Goal: Task Accomplishment & Management: Use online tool/utility

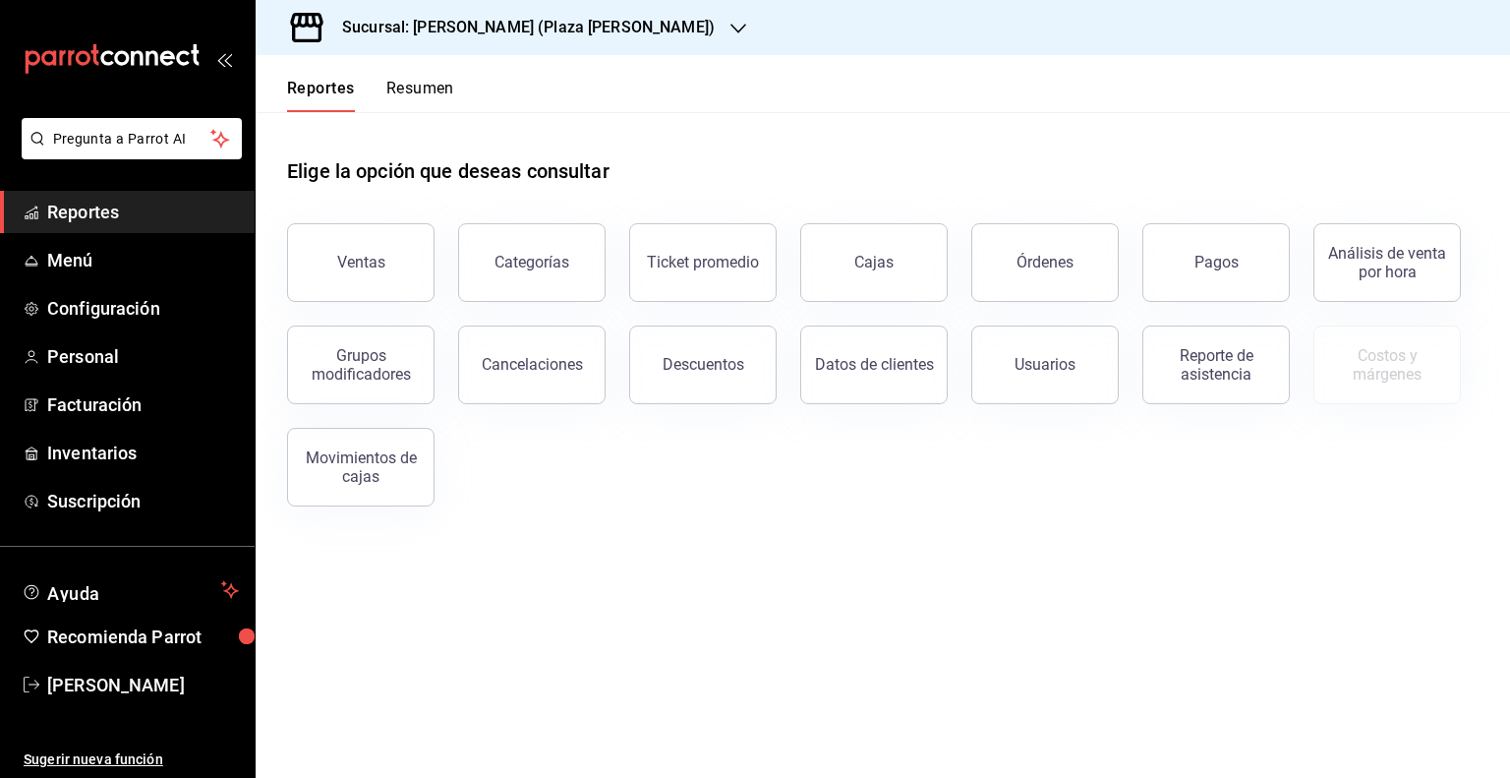
click at [378, 35] on h3 "Sucursal: [PERSON_NAME] (Plaza [PERSON_NAME])" at bounding box center [520, 28] width 388 height 24
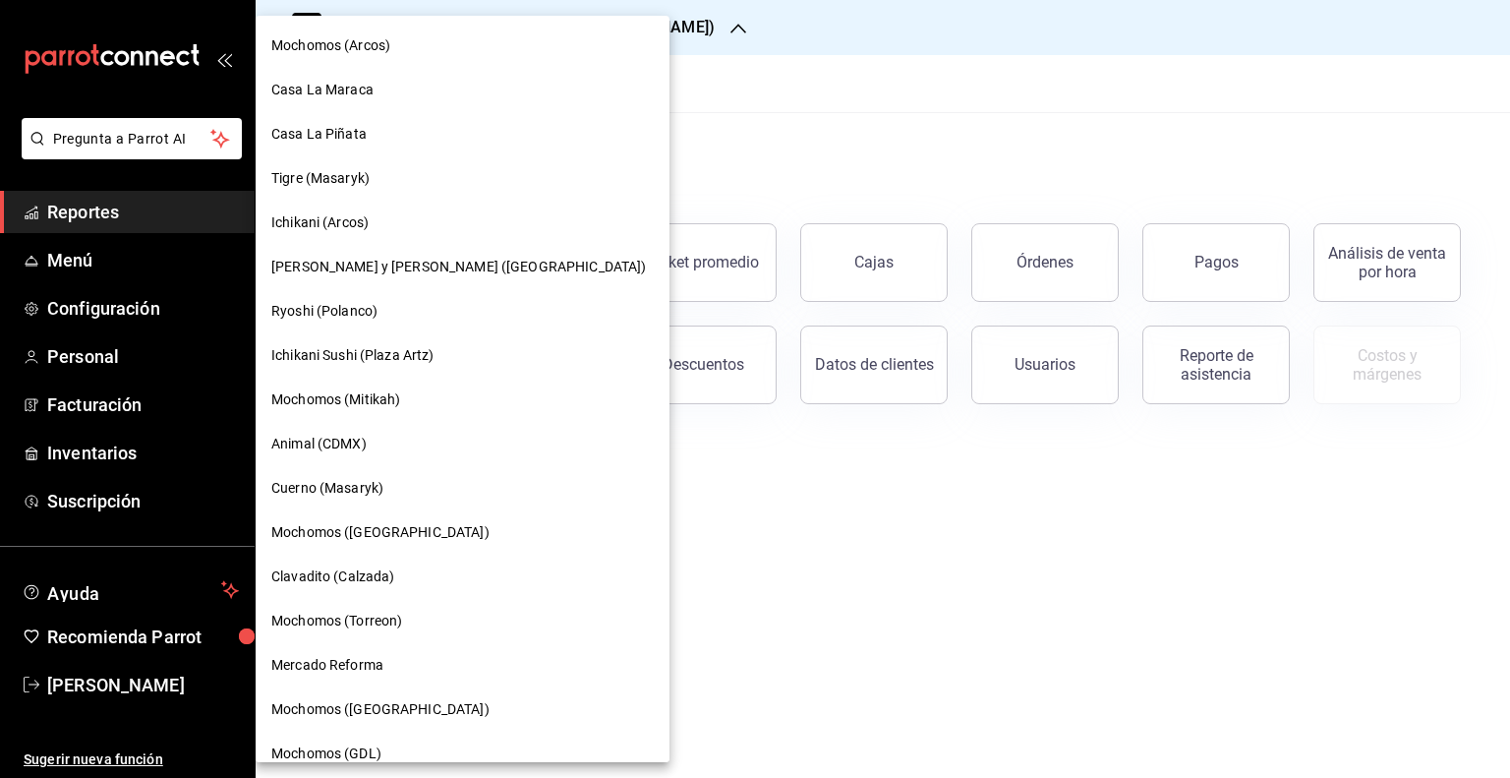
click at [640, 56] on div at bounding box center [755, 389] width 1510 height 778
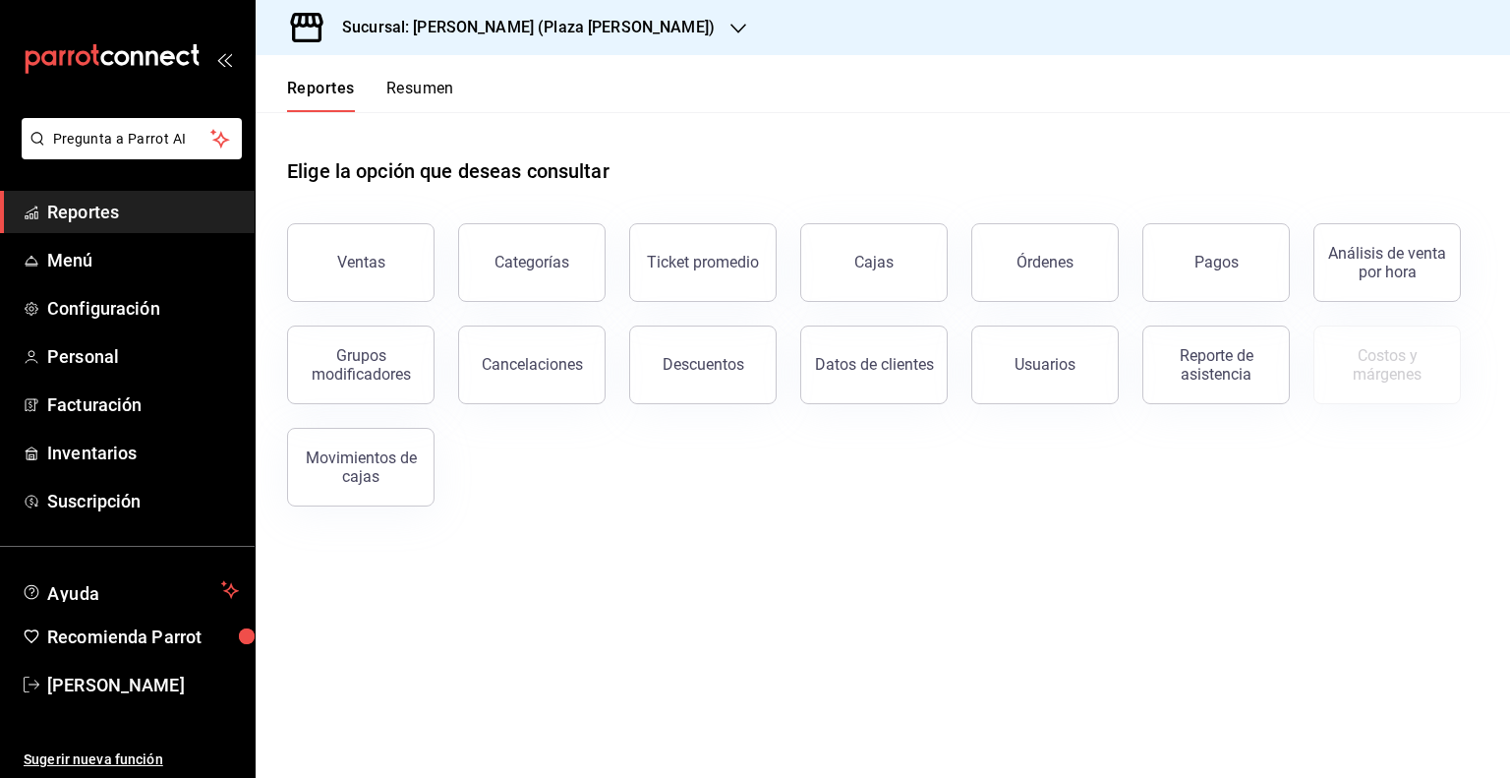
click at [617, 13] on div "Sucursal: [PERSON_NAME] (Plaza [PERSON_NAME])" at bounding box center [512, 27] width 483 height 55
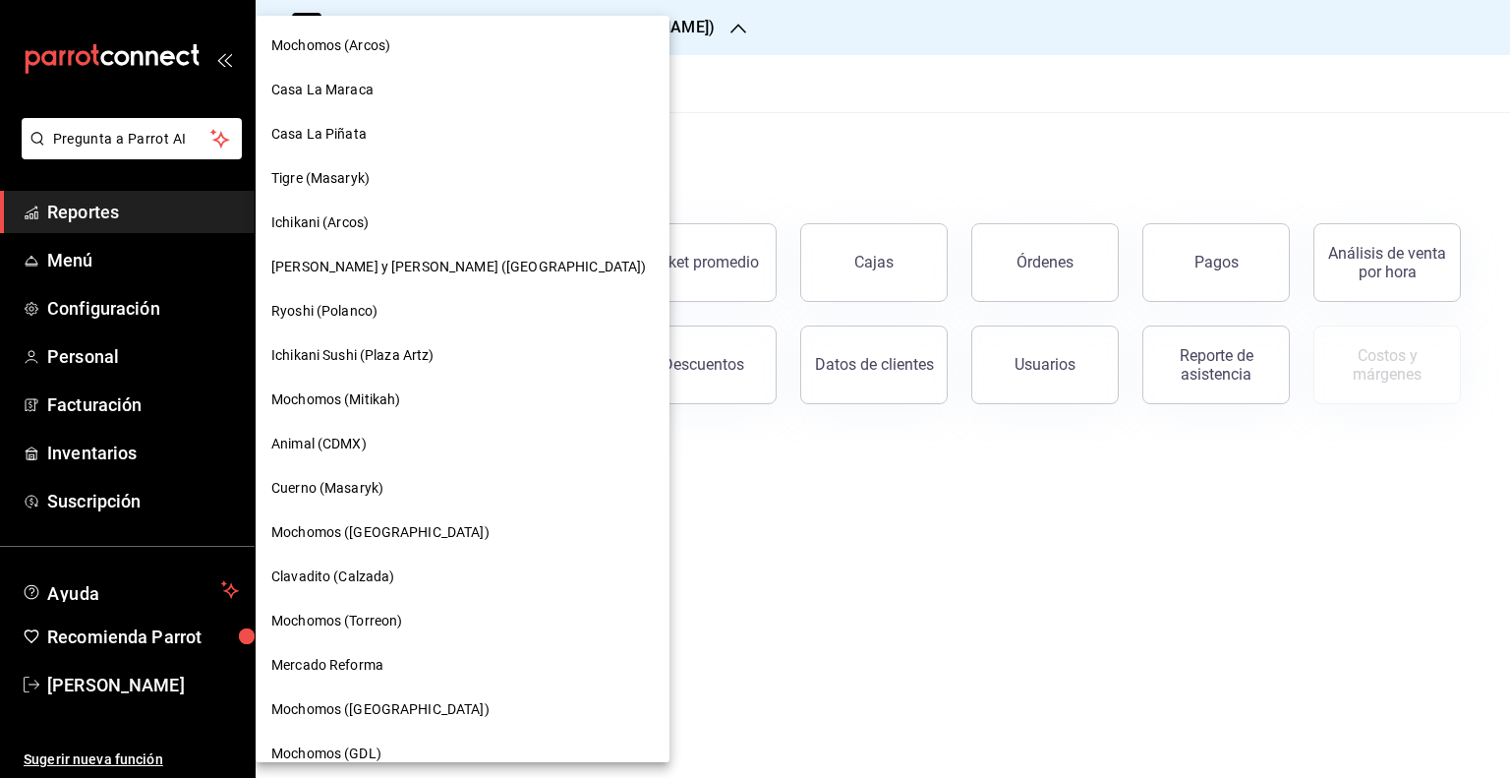
click at [417, 239] on div "Ichikani (Arcos)" at bounding box center [463, 223] width 414 height 44
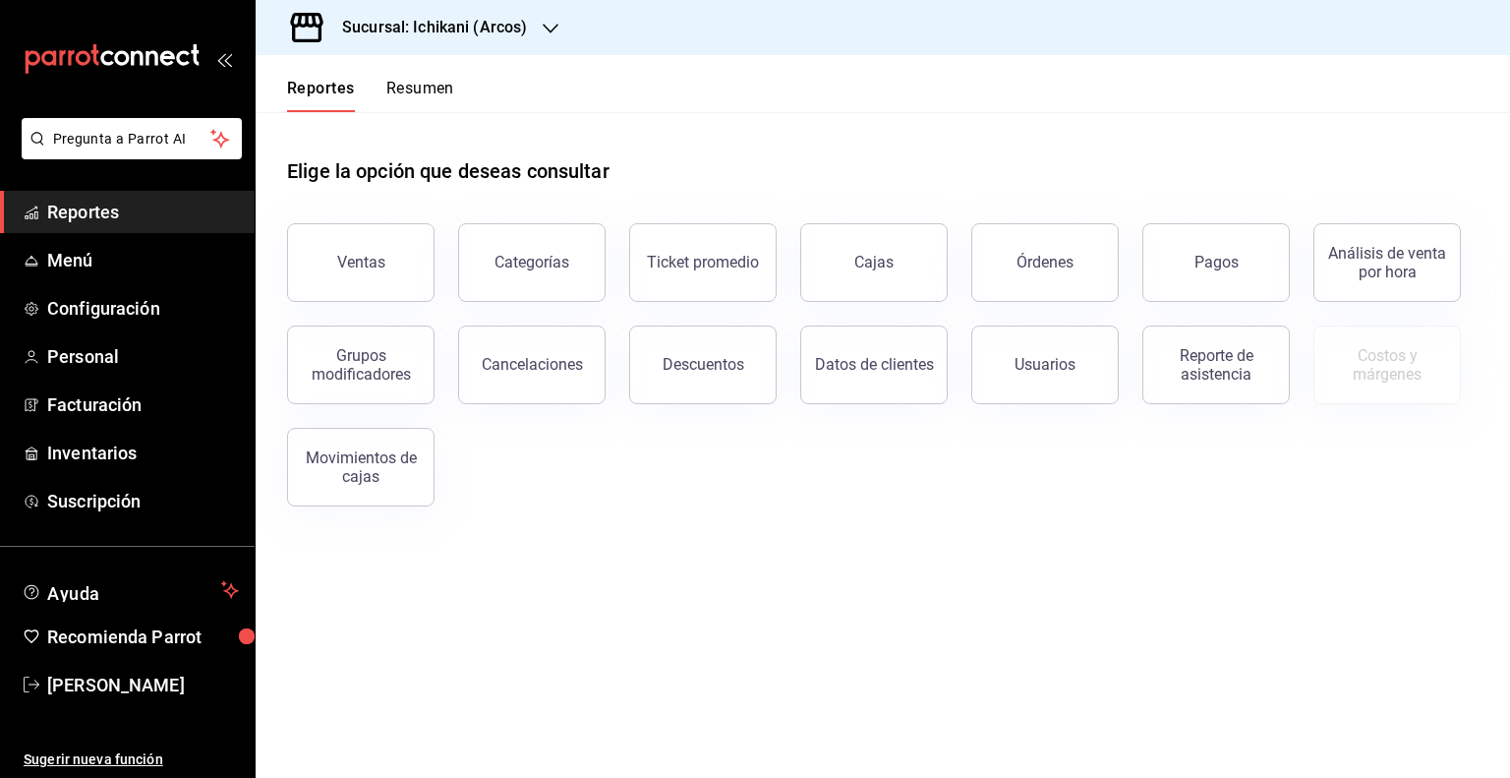
click at [484, 27] on h3 "Sucursal: Ichikani (Arcos)" at bounding box center [426, 28] width 201 height 24
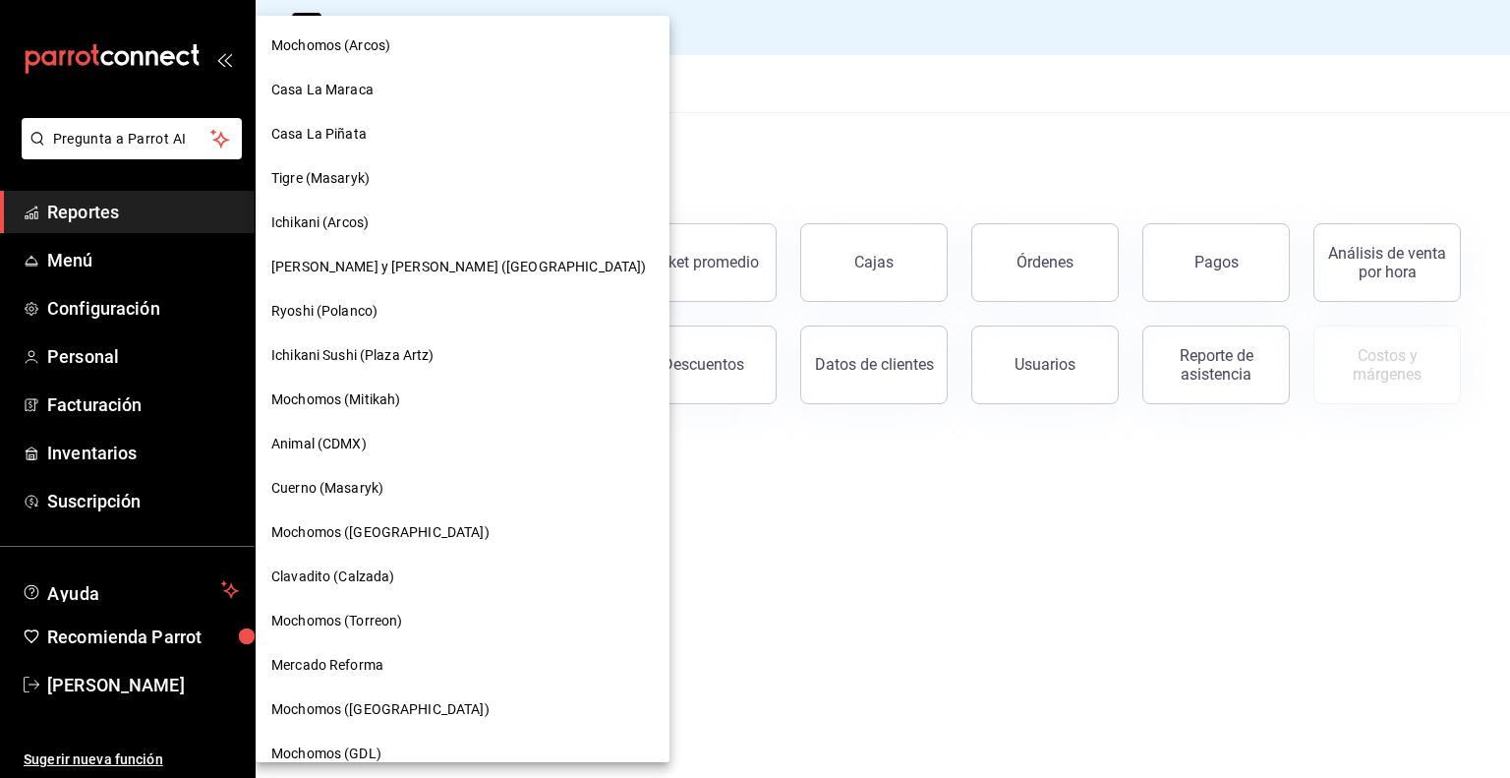
click at [433, 166] on div "Tigre (Masaryk)" at bounding box center [463, 178] width 414 height 44
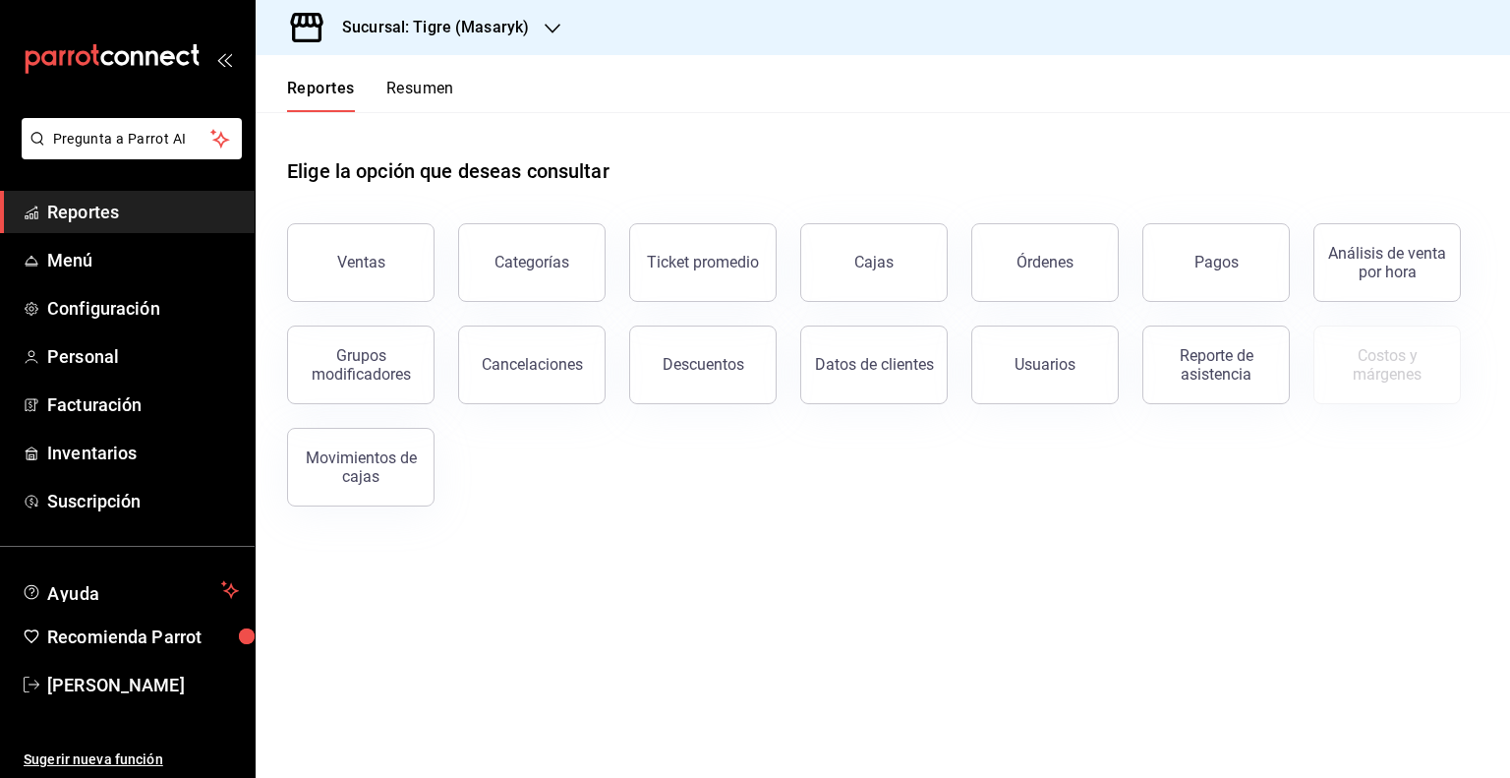
click at [527, 7] on div "Sucursal: Tigre (Masaryk)" at bounding box center [419, 27] width 297 height 55
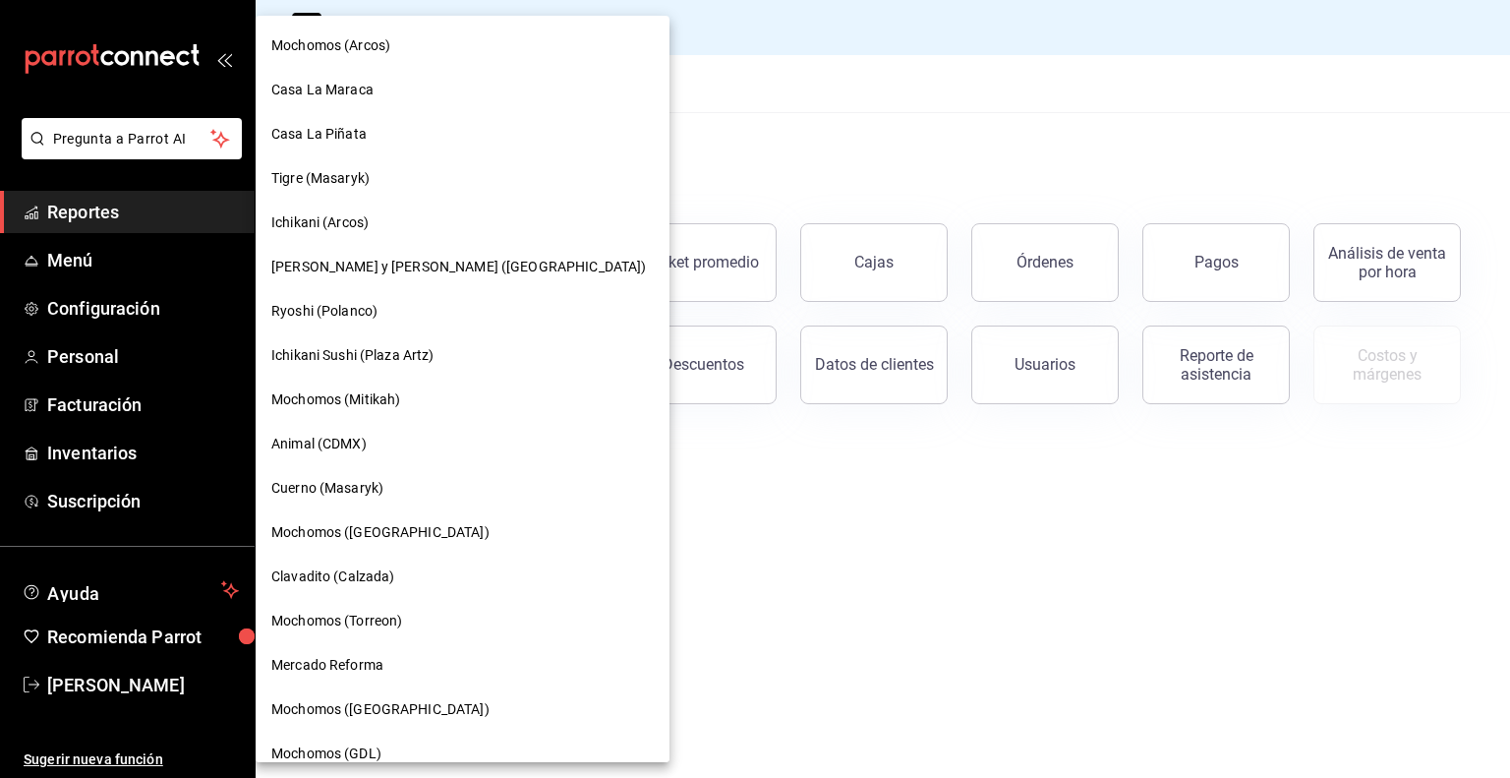
click at [342, 167] on div "Tigre (Masaryk)" at bounding box center [463, 178] width 414 height 44
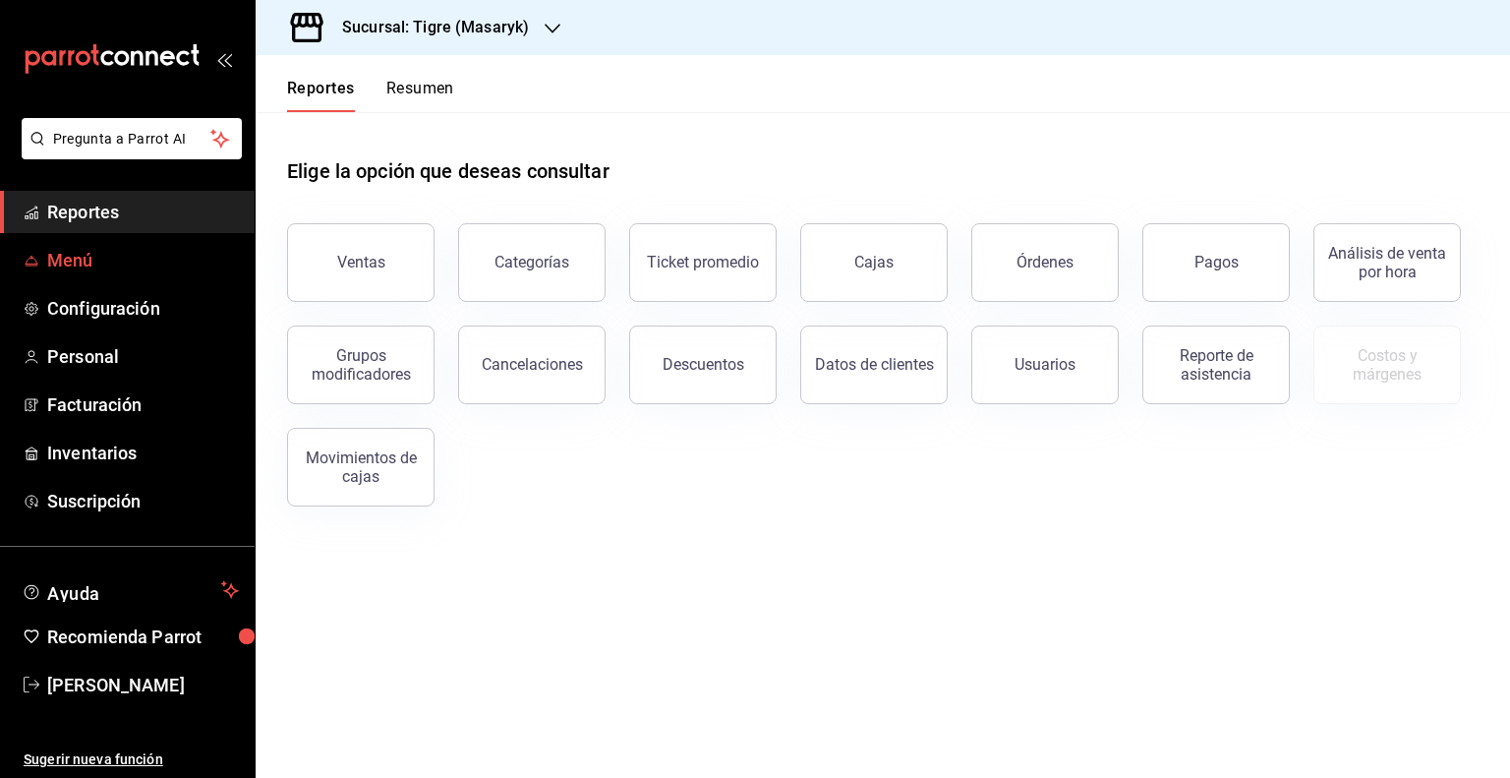
click at [75, 268] on span "Menú" at bounding box center [143, 260] width 192 height 27
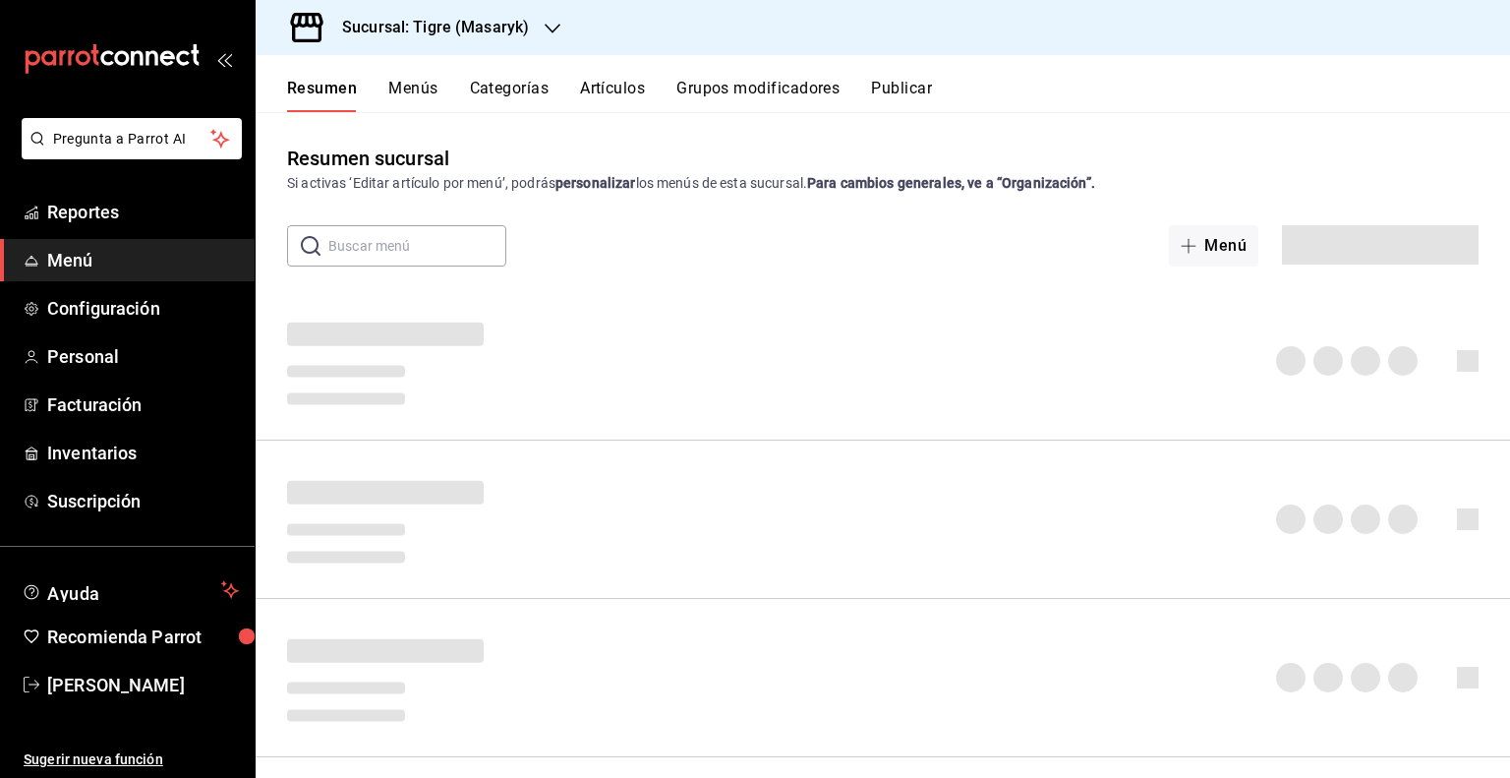
click at [626, 97] on button "Artículos" at bounding box center [612, 95] width 65 height 33
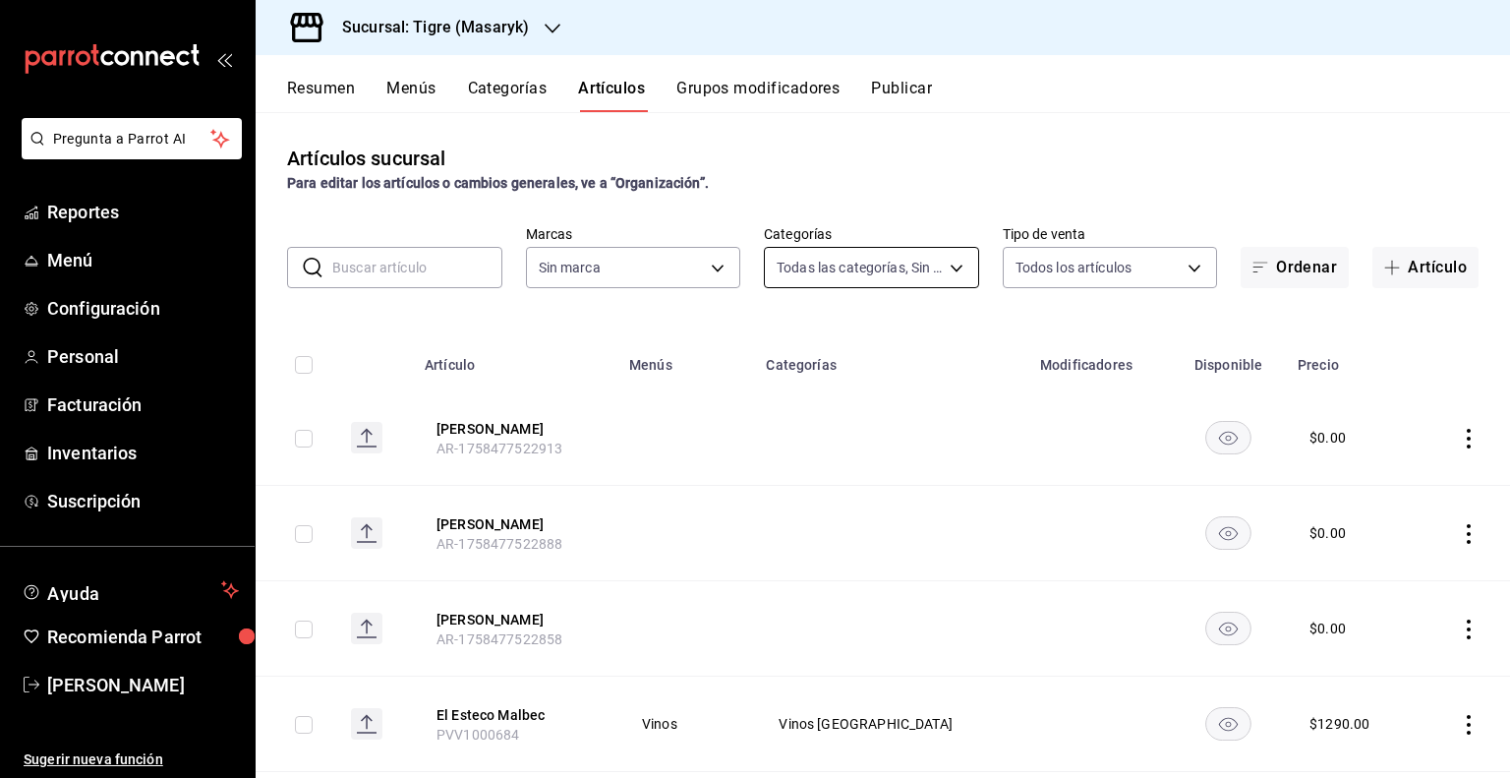
type input "7cd27861-1019-4265-ada8-0a6349b72ebc,77c47ebf-2aa7-4ca3-900f-d4e8133ed13d,d84ff…"
type input "0f86158e-2edf-4eb8-b958-7d07c808eb5c"
click at [943, 272] on body "Pregunta a Parrot AI Reportes Menú Configuración Personal Facturación Inventari…" at bounding box center [755, 389] width 1510 height 778
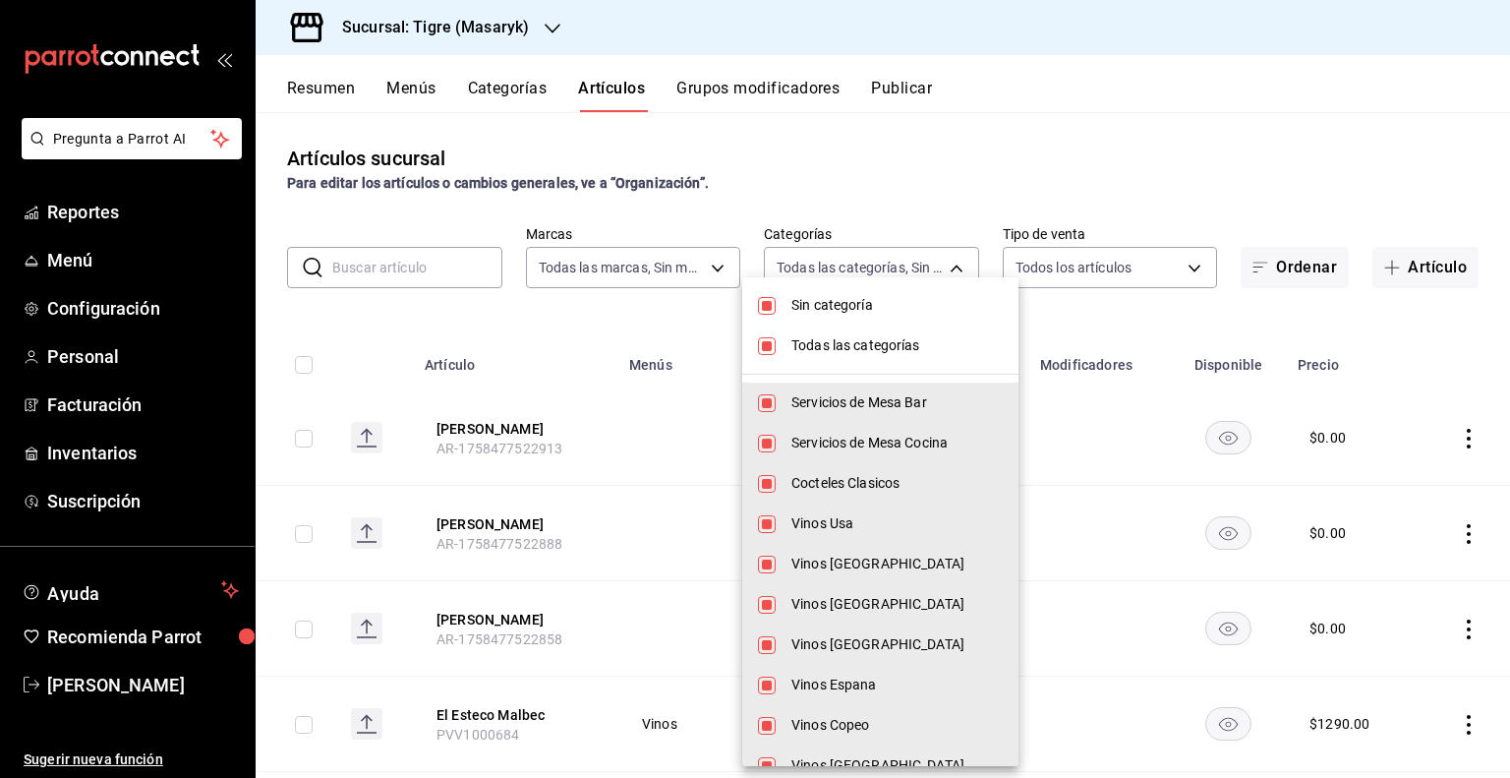
click at [828, 295] on span "Sin categoría" at bounding box center [896, 305] width 211 height 21
checkbox input "false"
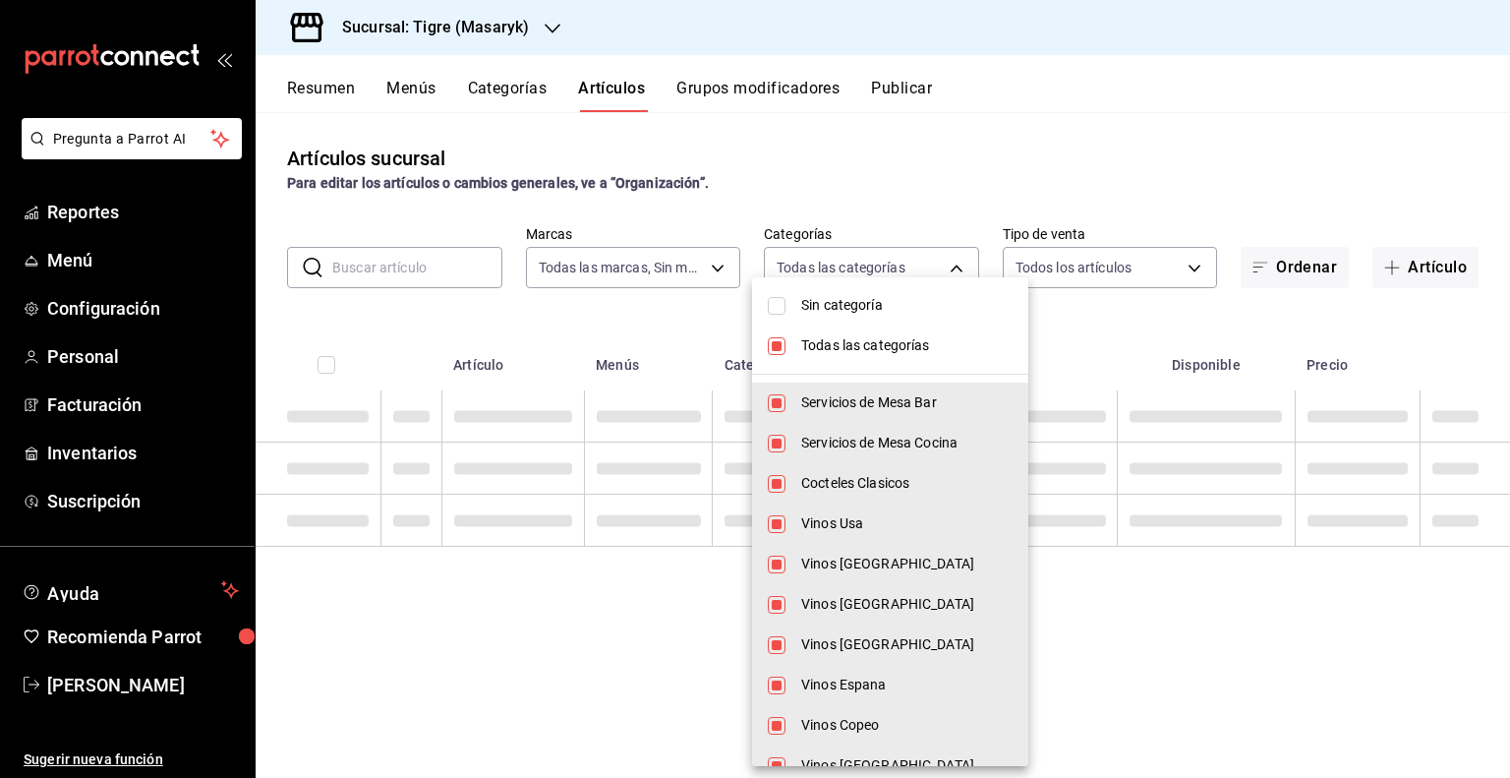
click at [819, 331] on li "Todas las categorías" at bounding box center [890, 345] width 276 height 40
checkbox input "false"
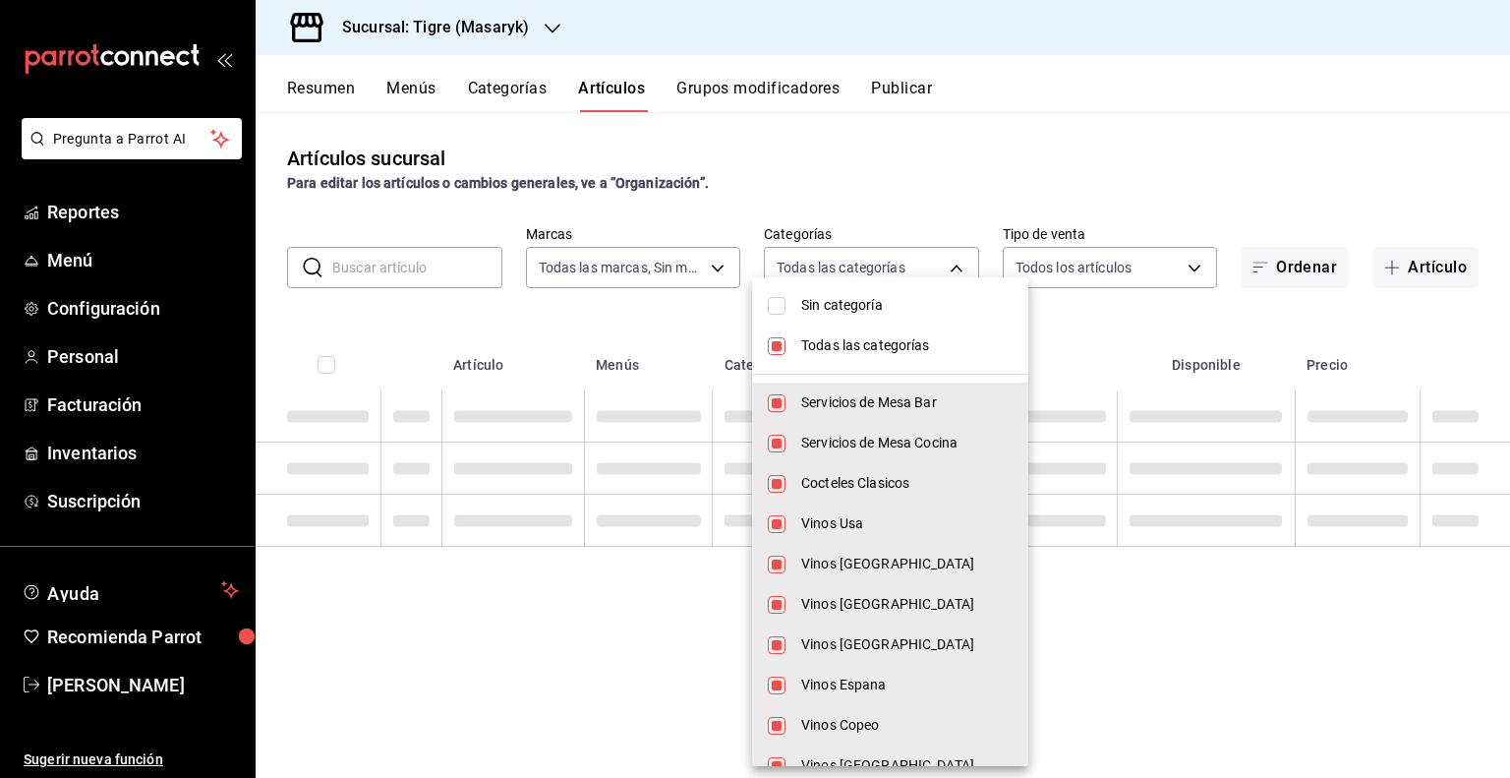
checkbox input "false"
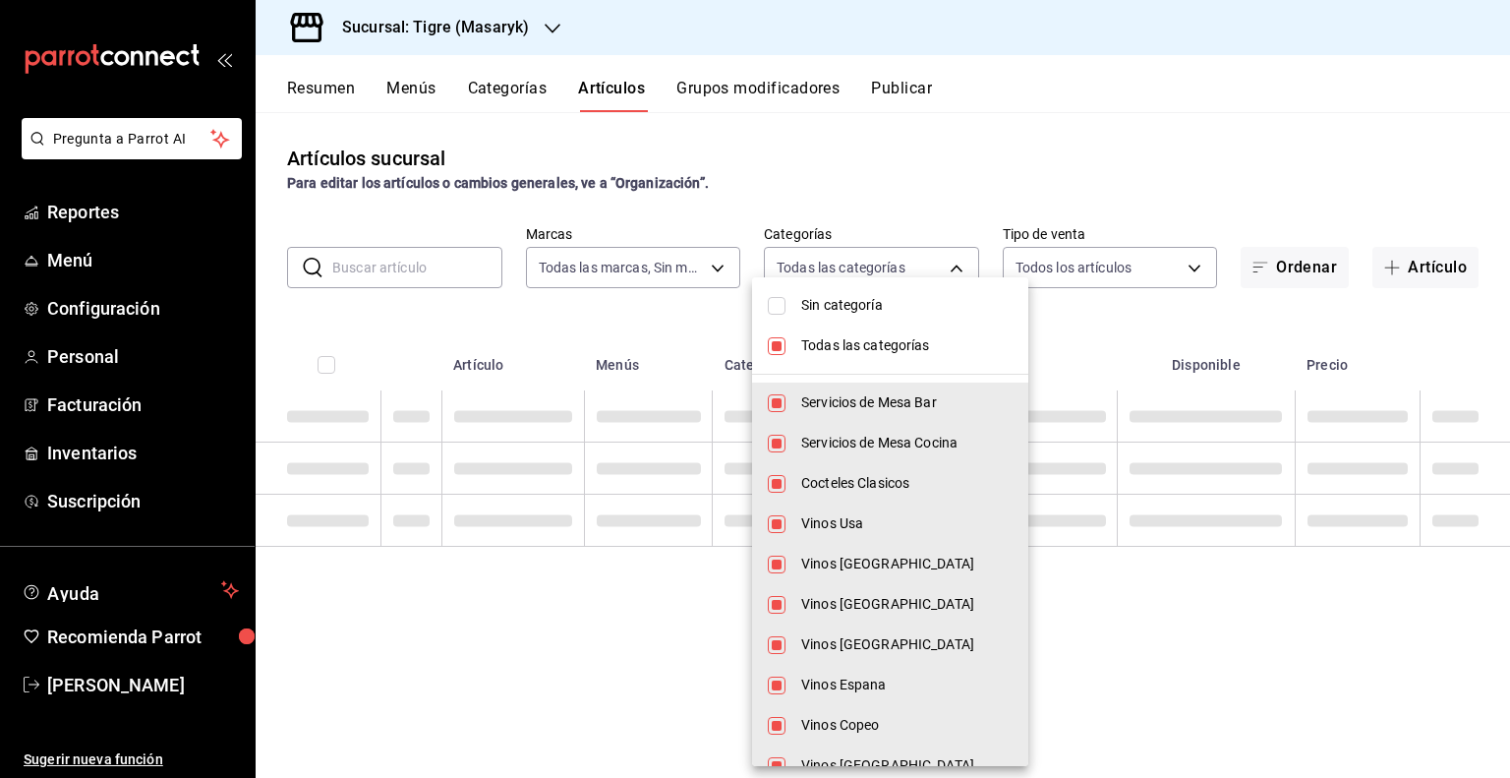
checkbox input "false"
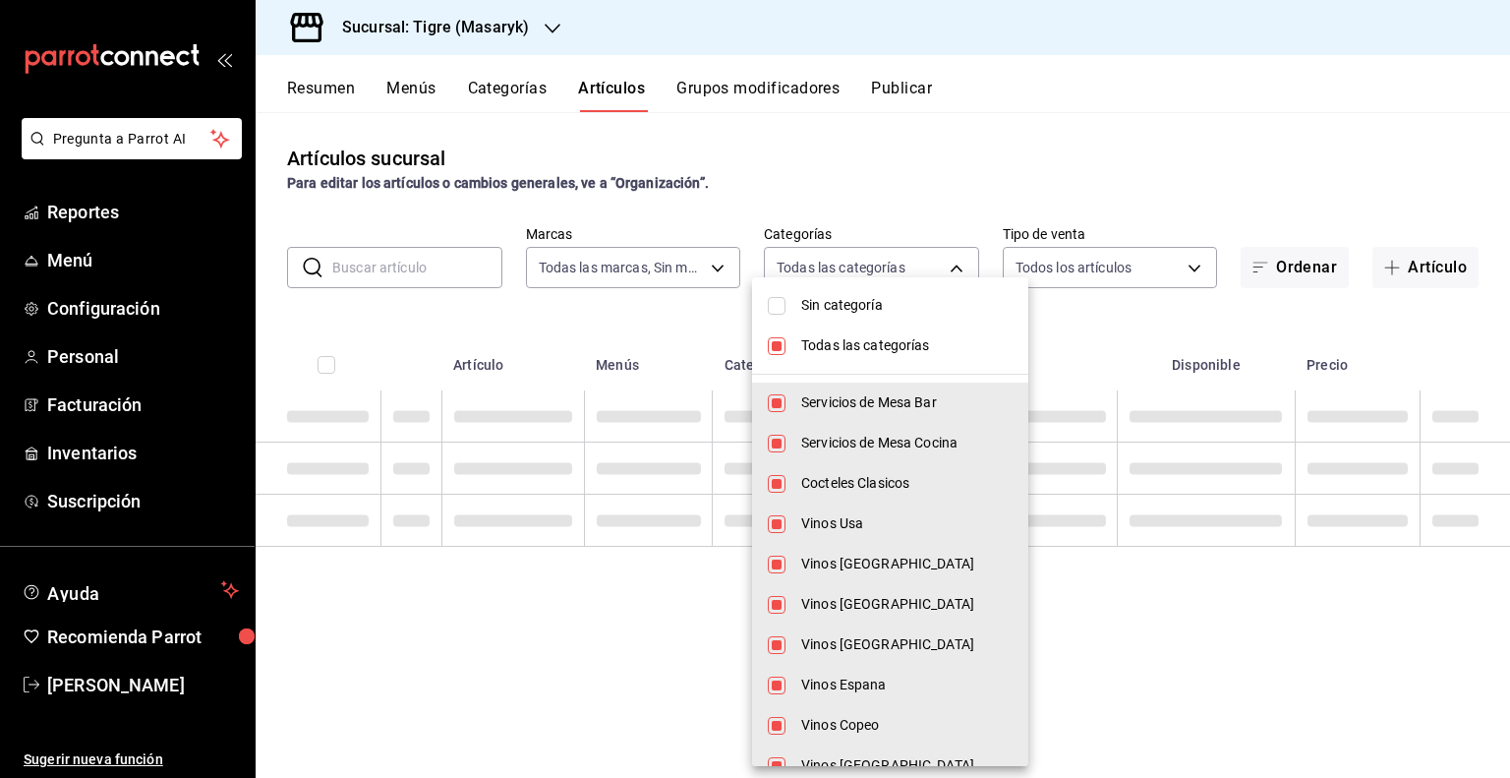
checkbox input "false"
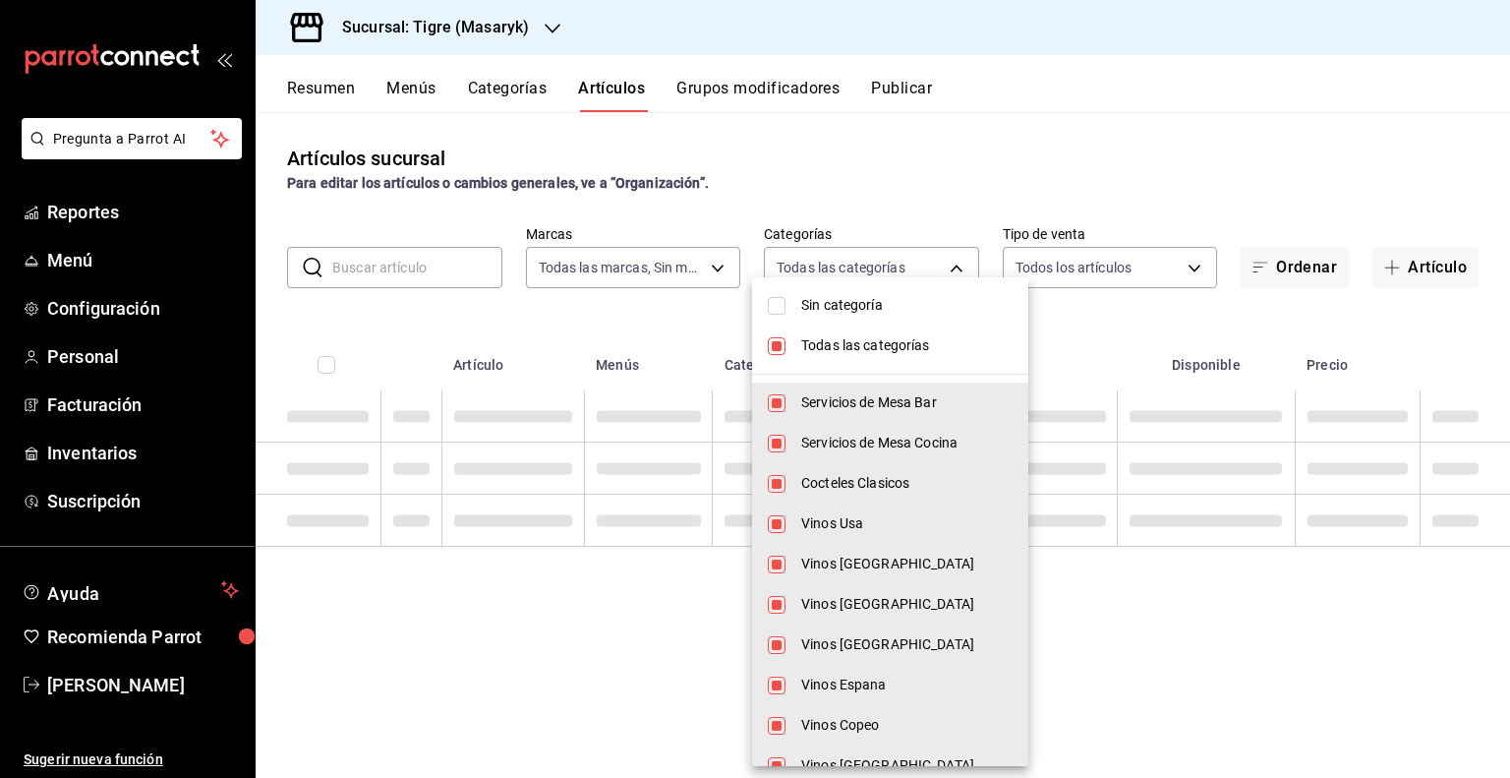
checkbox input "false"
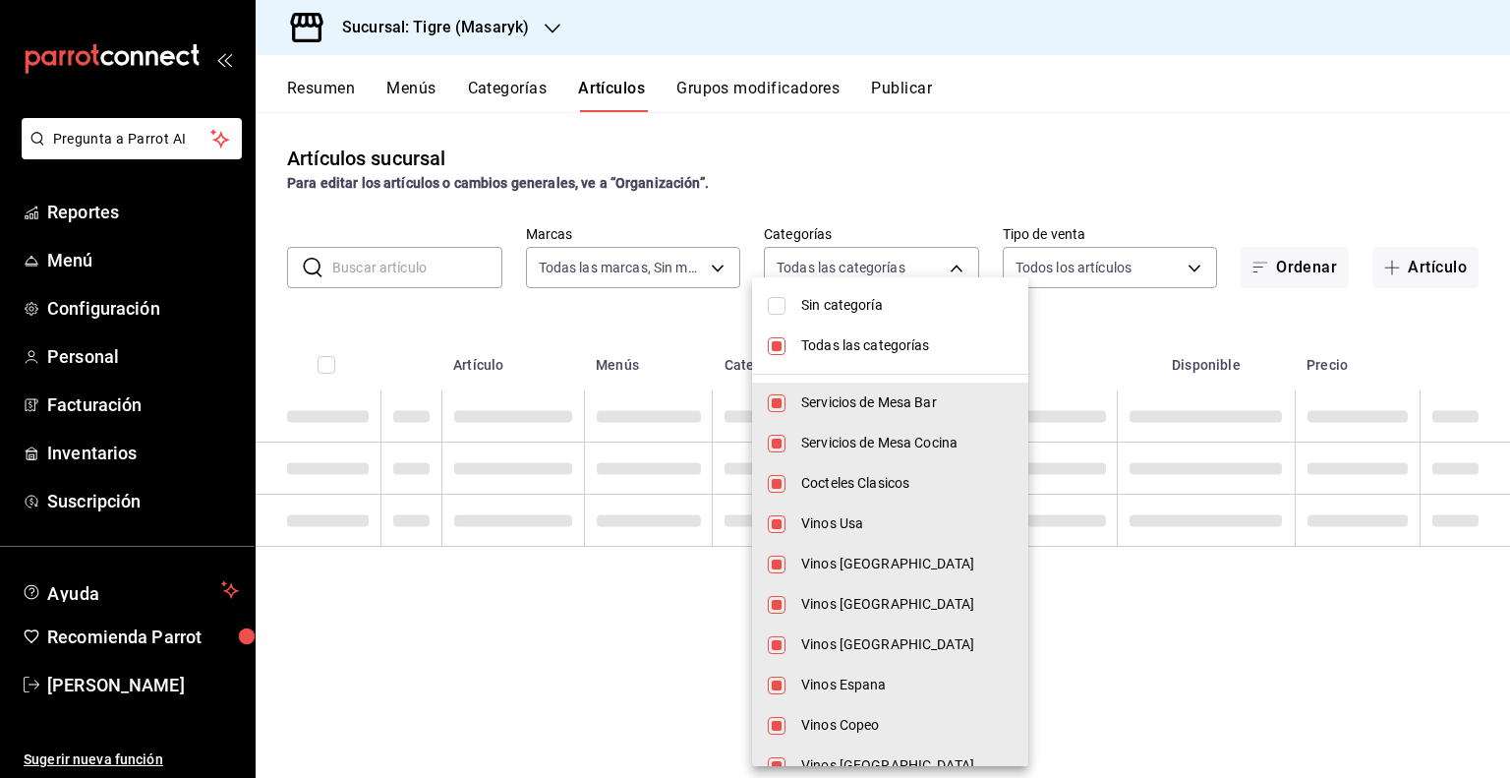
checkbox input "false"
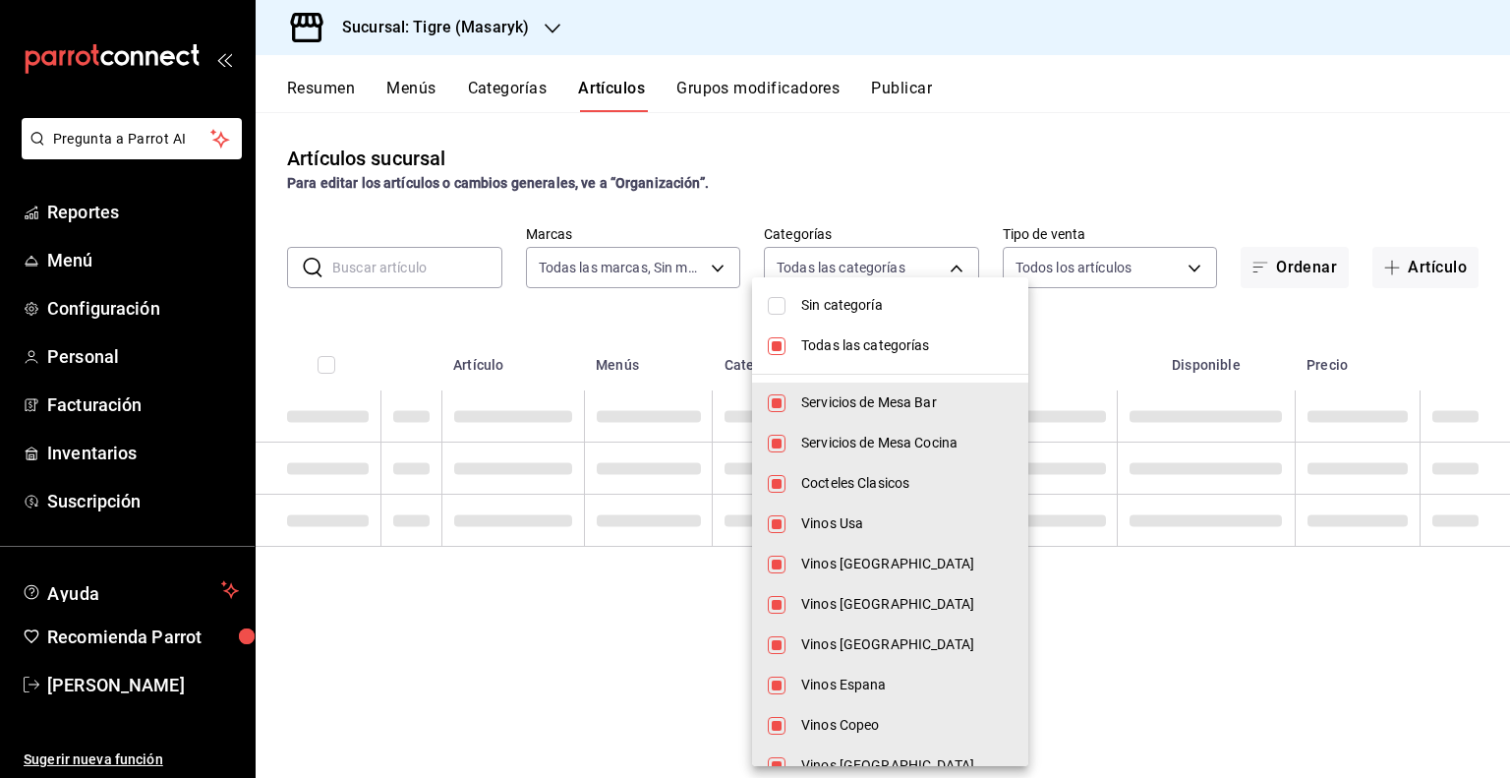
checkbox input "false"
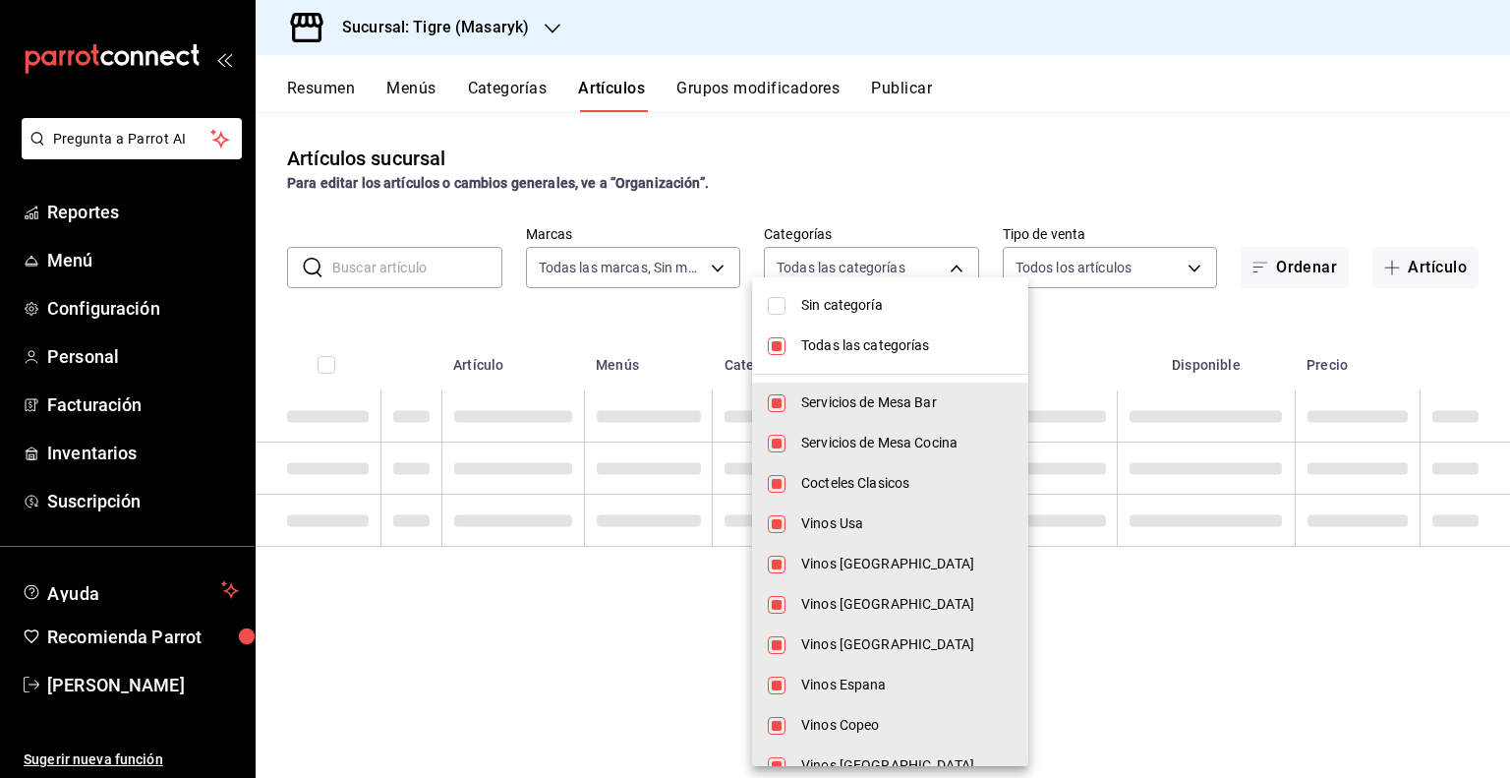
checkbox input "false"
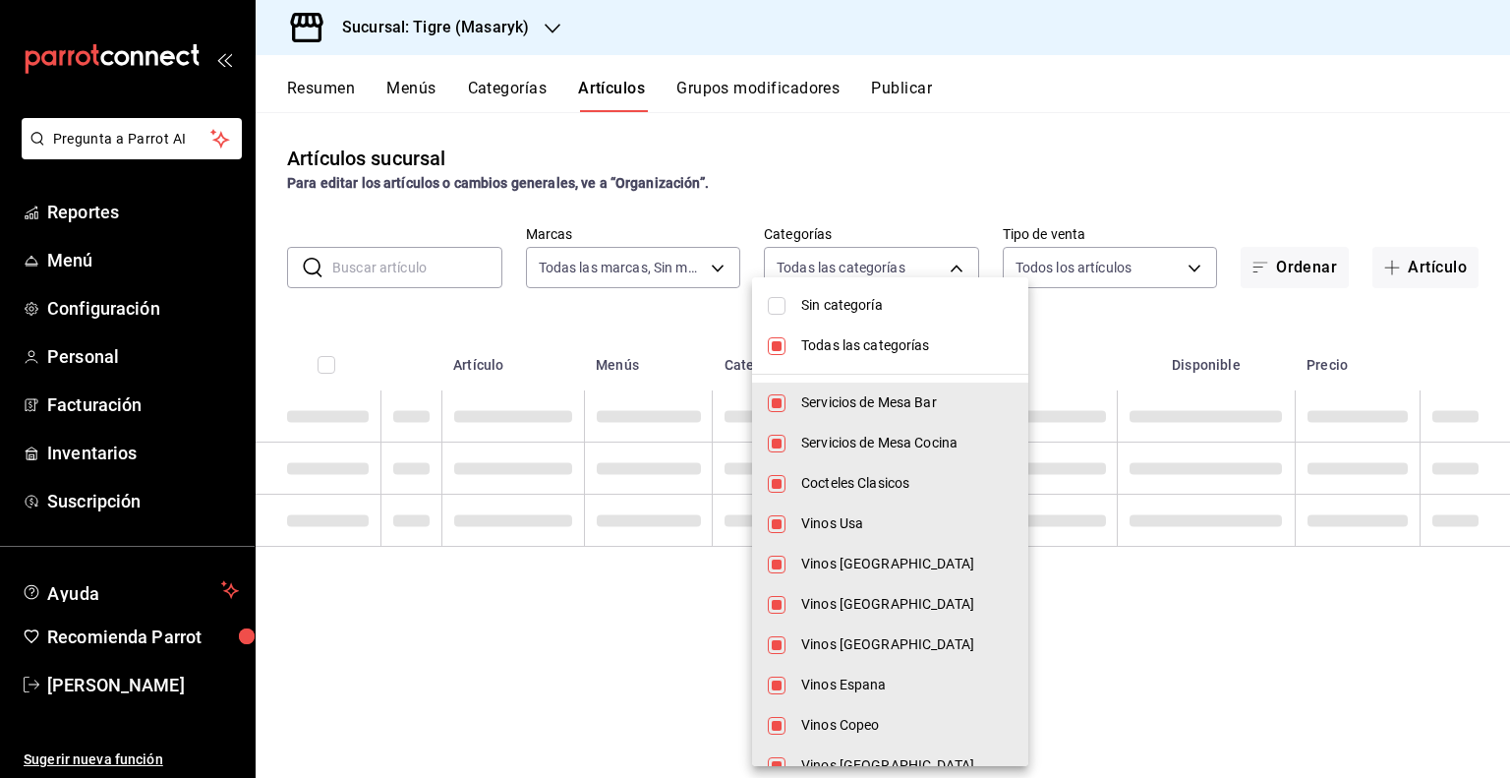
checkbox input "false"
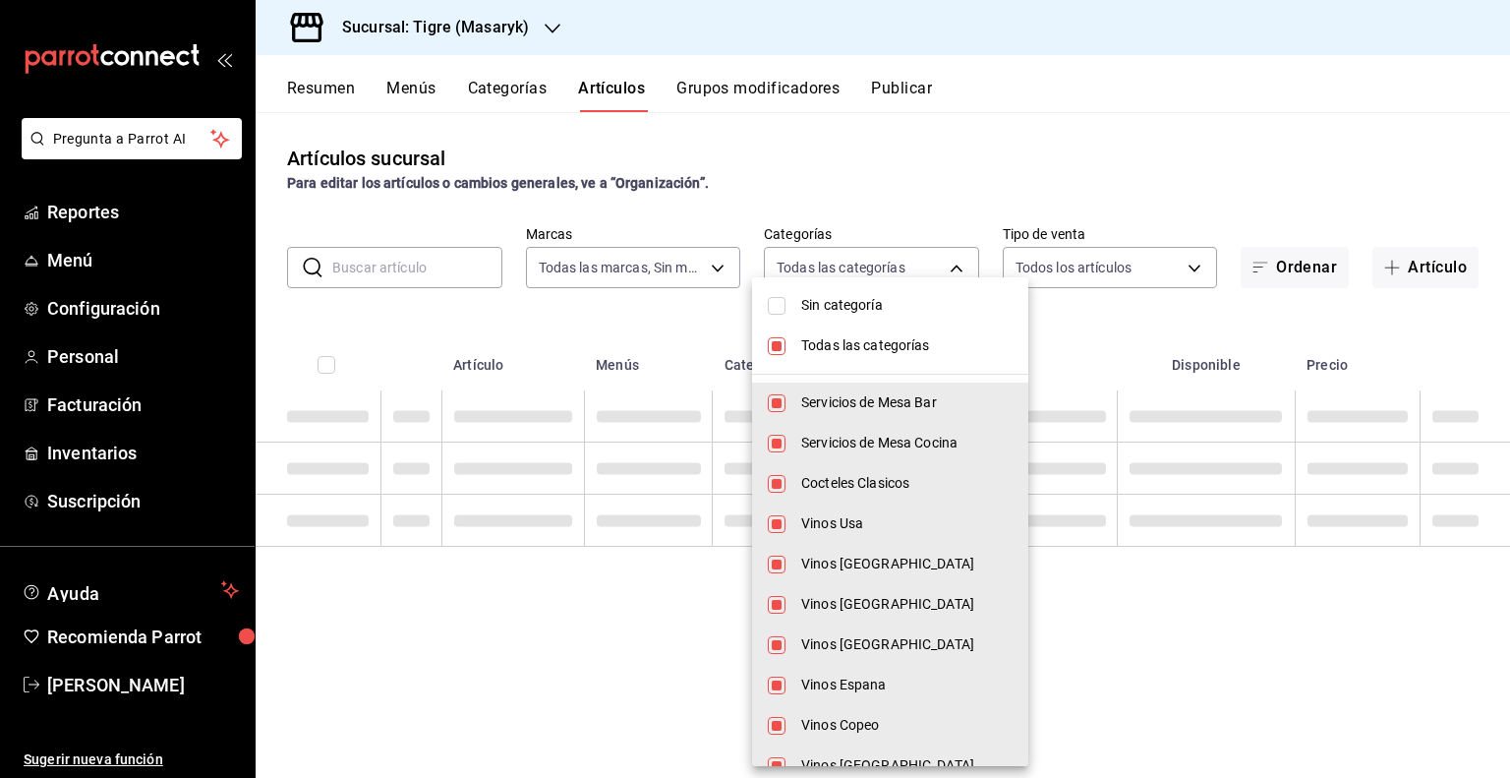
checkbox input "false"
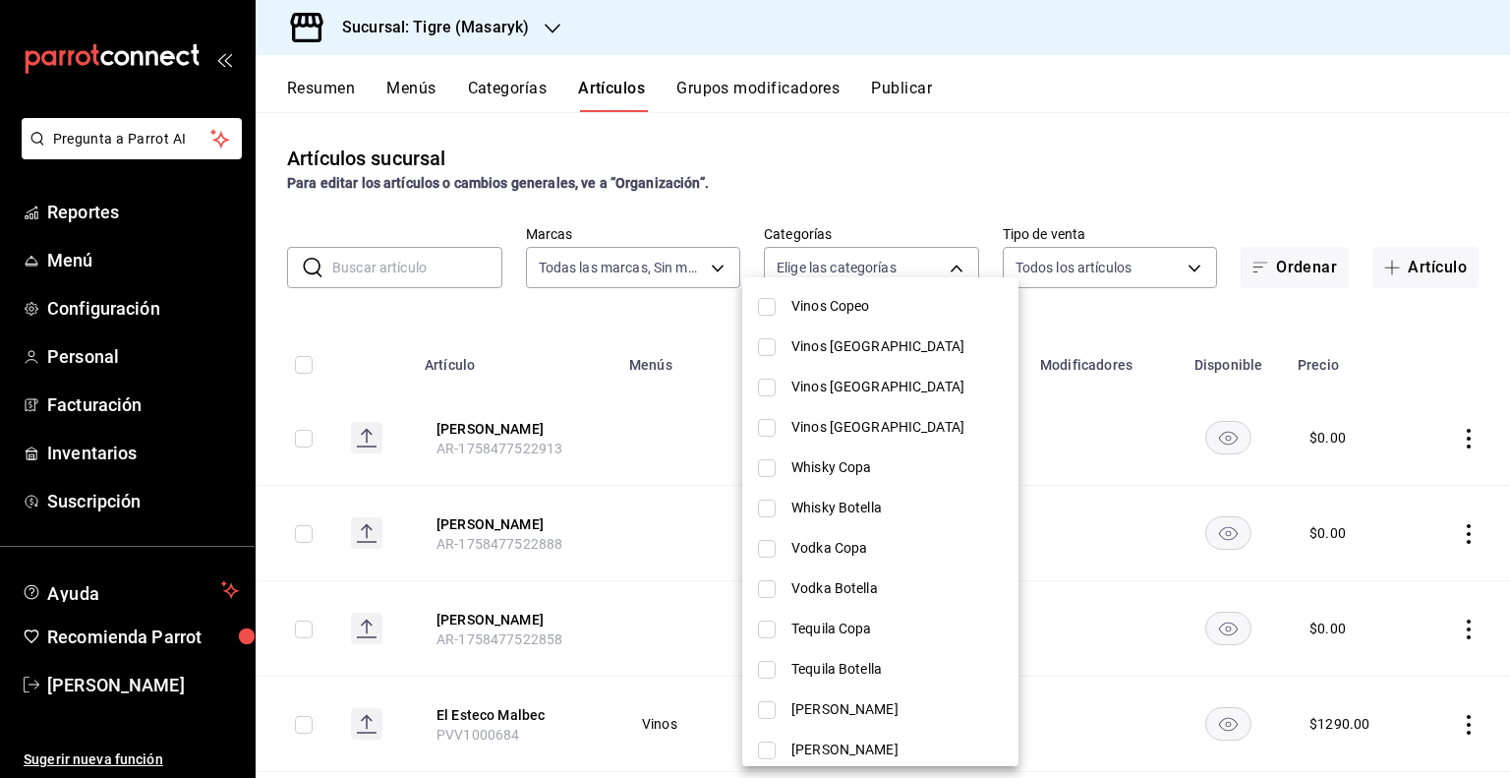
scroll to position [417, 0]
click at [834, 497] on li "Whisky Botella" at bounding box center [880, 510] width 276 height 40
type input "8f0ccf53-0106-4e6a-89bc-91dfd48df570"
checkbox input "true"
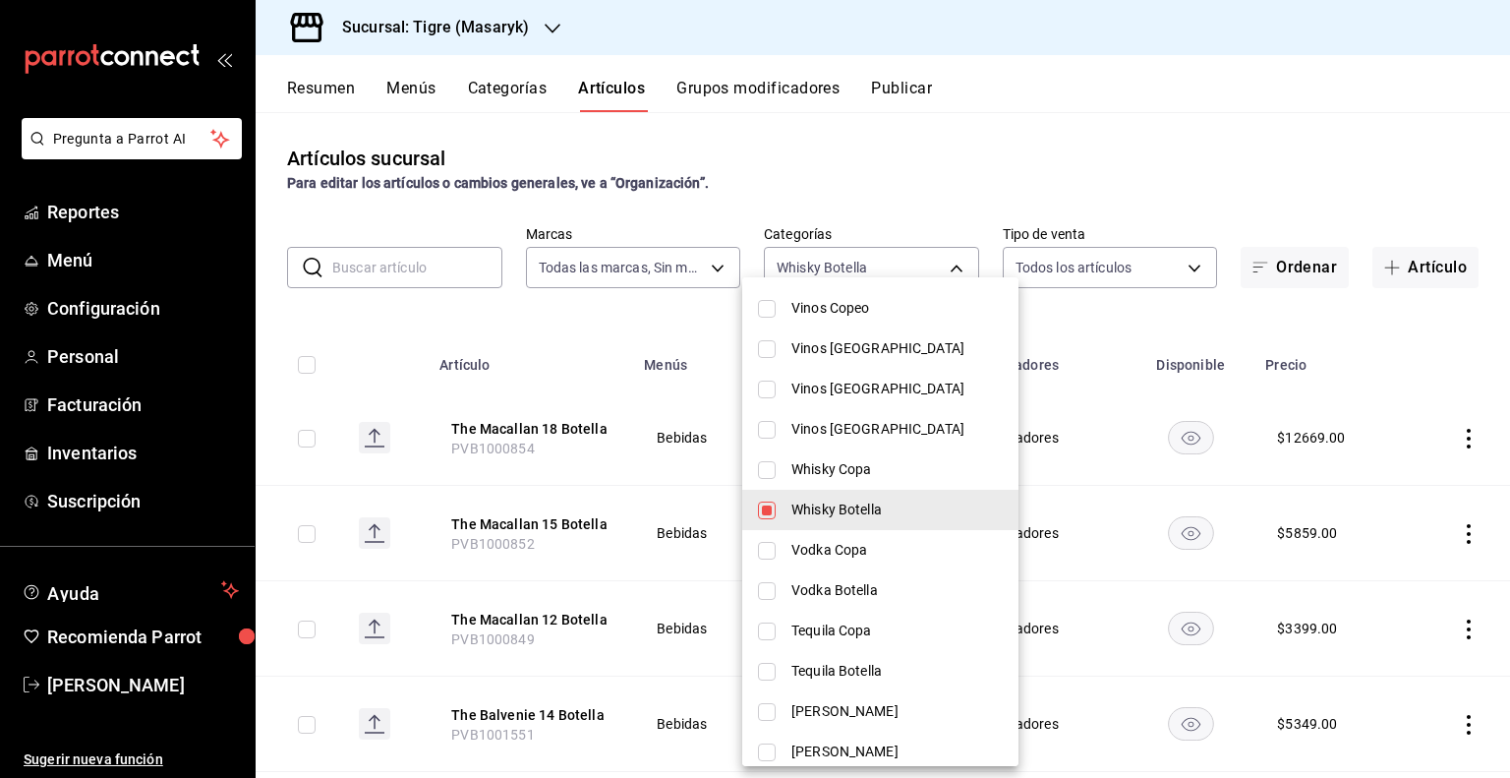
click at [1075, 336] on div at bounding box center [755, 389] width 1510 height 778
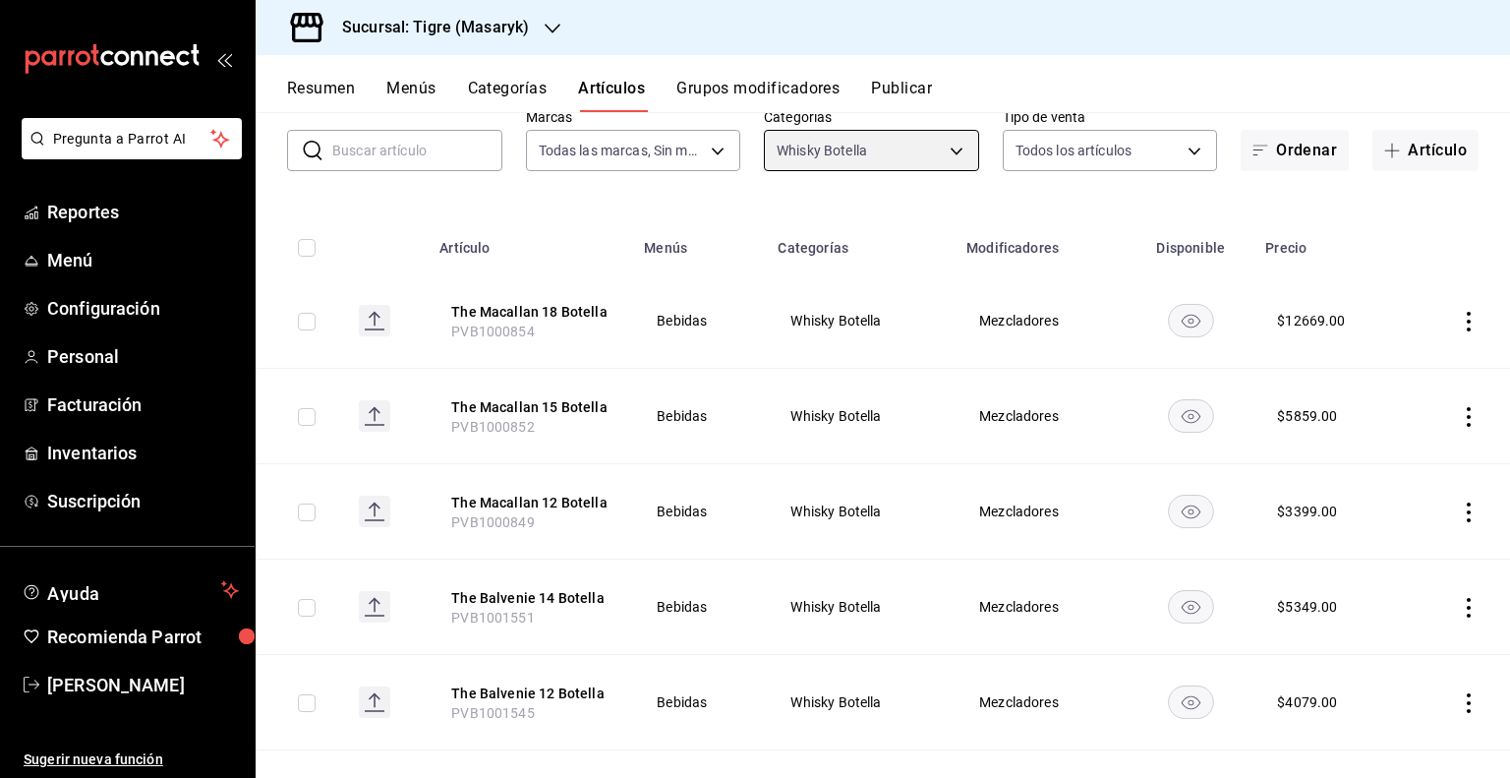
scroll to position [0, 0]
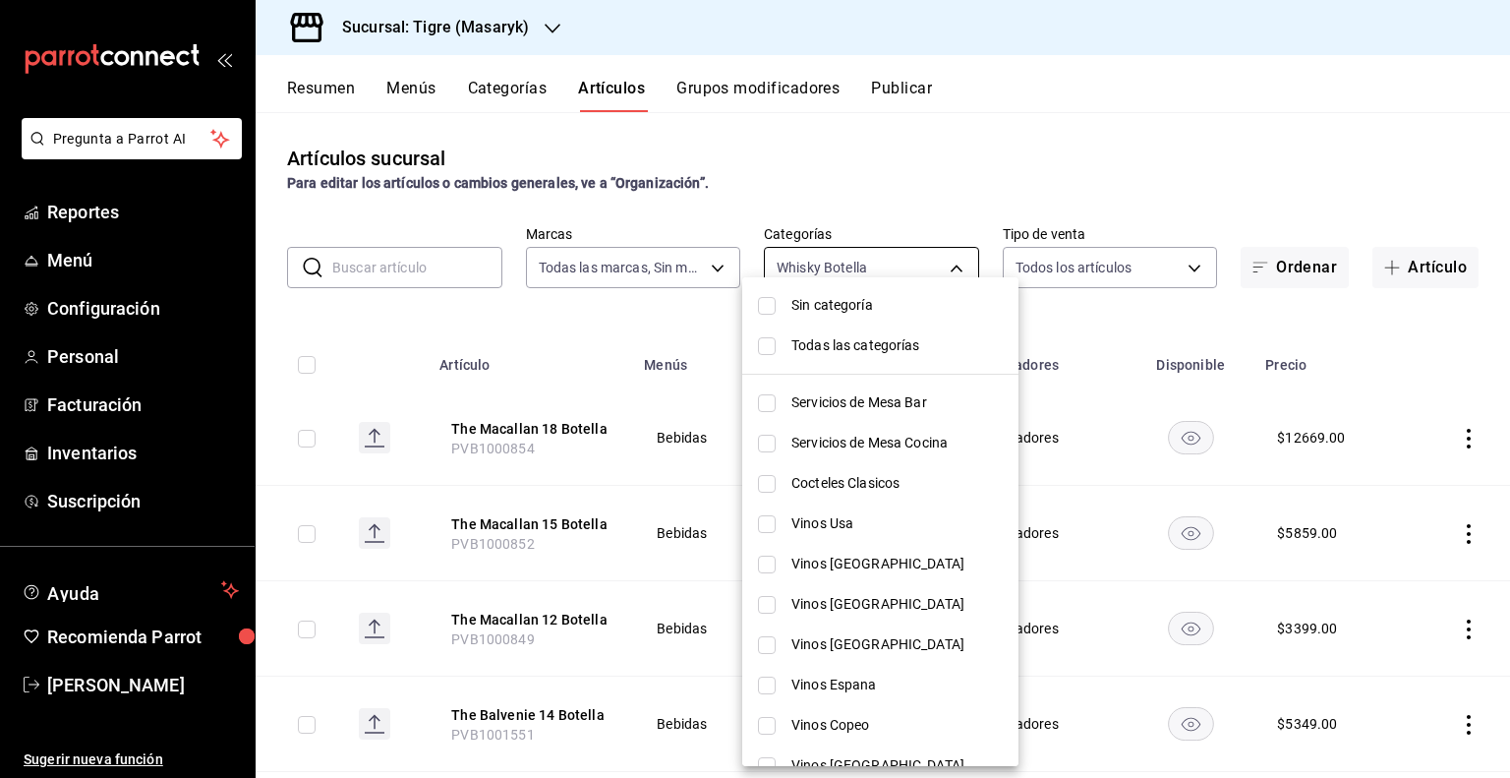
click at [916, 269] on body "Pregunta a Parrot AI Reportes Menú Configuración Personal Facturación Inventari…" at bounding box center [755, 389] width 1510 height 778
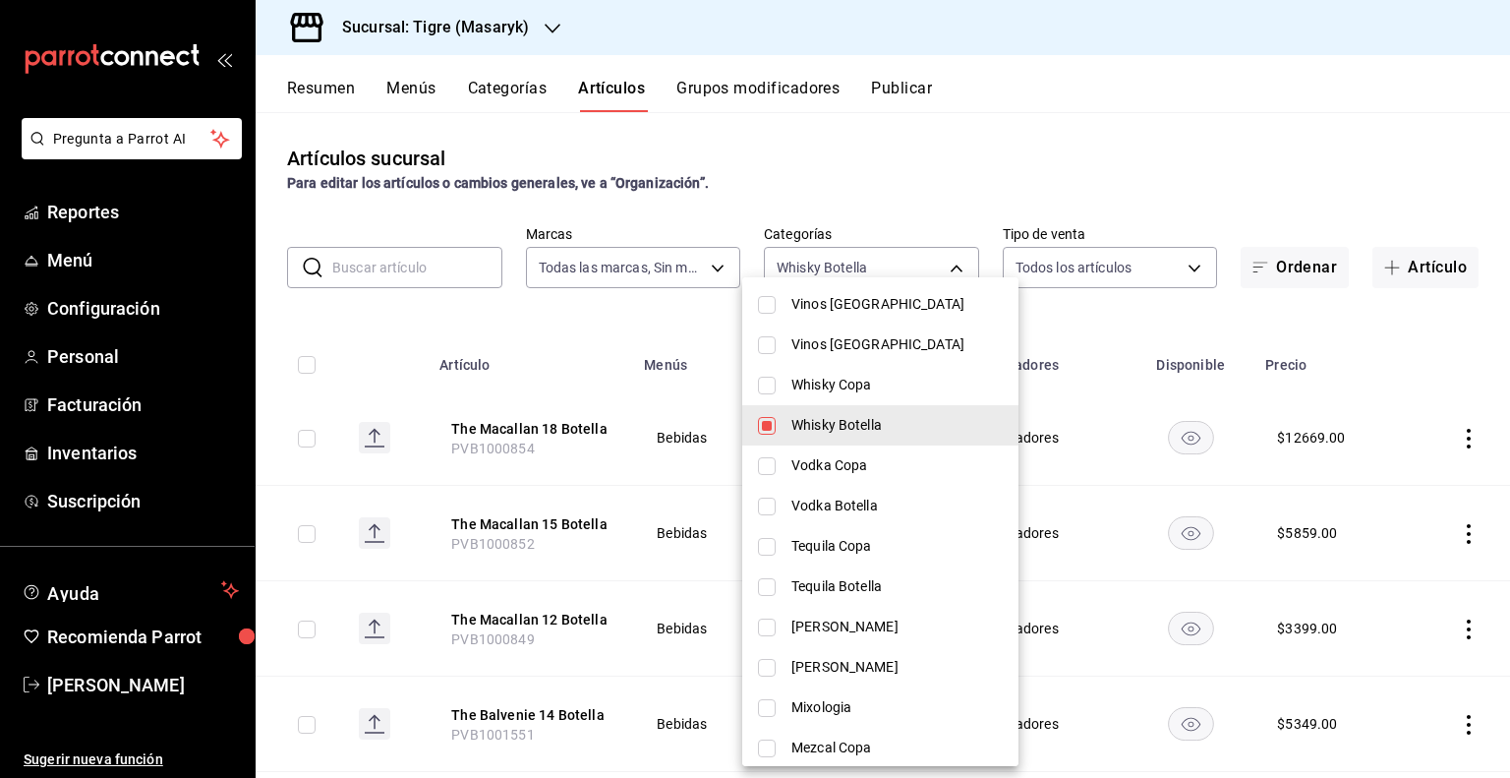
scroll to position [502, 0]
click at [841, 432] on span "Whisky Botella" at bounding box center [896, 424] width 211 height 21
checkbox input "false"
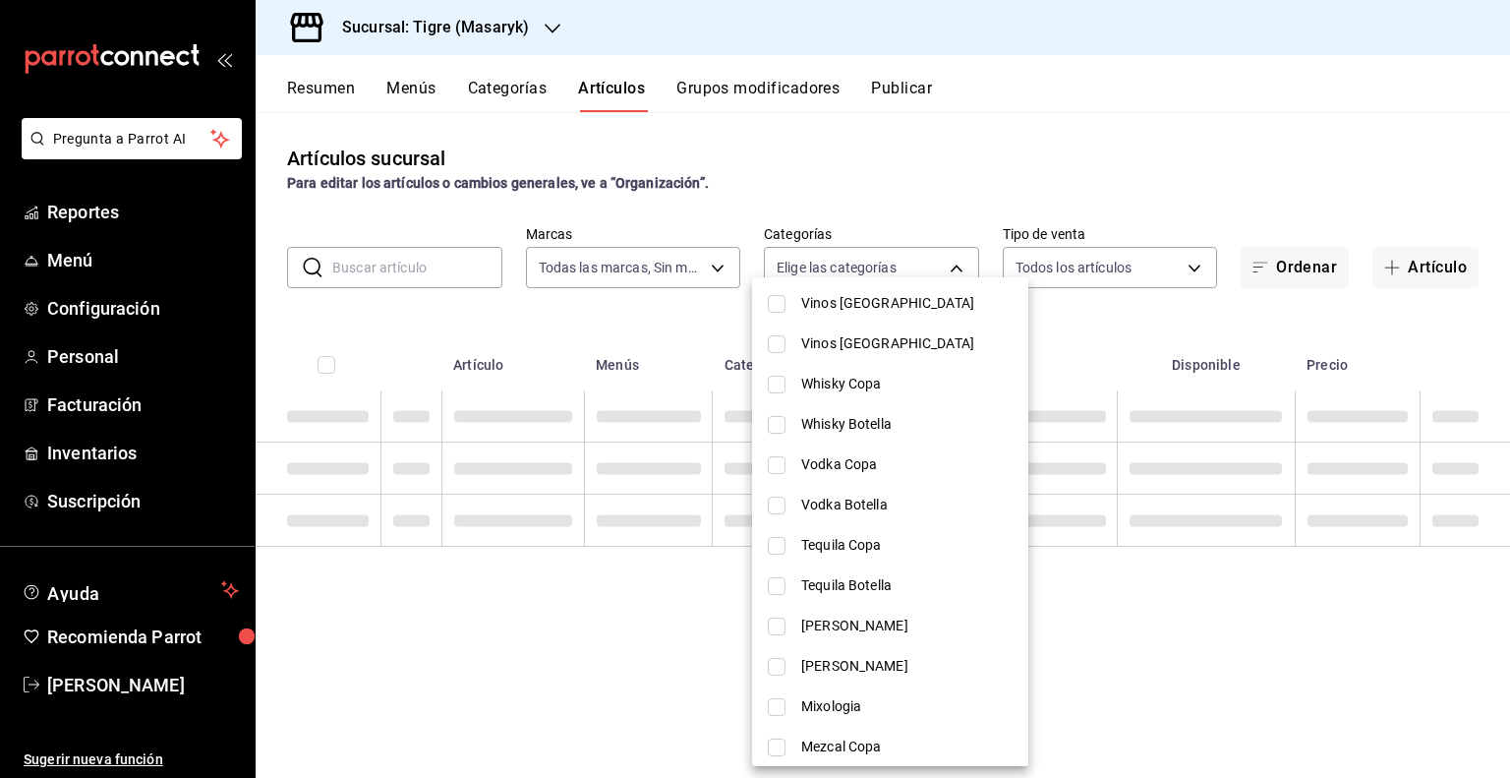
click at [828, 388] on span "Whisky Copa" at bounding box center [906, 384] width 211 height 21
type input "bb178053-9c6d-425d-b33f-608c0f96bb0b"
checkbox input "true"
click at [658, 322] on div at bounding box center [755, 389] width 1510 height 778
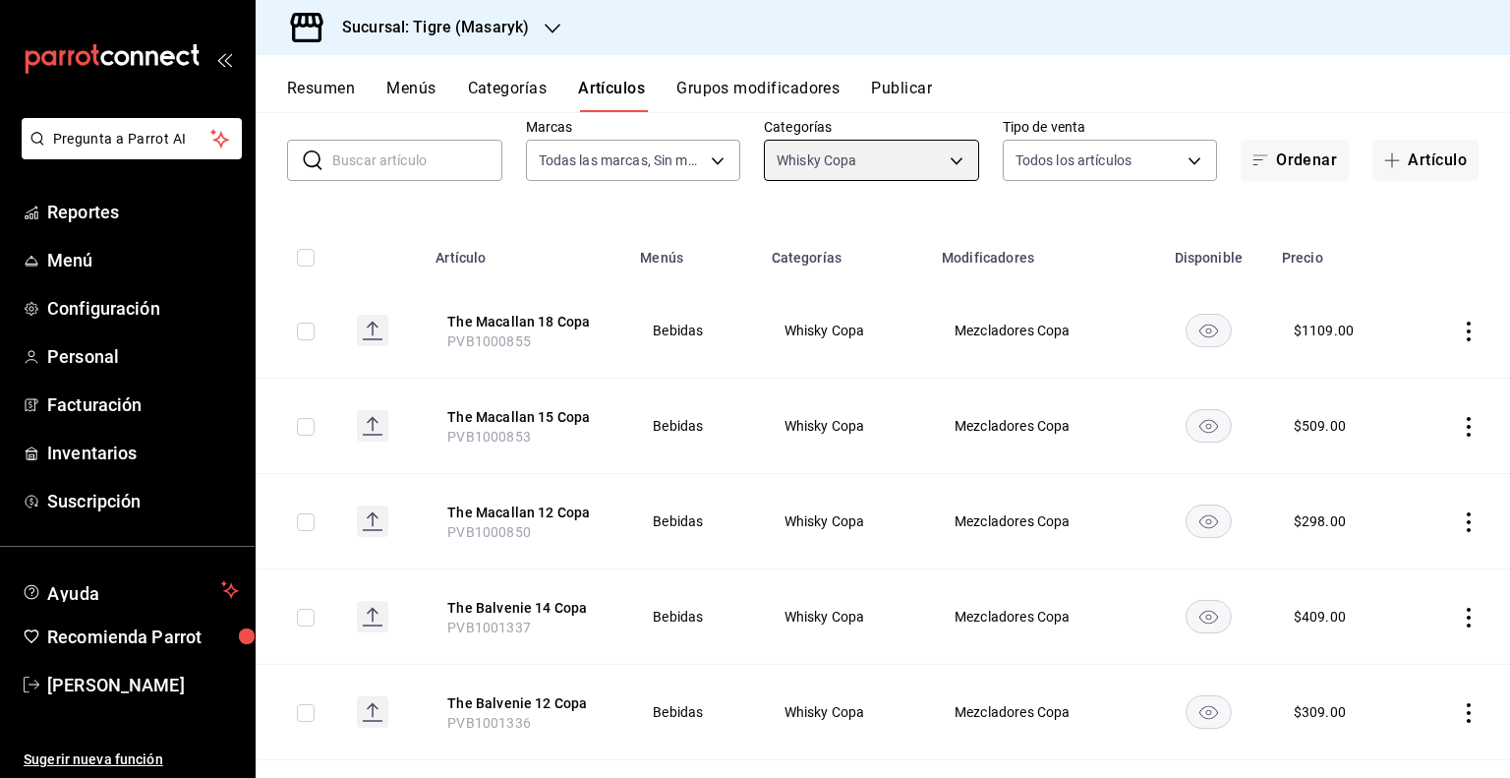
scroll to position [0, 0]
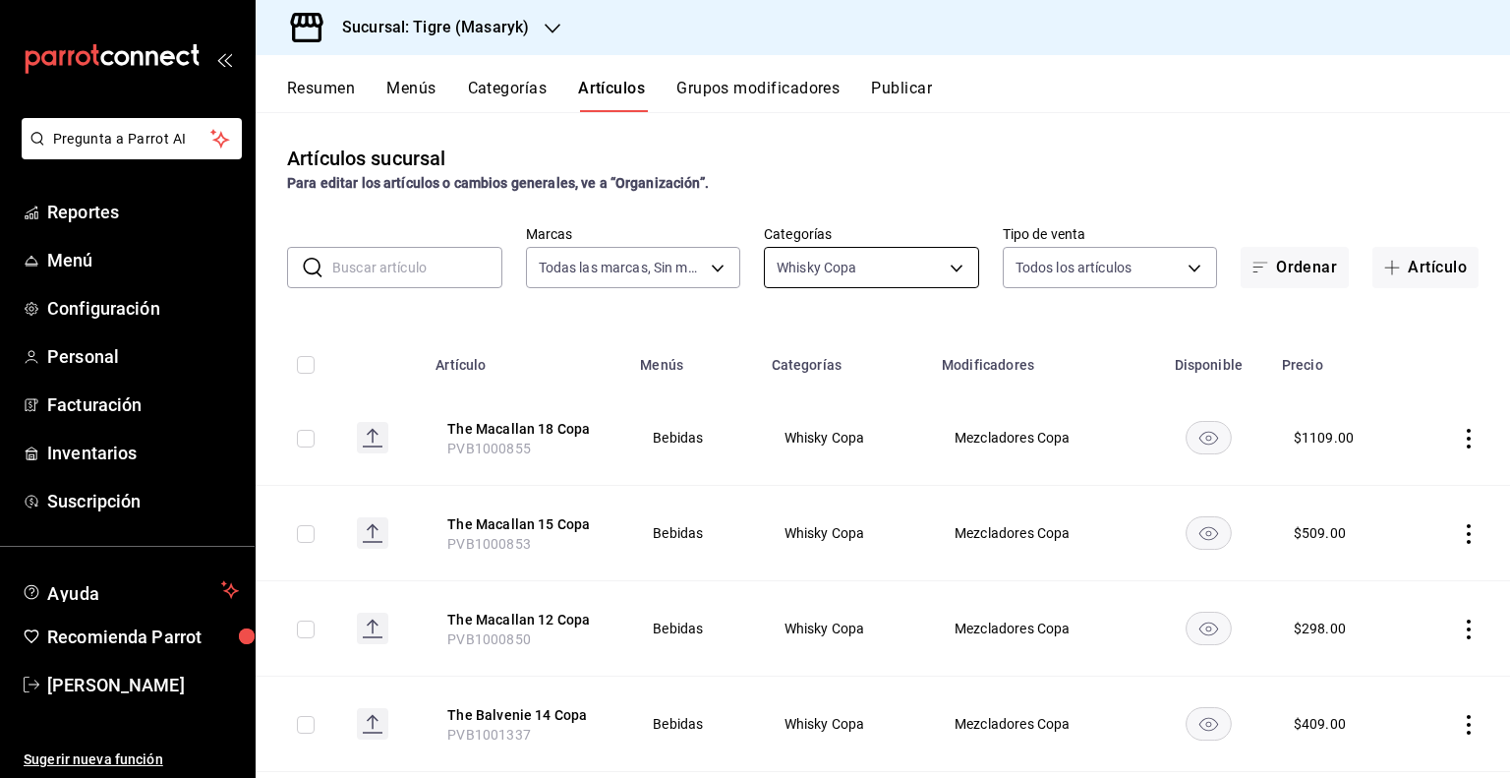
click at [843, 282] on body "Pregunta a Parrot AI Reportes Menú Configuración Personal Facturación Inventari…" at bounding box center [755, 389] width 1510 height 778
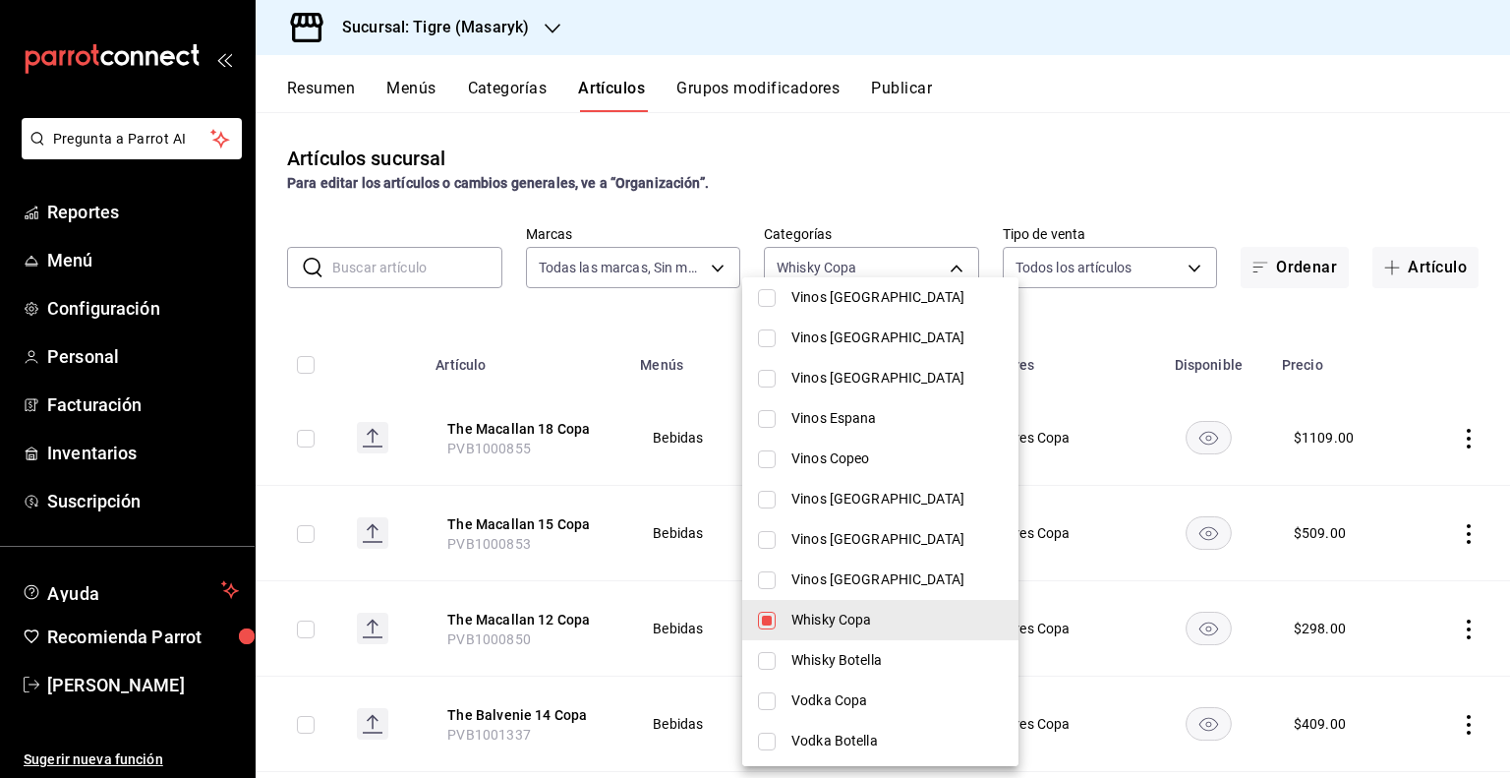
scroll to position [295, 0]
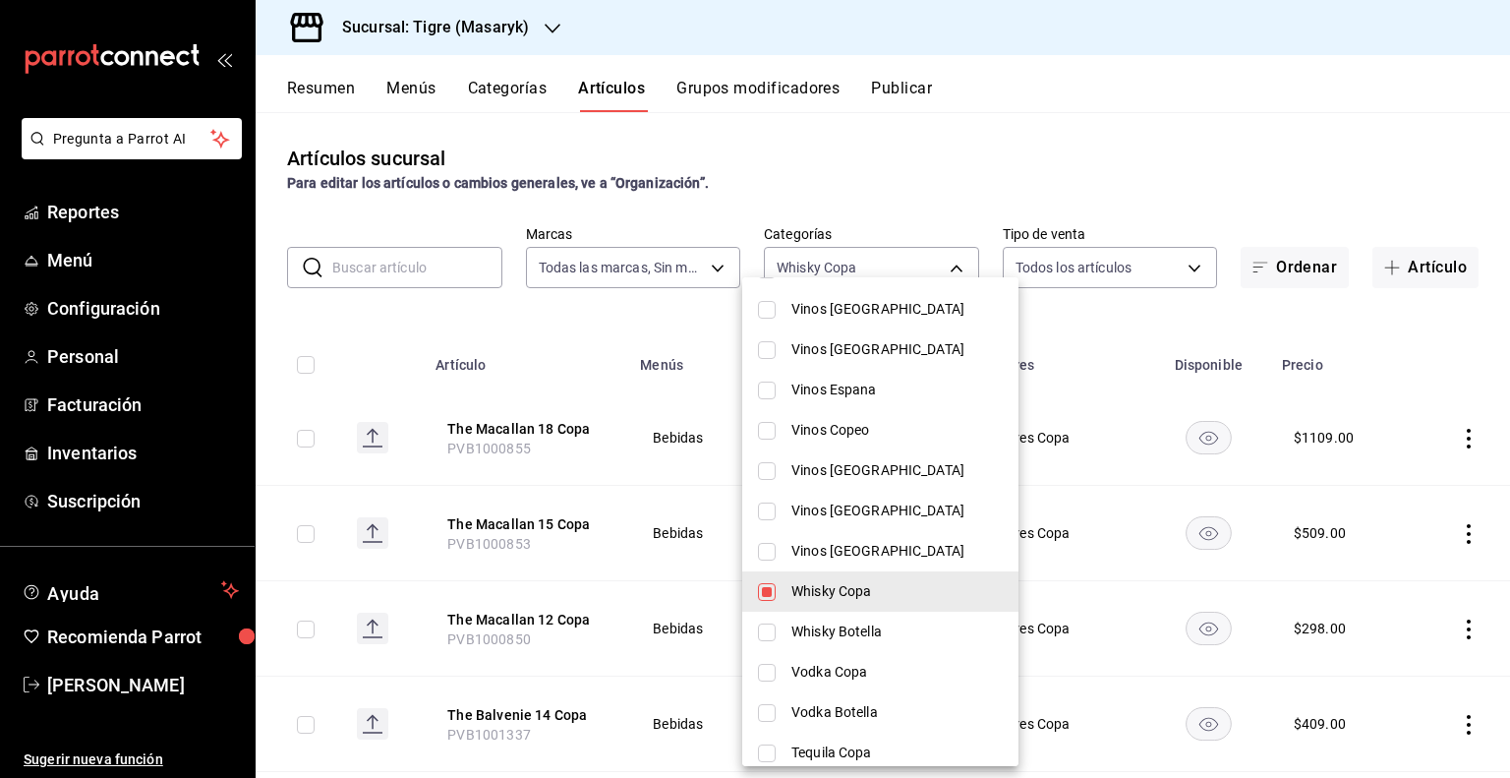
click at [1083, 564] on div at bounding box center [755, 389] width 1510 height 778
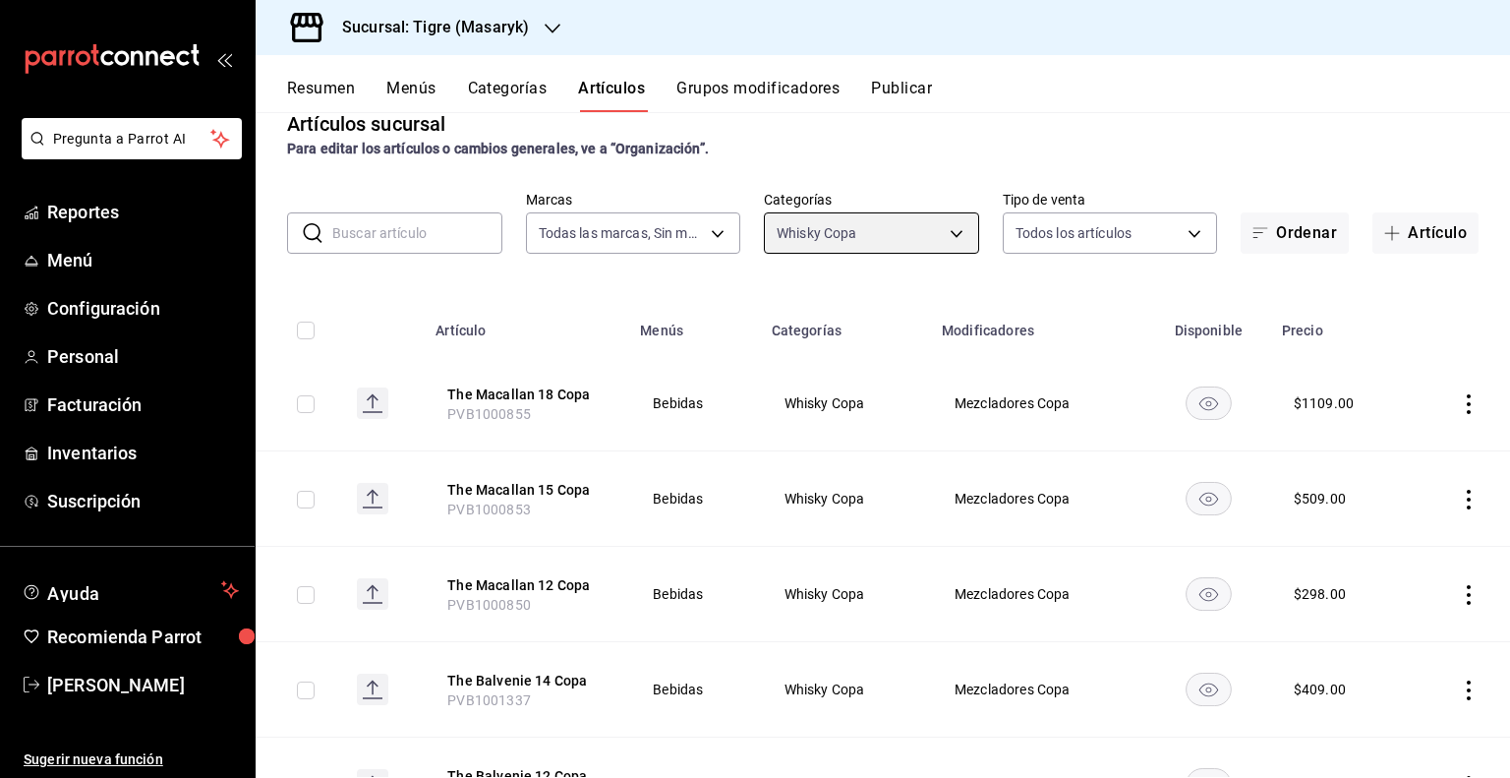
scroll to position [0, 0]
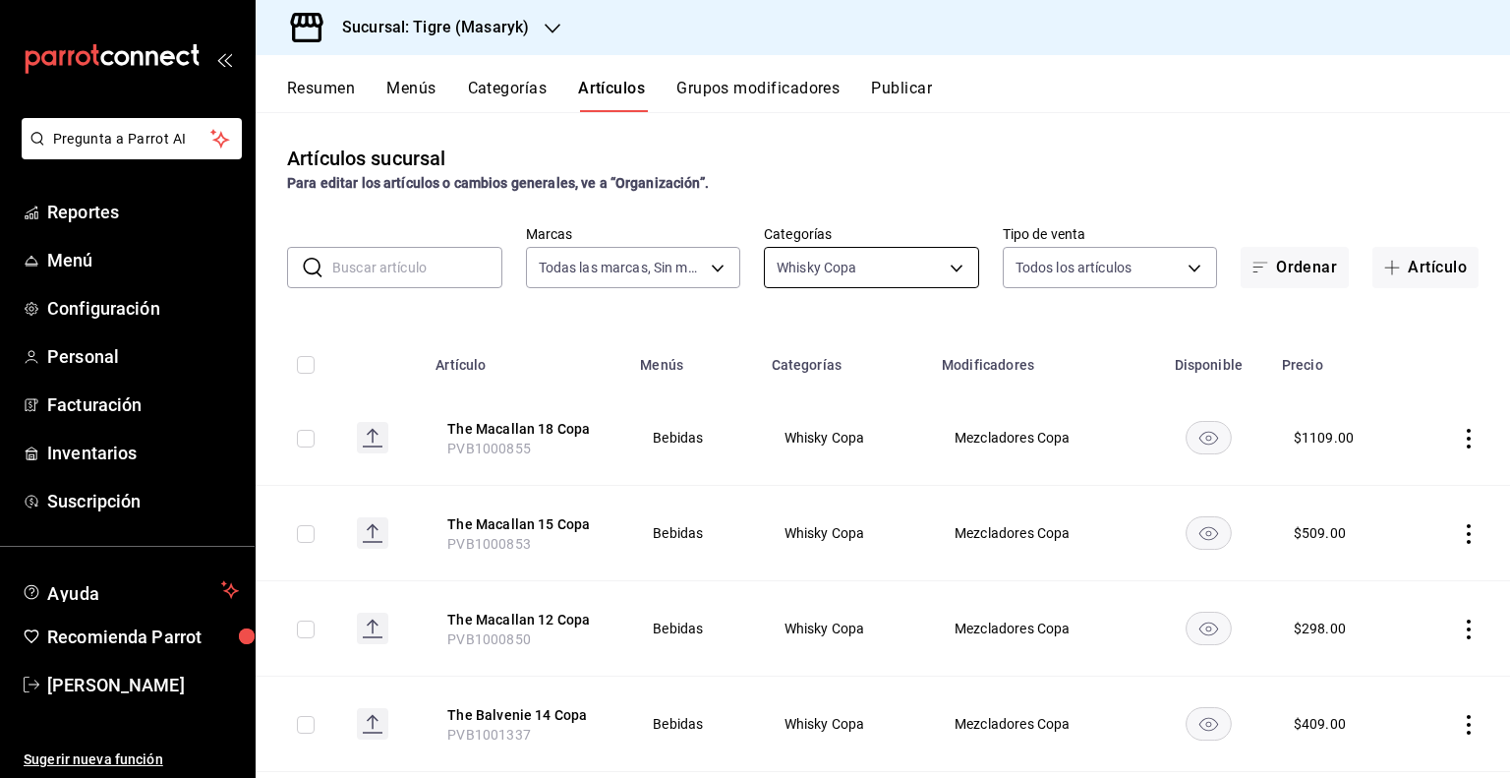
click at [909, 269] on body "Pregunta a Parrot AI Reportes Menú Configuración Personal Facturación Inventari…" at bounding box center [755, 389] width 1510 height 778
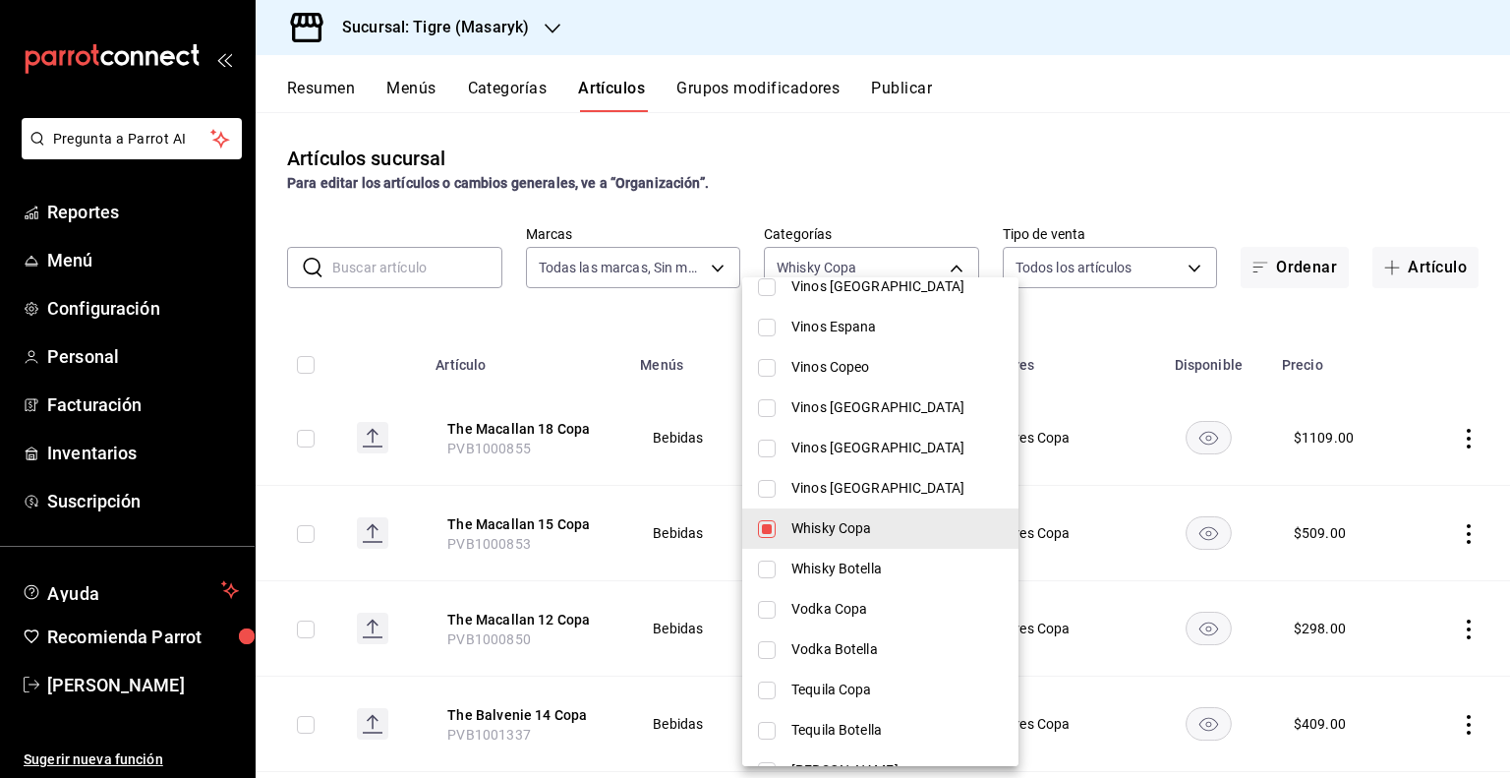
scroll to position [393, 0]
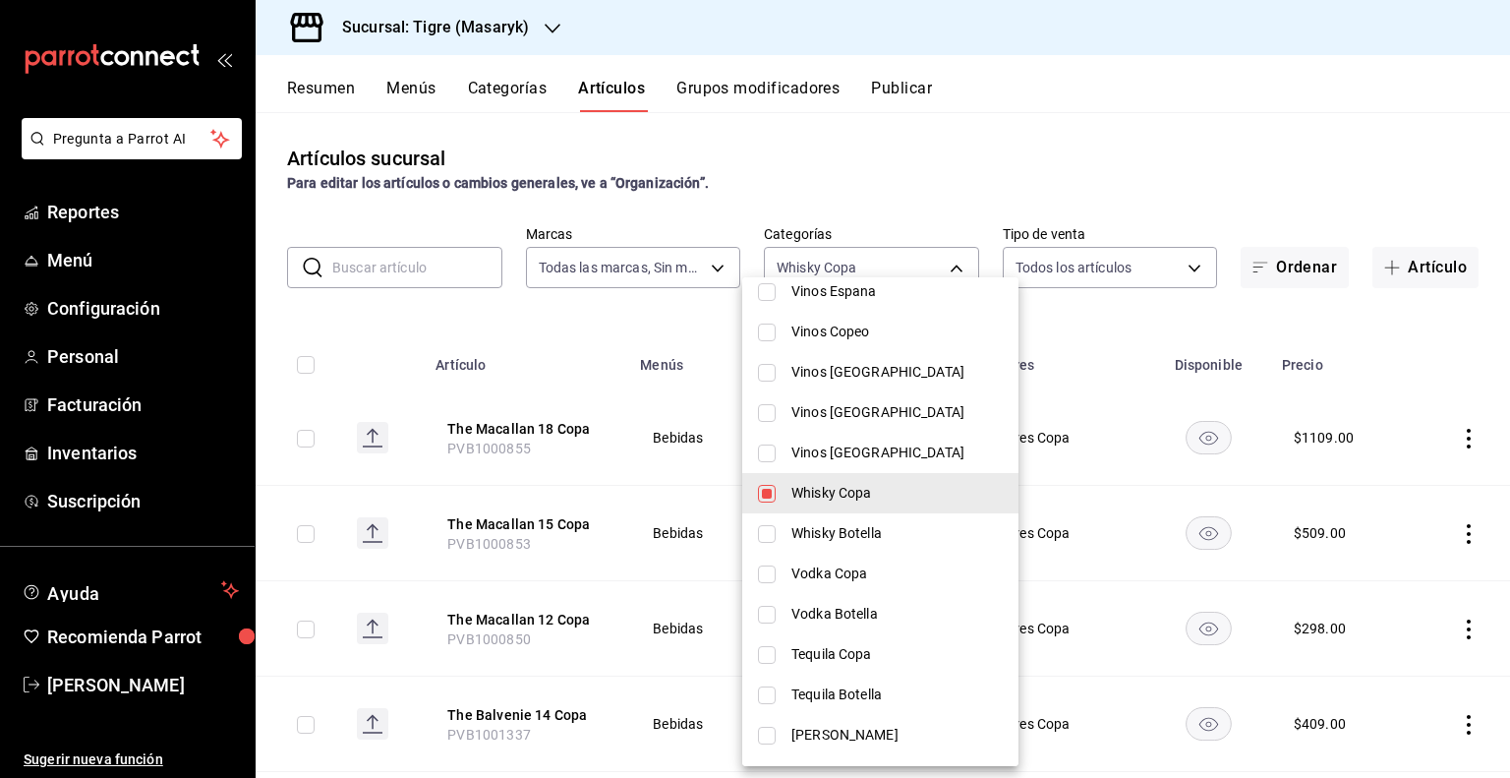
click at [777, 495] on li "Whisky Copa" at bounding box center [880, 493] width 276 height 40
checkbox input "false"
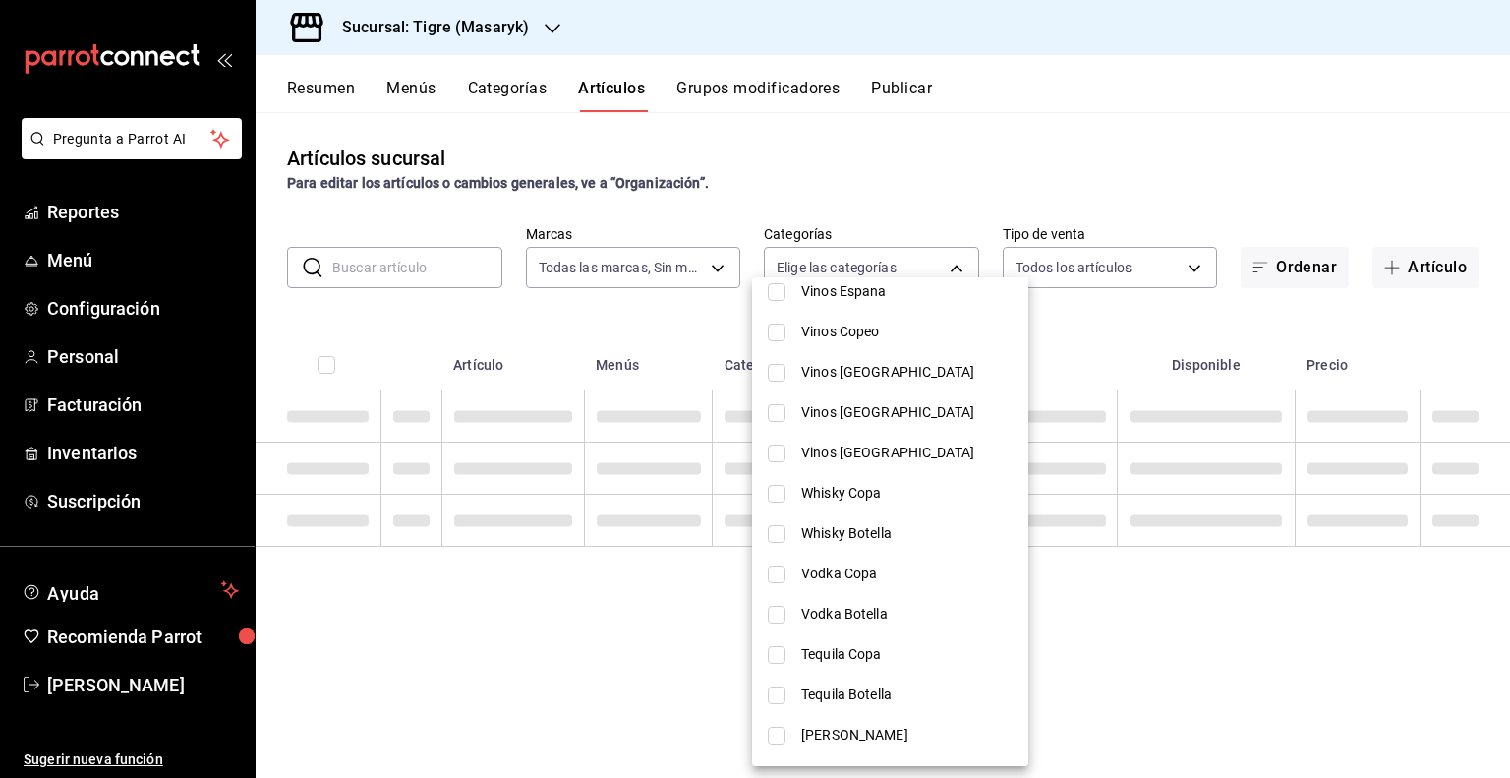
click at [808, 532] on span "Whisky Botella" at bounding box center [906, 533] width 211 height 21
type input "8f0ccf53-0106-4e6a-89bc-91dfd48df570"
checkbox input "true"
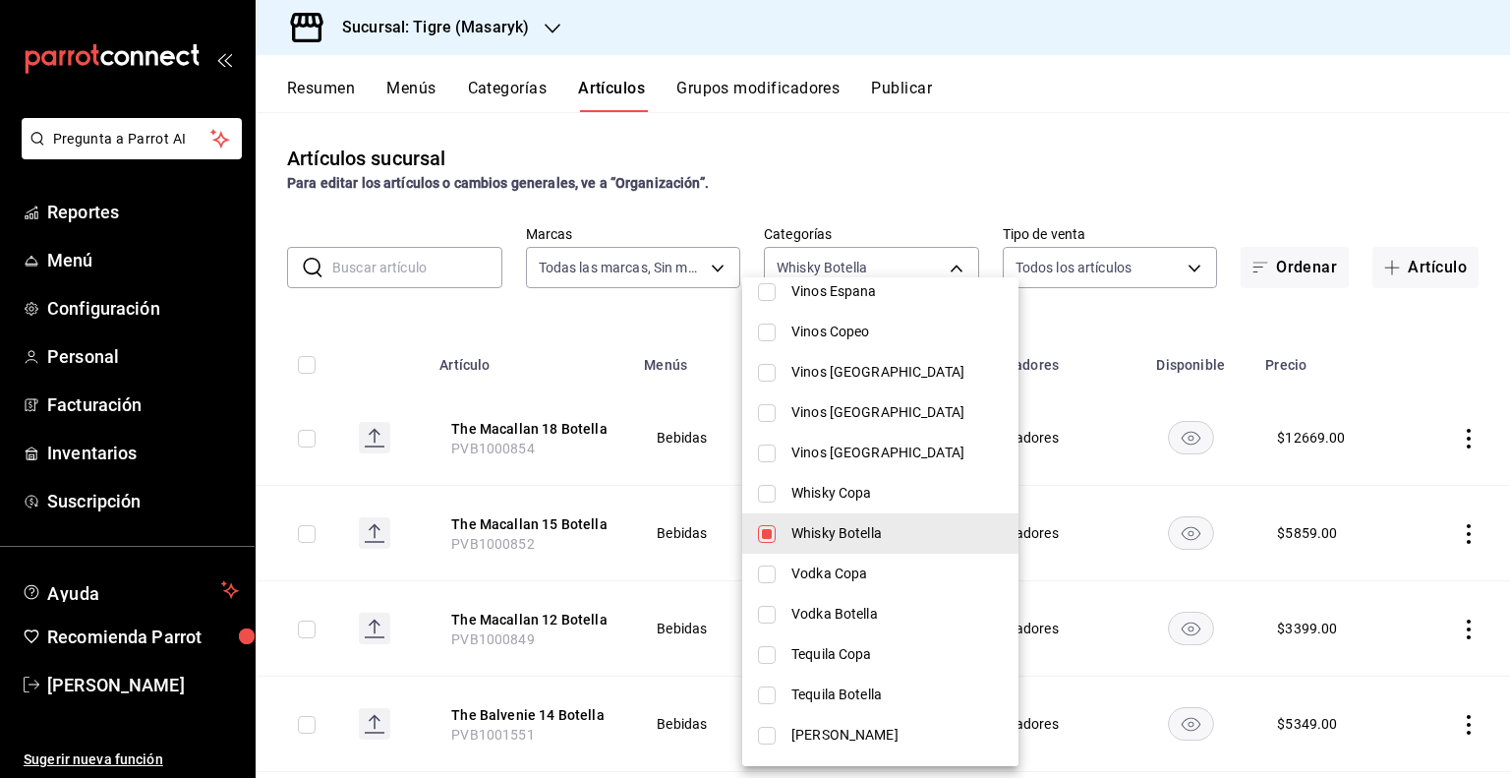
click at [1098, 373] on div at bounding box center [755, 389] width 1510 height 778
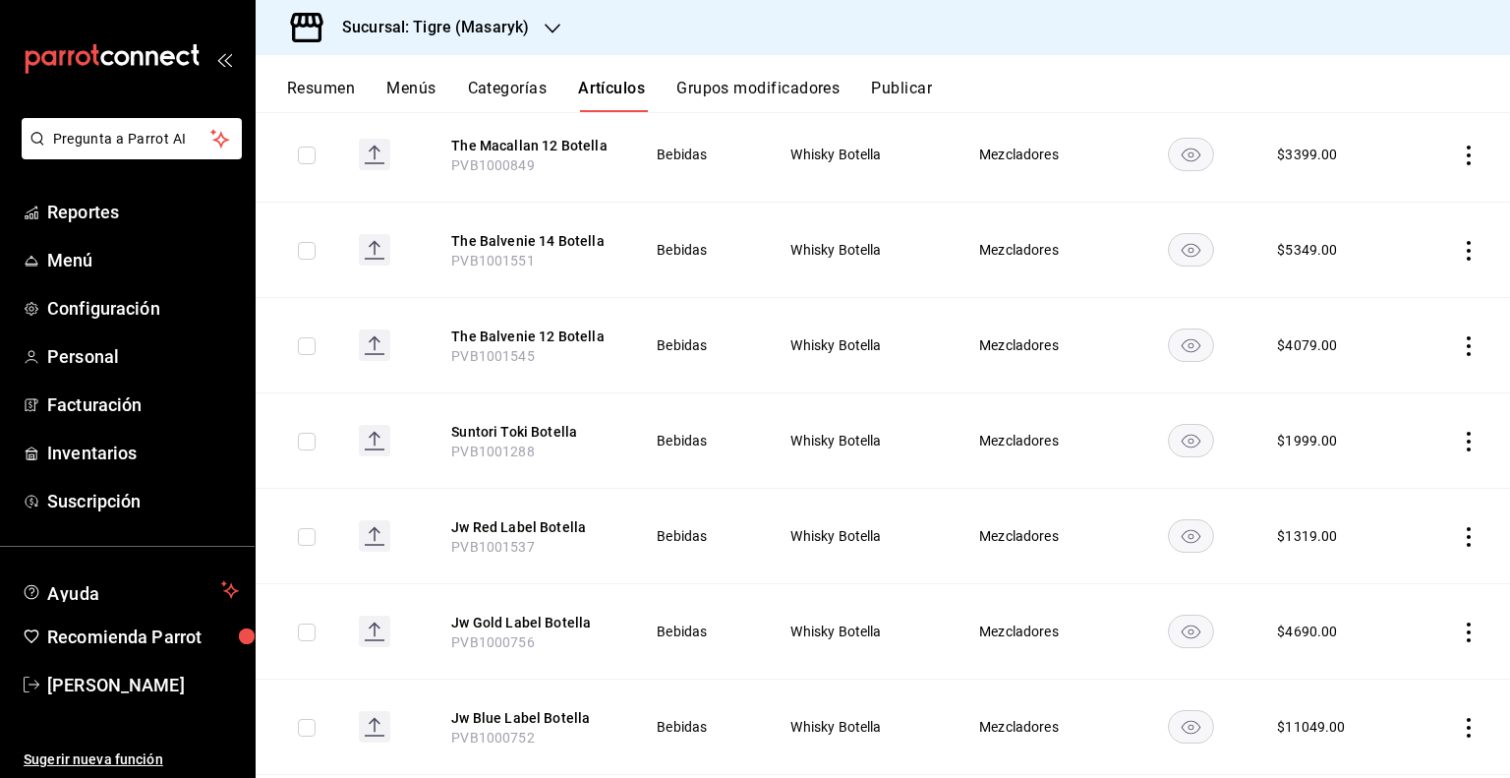
scroll to position [0, 0]
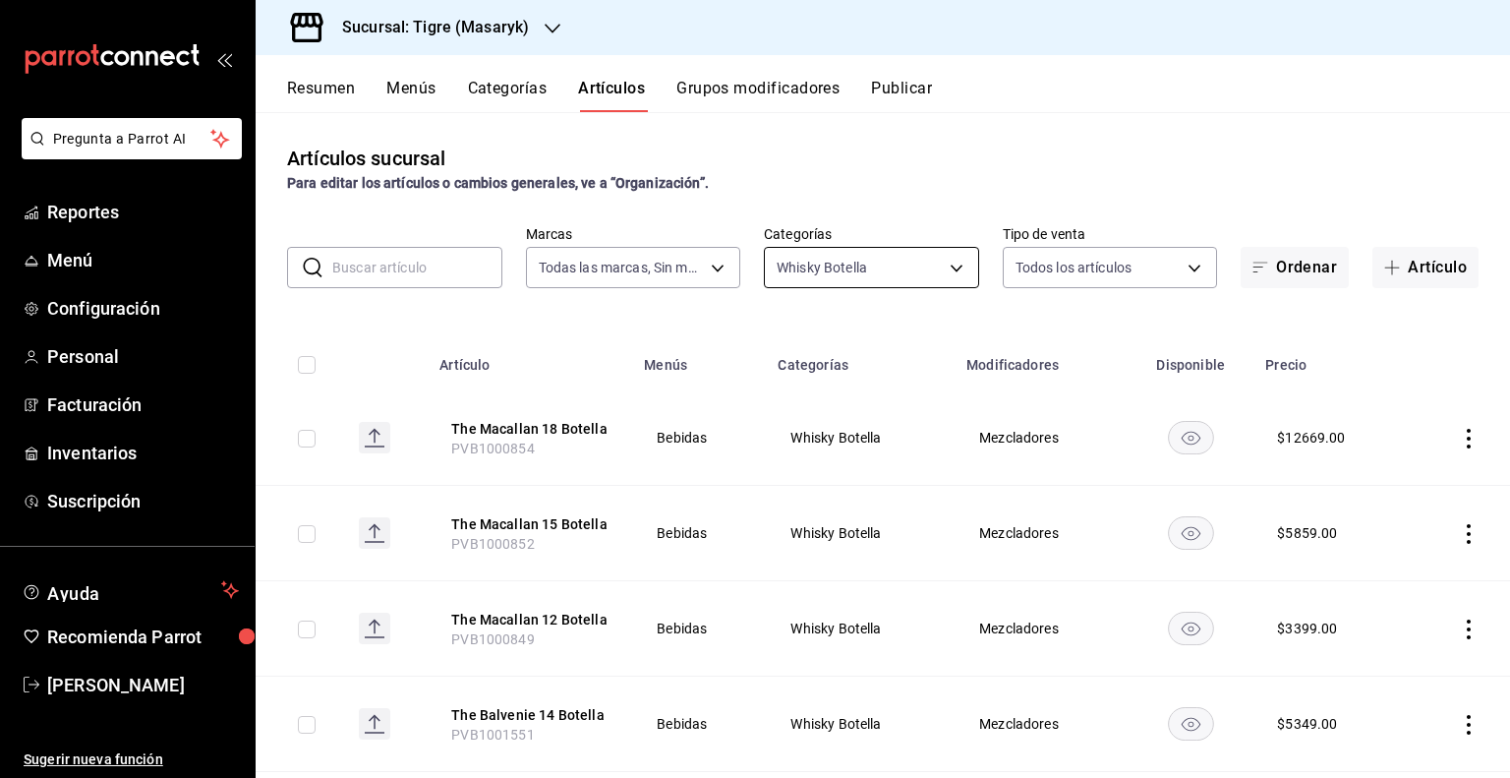
click at [903, 261] on body "Pregunta a Parrot AI Reportes Menú Configuración Personal Facturación Inventari…" at bounding box center [755, 389] width 1510 height 778
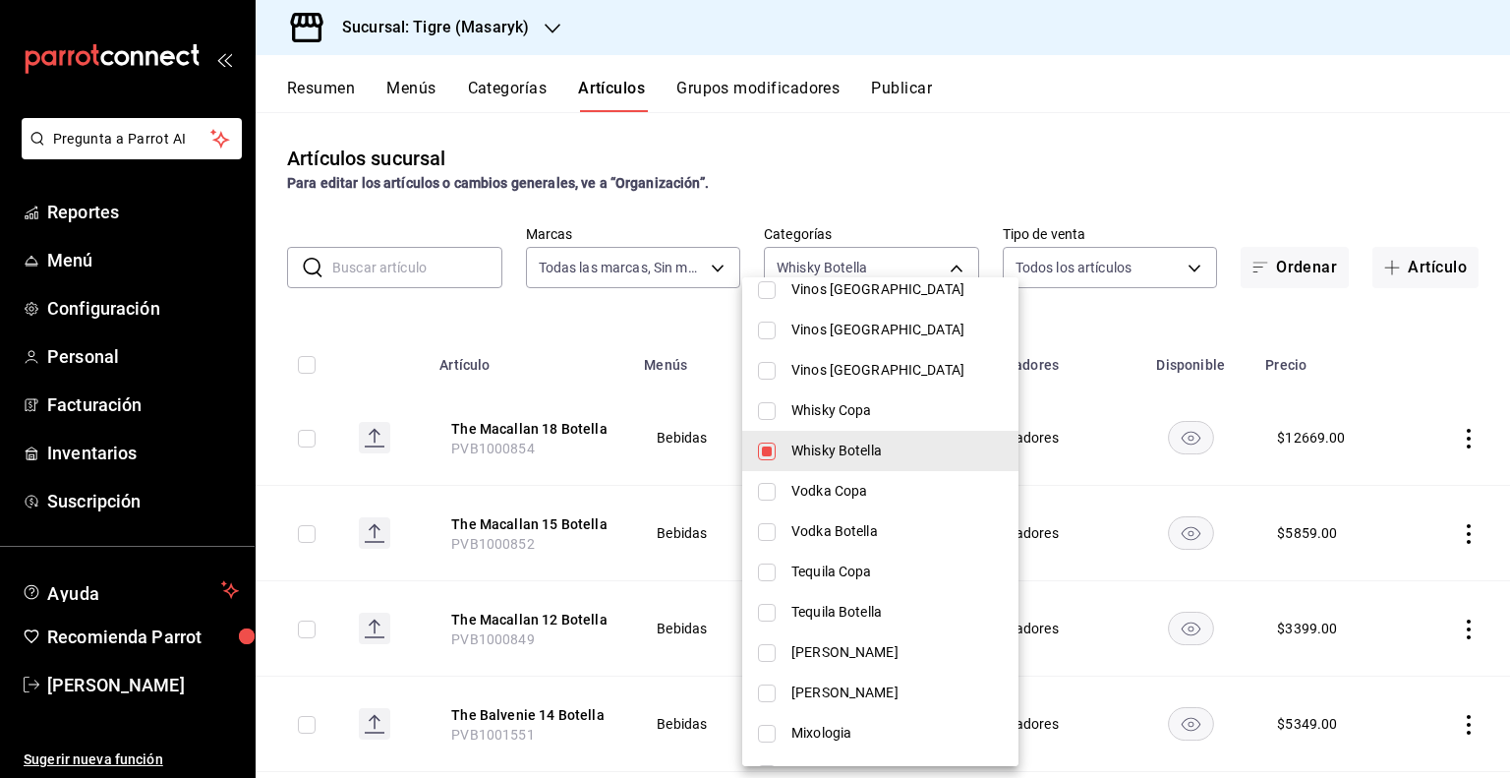
scroll to position [590, 0]
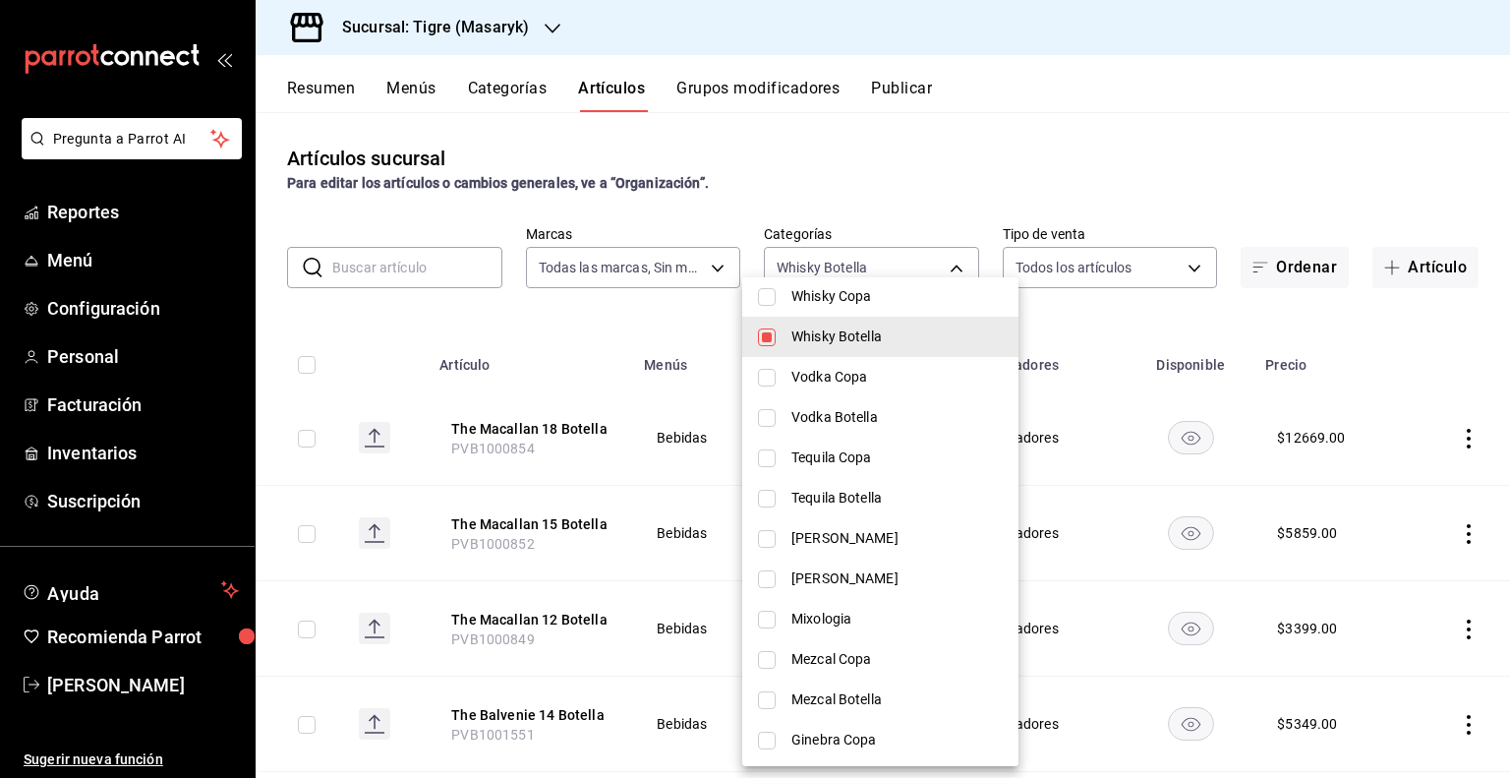
click at [801, 341] on span "Whisky Botella" at bounding box center [896, 336] width 211 height 21
checkbox input "false"
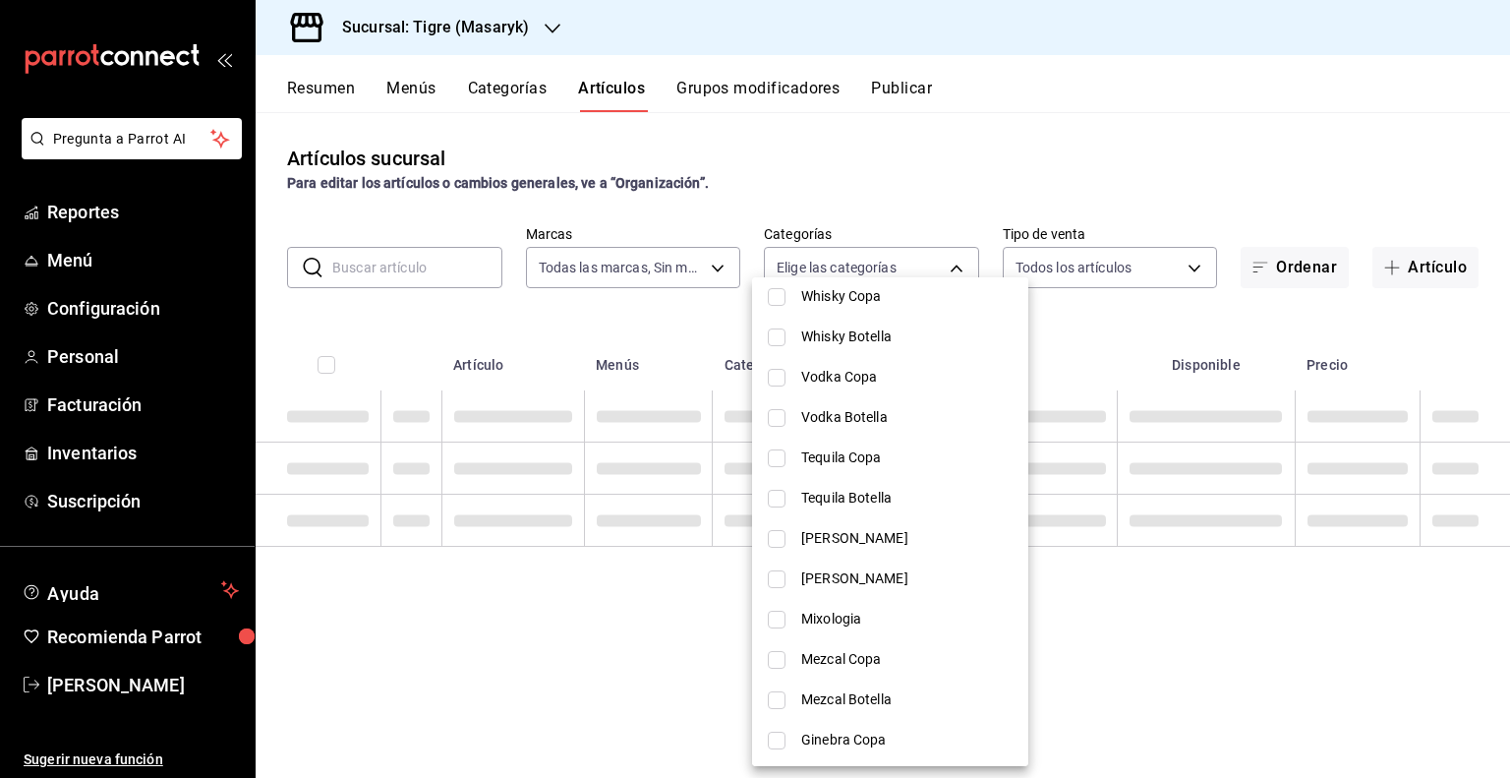
click at [826, 371] on span "Vodka Copa" at bounding box center [906, 377] width 211 height 21
type input "ed143ed6-68da-427f-b440-3dd32301f38f"
checkbox input "true"
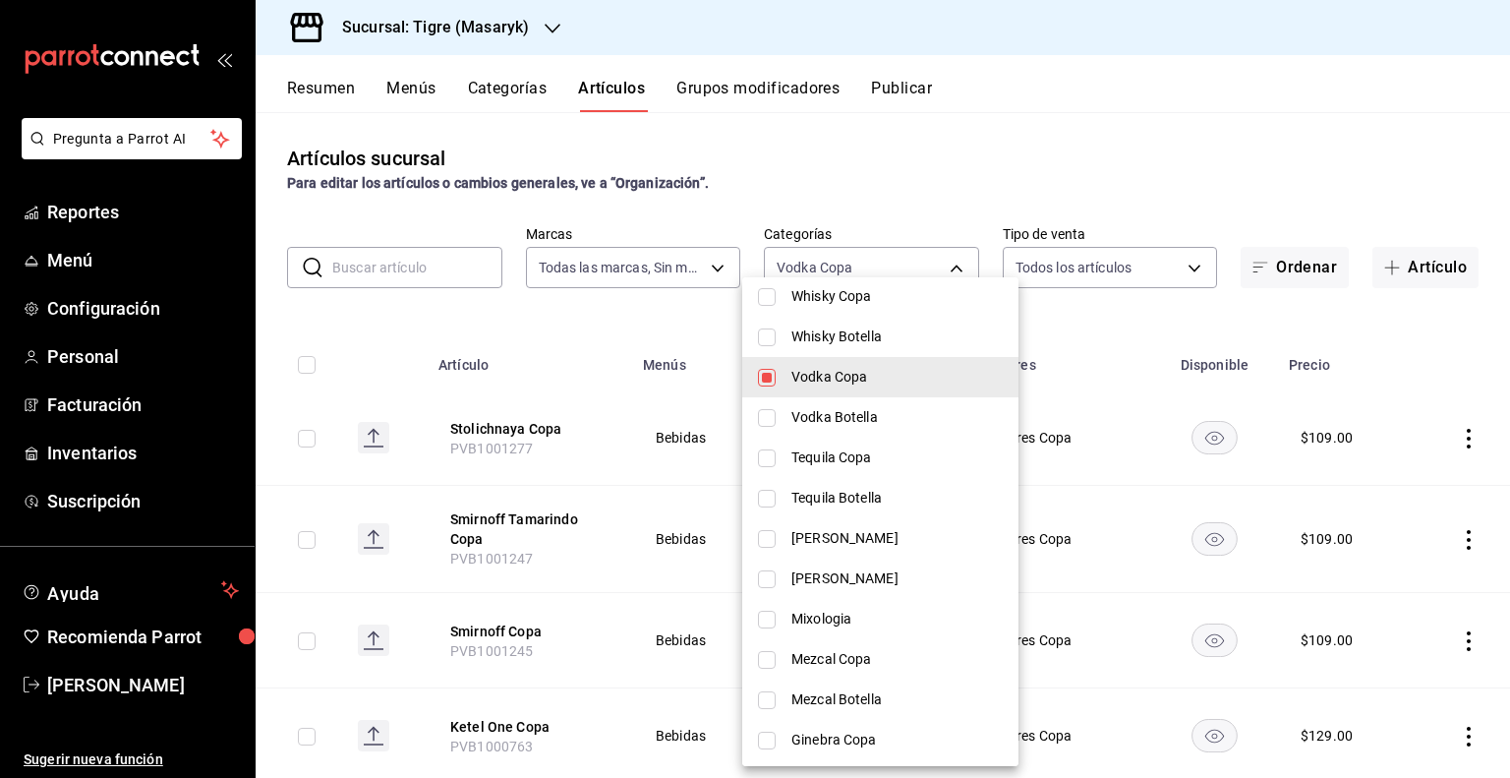
click at [1063, 348] on div at bounding box center [755, 389] width 1510 height 778
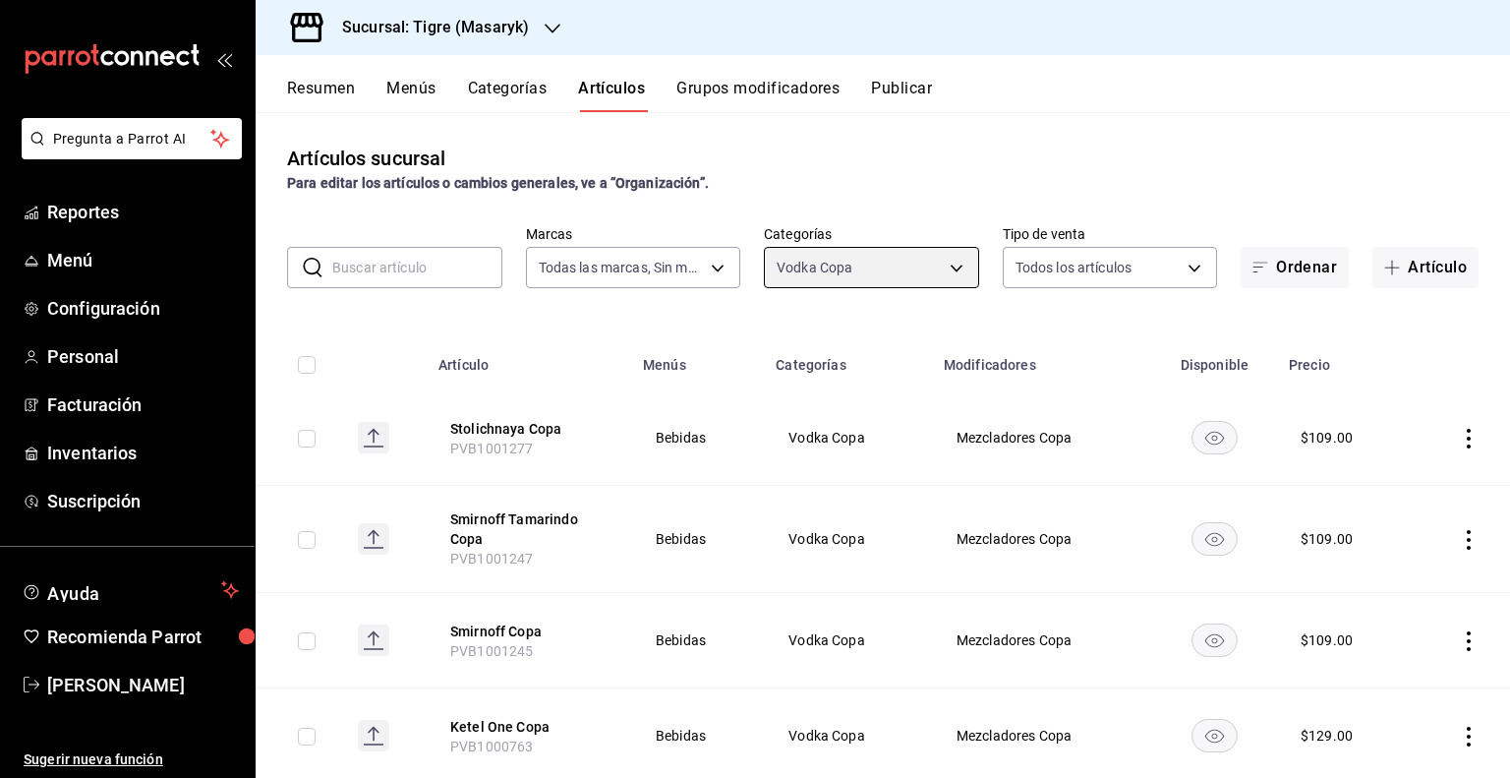
scroll to position [0, 0]
click at [927, 263] on body "Pregunta a Parrot AI Reportes Menú Configuración Personal Facturación Inventari…" at bounding box center [755, 389] width 1510 height 778
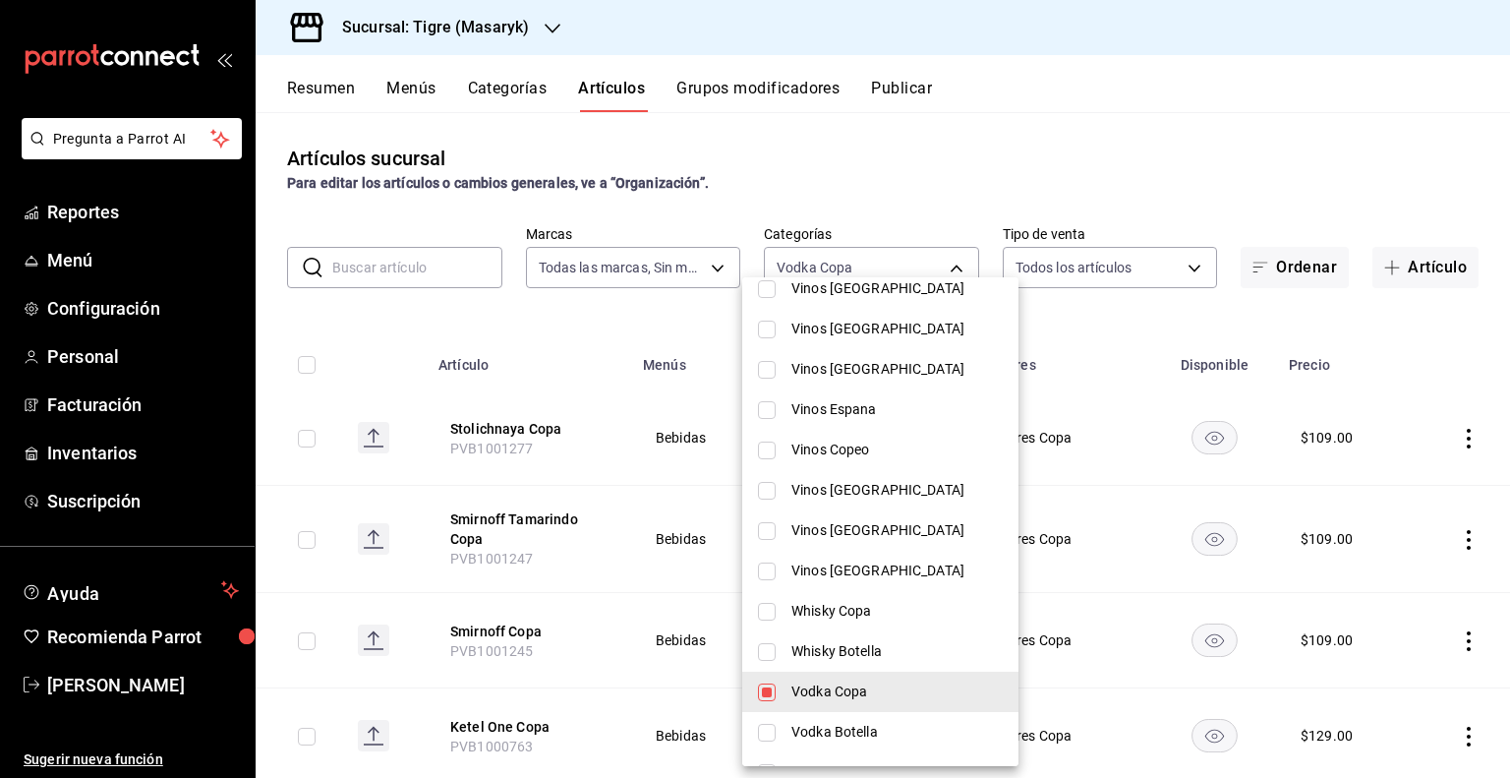
scroll to position [492, 0]
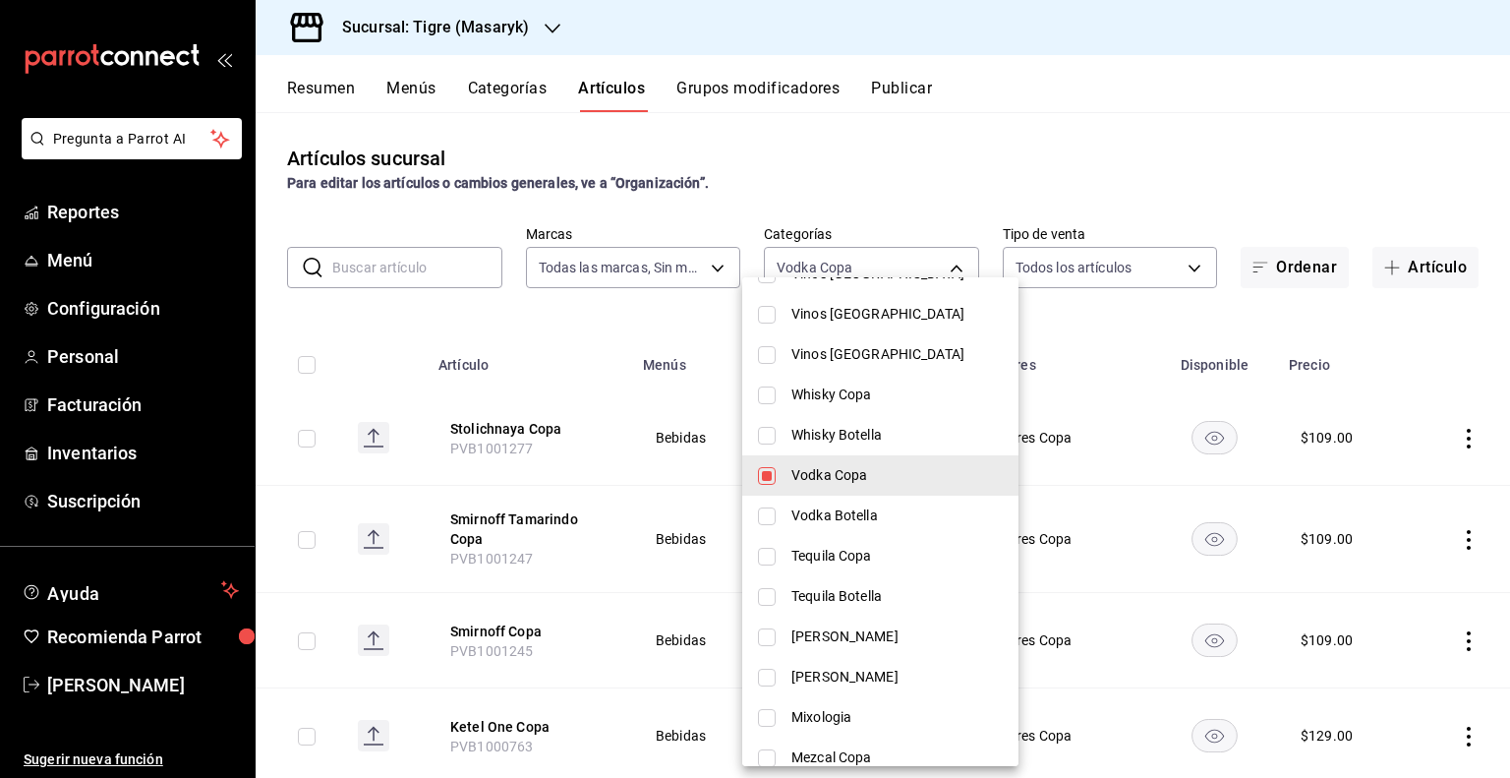
click at [875, 485] on span "Vodka Copa" at bounding box center [896, 475] width 211 height 21
checkbox input "false"
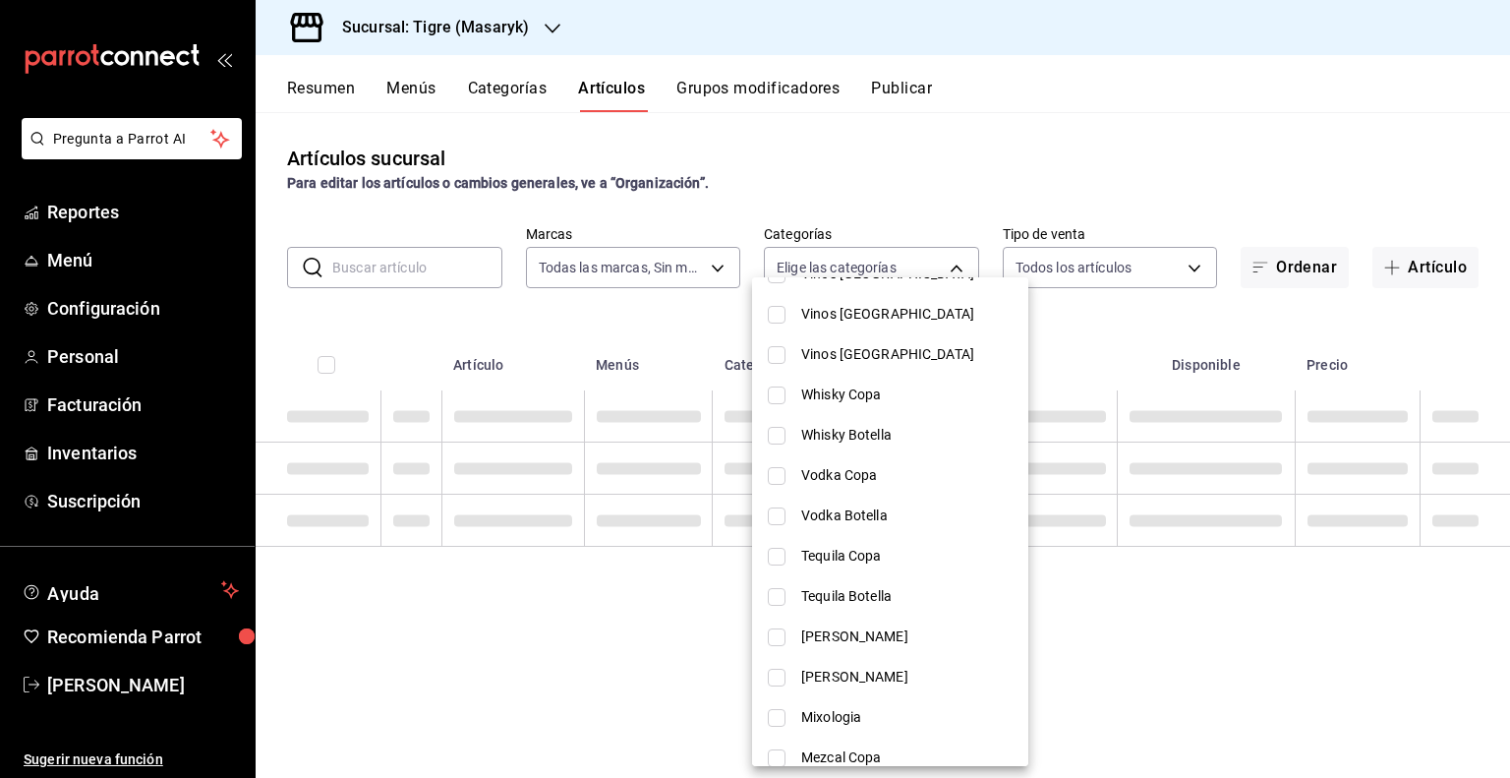
click at [885, 400] on span "Whisky Copa" at bounding box center [906, 394] width 211 height 21
type input "bb178053-9c6d-425d-b33f-608c0f96bb0b"
checkbox input "true"
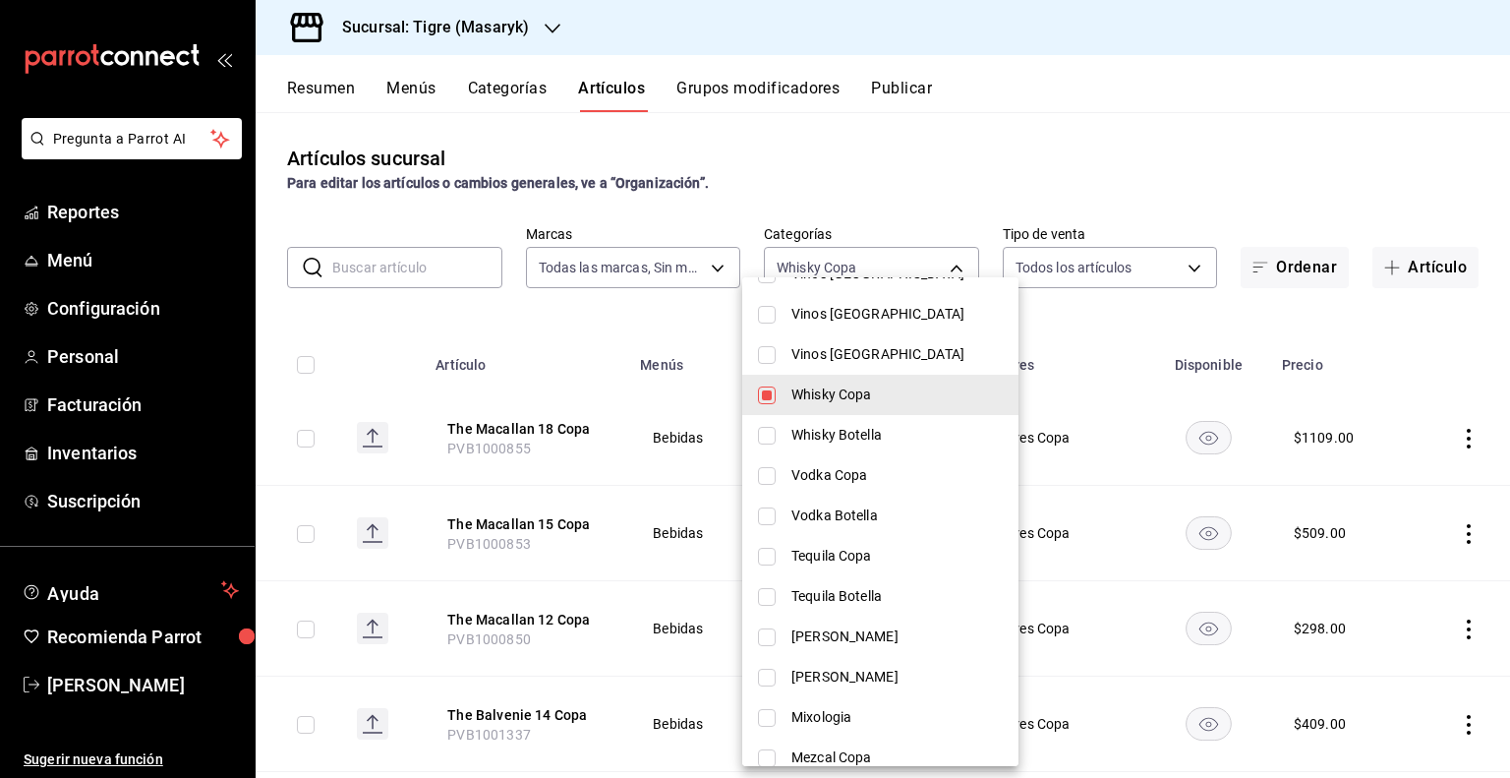
click at [1063, 439] on div at bounding box center [755, 389] width 1510 height 778
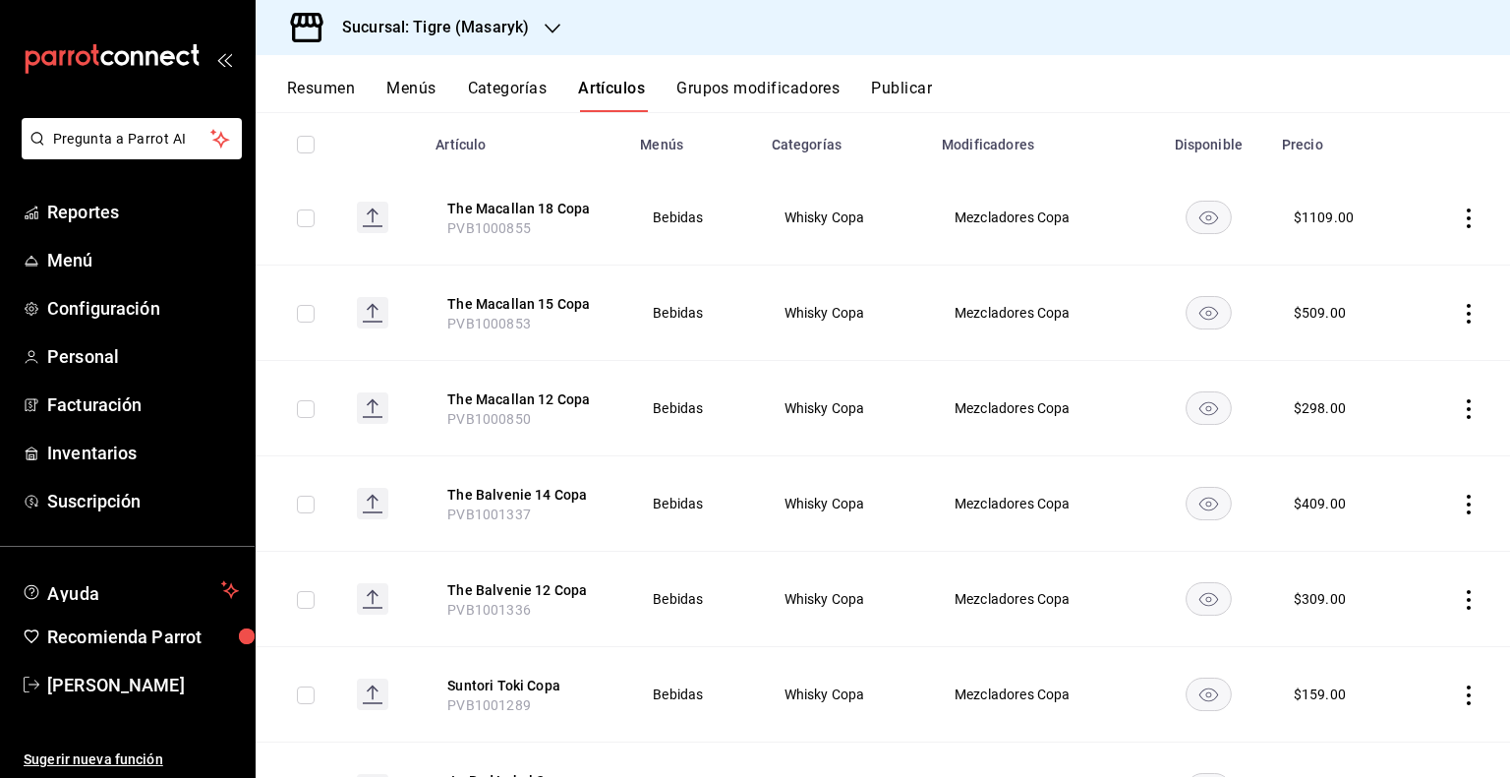
scroll to position [0, 0]
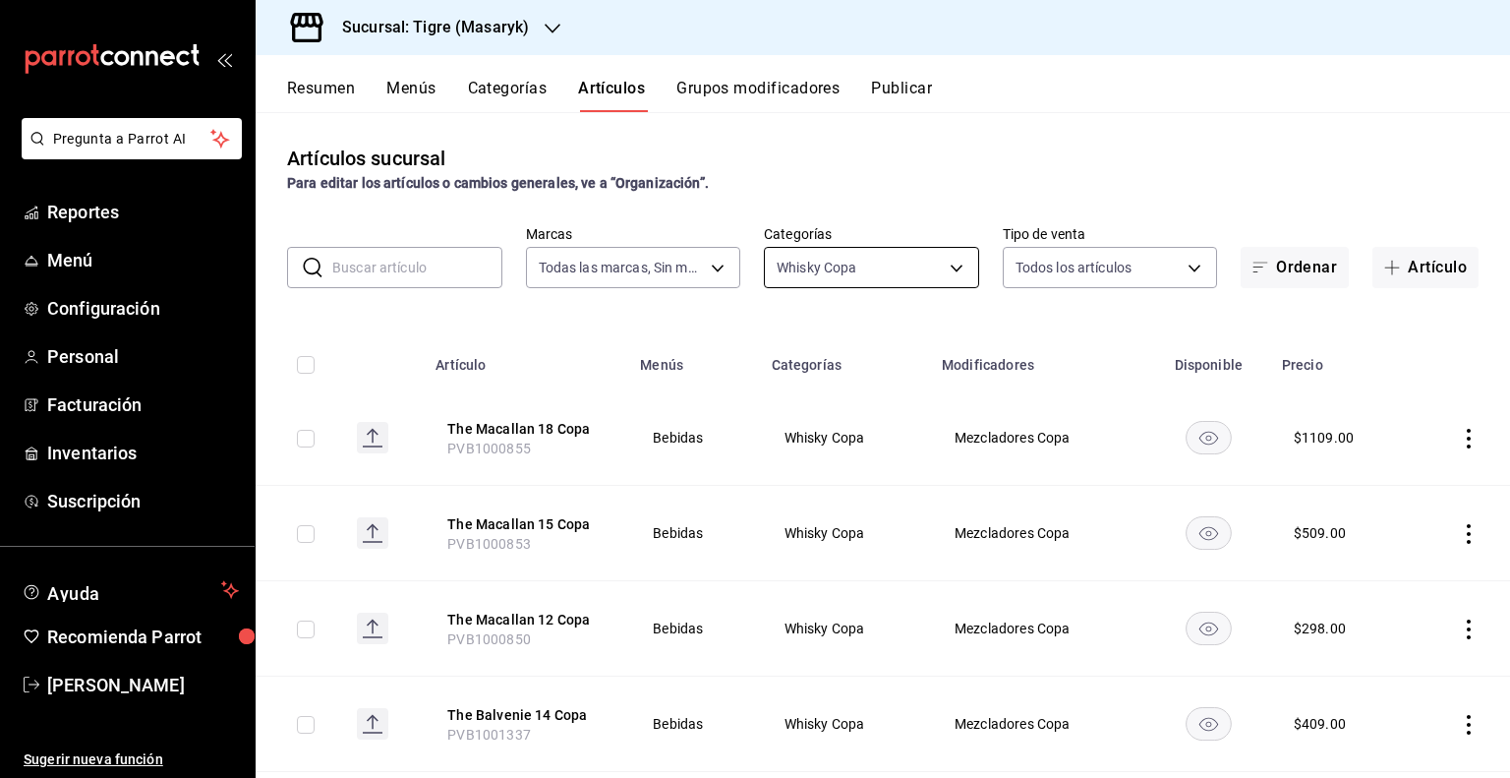
click at [940, 262] on body "Pregunta a Parrot AI Reportes Menú Configuración Personal Facturación Inventari…" at bounding box center [755, 389] width 1510 height 778
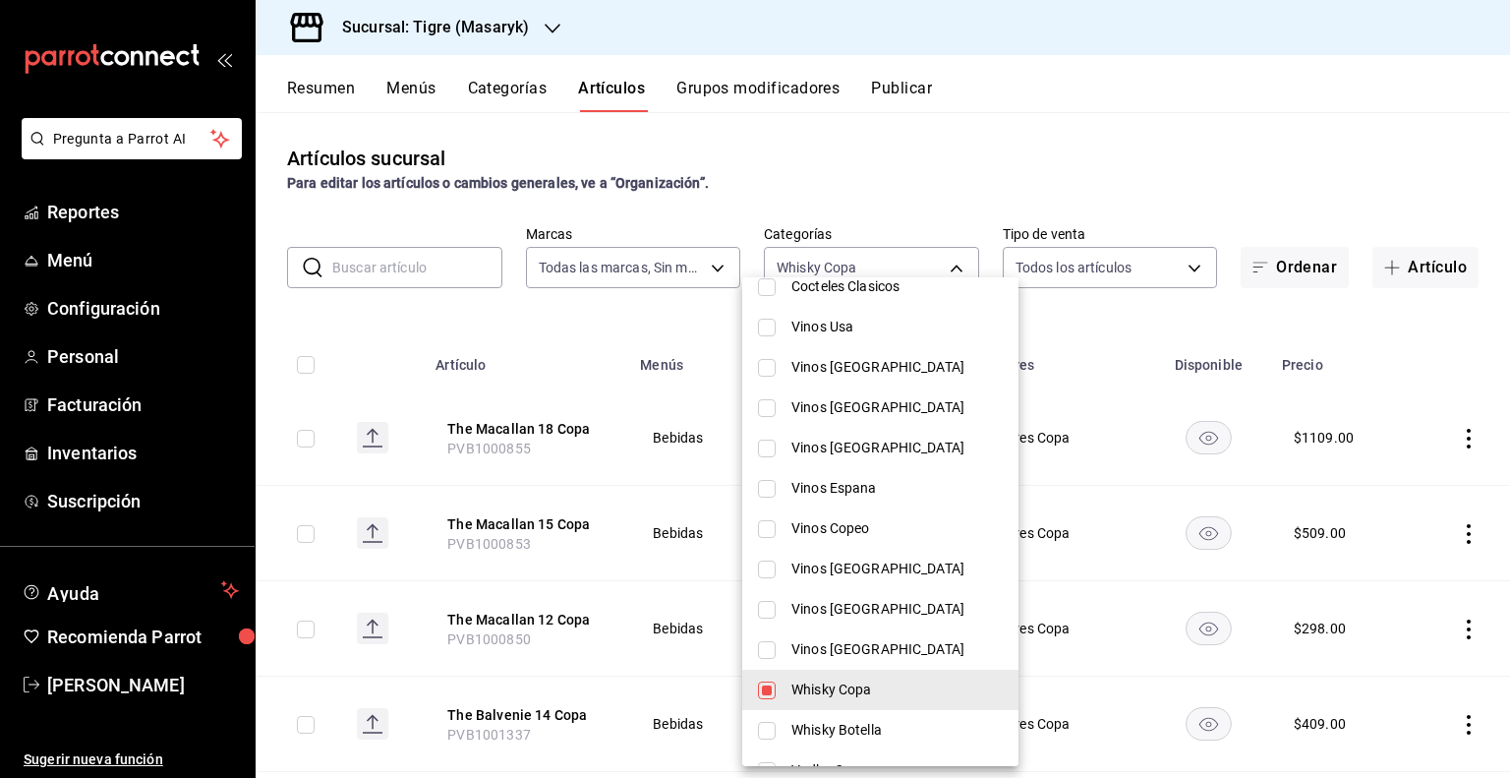
scroll to position [393, 0]
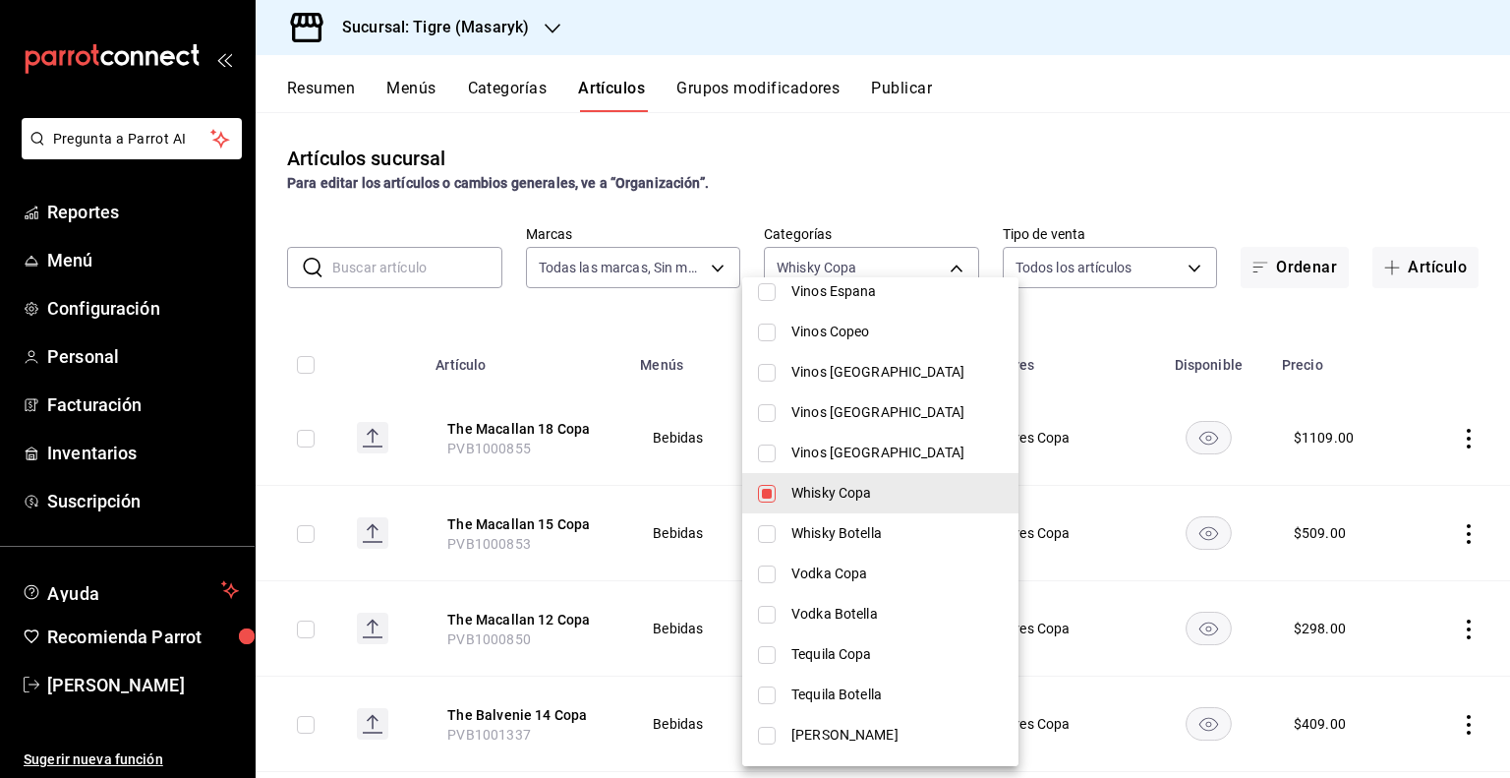
click at [839, 502] on li "Whisky Copa" at bounding box center [880, 493] width 276 height 40
checkbox input "false"
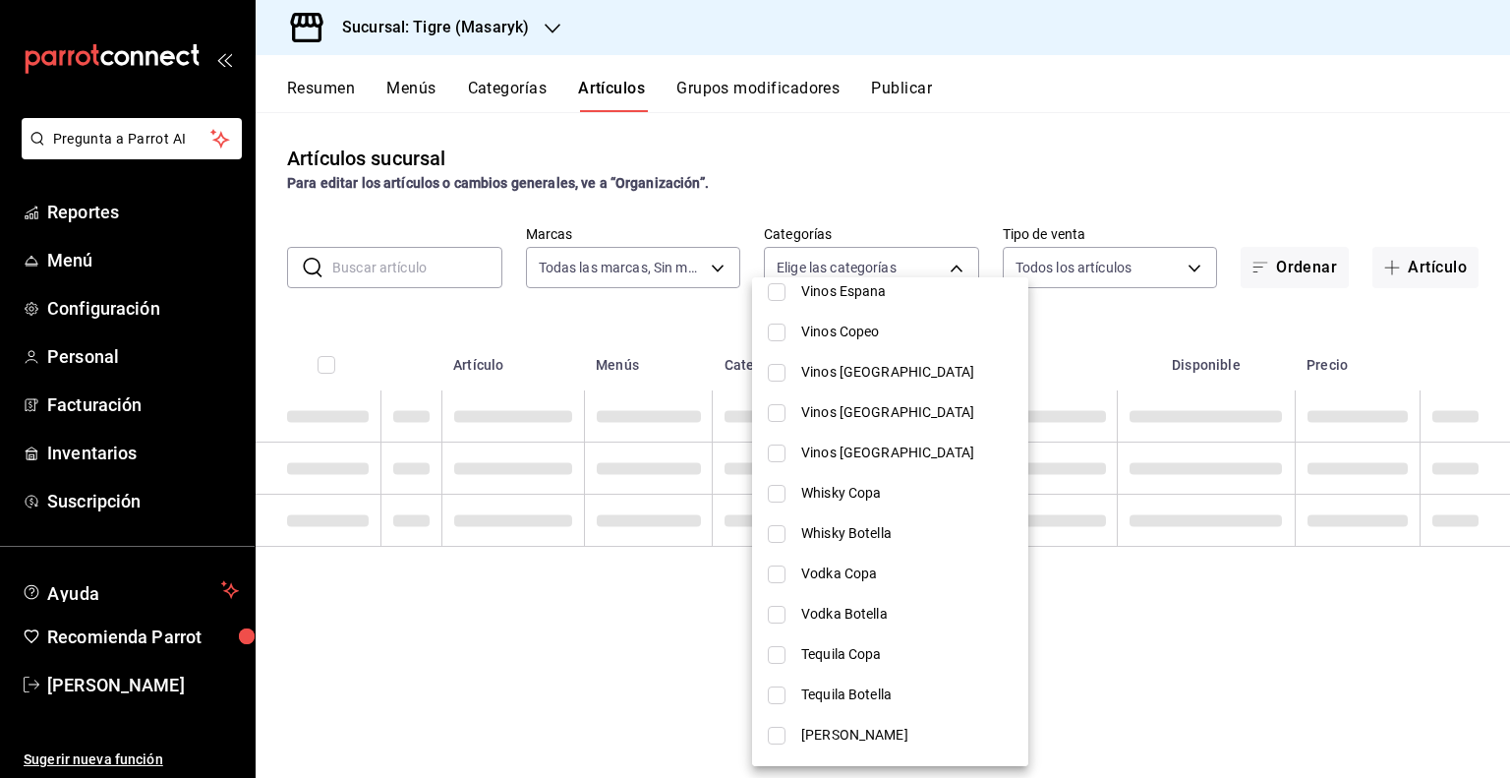
click at [843, 573] on span "Vodka Copa" at bounding box center [906, 573] width 211 height 21
type input "ed143ed6-68da-427f-b440-3dd32301f38f"
checkbox input "true"
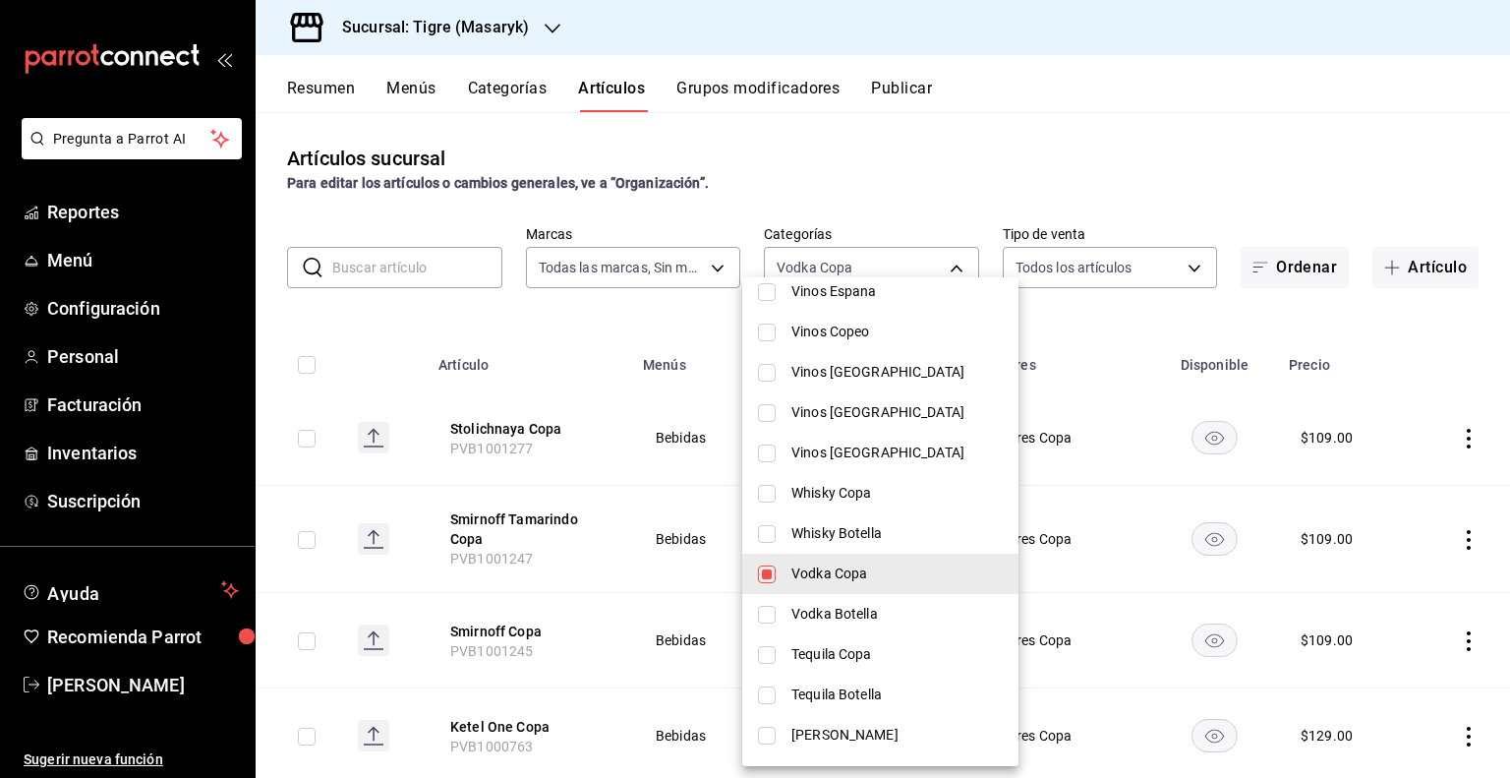
click at [643, 516] on div at bounding box center [755, 389] width 1510 height 778
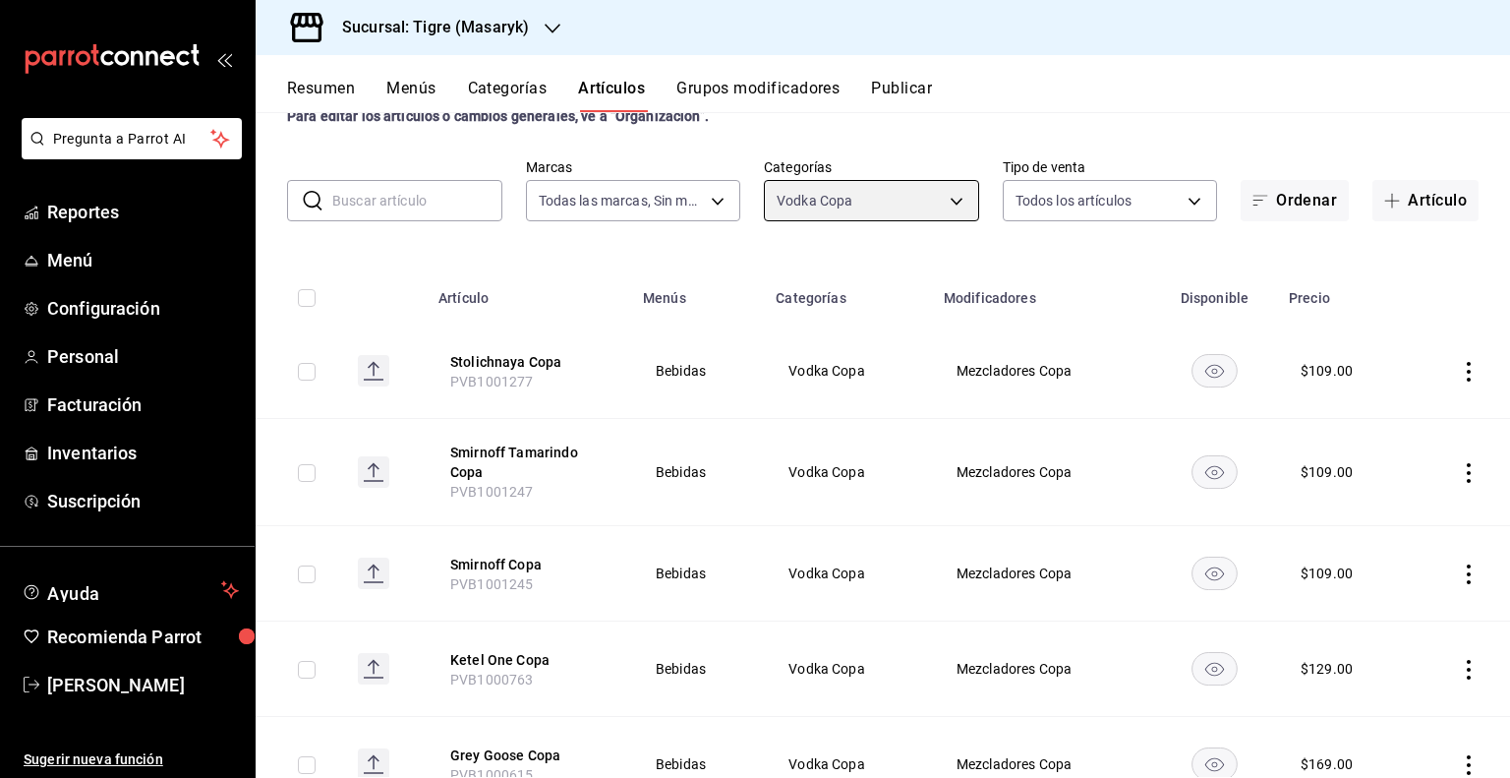
scroll to position [0, 0]
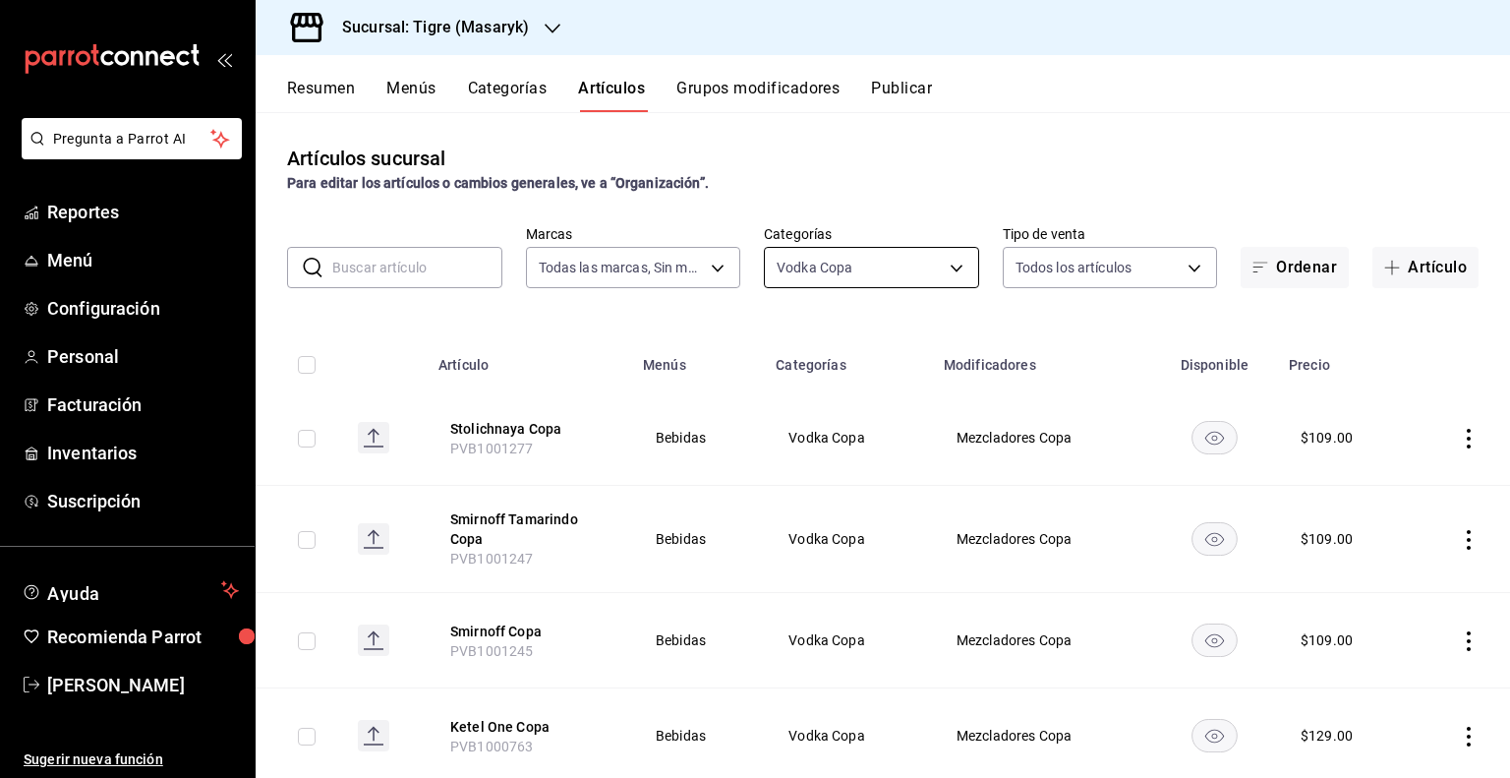
click at [924, 254] on body "Pregunta a Parrot AI Reportes Menú Configuración Personal Facturación Inventari…" at bounding box center [755, 389] width 1510 height 778
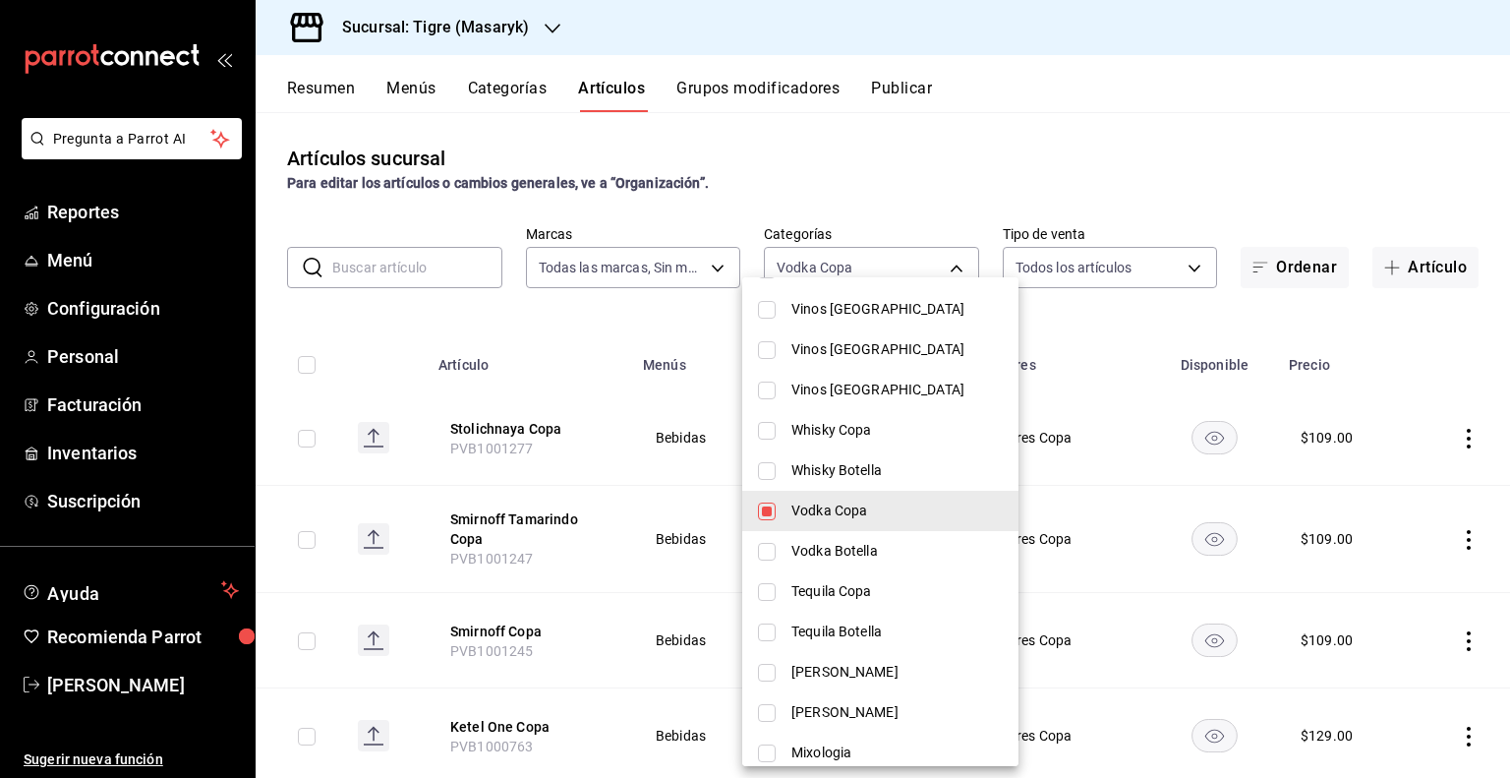
scroll to position [492, 0]
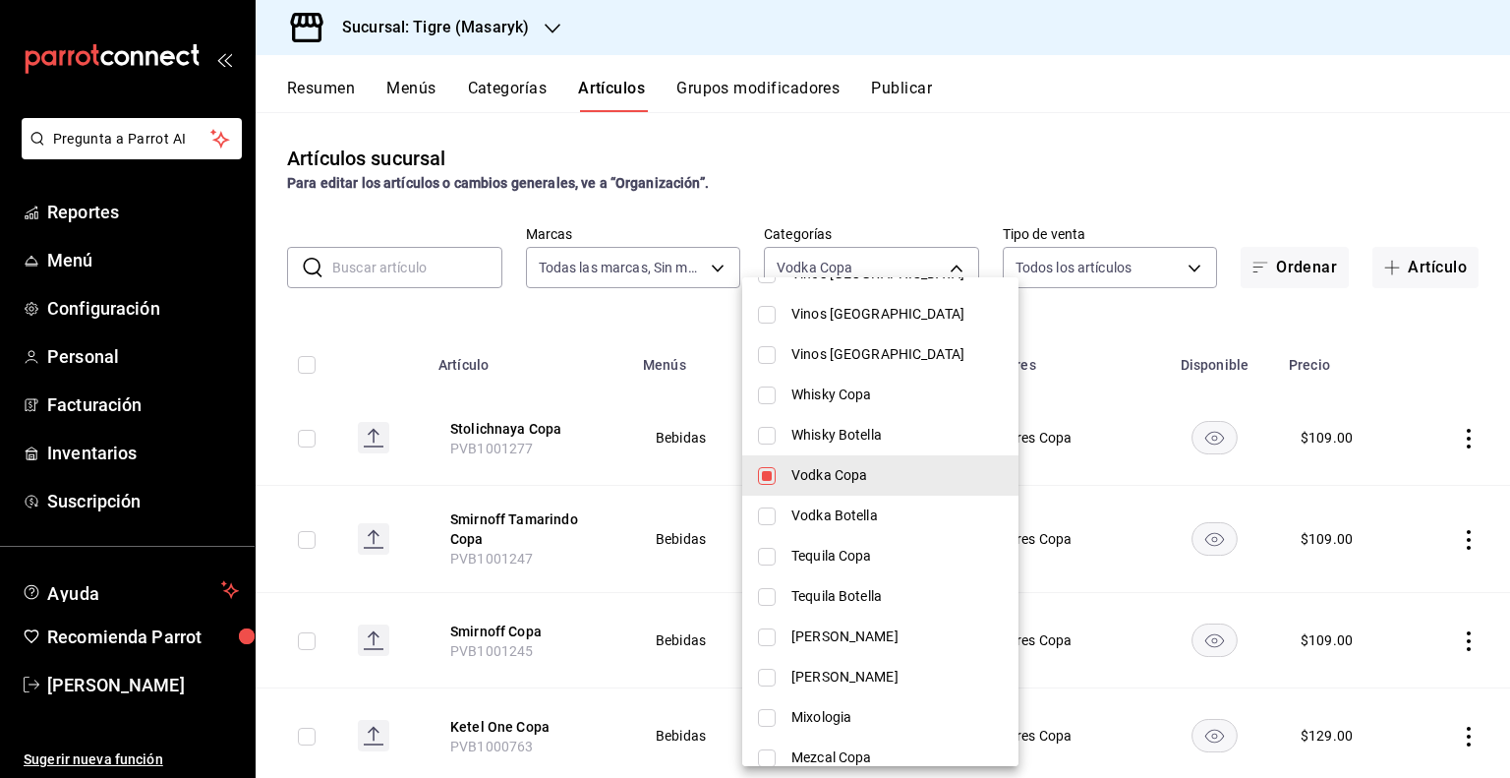
click at [854, 471] on span "Vodka Copa" at bounding box center [896, 475] width 211 height 21
checkbox input "false"
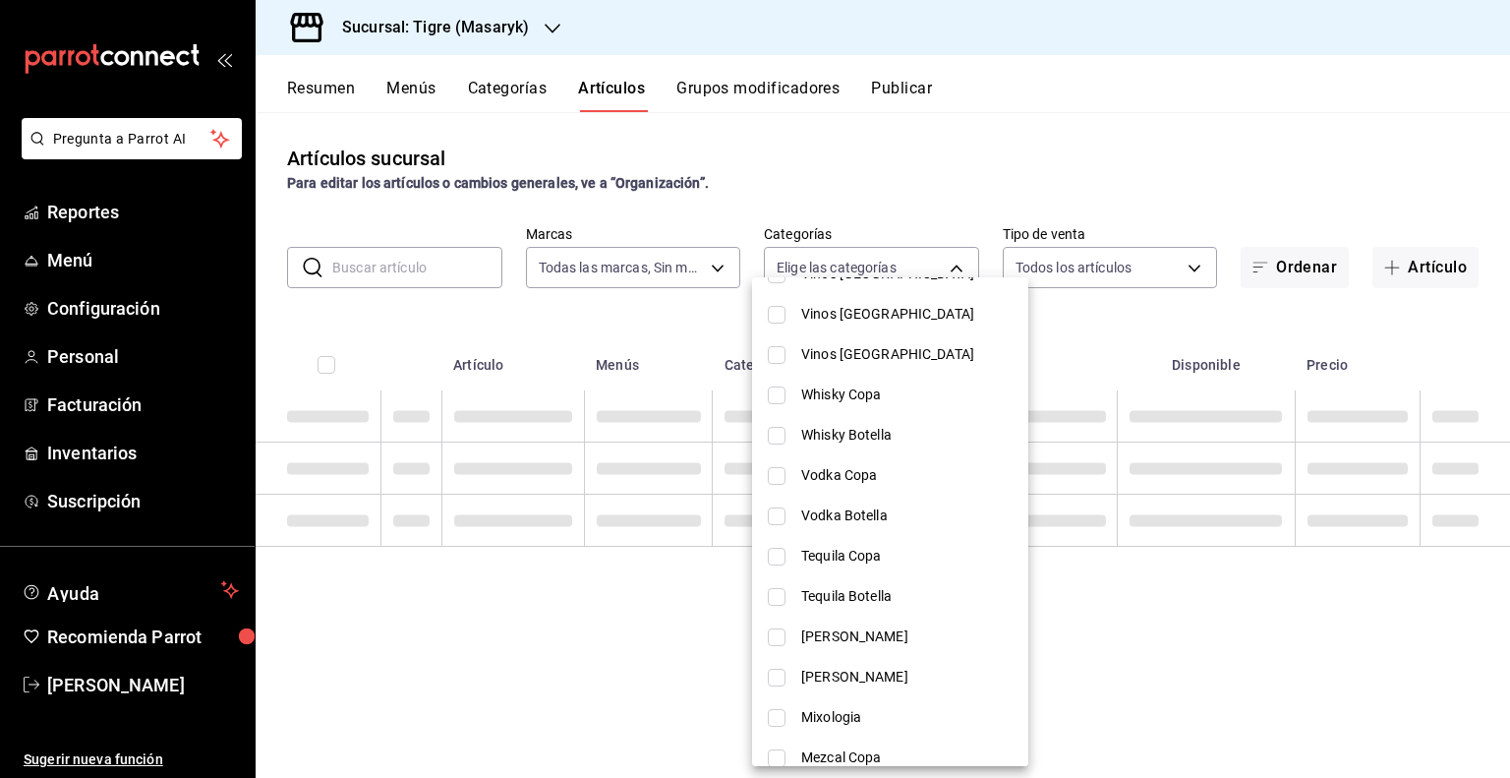
click at [846, 519] on span "Vodka Botella" at bounding box center [906, 515] width 211 height 21
type input "d80376e6-ec32-482f-a468-a9379753b780"
checkbox input "true"
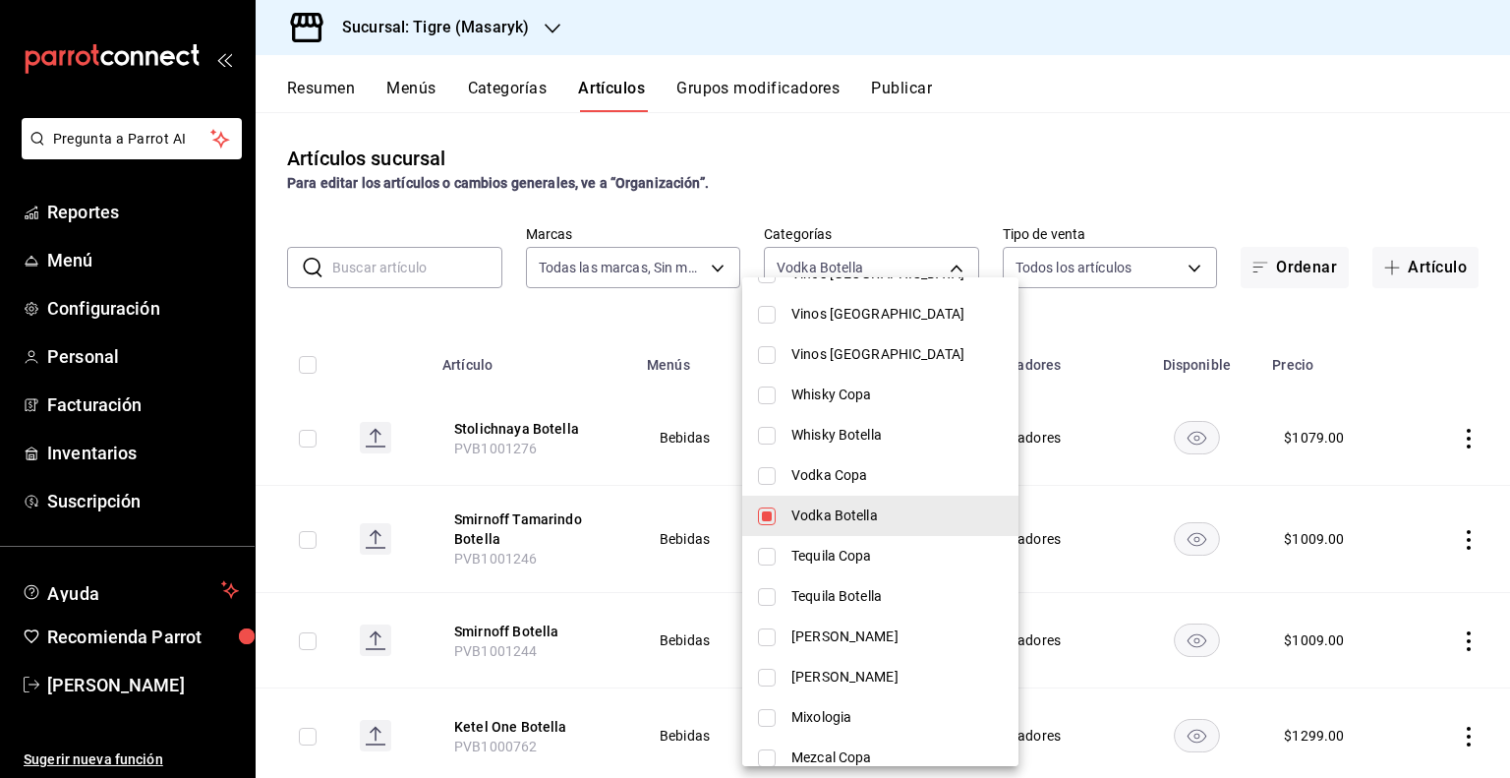
click at [1087, 365] on div at bounding box center [755, 389] width 1510 height 778
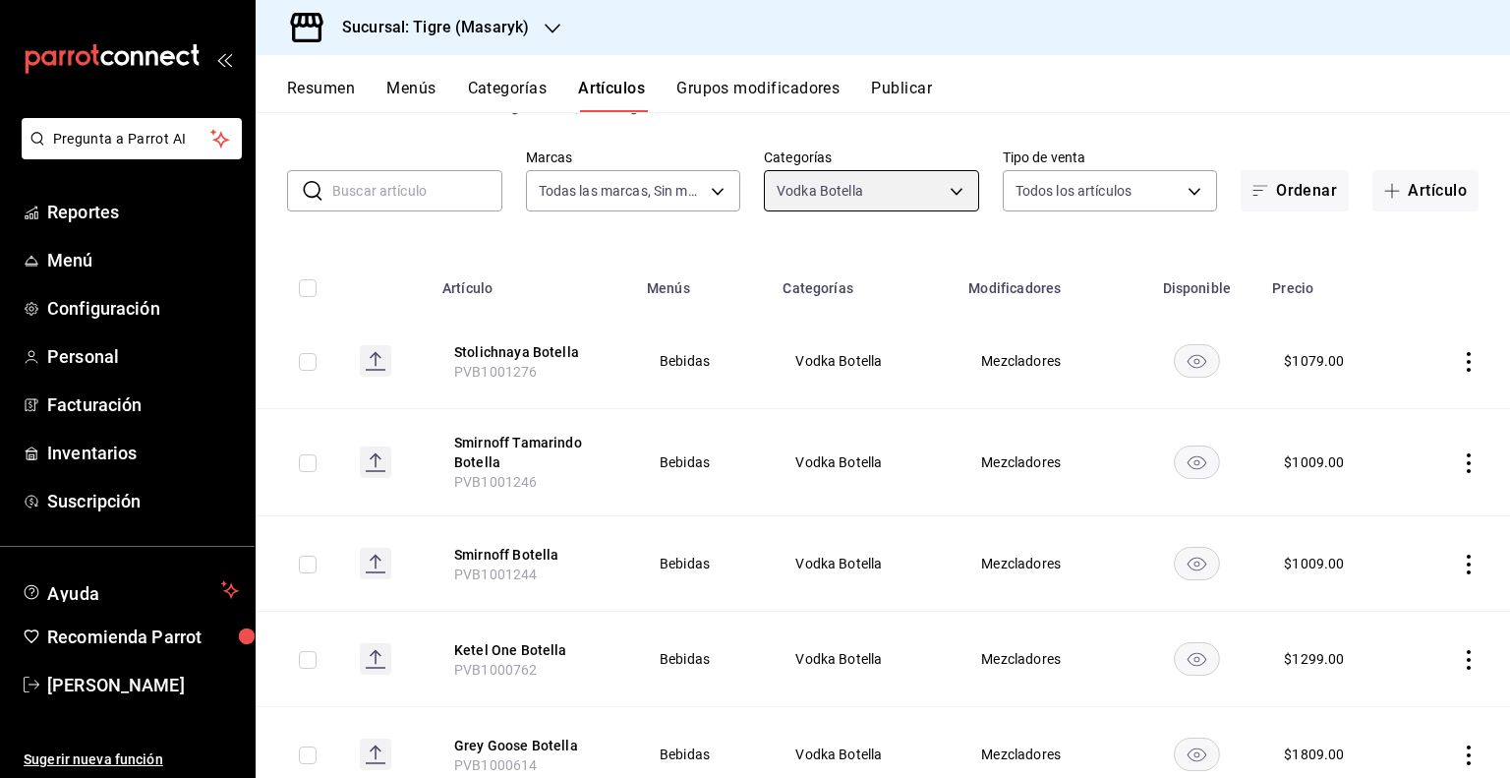
scroll to position [0, 0]
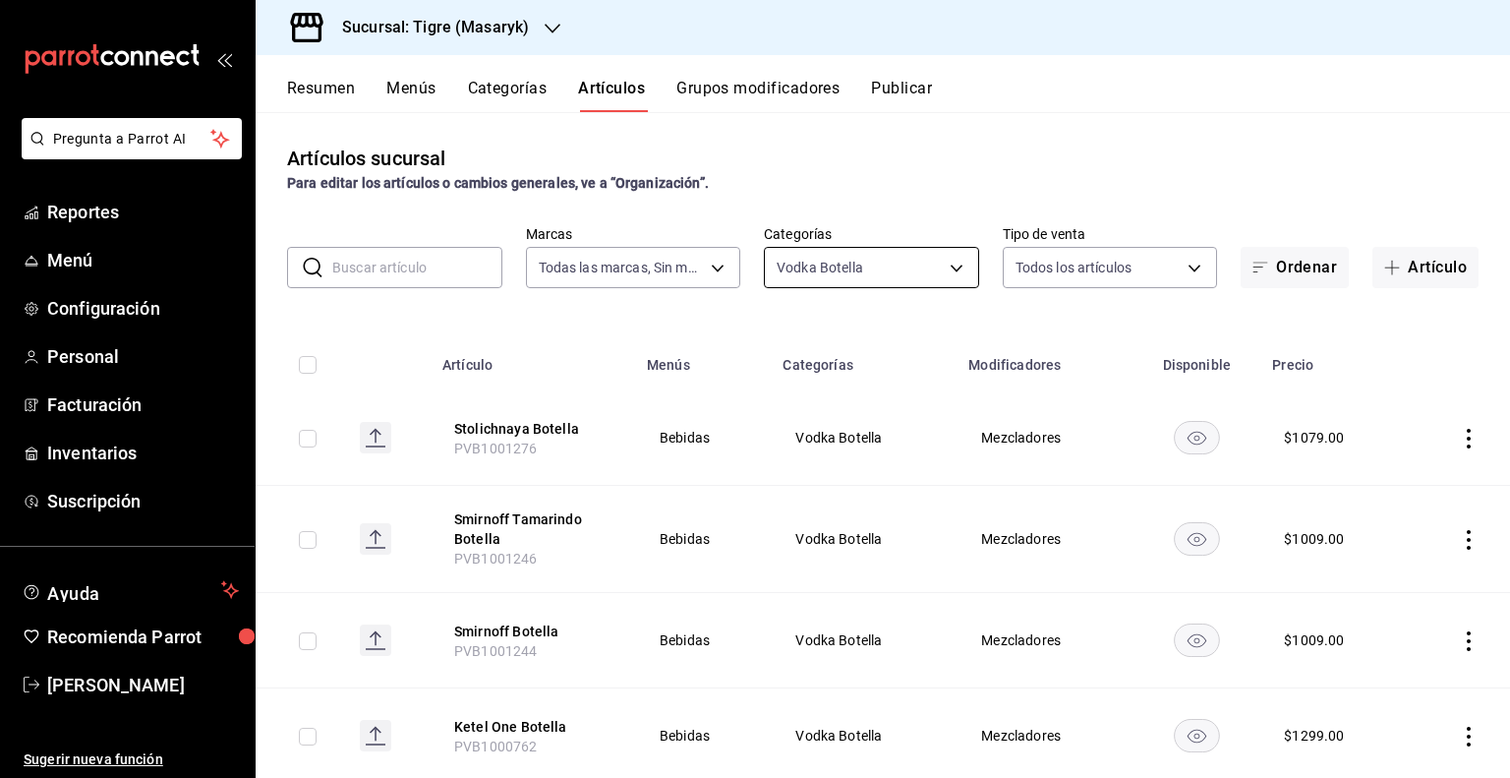
click at [934, 274] on body "Pregunta a Parrot AI Reportes Menú Configuración Personal Facturación Inventari…" at bounding box center [755, 389] width 1510 height 778
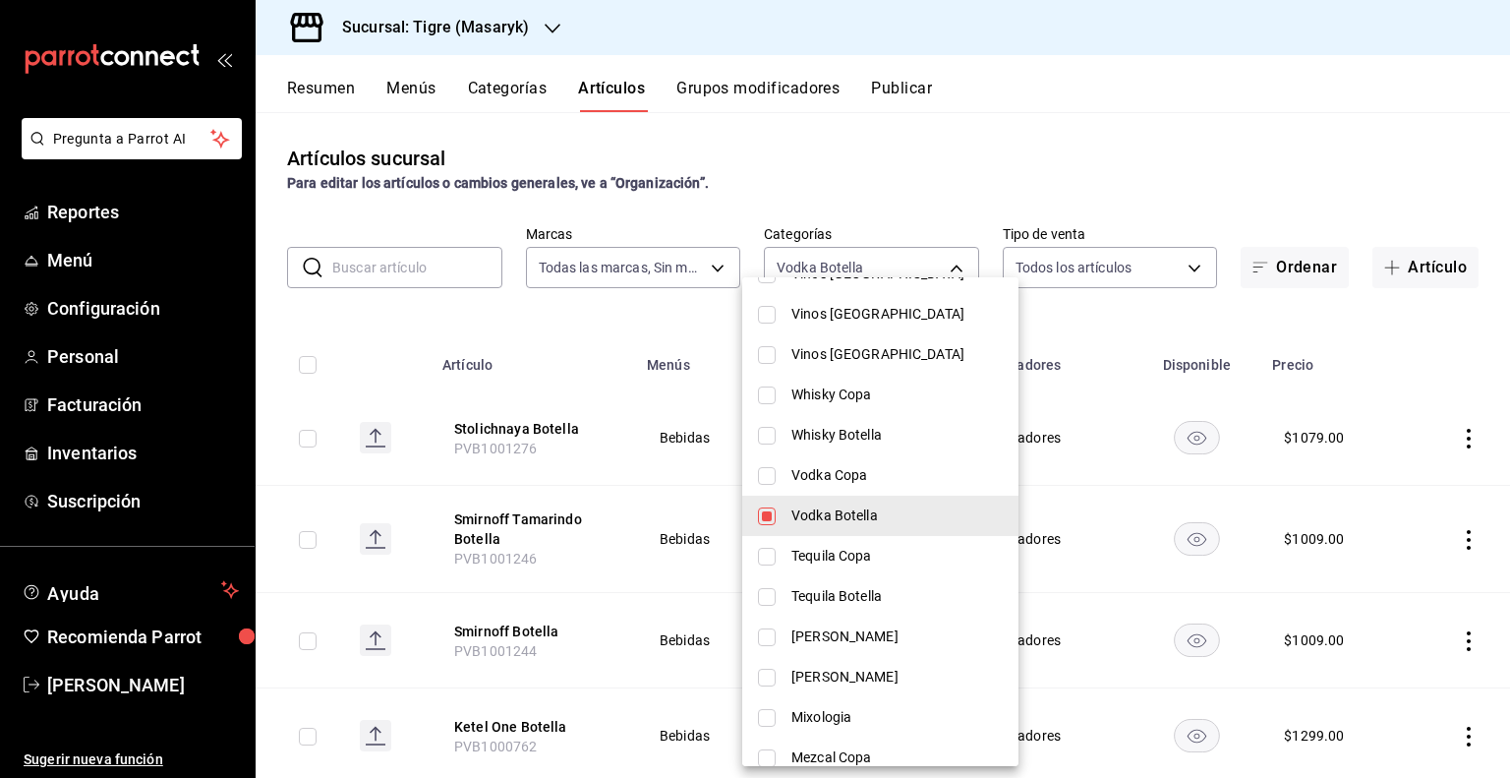
scroll to position [590, 0]
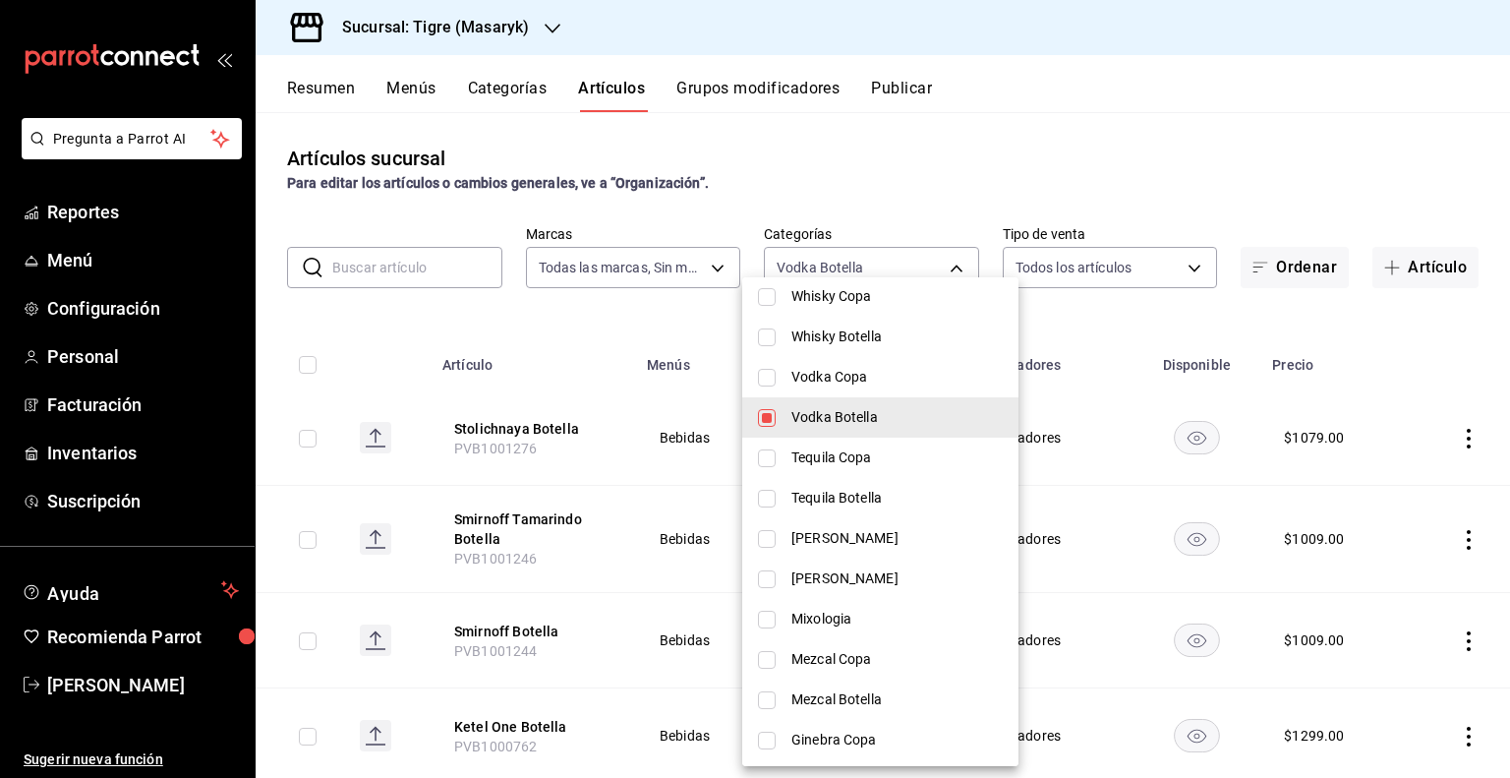
click at [852, 418] on span "Vodka Botella" at bounding box center [896, 417] width 211 height 21
checkbox input "false"
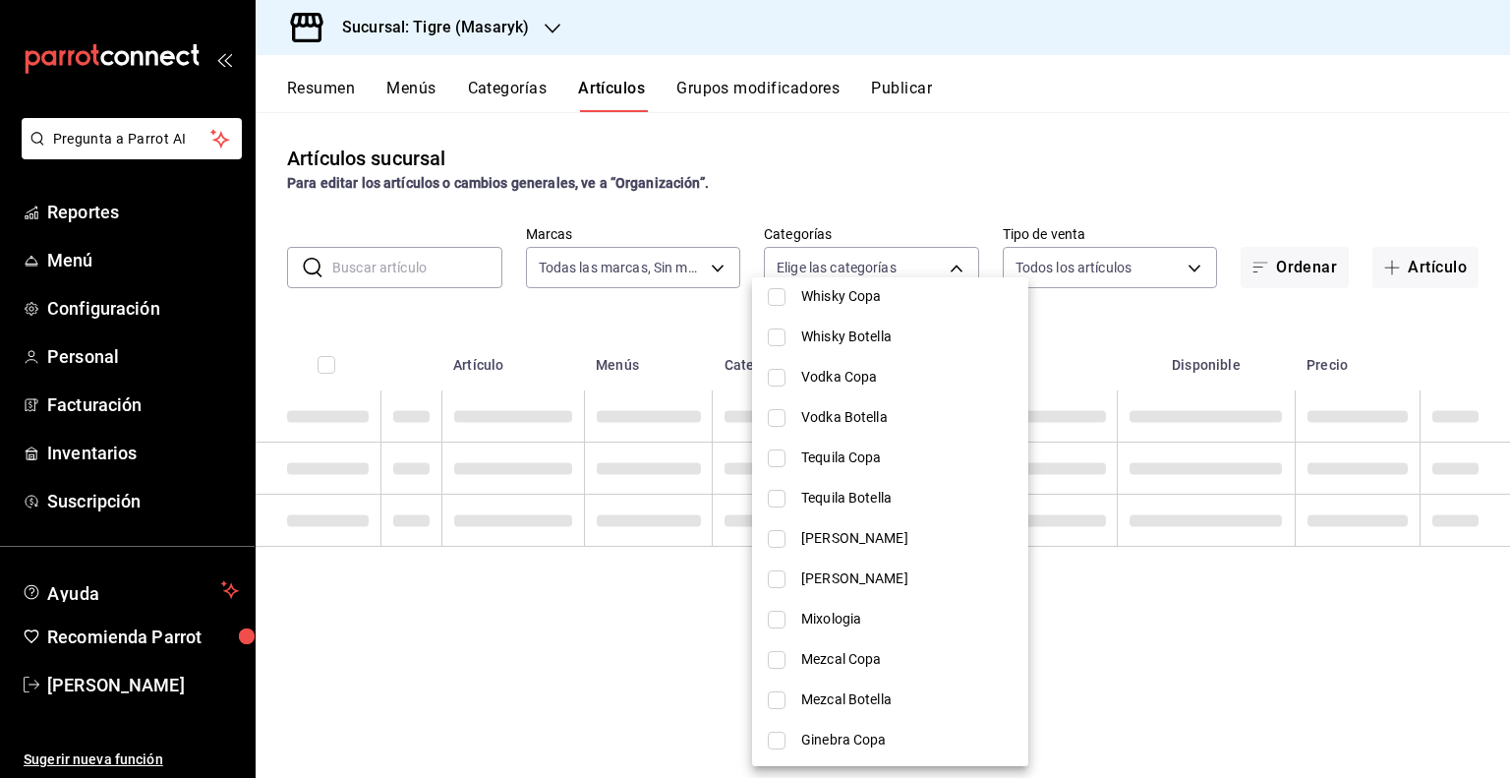
click at [865, 463] on span "Tequila Copa" at bounding box center [906, 457] width 211 height 21
type input "8677850e-642d-4c50-a531-2b3a759a6e8f"
checkbox input "true"
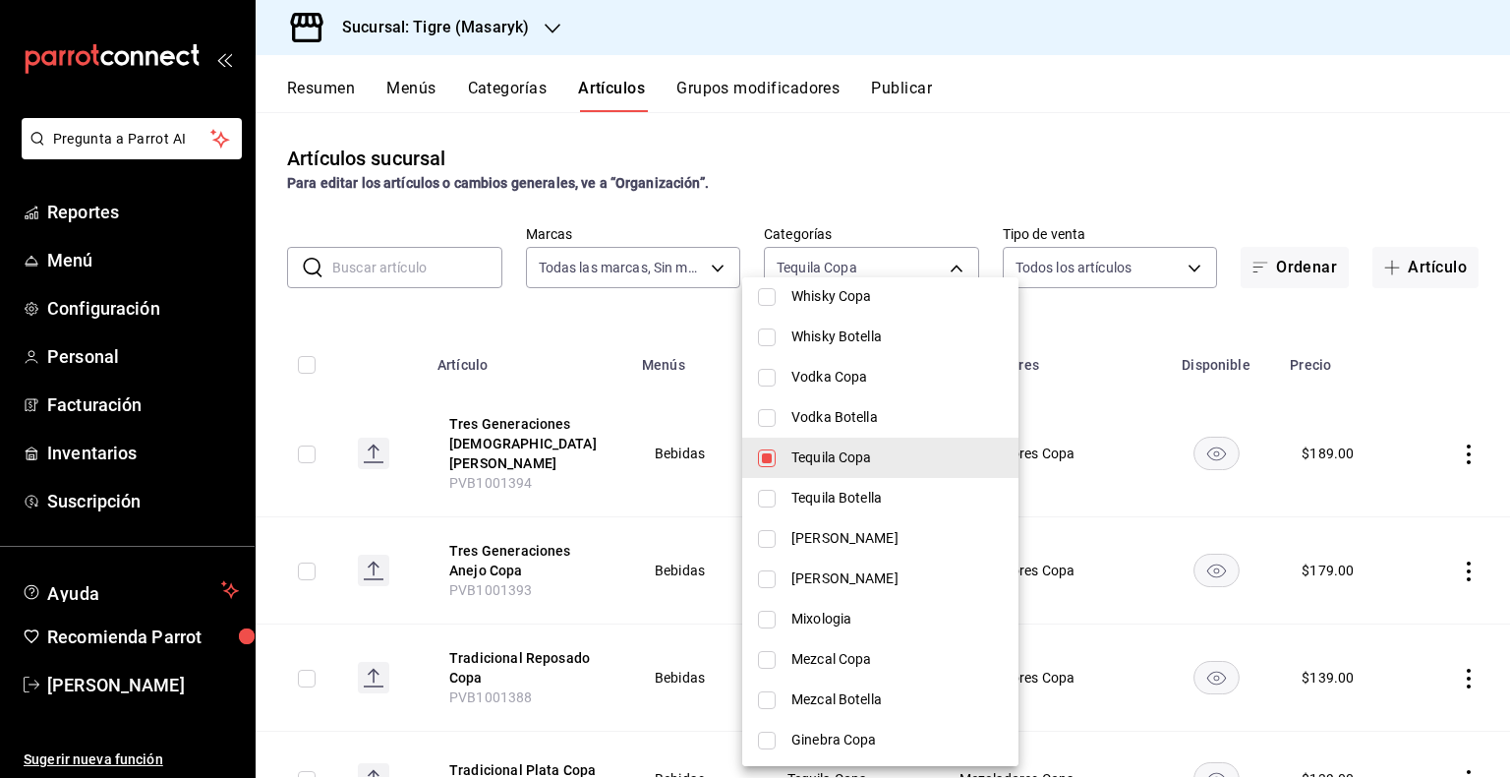
click at [1027, 408] on div at bounding box center [755, 389] width 1510 height 778
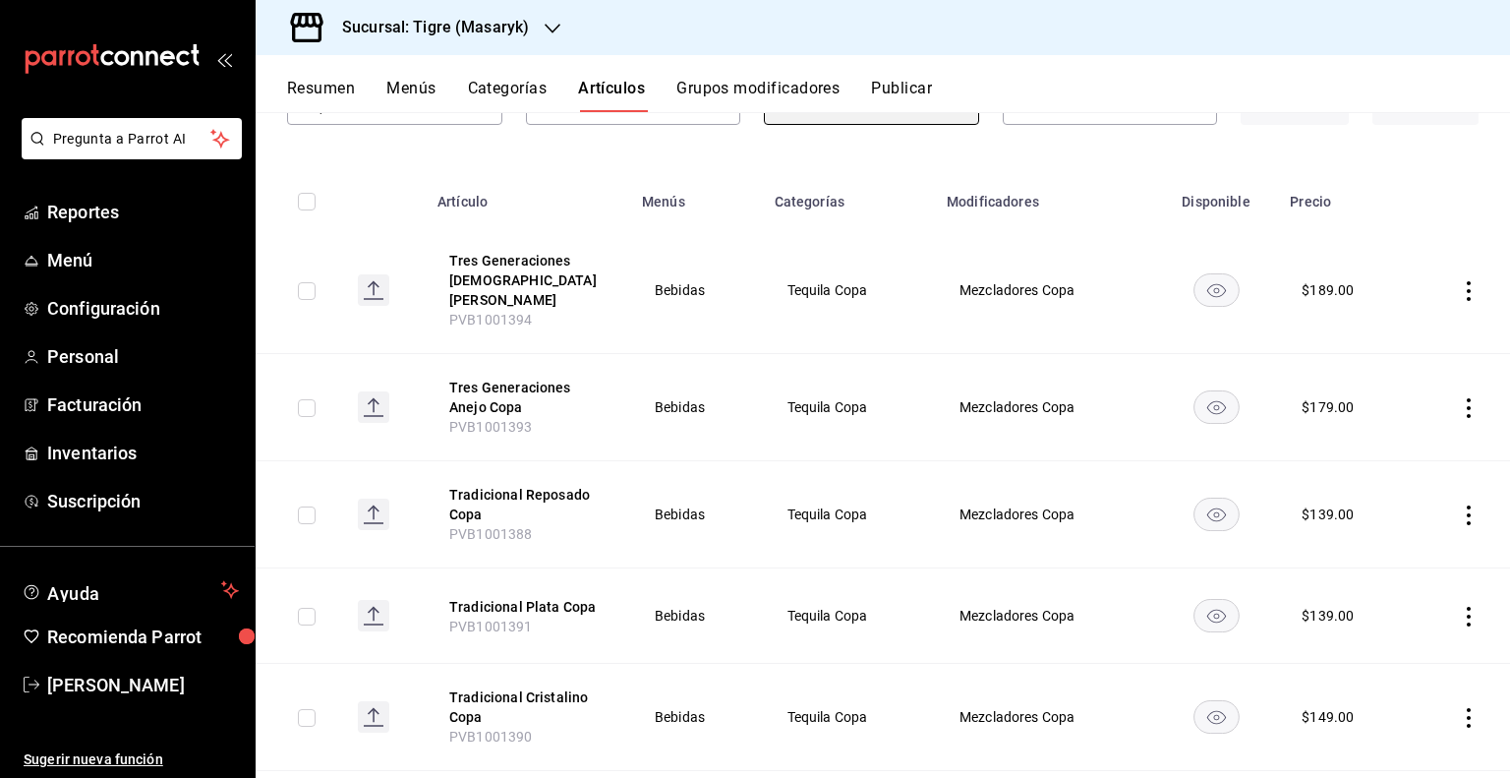
scroll to position [0, 0]
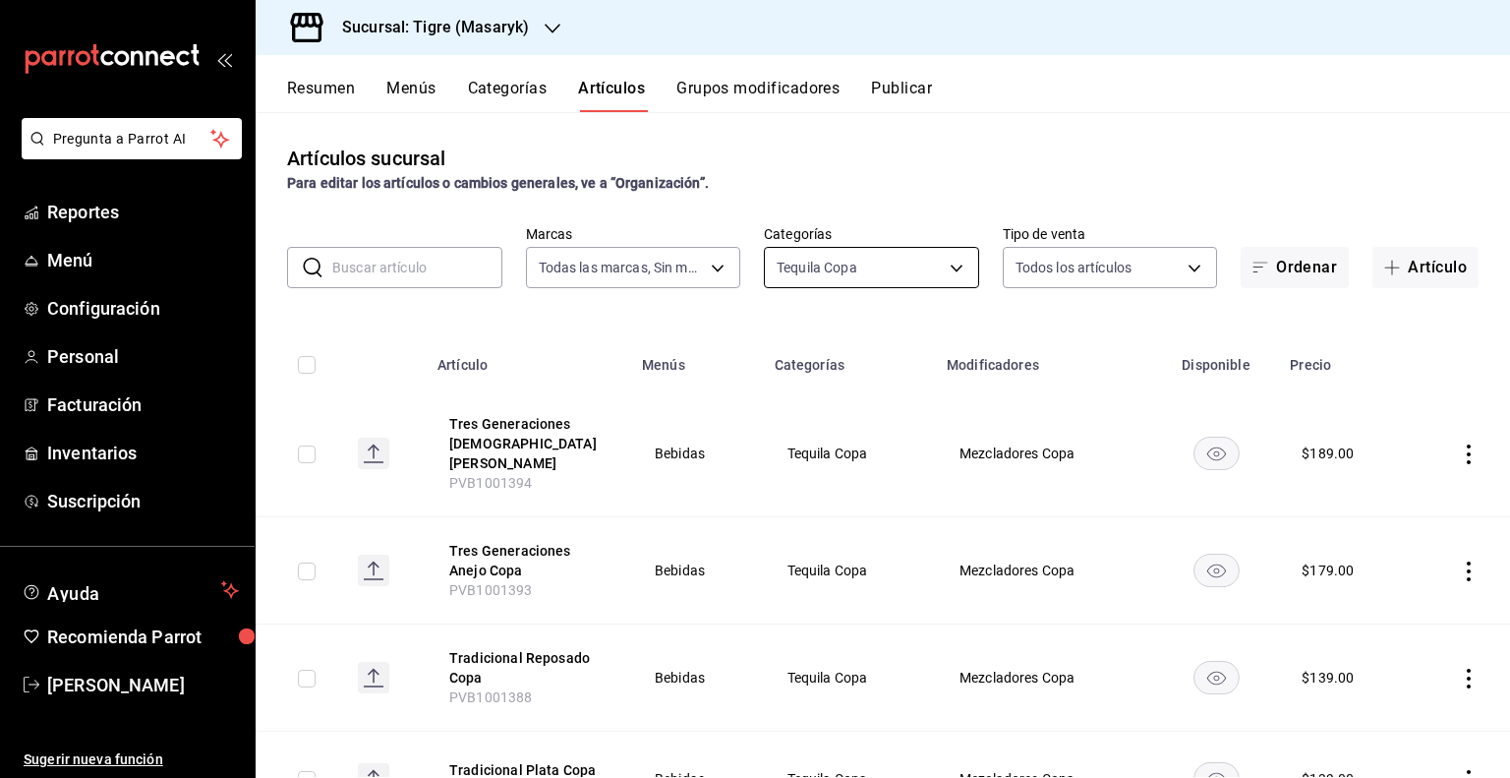
click at [948, 255] on body "Pregunta a Parrot AI Reportes Menú Configuración Personal Facturación Inventari…" at bounding box center [755, 389] width 1510 height 778
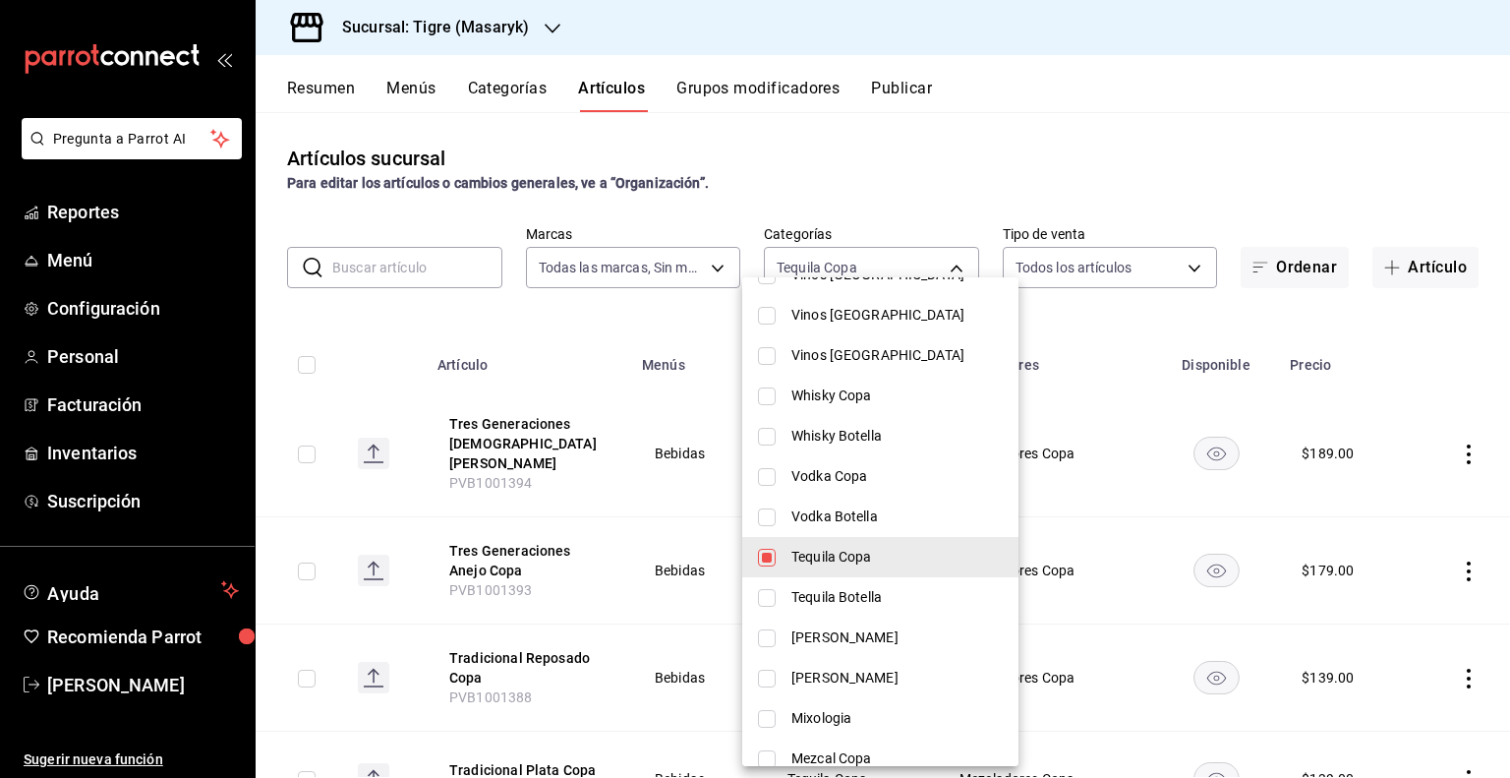
scroll to position [492, 0]
click at [860, 556] on span "Tequila Copa" at bounding box center [896, 556] width 211 height 21
checkbox input "false"
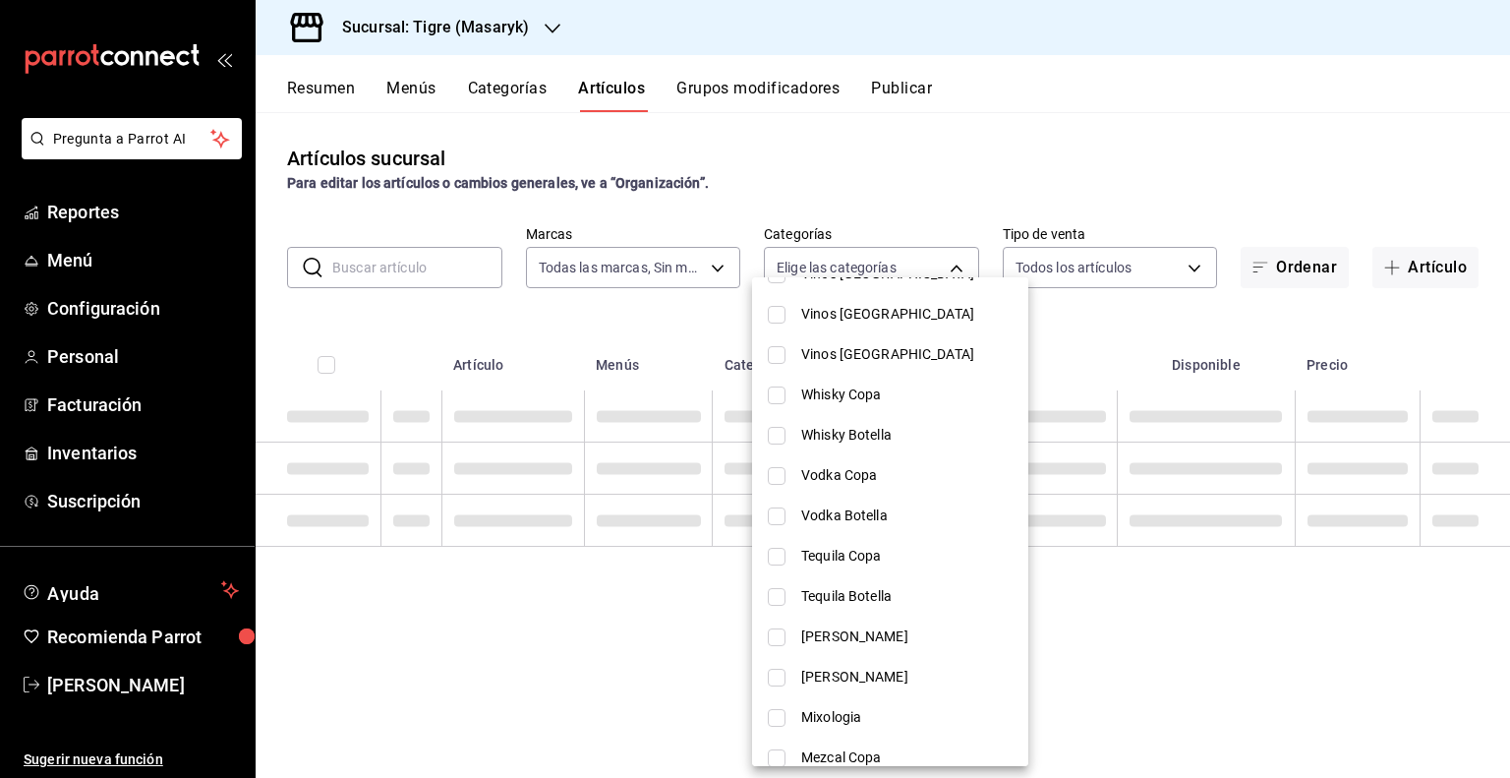
click at [837, 595] on span "Tequila Botella" at bounding box center [906, 596] width 211 height 21
type input "e8a279c8-b096-49a0-a5e2-f635dfa65c64"
checkbox input "true"
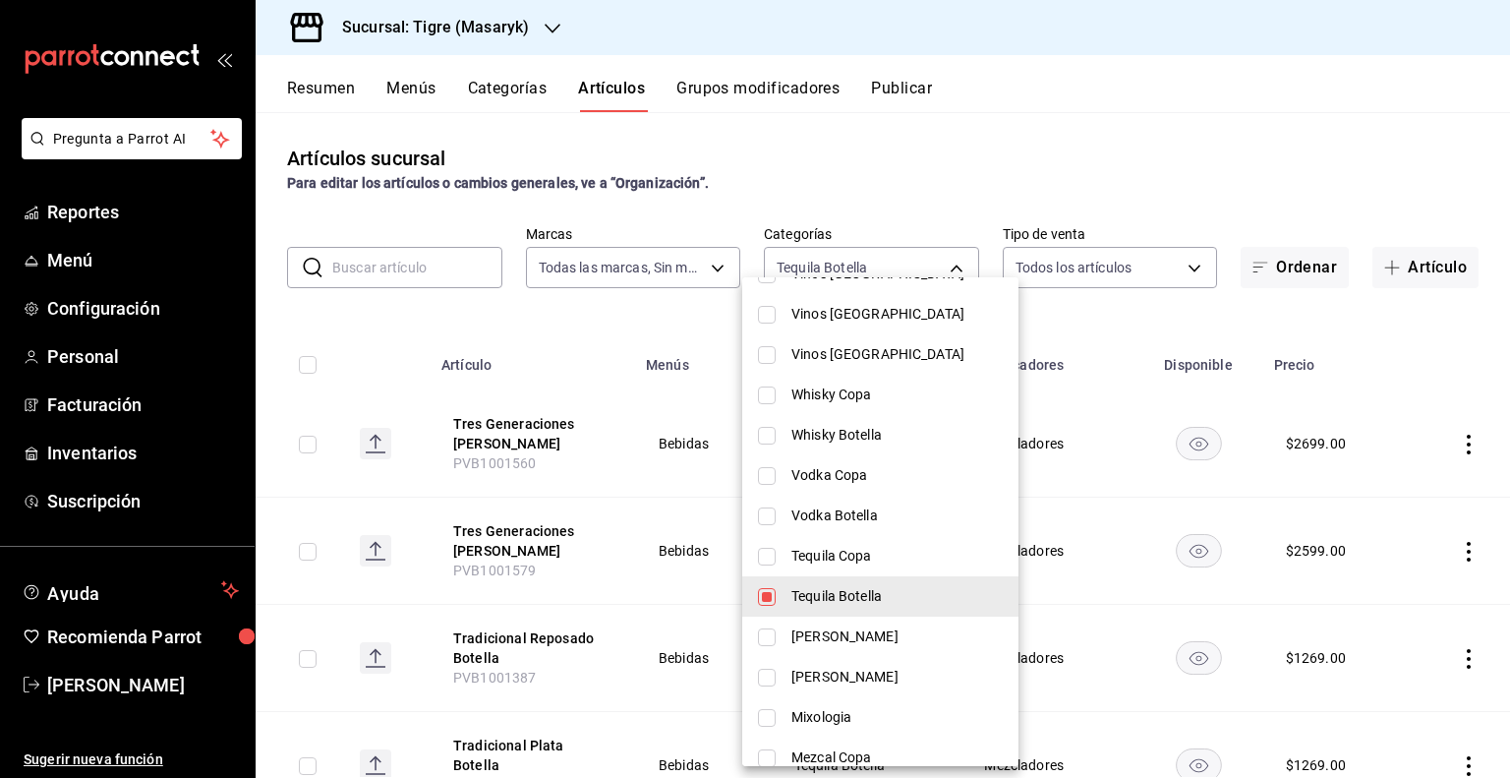
click at [1033, 372] on div at bounding box center [755, 389] width 1510 height 778
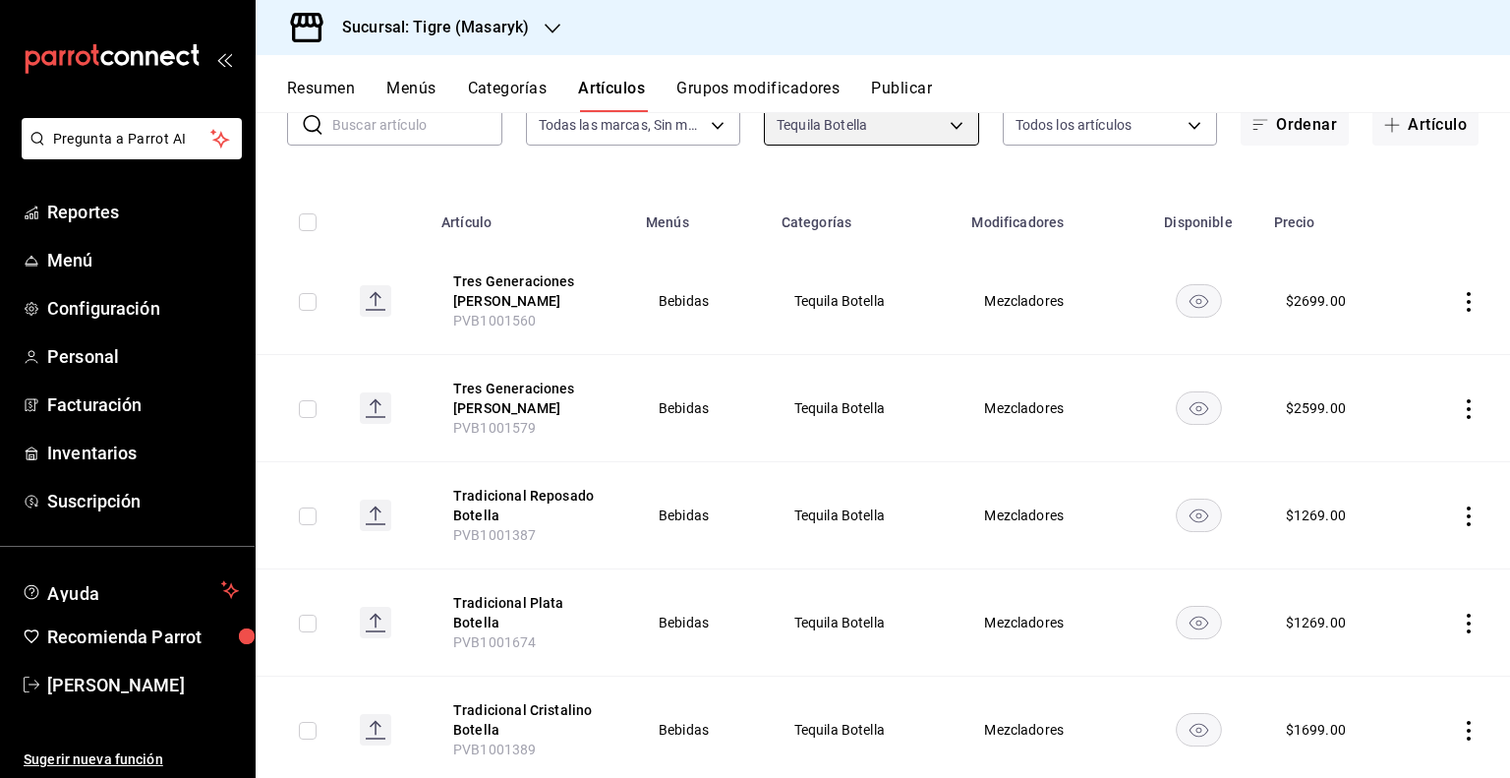
scroll to position [0, 0]
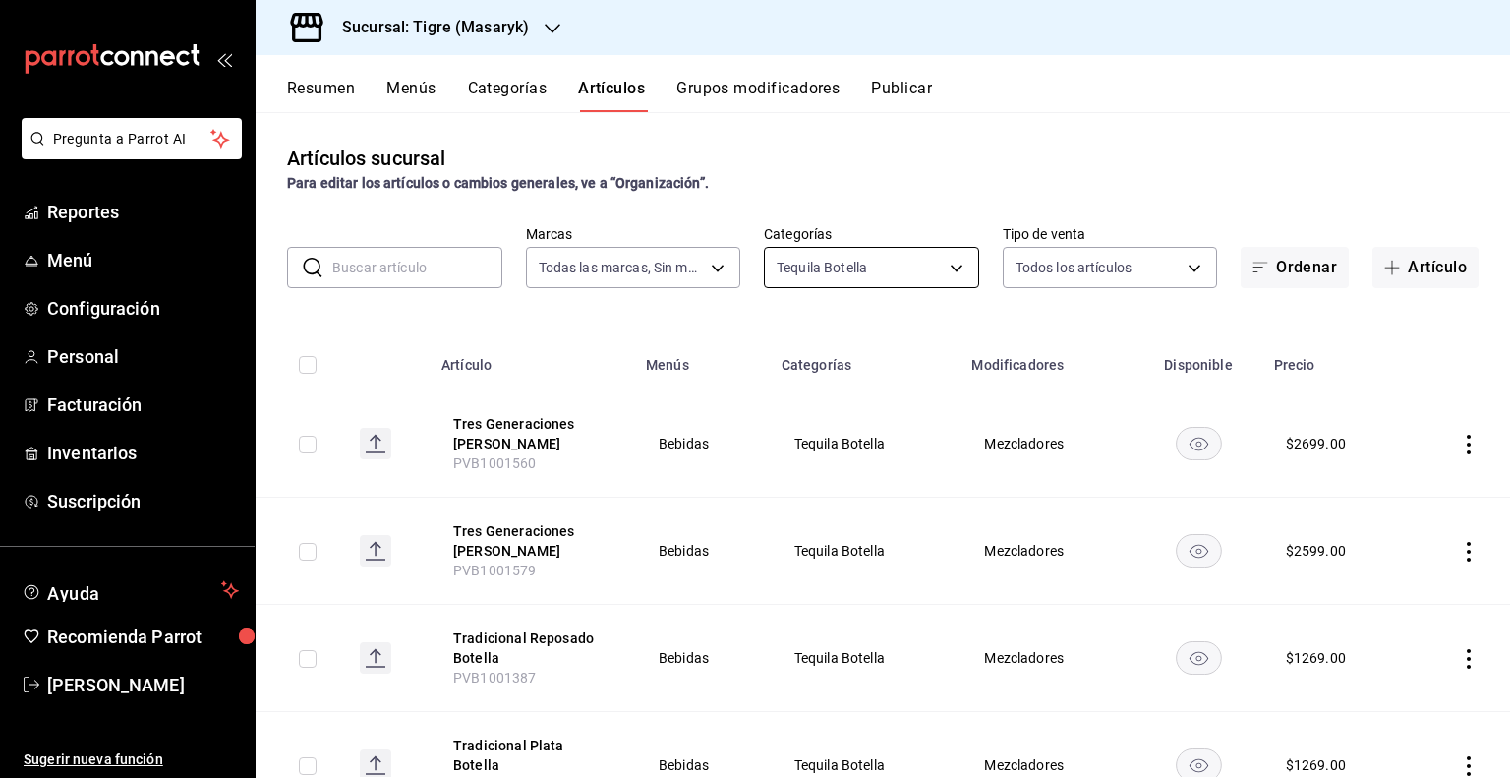
click at [952, 271] on body "Pregunta a Parrot AI Reportes Menú Configuración Personal Facturación Inventari…" at bounding box center [755, 389] width 1510 height 778
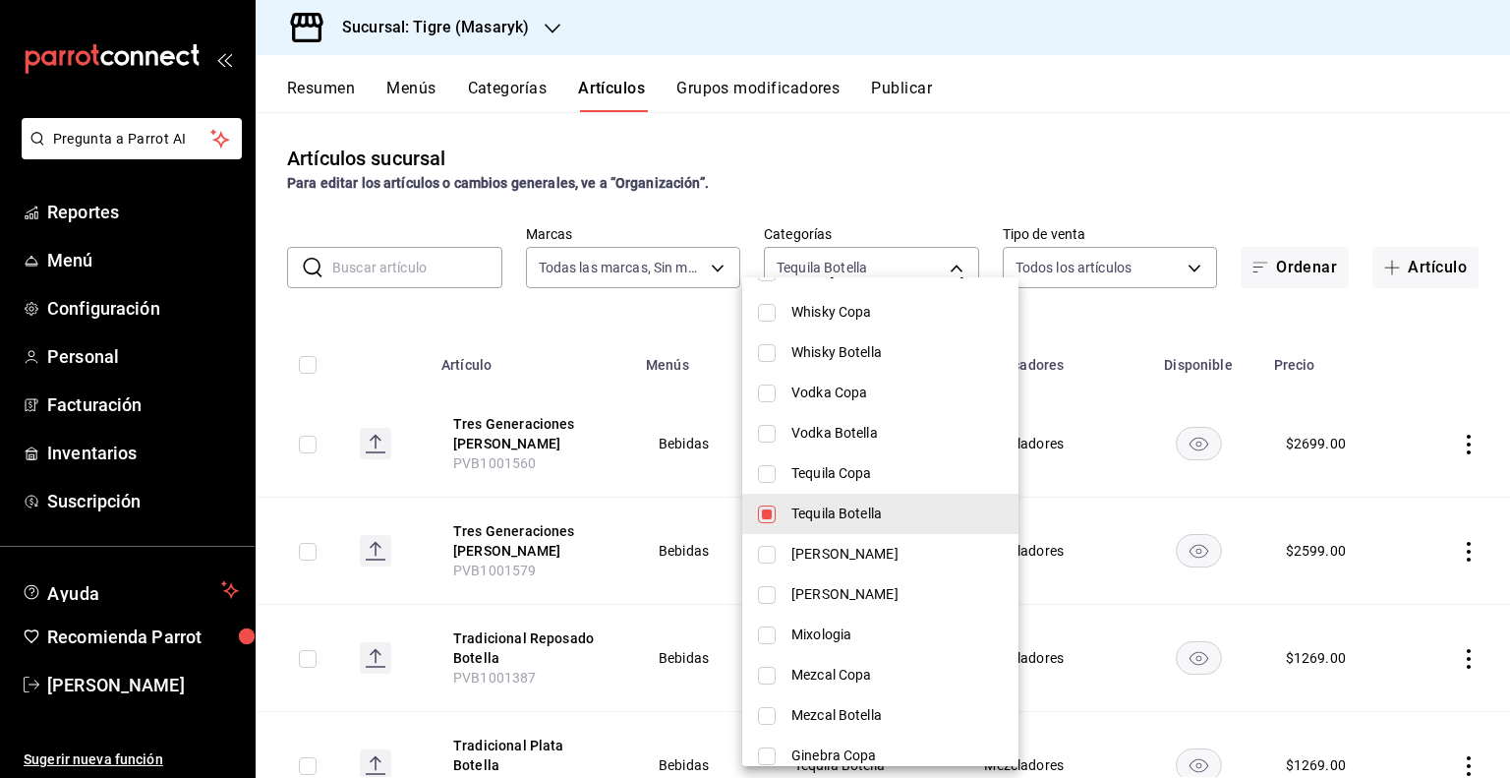
scroll to position [590, 0]
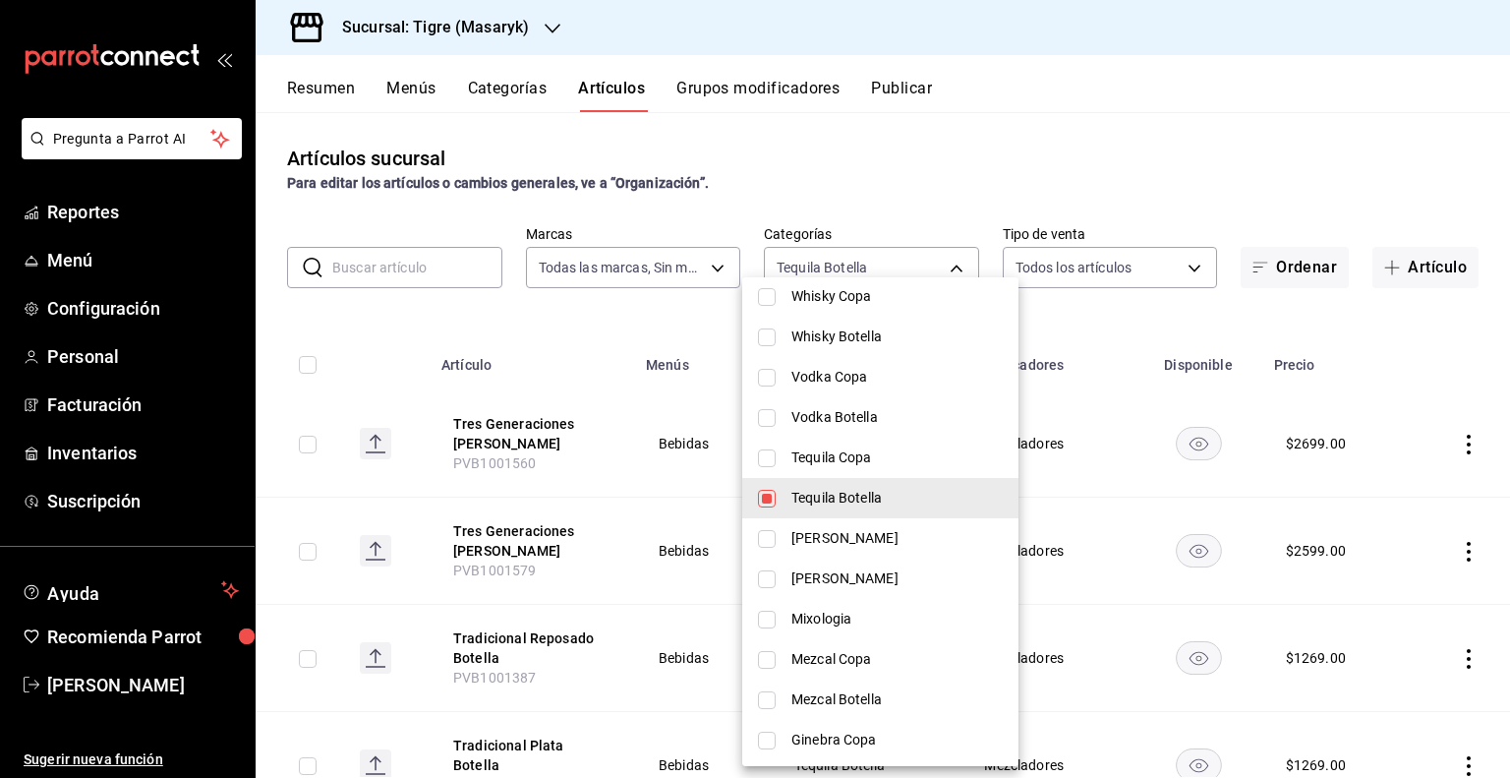
click at [877, 501] on span "Tequila Botella" at bounding box center [896, 498] width 211 height 21
checkbox input "false"
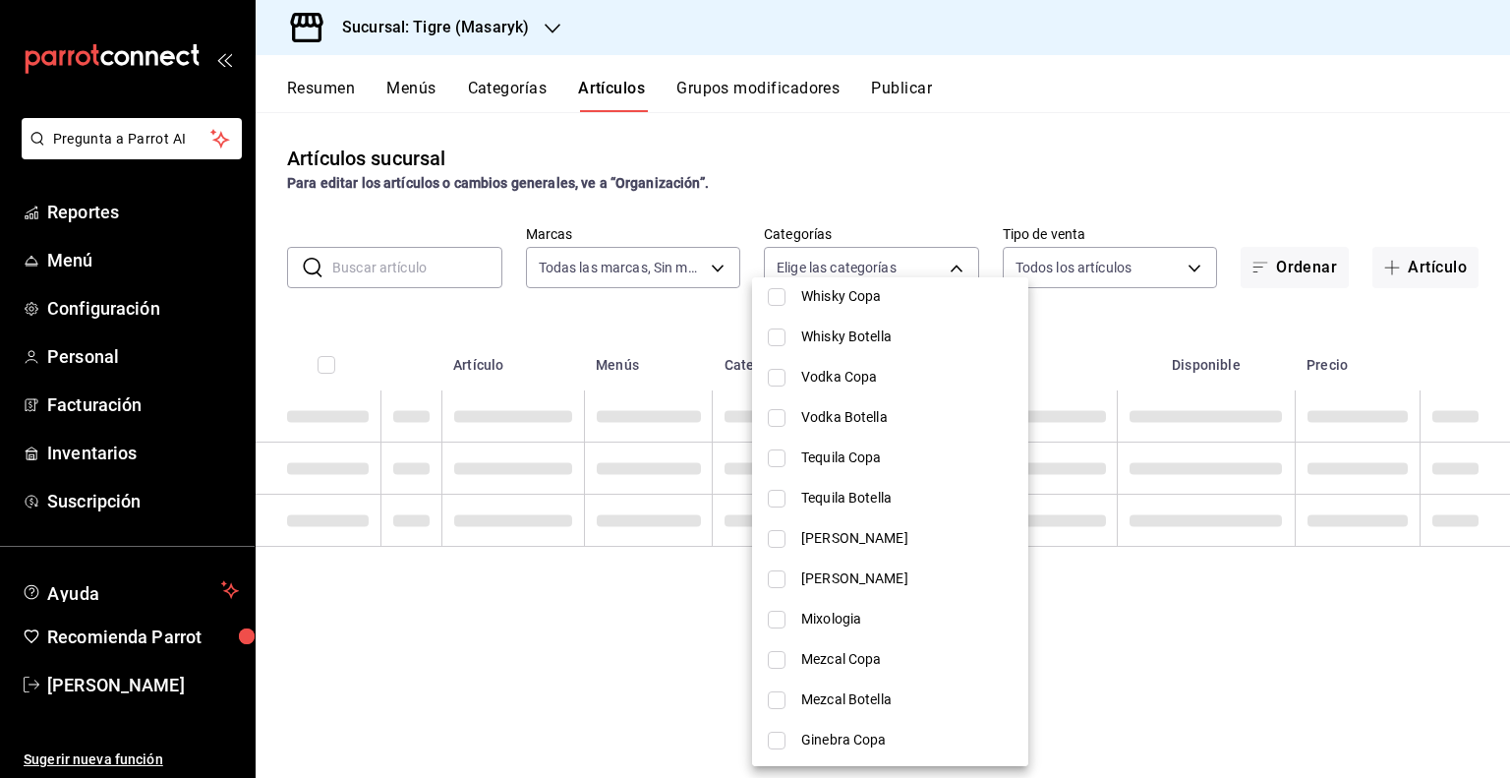
click at [849, 530] on span "[PERSON_NAME]" at bounding box center [906, 538] width 211 height 21
type input "3cc86ec6-978f-404c-905f-6e11c279cf7e"
checkbox input "true"
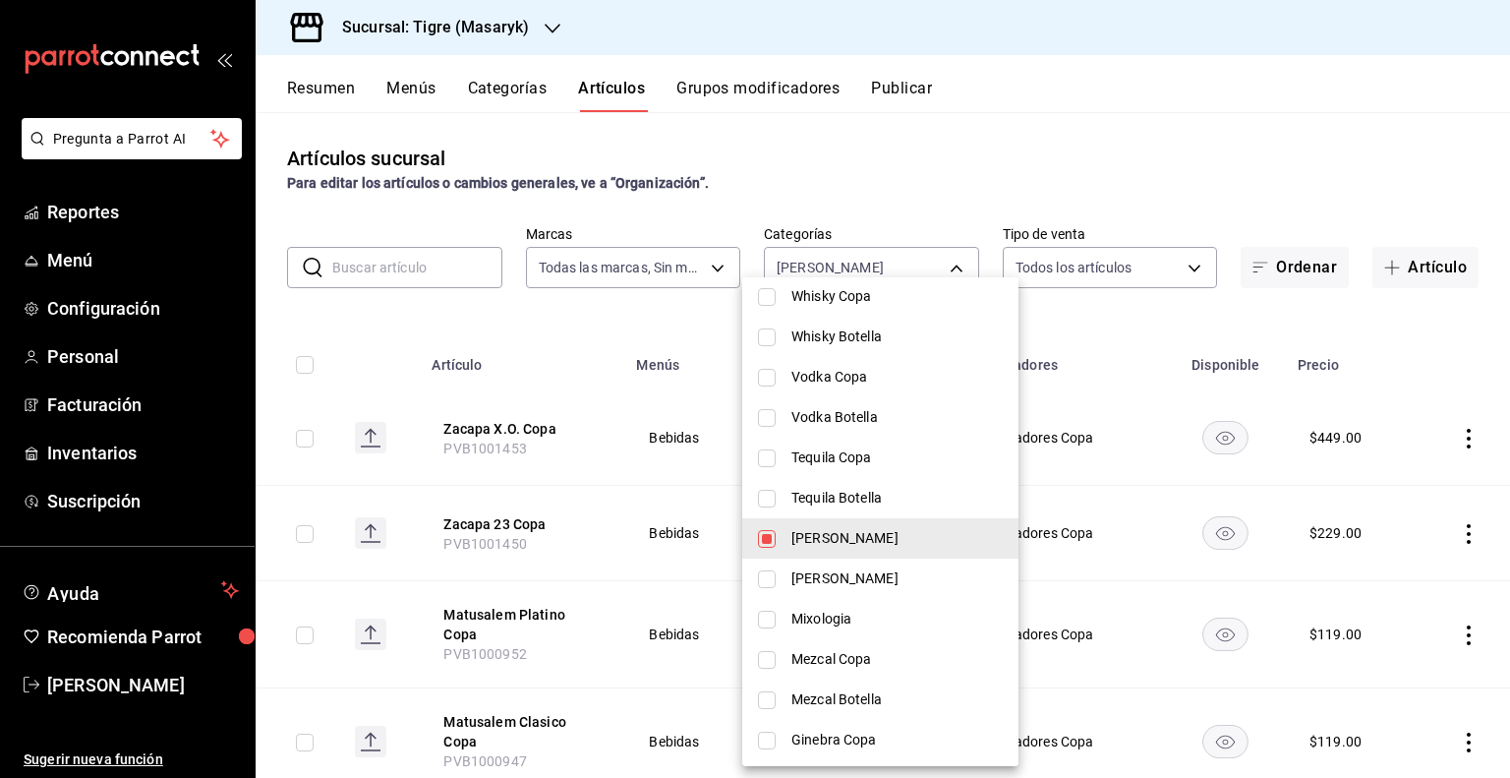
click at [1097, 369] on div at bounding box center [755, 389] width 1510 height 778
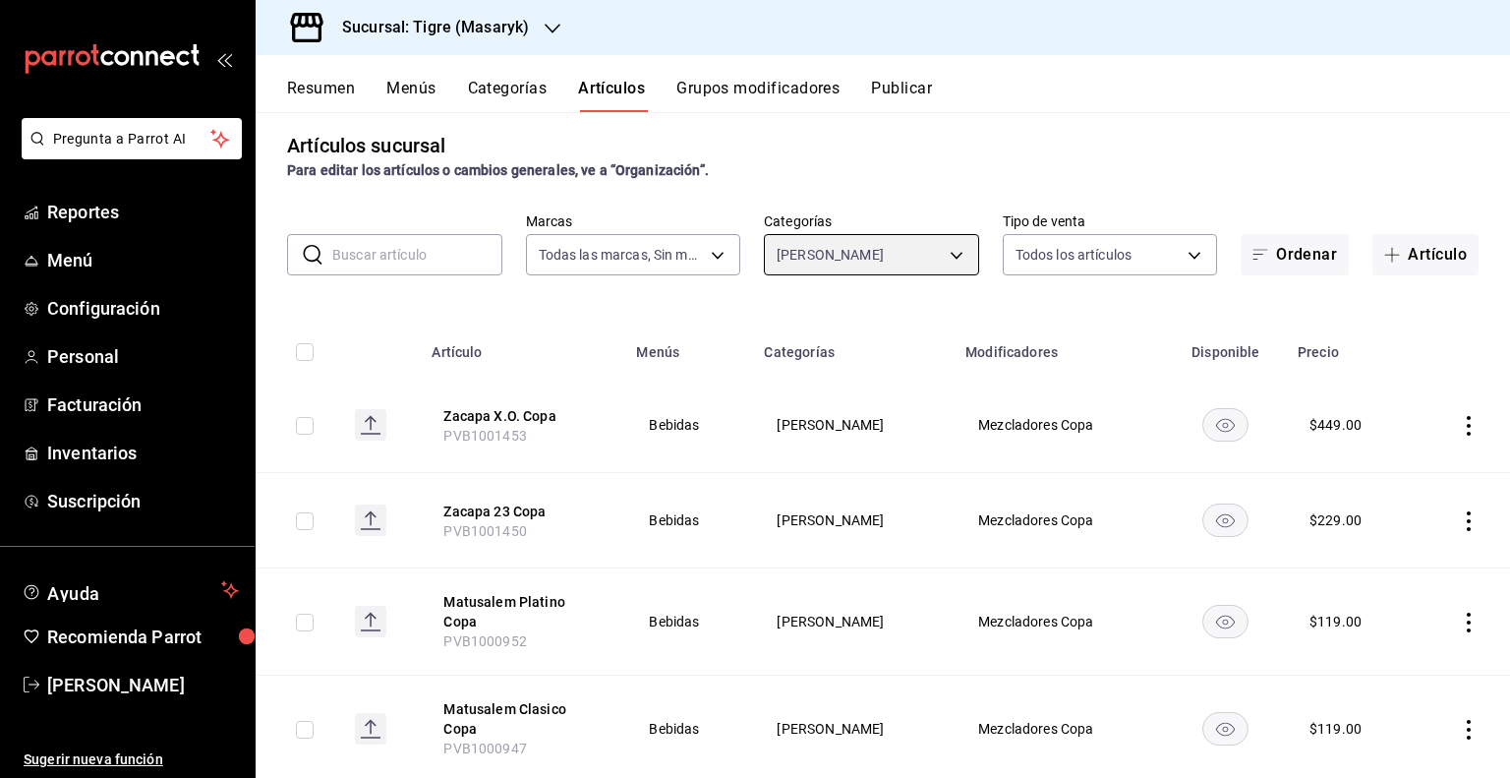
scroll to position [0, 0]
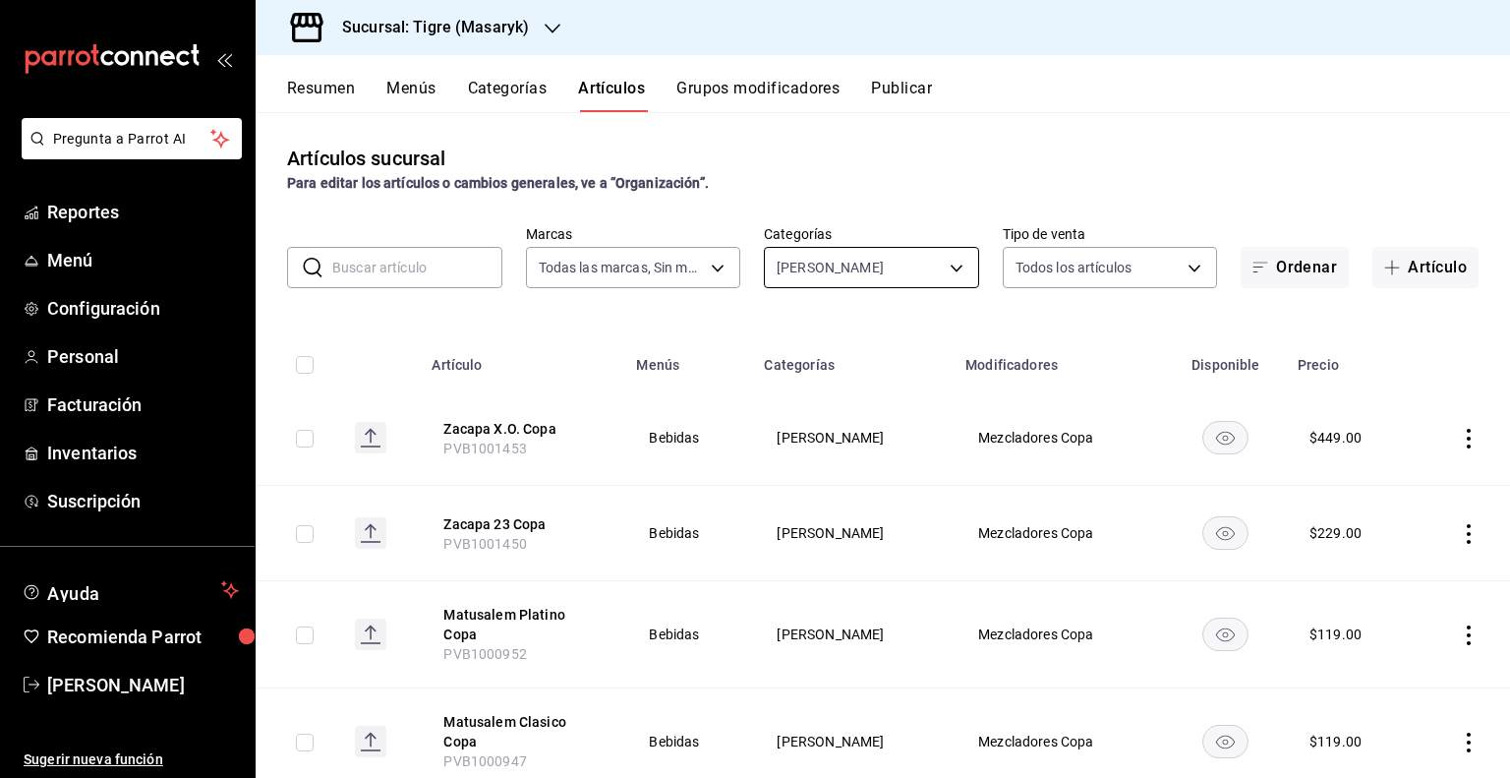
click at [942, 255] on body "Pregunta a Parrot AI Reportes Menú Configuración Personal Facturación Inventari…" at bounding box center [755, 389] width 1510 height 778
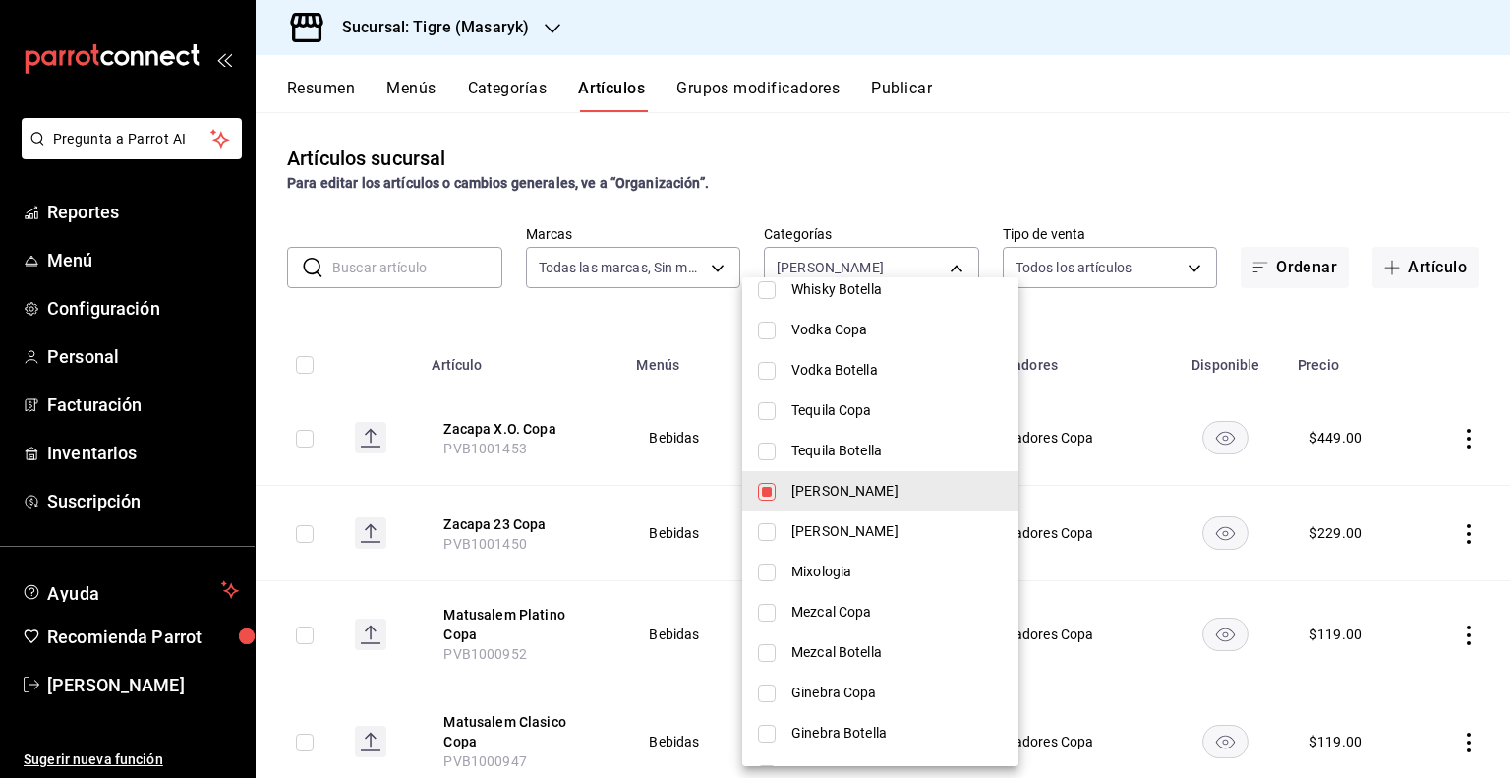
scroll to position [688, 0]
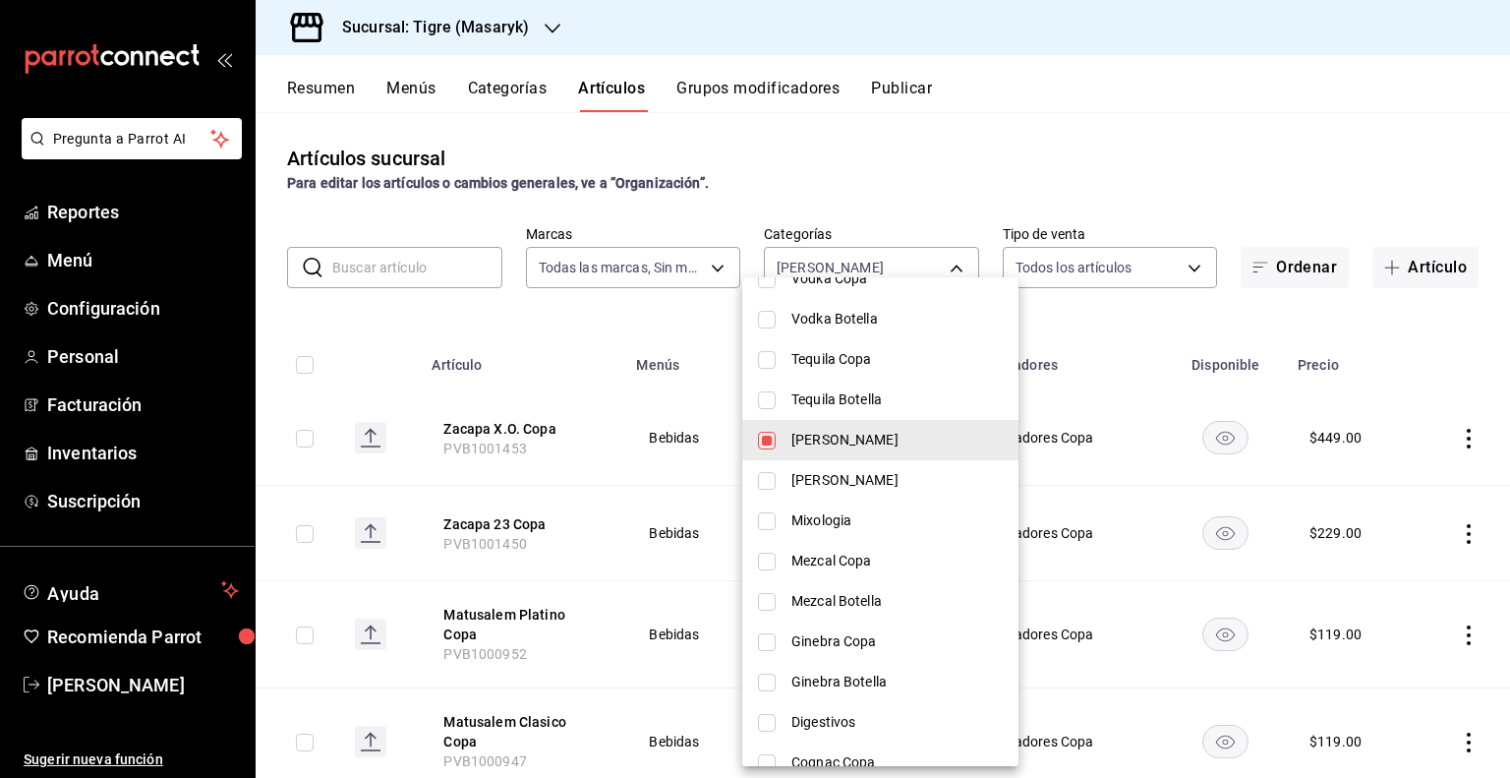
click at [870, 447] on span "[PERSON_NAME]" at bounding box center [896, 440] width 211 height 21
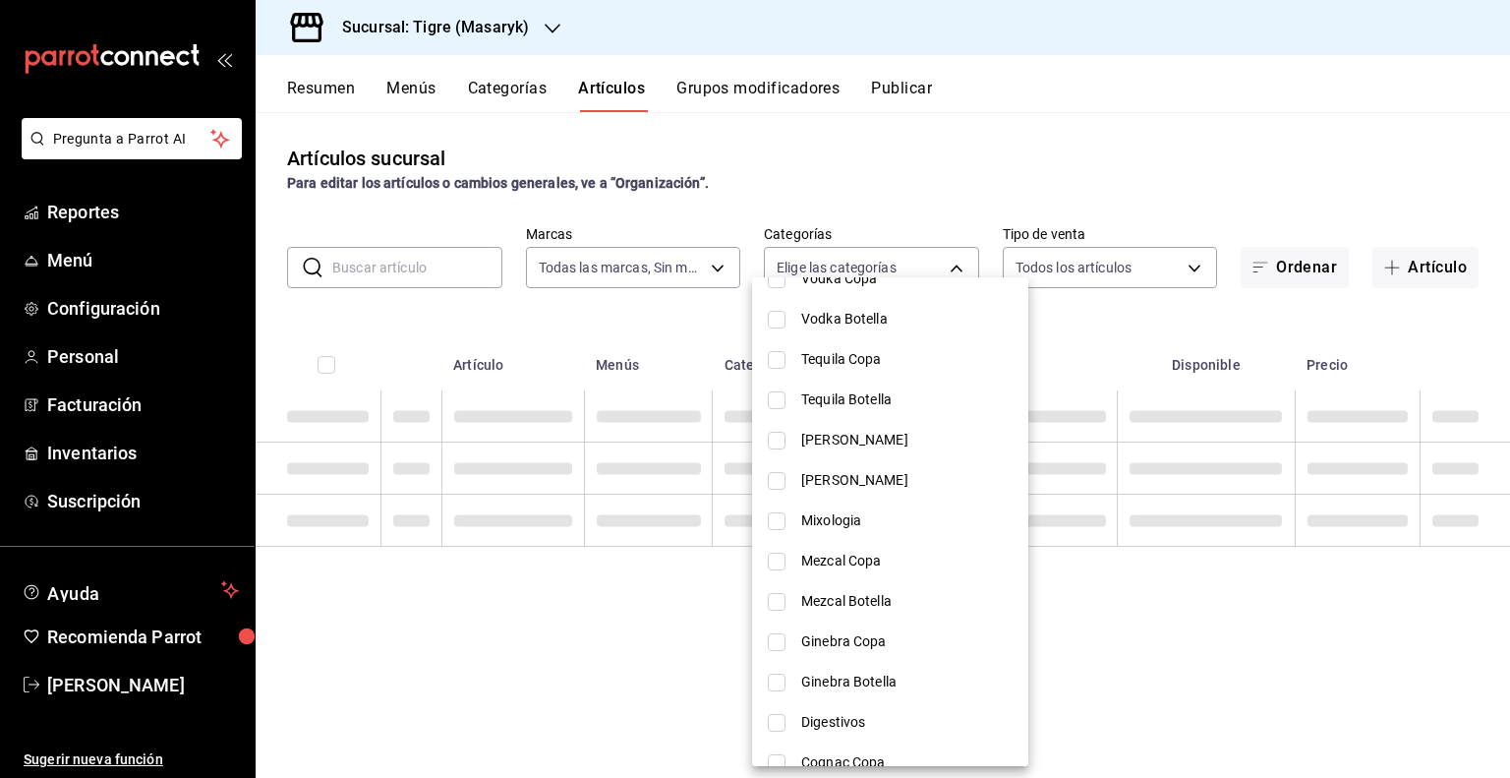
checkbox input "false"
click at [848, 479] on span "[PERSON_NAME]" at bounding box center [906, 480] width 211 height 21
type input "6541202f-f1b2-4045-bac6-d98f21753dec"
checkbox input "true"
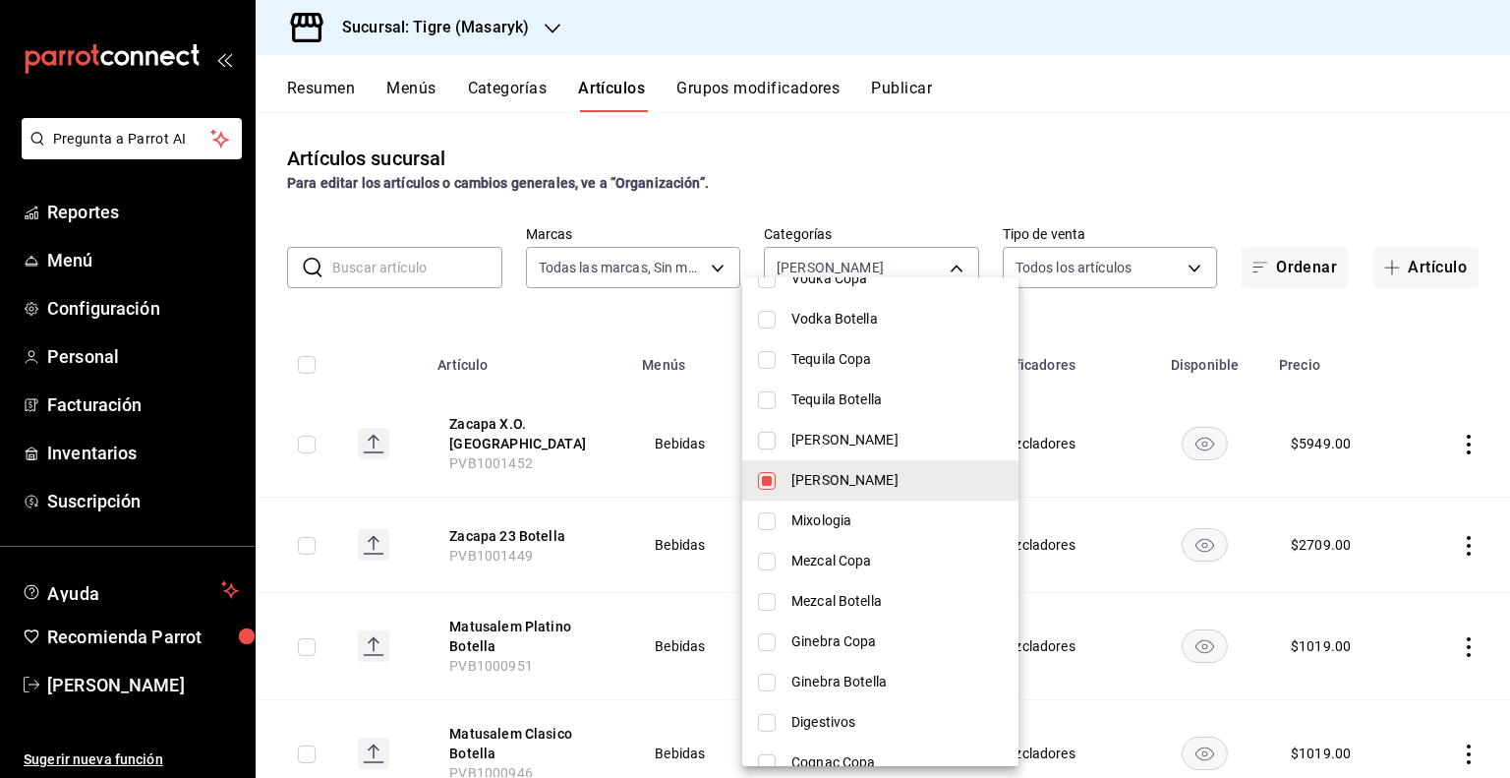
click at [1070, 386] on div at bounding box center [755, 389] width 1510 height 778
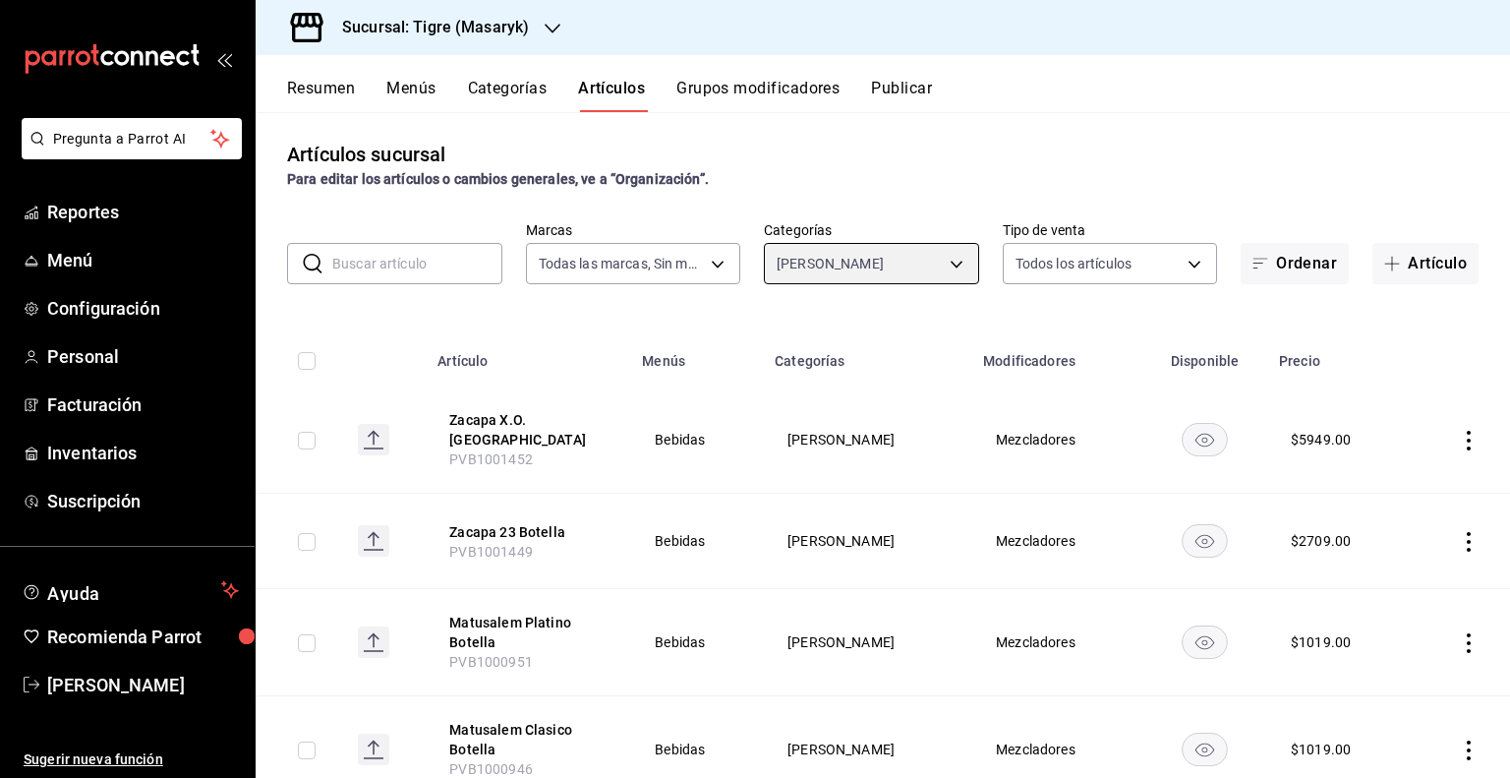
scroll to position [0, 0]
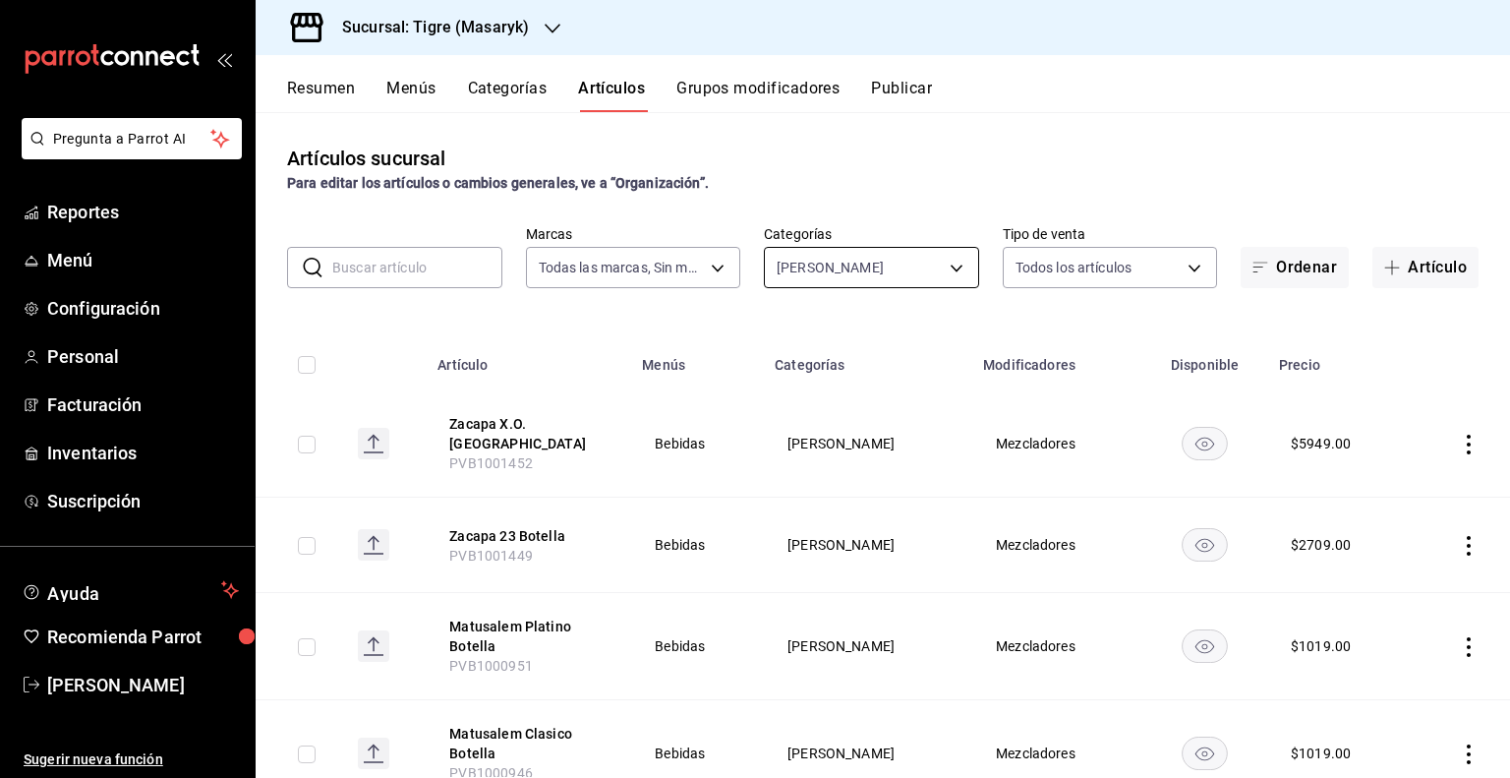
click at [948, 263] on body "Pregunta a Parrot AI Reportes Menú Configuración Personal Facturación Inventari…" at bounding box center [755, 389] width 1510 height 778
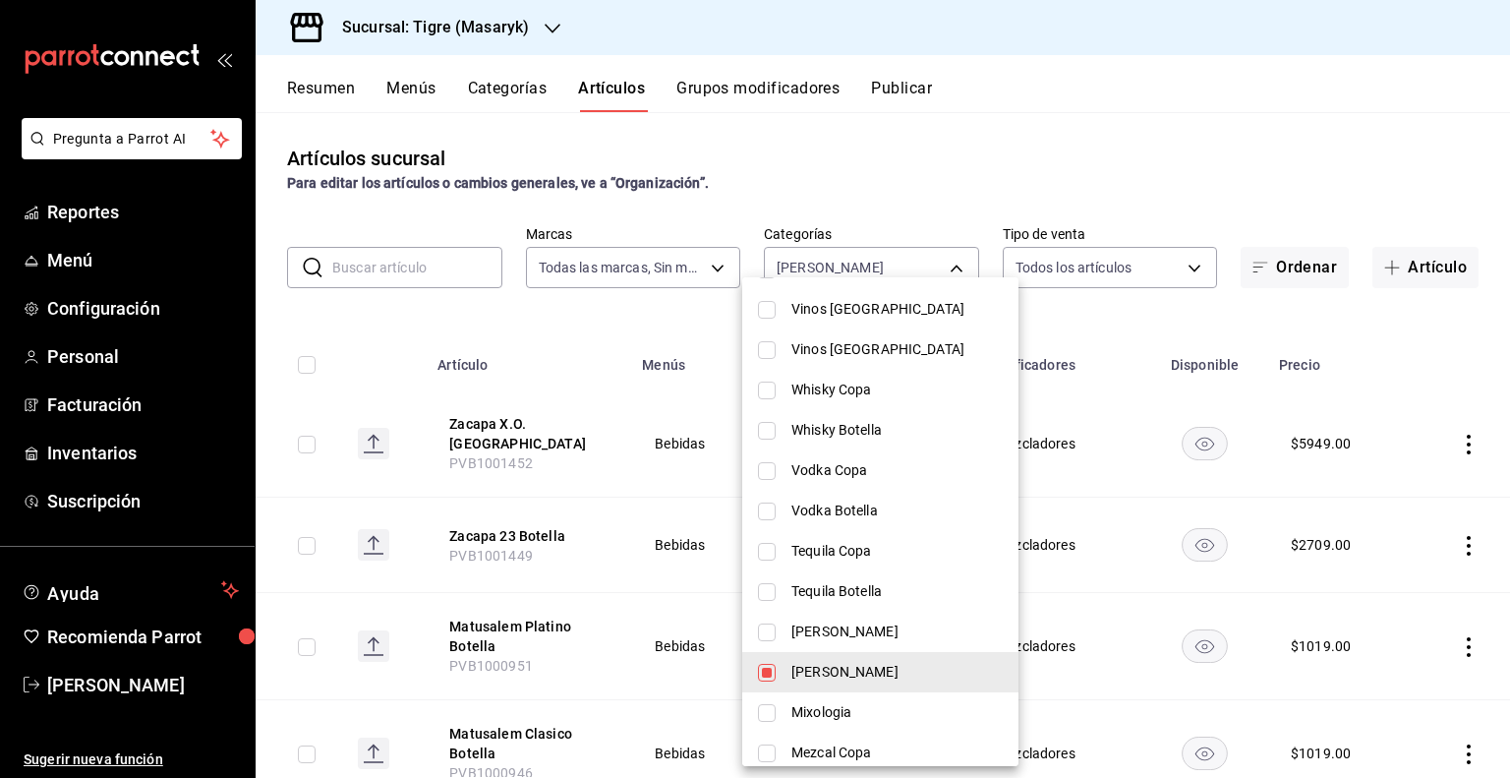
scroll to position [590, 0]
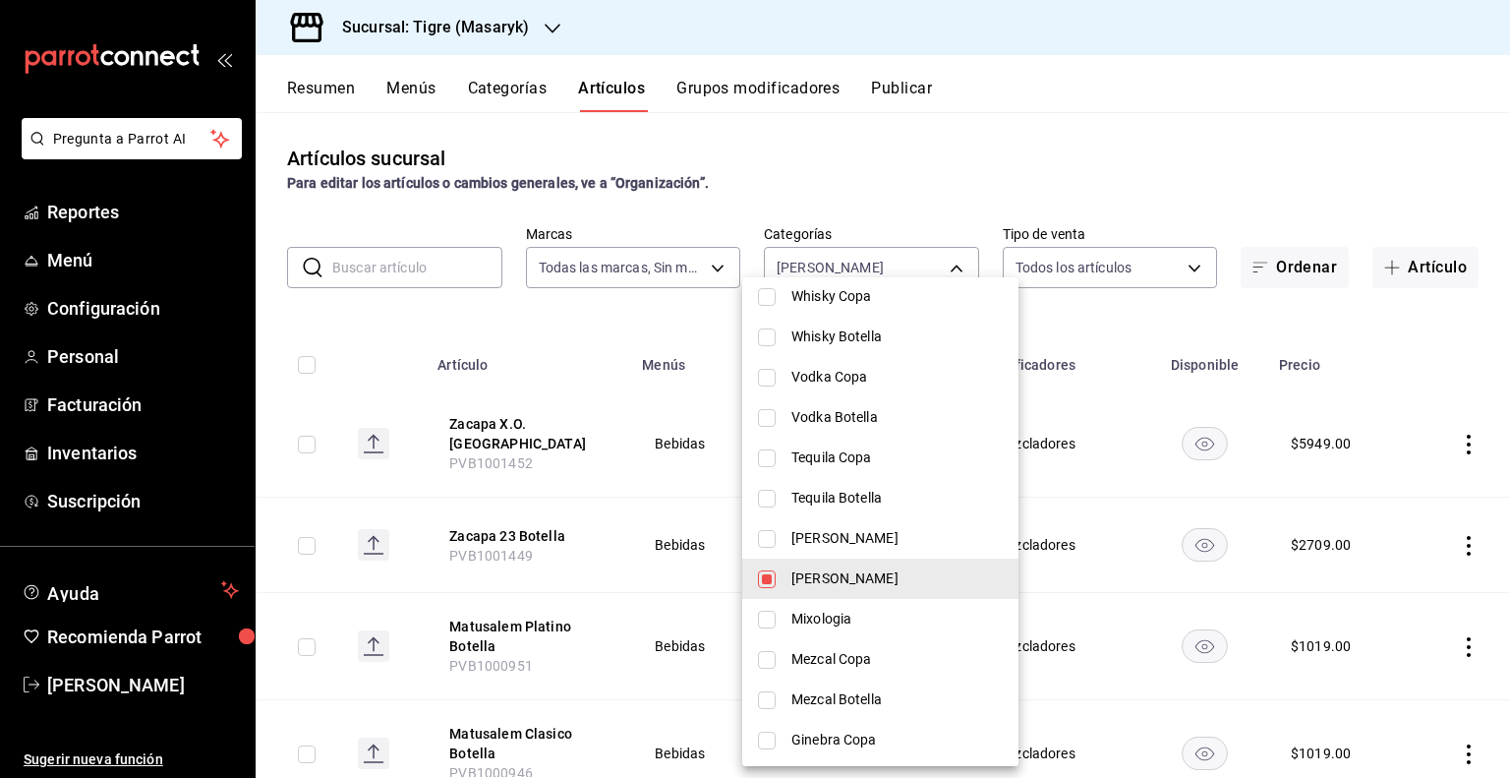
click at [838, 583] on span "[PERSON_NAME]" at bounding box center [896, 578] width 211 height 21
checkbox input "false"
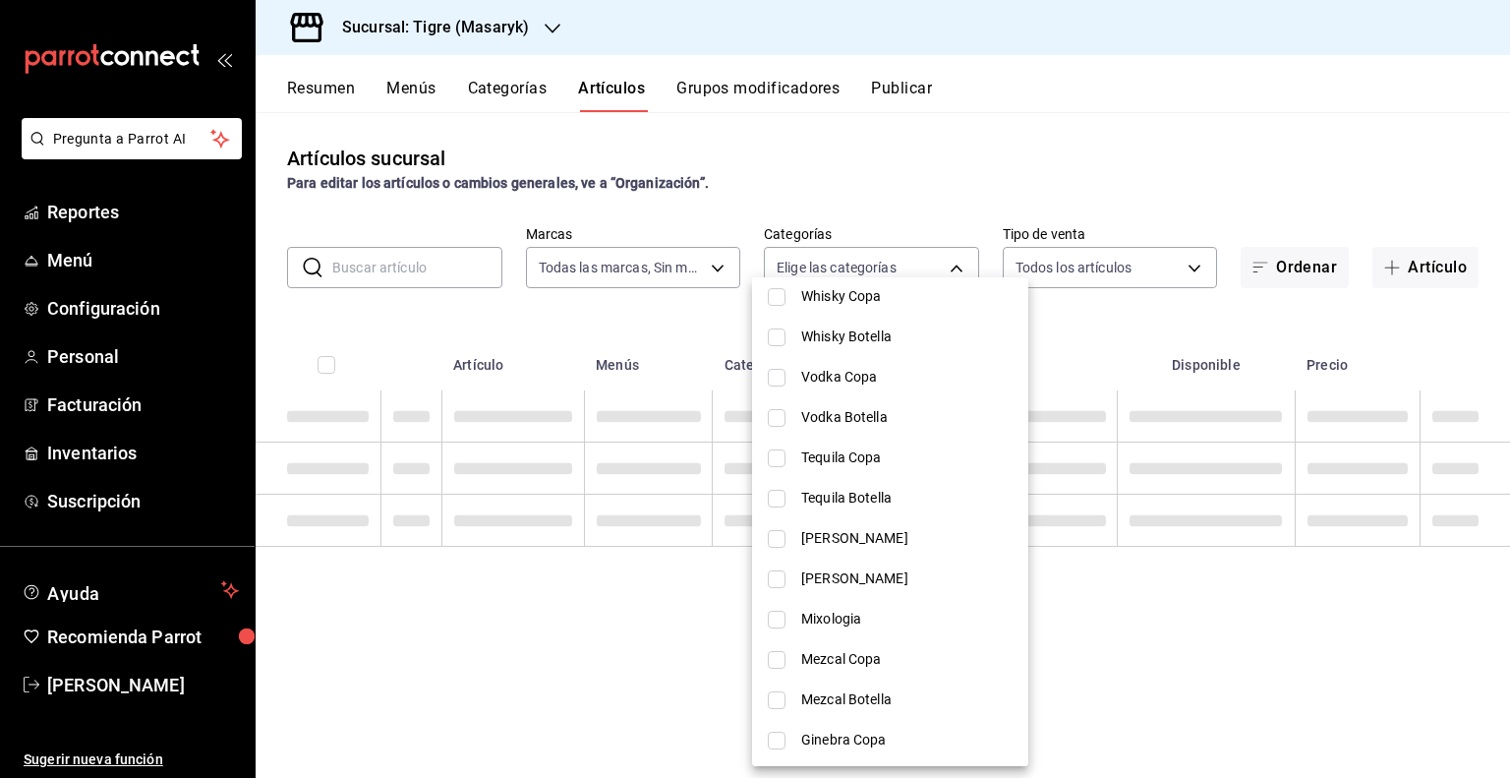
scroll to position [688, 0]
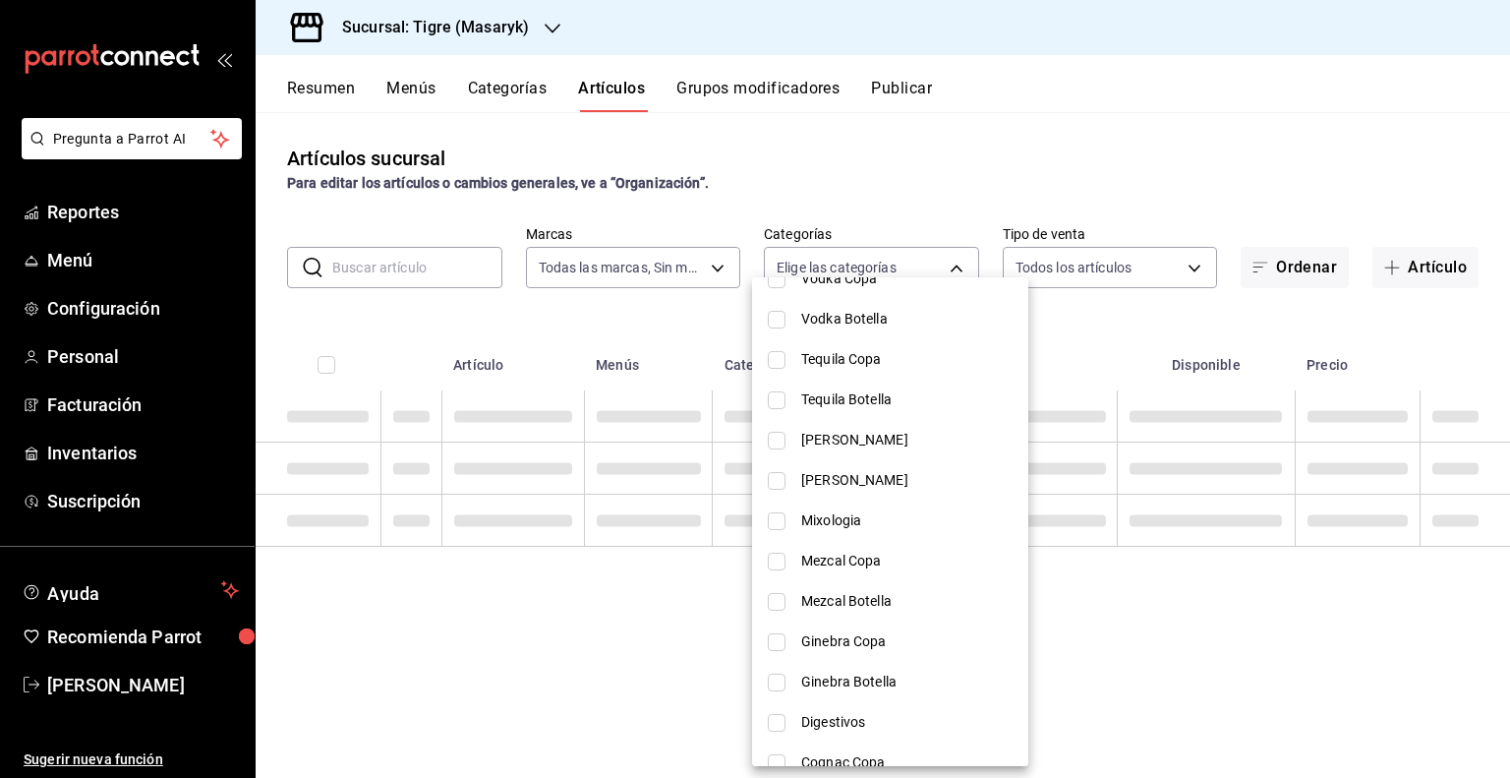
click at [881, 564] on span "Mezcal Copa" at bounding box center [906, 561] width 211 height 21
type input "53673888-9dad-49f4-941f-10fe9c252d29"
checkbox input "true"
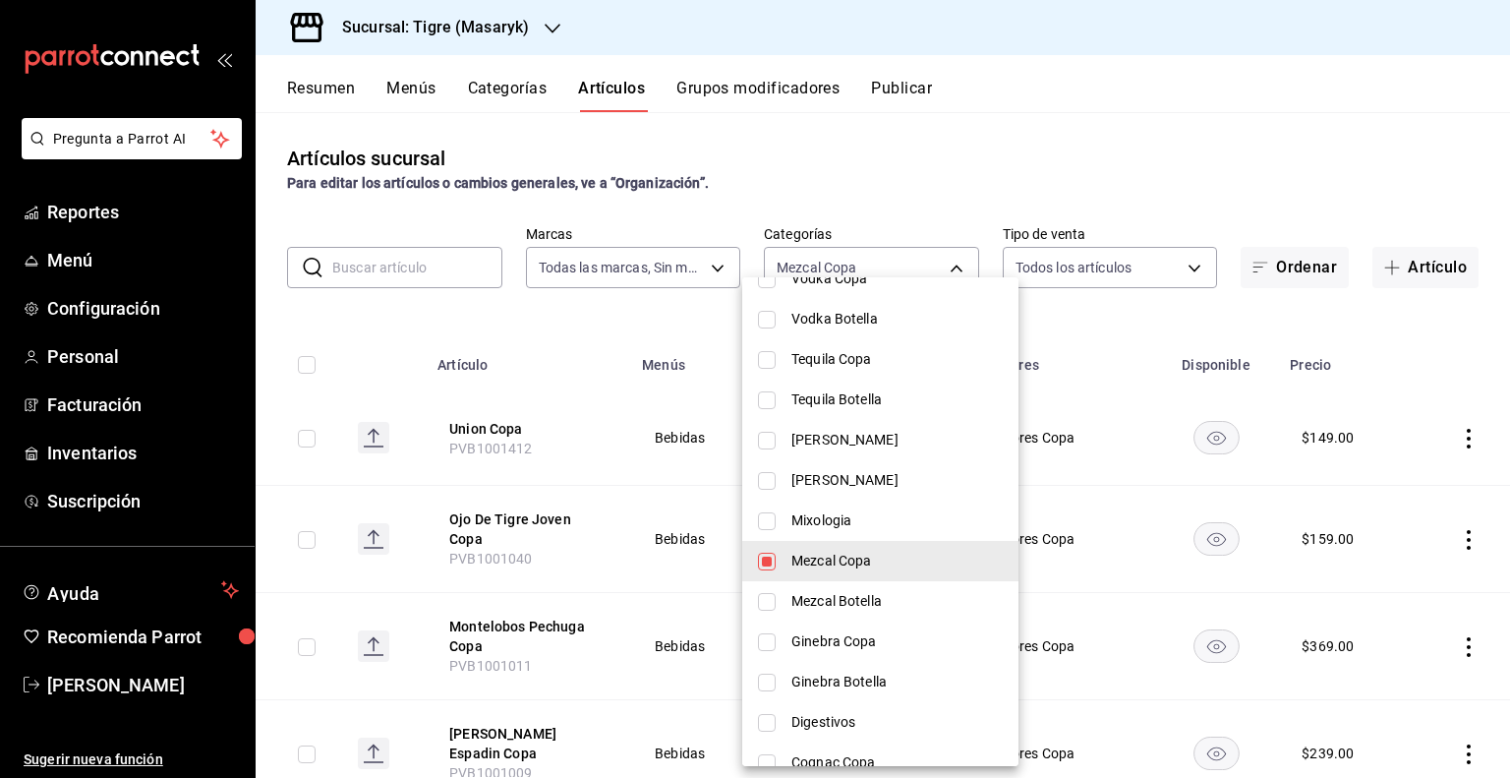
click at [1042, 345] on div at bounding box center [755, 389] width 1510 height 778
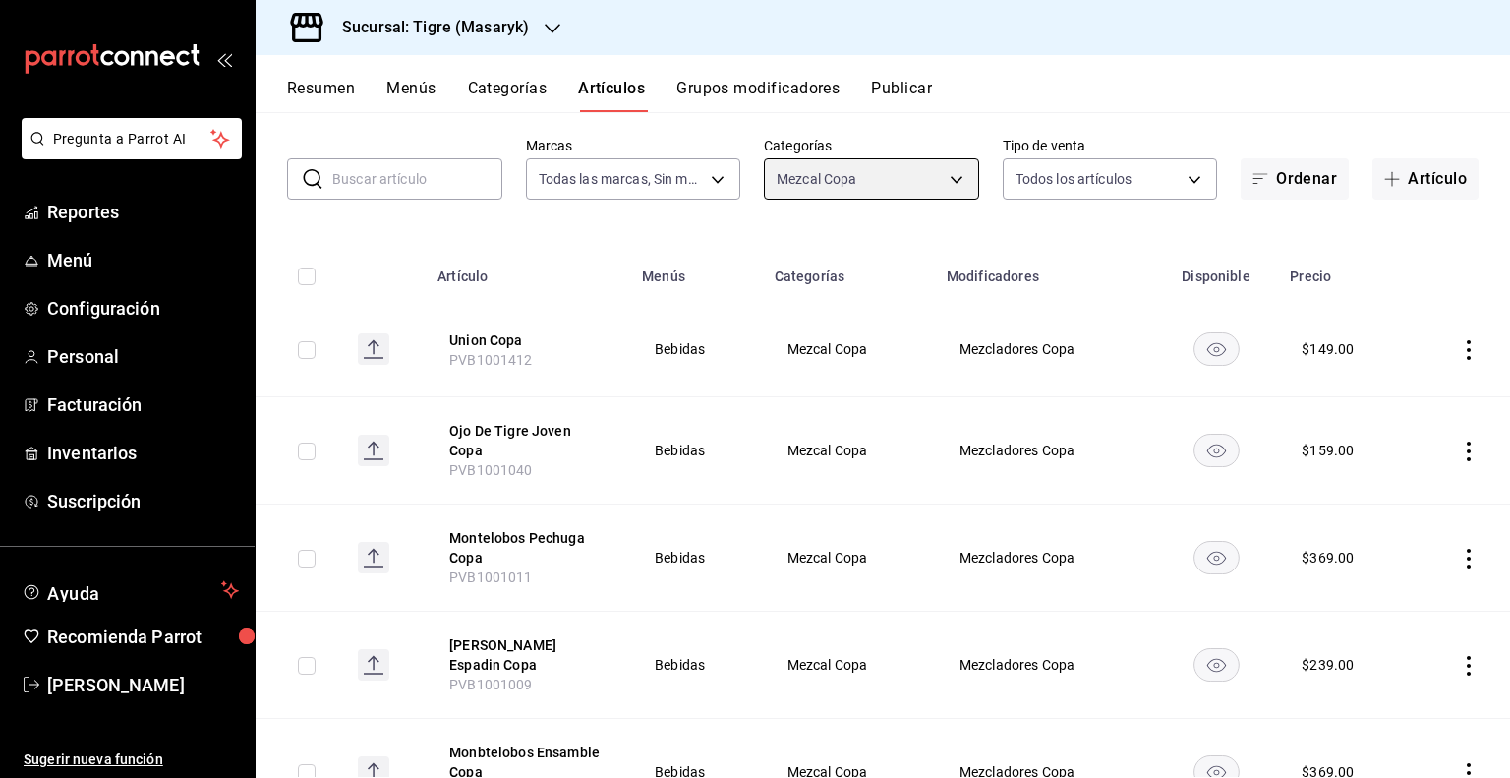
scroll to position [0, 0]
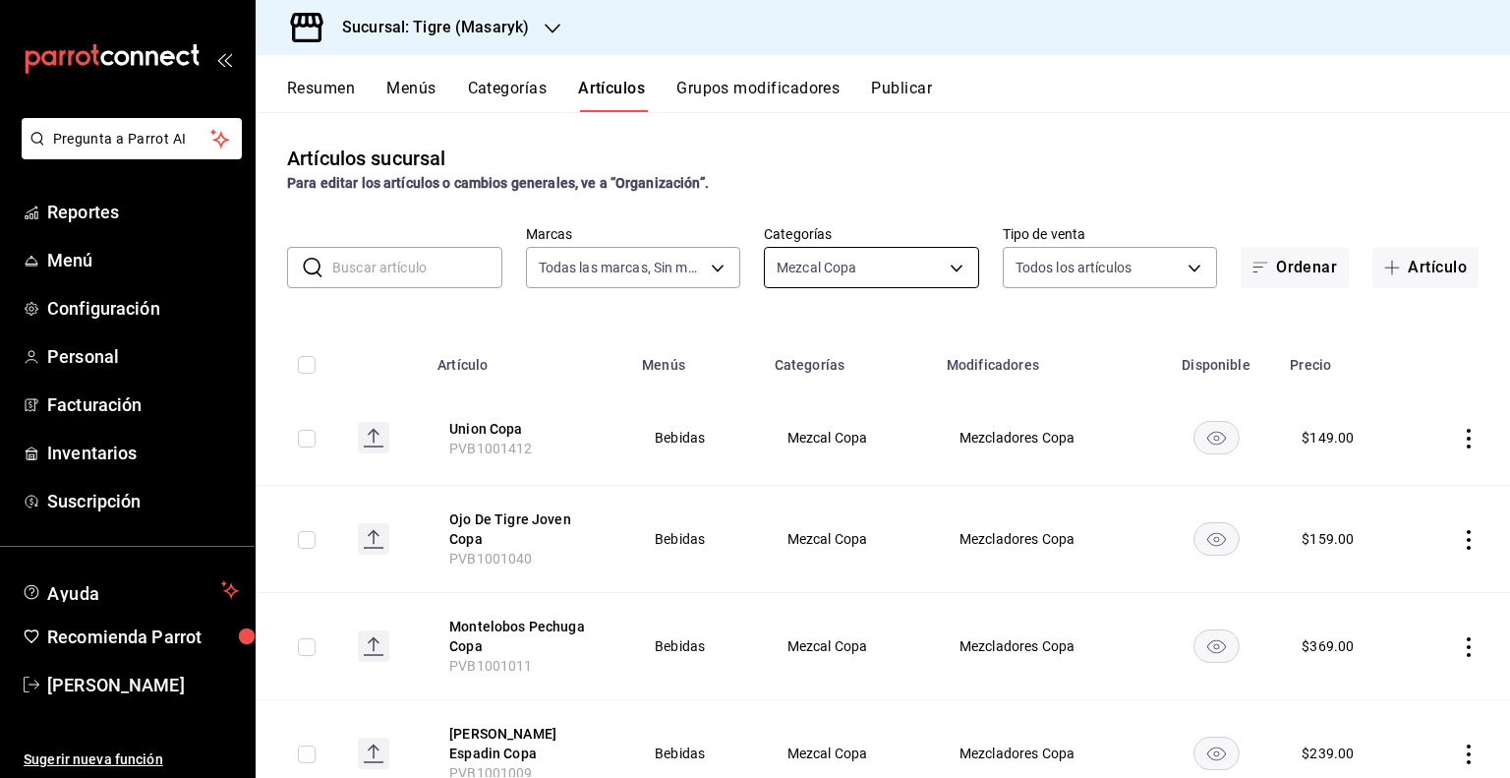
click at [947, 261] on body "Pregunta a Parrot AI Reportes Menú Configuración Personal Facturación Inventari…" at bounding box center [755, 389] width 1510 height 778
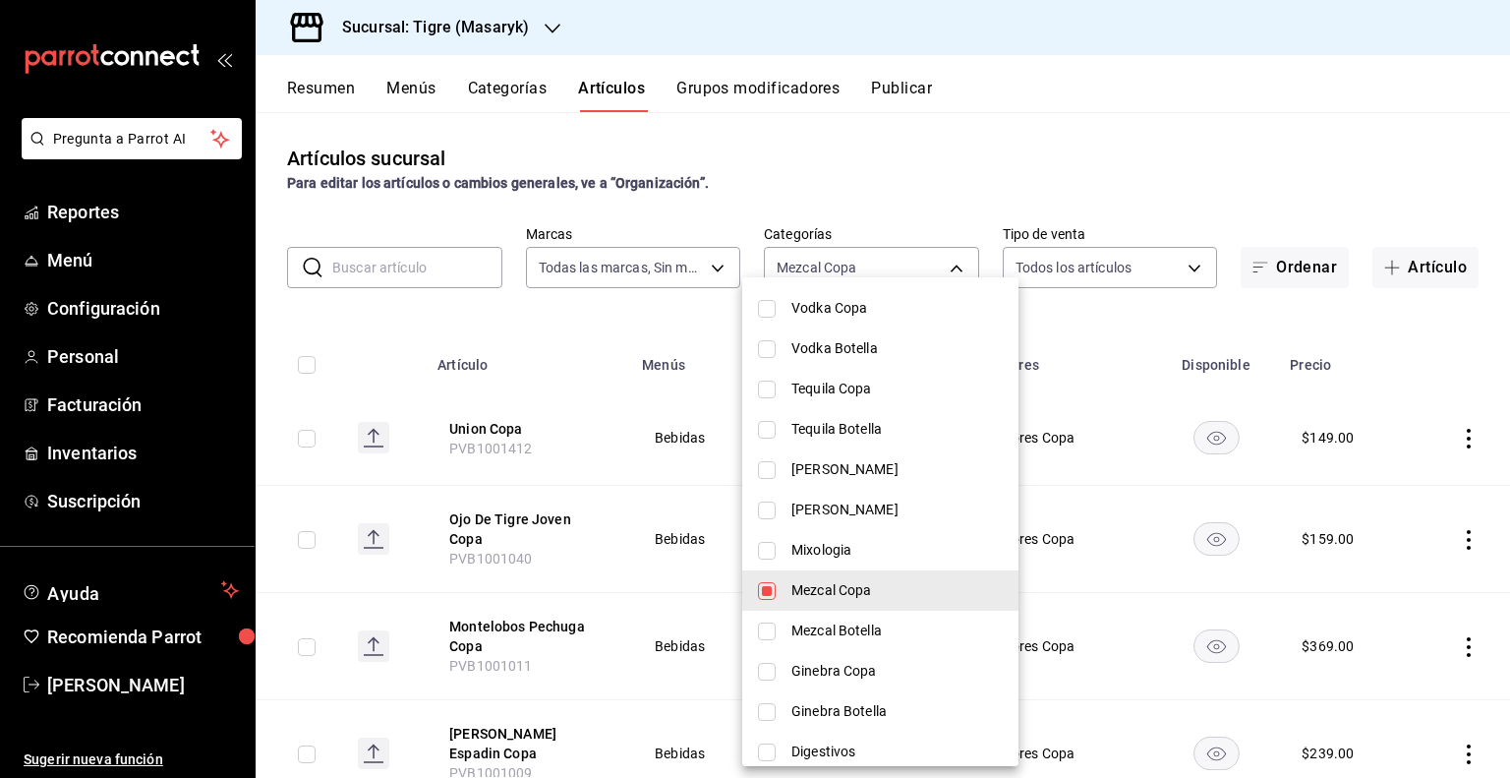
scroll to position [787, 0]
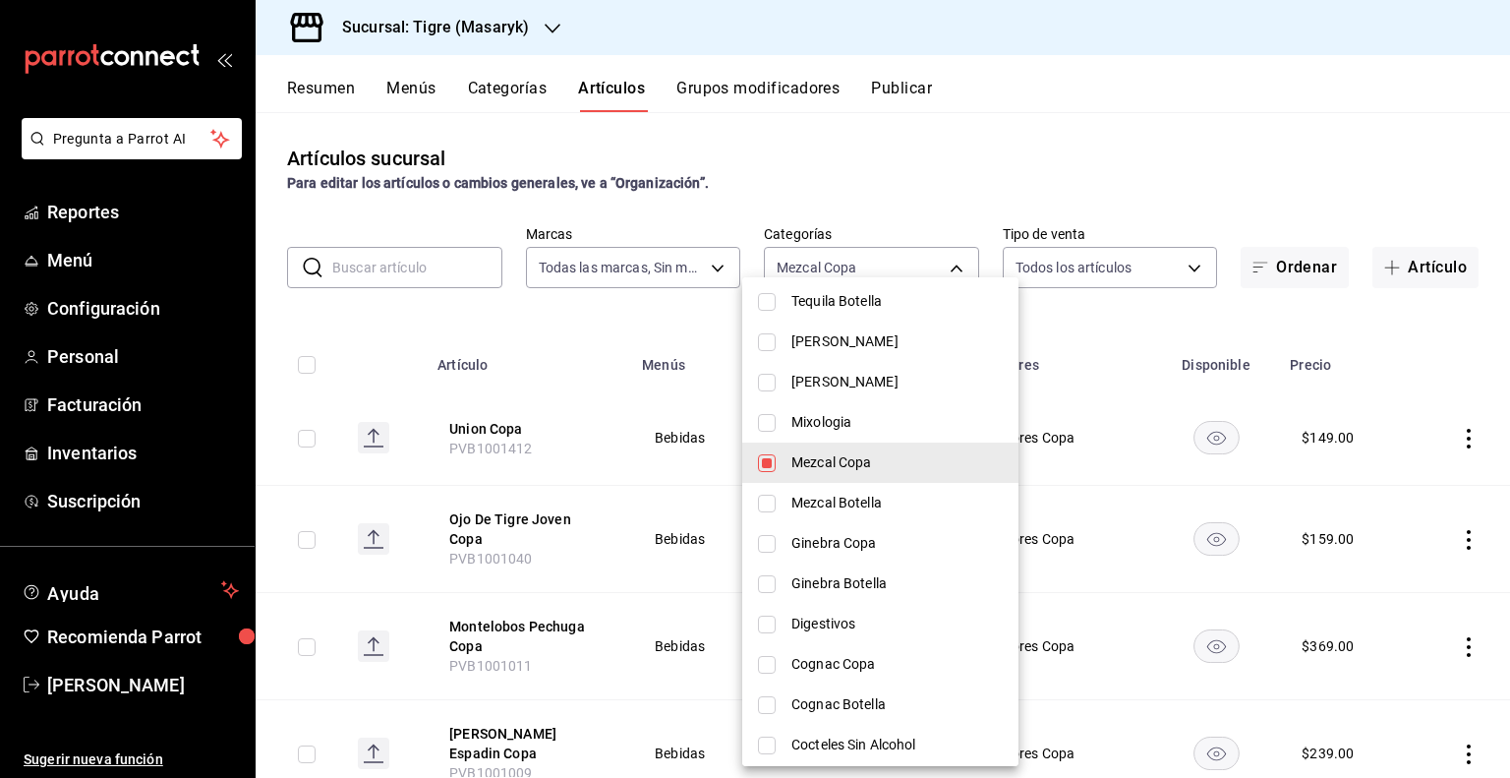
click at [897, 459] on span "Mezcal Copa" at bounding box center [896, 462] width 211 height 21
checkbox input "false"
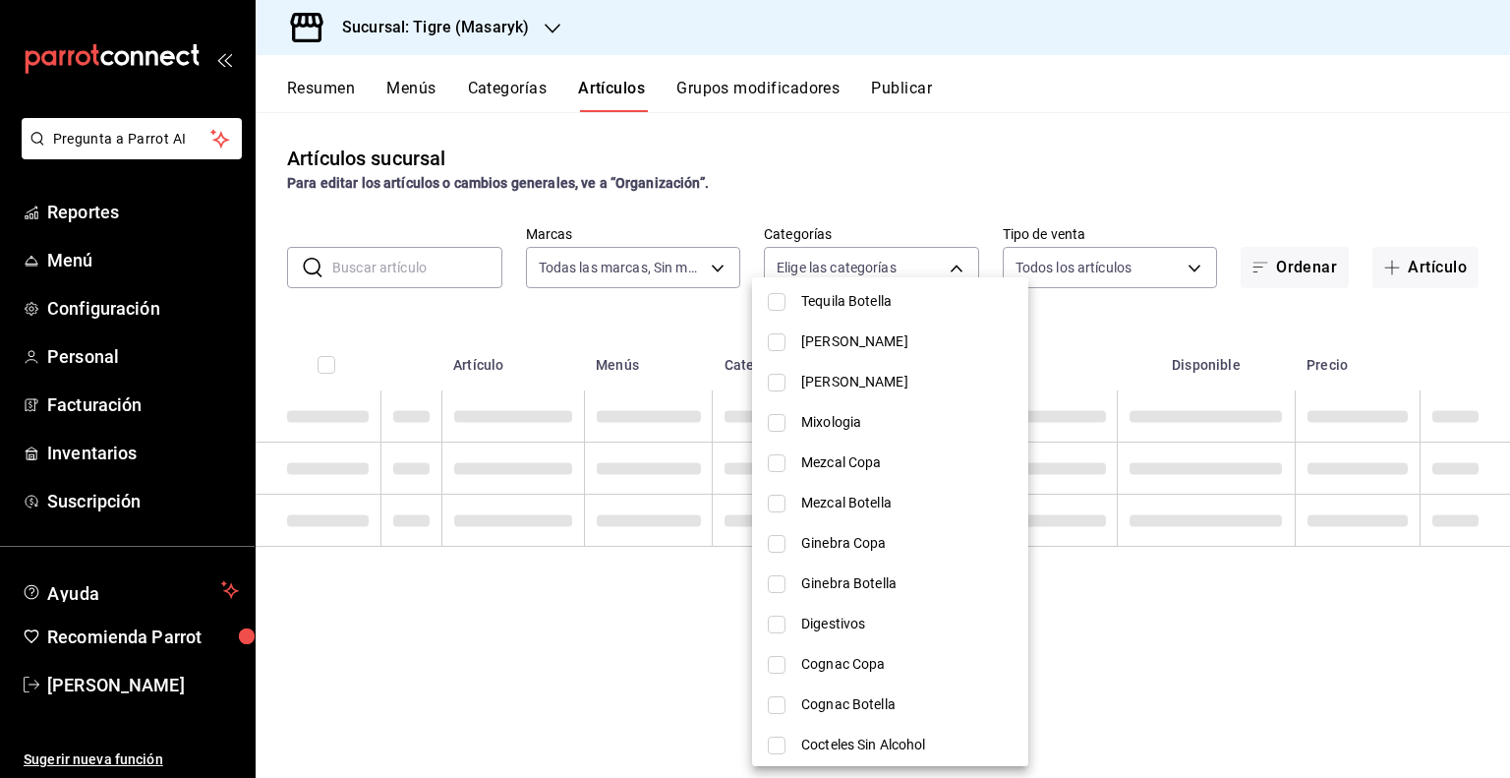
drag, startPoint x: 874, startPoint y: 495, endPoint x: 962, endPoint y: 573, distance: 117.7
click at [875, 495] on span "Mezcal Botella" at bounding box center [906, 503] width 211 height 21
type input "dd3dac12-743c-4ac1-948b-1d18b06e6061"
checkbox input "true"
click at [1074, 372] on div at bounding box center [755, 389] width 1510 height 778
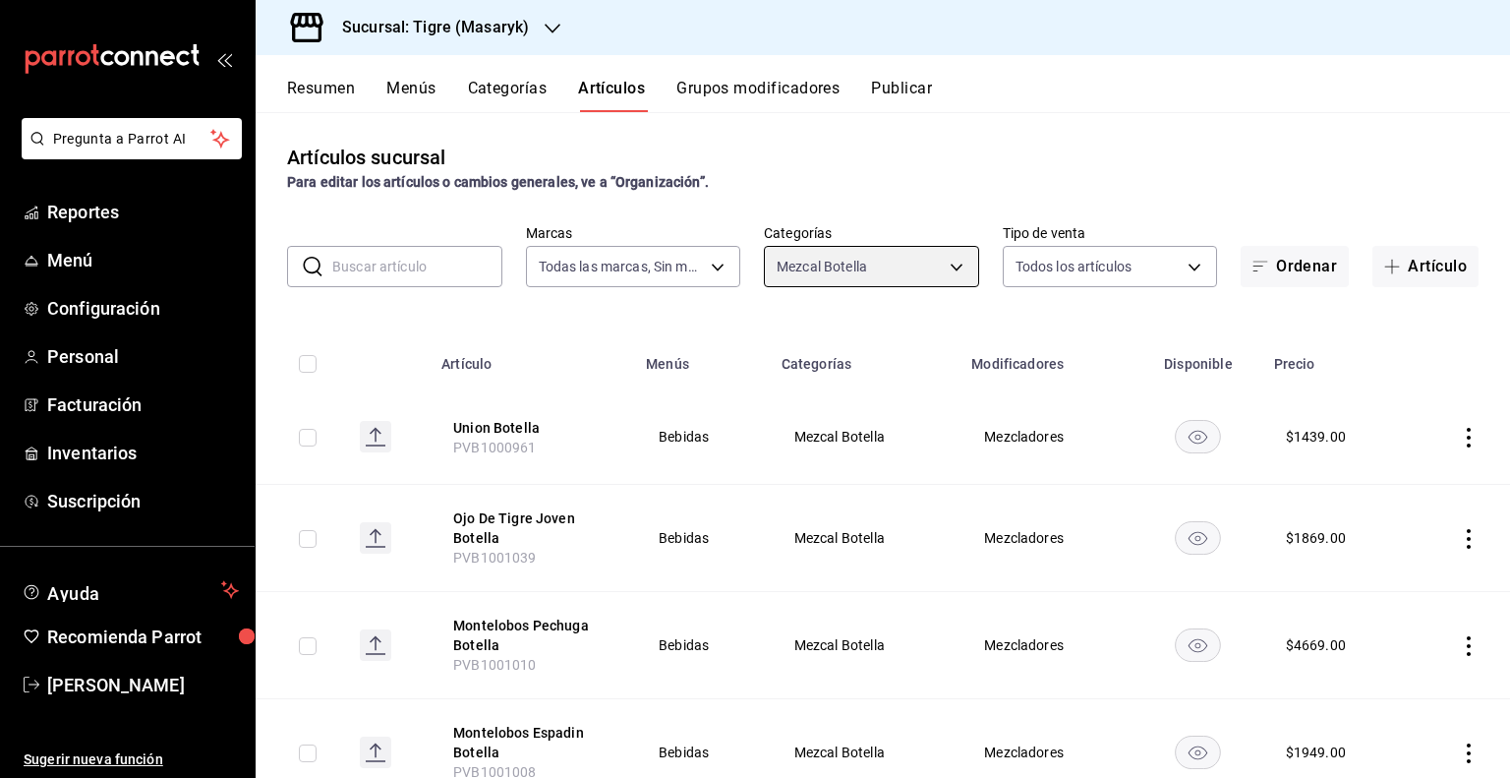
scroll to position [0, 0]
click at [949, 257] on body "Pregunta a Parrot AI Reportes Menú Configuración Personal Facturación Inventari…" at bounding box center [755, 389] width 1510 height 778
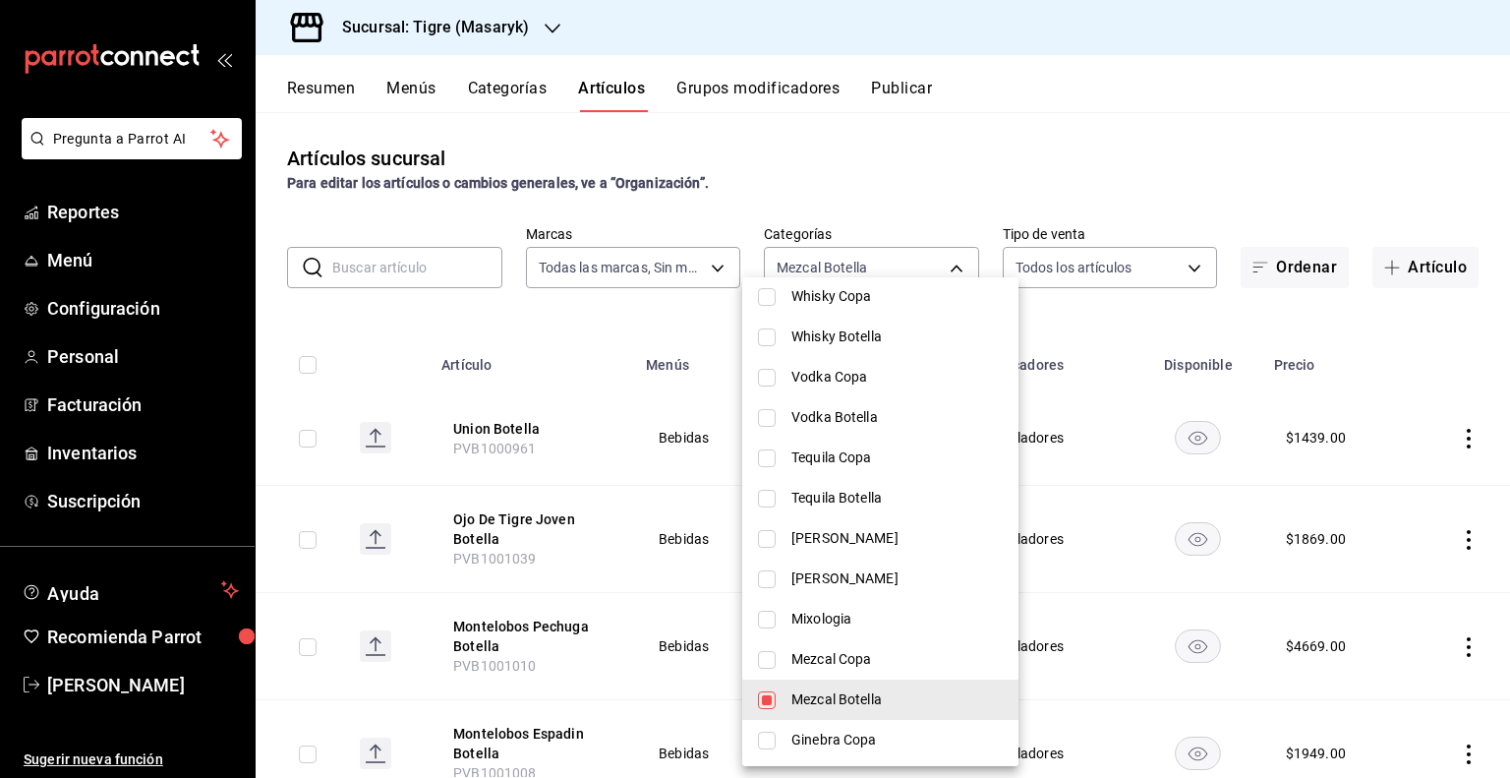
scroll to position [787, 0]
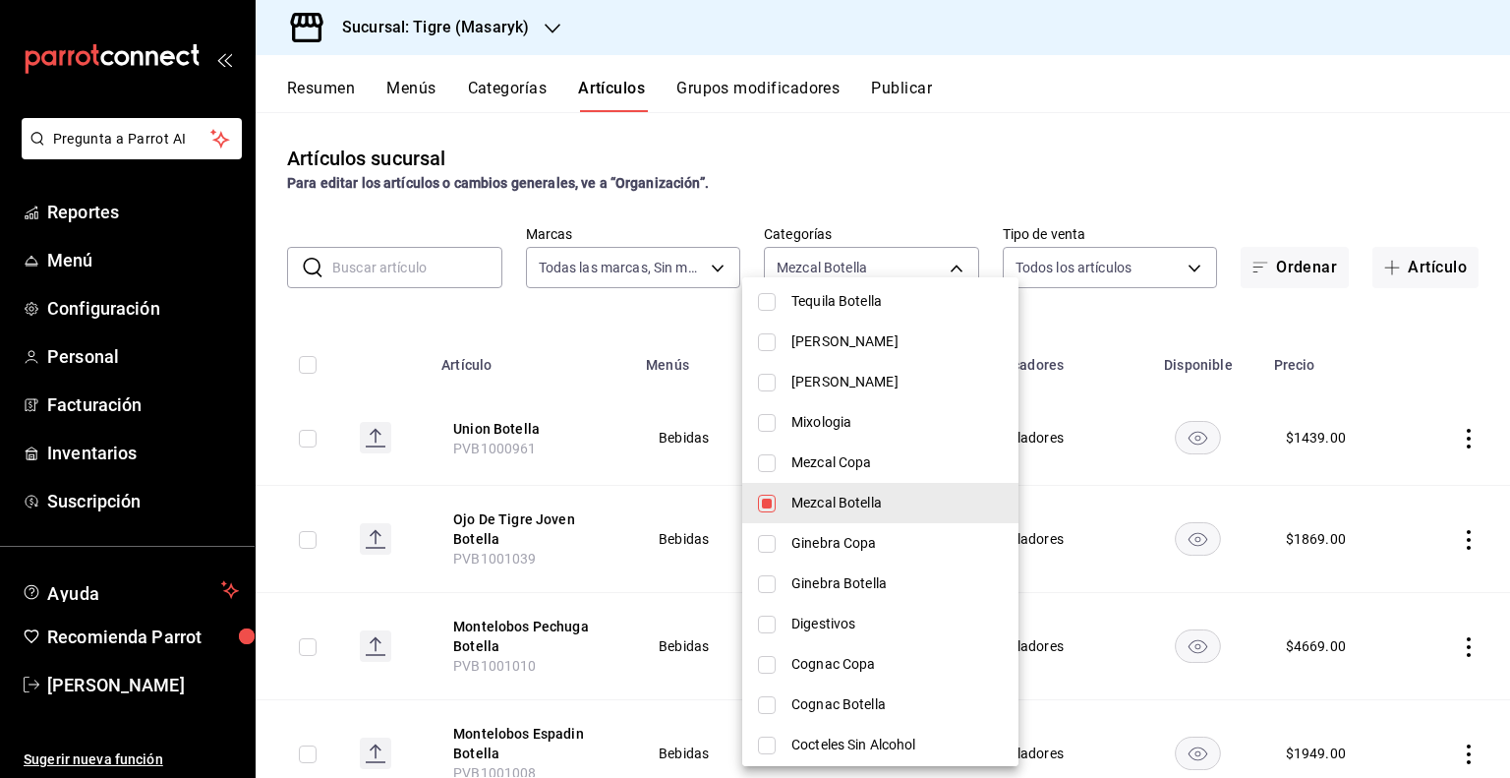
click at [867, 508] on span "Mezcal Botella" at bounding box center [896, 503] width 211 height 21
checkbox input "false"
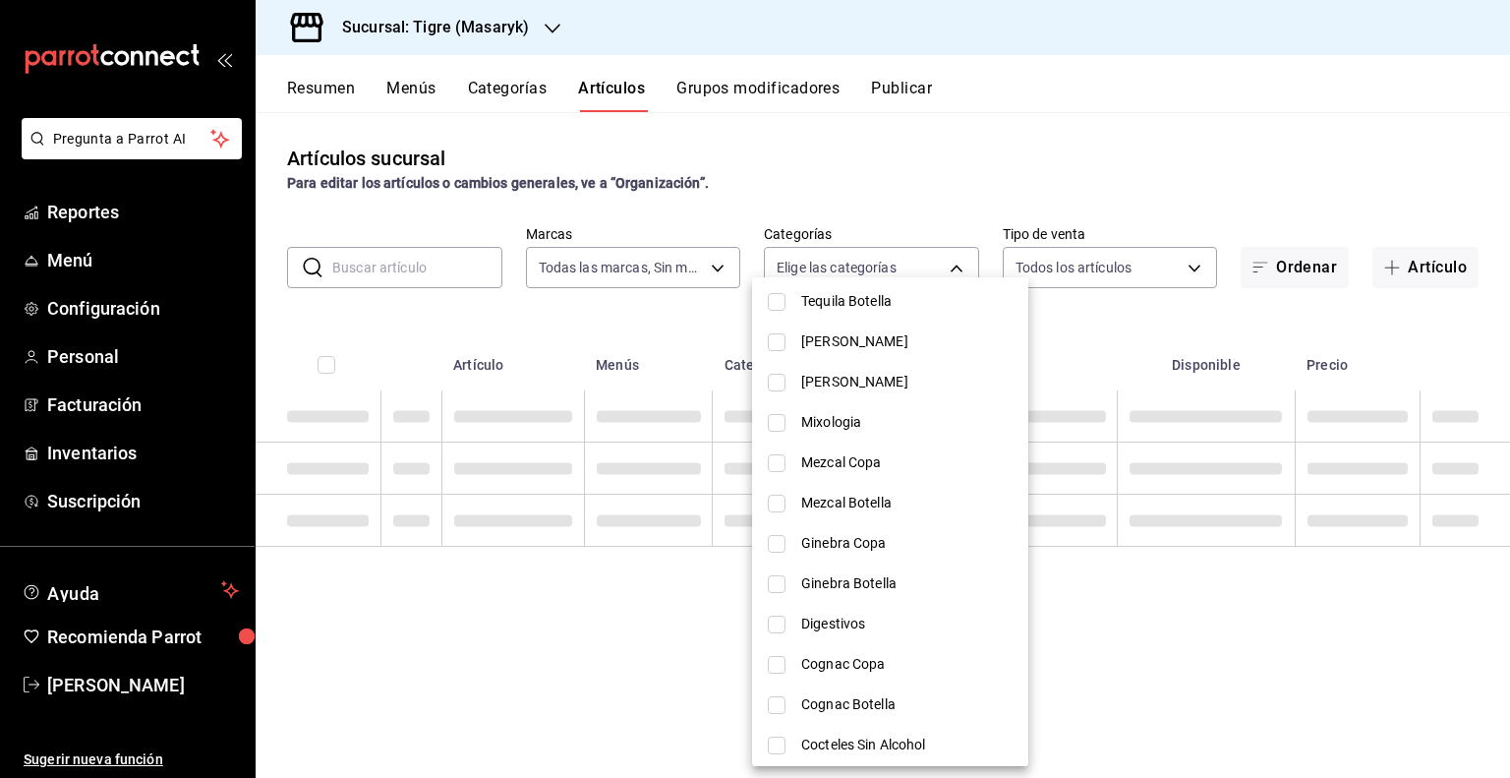
click at [878, 553] on span "Ginebra Copa" at bounding box center [906, 543] width 211 height 21
type input "86614916-5640-49e6-9eff-d04b8b9c9de8"
checkbox input "true"
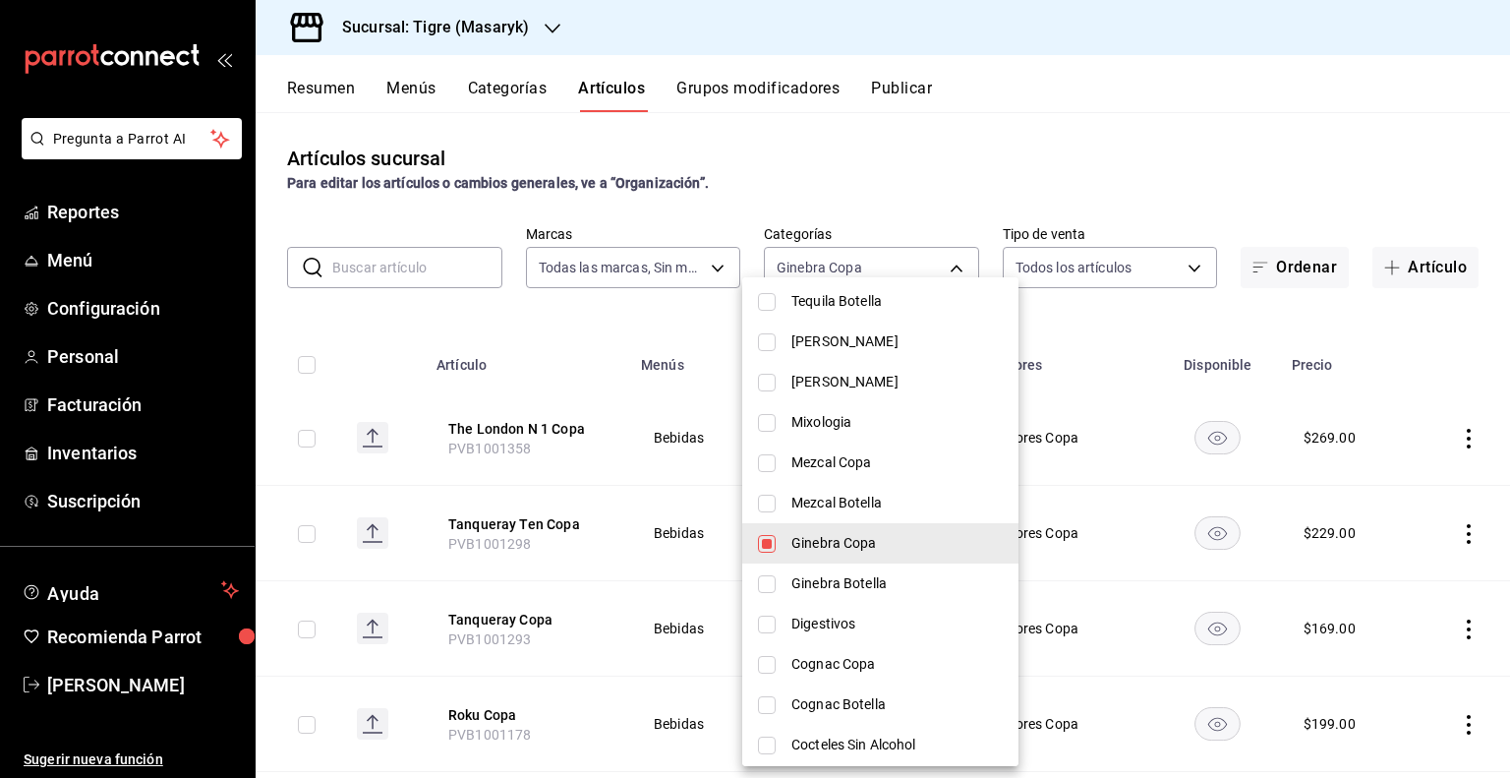
click at [1050, 358] on div at bounding box center [755, 389] width 1510 height 778
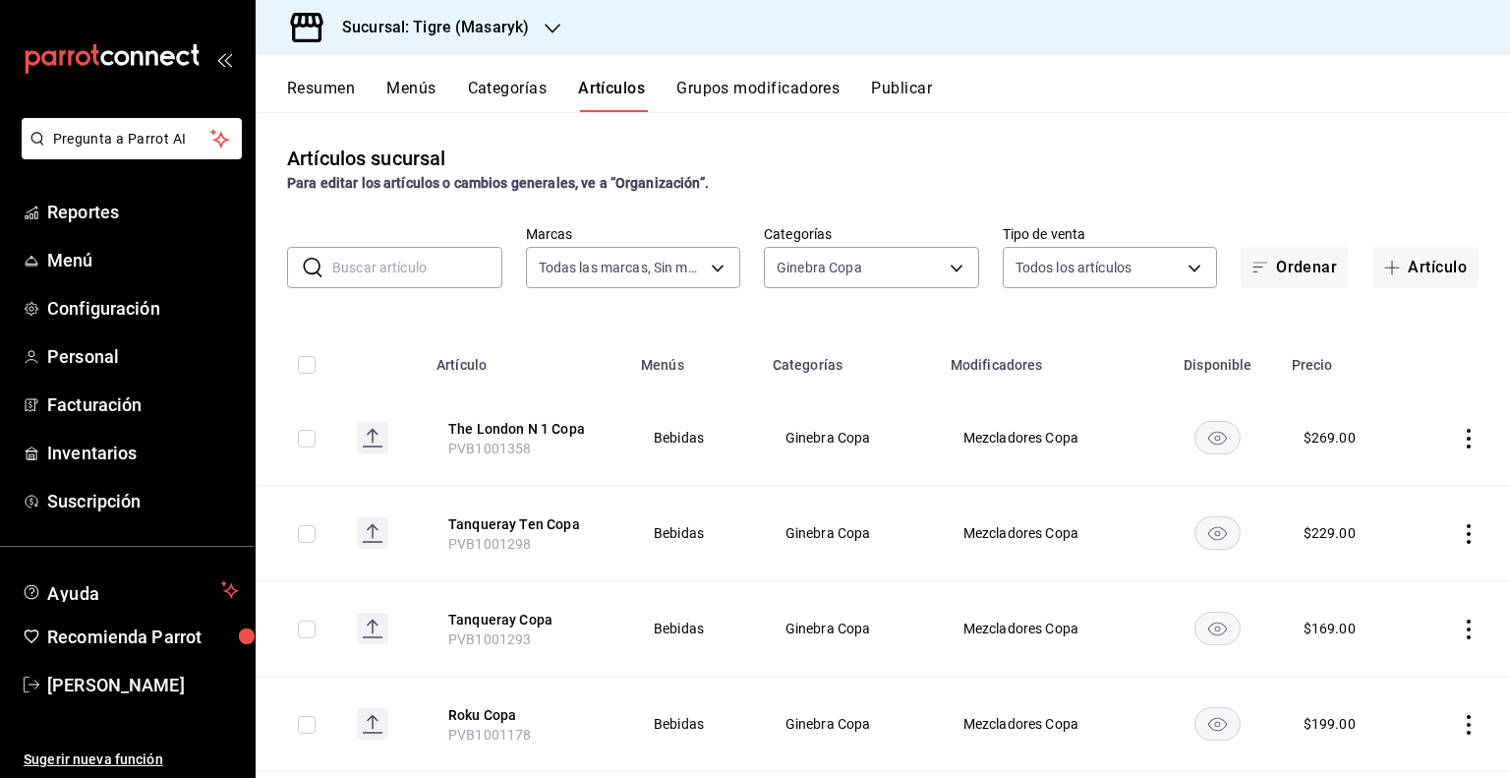
drag, startPoint x: 1116, startPoint y: 359, endPoint x: 1121, endPoint y: 332, distance: 27.0
drag, startPoint x: 1121, startPoint y: 332, endPoint x: 1079, endPoint y: 348, distance: 45.1
click at [1080, 348] on th "Modificadores" at bounding box center [1047, 358] width 217 height 63
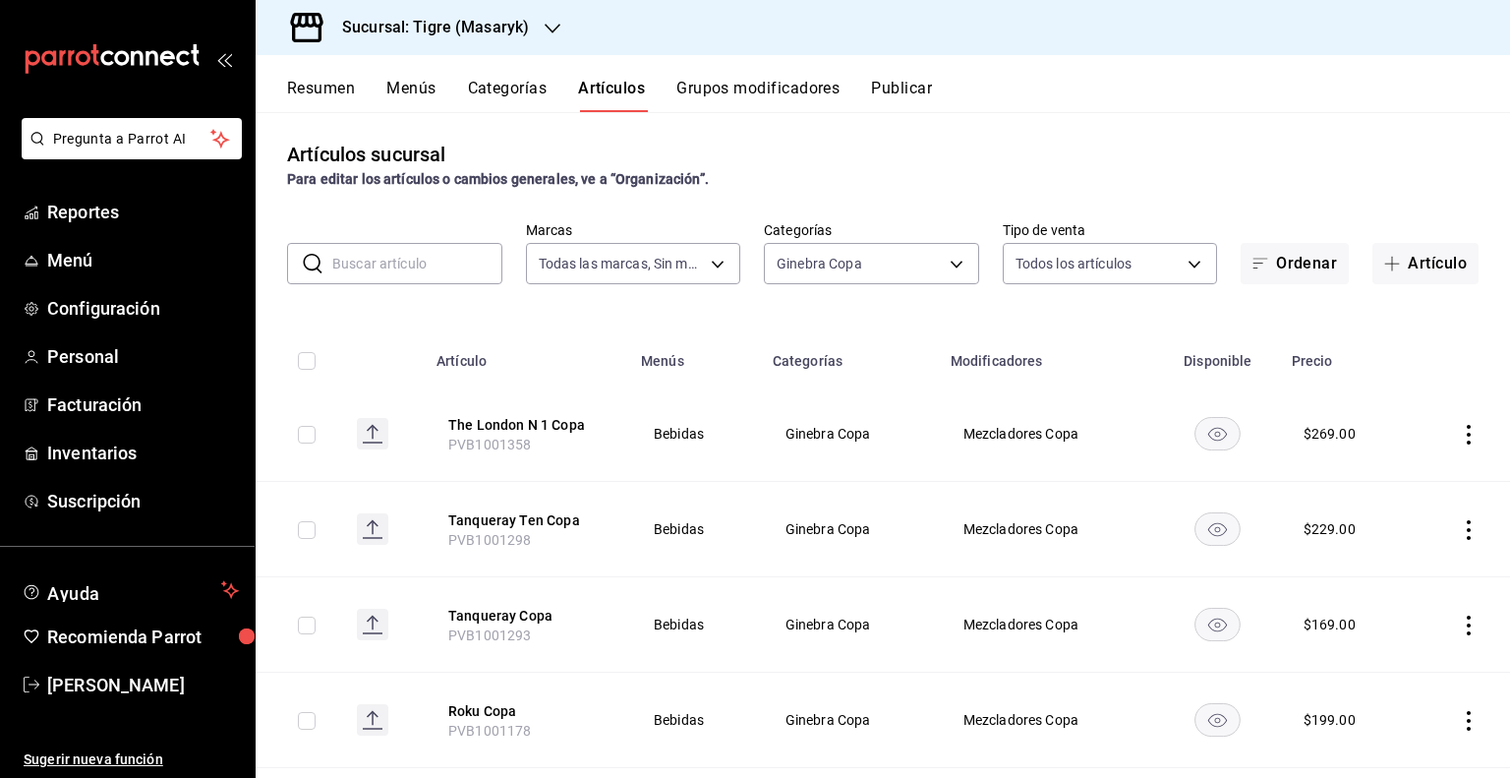
scroll to position [0, 0]
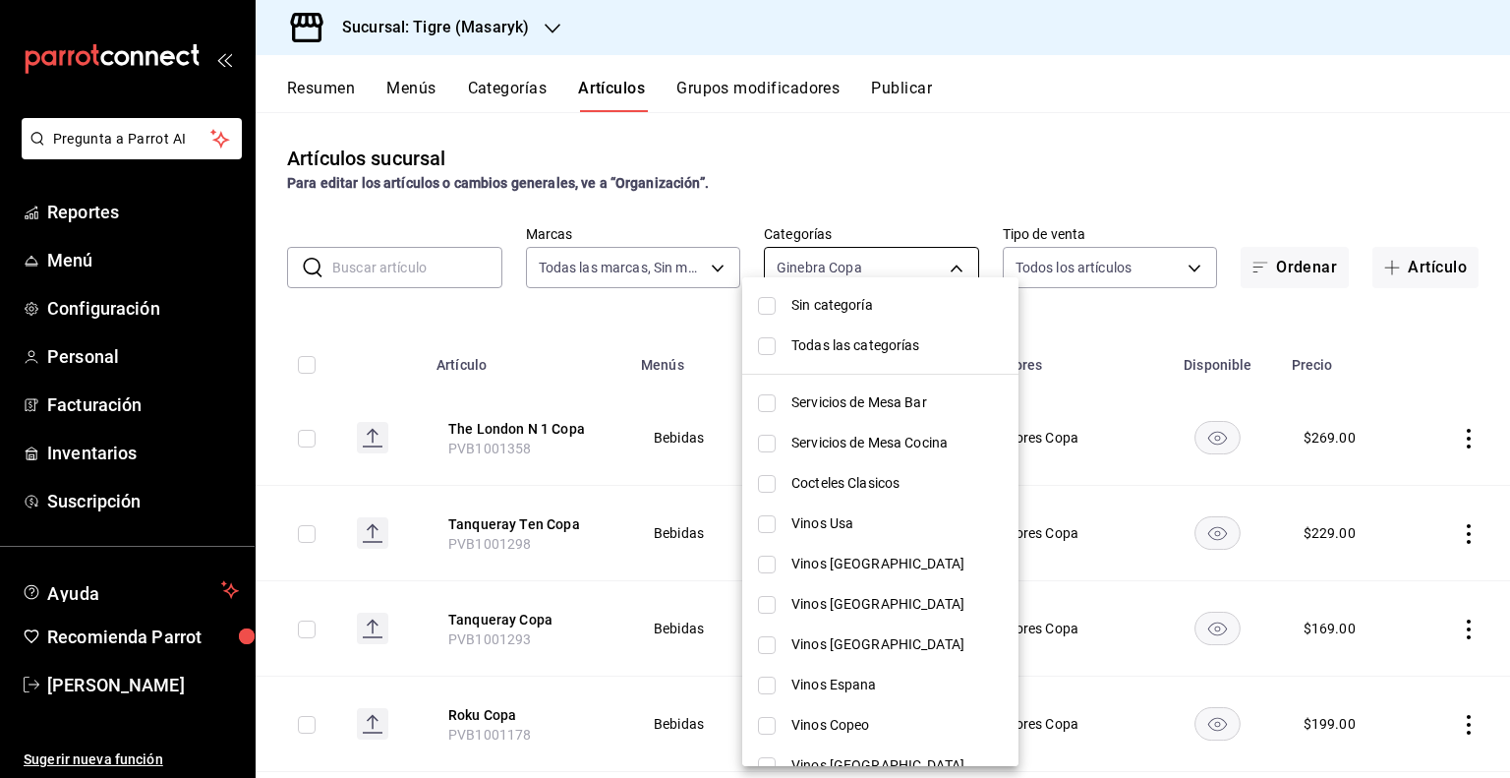
click at [950, 255] on body "Pregunta a Parrot AI Reportes Menú Configuración Personal Facturación Inventari…" at bounding box center [755, 389] width 1510 height 778
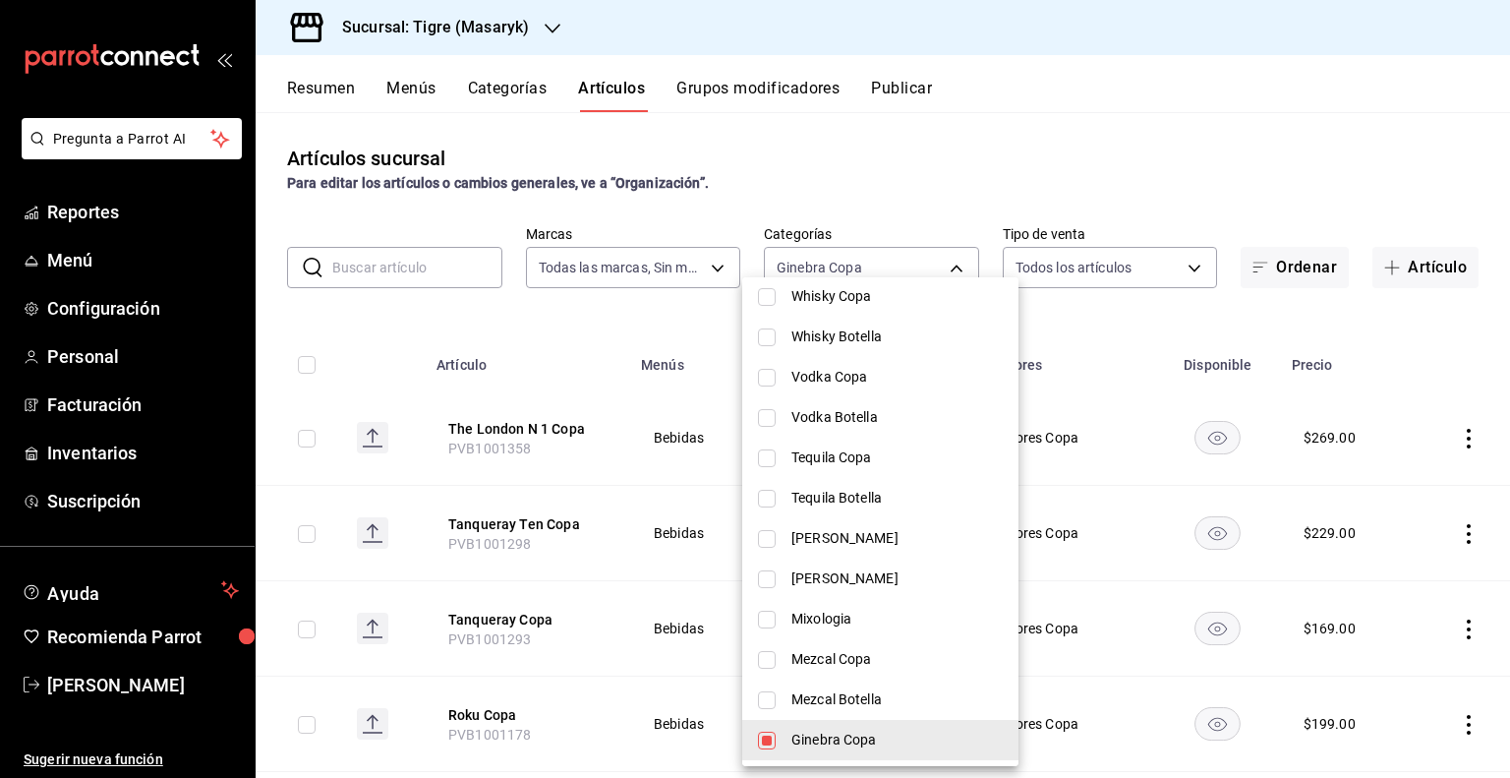
scroll to position [885, 0]
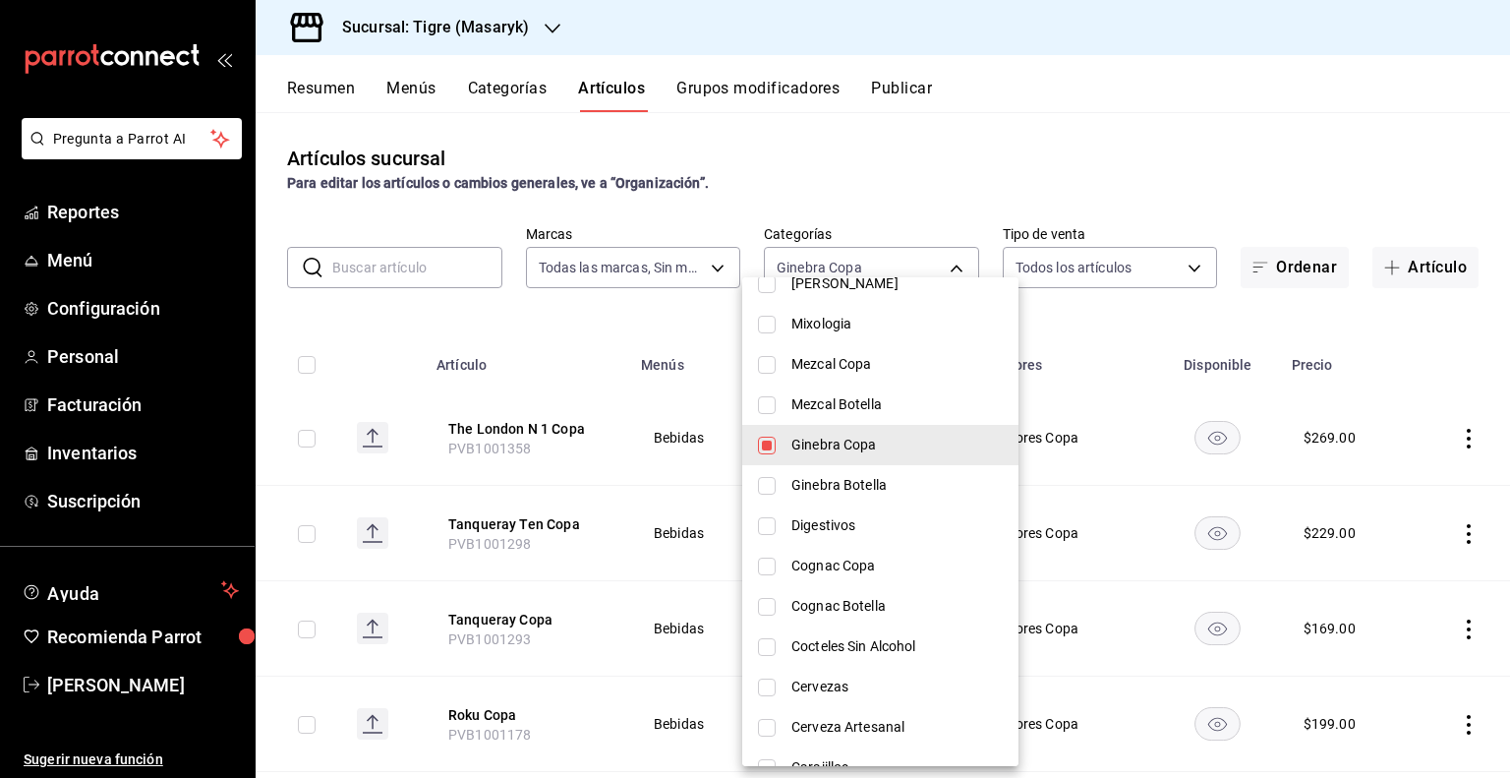
click at [850, 447] on span "Ginebra Copa" at bounding box center [896, 445] width 211 height 21
checkbox input "false"
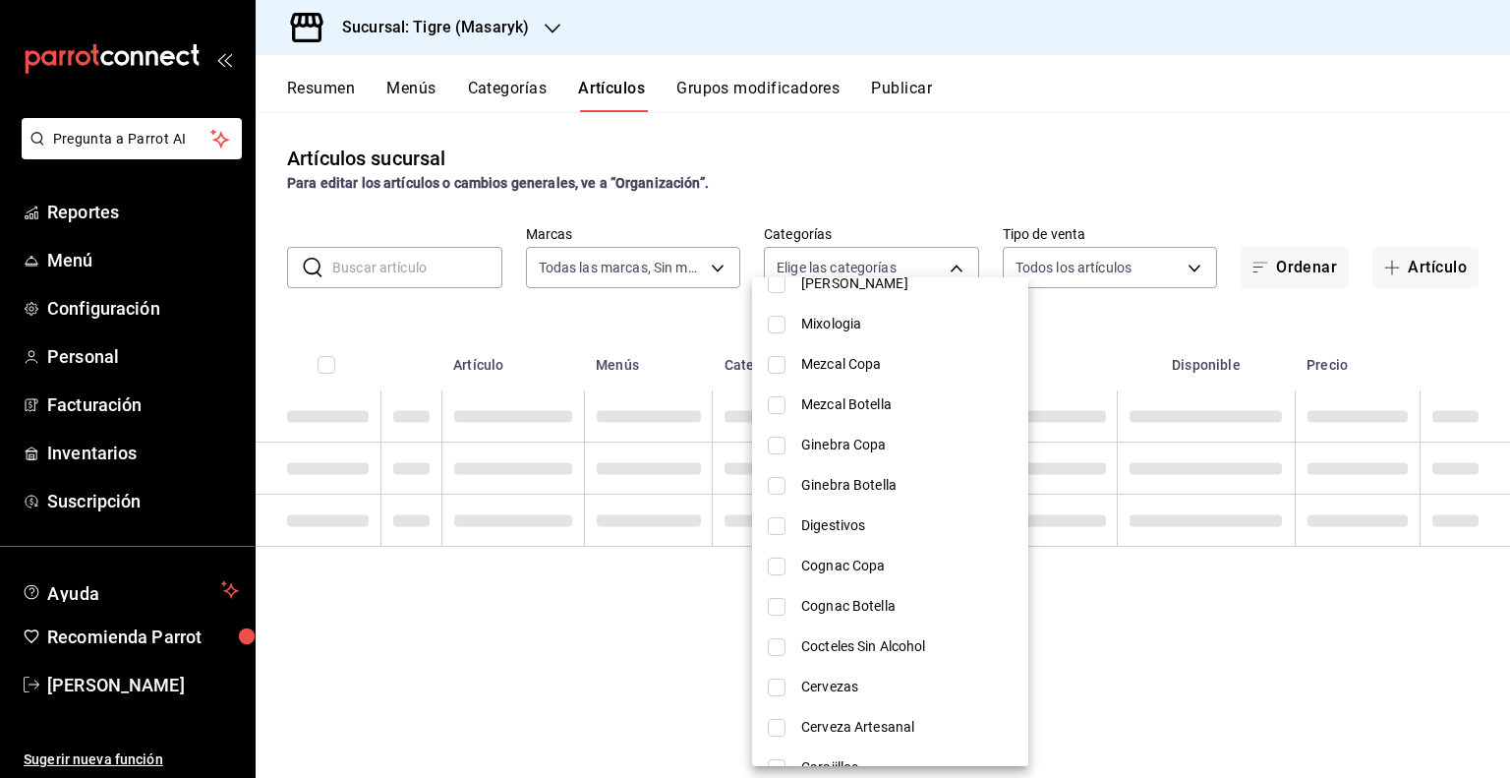
click at [845, 478] on span "Ginebra Botella" at bounding box center [906, 485] width 211 height 21
type input "b69e364d-9a26-4a23-a348-8ee7b843757e"
checkbox input "true"
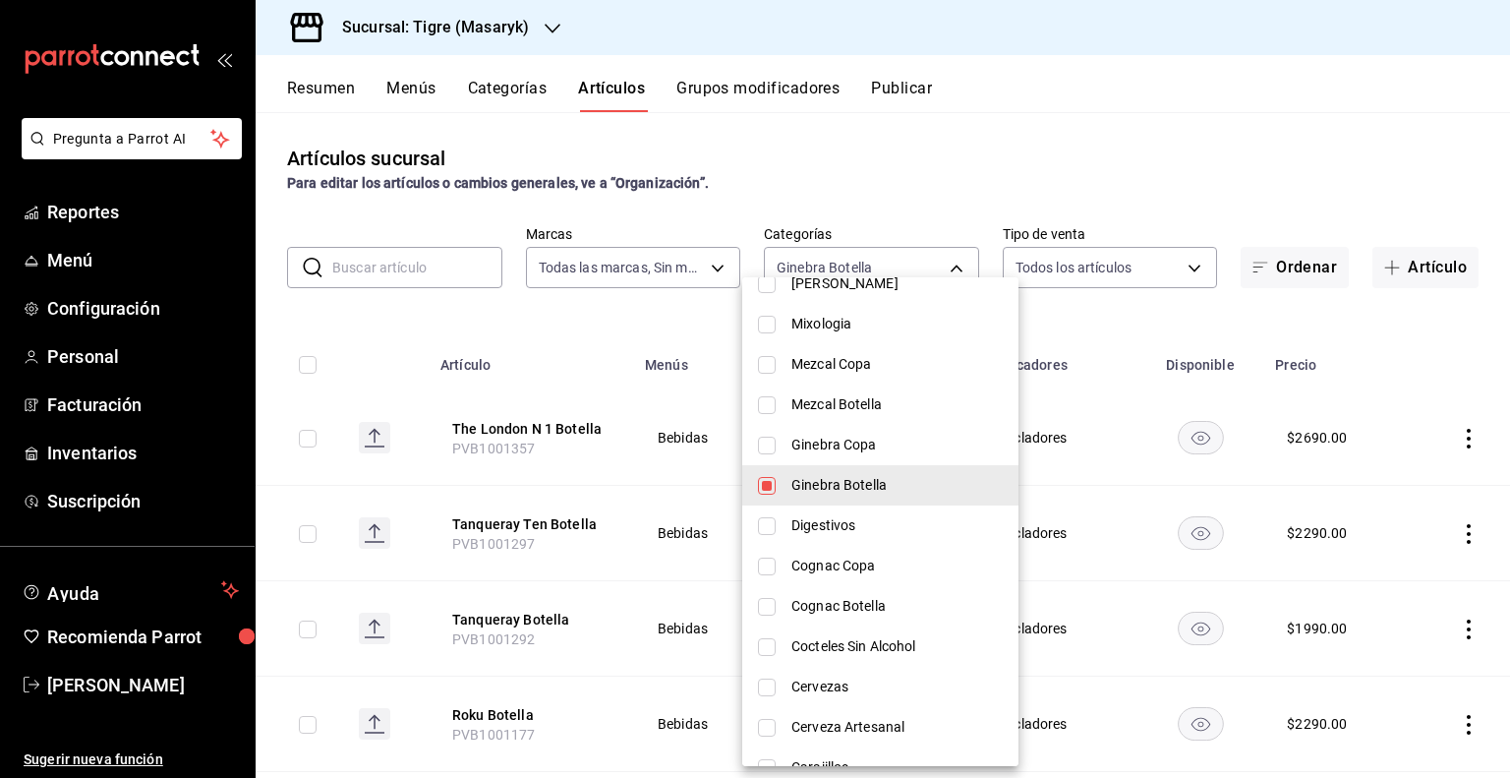
click at [1082, 360] on div at bounding box center [755, 389] width 1510 height 778
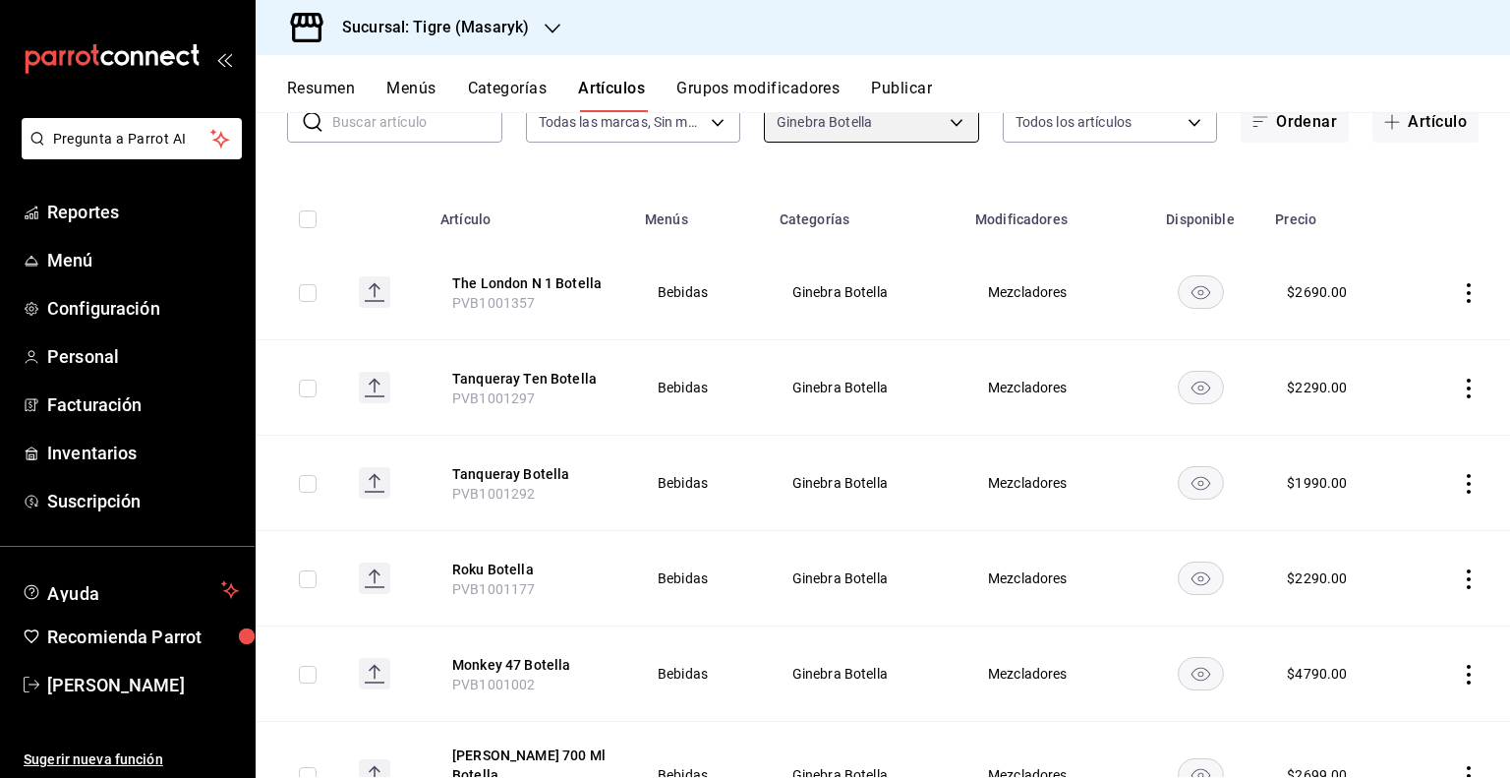
scroll to position [0, 0]
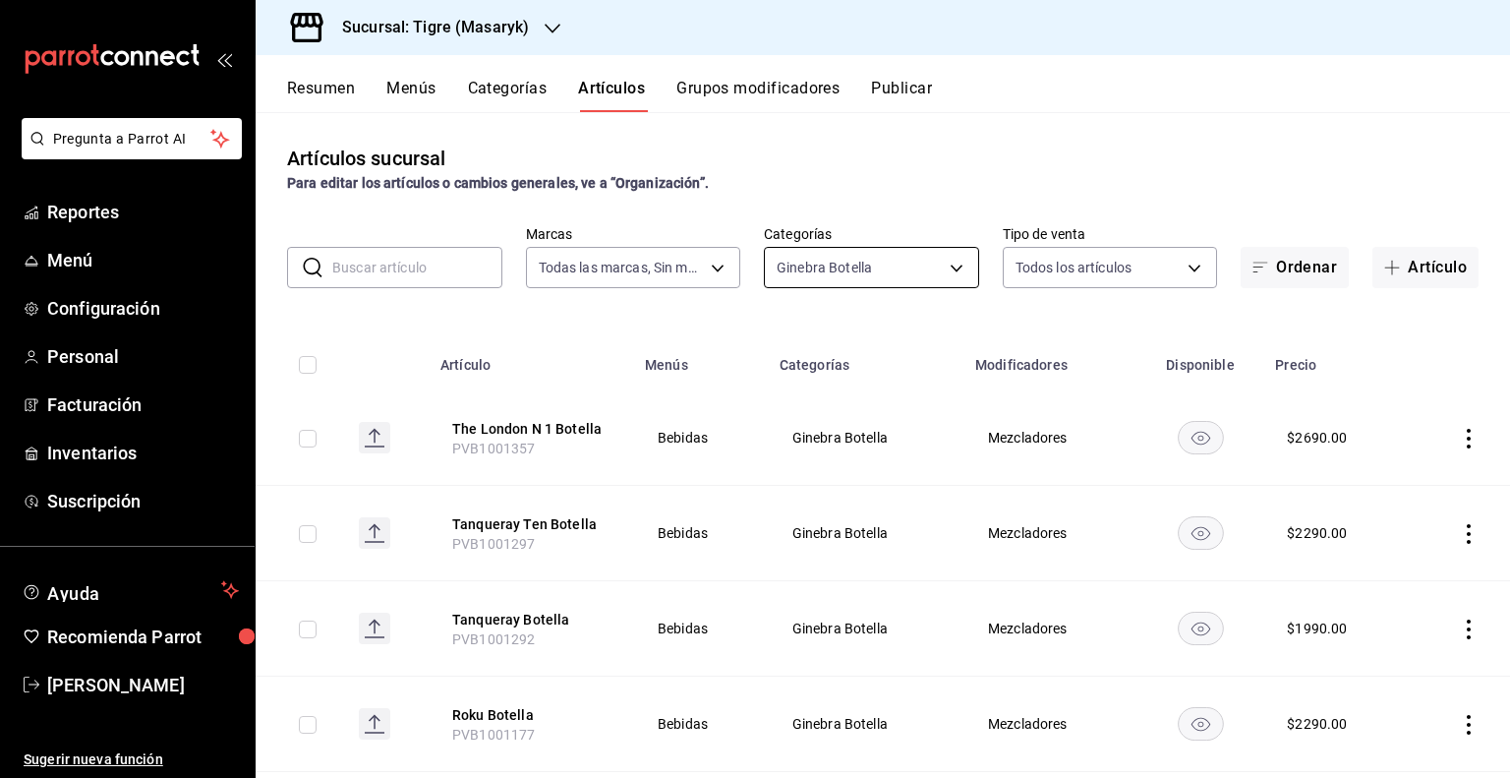
click at [950, 270] on body "Pregunta a Parrot AI Reportes Menú Configuración Personal Facturación Inventari…" at bounding box center [755, 389] width 1510 height 778
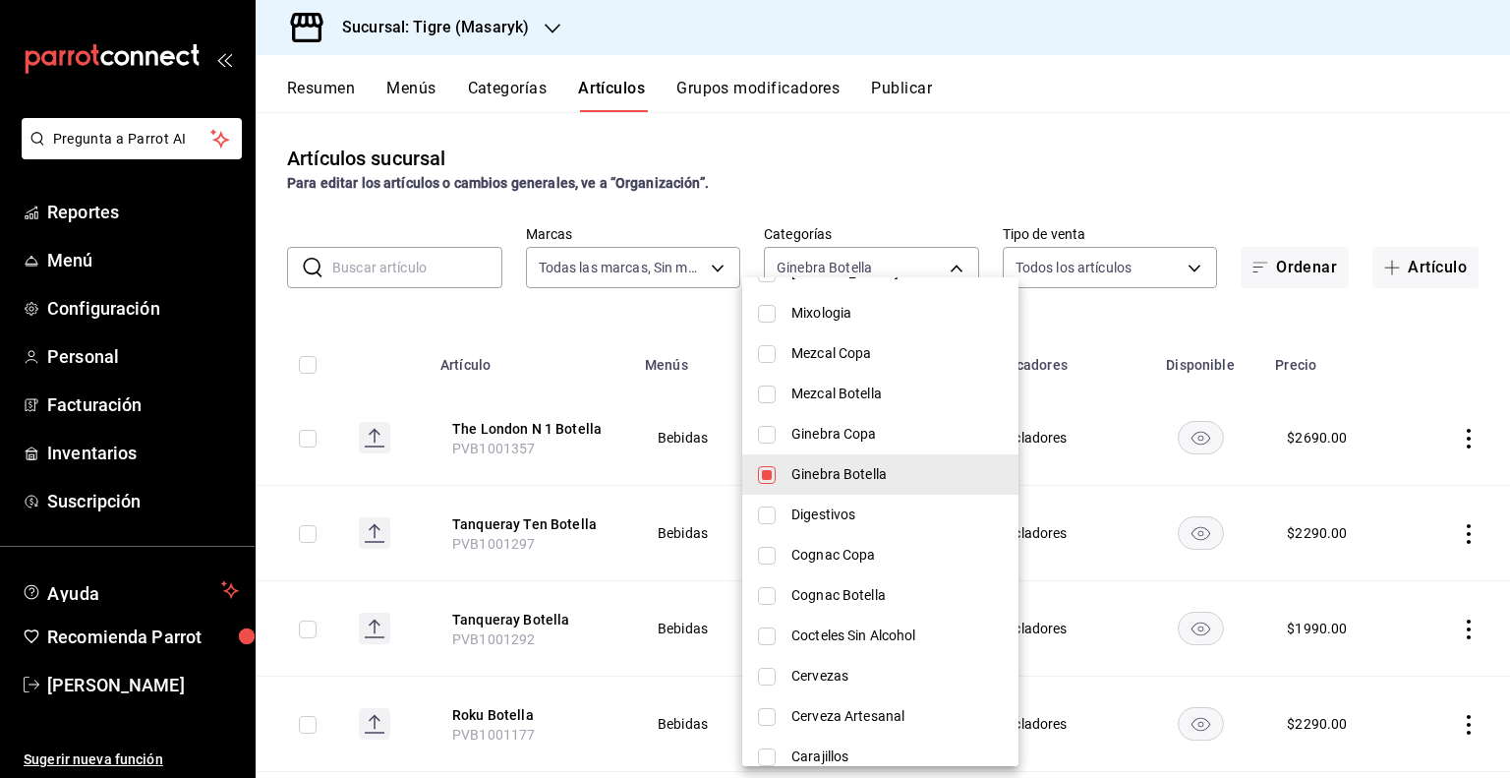
scroll to position [885, 0]
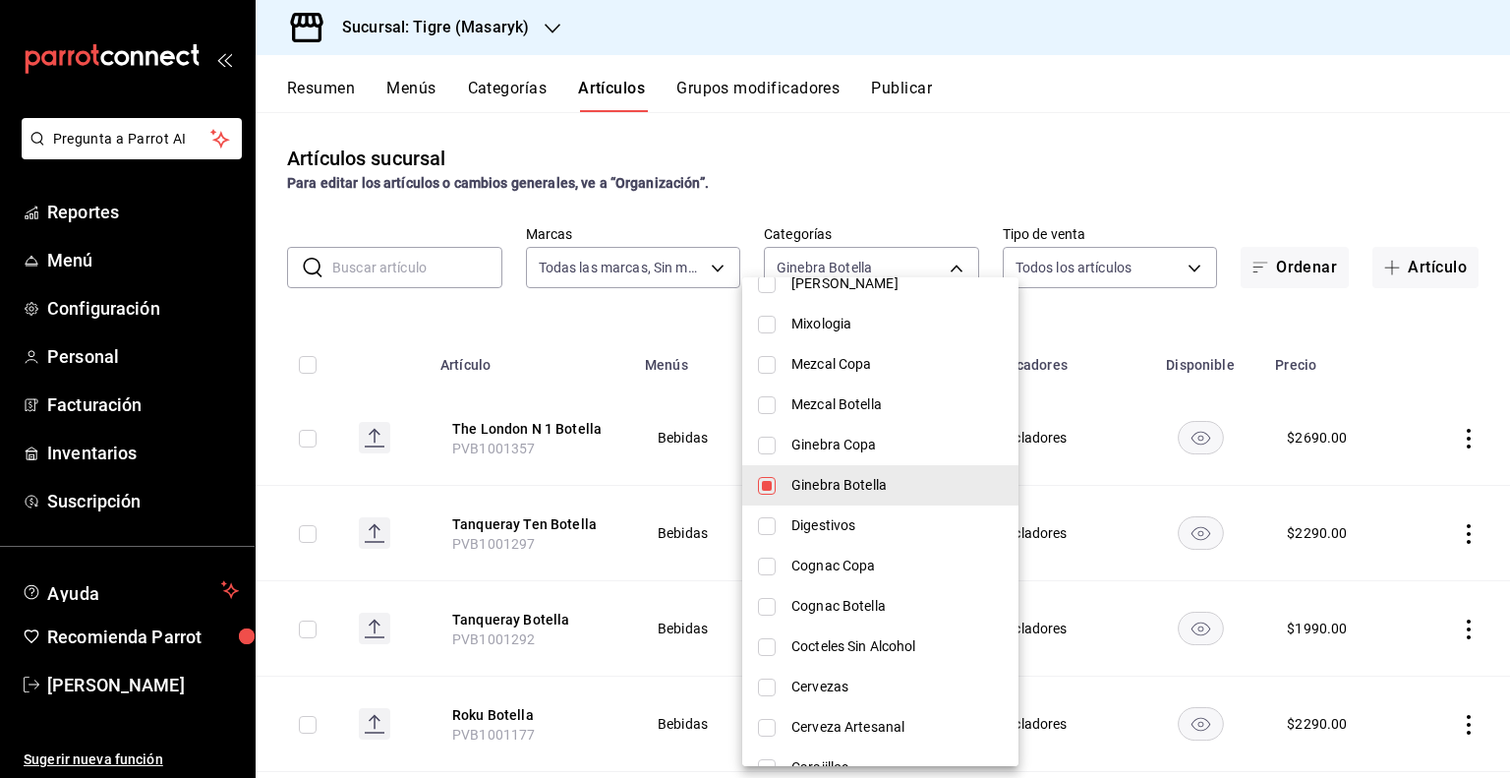
click at [767, 483] on input "checkbox" at bounding box center [767, 486] width 18 height 18
checkbox input "false"
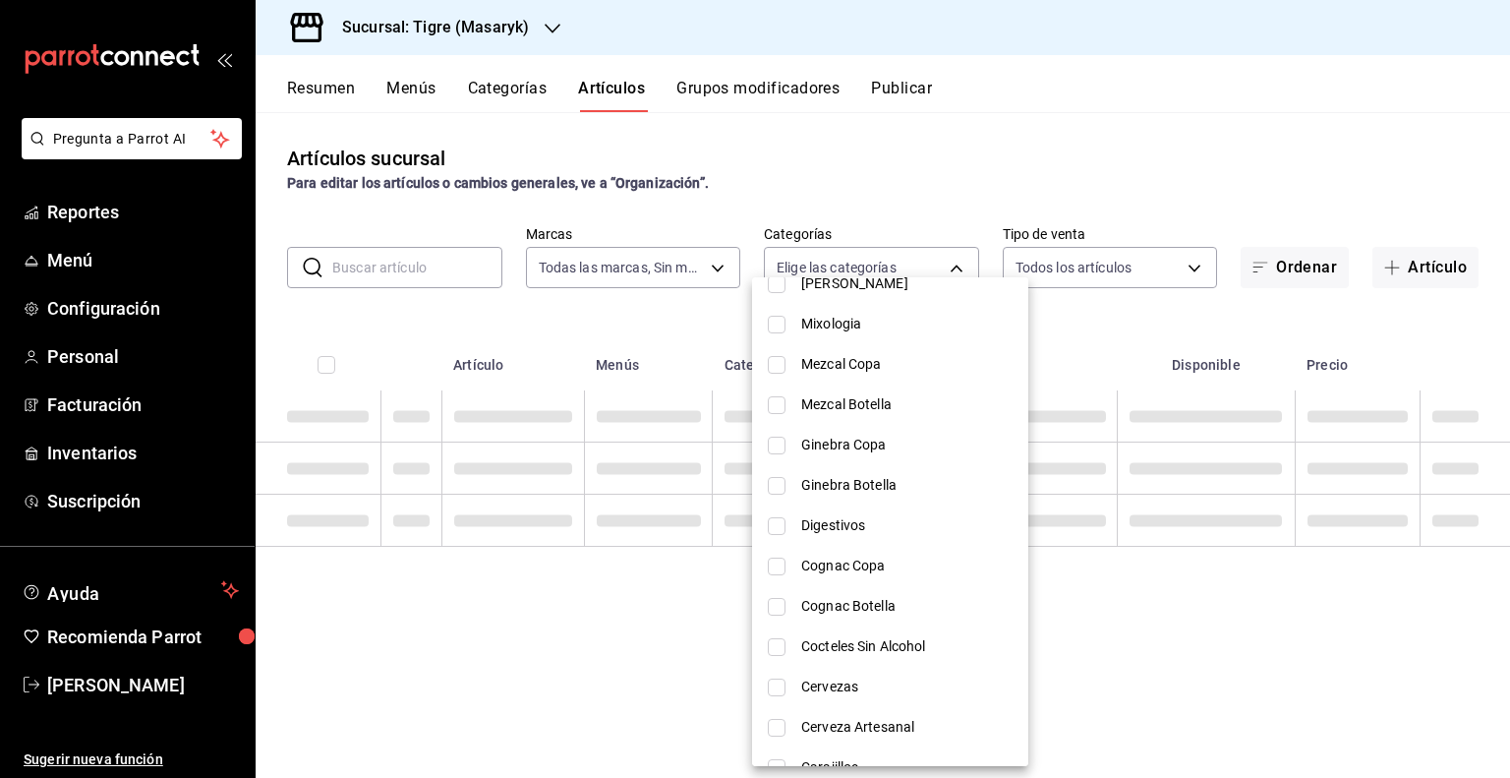
click at [769, 565] on input "checkbox" at bounding box center [777, 566] width 18 height 18
checkbox input "true"
type input "44cafdc7-5064-4ea8-84f8-5ff79e22f5a7"
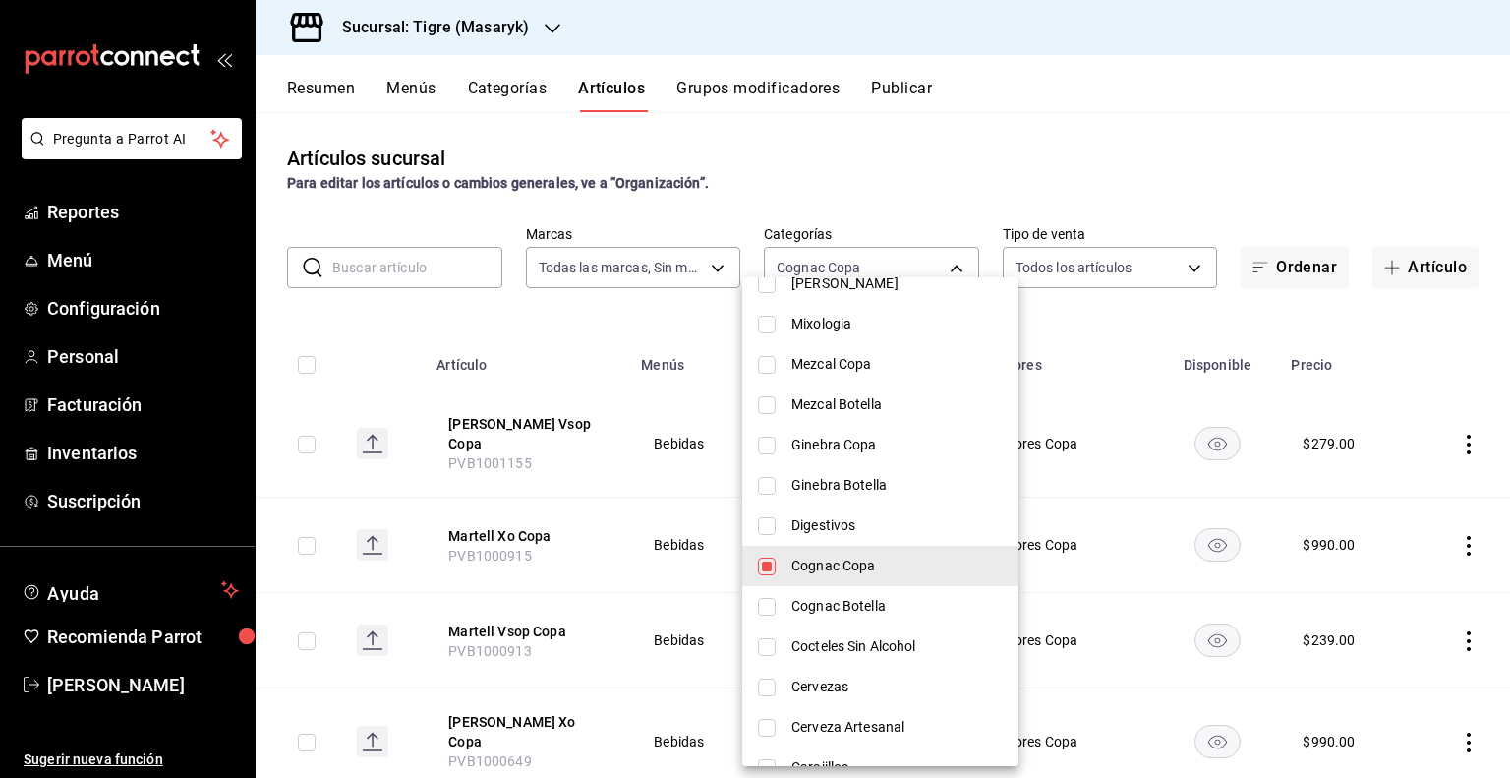
click at [1074, 347] on div at bounding box center [755, 389] width 1510 height 778
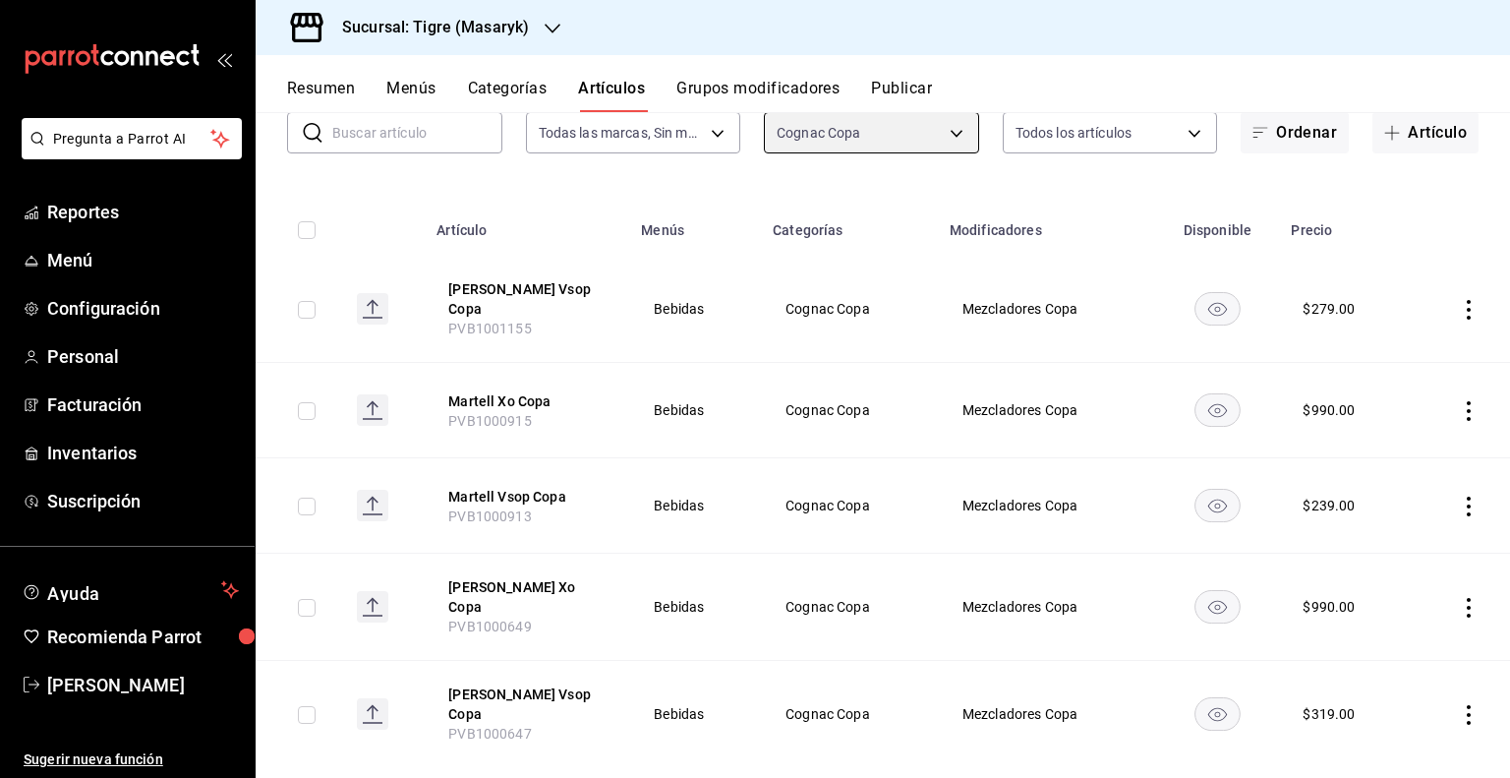
scroll to position [0, 0]
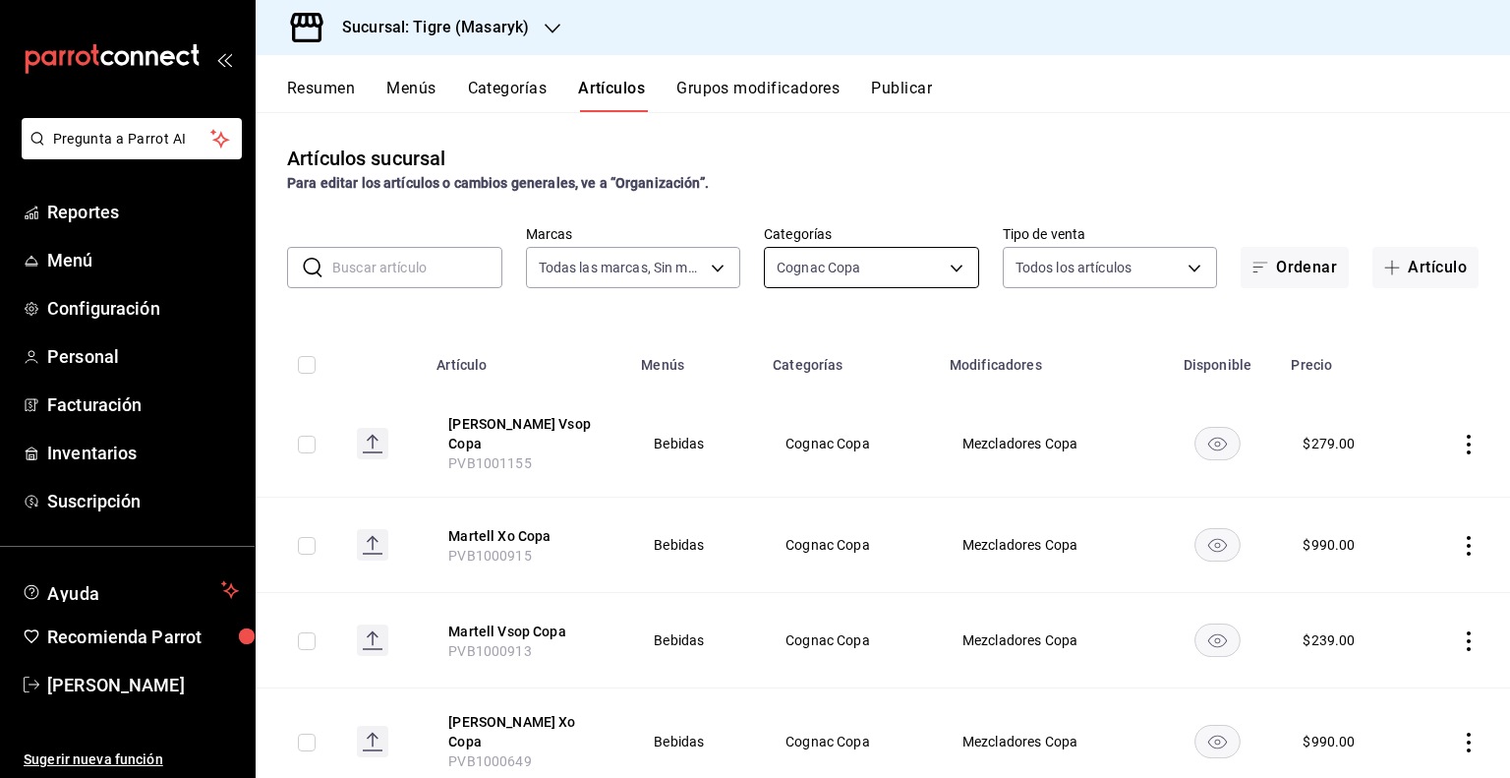
click at [924, 248] on body "Pregunta a Parrot AI Reportes Menú Configuración Personal Facturación Inventari…" at bounding box center [755, 389] width 1510 height 778
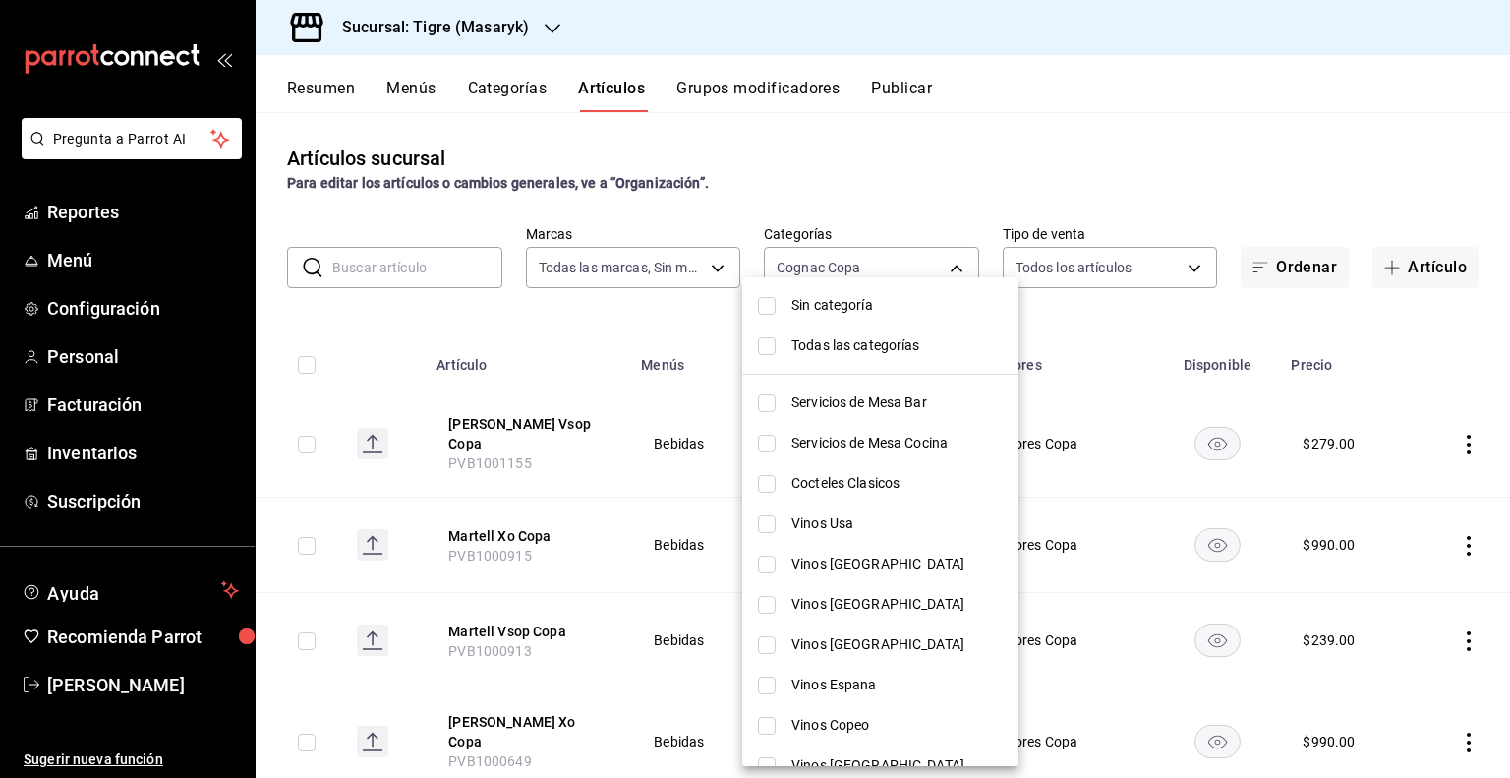
drag, startPoint x: 889, startPoint y: 483, endPoint x: 878, endPoint y: 526, distance: 44.6
drag, startPoint x: 878, startPoint y: 526, endPoint x: 1121, endPoint y: 583, distance: 249.5
click at [1121, 583] on div at bounding box center [755, 389] width 1510 height 778
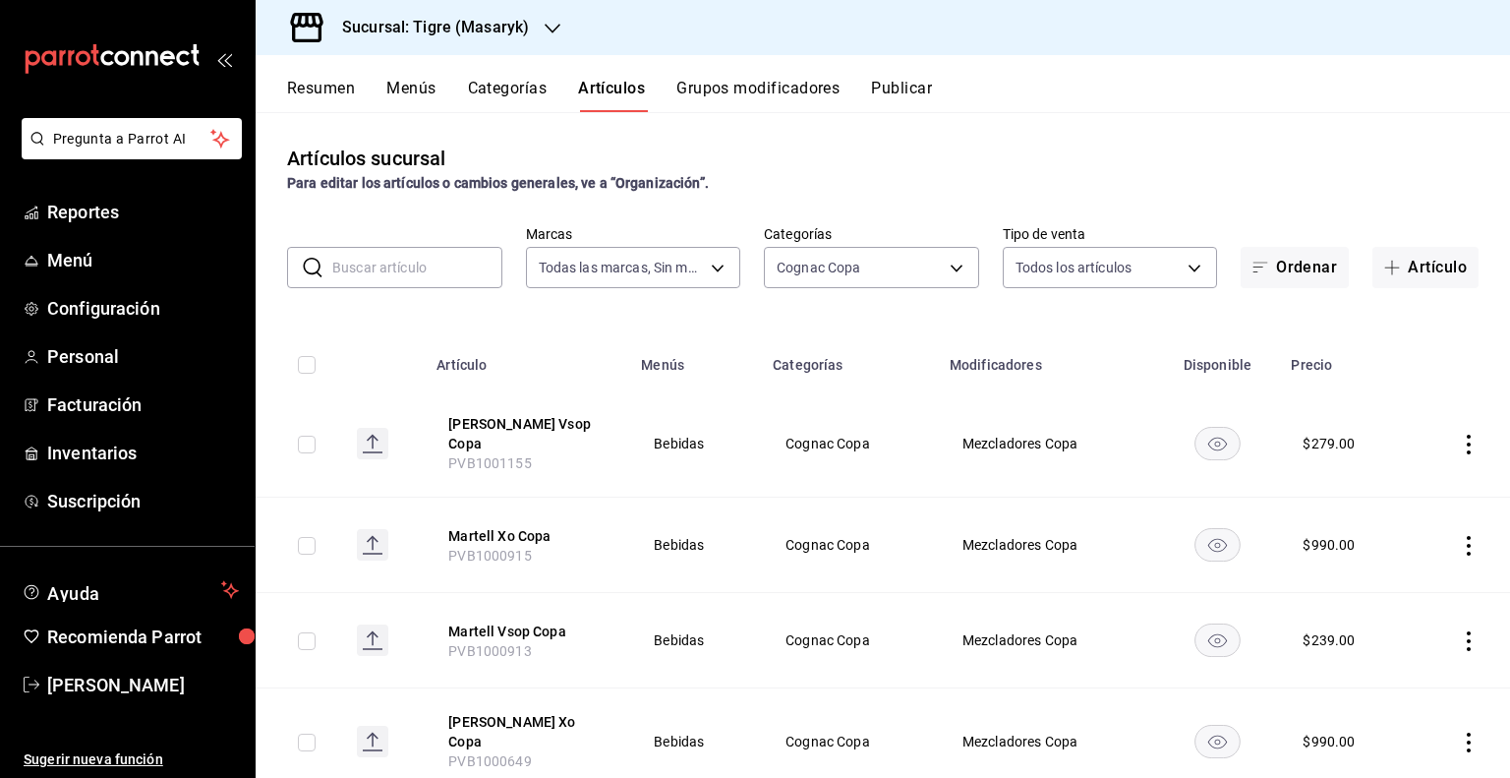
click at [1111, 577] on div "Sin categoría Todas las categorías Servicios [PERSON_NAME] Bar Servicios [PERSO…" at bounding box center [755, 389] width 1510 height 778
click at [940, 266] on body "Pregunta a Parrot AI Reportes Menú Configuración Personal Facturación Inventari…" at bounding box center [755, 389] width 1510 height 778
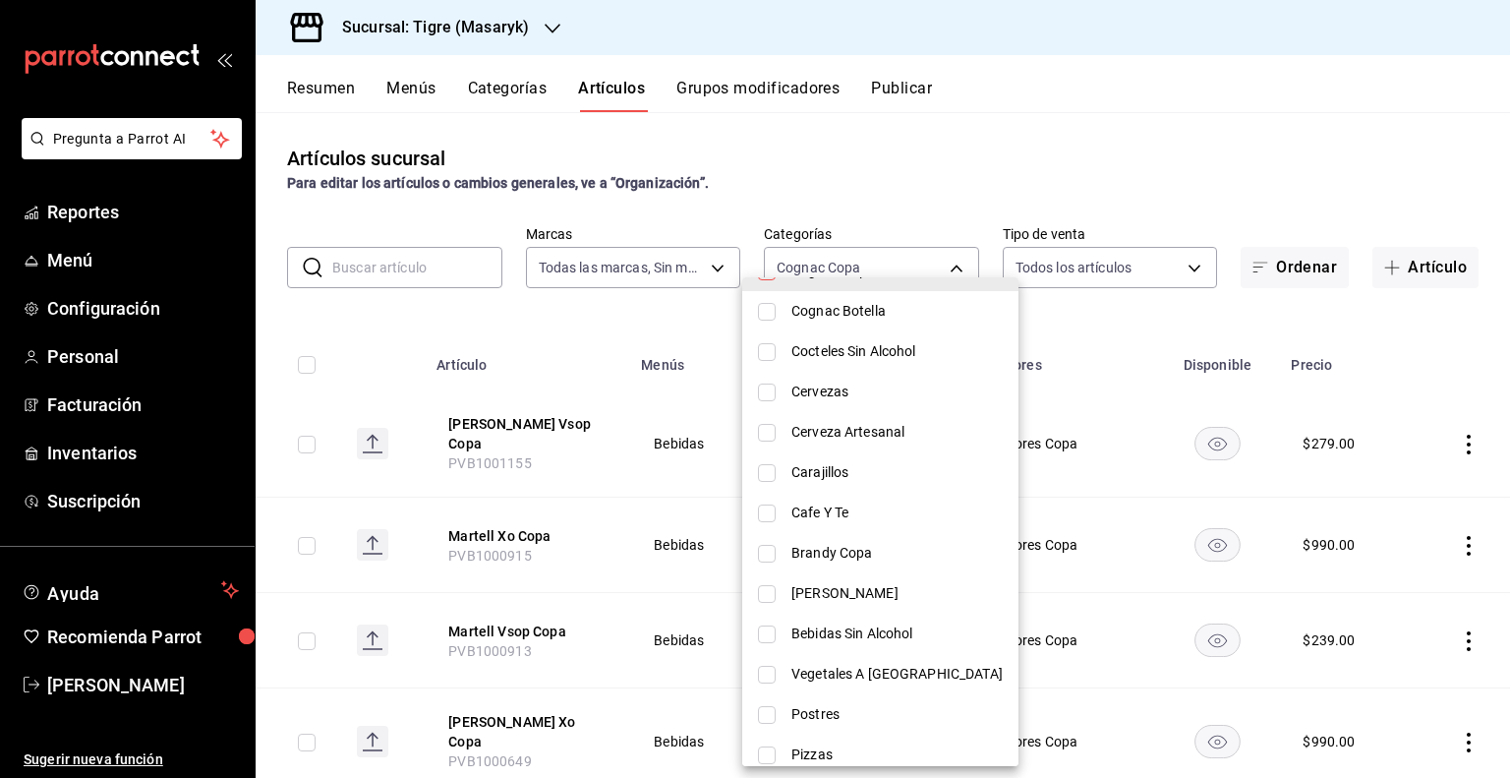
scroll to position [983, 0]
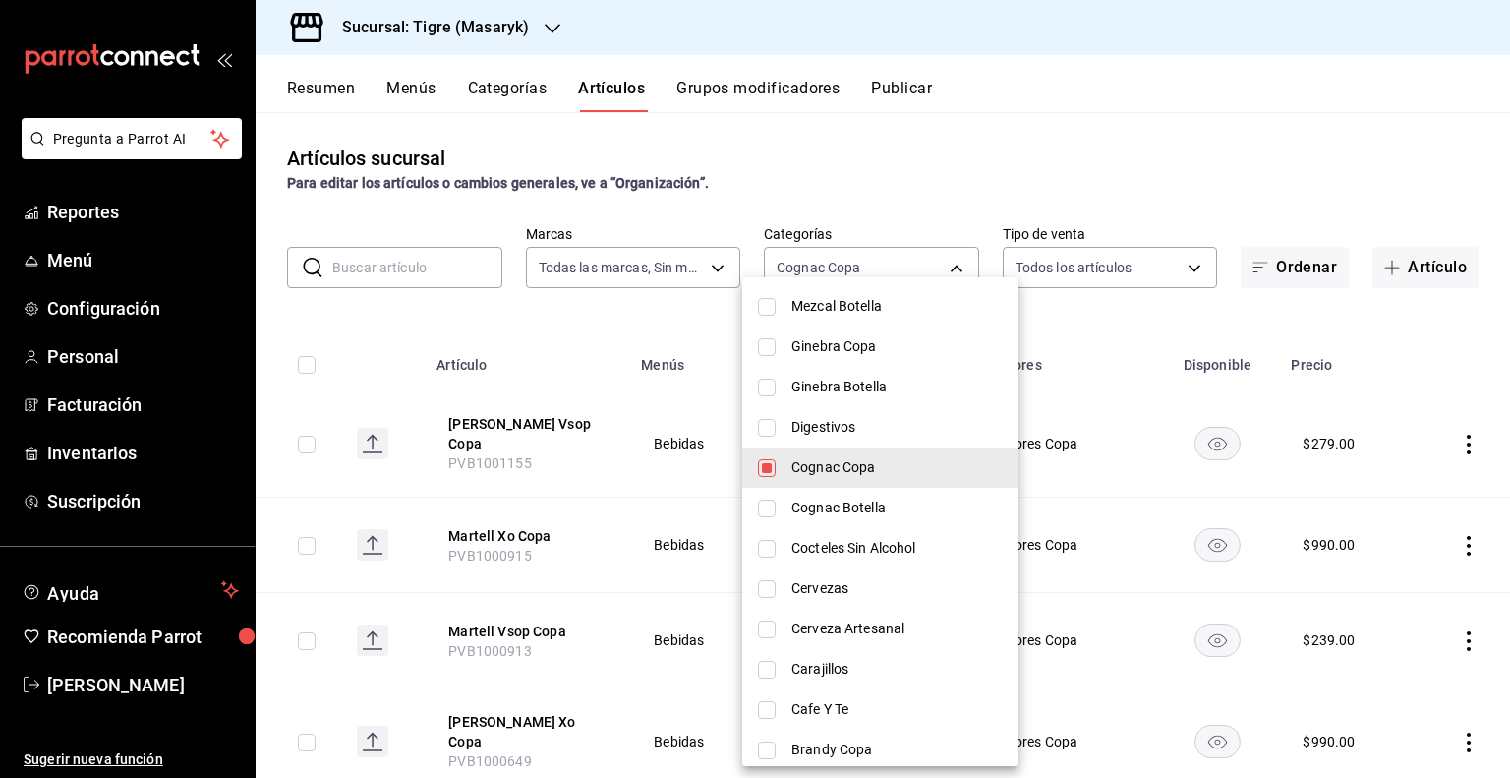
click at [872, 471] on span "Cognac Copa" at bounding box center [896, 467] width 211 height 21
checkbox input "false"
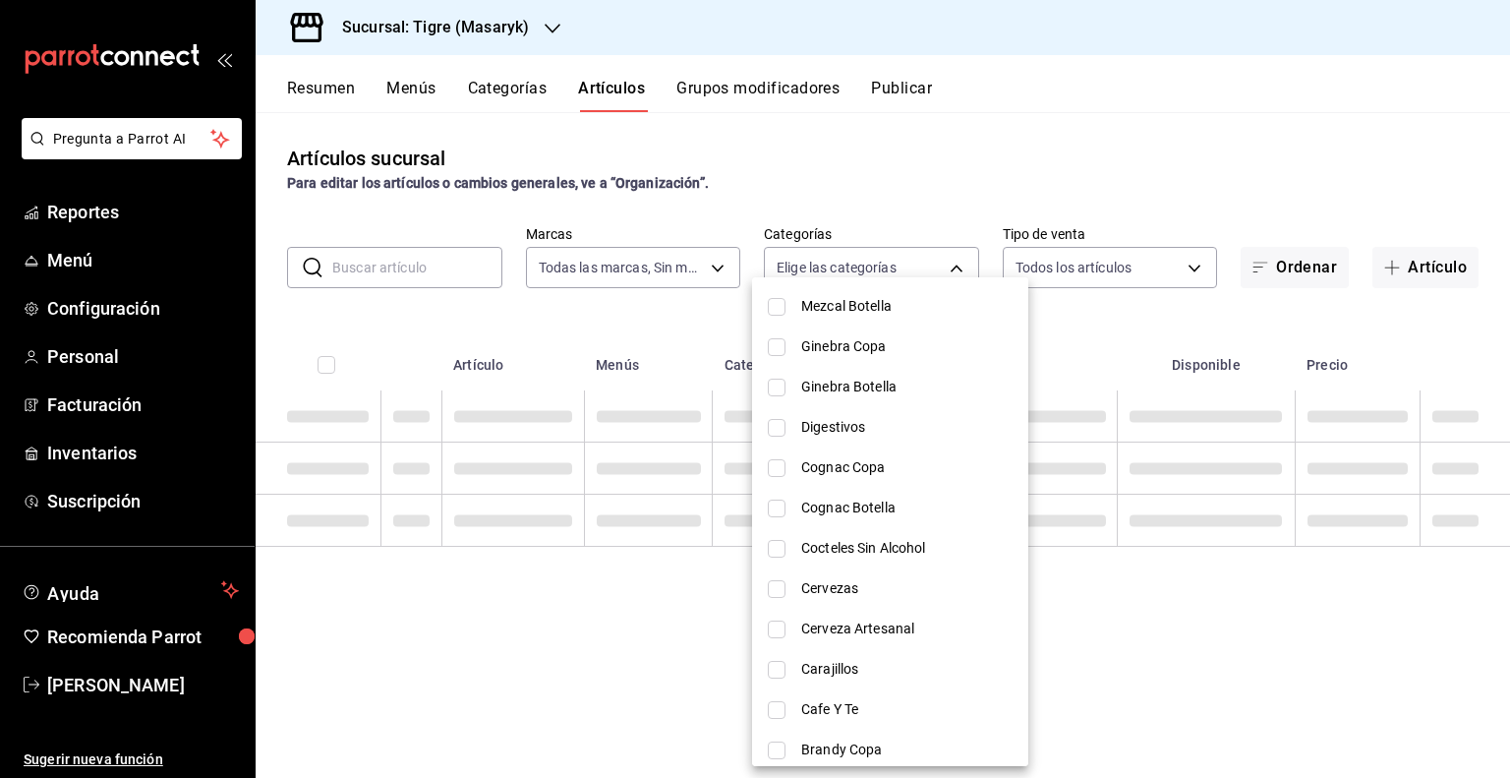
click at [834, 510] on span "Cognac Botella" at bounding box center [906, 507] width 211 height 21
type input "70228816-200b-46e2-b0c9-f3d0ab49c5cb"
checkbox input "true"
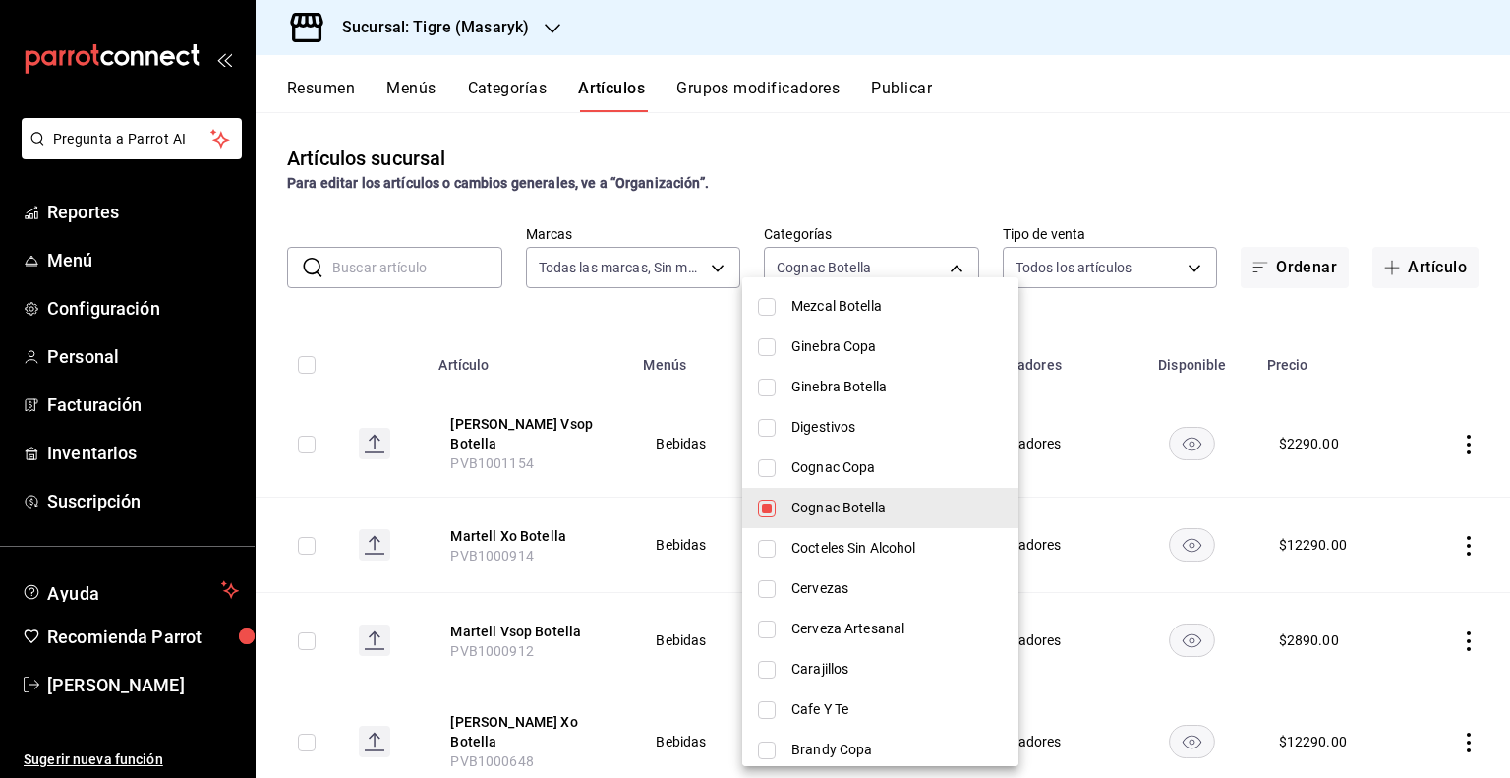
click at [1087, 372] on div at bounding box center [755, 389] width 1510 height 778
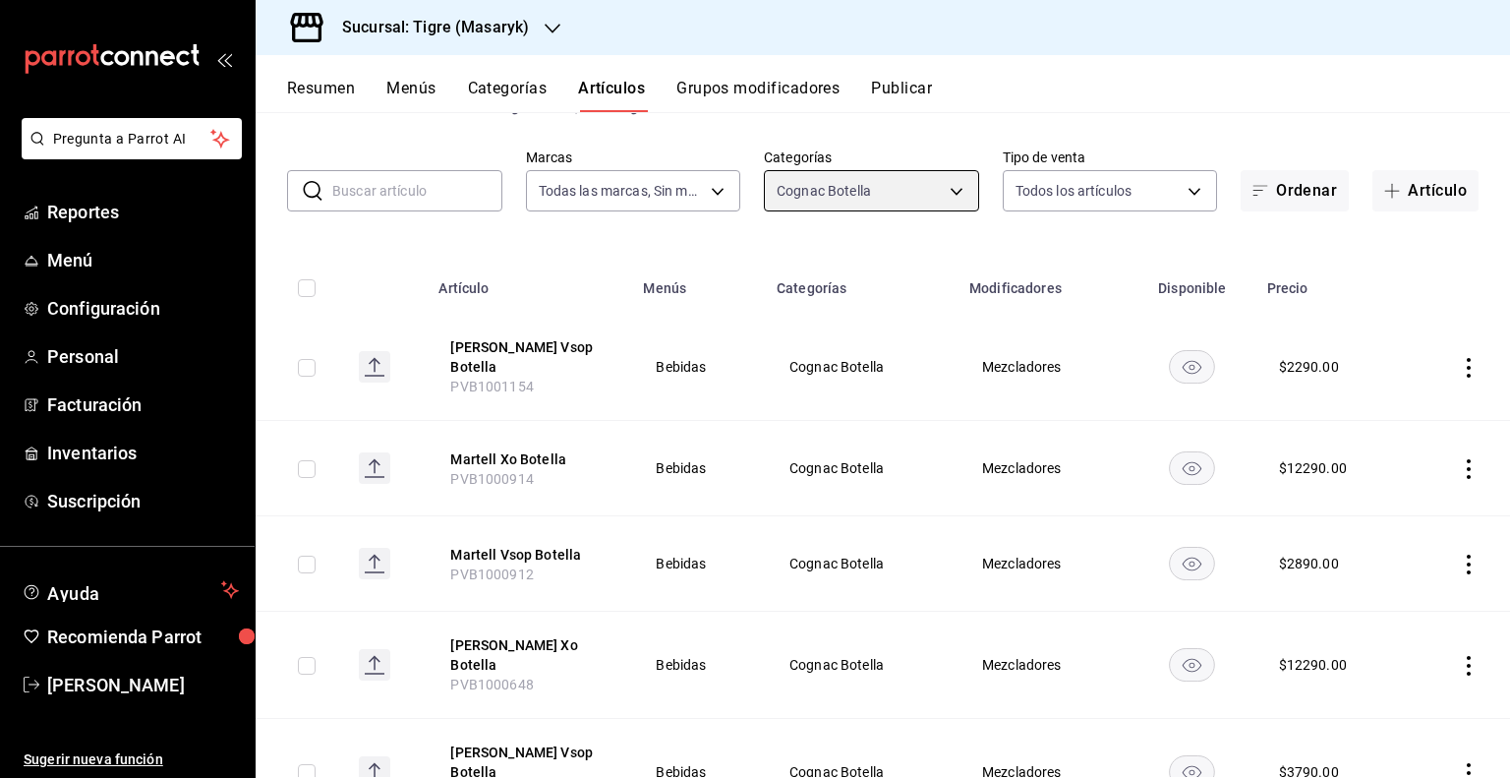
scroll to position [0, 0]
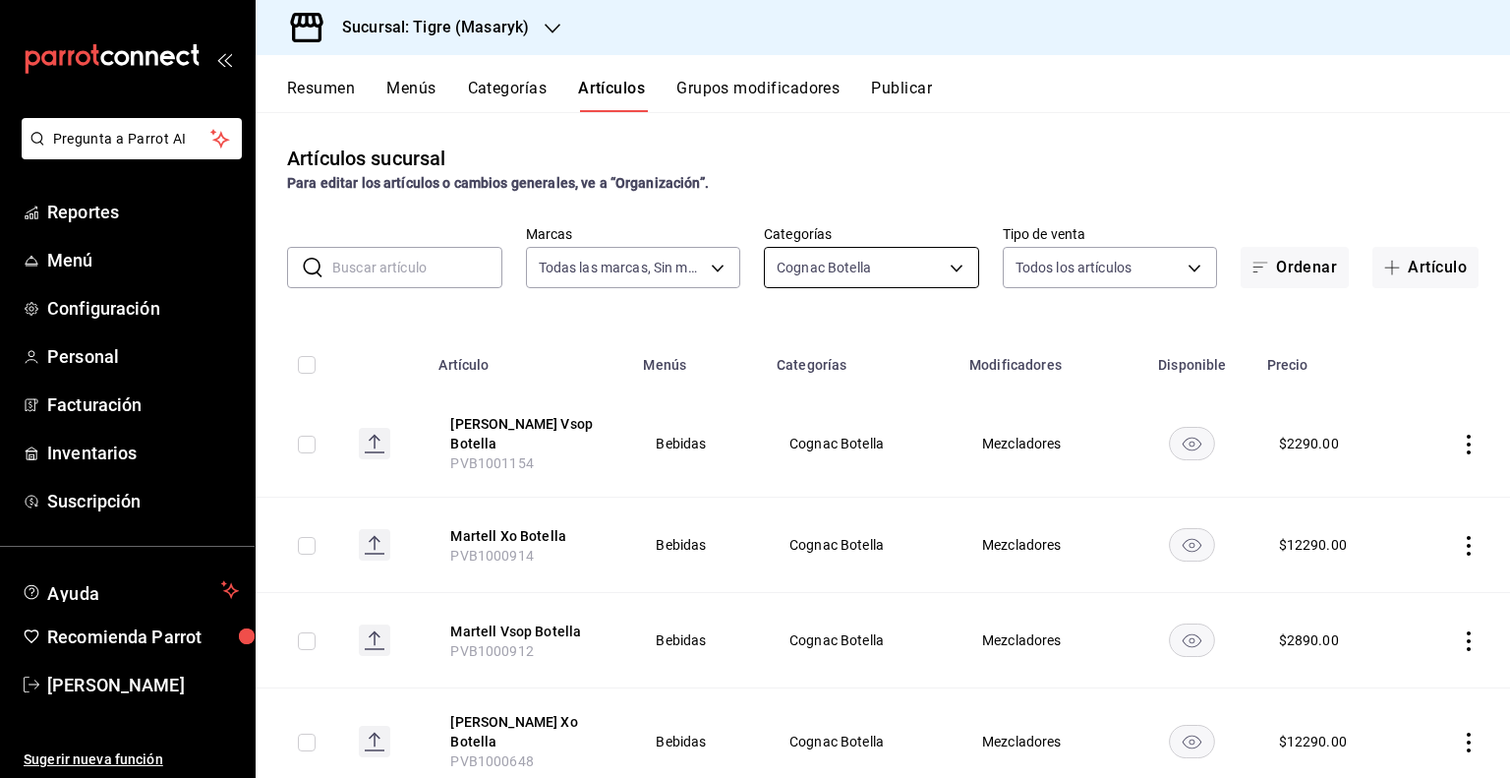
click at [948, 269] on body "Pregunta a Parrot AI Reportes Menú Configuración Personal Facturación Inventari…" at bounding box center [755, 389] width 1510 height 778
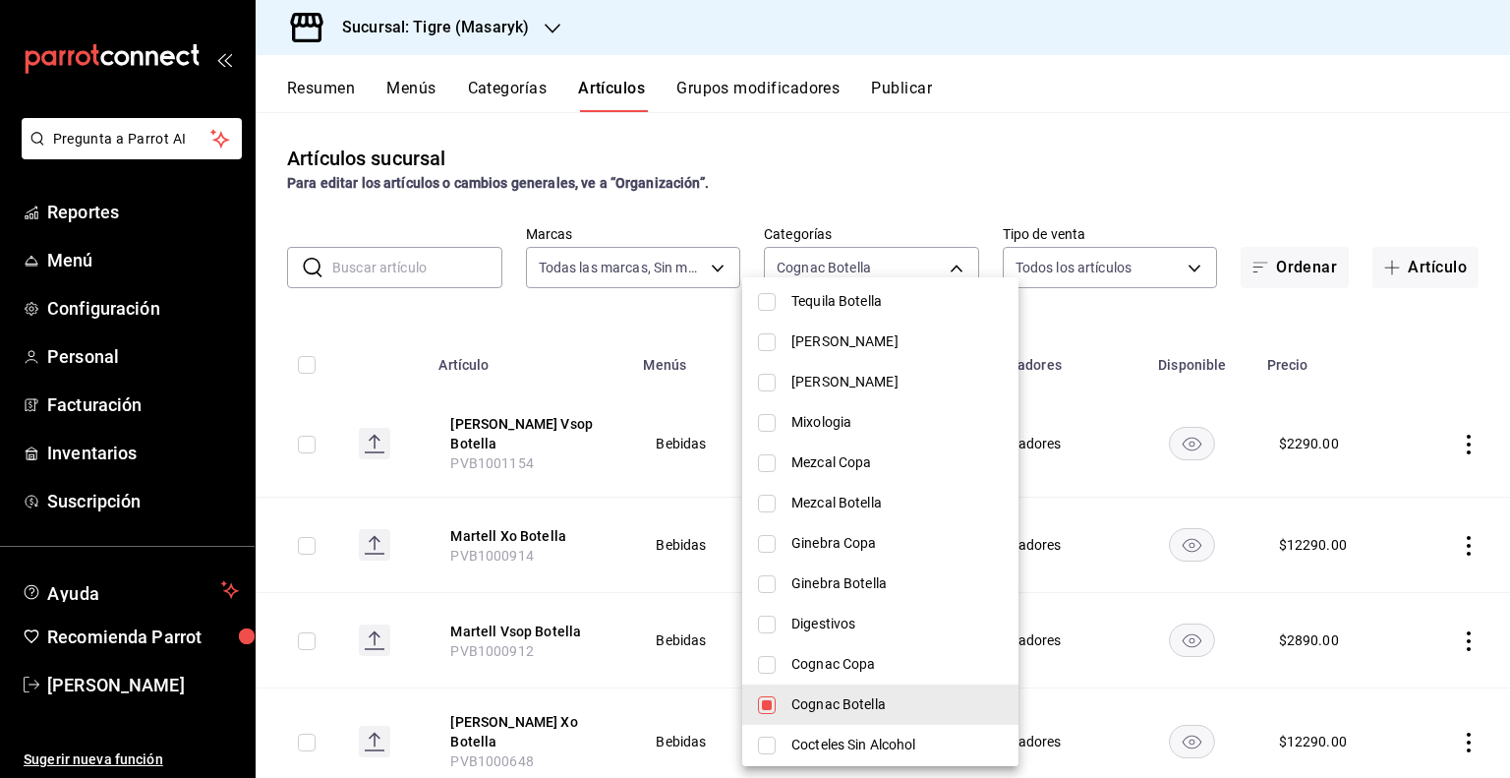
scroll to position [983, 0]
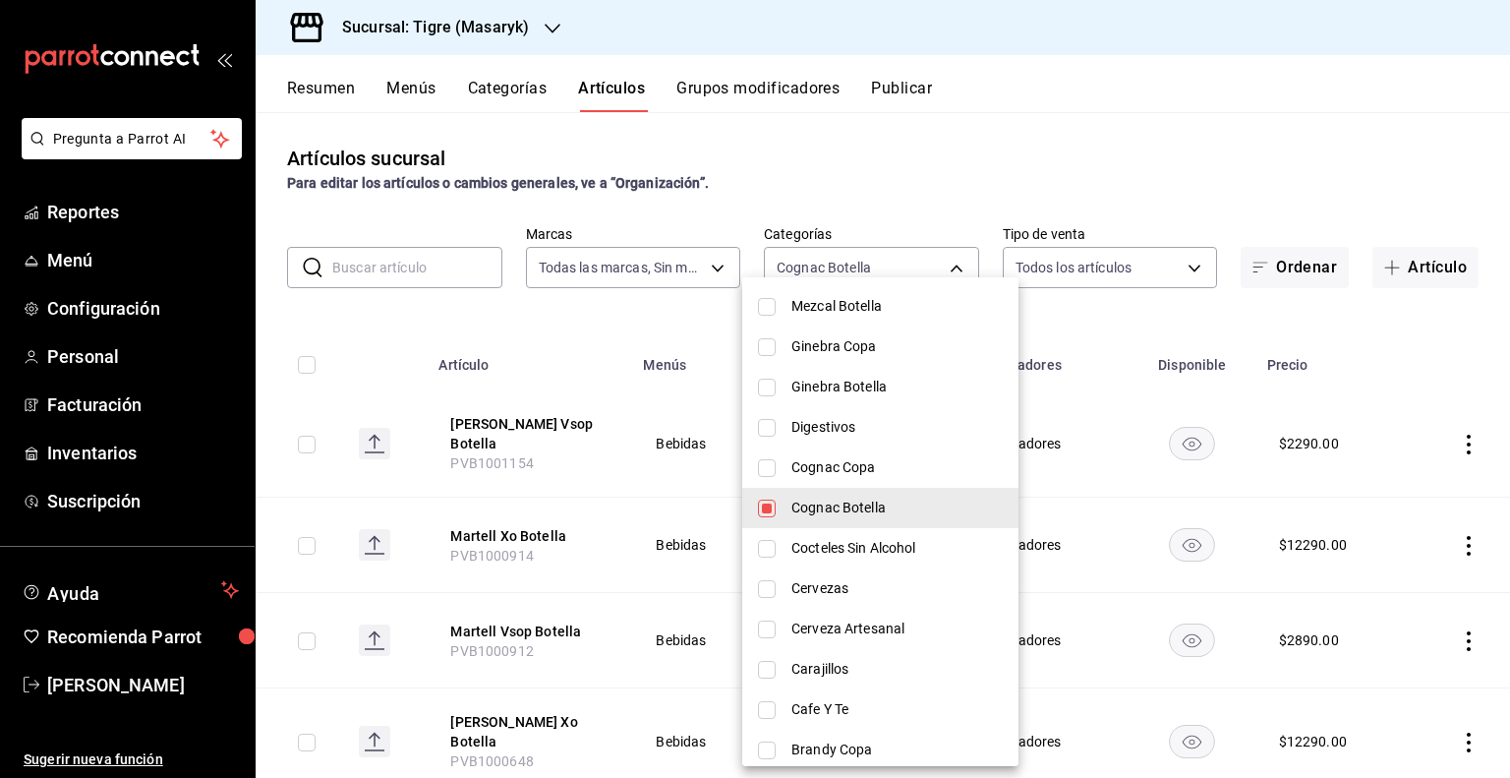
click at [873, 518] on li "Cognac Botella" at bounding box center [880, 508] width 276 height 40
checkbox input "false"
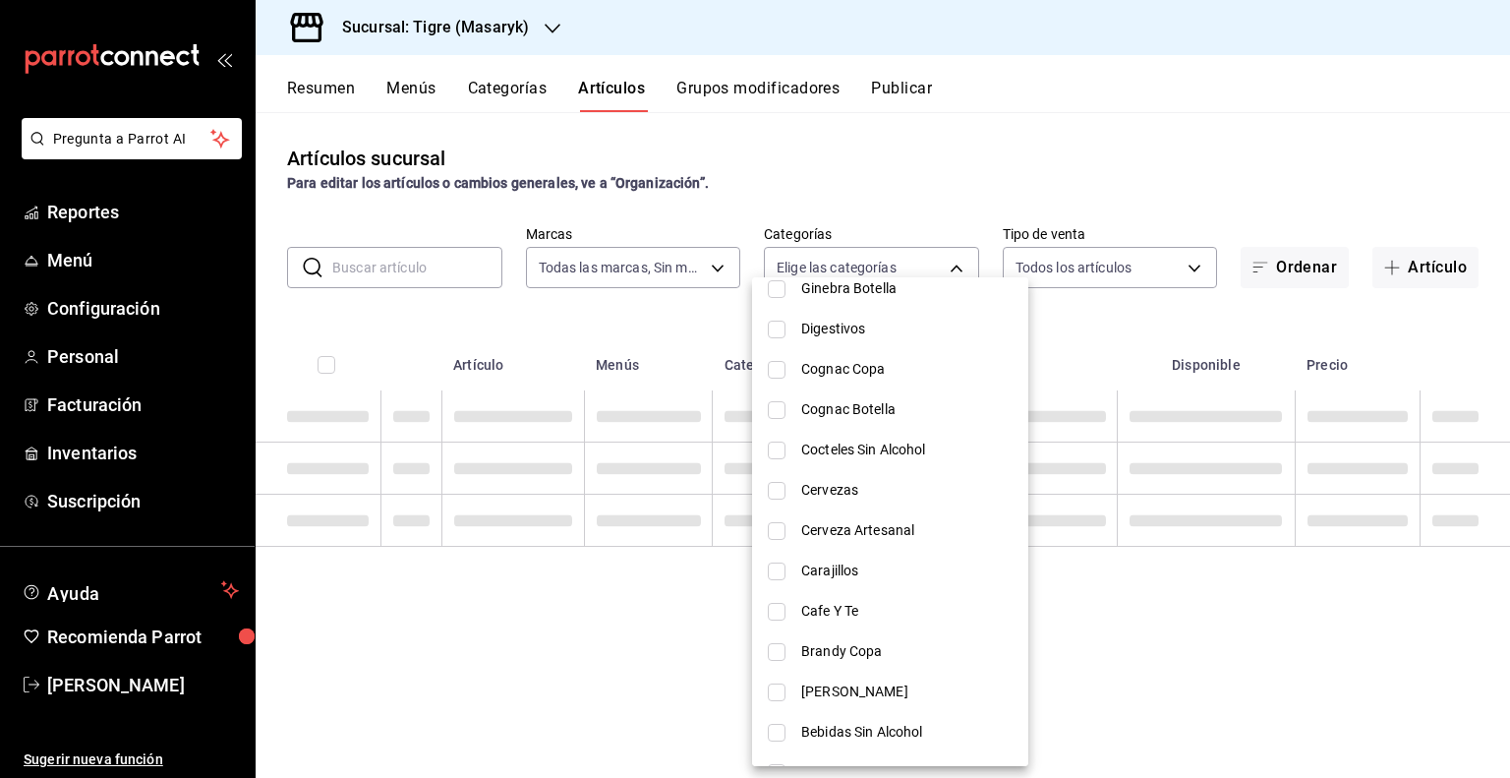
scroll to position [1180, 0]
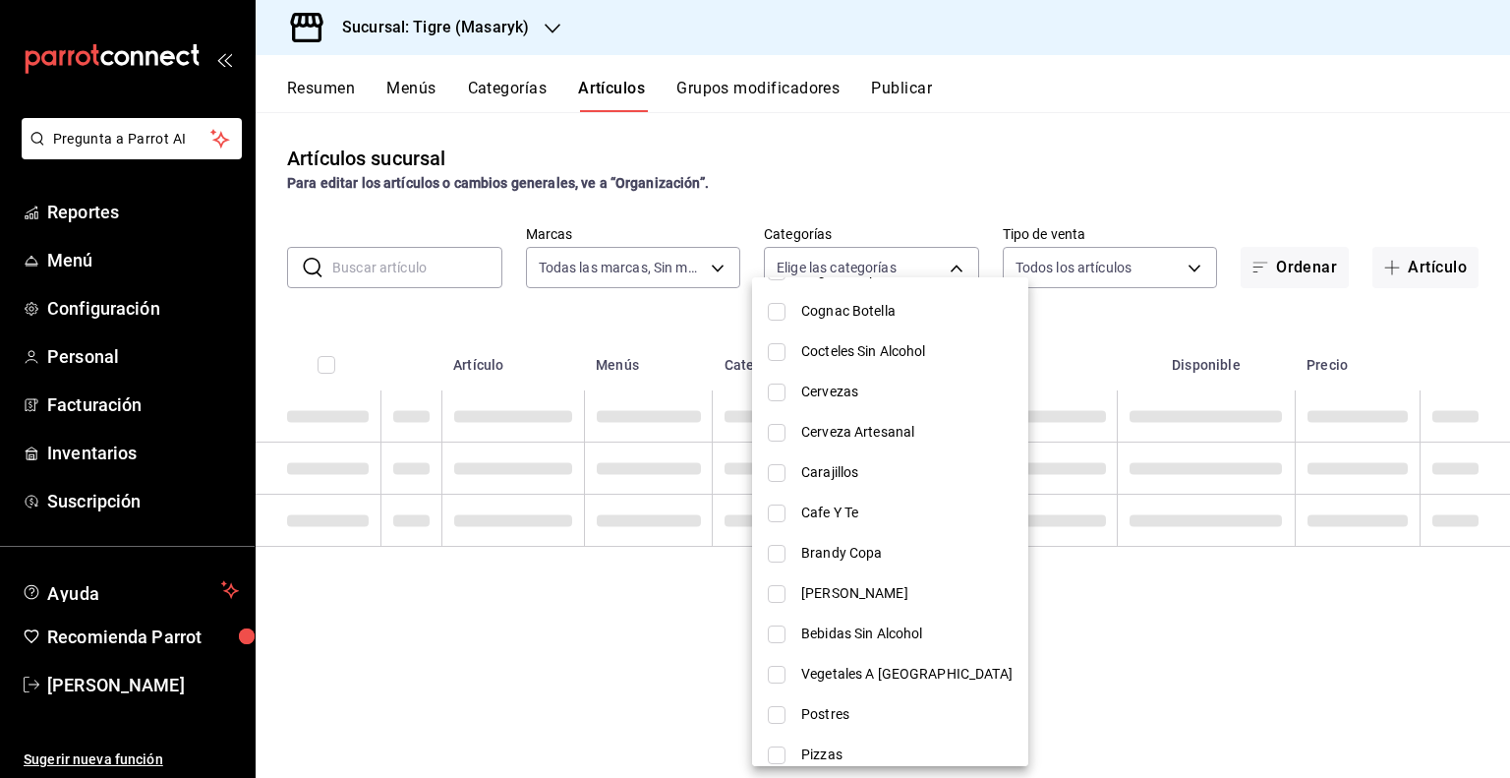
click at [879, 553] on span "Brandy Copa" at bounding box center [906, 553] width 211 height 21
type input "6c3e64be-4e61-4005-9a9e-62198d5274d1"
checkbox input "true"
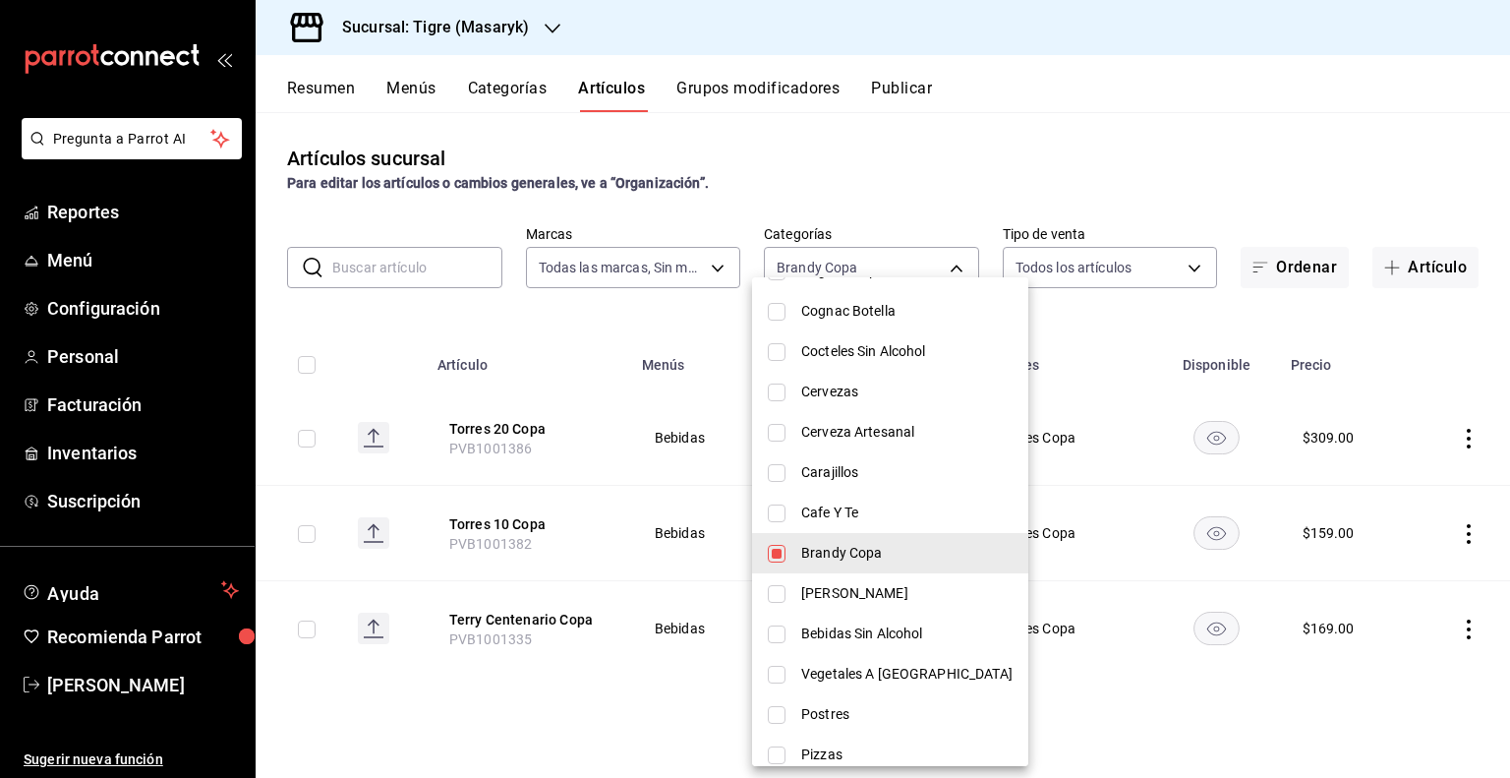
click at [1084, 417] on div at bounding box center [755, 389] width 1510 height 778
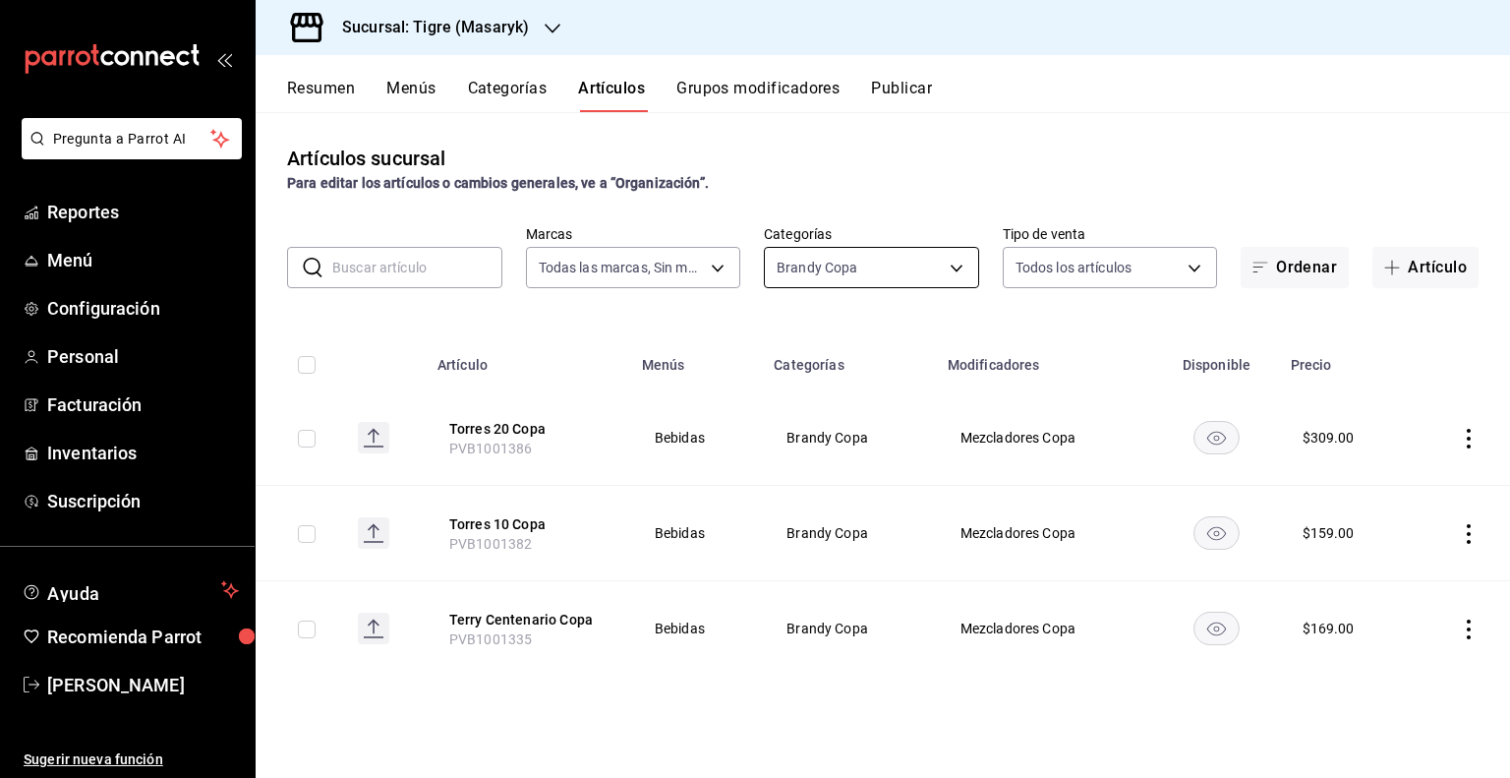
click at [951, 268] on body "Pregunta a Parrot AI Reportes Menú Configuración Personal Facturación Inventari…" at bounding box center [755, 389] width 1510 height 778
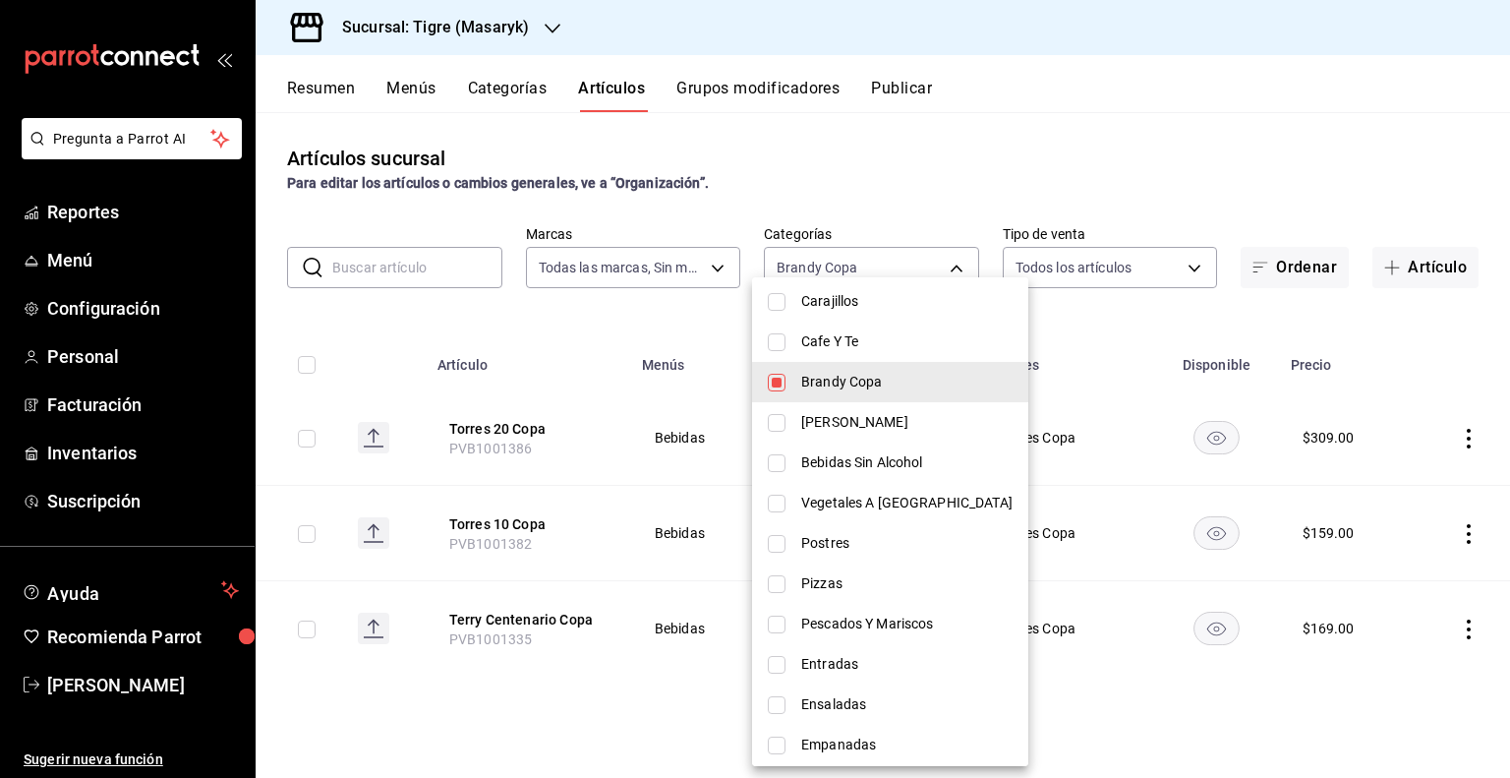
scroll to position [1376, 0]
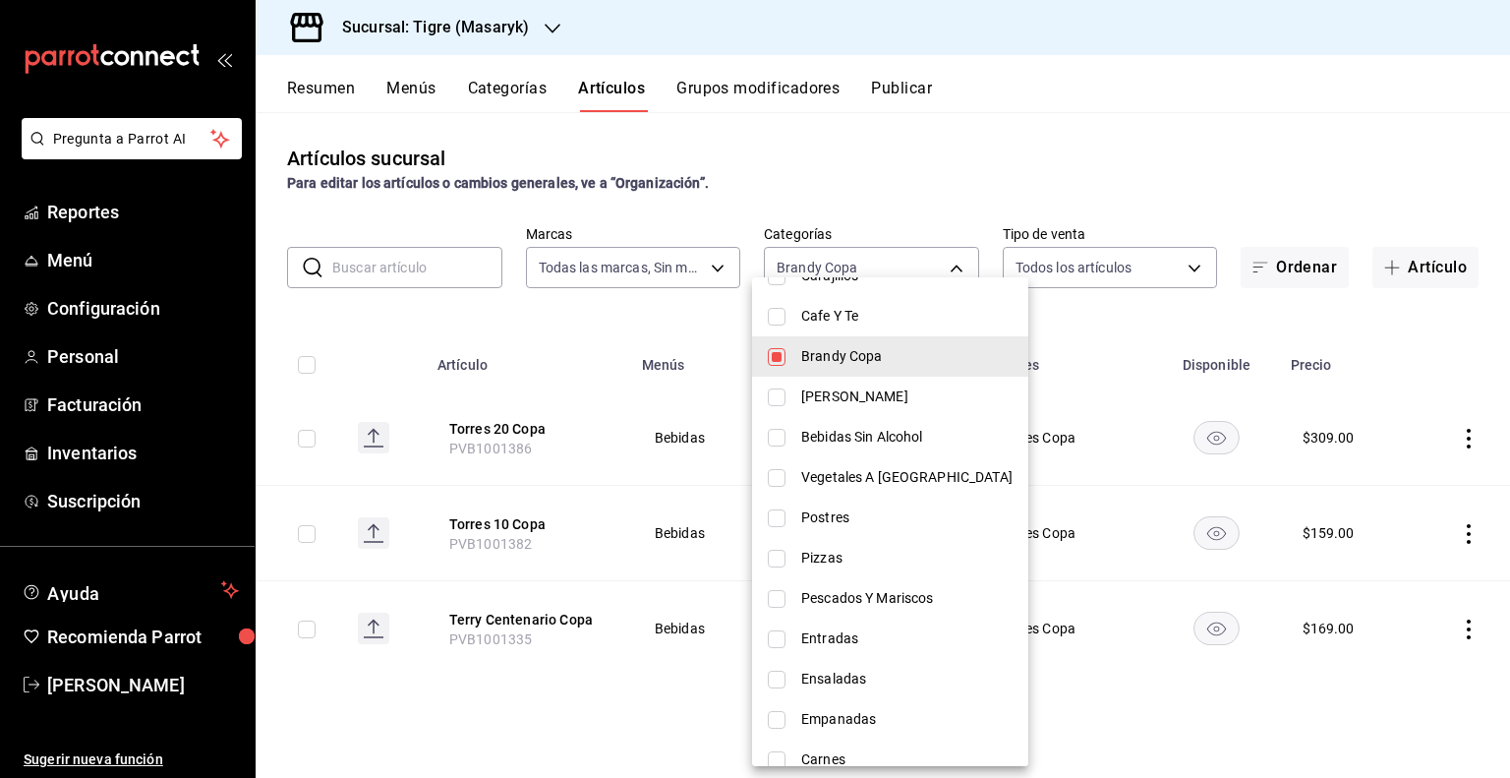
click at [863, 345] on li "Brandy Copa" at bounding box center [890, 356] width 276 height 40
checkbox input "false"
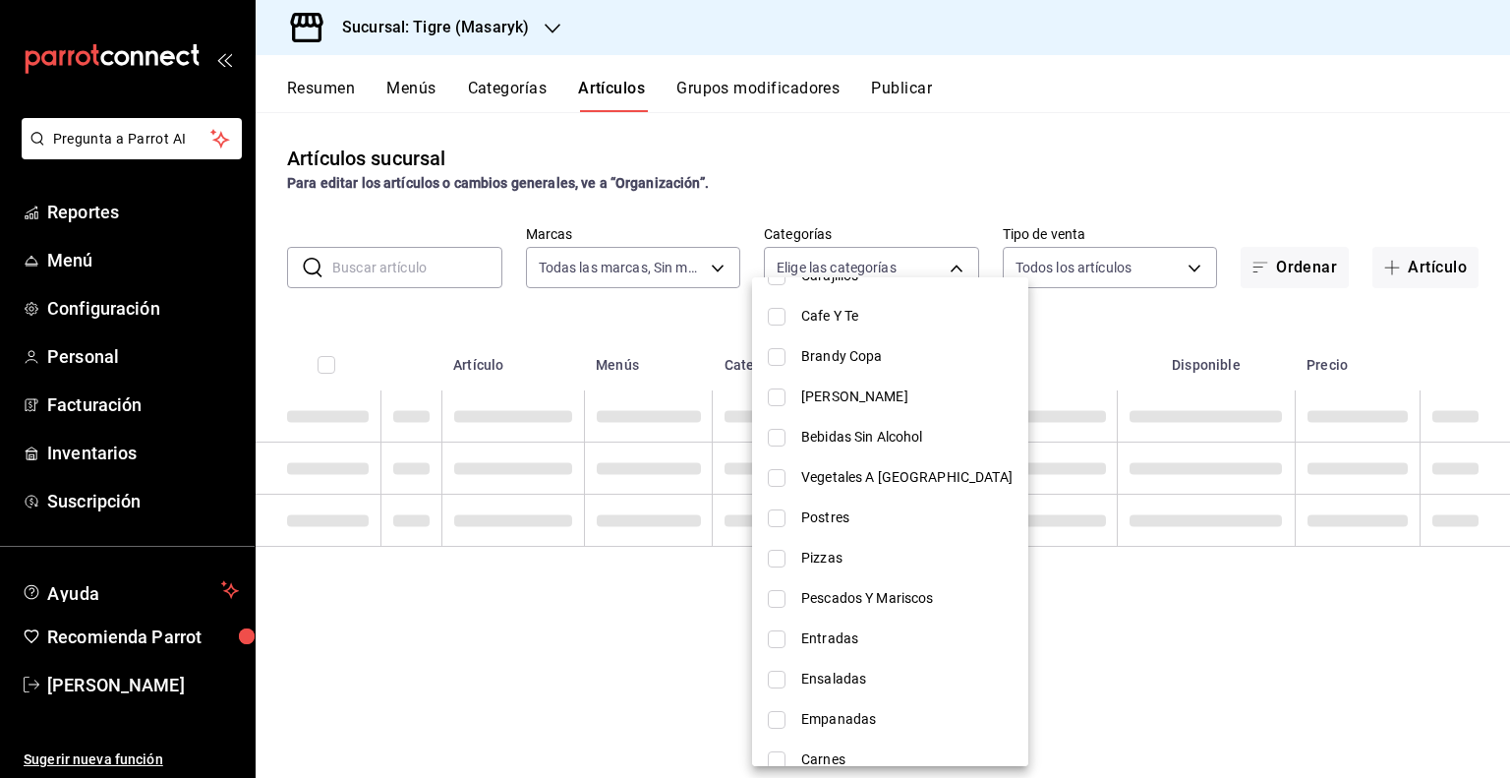
click at [837, 399] on span "[PERSON_NAME]" at bounding box center [906, 396] width 211 height 21
type input "b5564203-ec72-43dd-b033-b242984651ee"
checkbox input "true"
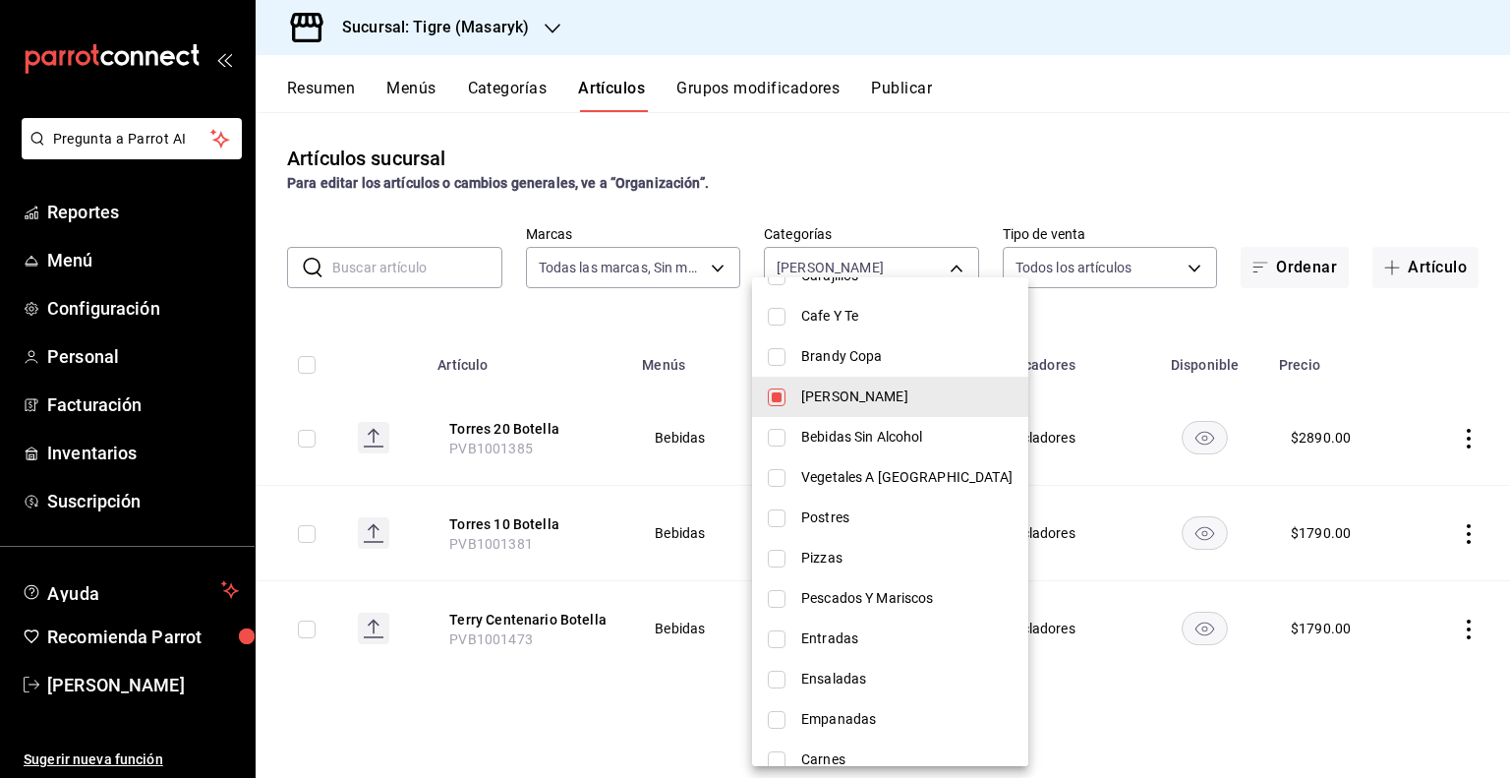
click at [1053, 380] on div at bounding box center [755, 389] width 1510 height 778
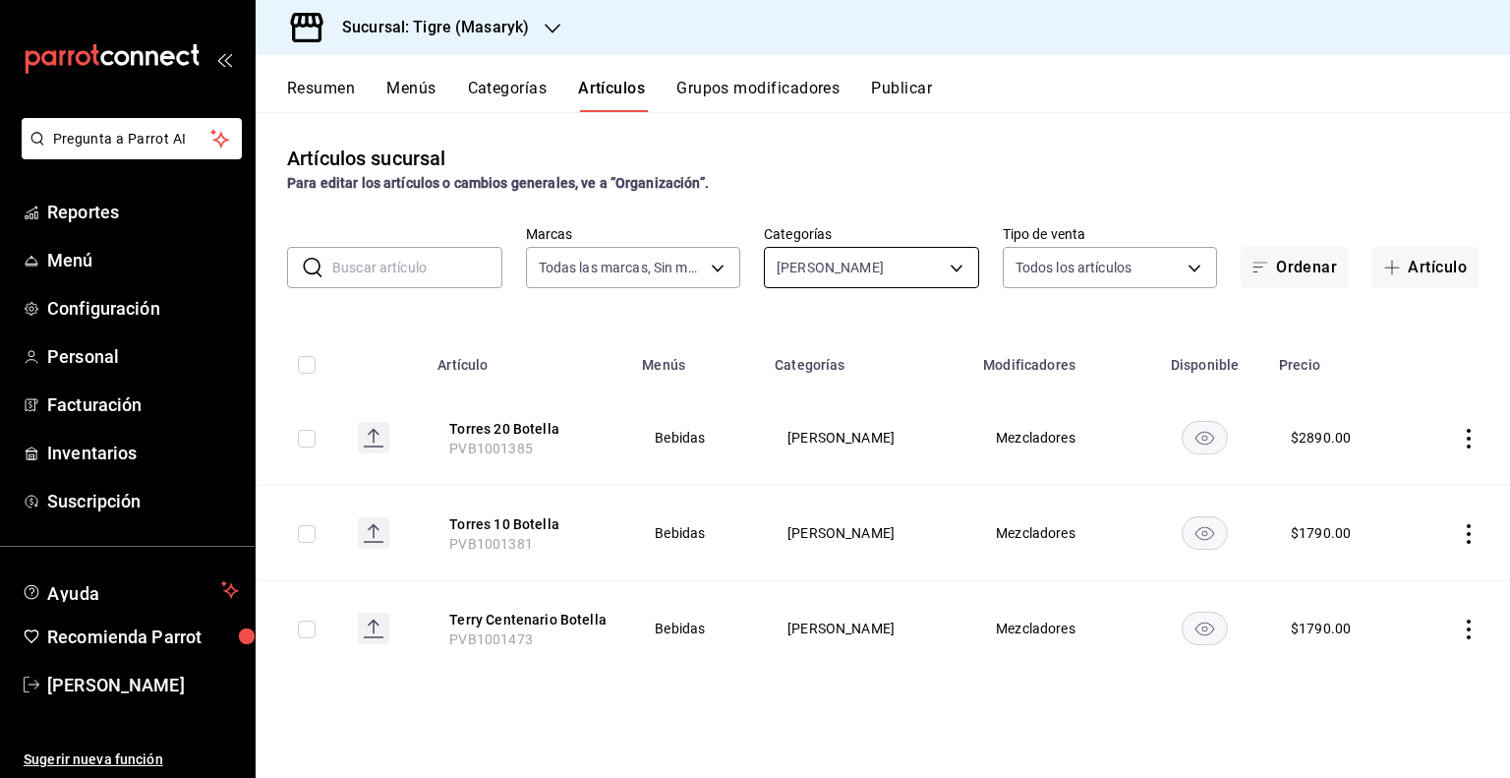
click at [975, 259] on body "Pregunta a Parrot AI Reportes Menú Configuración Personal Facturación Inventari…" at bounding box center [755, 389] width 1510 height 778
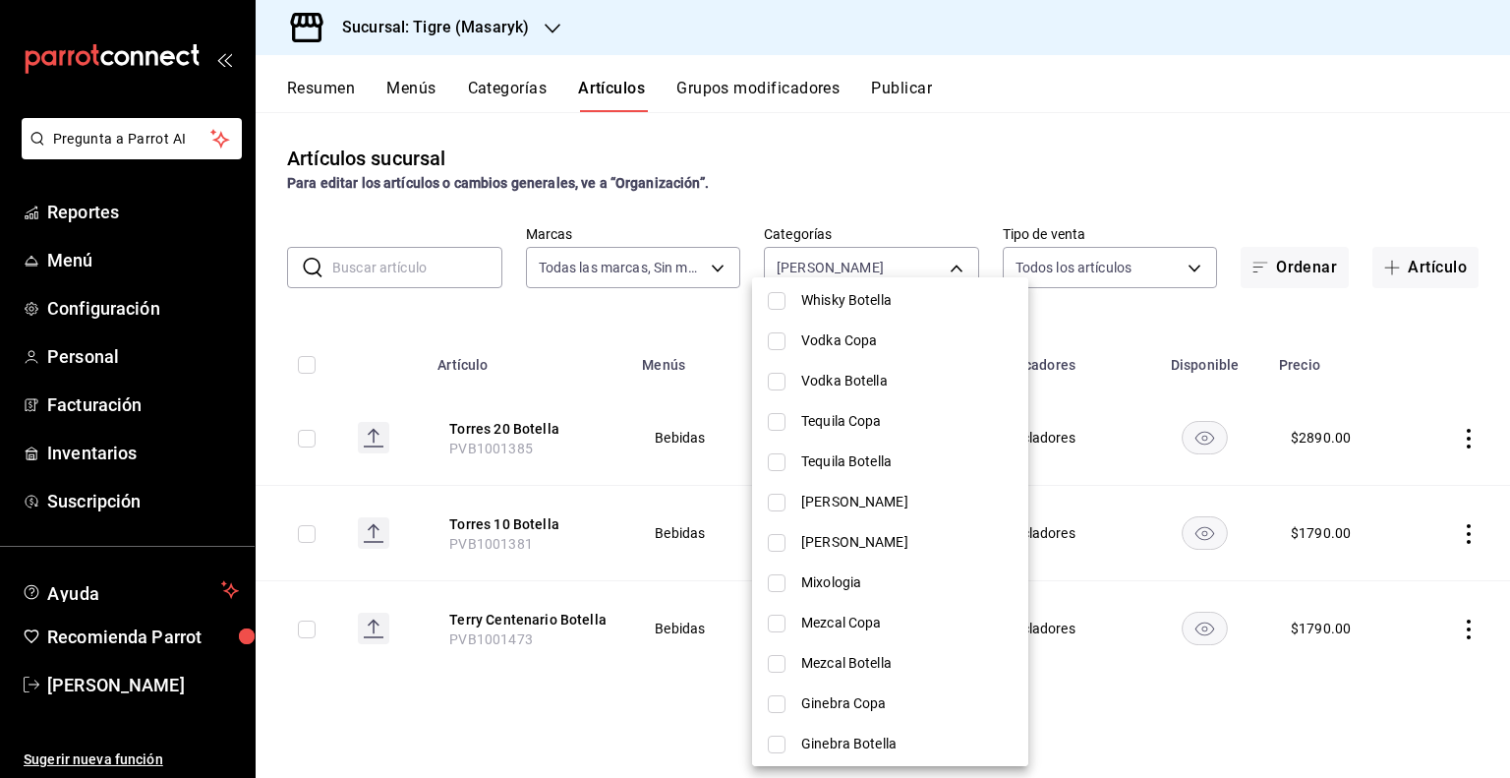
scroll to position [1278, 0]
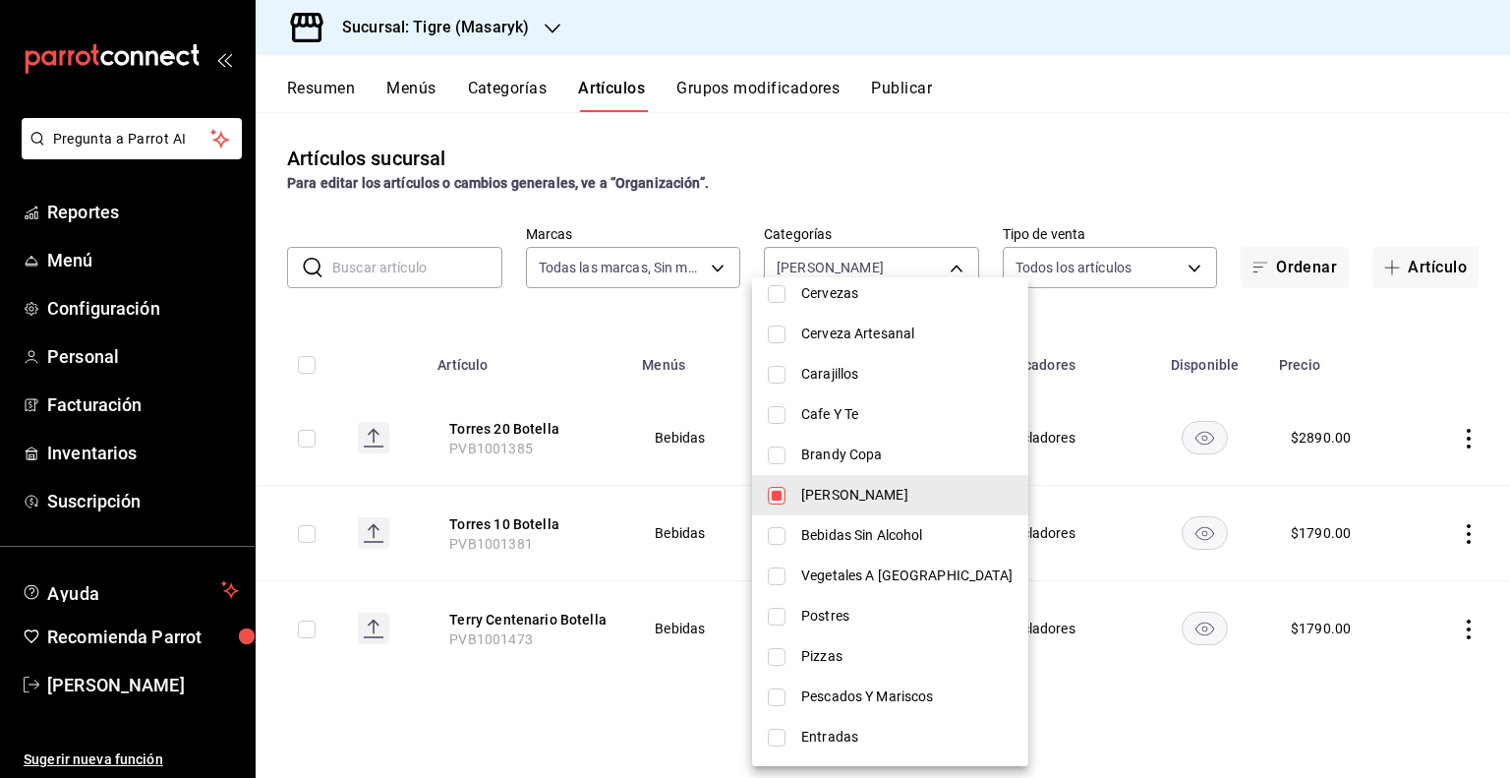
click at [840, 496] on span "[PERSON_NAME]" at bounding box center [906, 495] width 211 height 21
checkbox input "false"
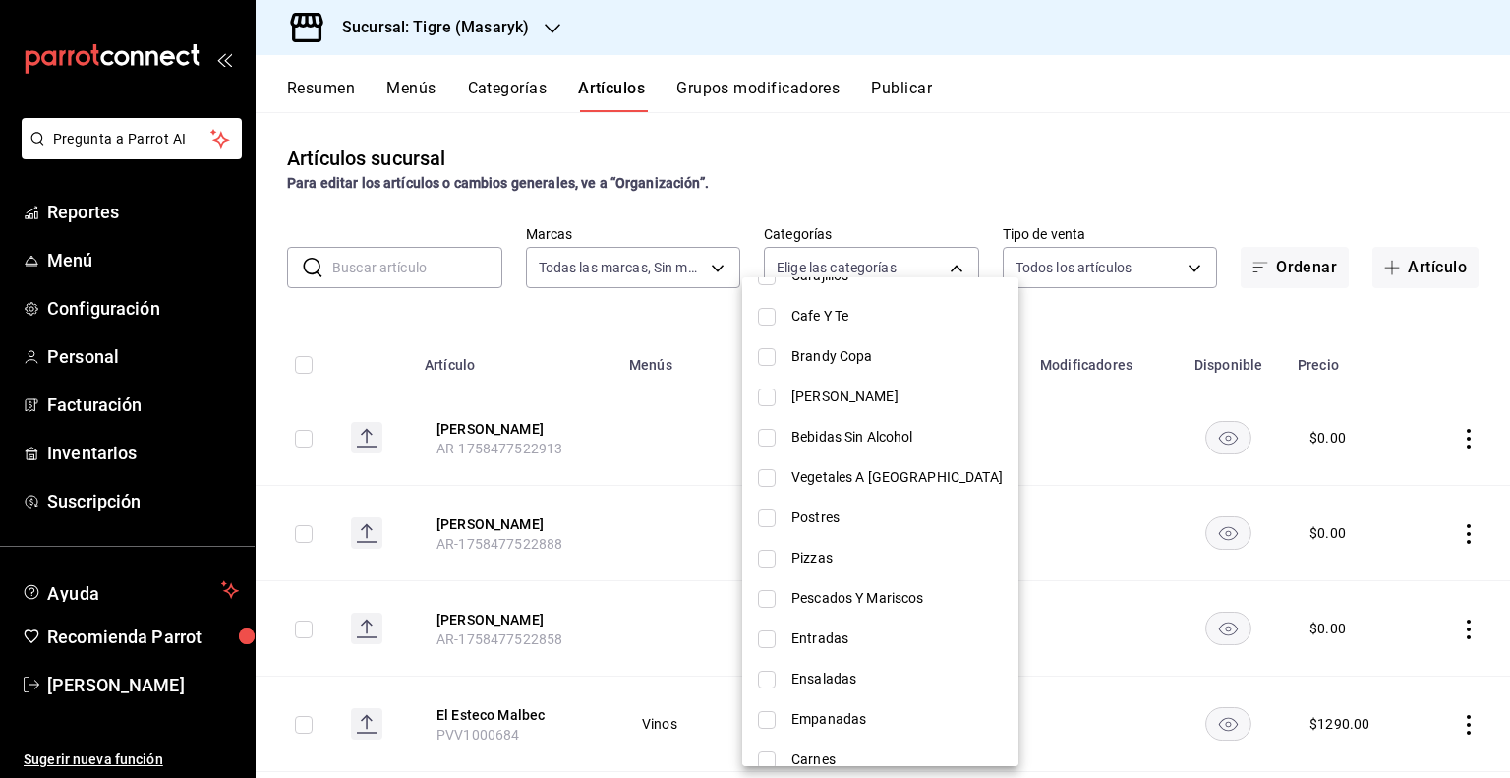
scroll to position [1478, 0]
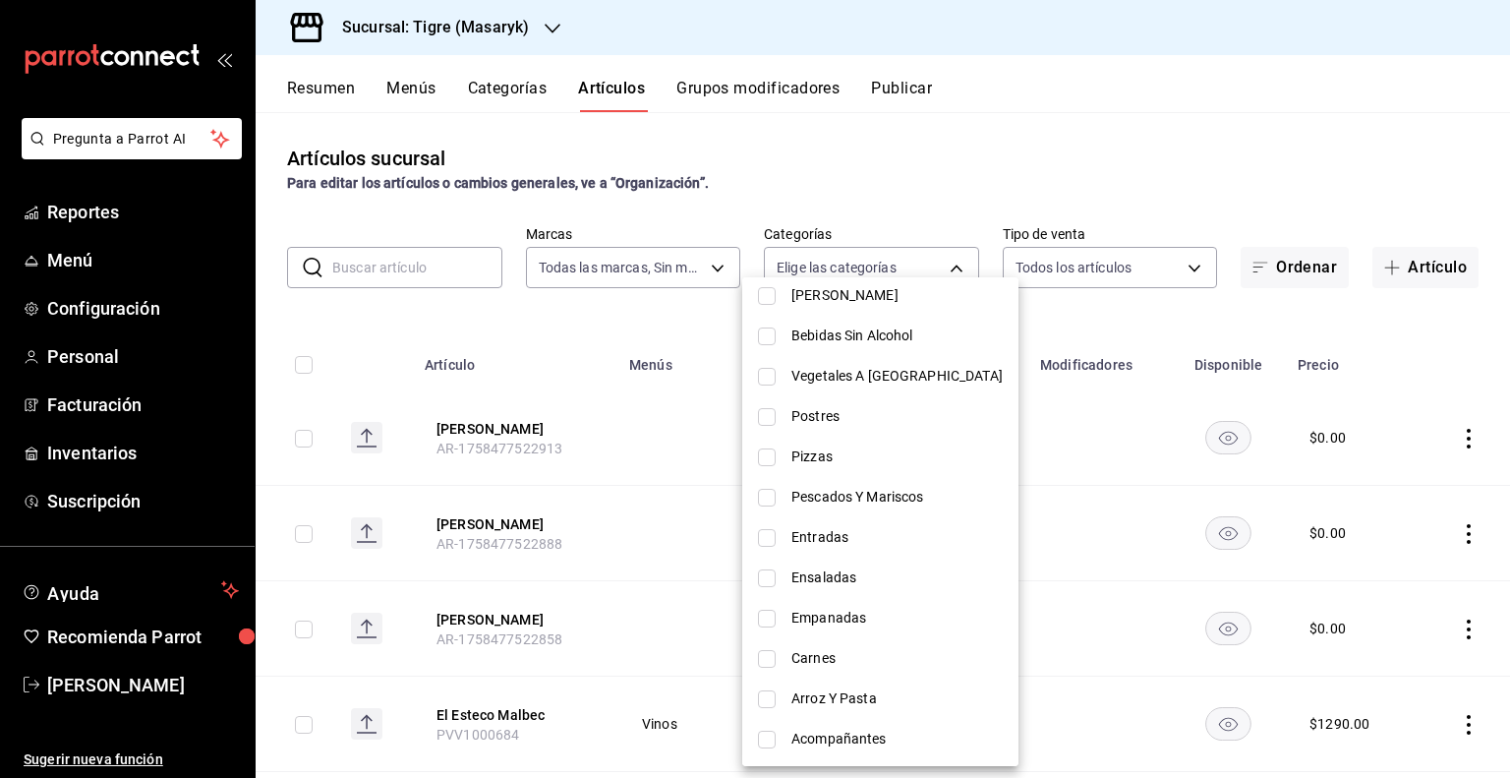
click at [882, 301] on span "[PERSON_NAME]" at bounding box center [896, 295] width 211 height 21
type input "b5564203-ec72-43dd-b033-b242984651ee"
checkbox input "true"
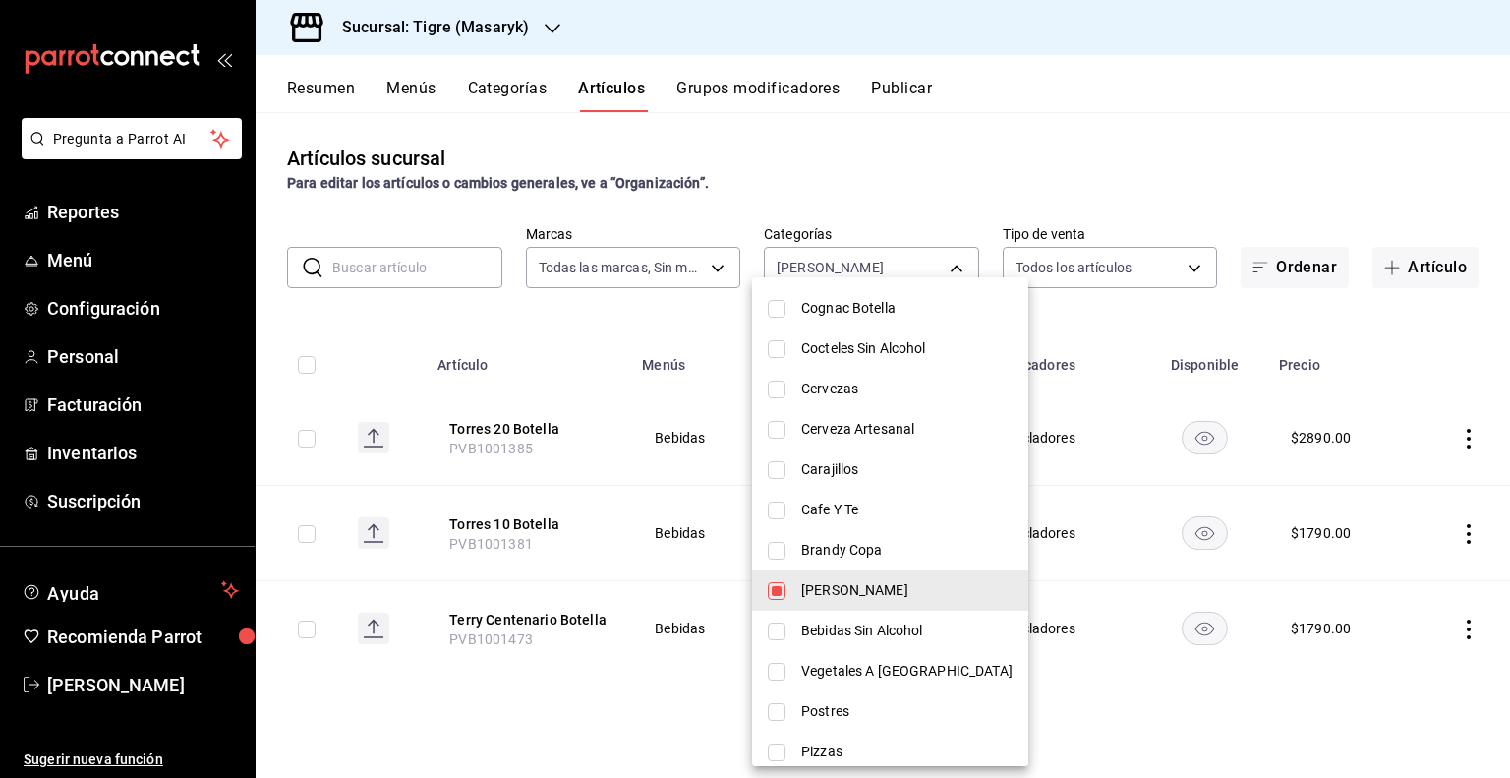
scroll to position [1084, 0]
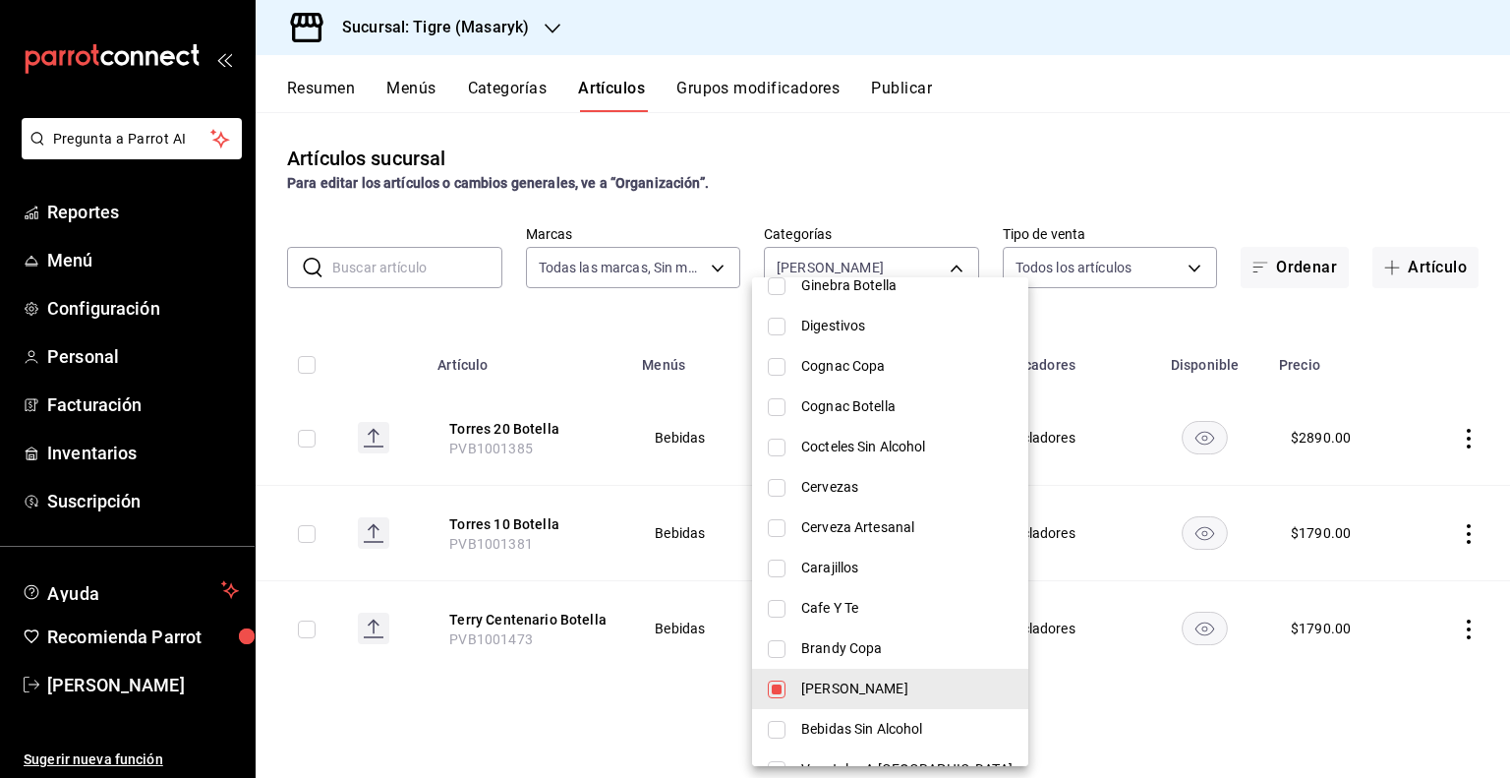
click at [916, 698] on span "[PERSON_NAME]" at bounding box center [906, 688] width 211 height 21
checkbox input "false"
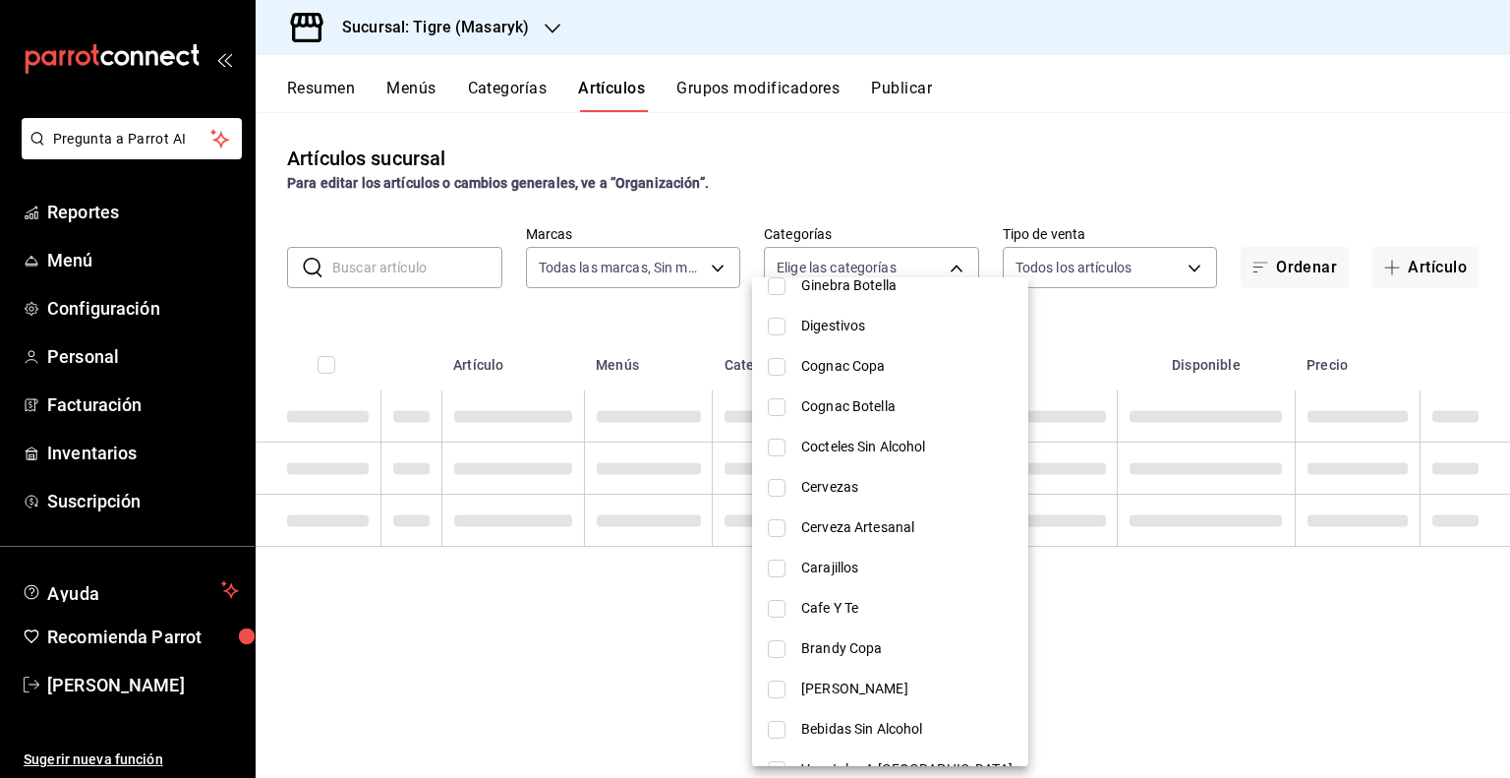
click at [923, 656] on span "Brandy Copa" at bounding box center [906, 648] width 211 height 21
type input "6c3e64be-4e61-4005-9a9e-62198d5274d1"
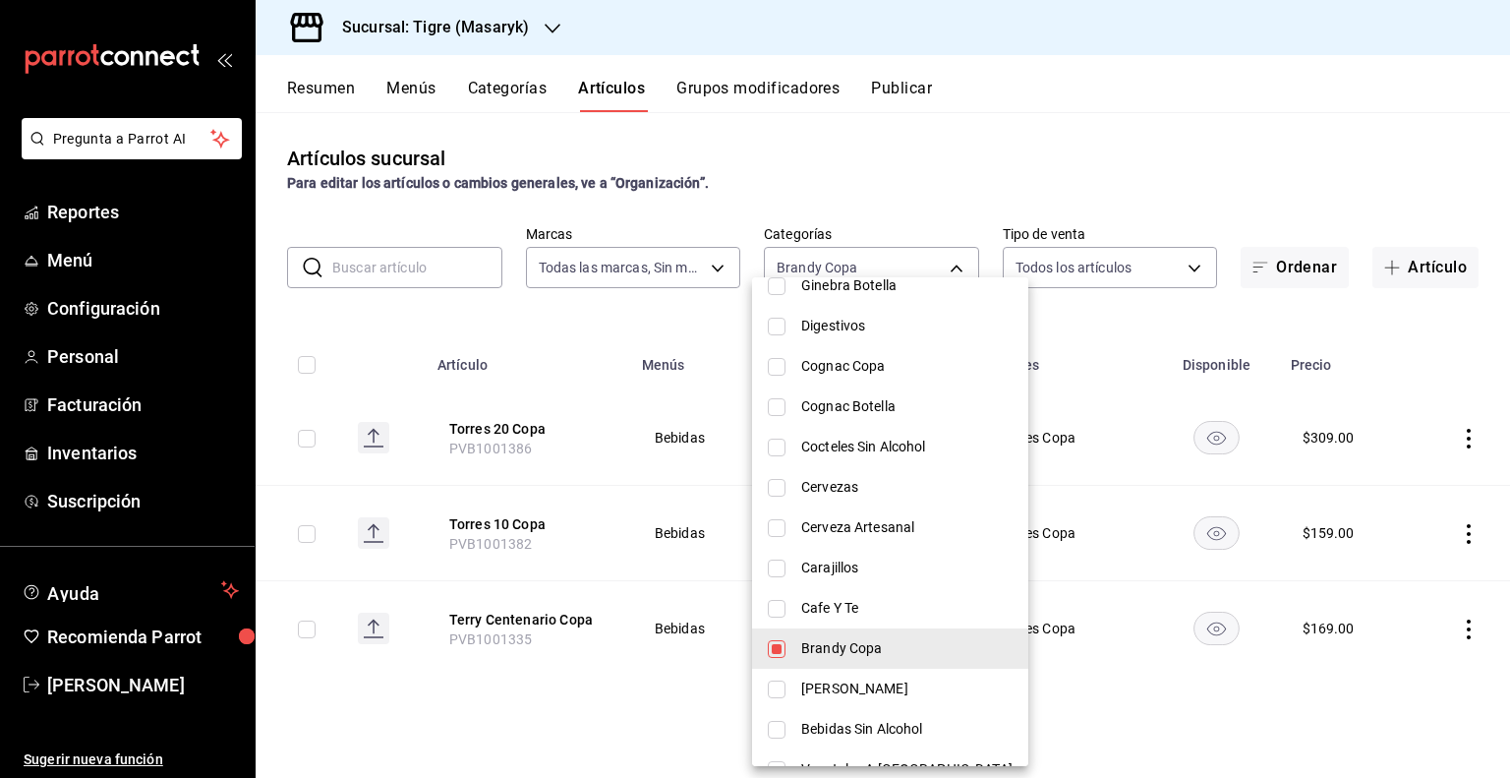
click at [775, 644] on input "checkbox" at bounding box center [777, 649] width 18 height 18
checkbox input "false"
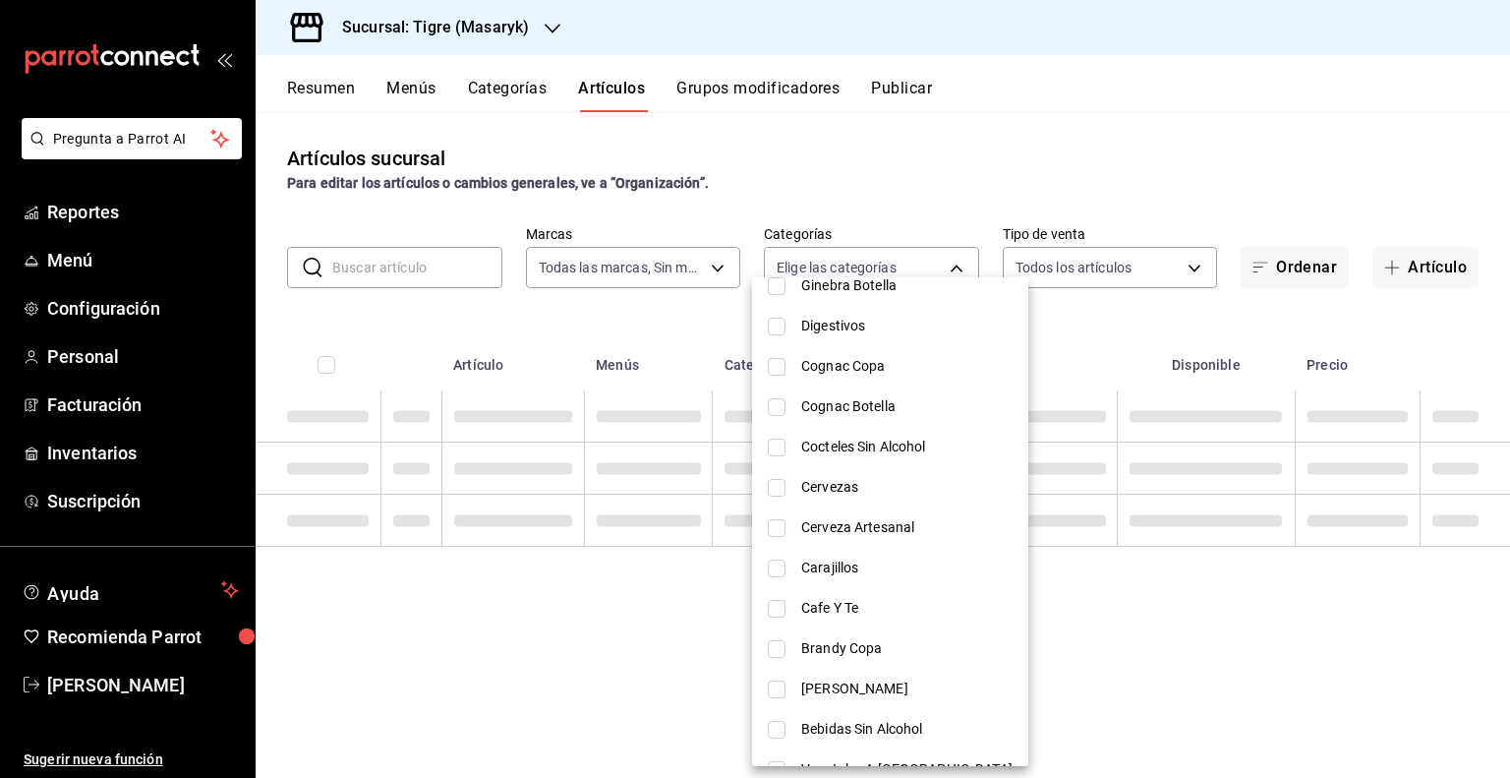
click at [881, 406] on span "Cognac Botella" at bounding box center [906, 406] width 211 height 21
type input "70228816-200b-46e2-b0c9-f3d0ab49c5cb"
checkbox input "true"
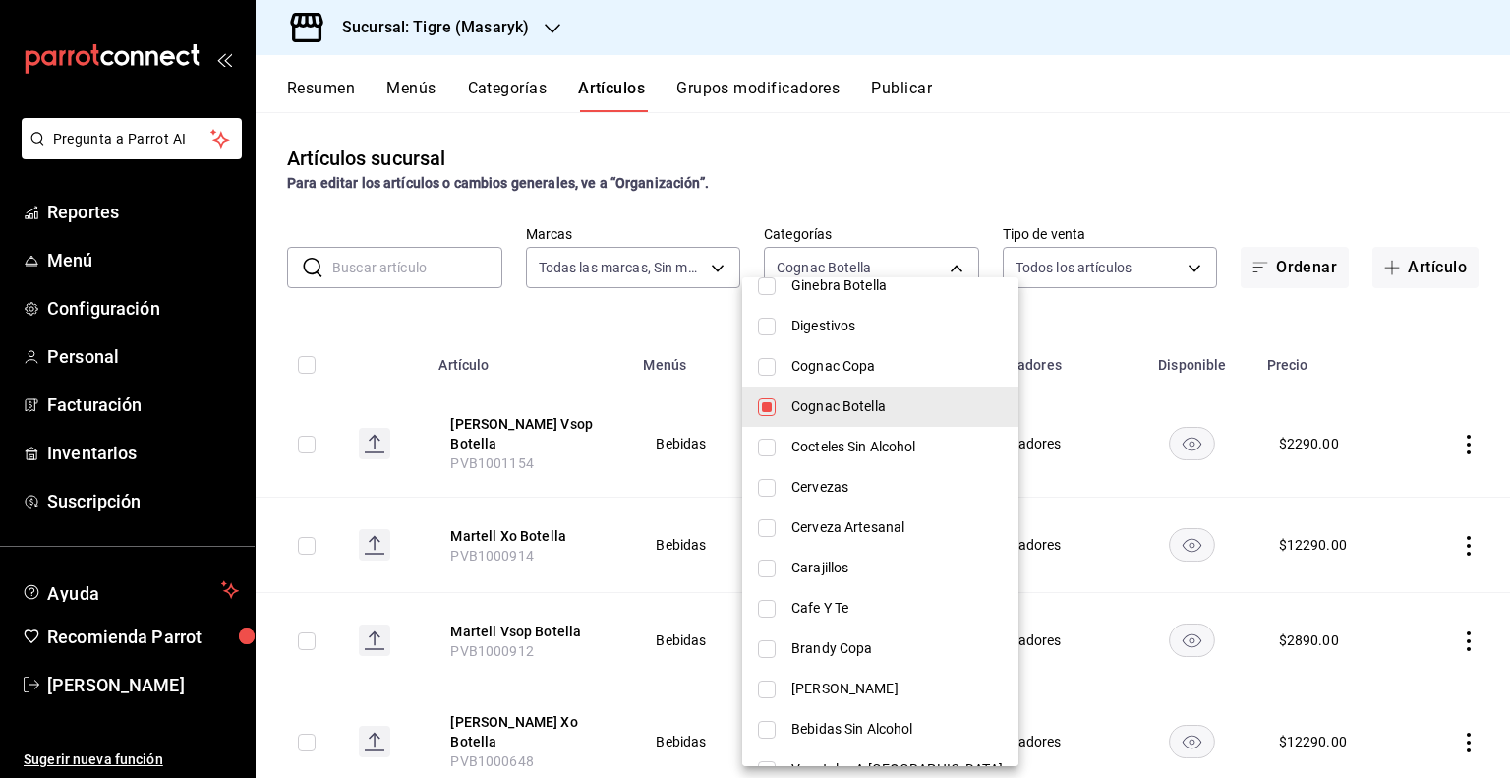
click at [1054, 675] on div at bounding box center [755, 389] width 1510 height 778
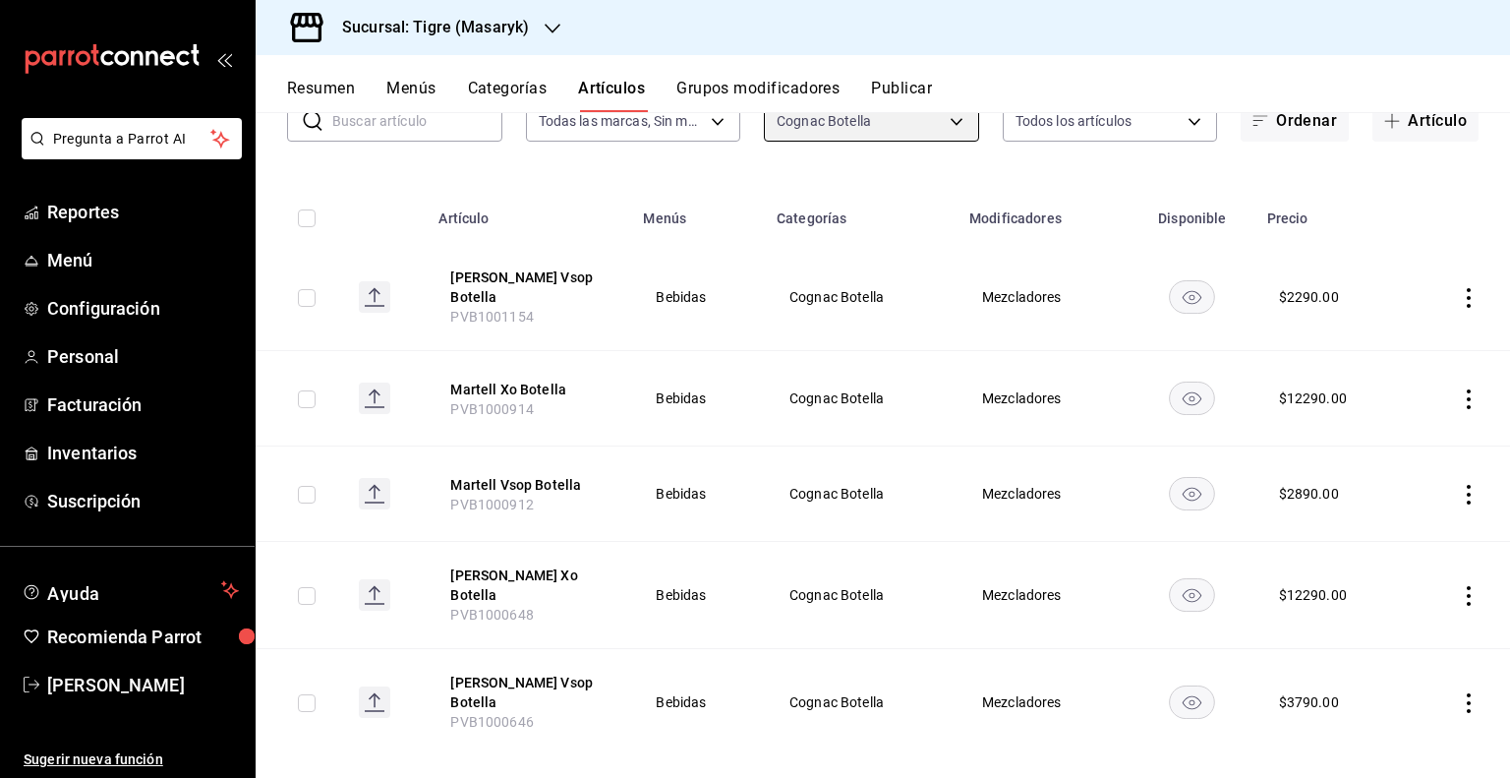
scroll to position [0, 0]
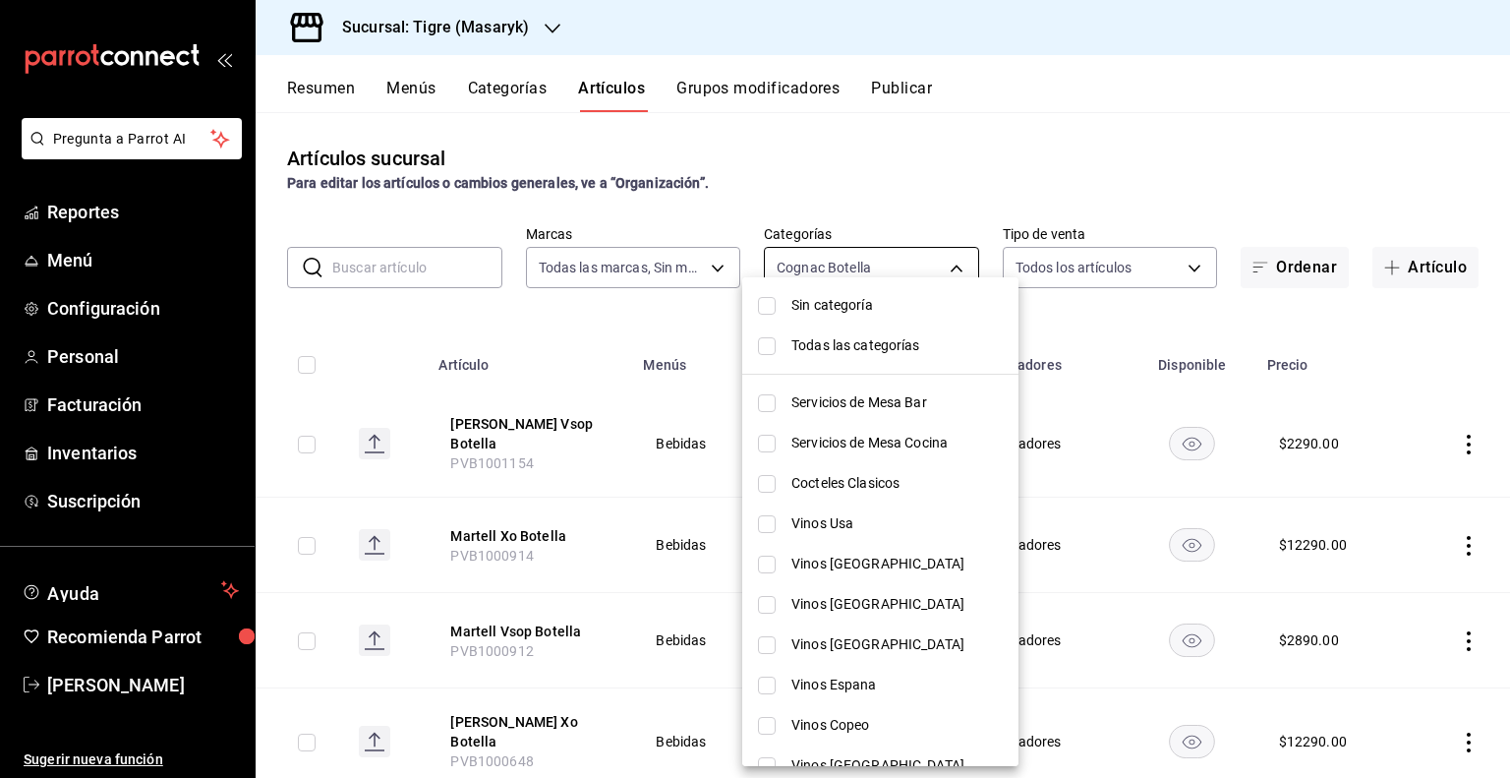
click at [932, 270] on body "Pregunta a Parrot AI Reportes Menú Configuración Personal Facturación Inventari…" at bounding box center [755, 389] width 1510 height 778
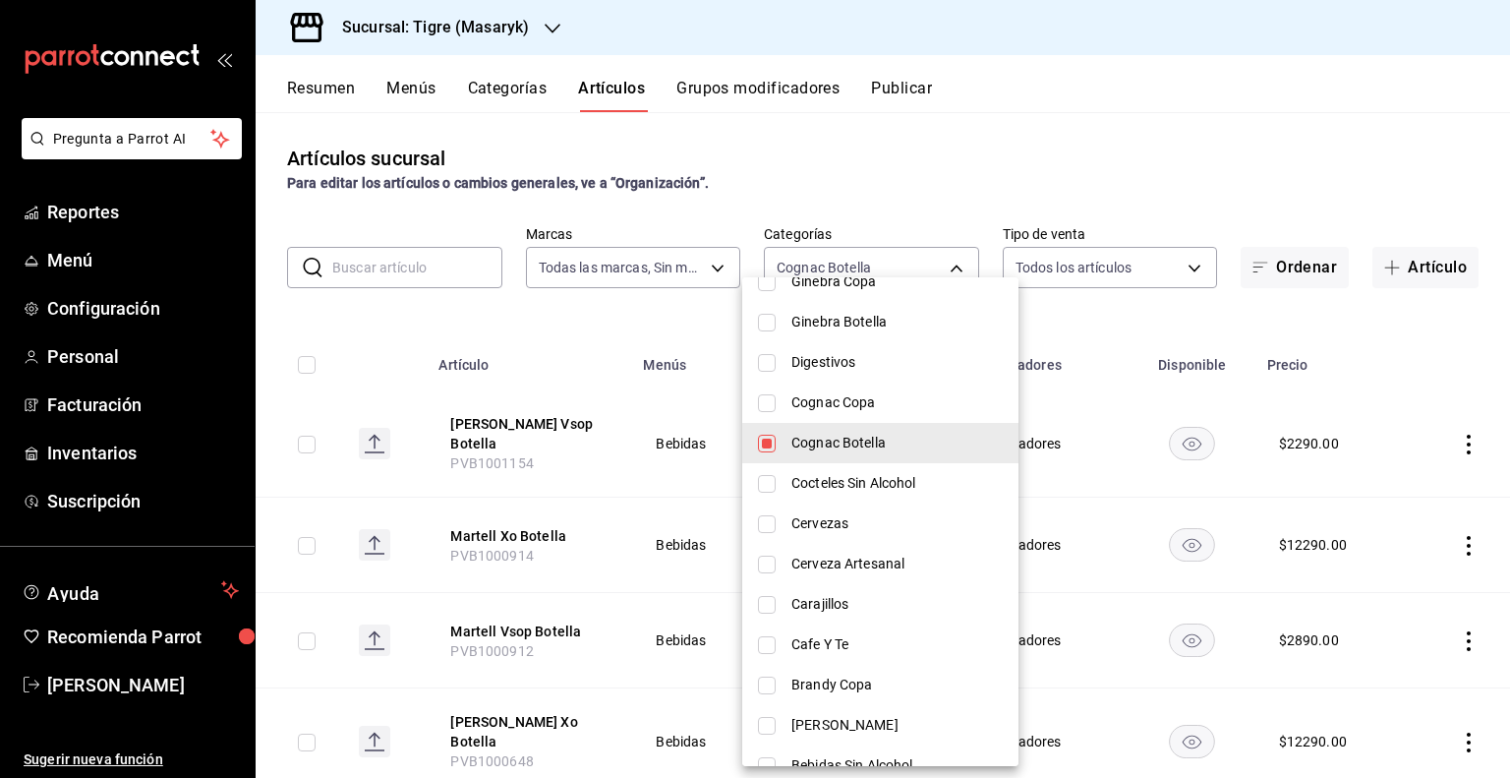
scroll to position [1082, 0]
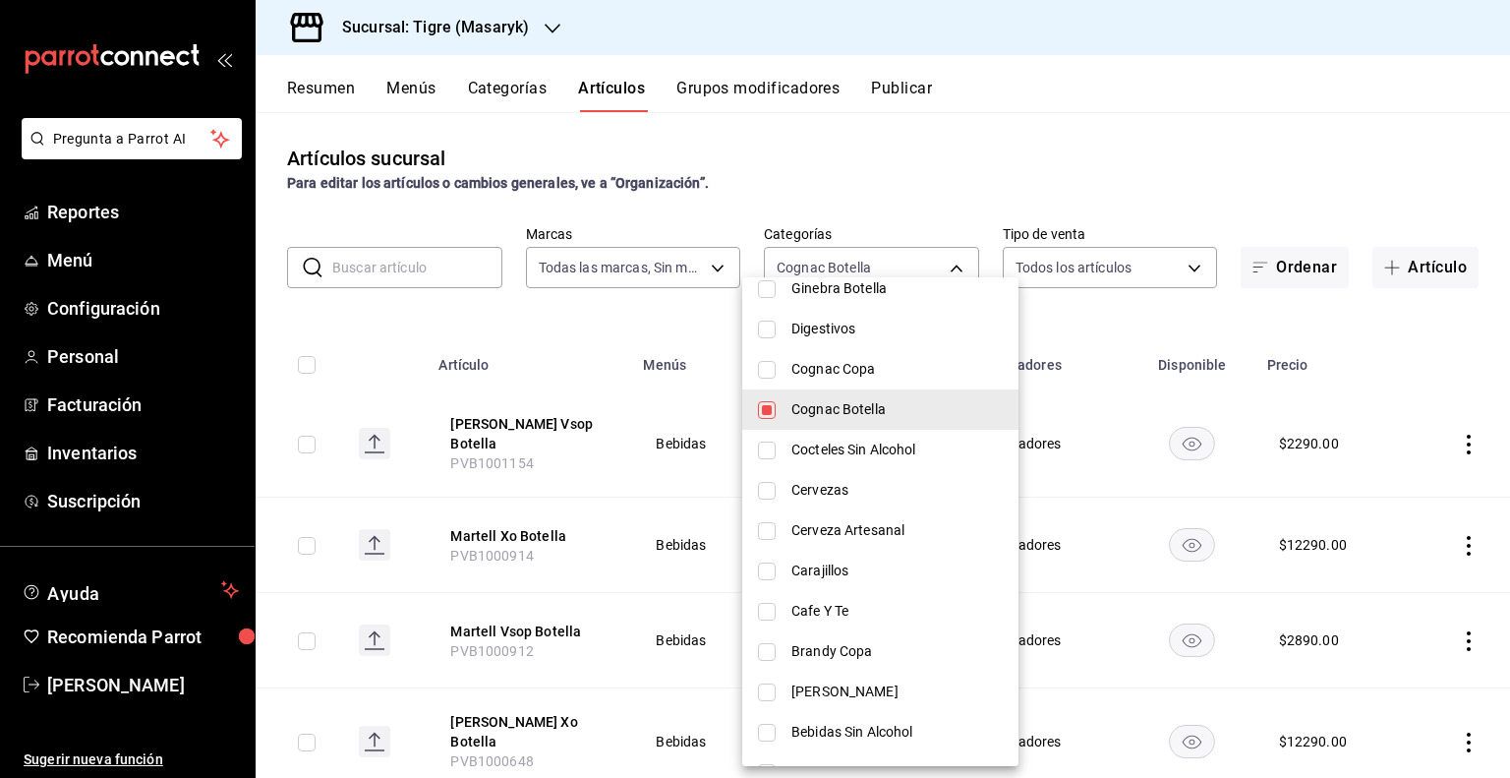
click at [838, 400] on span "Cognac Botella" at bounding box center [896, 409] width 211 height 21
checkbox input "false"
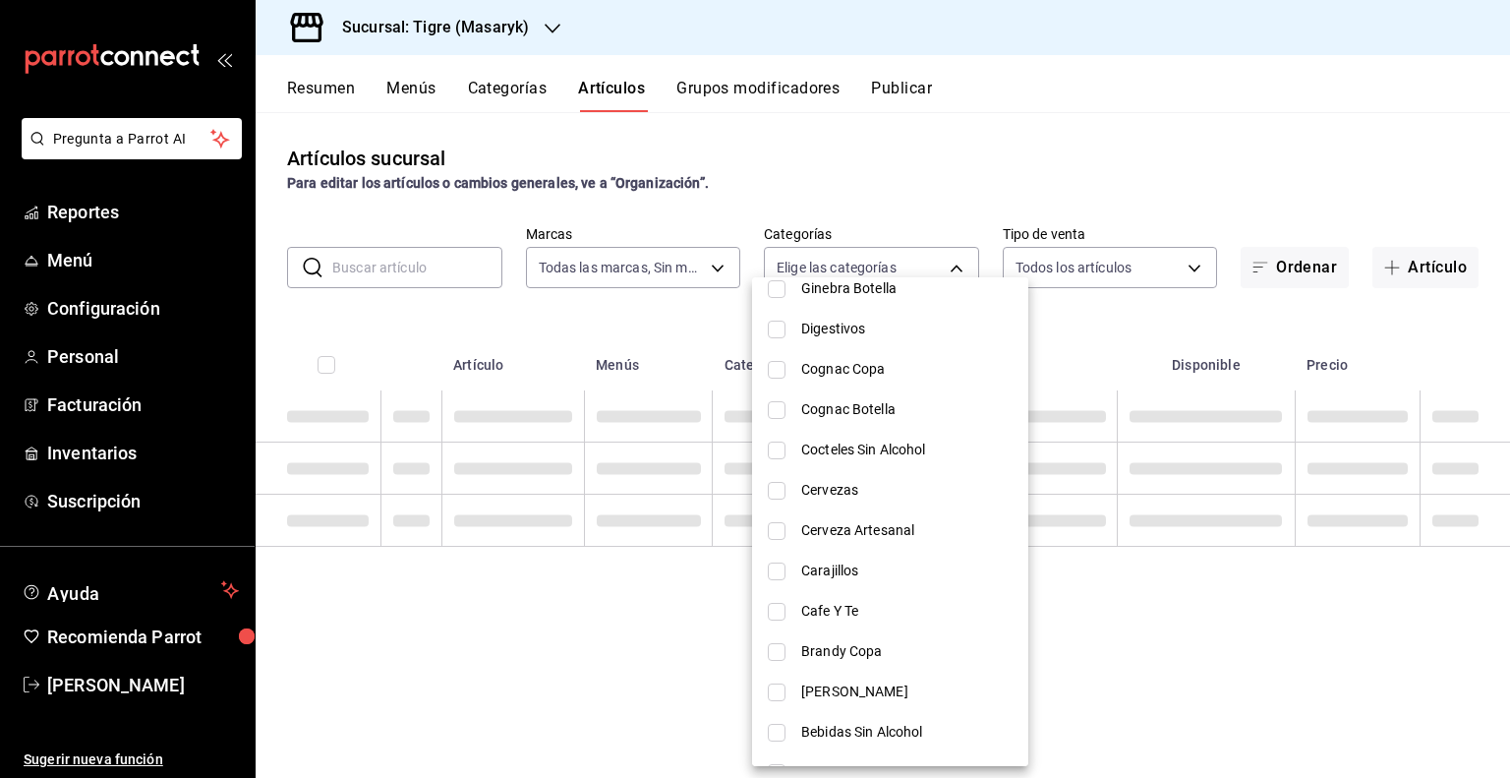
click at [862, 371] on span "Cognac Copa" at bounding box center [906, 369] width 211 height 21
type input "44cafdc7-5064-4ea8-84f8-5ff79e22f5a7"
checkbox input "true"
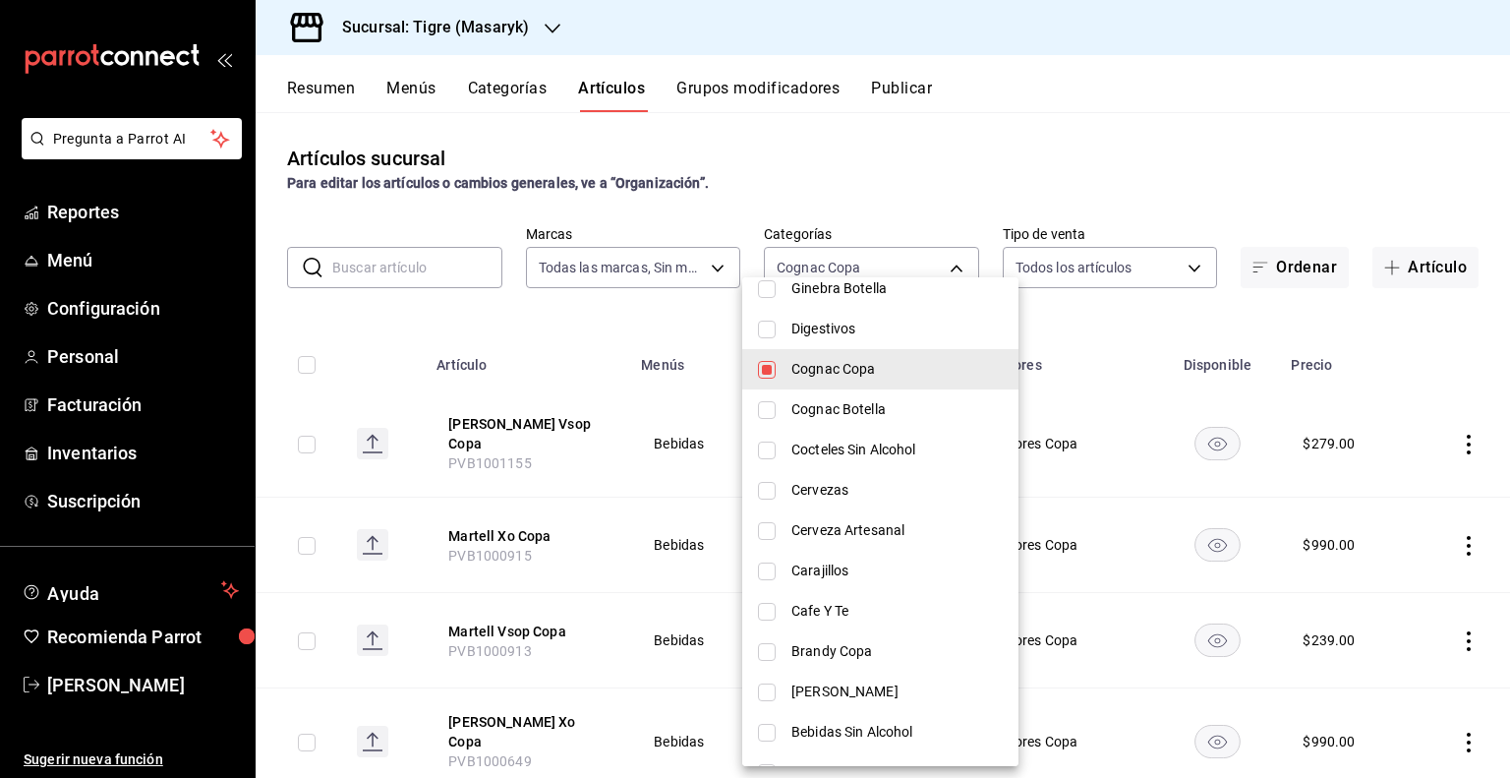
click at [1074, 460] on div at bounding box center [755, 389] width 1510 height 778
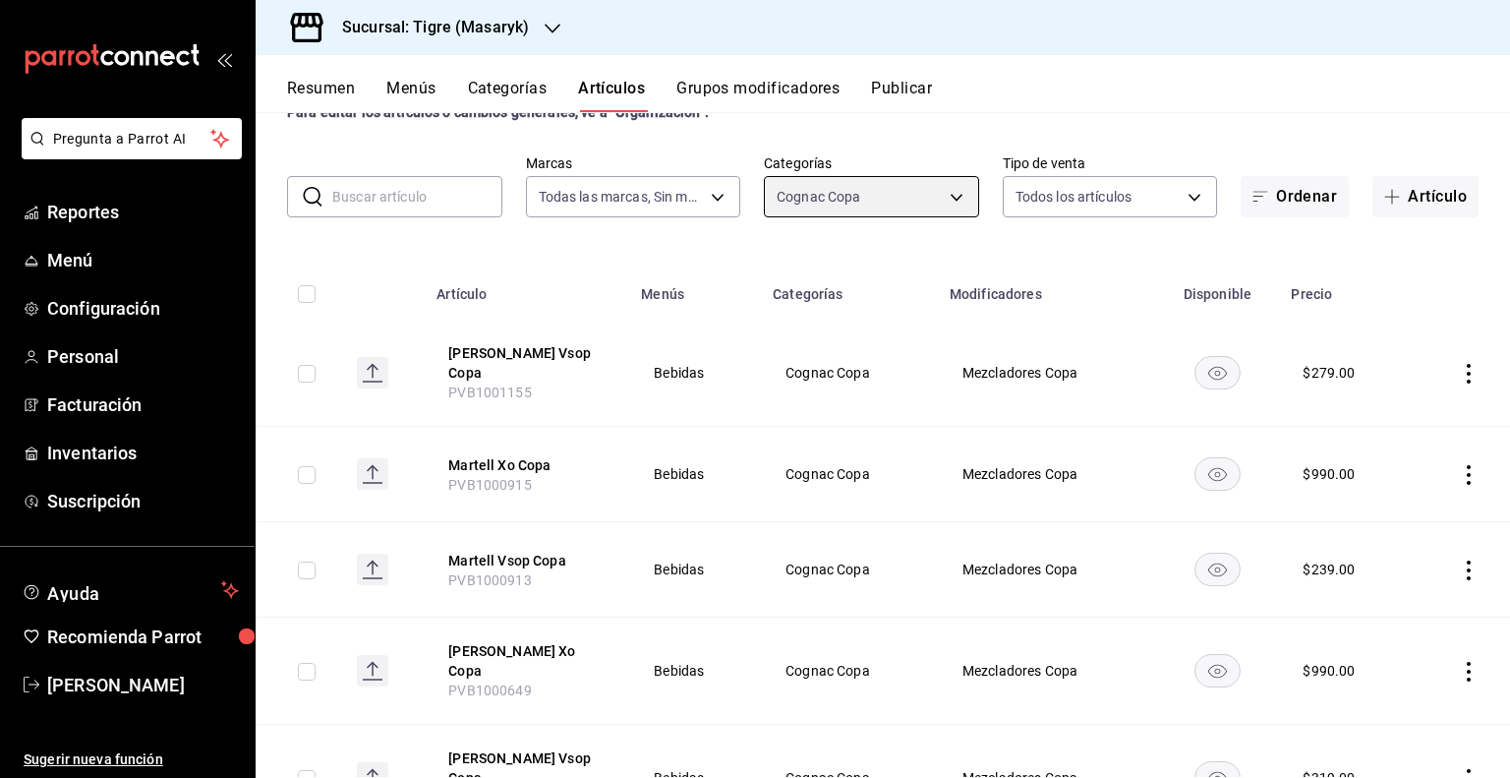
scroll to position [0, 0]
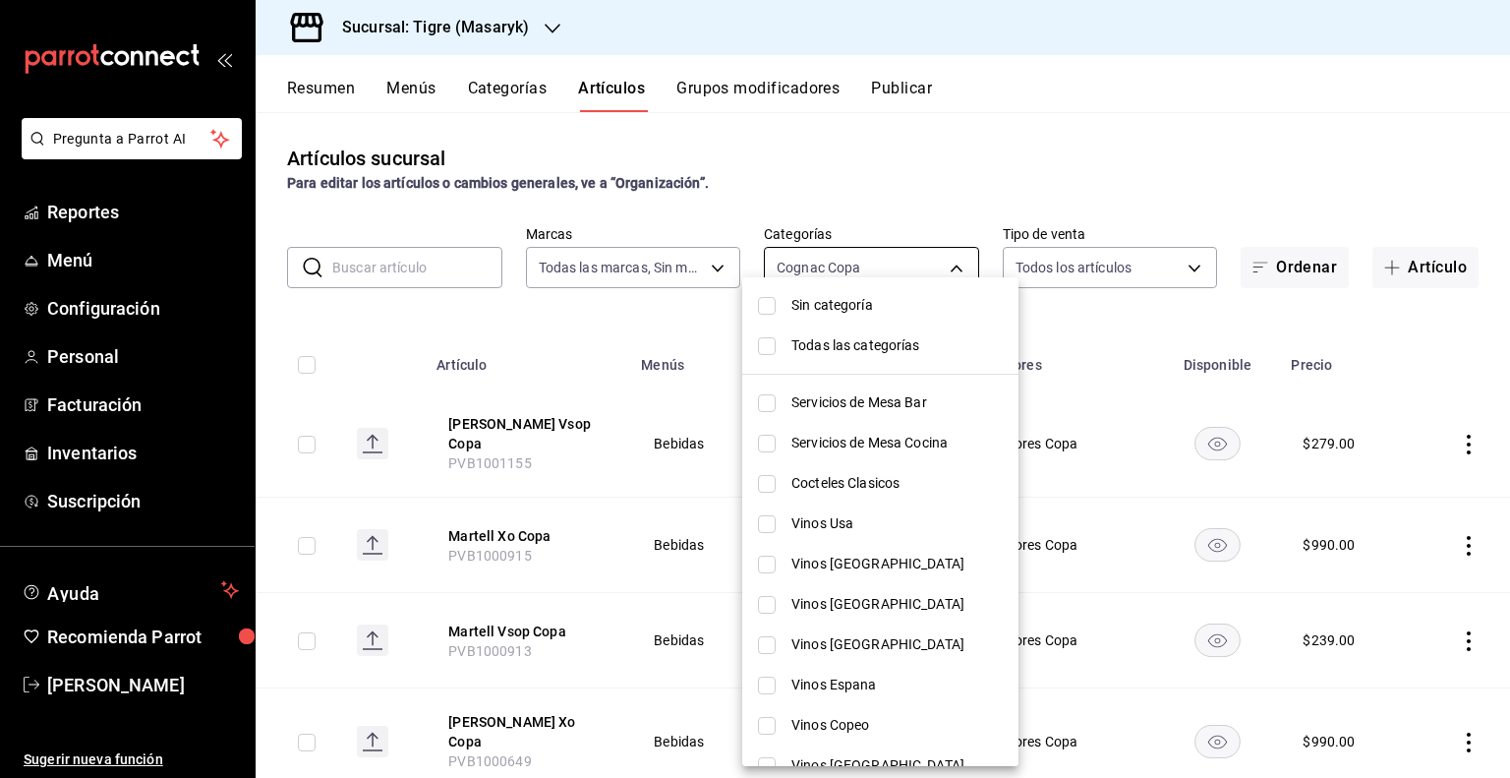
click at [962, 270] on body "Pregunta a Parrot AI Reportes Menú Configuración Personal Facturación Inventari…" at bounding box center [755, 389] width 1510 height 778
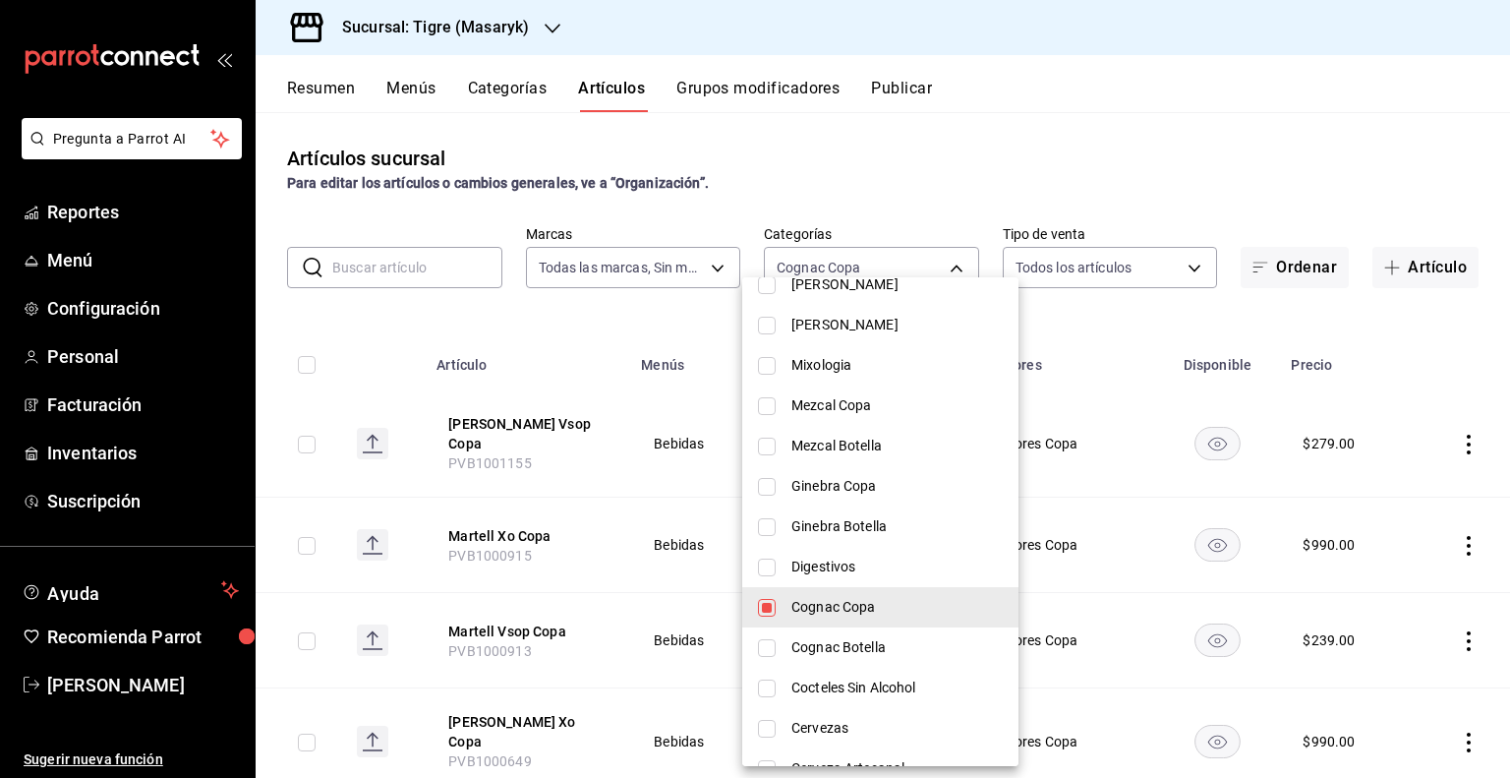
scroll to position [885, 0]
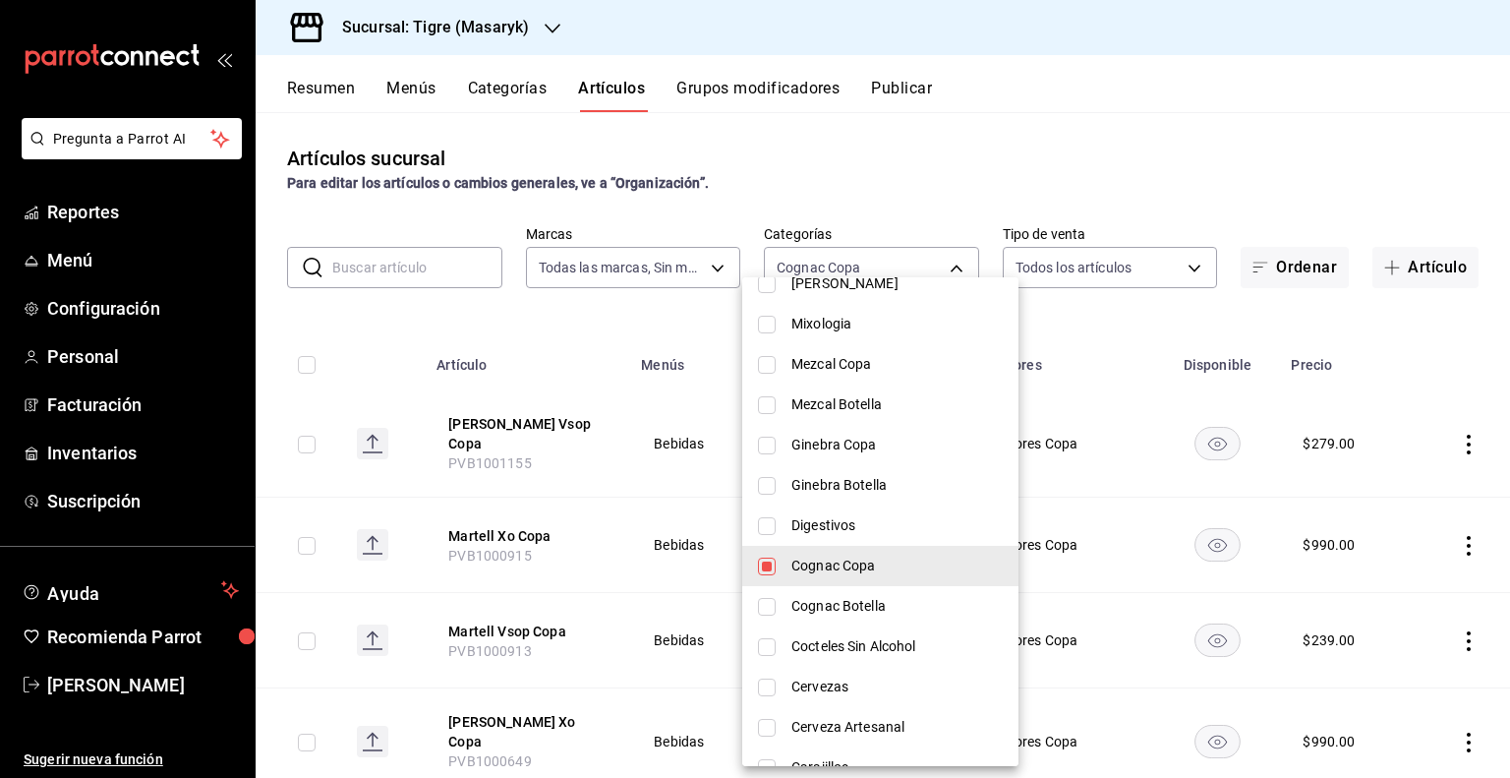
click at [763, 564] on input "checkbox" at bounding box center [767, 566] width 18 height 18
checkbox input "false"
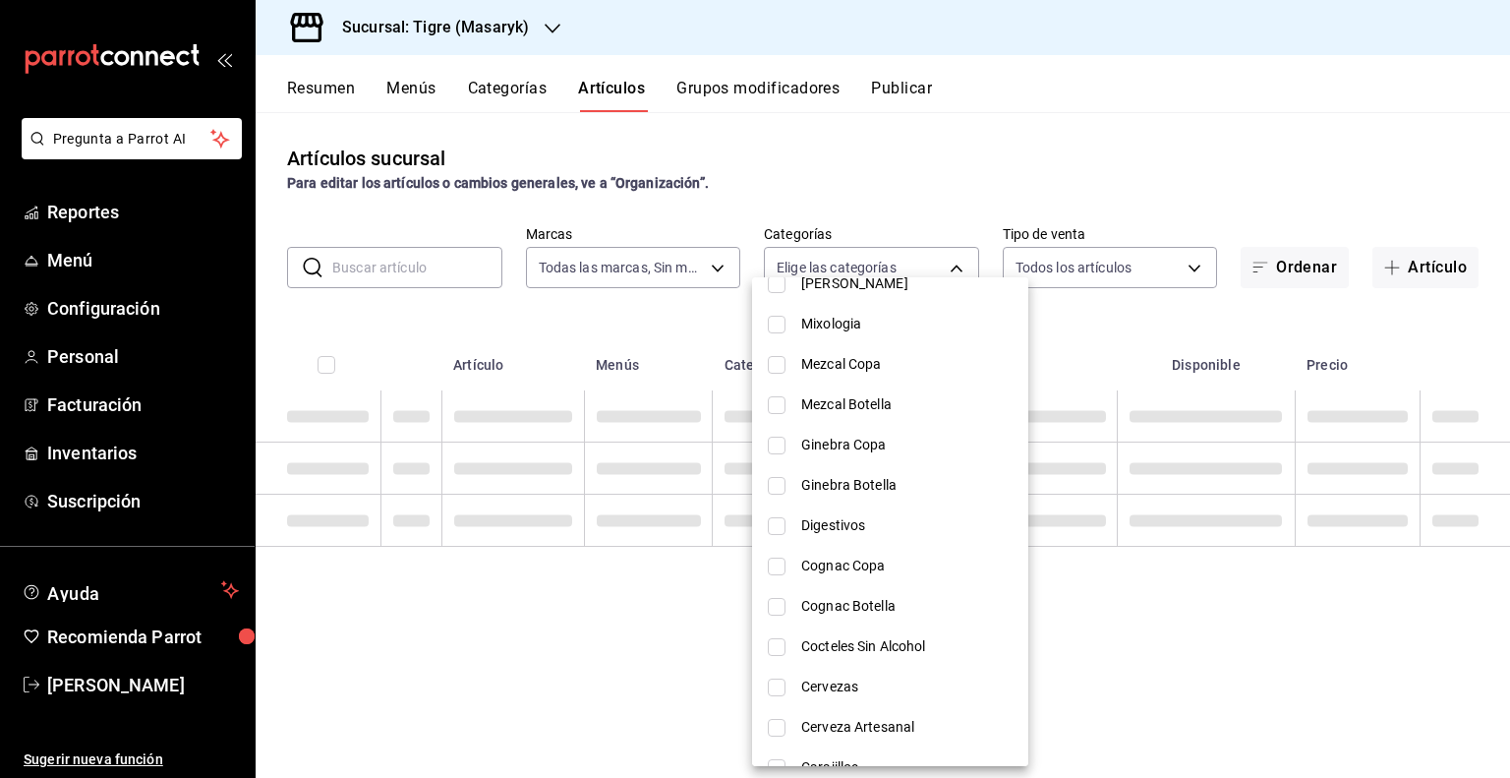
click at [775, 491] on input "checkbox" at bounding box center [777, 486] width 18 height 18
checkbox input "true"
type input "b69e364d-9a26-4a23-a348-8ee7b843757e"
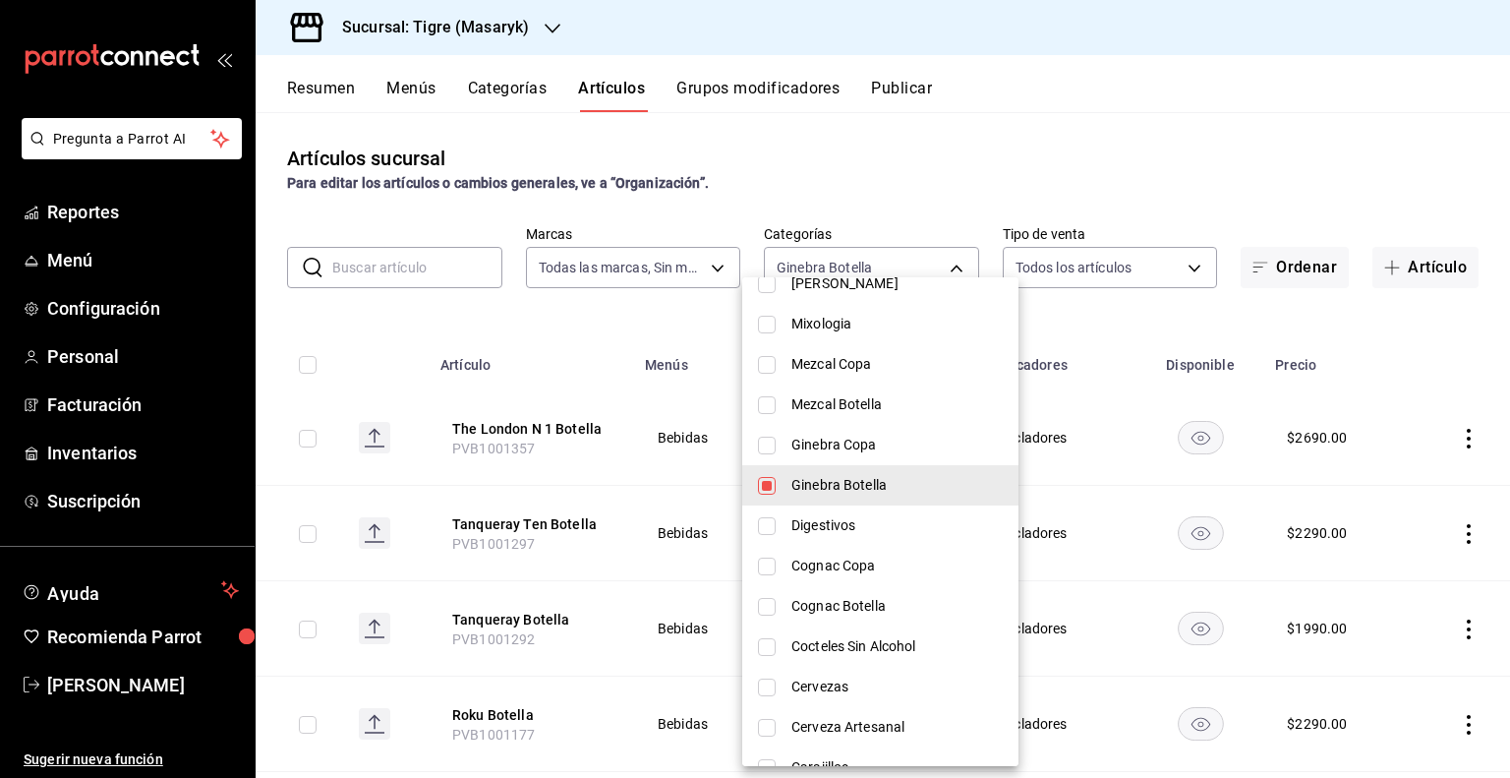
click at [1075, 476] on div at bounding box center [755, 389] width 1510 height 778
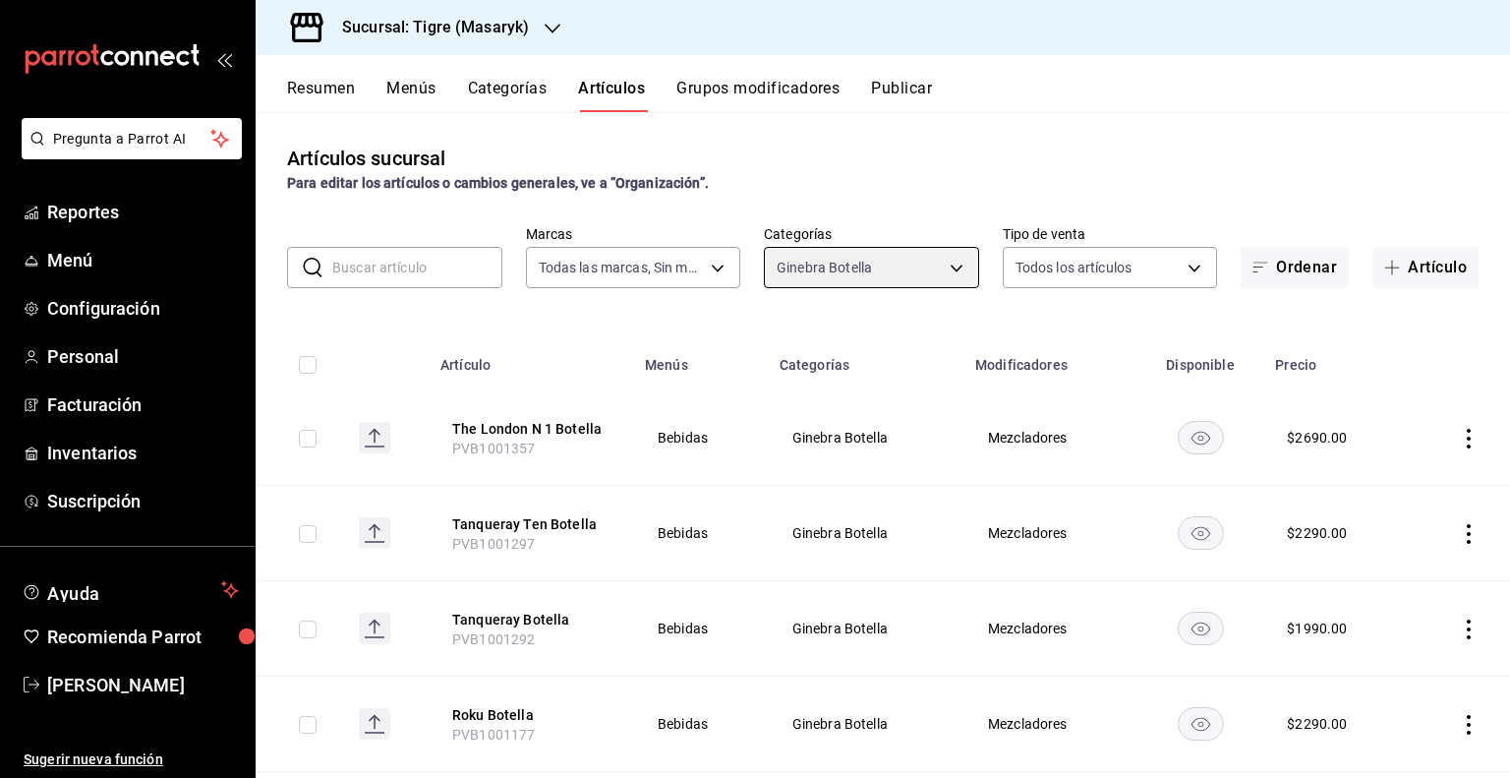
scroll to position [0, 0]
click at [949, 270] on body "Pregunta a Parrot AI Reportes Menú Configuración Personal Facturación Inventari…" at bounding box center [755, 389] width 1510 height 778
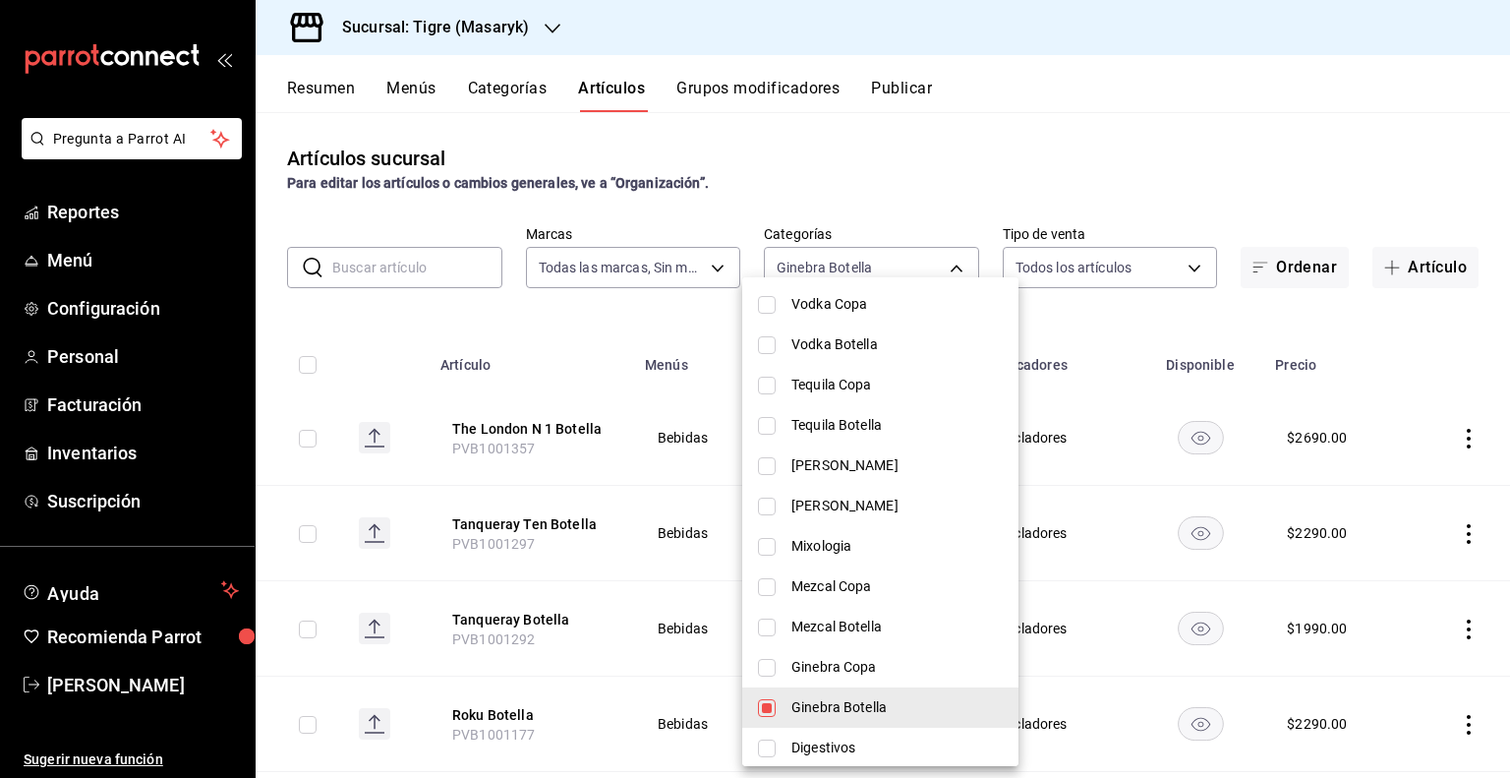
scroll to position [688, 0]
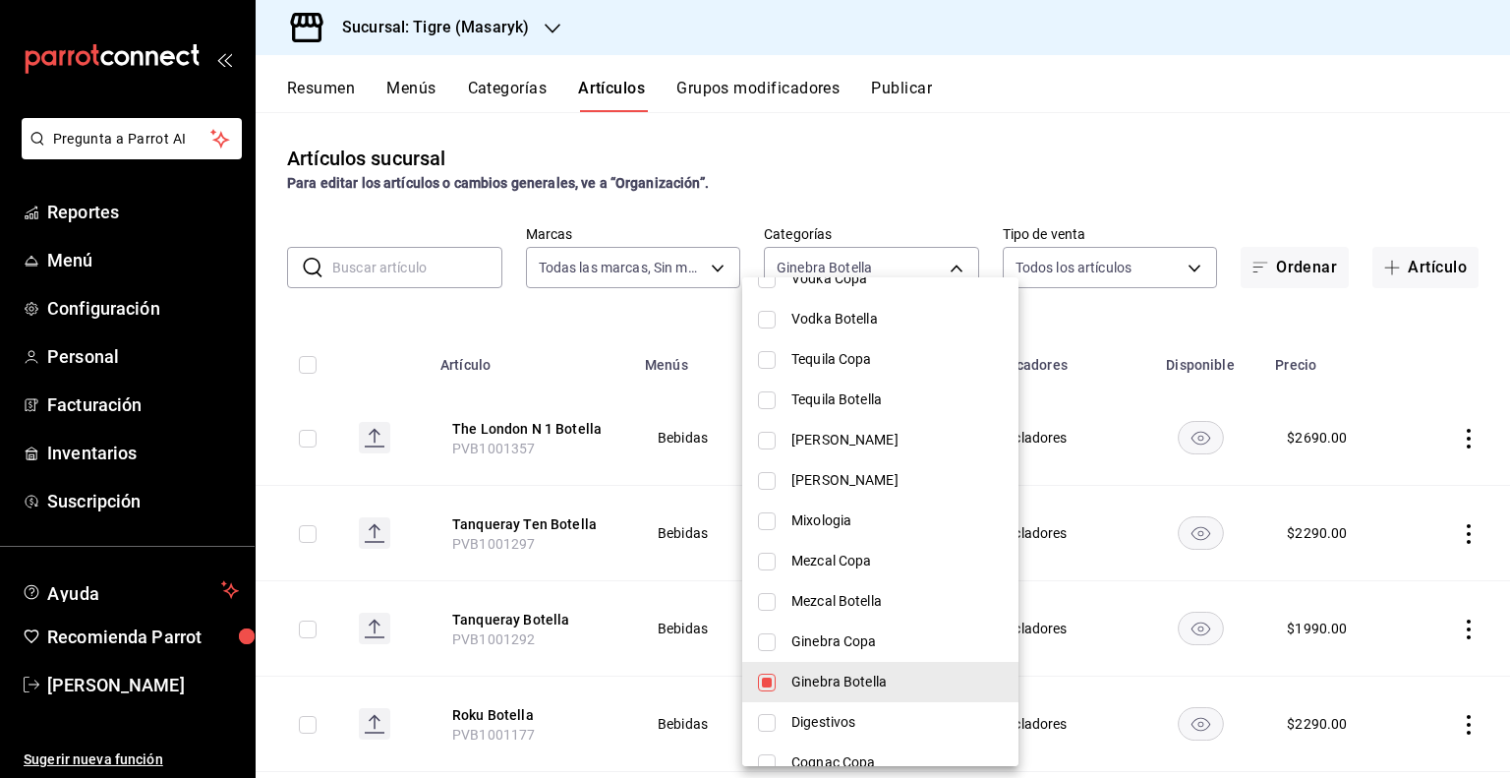
click at [771, 668] on li "Ginebra Botella" at bounding box center [880, 682] width 276 height 40
checkbox input "false"
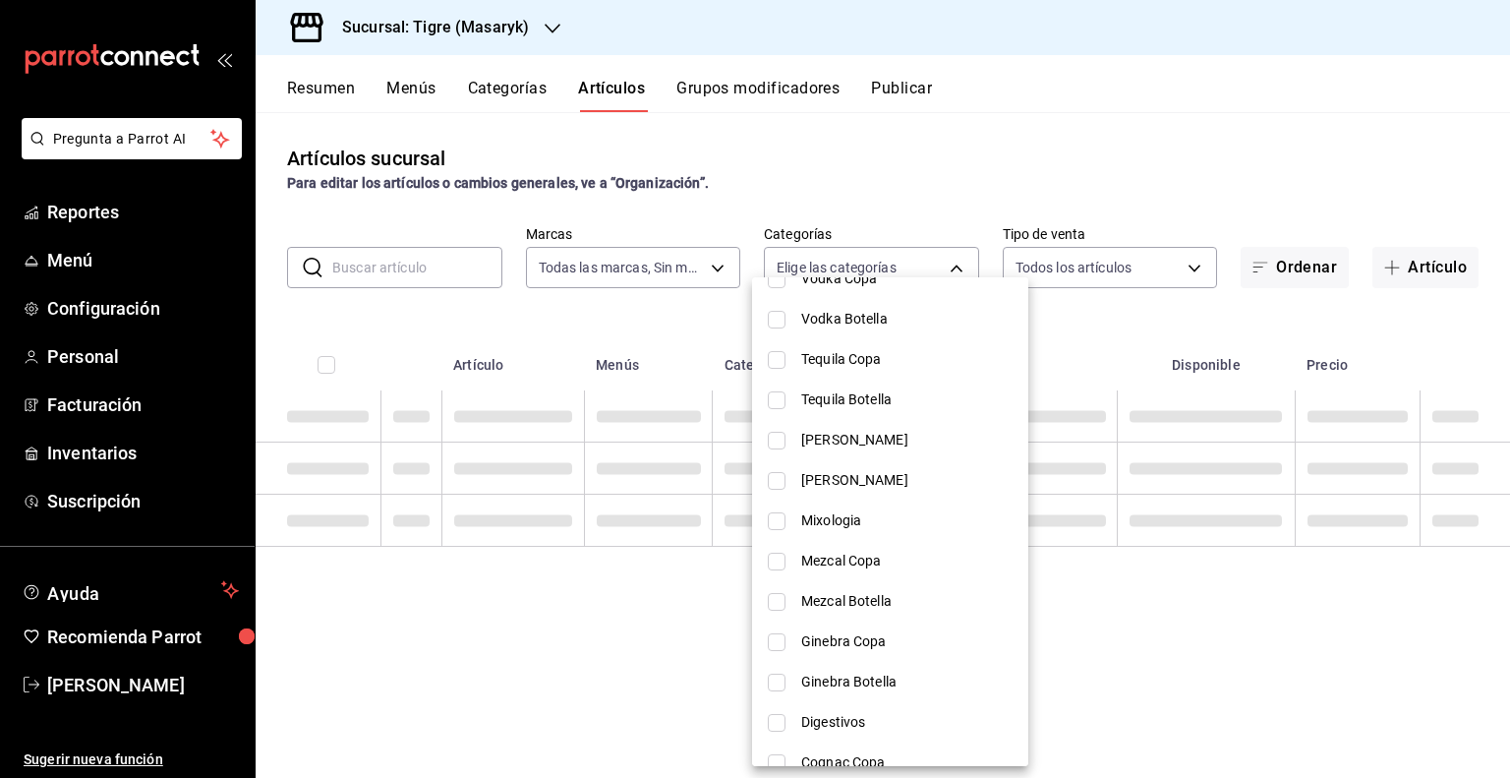
click at [779, 646] on input "checkbox" at bounding box center [777, 642] width 18 height 18
checkbox input "true"
type input "86614916-5640-49e6-9eff-d04b8b9c9de8"
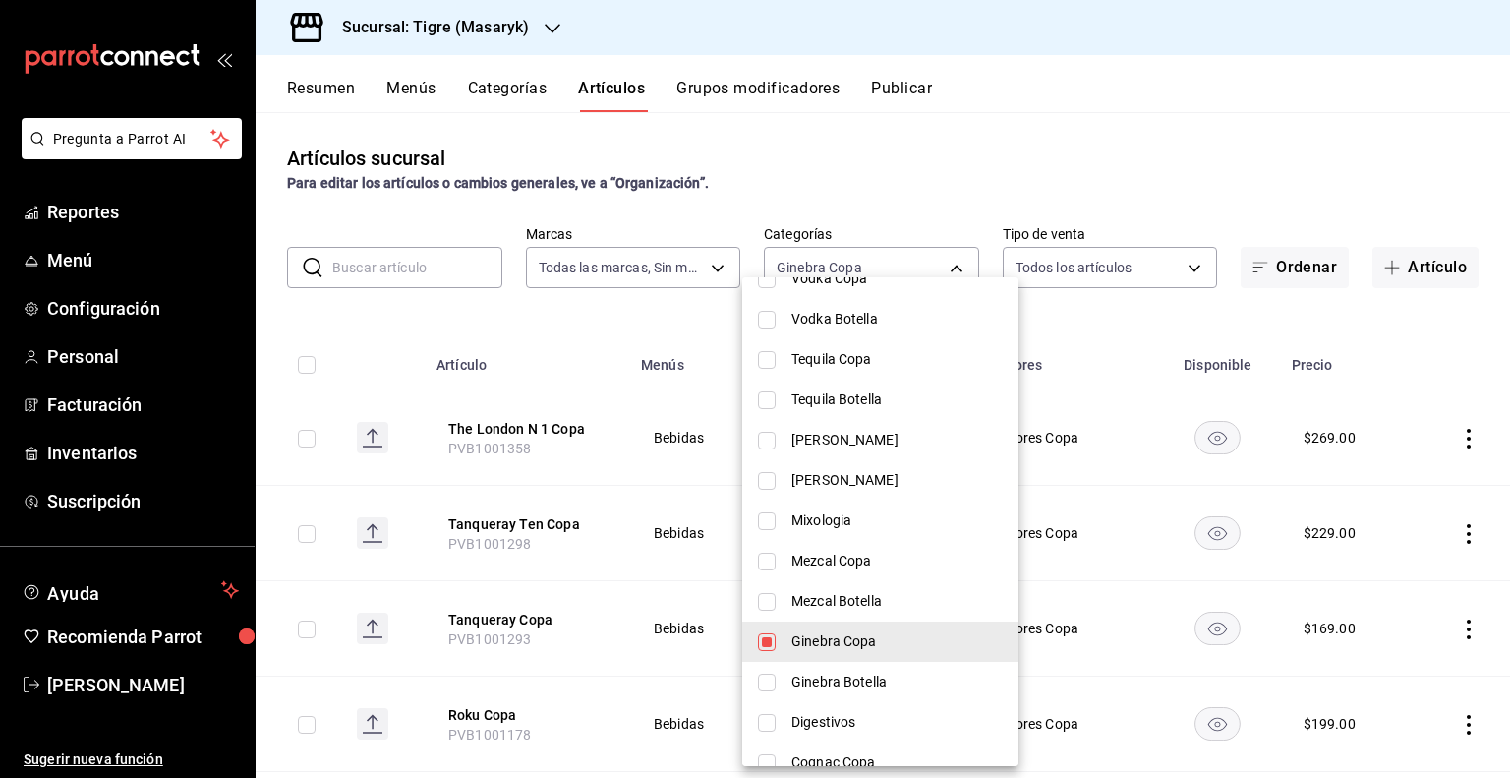
click at [1090, 410] on div at bounding box center [755, 389] width 1510 height 778
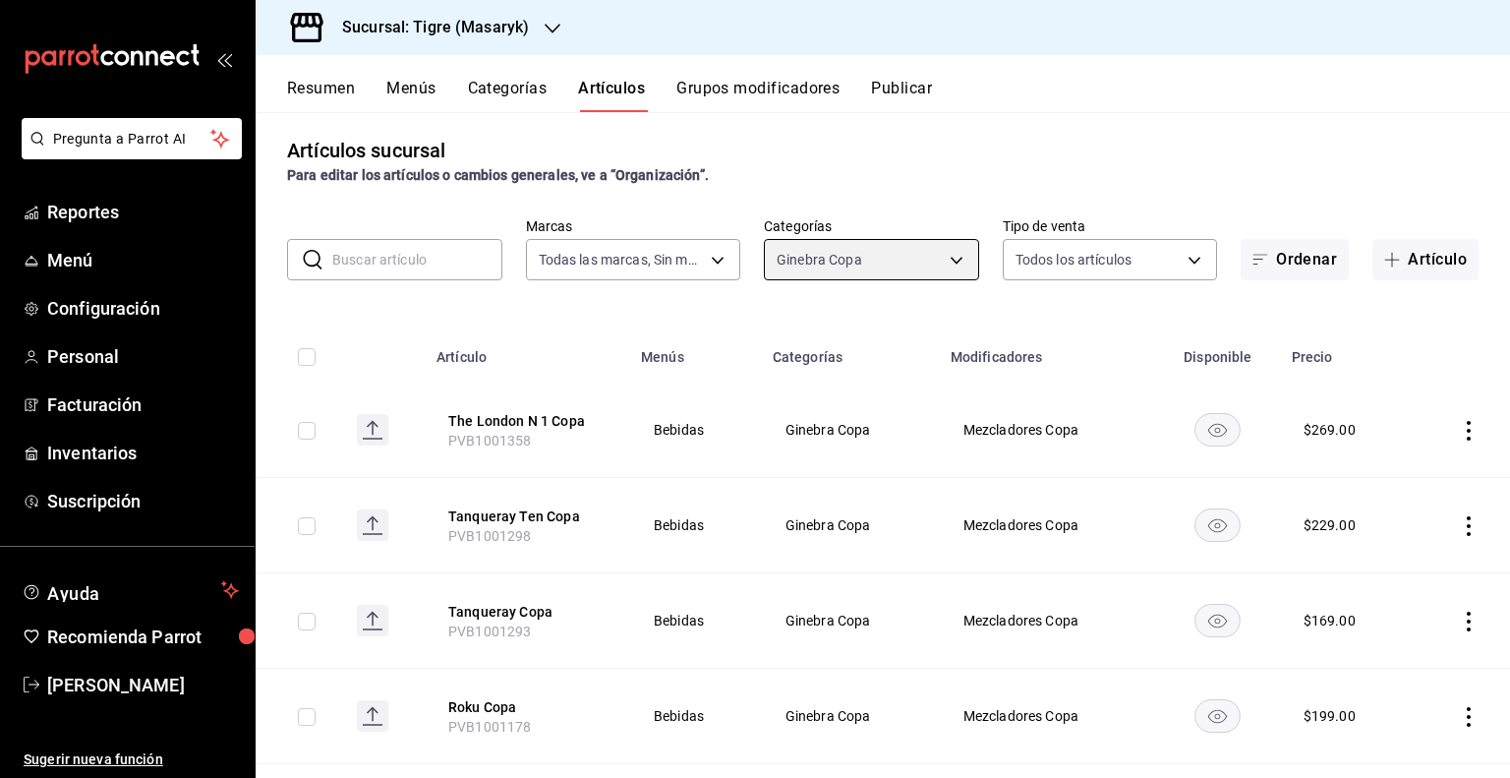
scroll to position [0, 0]
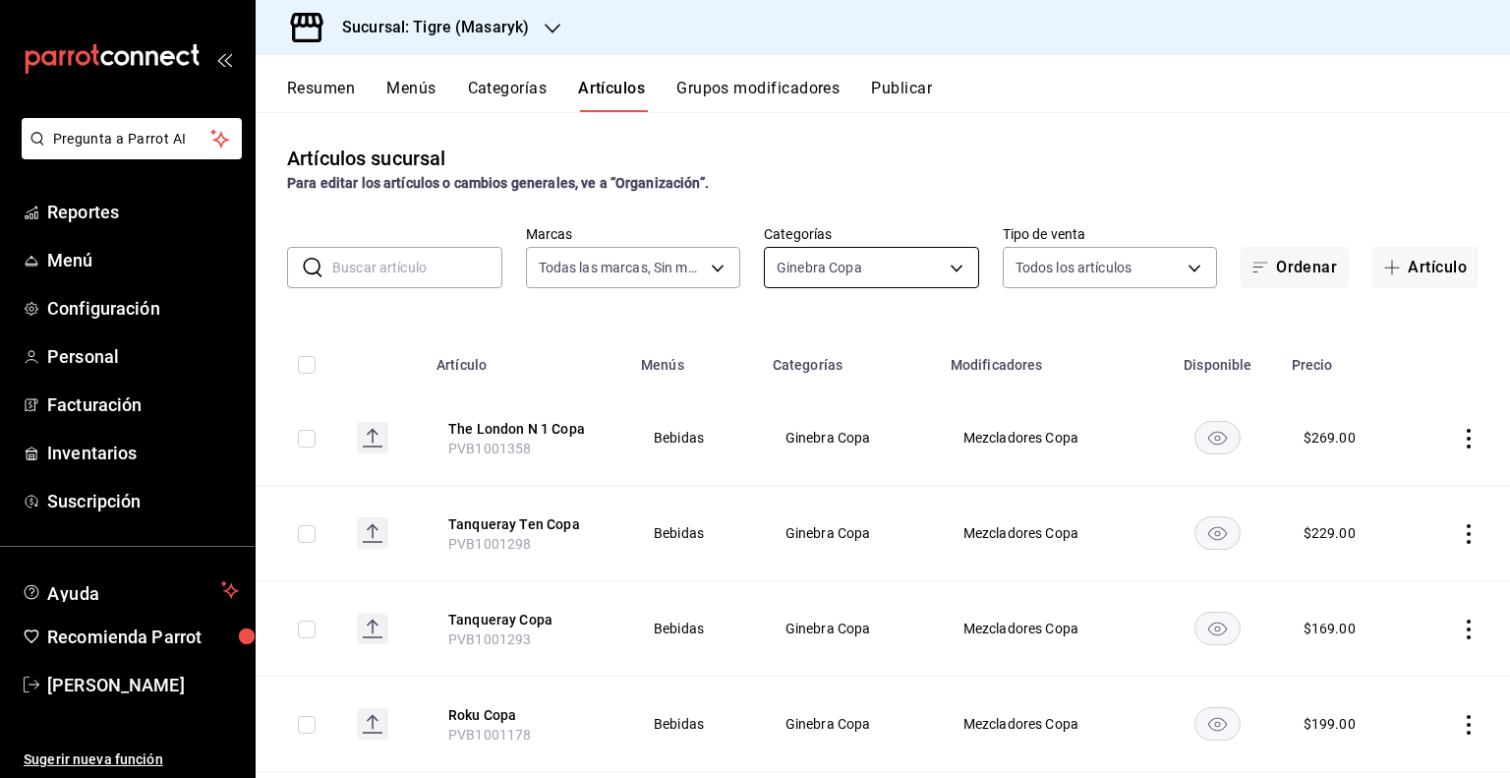
click at [921, 270] on body "Pregunta a Parrot AI Reportes Menú Configuración Personal Facturación Inventari…" at bounding box center [755, 389] width 1510 height 778
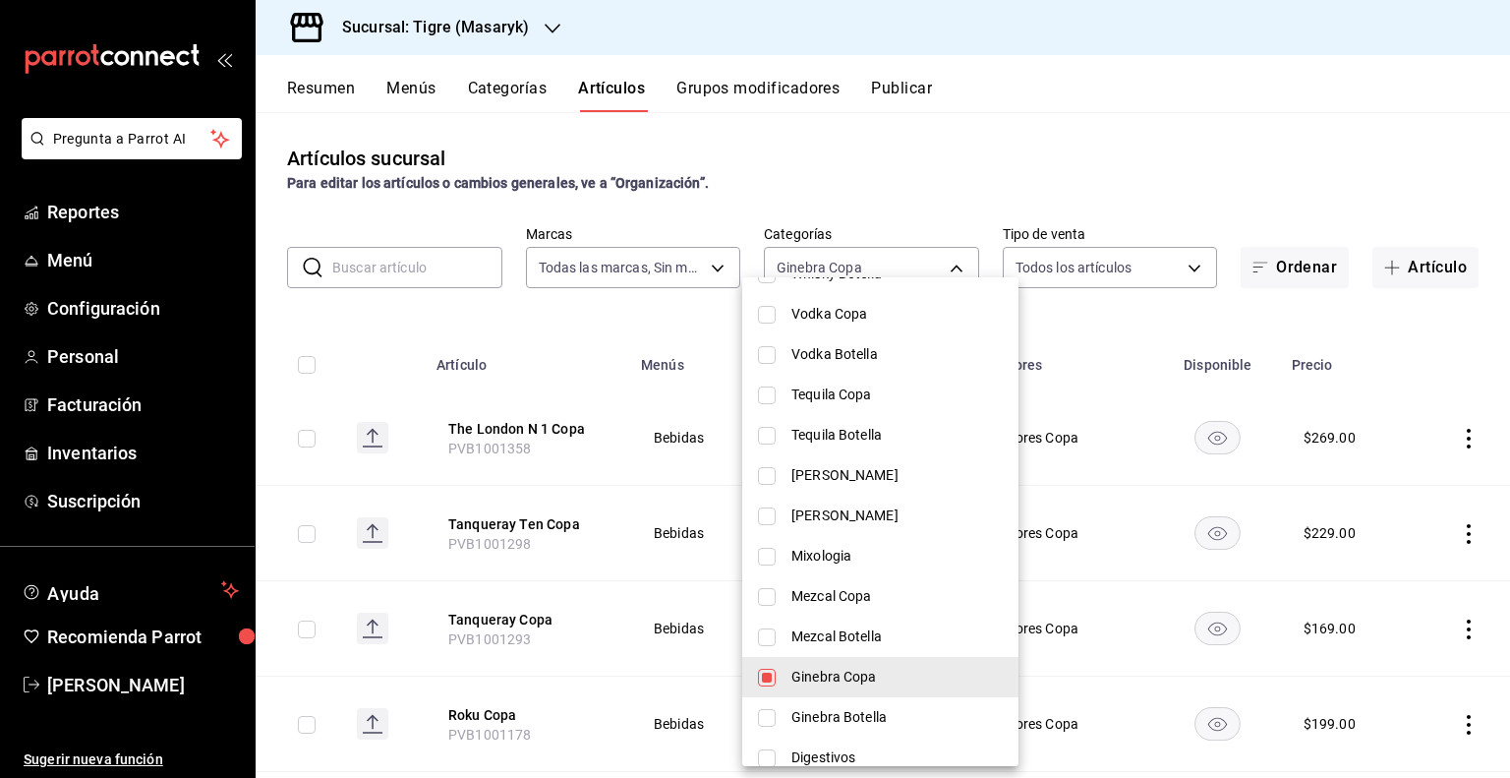
scroll to position [688, 0]
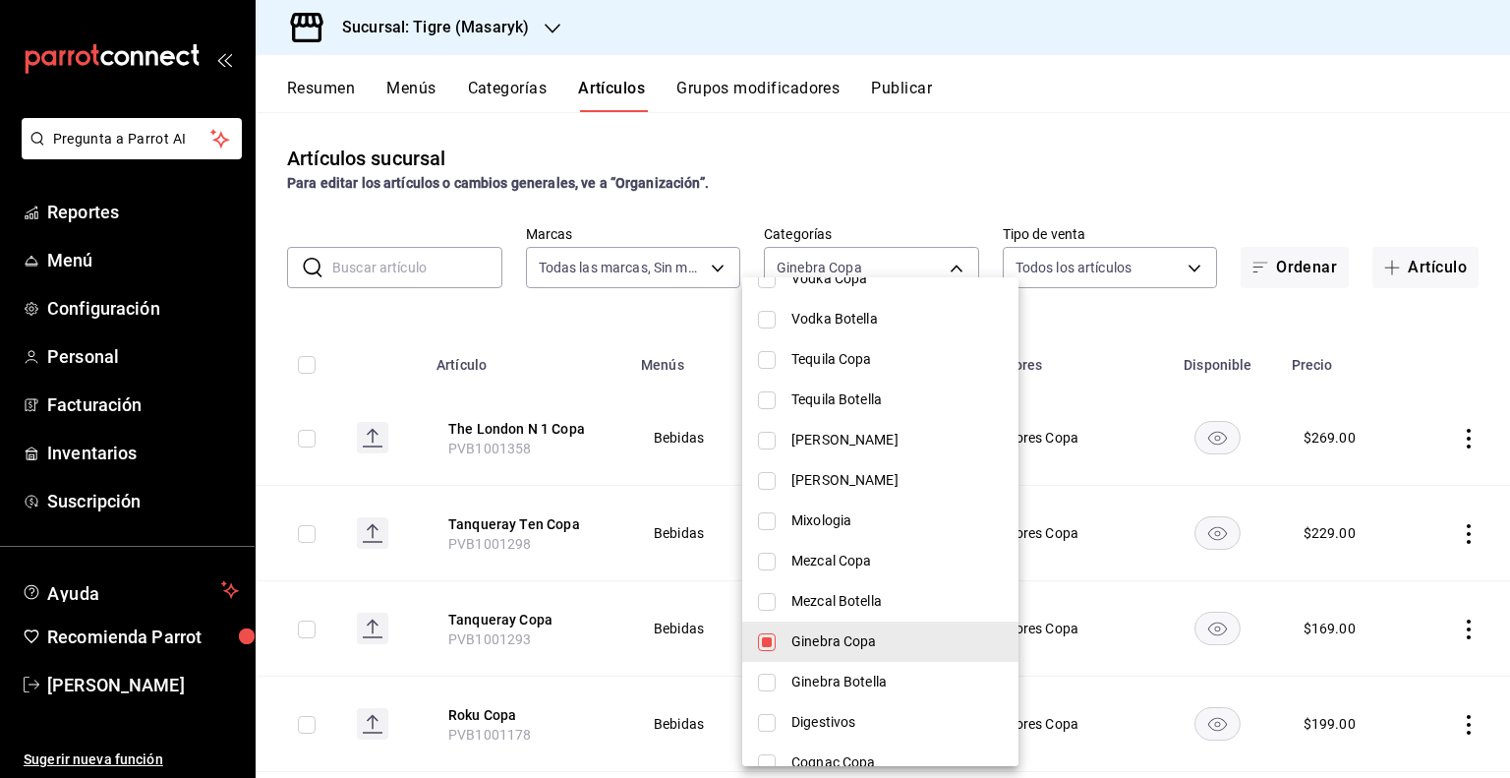
click at [815, 631] on span "Ginebra Copa" at bounding box center [896, 641] width 211 height 21
checkbox input "false"
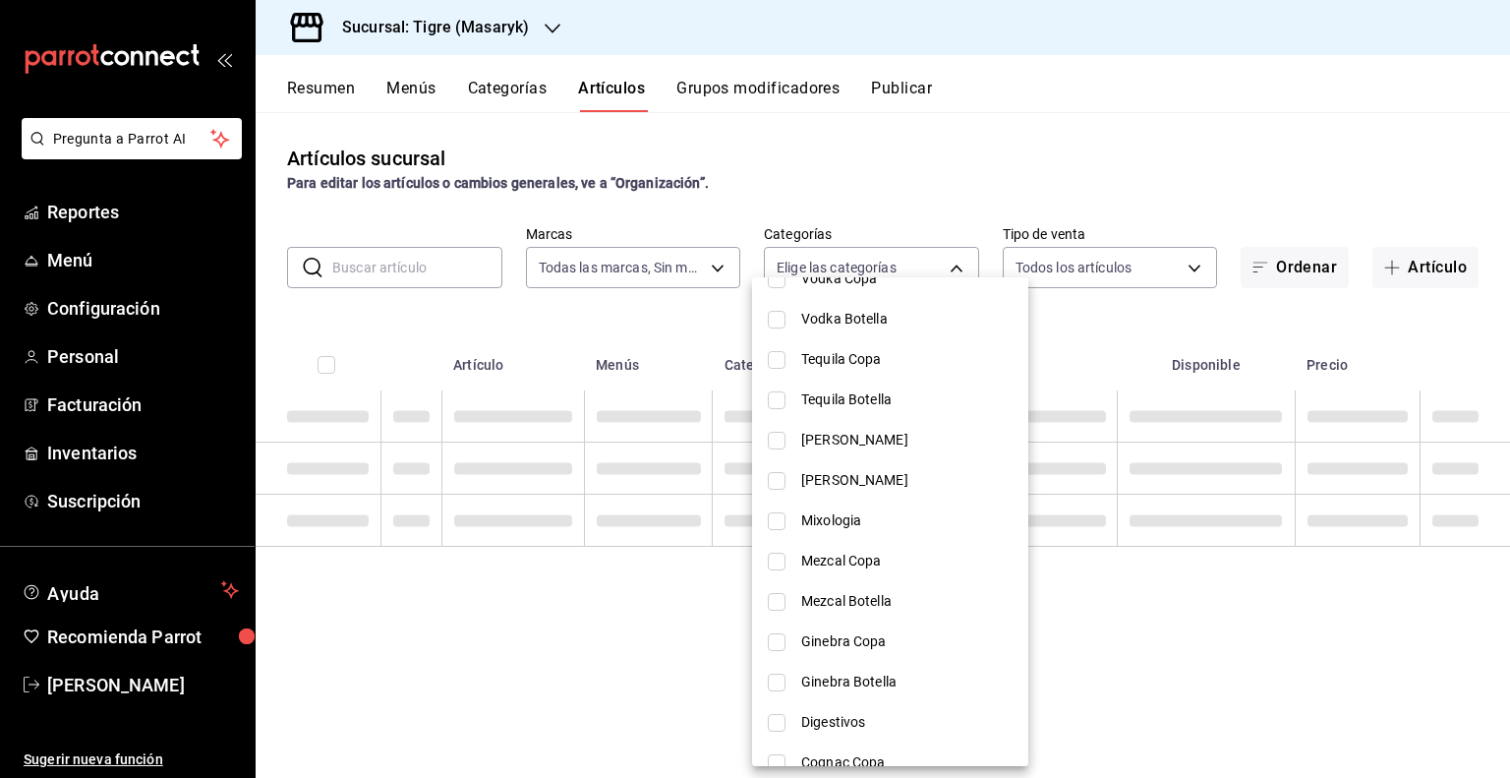
click at [881, 609] on span "Mezcal Botella" at bounding box center [906, 601] width 211 height 21
type input "dd3dac12-743c-4ac1-948b-1d18b06e6061"
checkbox input "true"
click at [1093, 399] on div at bounding box center [755, 389] width 1510 height 778
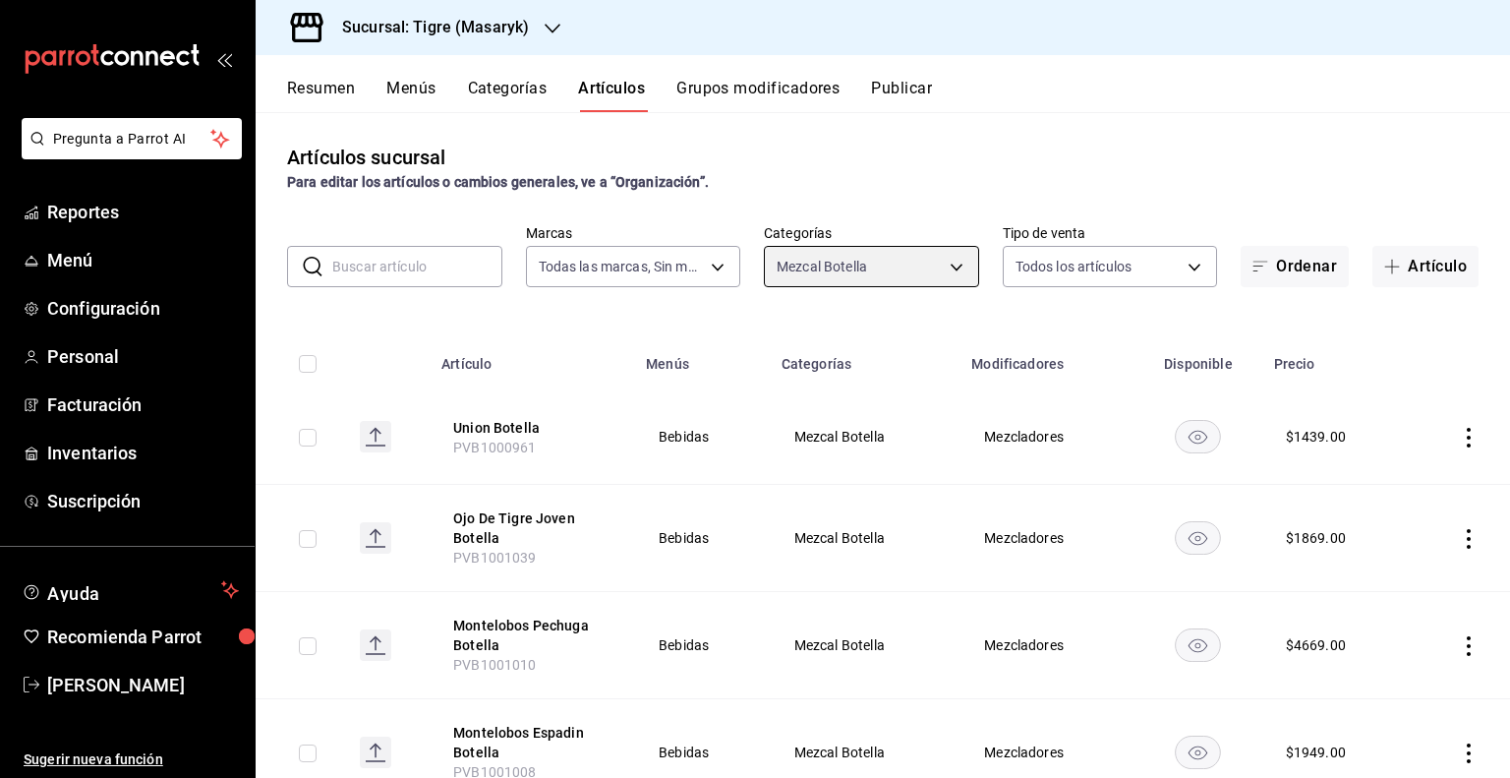
scroll to position [0, 0]
click at [946, 279] on body "Pregunta a Parrot AI Reportes Menú Configuración Personal Facturación Inventari…" at bounding box center [755, 389] width 1510 height 778
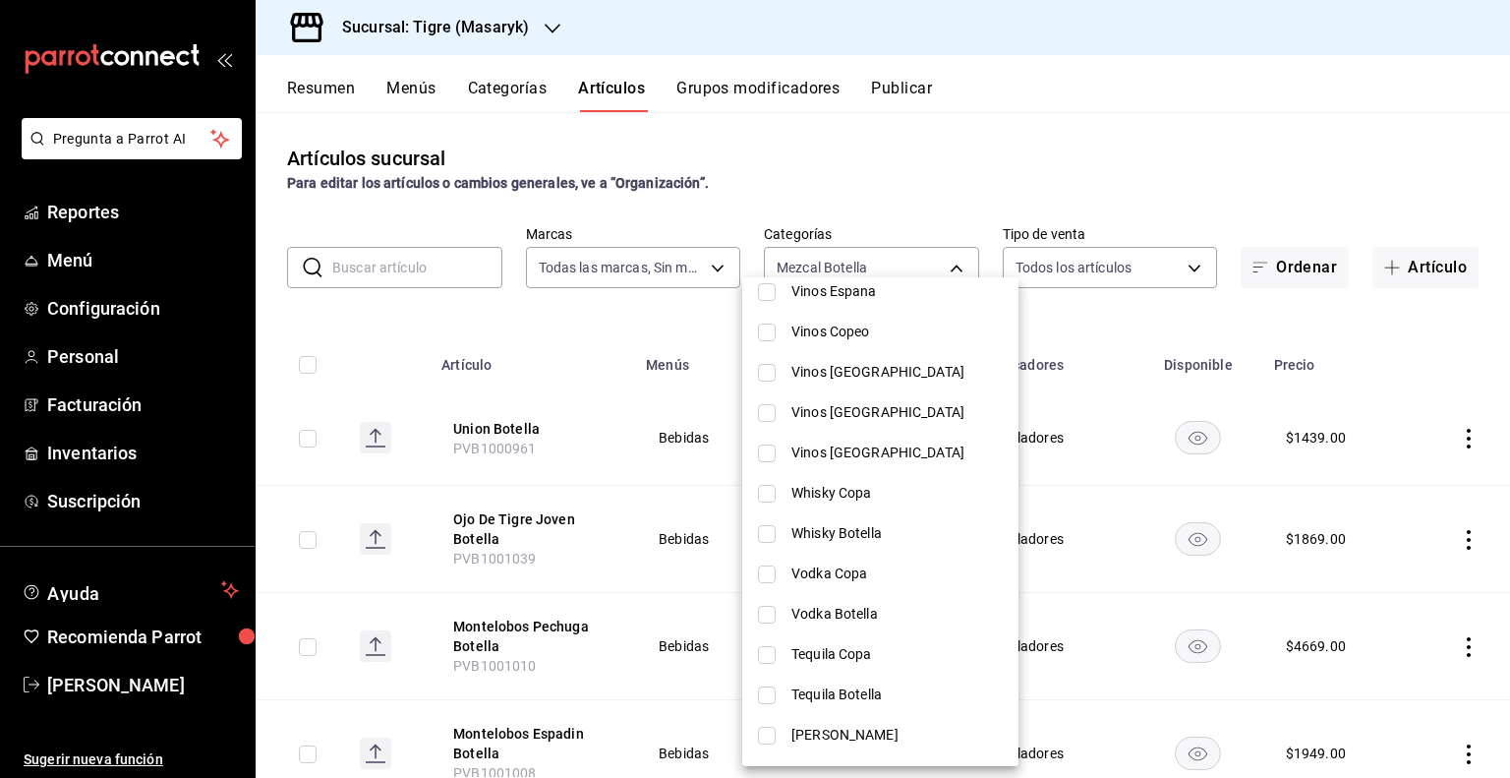
scroll to position [688, 0]
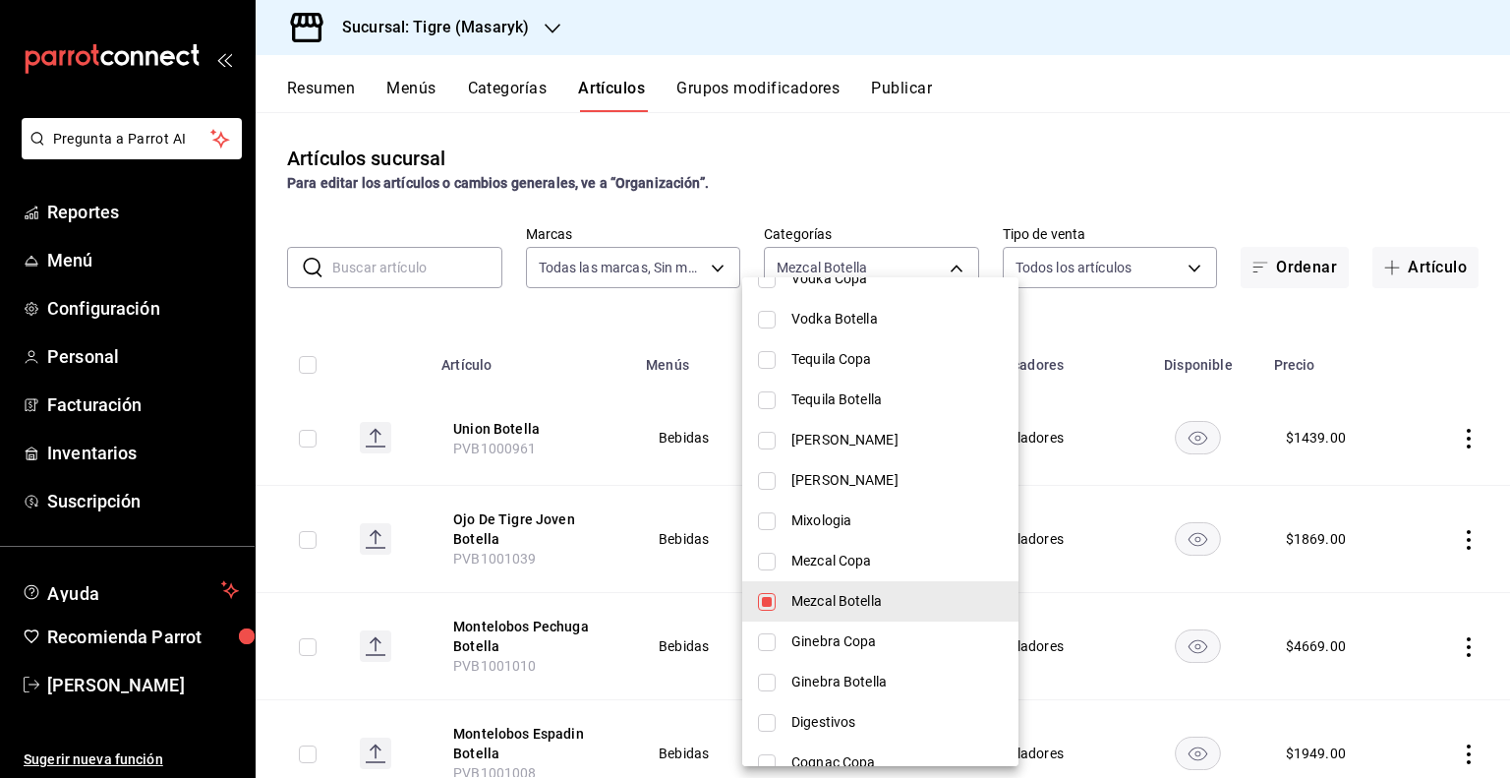
click at [763, 601] on input "checkbox" at bounding box center [767, 602] width 18 height 18
checkbox input "false"
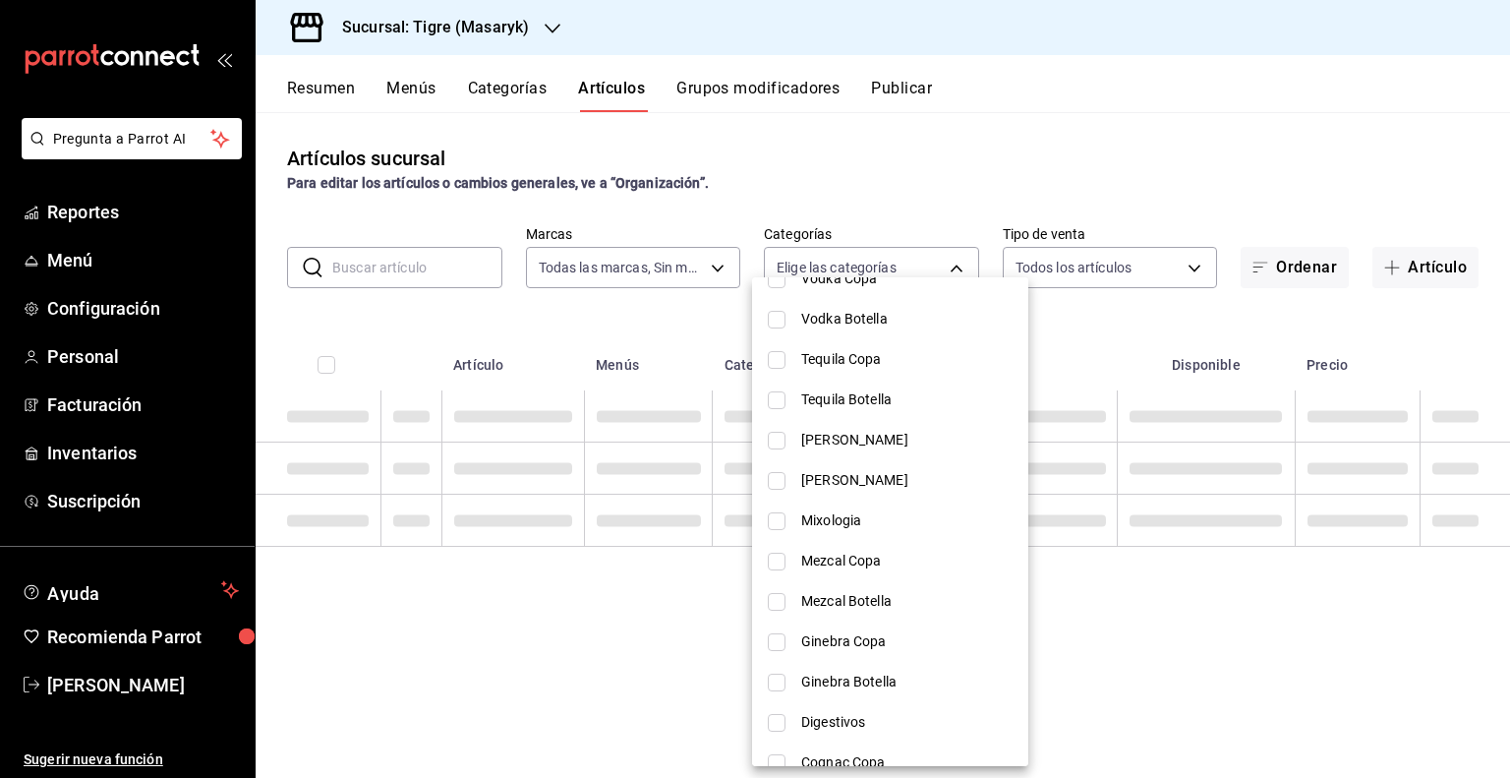
click at [772, 572] on li "Mezcal Copa" at bounding box center [890, 561] width 276 height 40
type input "53673888-9dad-49f4-941f-10fe9c252d29"
checkbox input "true"
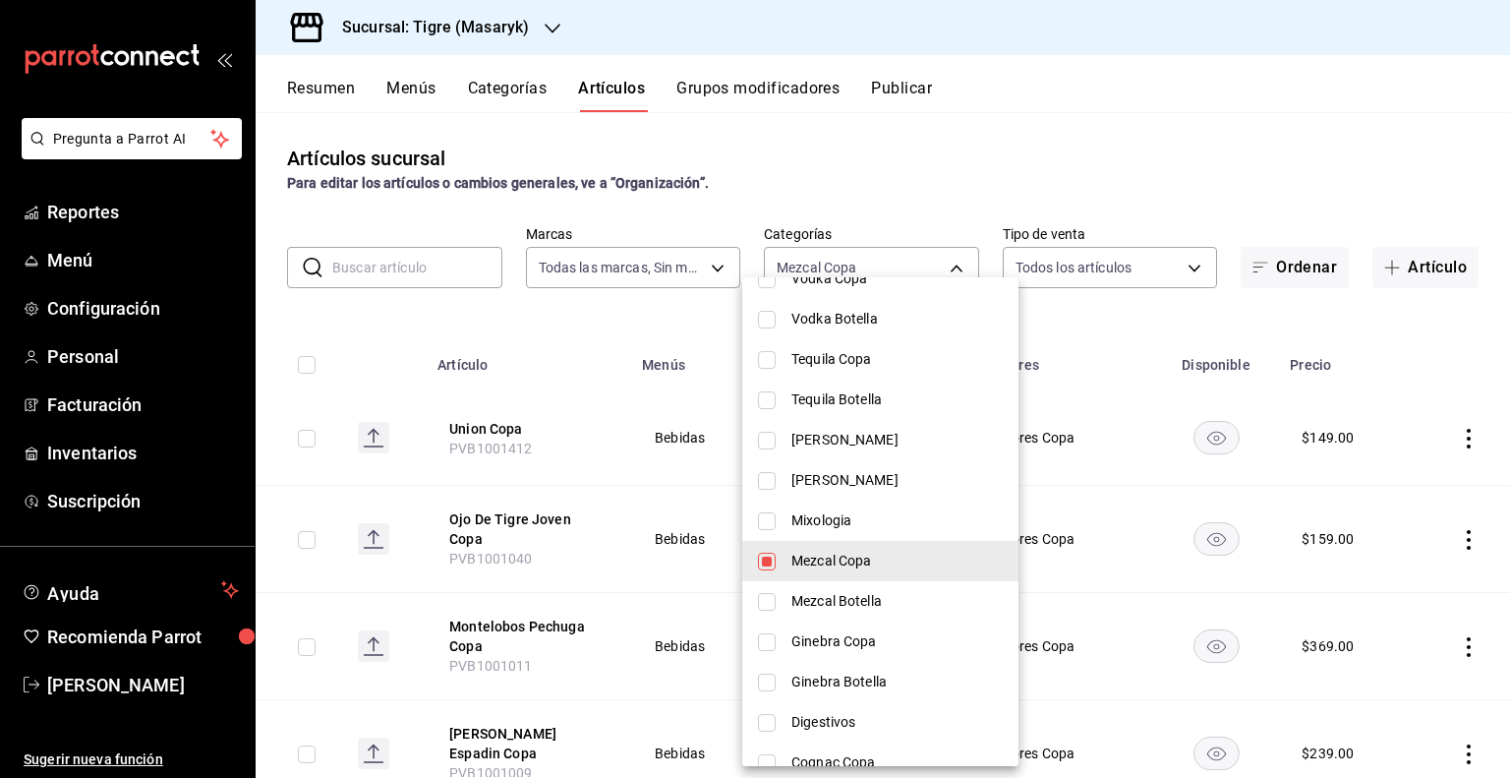
click at [1122, 505] on div at bounding box center [755, 389] width 1510 height 778
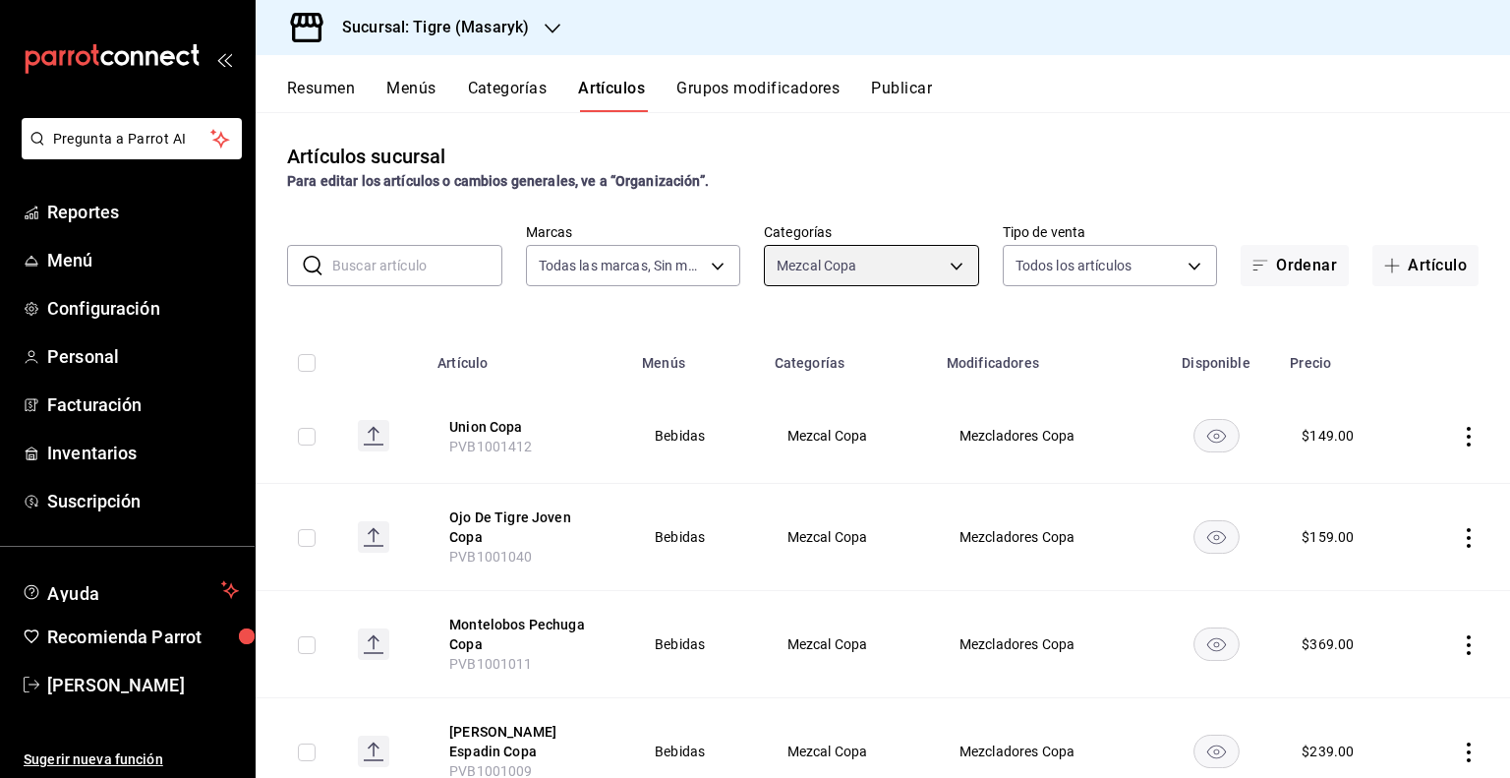
scroll to position [0, 0]
click at [948, 251] on body "Pregunta a Parrot AI Reportes Menú Configuración Personal Facturación Inventari…" at bounding box center [755, 389] width 1510 height 778
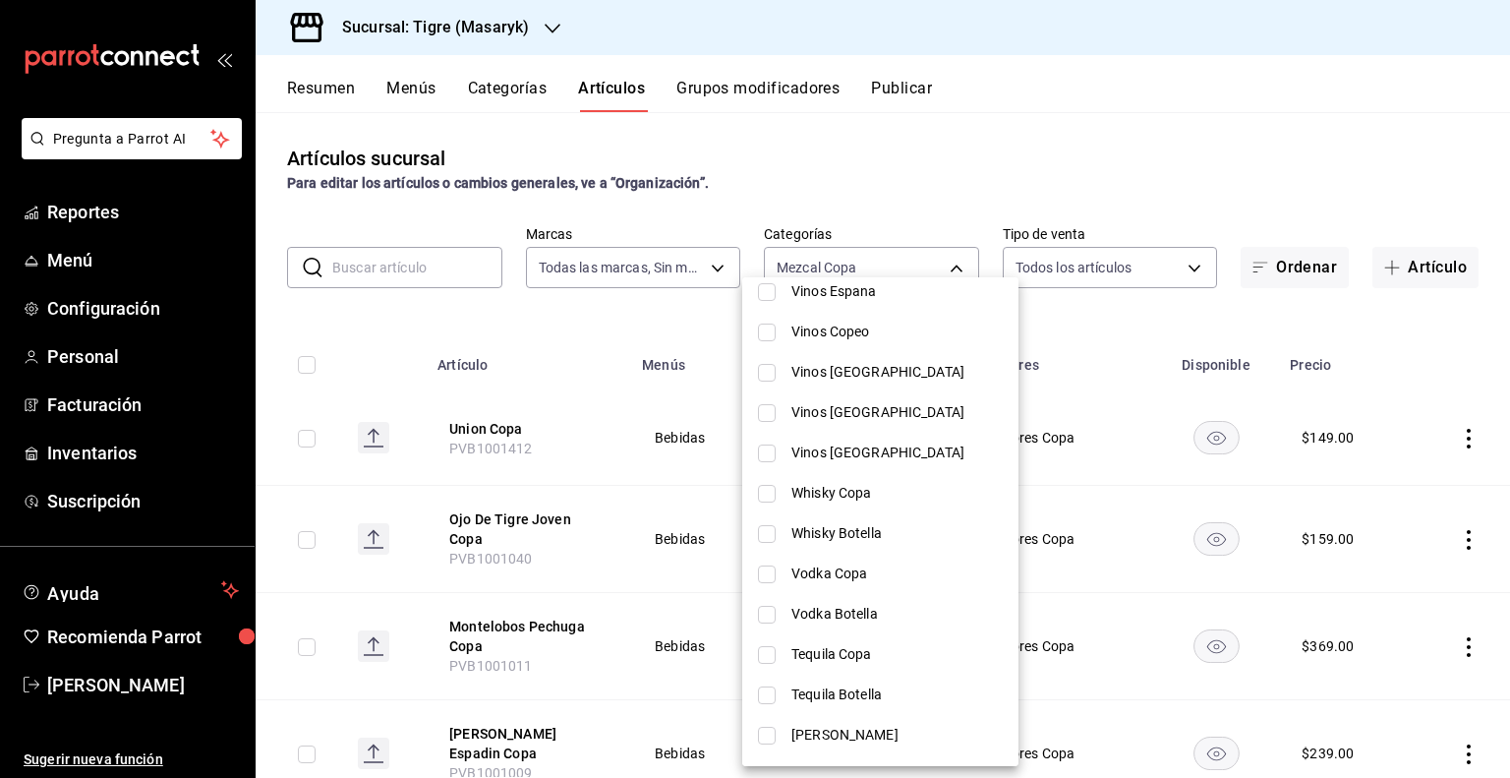
scroll to position [590, 0]
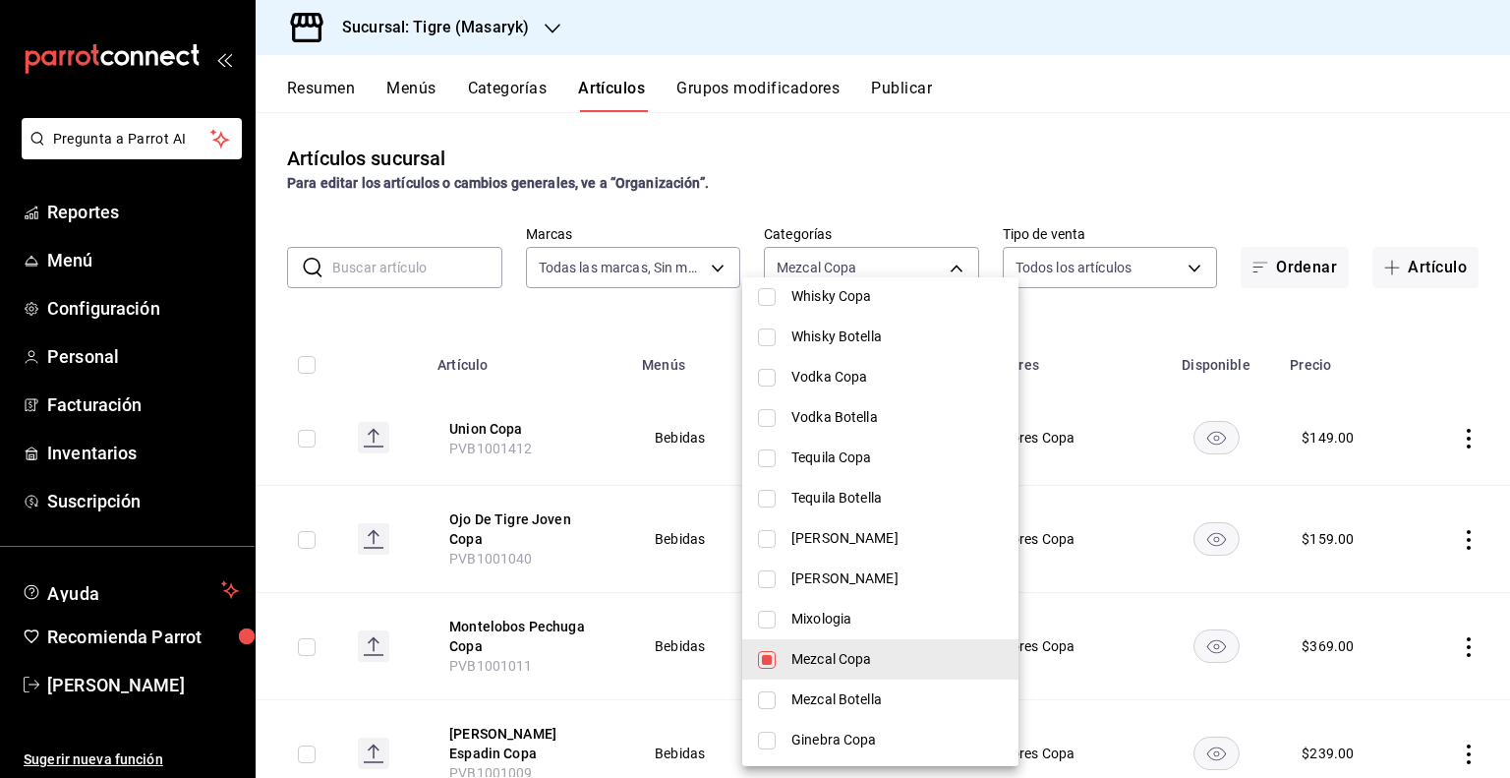
click at [767, 664] on input "checkbox" at bounding box center [767, 660] width 18 height 18
checkbox input "false"
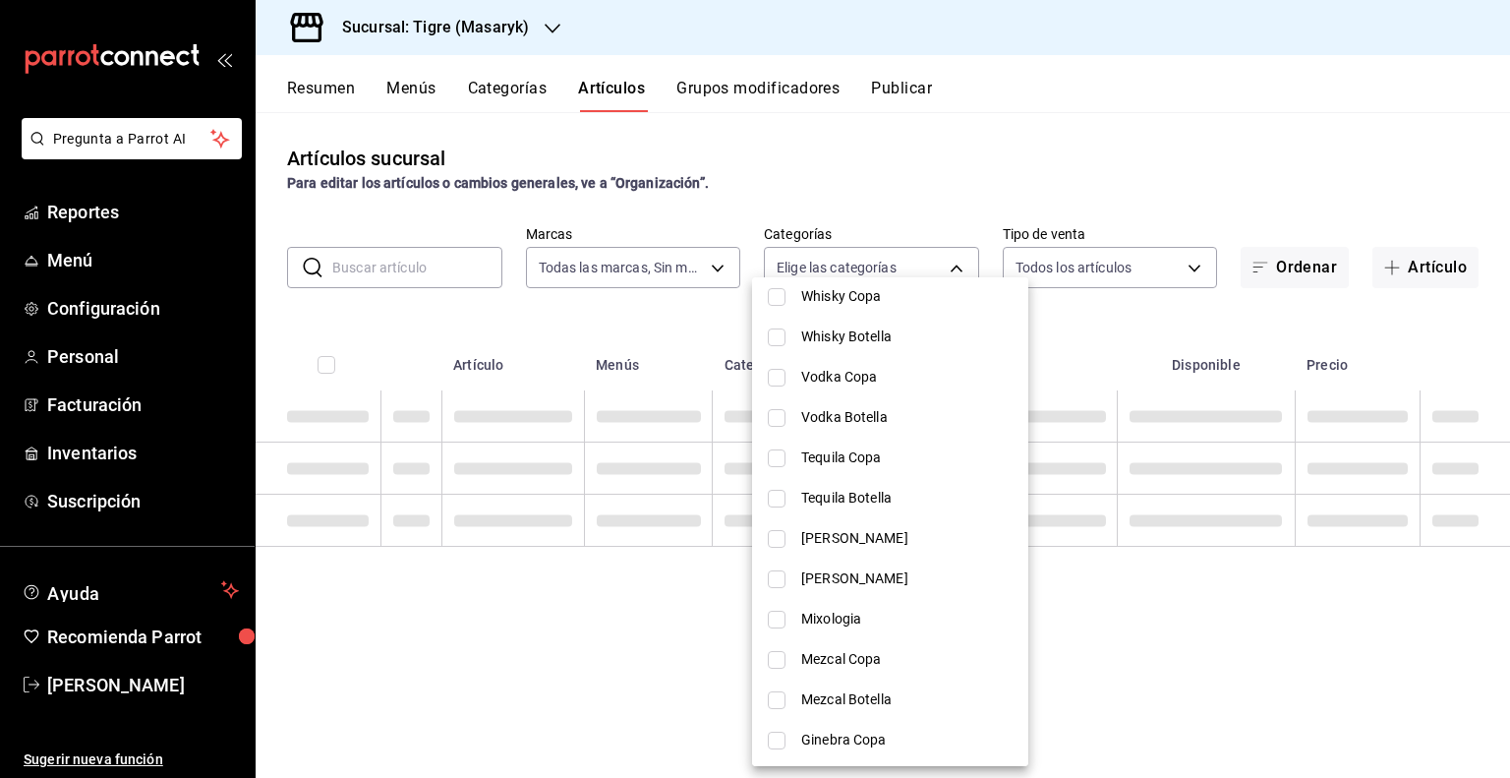
click at [857, 582] on span "[PERSON_NAME]" at bounding box center [906, 578] width 211 height 21
type input "6541202f-f1b2-4045-bac6-d98f21753dec"
checkbox input "true"
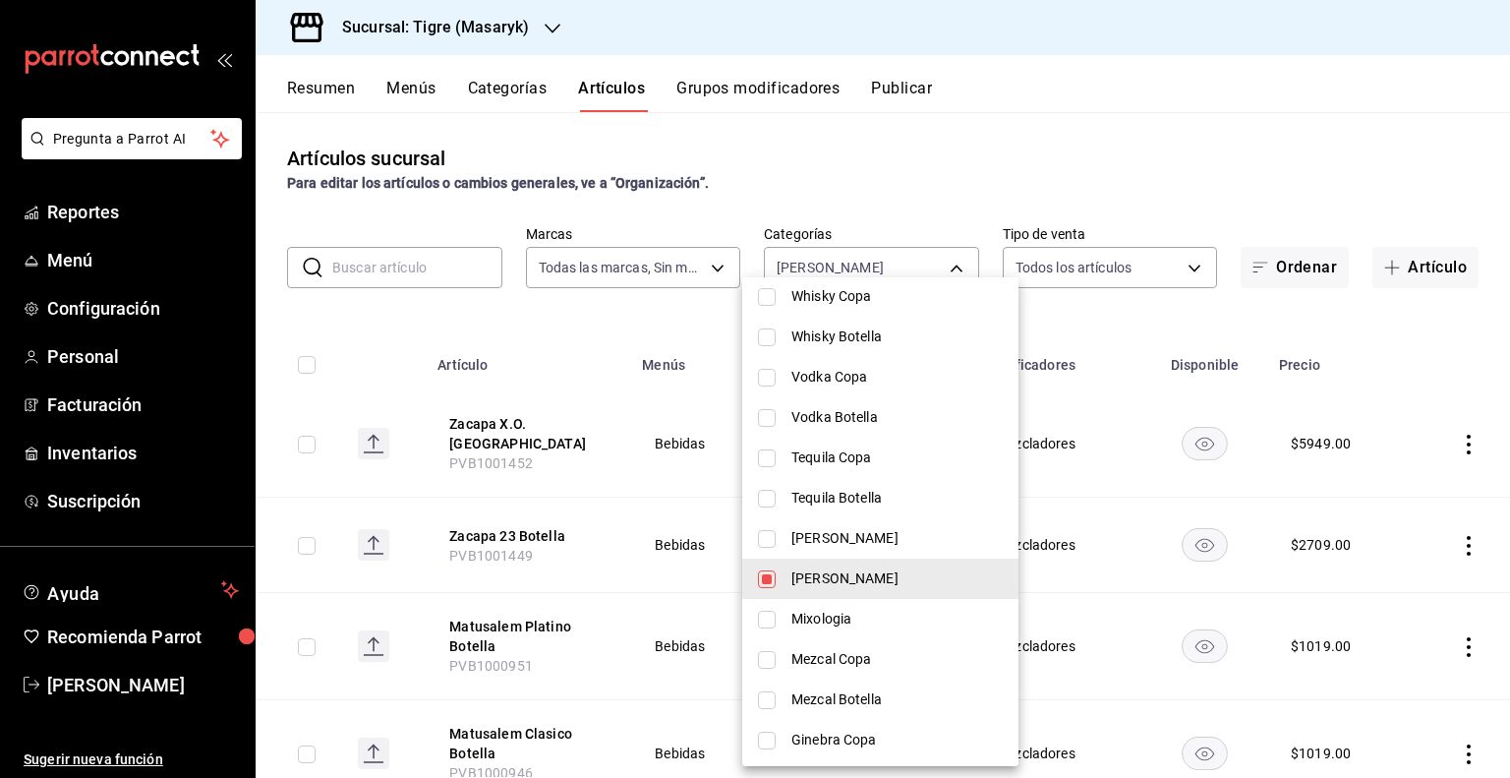
click at [1084, 393] on div at bounding box center [755, 389] width 1510 height 778
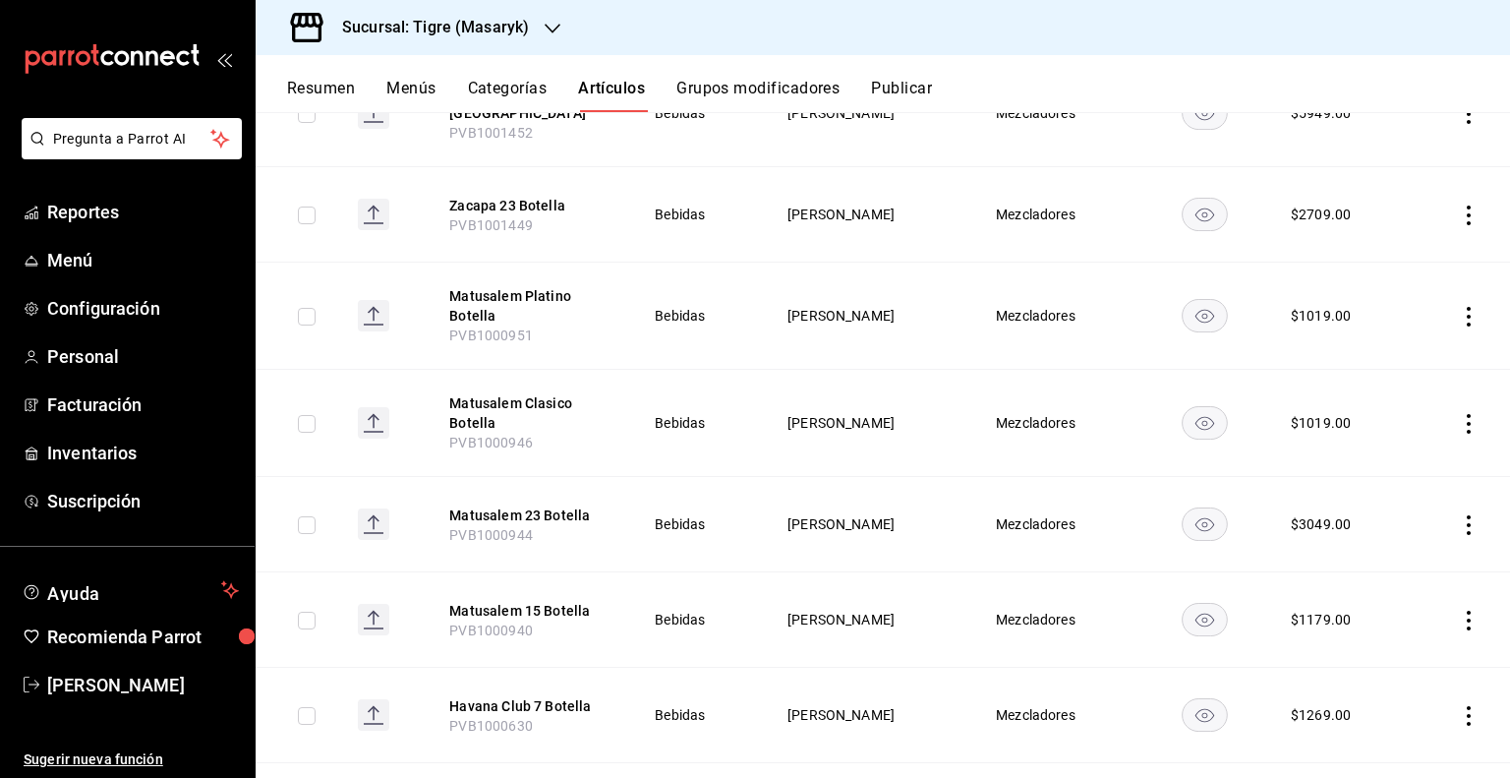
scroll to position [0, 0]
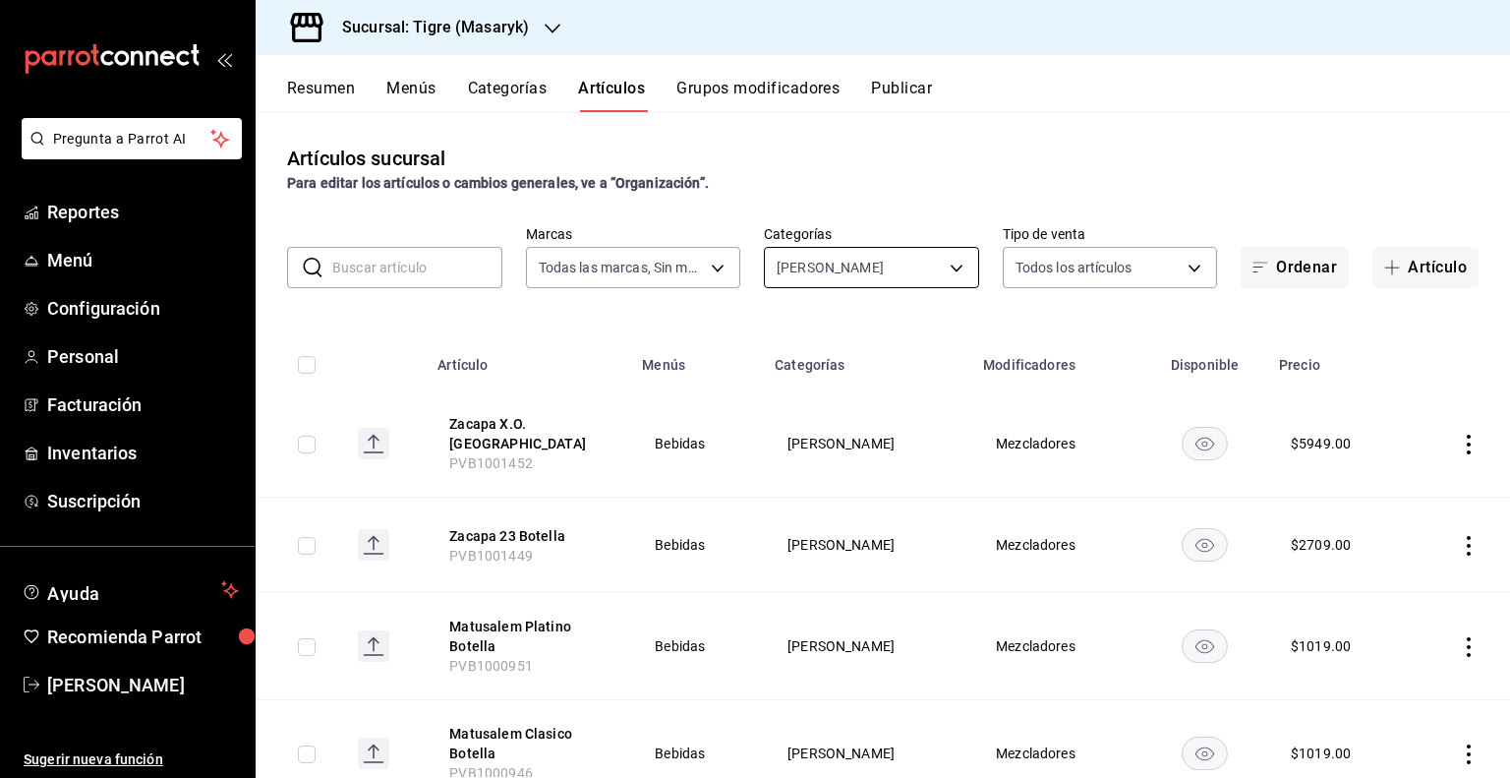
click at [908, 270] on body "Pregunta a Parrot AI Reportes Menú Configuración Personal Facturación Inventari…" at bounding box center [755, 389] width 1510 height 778
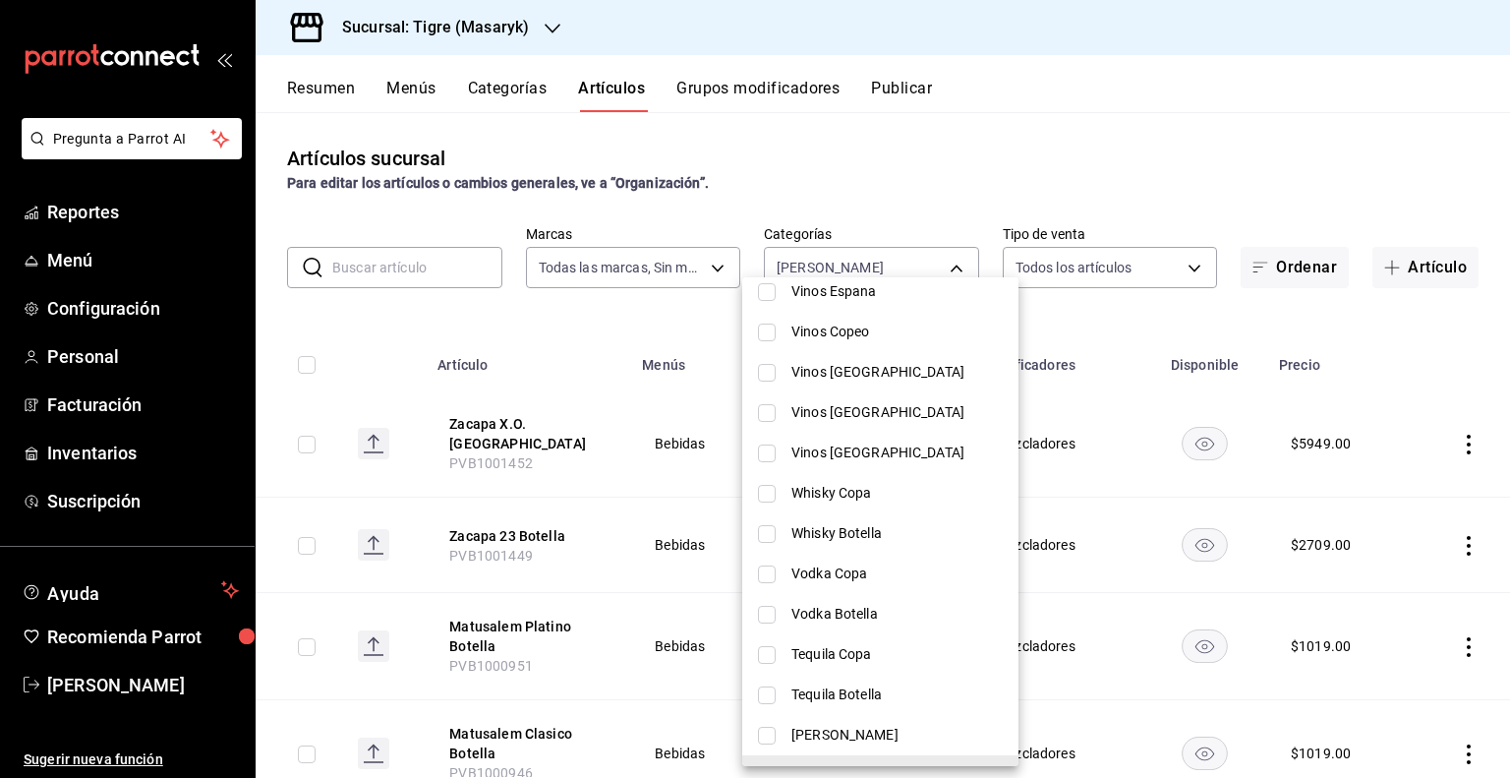
scroll to position [590, 0]
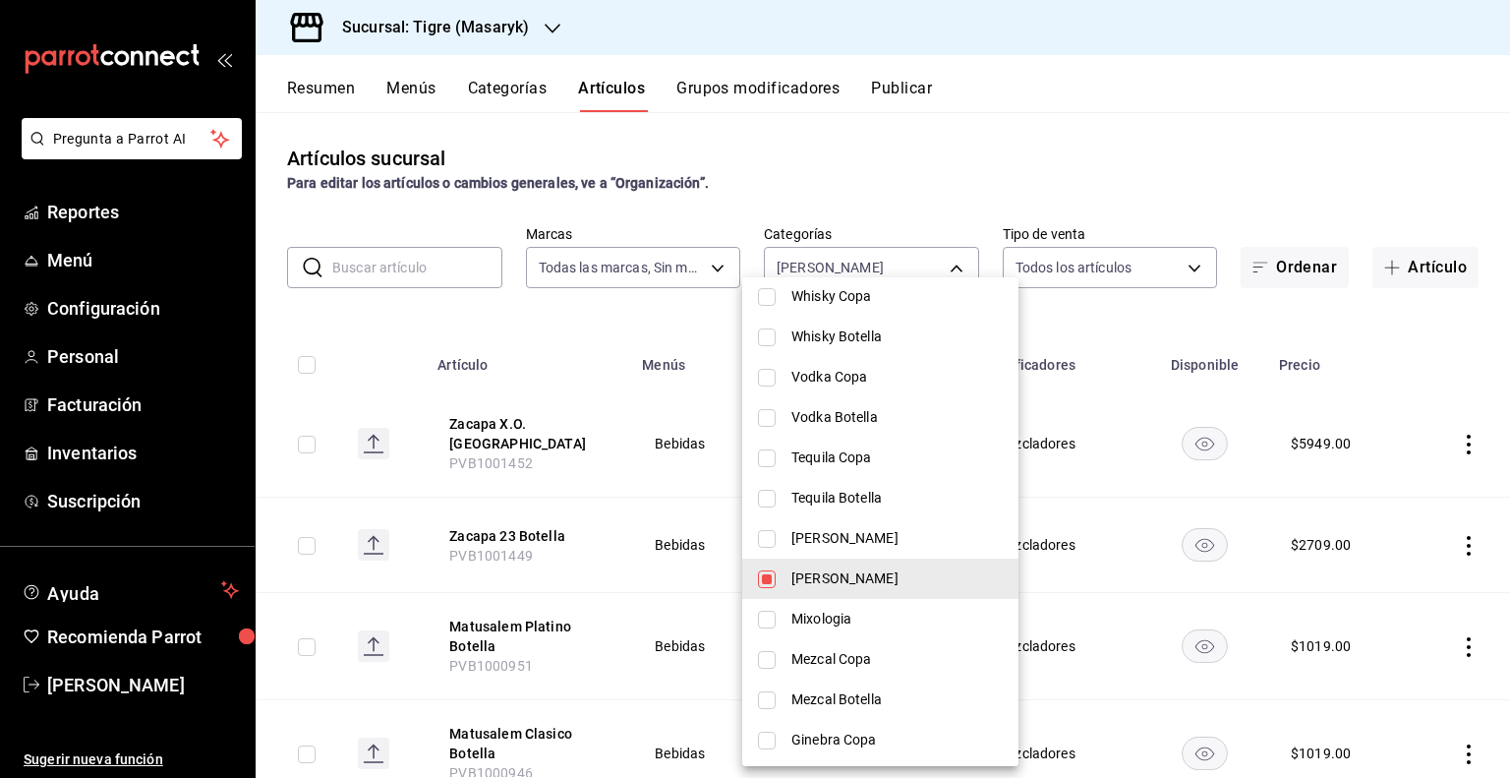
click at [816, 578] on span "[PERSON_NAME]" at bounding box center [896, 578] width 211 height 21
checkbox input "false"
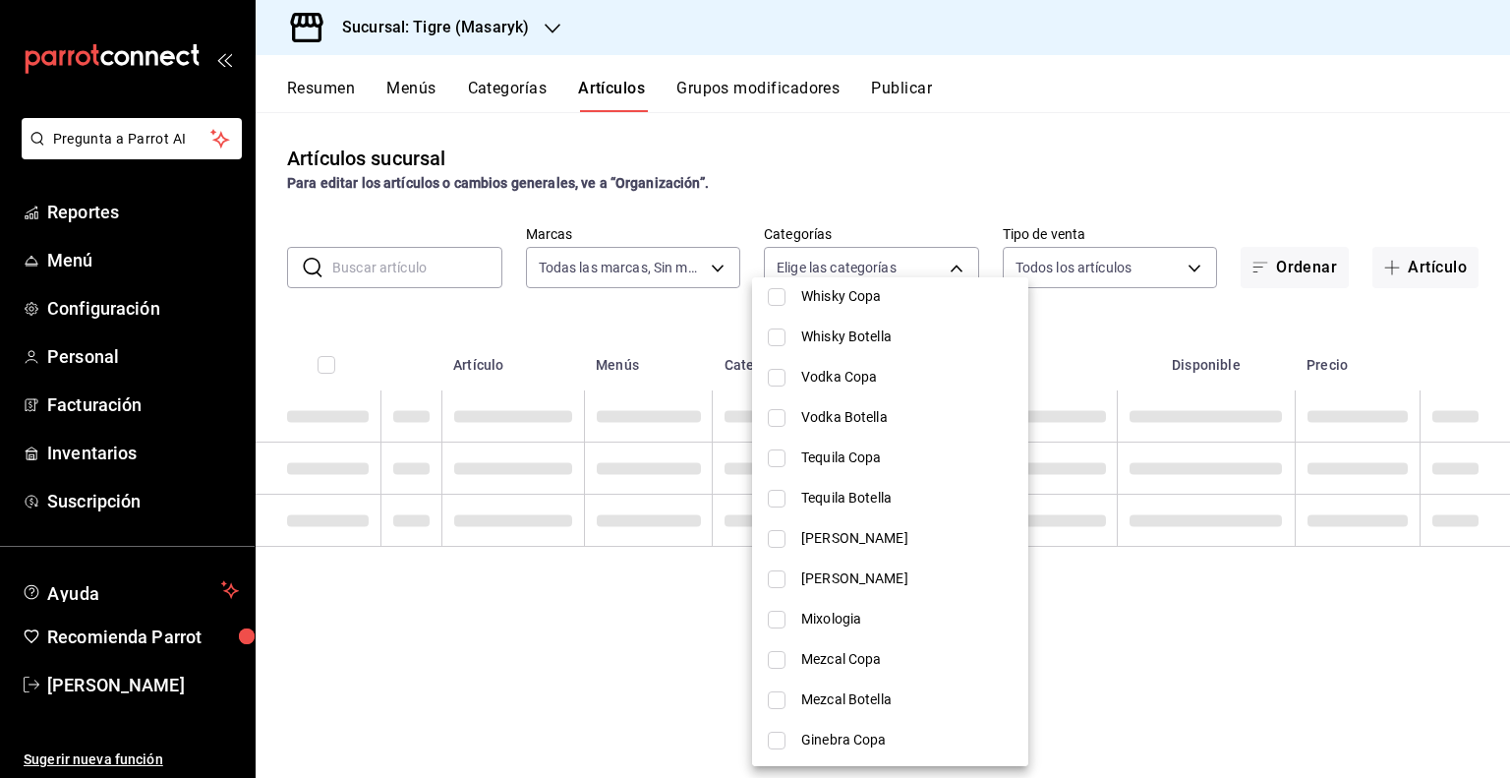
click at [817, 550] on li "[PERSON_NAME]" at bounding box center [890, 538] width 276 height 40
type input "3cc86ec6-978f-404c-905f-6e11c279cf7e"
checkbox input "true"
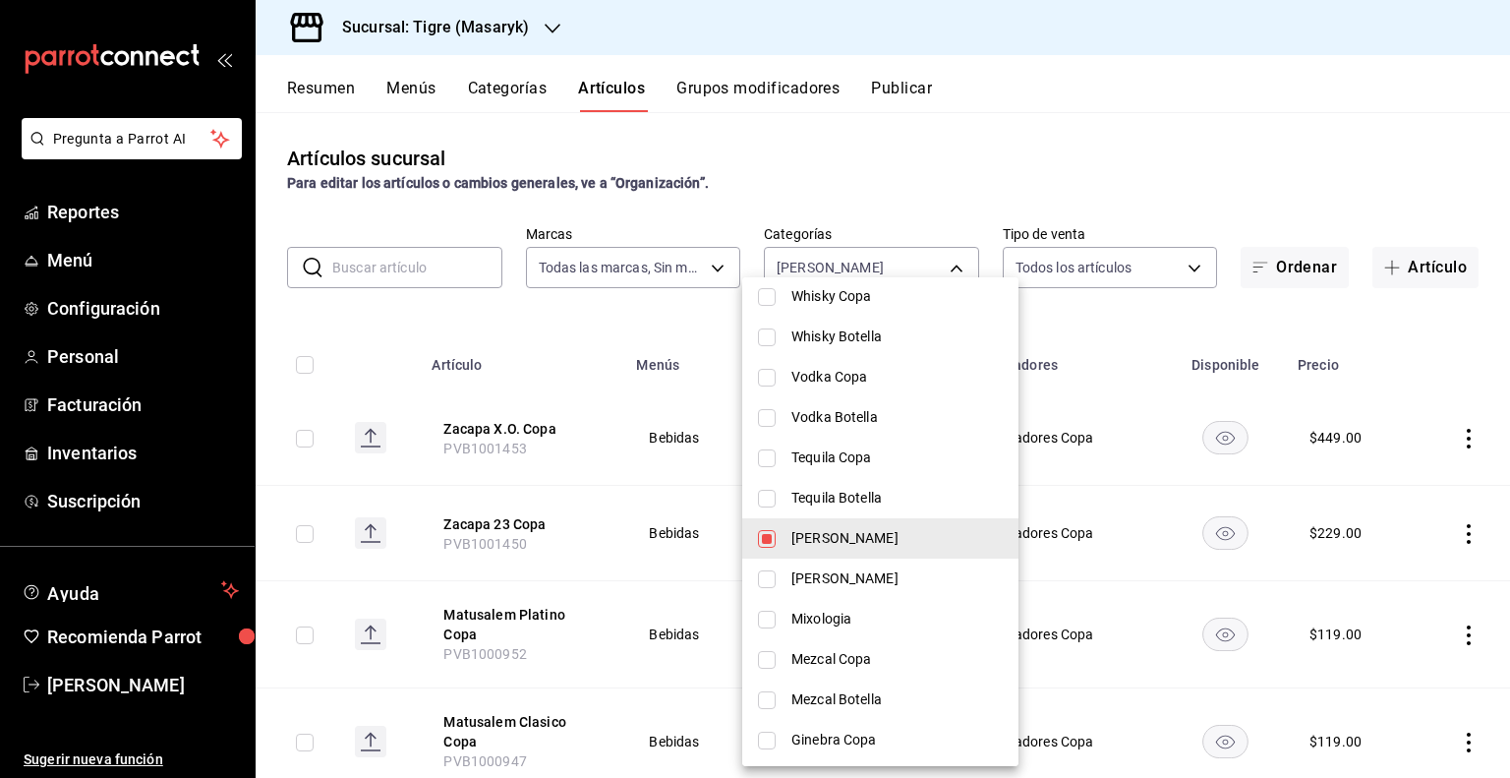
click at [1160, 544] on div at bounding box center [755, 389] width 1510 height 778
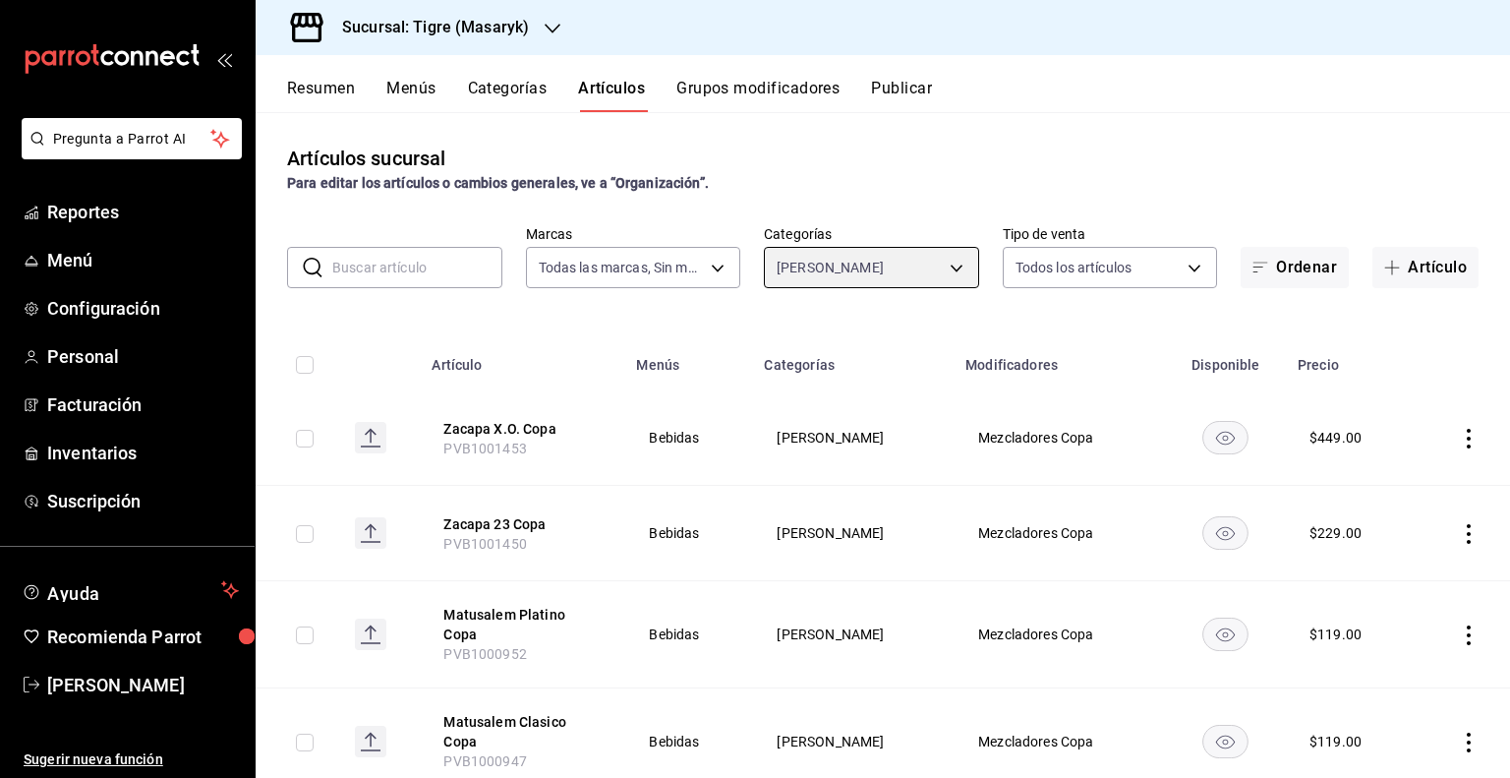
scroll to position [0, 0]
click at [925, 290] on div "Artículos sucursal Para editar los artículos o cambios generales, ve a “Organiz…" at bounding box center [883, 444] width 1255 height 665
click at [960, 266] on body "Pregunta a Parrot AI Reportes Menú Configuración Personal Facturación Inventari…" at bounding box center [755, 389] width 1510 height 778
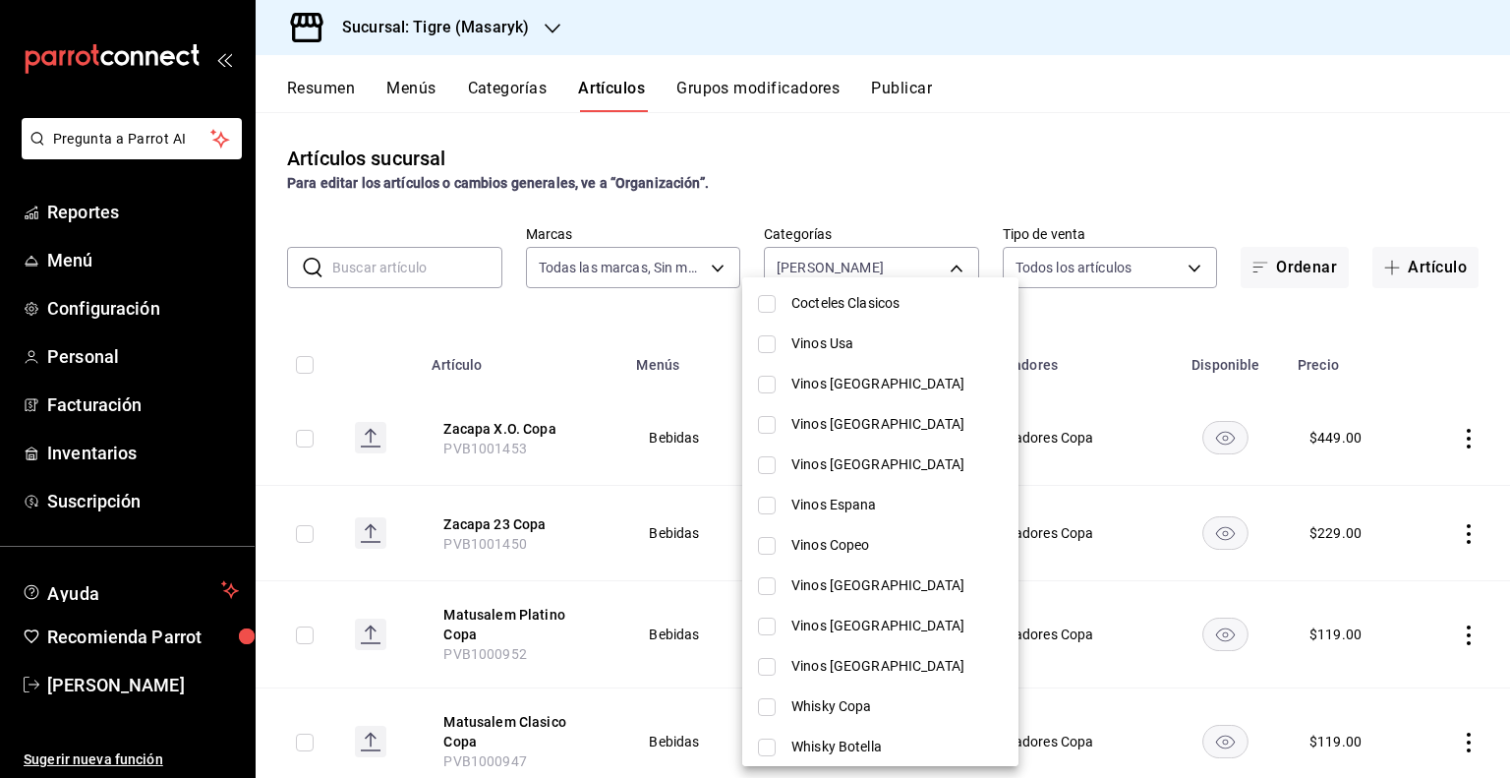
scroll to position [393, 0]
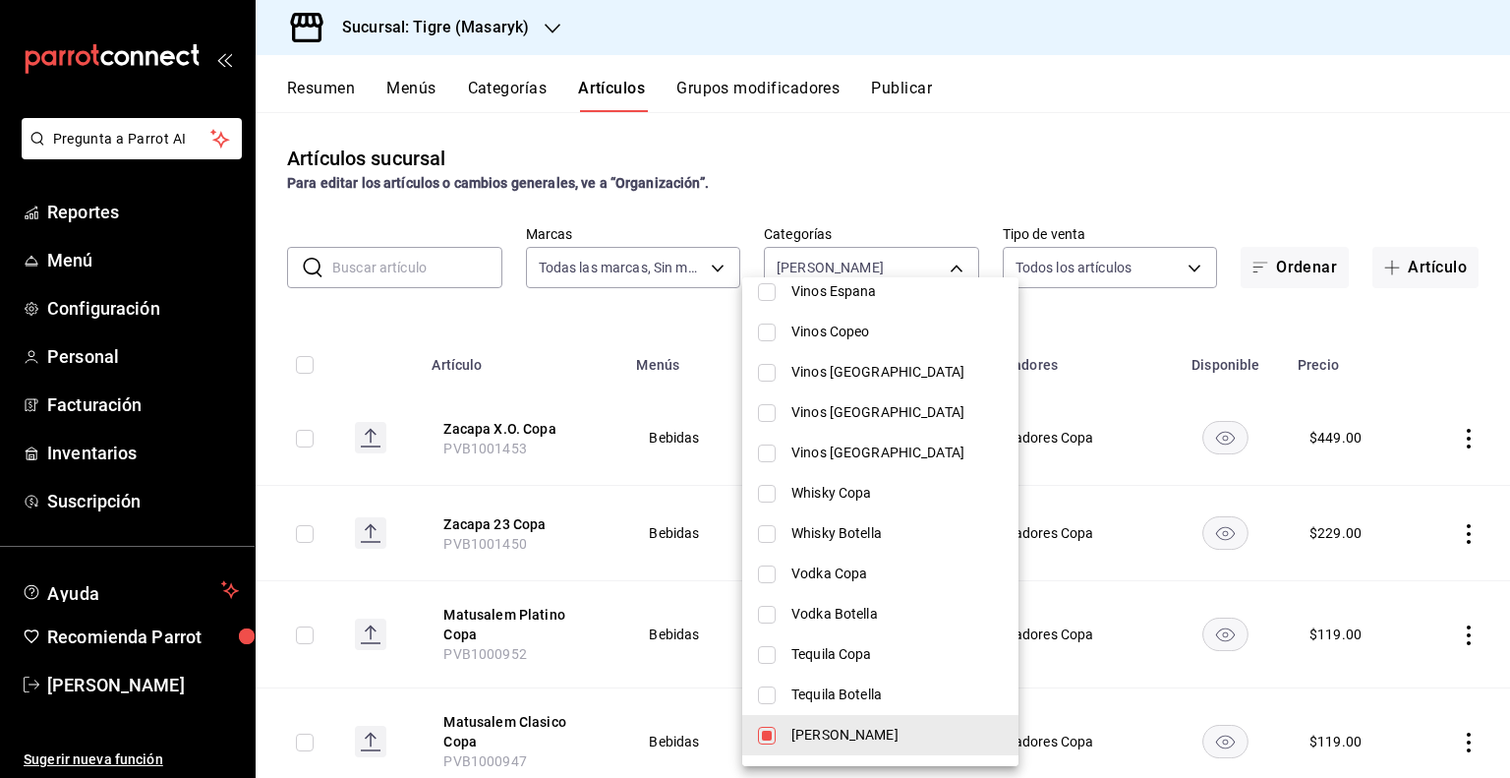
click at [828, 729] on span "[PERSON_NAME]" at bounding box center [896, 735] width 211 height 21
checkbox input "false"
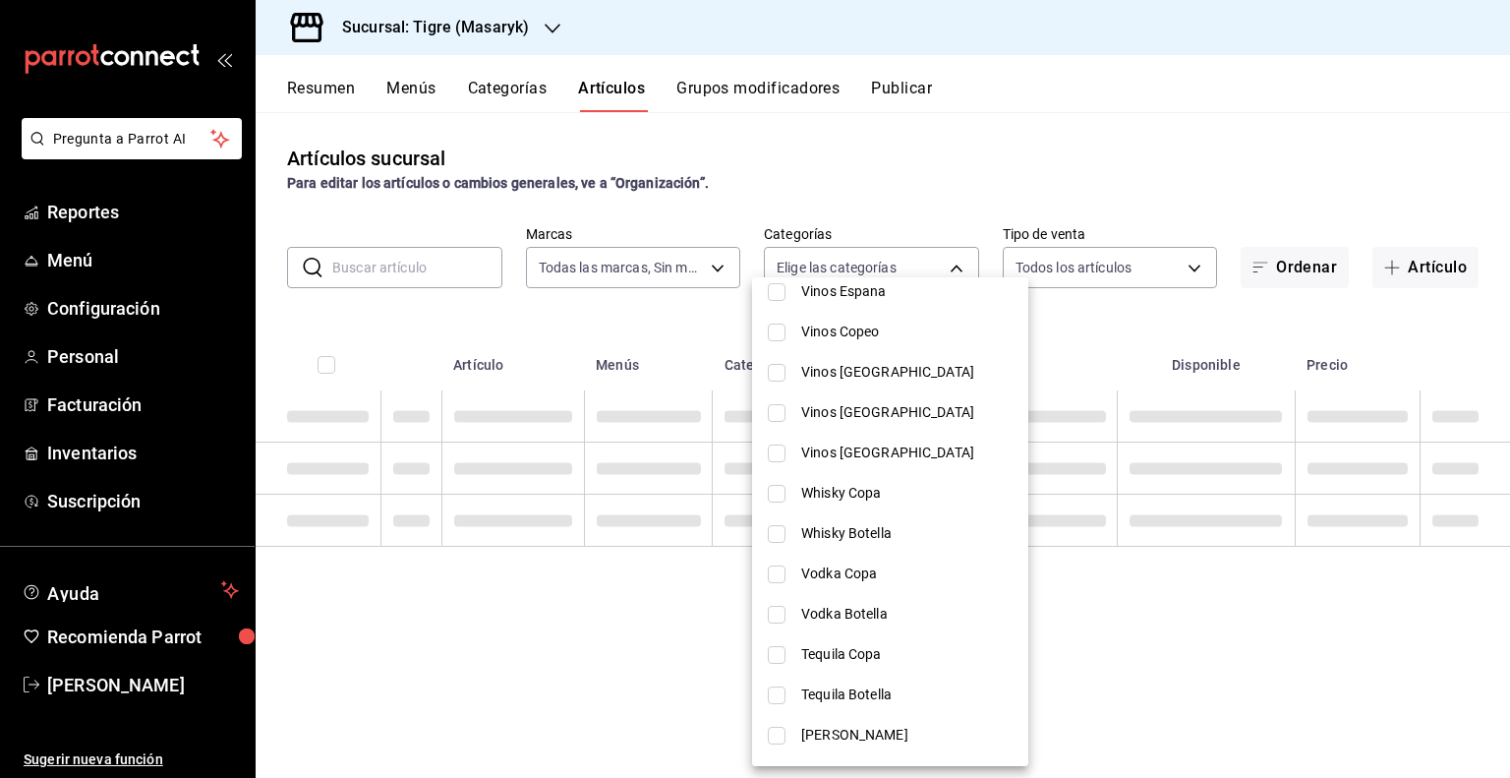
click at [836, 699] on span "Tequila Botella" at bounding box center [906, 694] width 211 height 21
type input "e8a279c8-b096-49a0-a5e2-f635dfa65c64"
checkbox input "true"
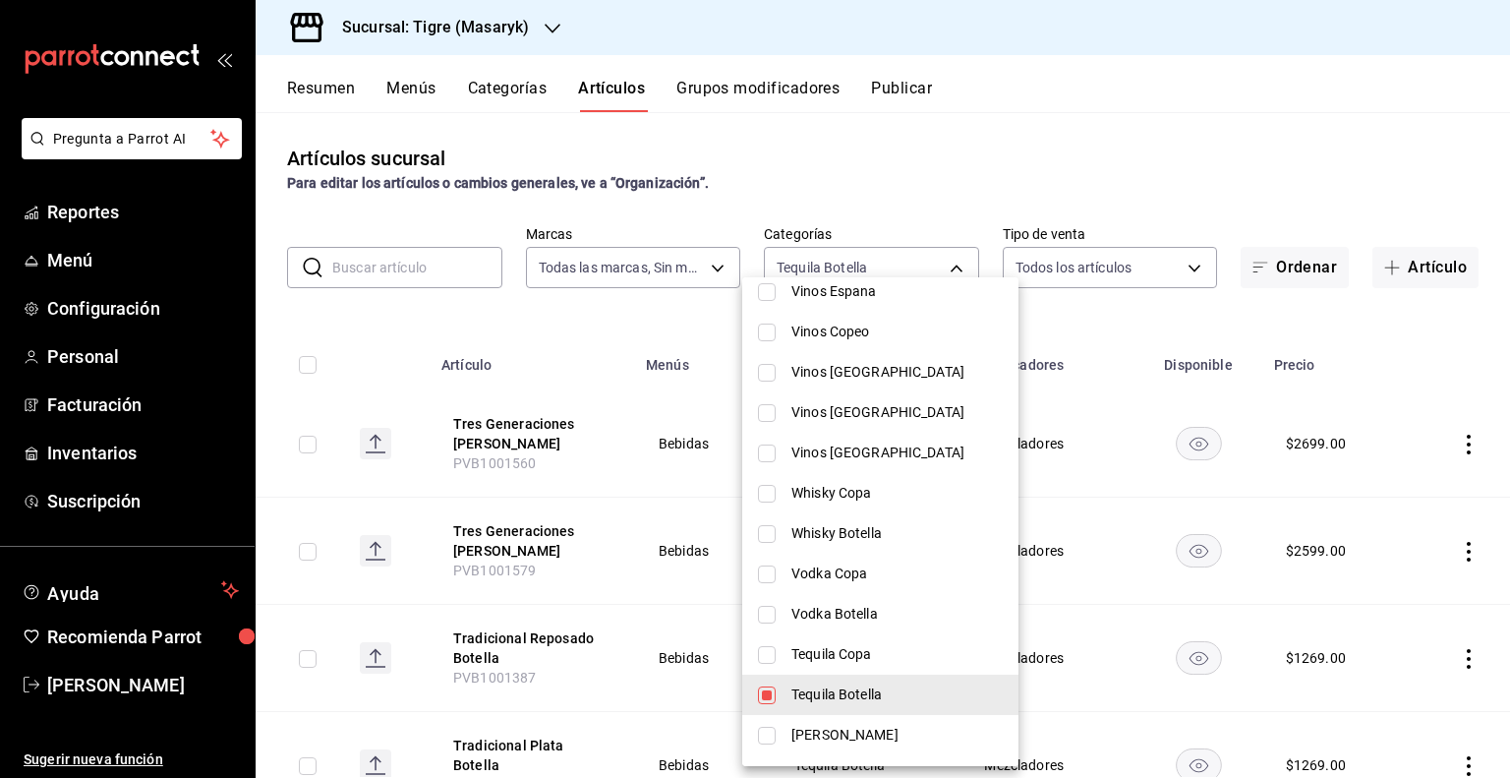
click at [1069, 462] on div at bounding box center [755, 389] width 1510 height 778
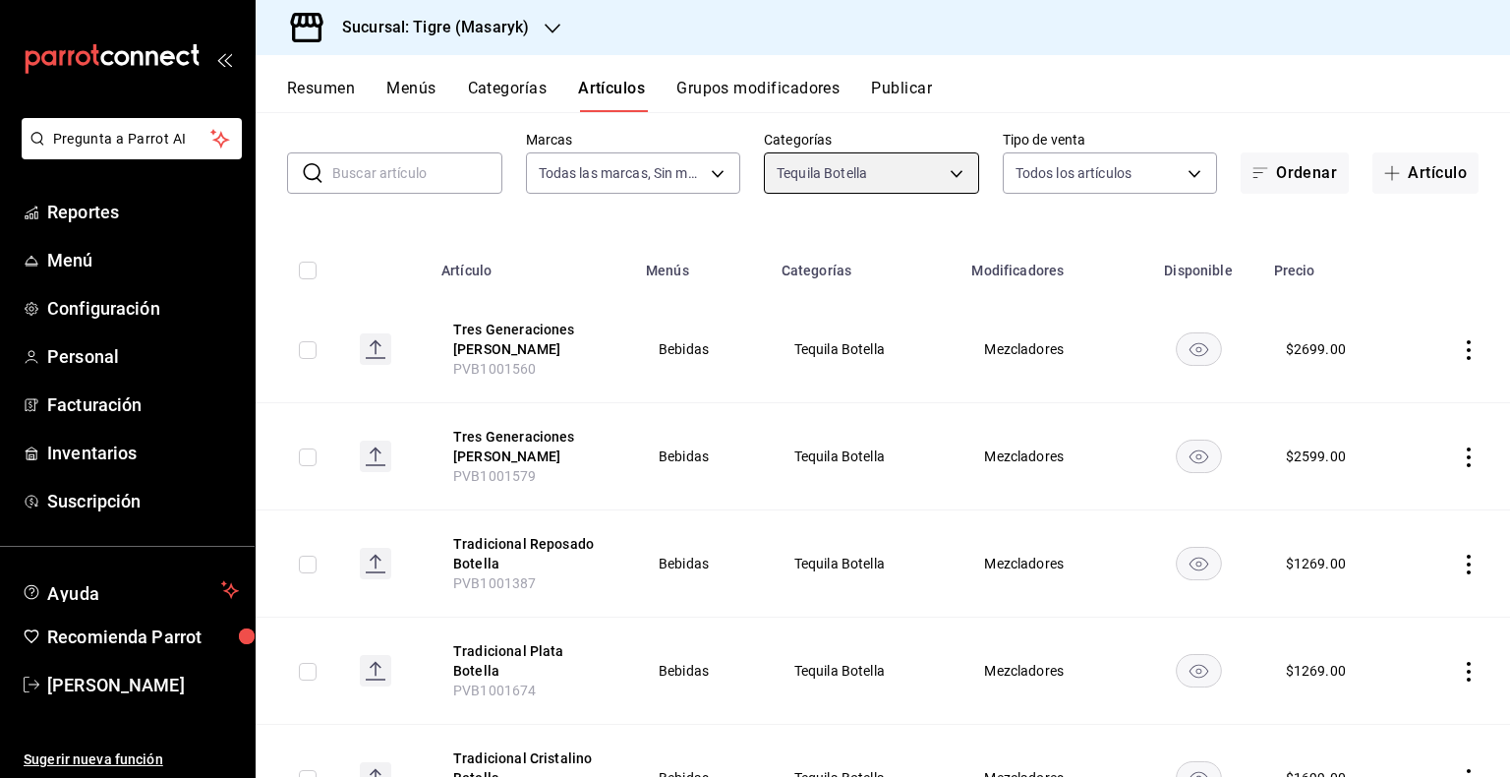
scroll to position [0, 0]
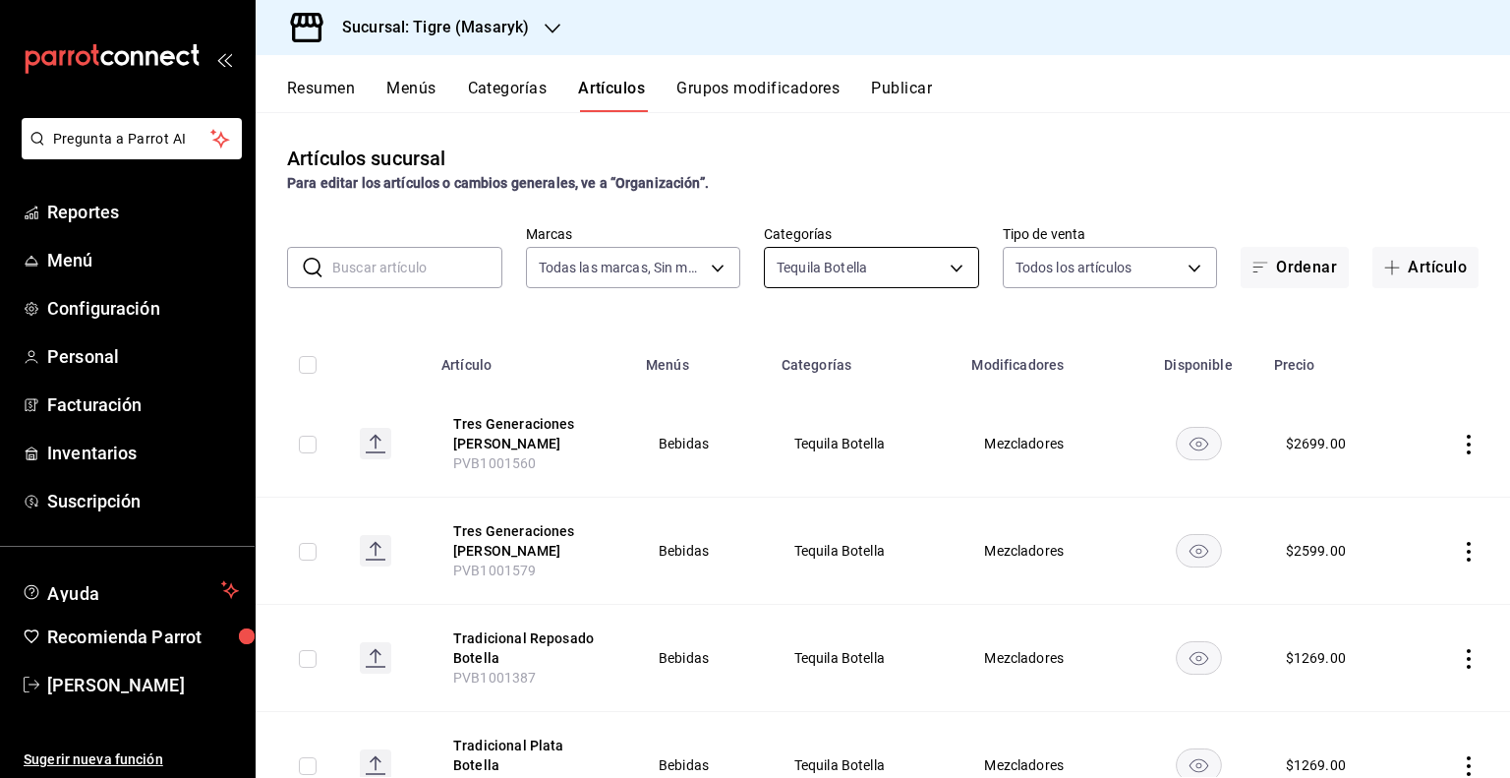
click at [943, 251] on body "Pregunta a Parrot AI Reportes Menú Configuración Personal Facturación Inventari…" at bounding box center [755, 389] width 1510 height 778
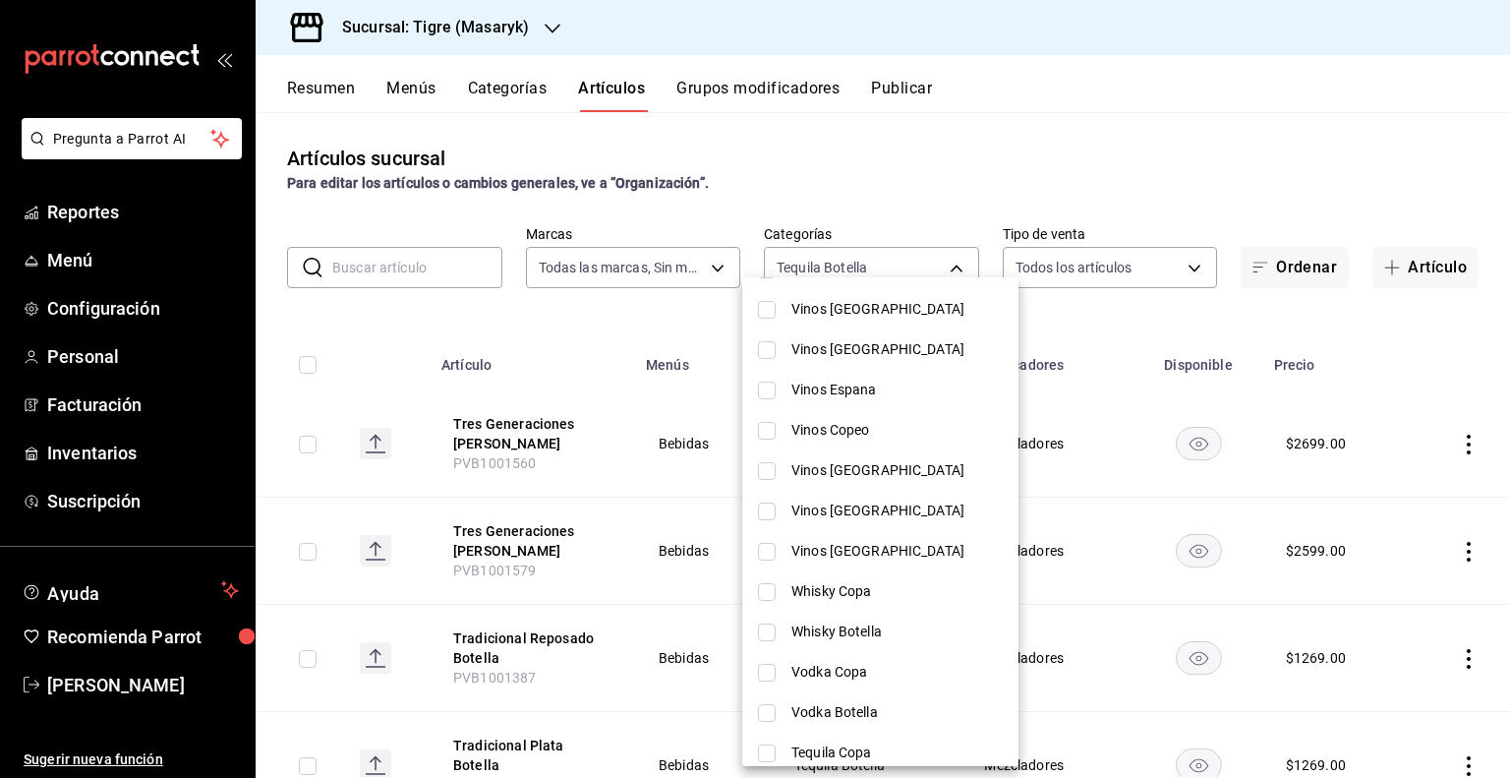
scroll to position [590, 0]
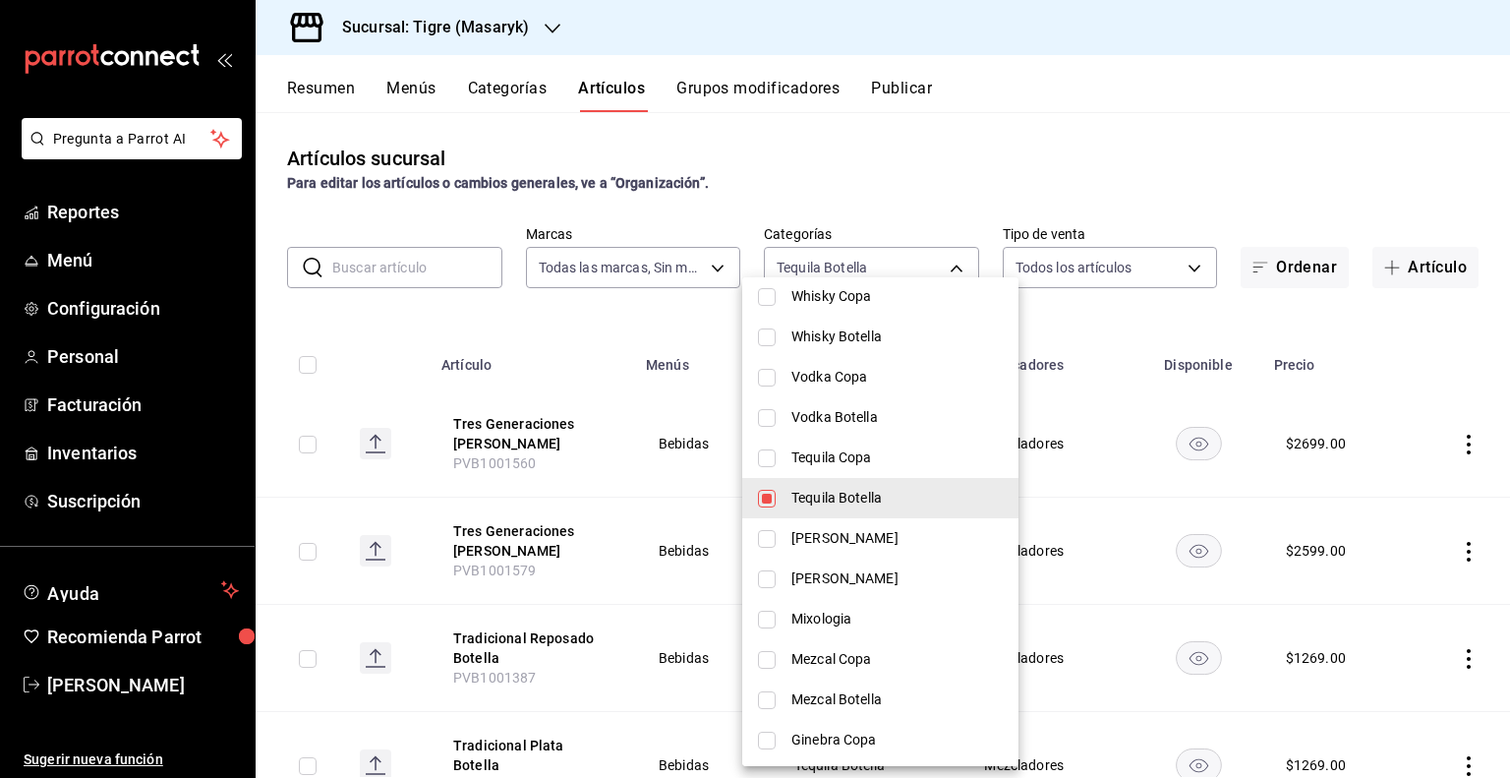
click at [888, 497] on span "Tequila Botella" at bounding box center [896, 498] width 211 height 21
checkbox input "false"
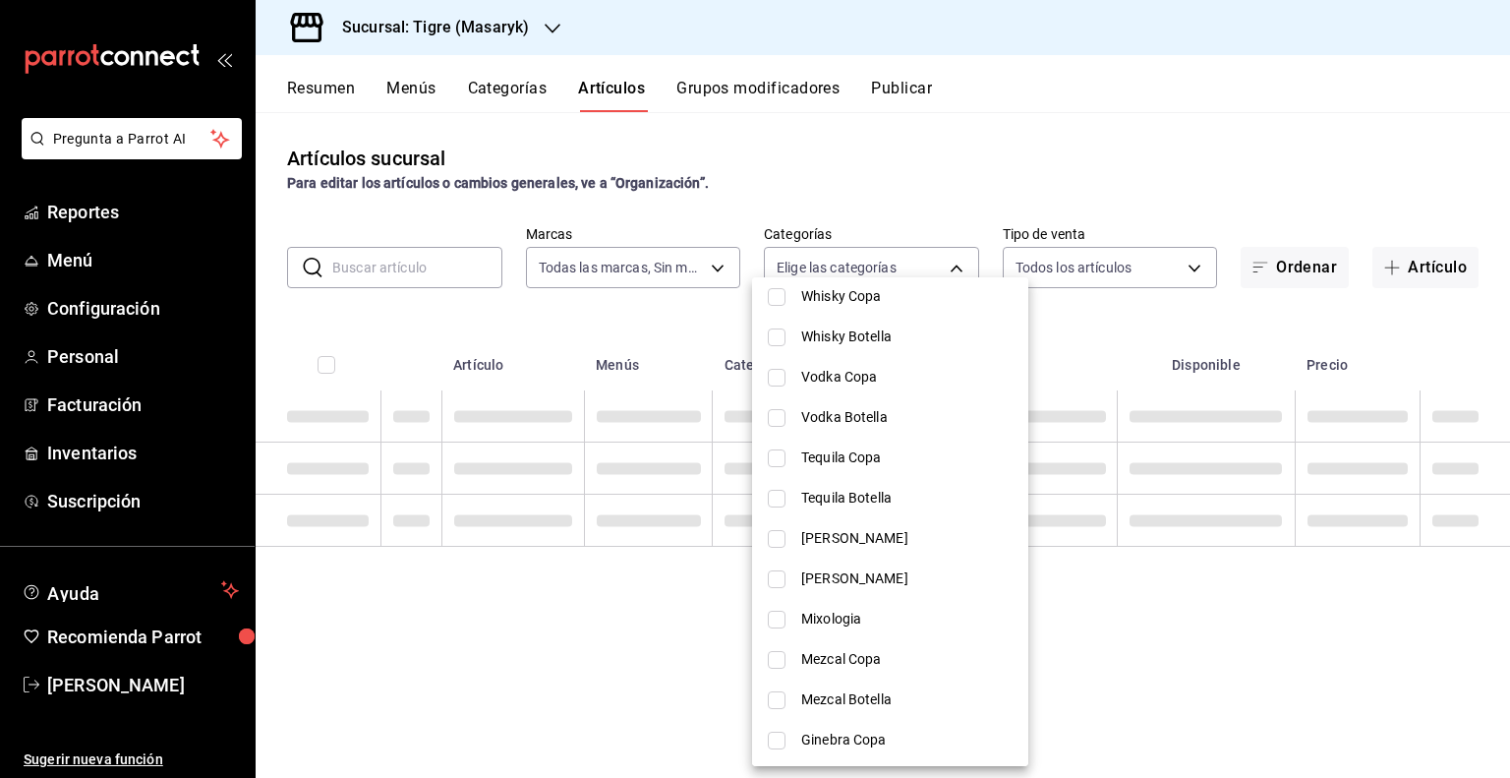
click at [889, 475] on li "Tequila Copa" at bounding box center [890, 458] width 276 height 40
type input "8677850e-642d-4c50-a531-2b3a759a6e8f"
checkbox input "true"
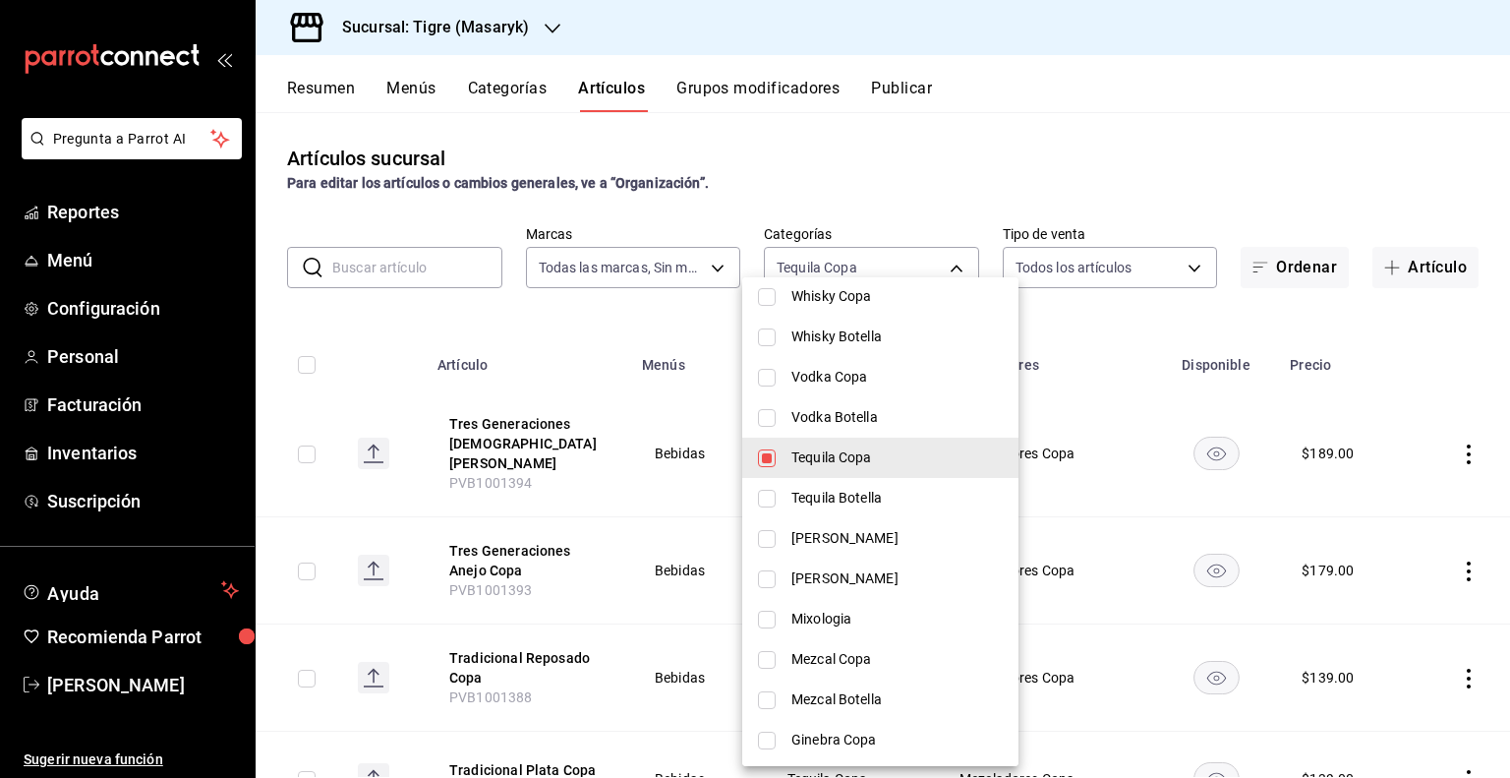
click at [1091, 384] on div at bounding box center [755, 389] width 1510 height 778
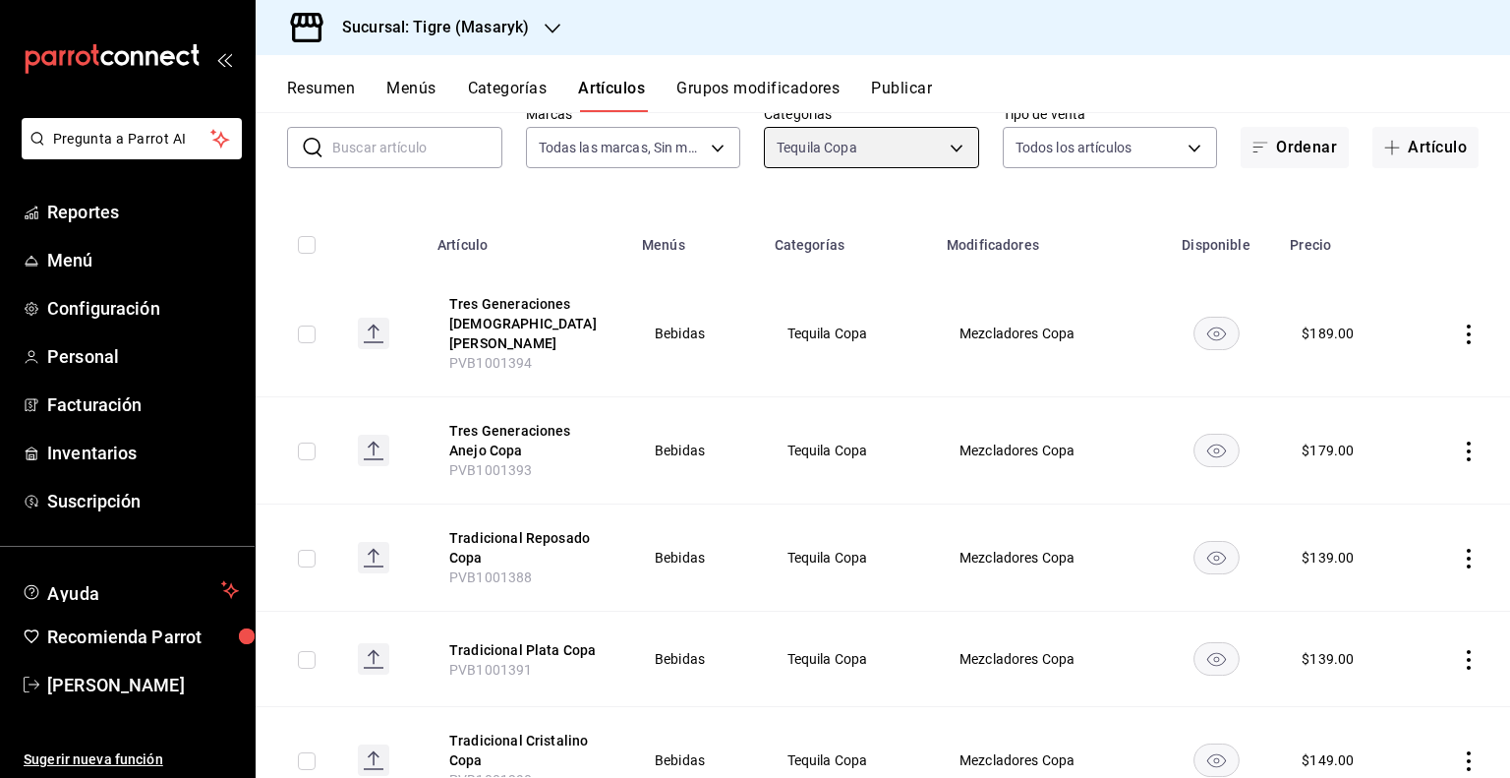
scroll to position [0, 0]
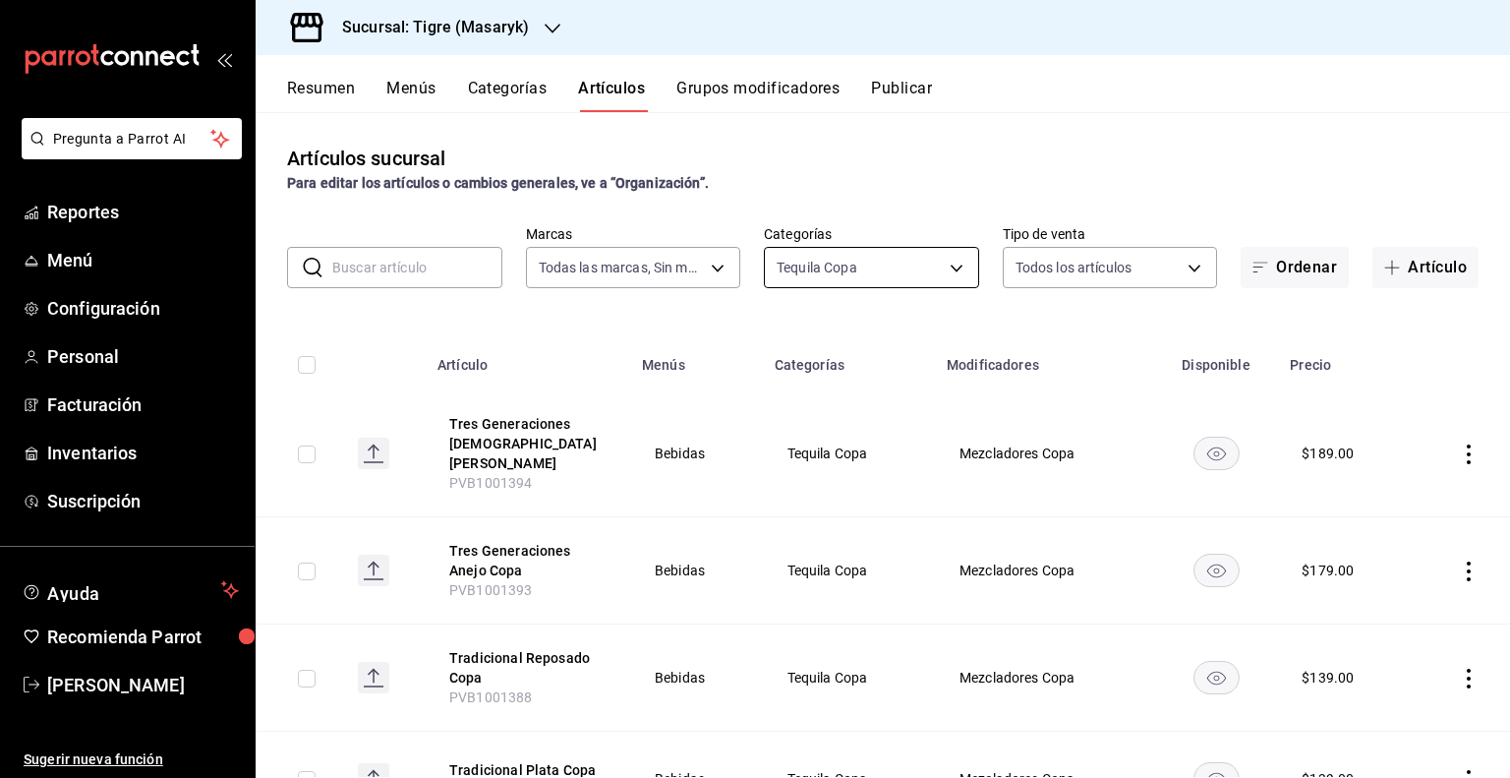
click at [942, 260] on body "Pregunta a Parrot AI Reportes Menú Configuración Personal Facturación Inventari…" at bounding box center [755, 389] width 1510 height 778
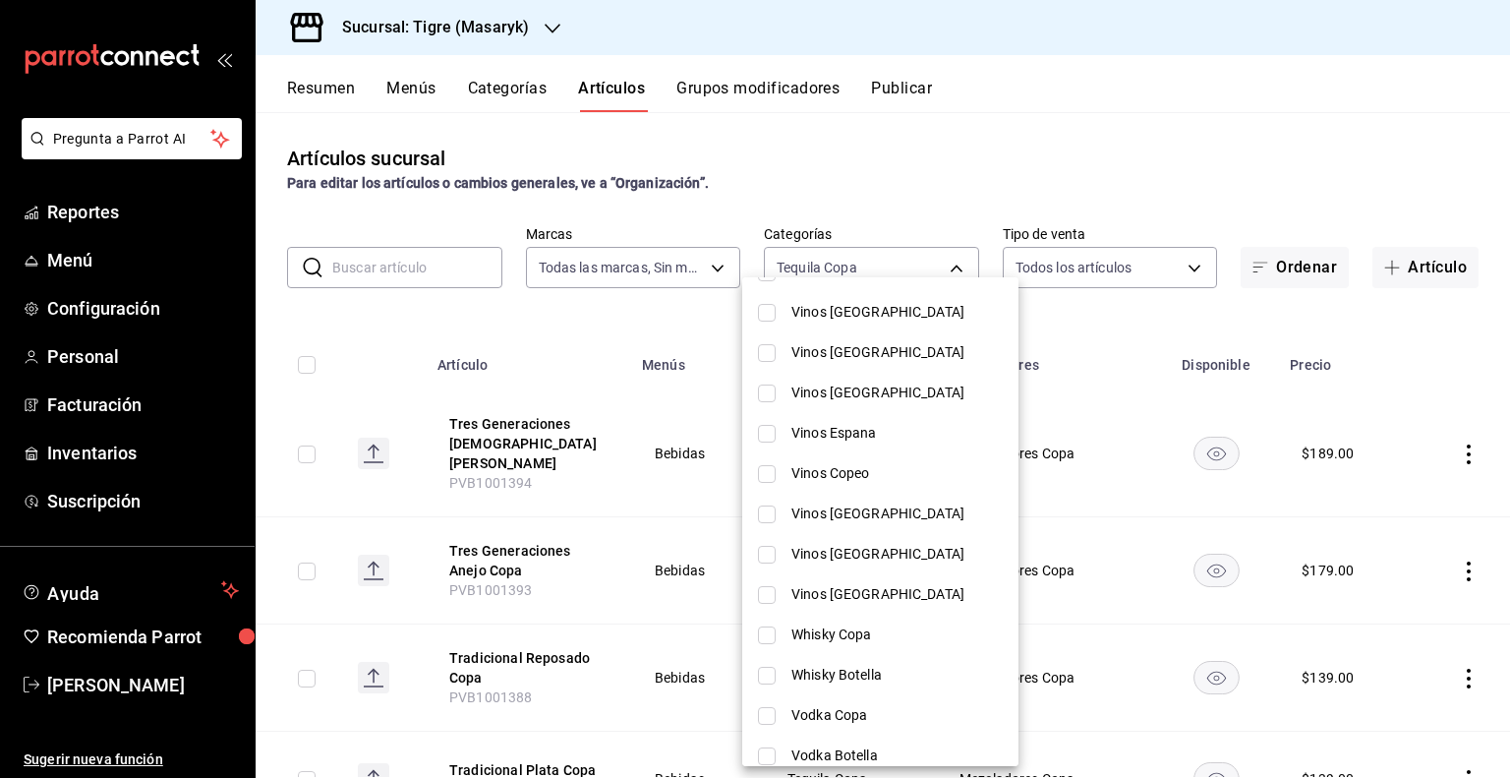
scroll to position [393, 0]
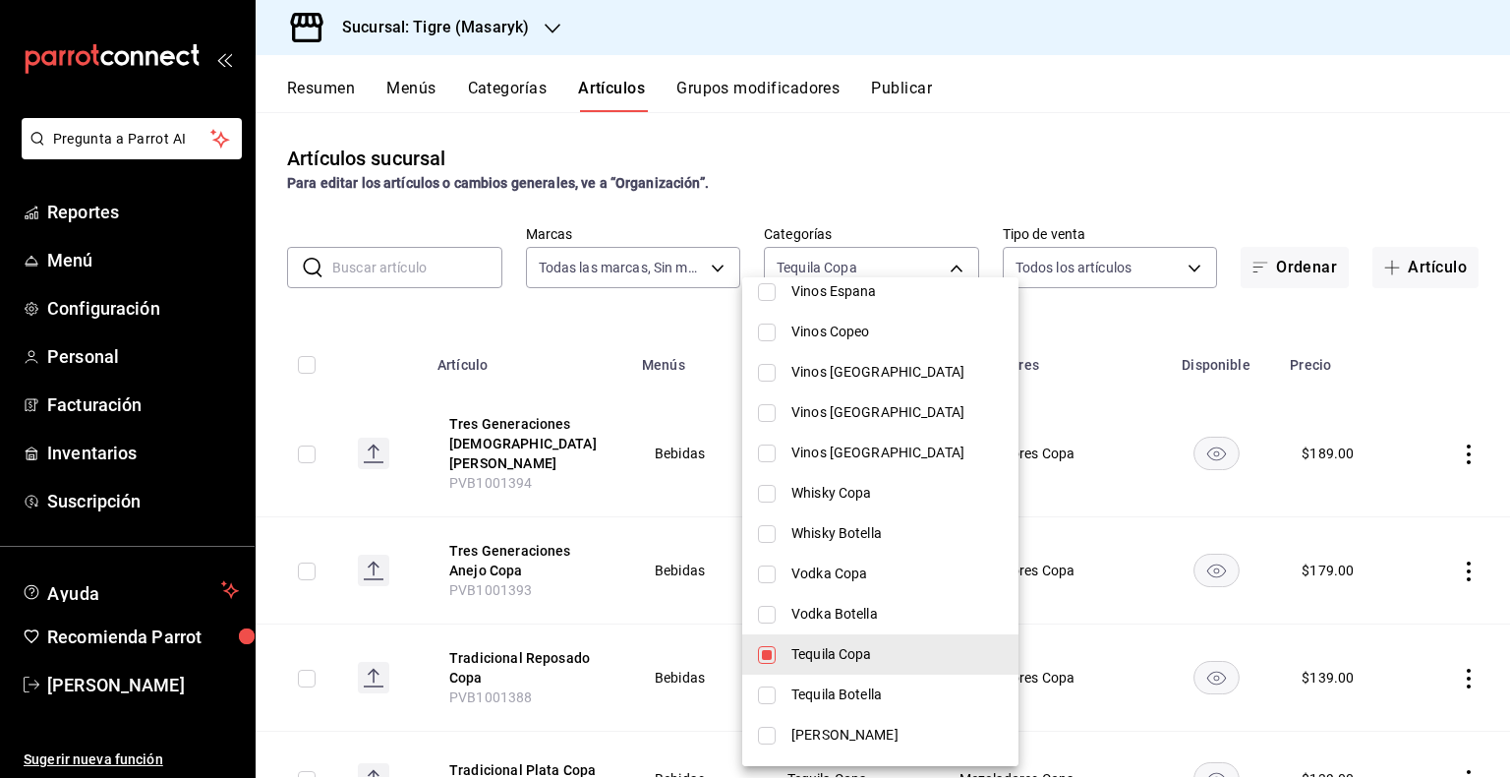
click at [795, 652] on span "Tequila Copa" at bounding box center [896, 654] width 211 height 21
checkbox input "false"
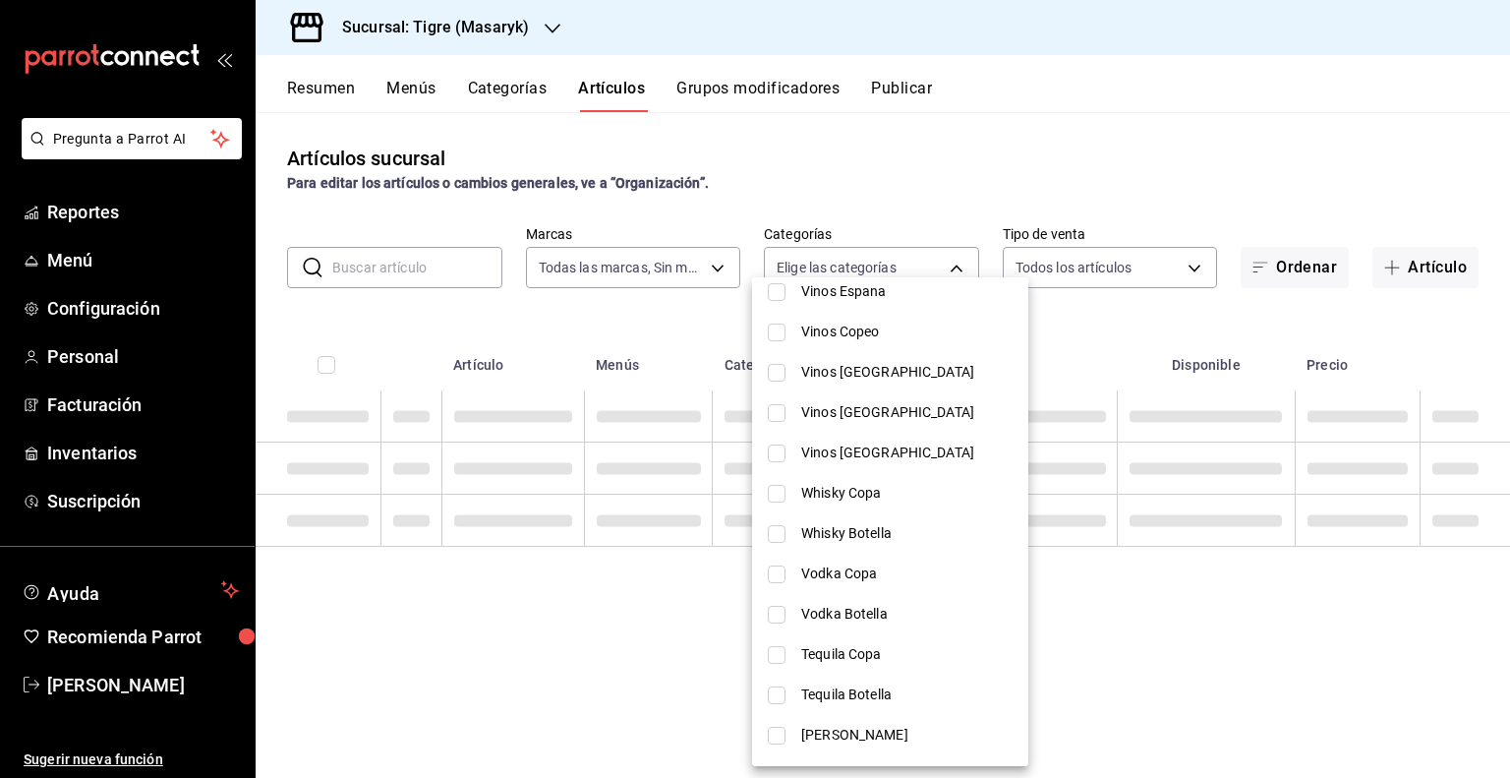
click at [833, 624] on li "Vodka Botella" at bounding box center [890, 614] width 276 height 40
type input "d80376e6-ec32-482f-a468-a9379753b780"
checkbox input "true"
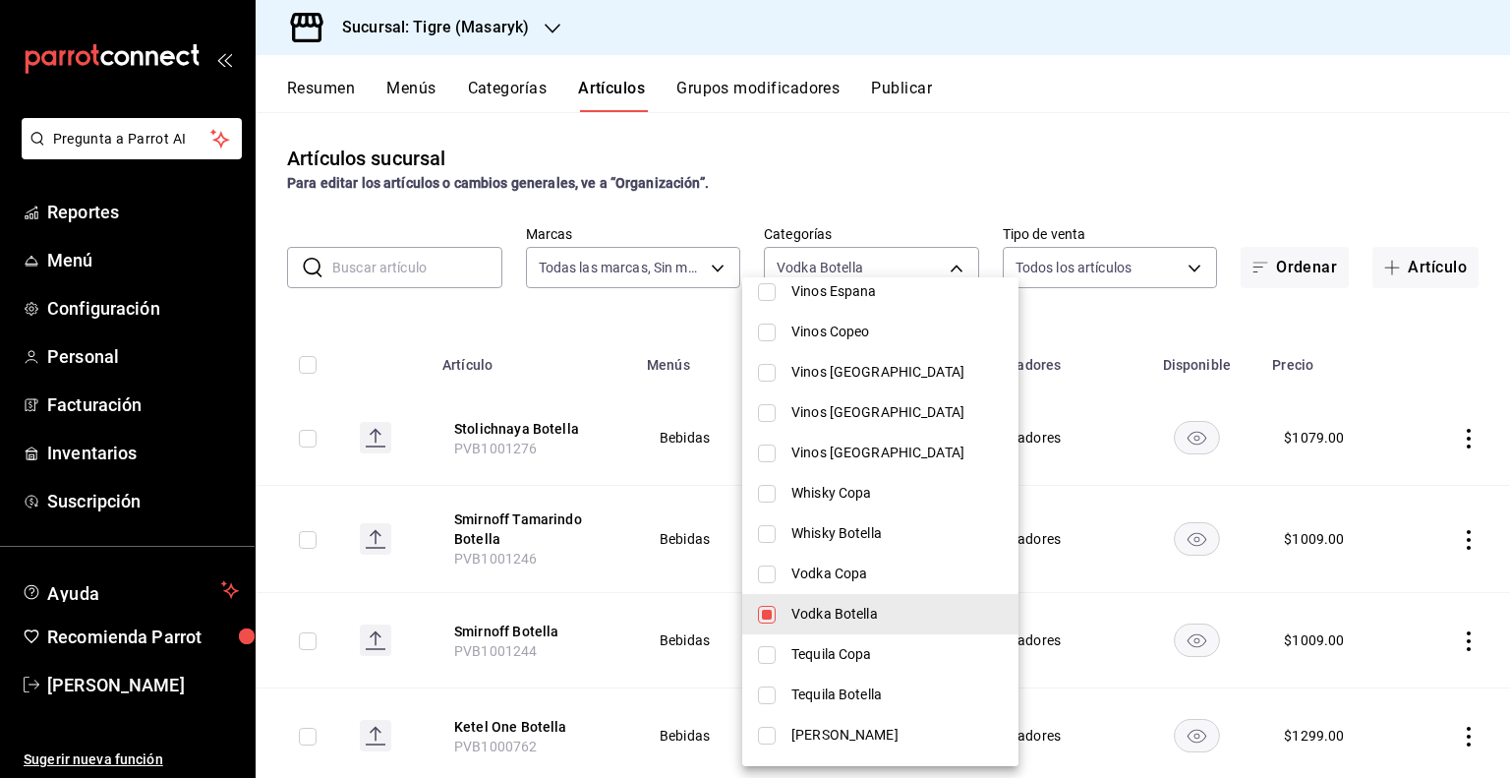
click at [1036, 504] on div at bounding box center [755, 389] width 1510 height 778
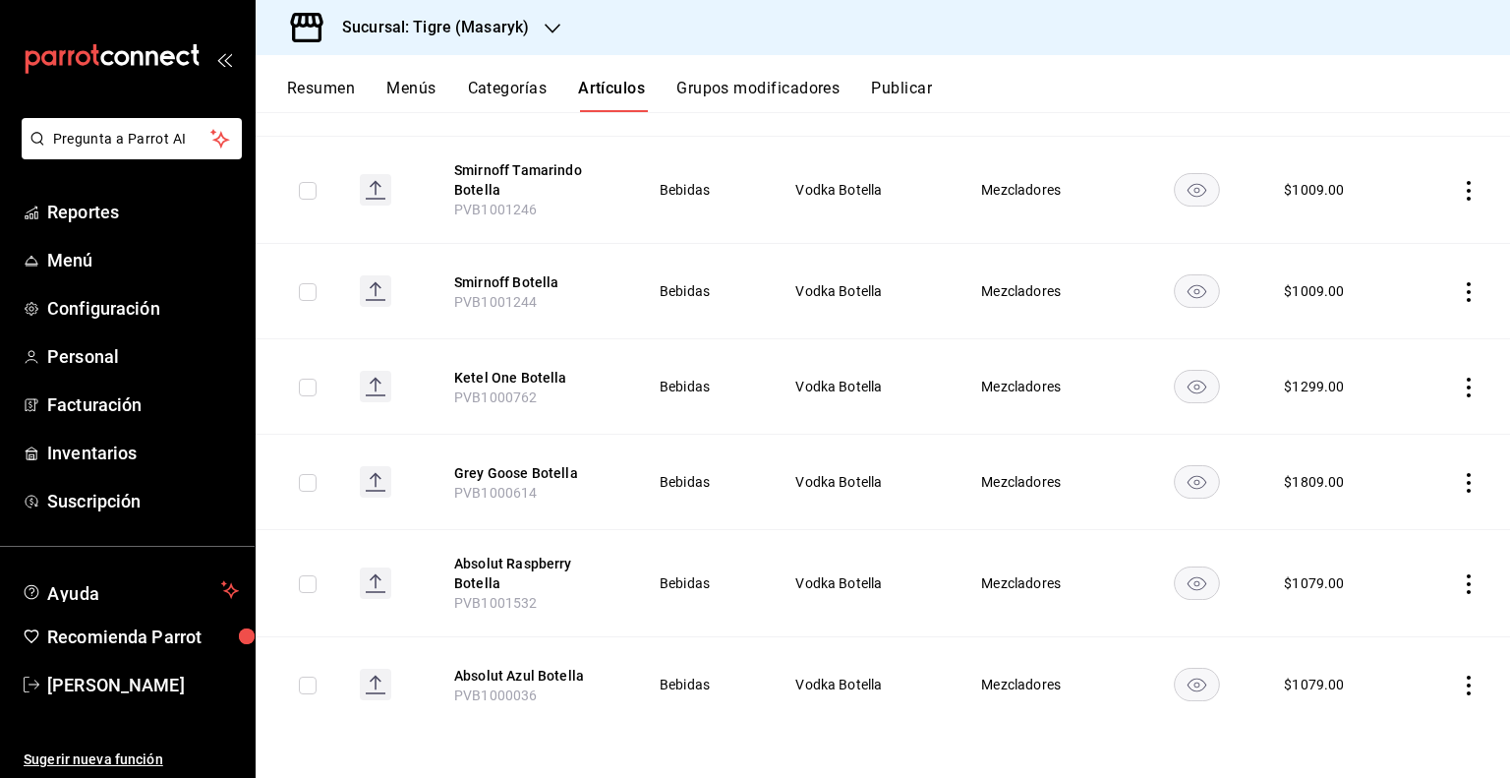
scroll to position [0, 0]
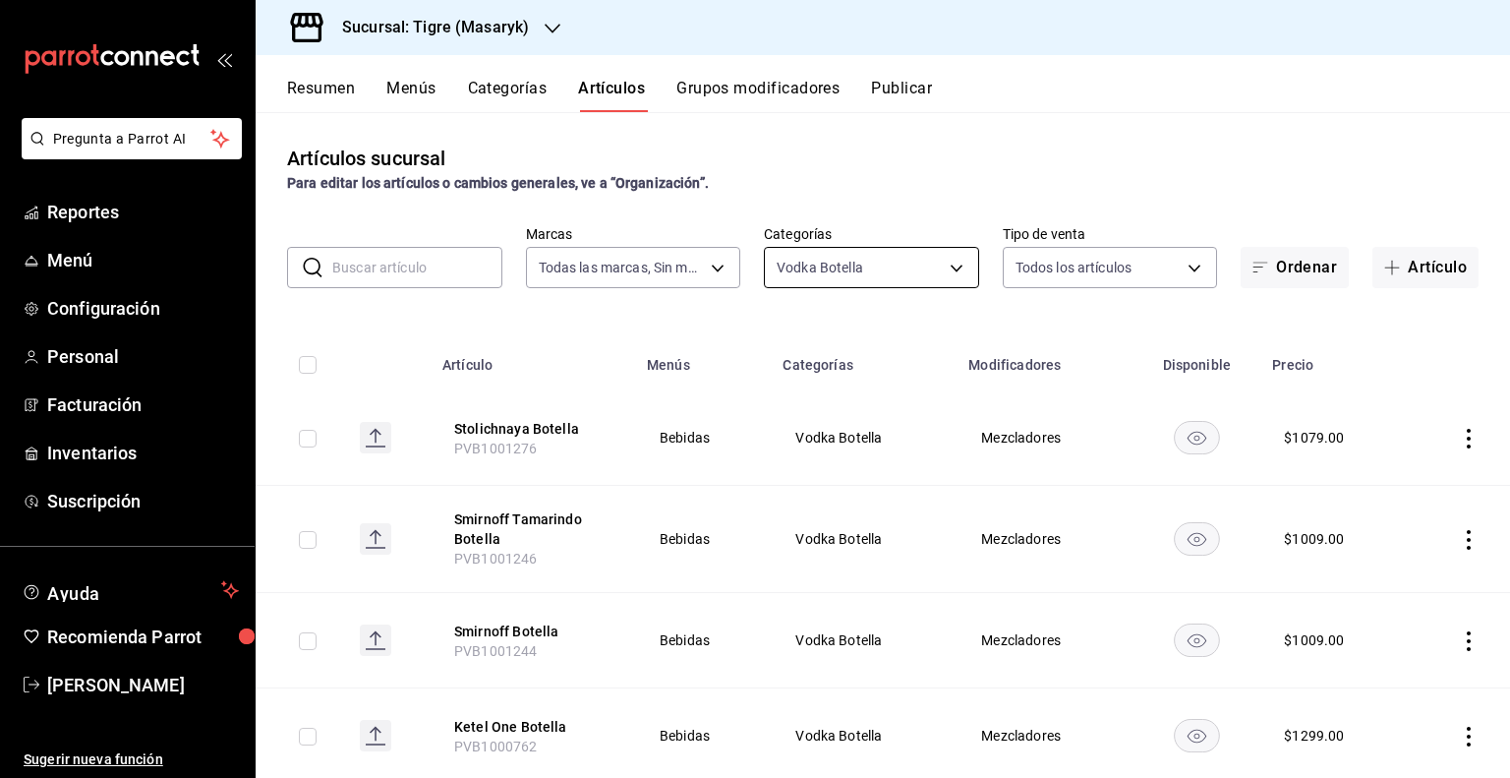
click at [937, 251] on body "Pregunta a Parrot AI Reportes Menú Configuración Personal Facturación Inventari…" at bounding box center [755, 389] width 1510 height 778
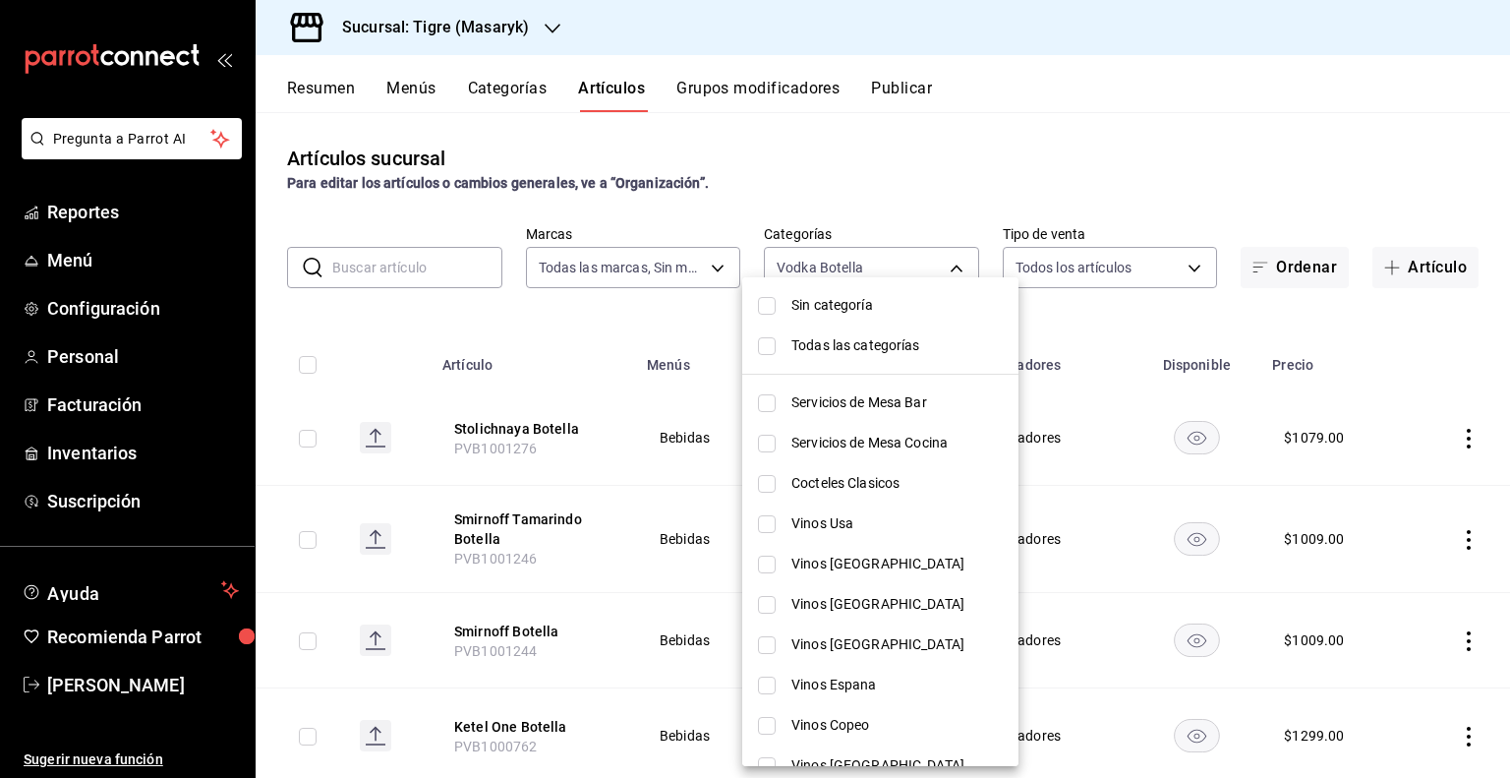
scroll to position [393, 0]
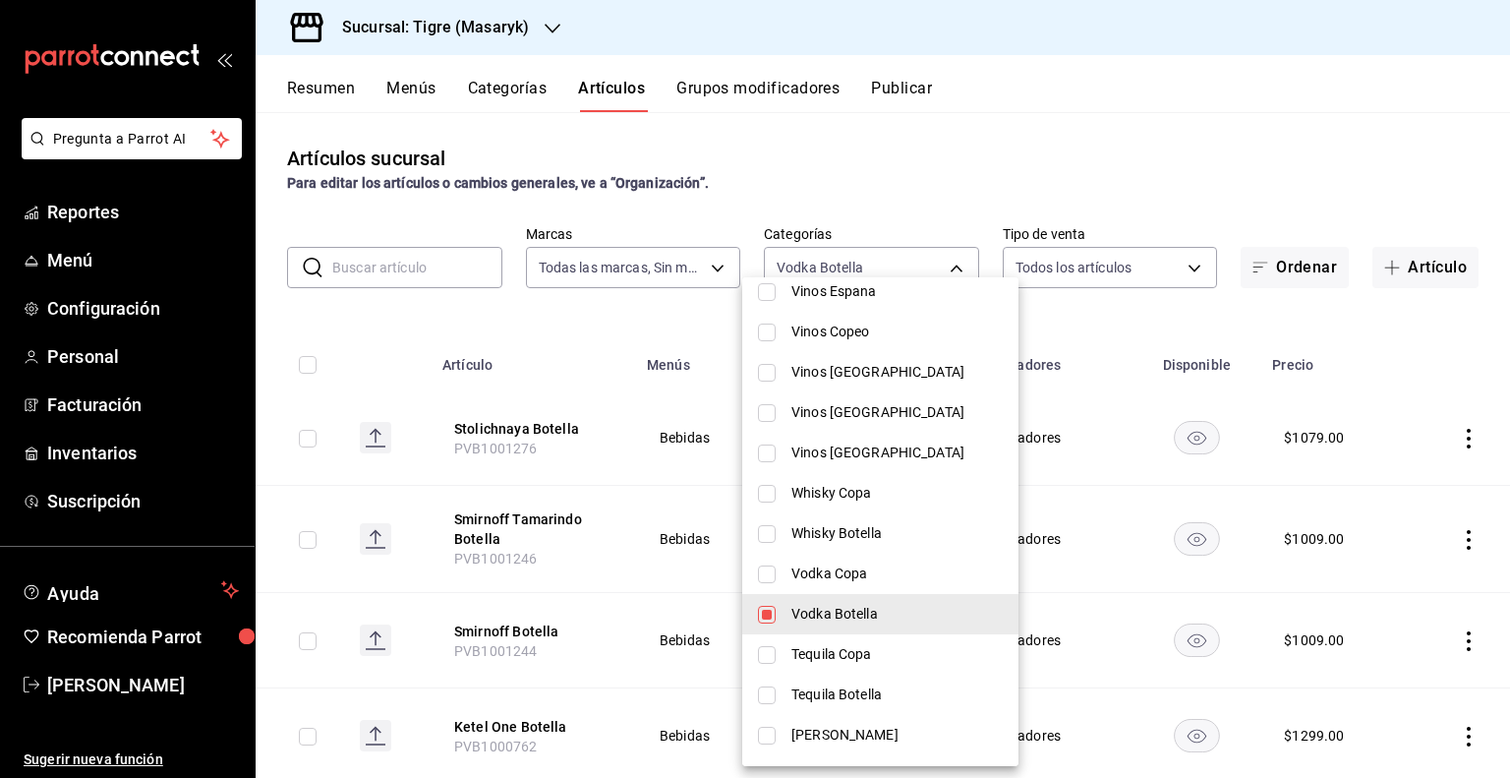
click at [834, 617] on span "Vodka Botella" at bounding box center [896, 614] width 211 height 21
checkbox input "false"
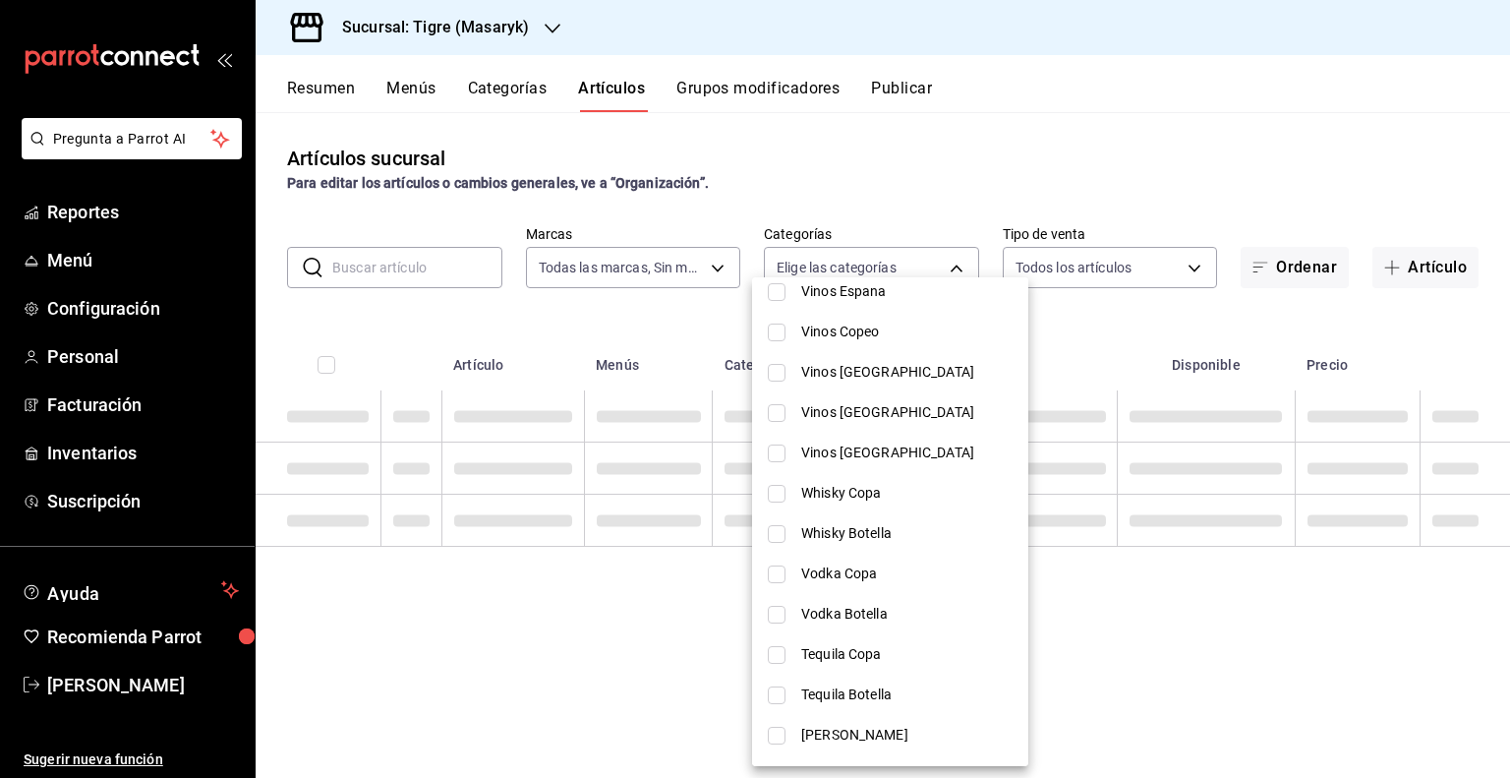
click at [851, 581] on span "Vodka Copa" at bounding box center [906, 573] width 211 height 21
type input "ed143ed6-68da-427f-b440-3dd32301f38f"
checkbox input "true"
click at [1141, 598] on div at bounding box center [755, 389] width 1510 height 778
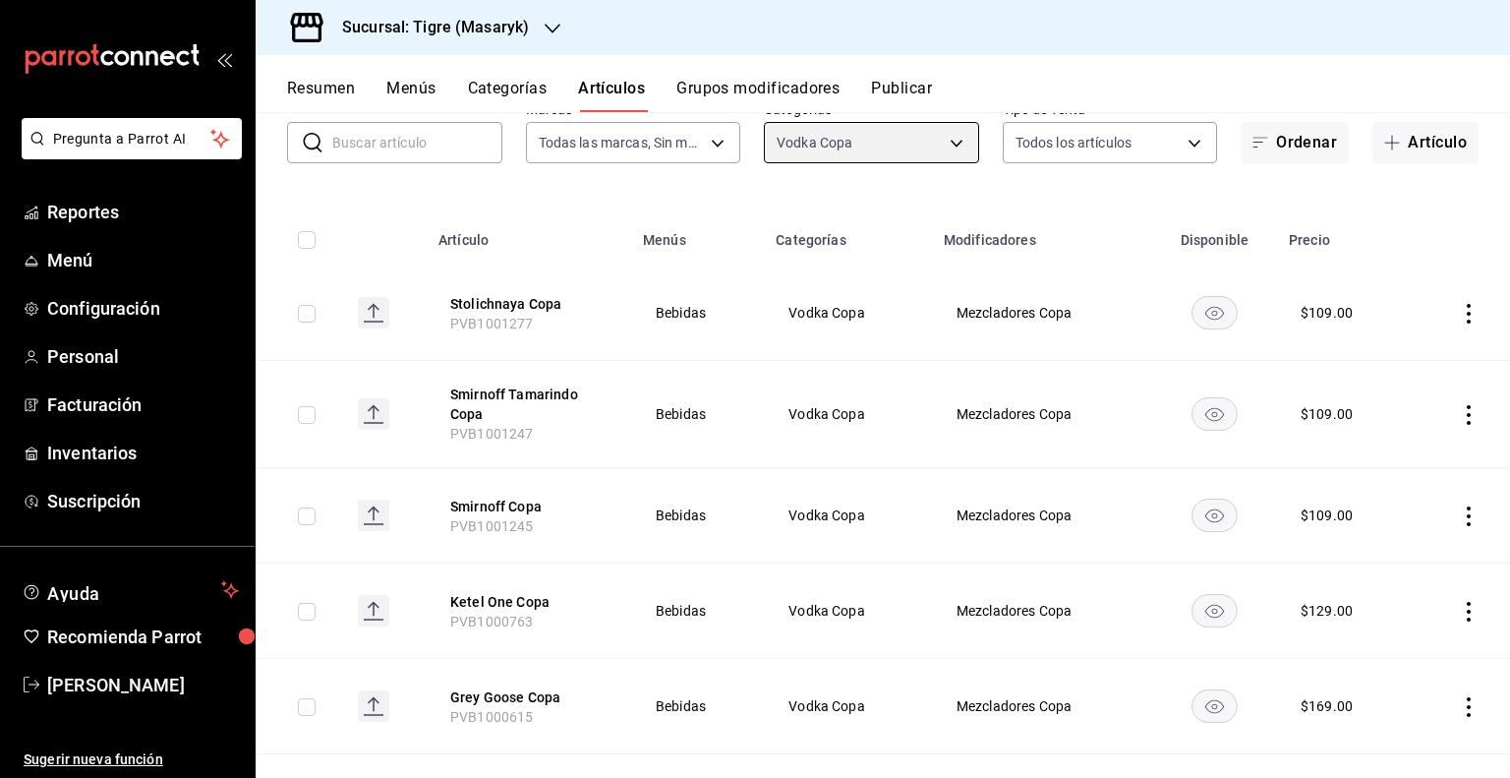
scroll to position [0, 0]
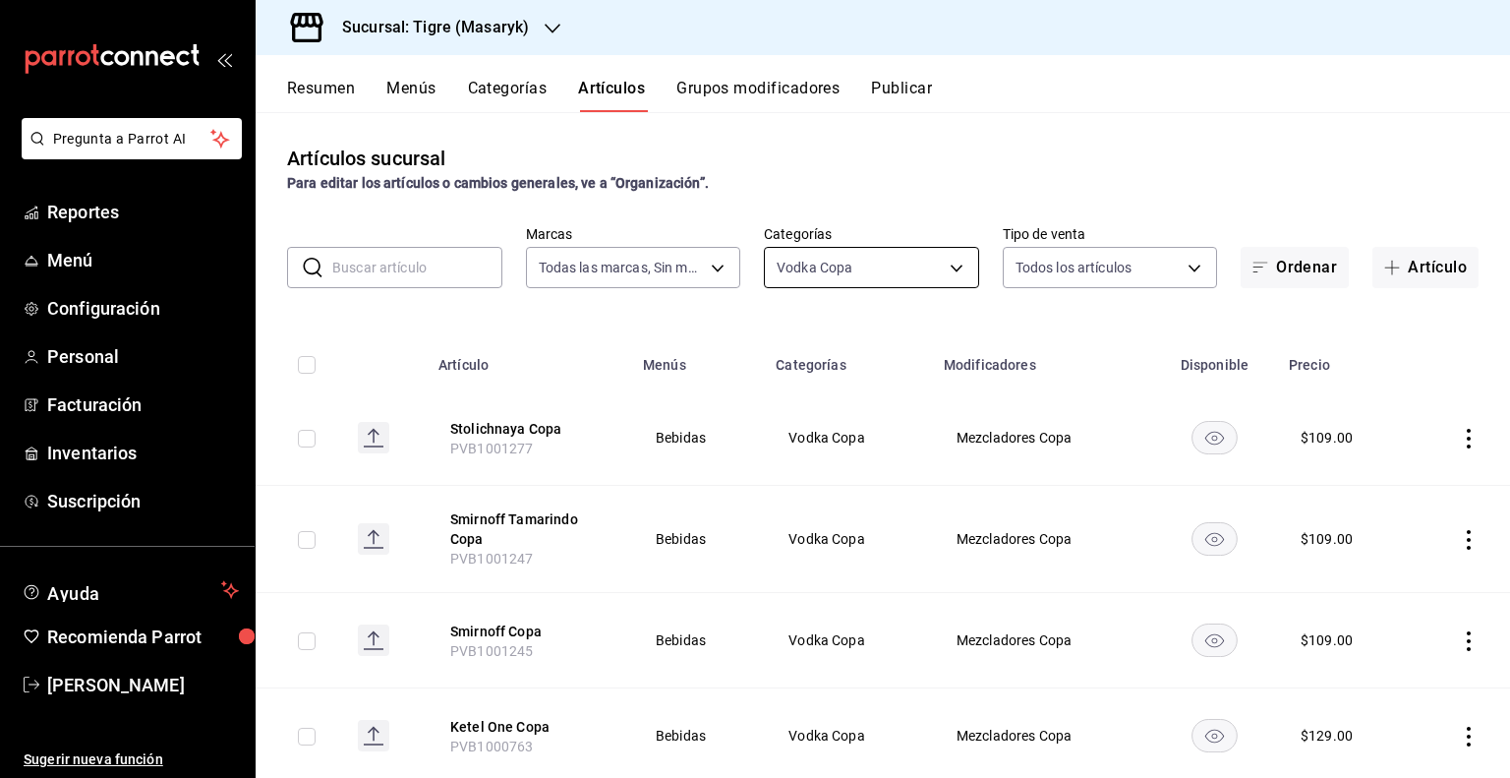
click at [936, 282] on body "Pregunta a Parrot AI Reportes Menú Configuración Personal Facturación Inventari…" at bounding box center [755, 389] width 1510 height 778
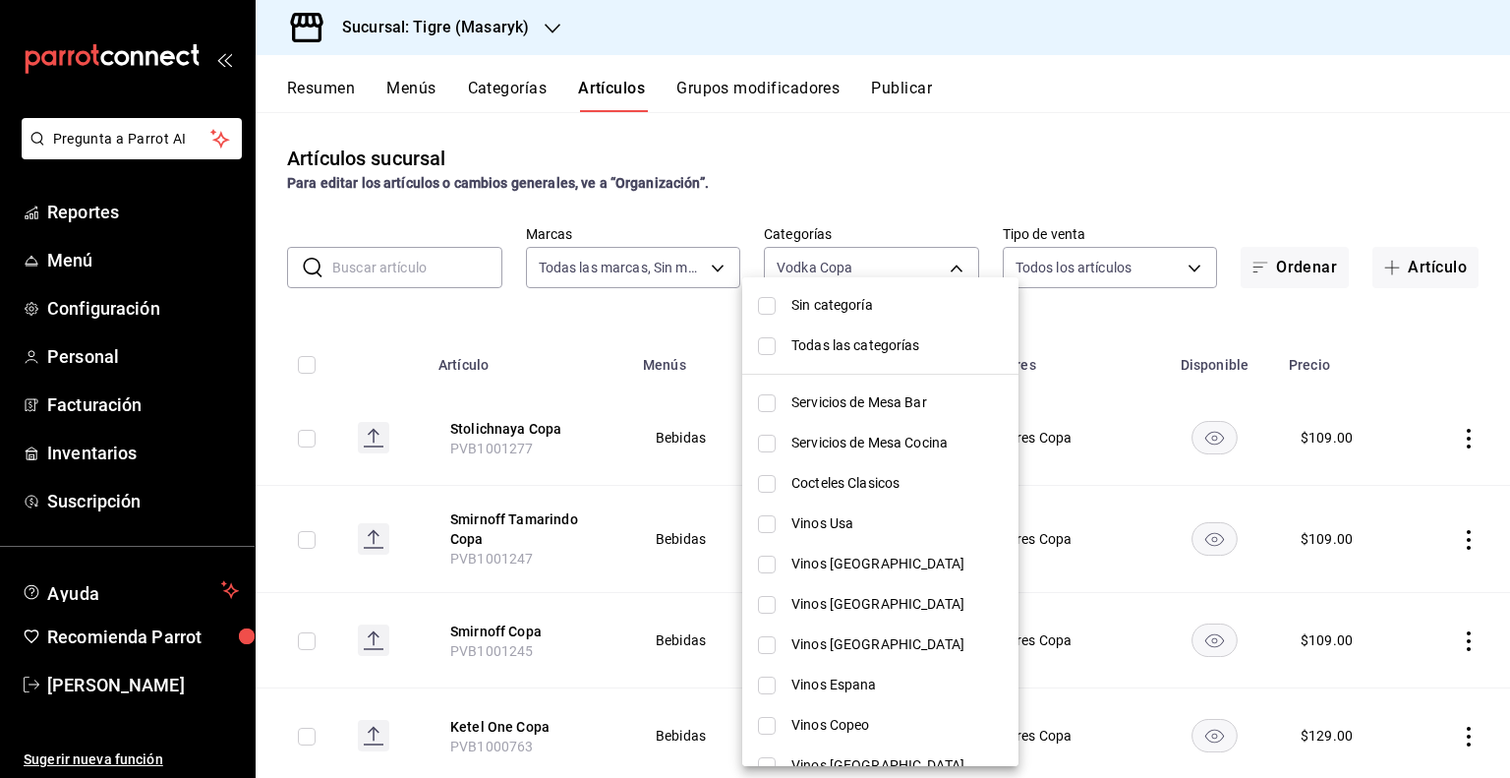
scroll to position [393, 0]
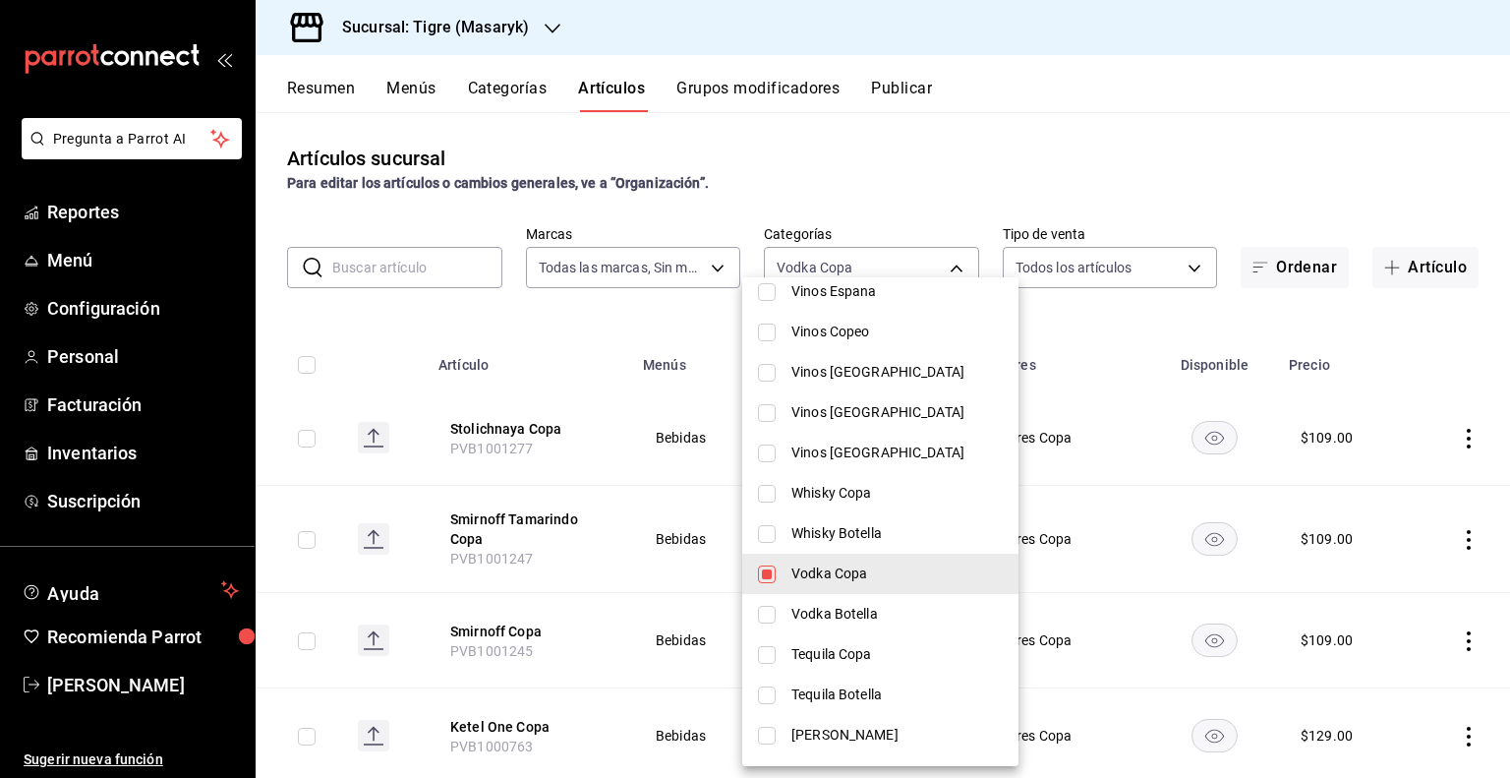
click at [808, 566] on span "Vodka Copa" at bounding box center [896, 573] width 211 height 21
checkbox input "false"
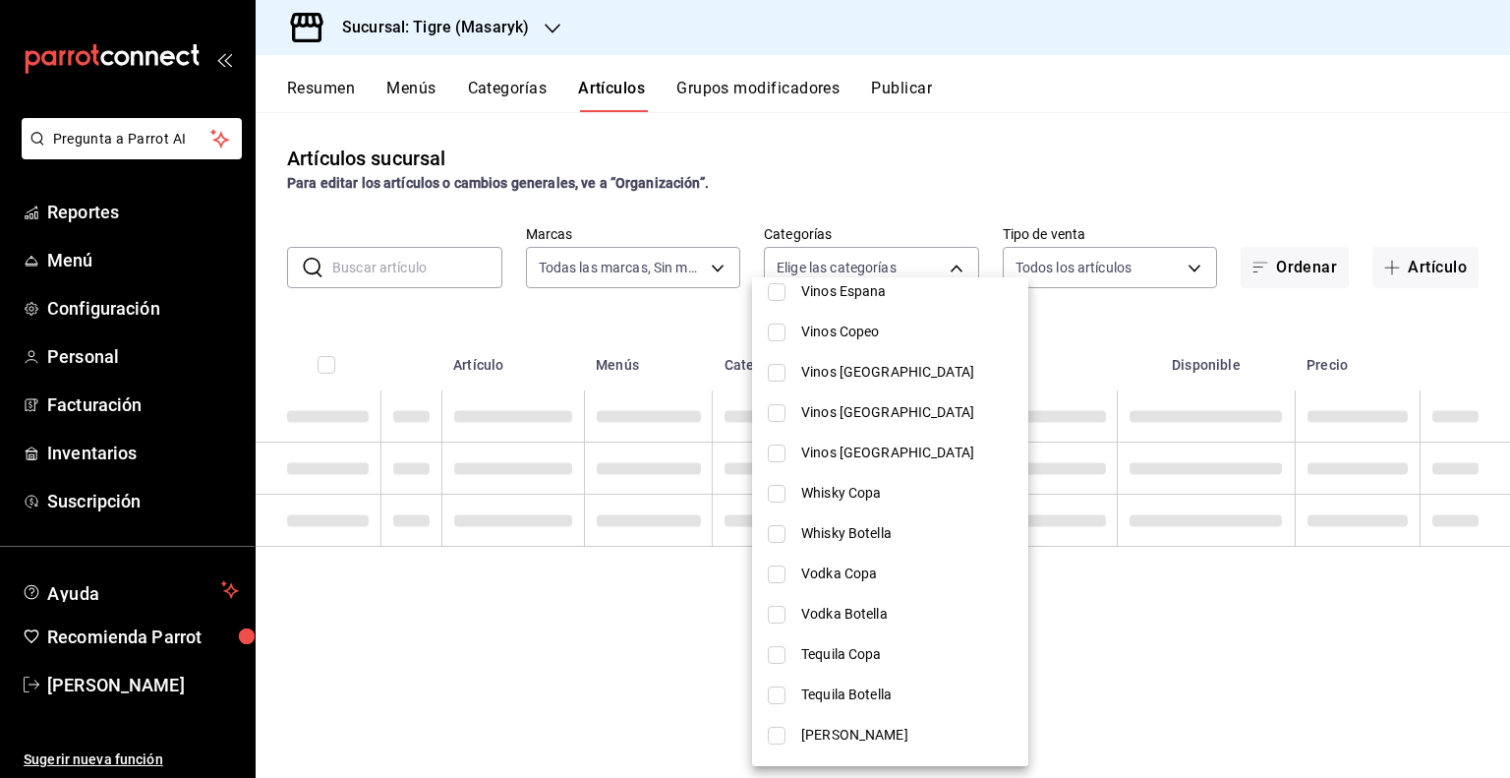
click at [806, 534] on span "Whisky Botella" at bounding box center [906, 533] width 211 height 21
type input "8f0ccf53-0106-4e6a-89bc-91dfd48df570"
checkbox input "true"
click at [1096, 350] on div at bounding box center [755, 389] width 1510 height 778
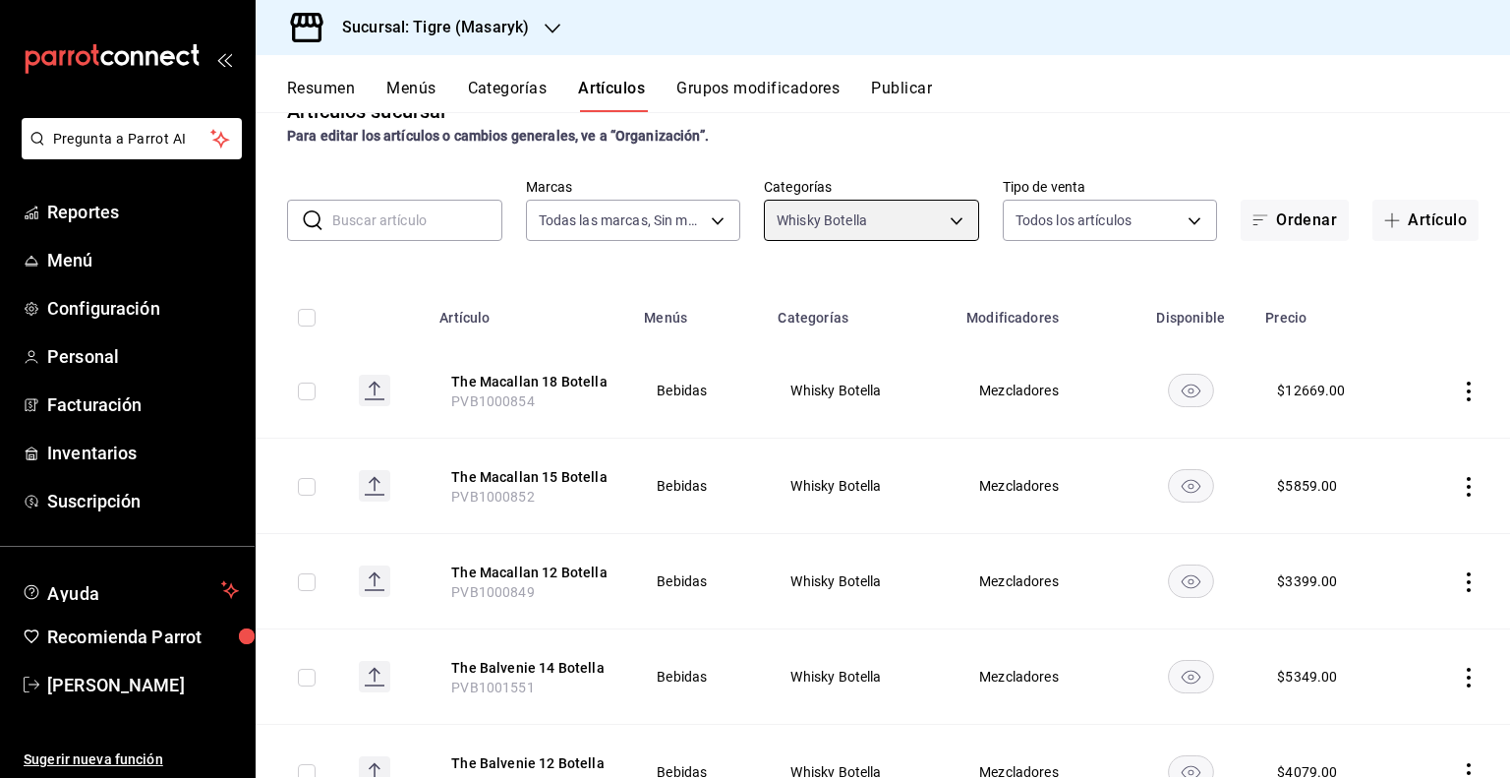
scroll to position [0, 0]
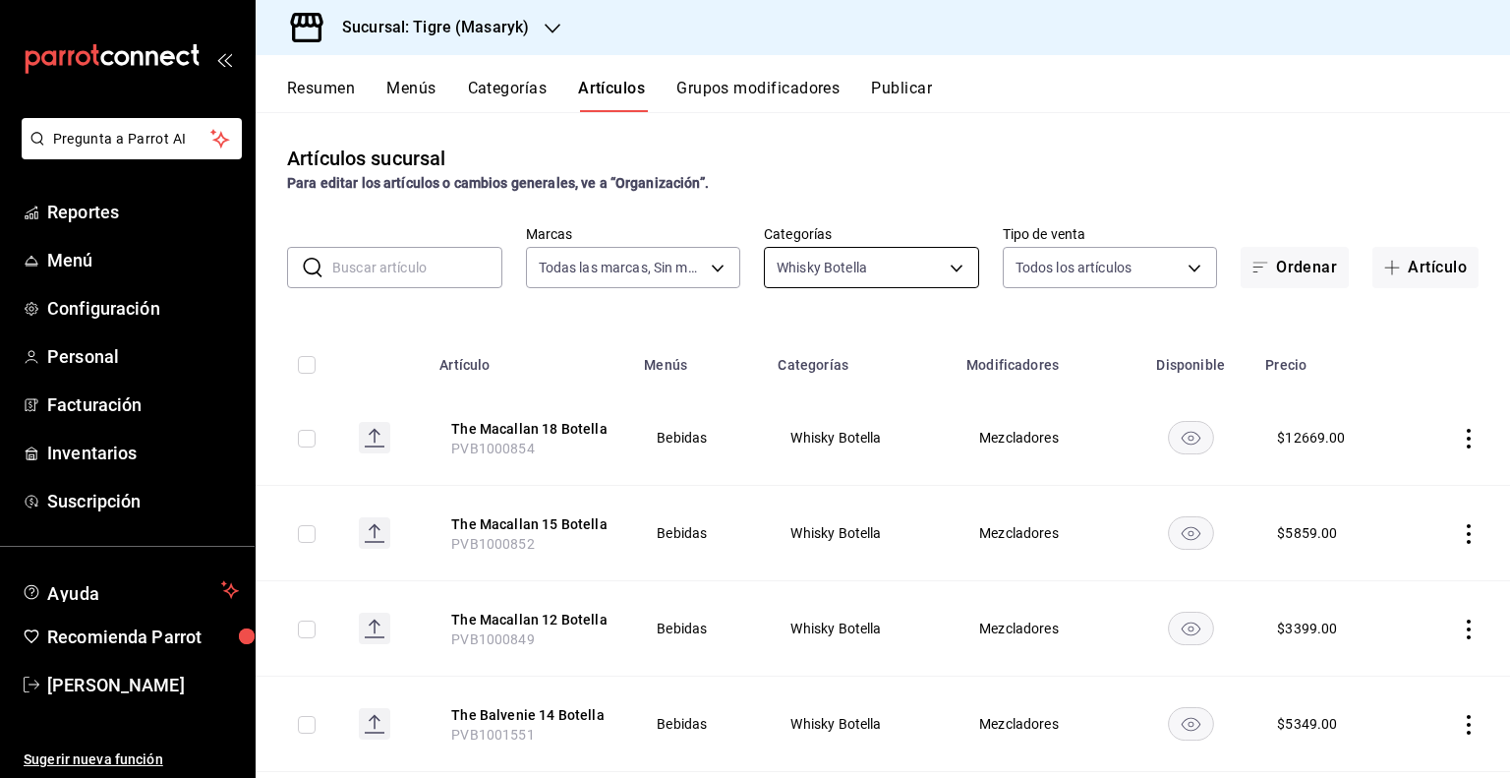
click at [936, 253] on body "Pregunta a Parrot AI Reportes Menú Configuración Personal Facturación Inventari…" at bounding box center [755, 389] width 1510 height 778
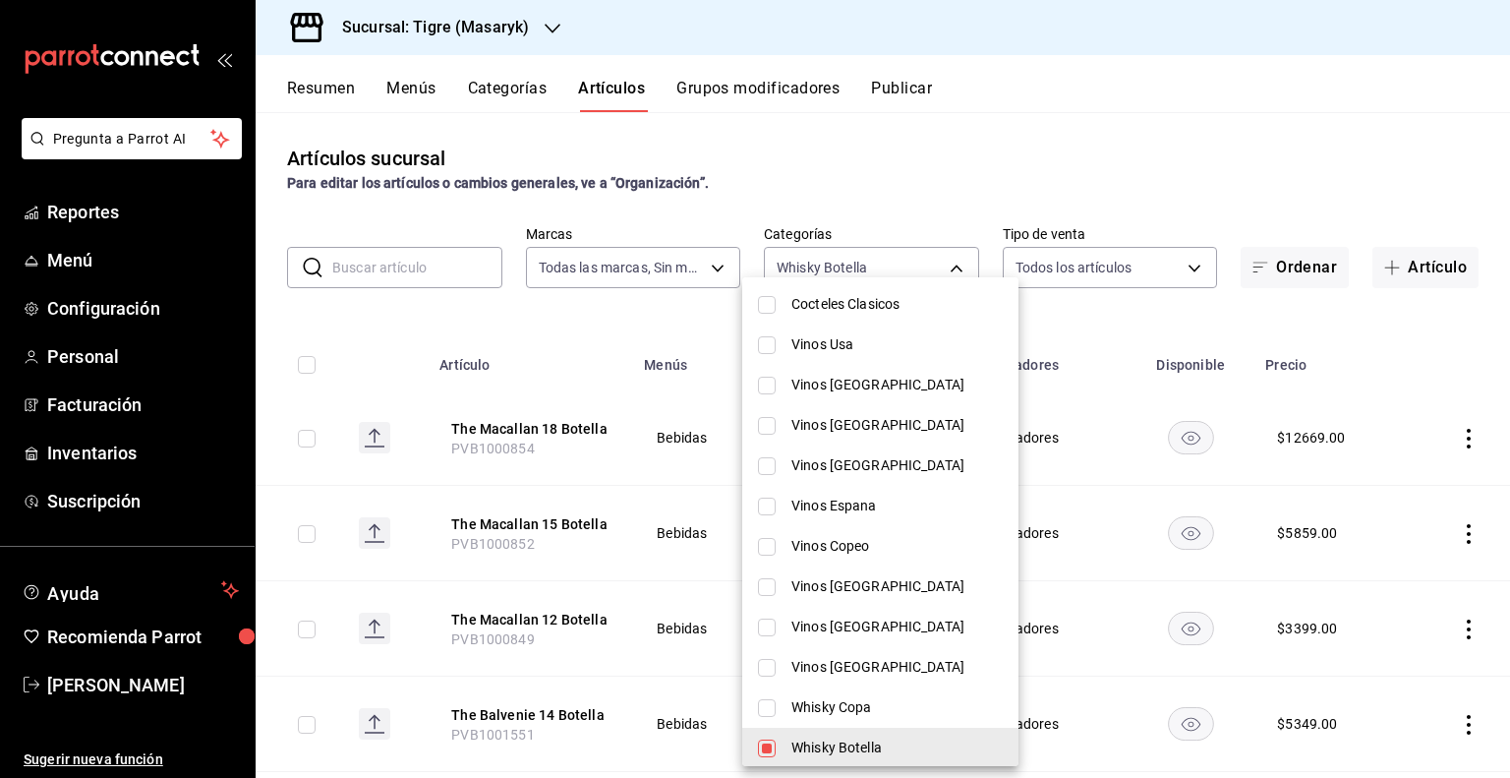
scroll to position [295, 0]
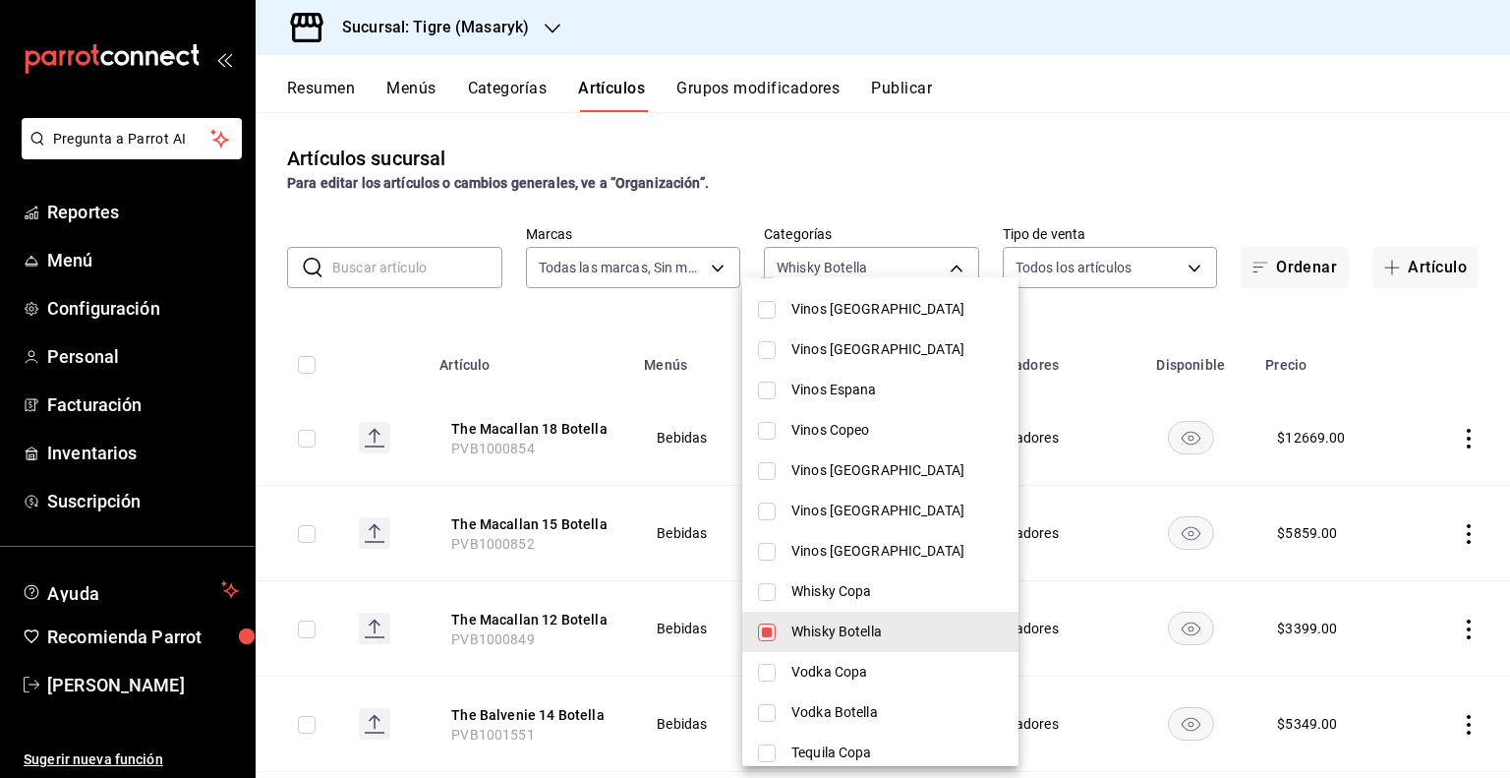
click at [791, 624] on span "Whisky Botella" at bounding box center [896, 631] width 211 height 21
checkbox input "false"
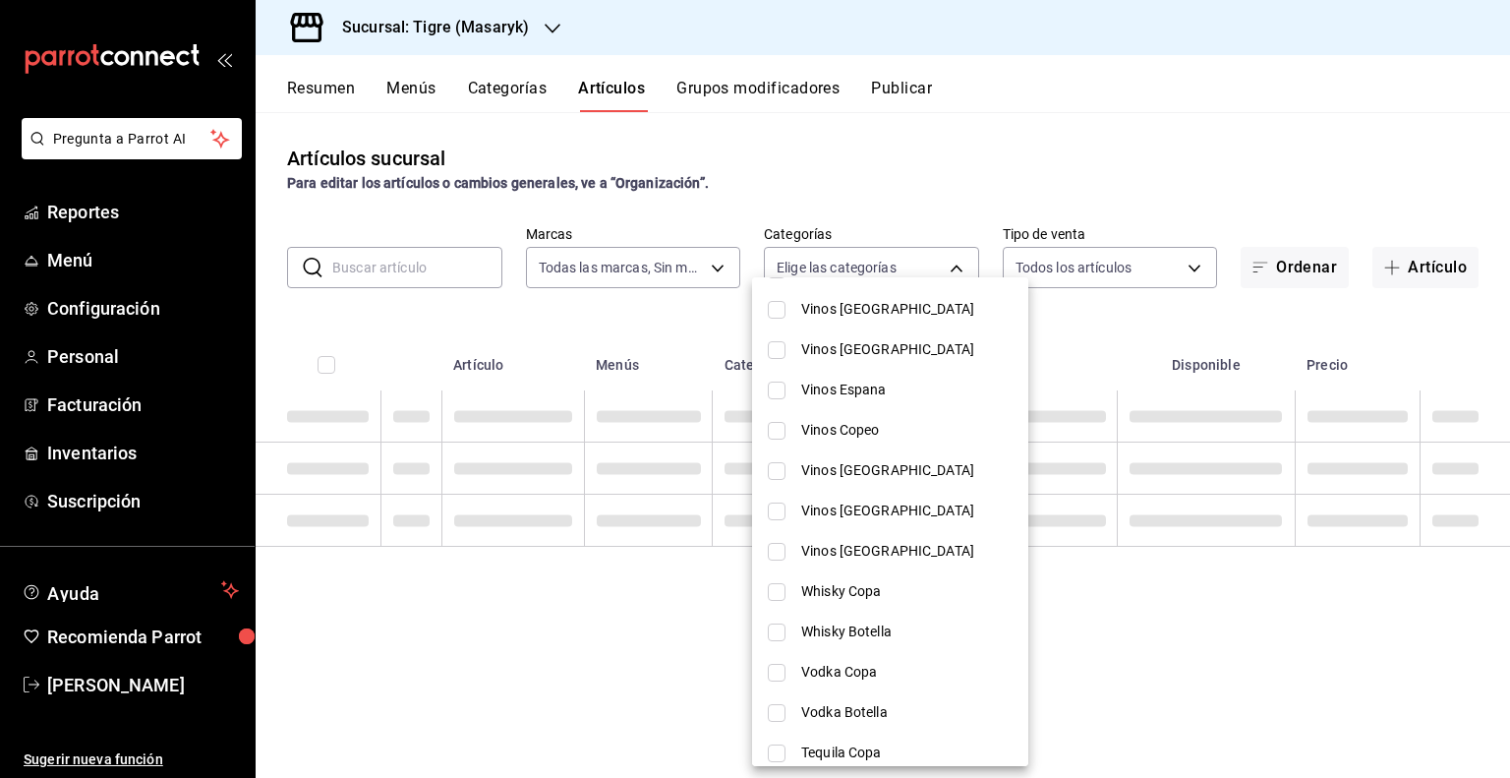
click at [769, 592] on input "checkbox" at bounding box center [777, 592] width 18 height 18
checkbox input "true"
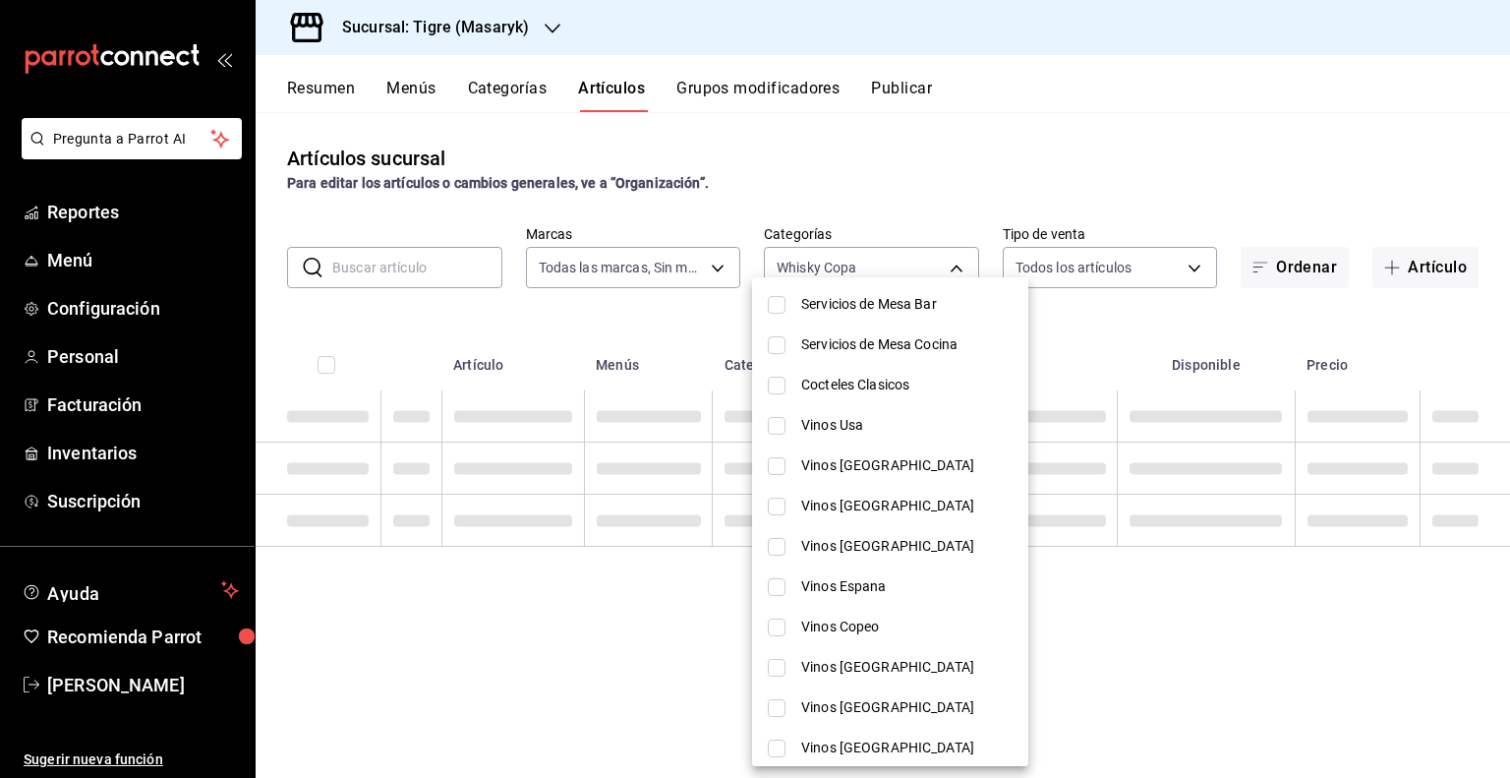
scroll to position [0, 0]
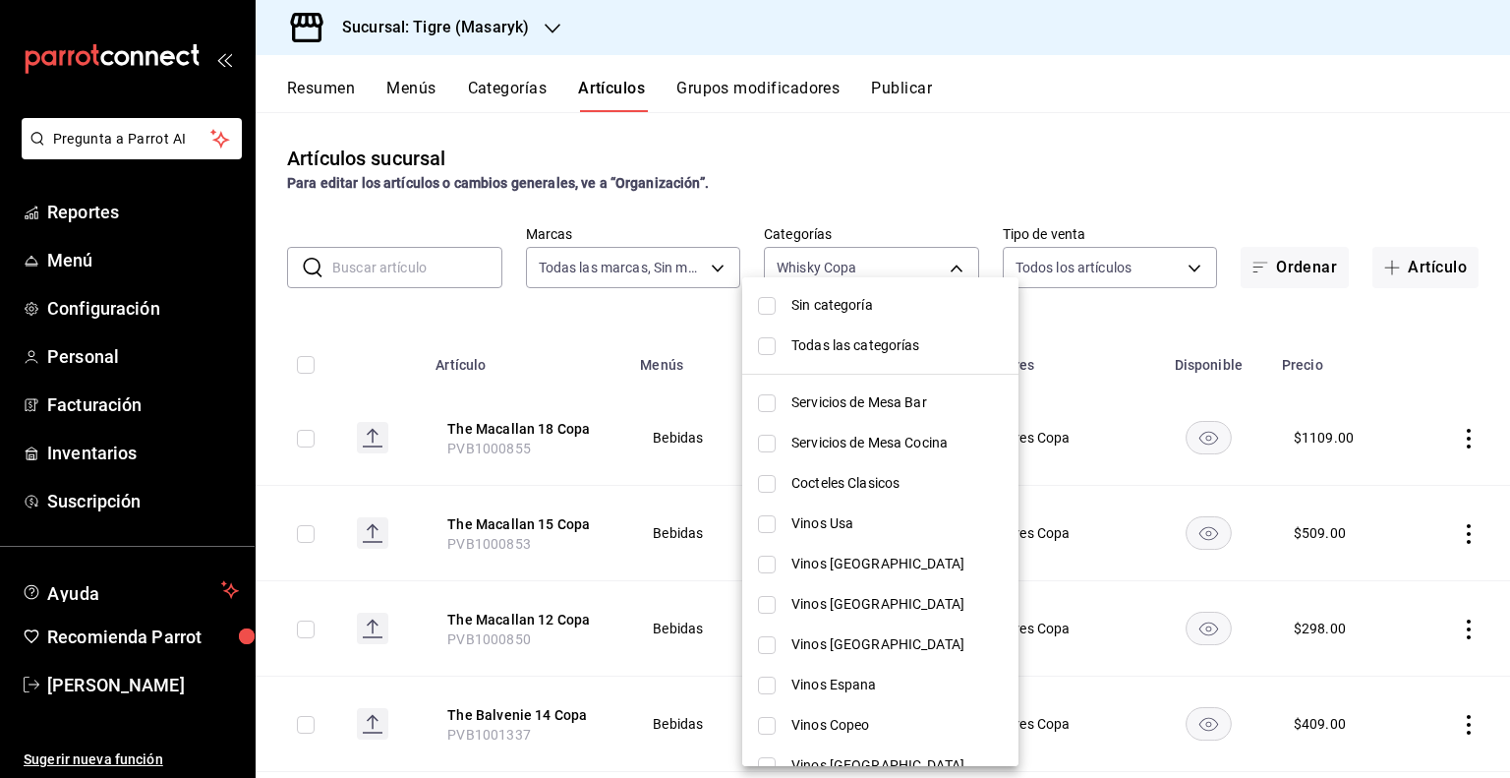
click at [1126, 475] on div at bounding box center [755, 389] width 1510 height 778
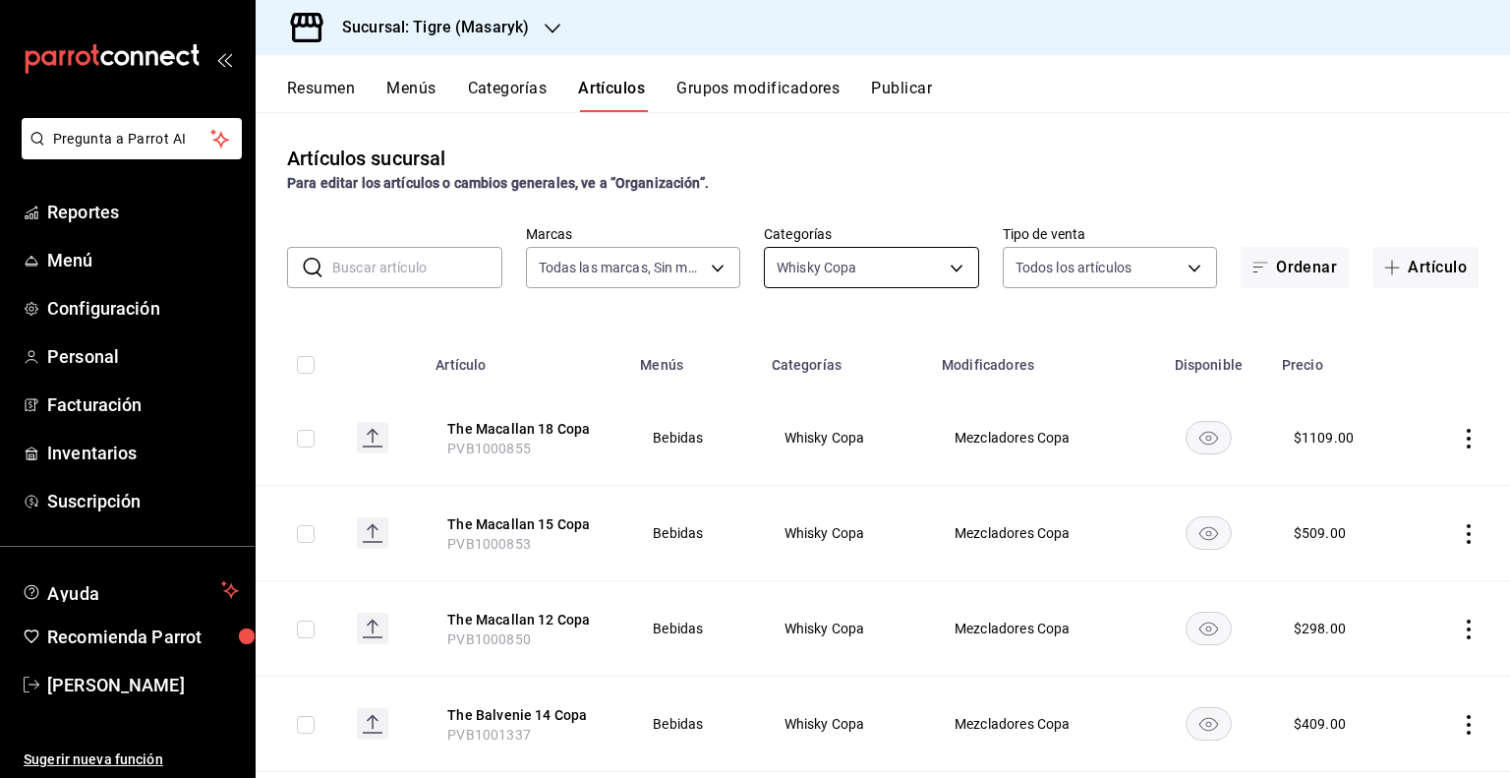
click at [906, 264] on body "Pregunta a Parrot AI Reportes Menú Configuración Personal Facturación Inventari…" at bounding box center [755, 389] width 1510 height 778
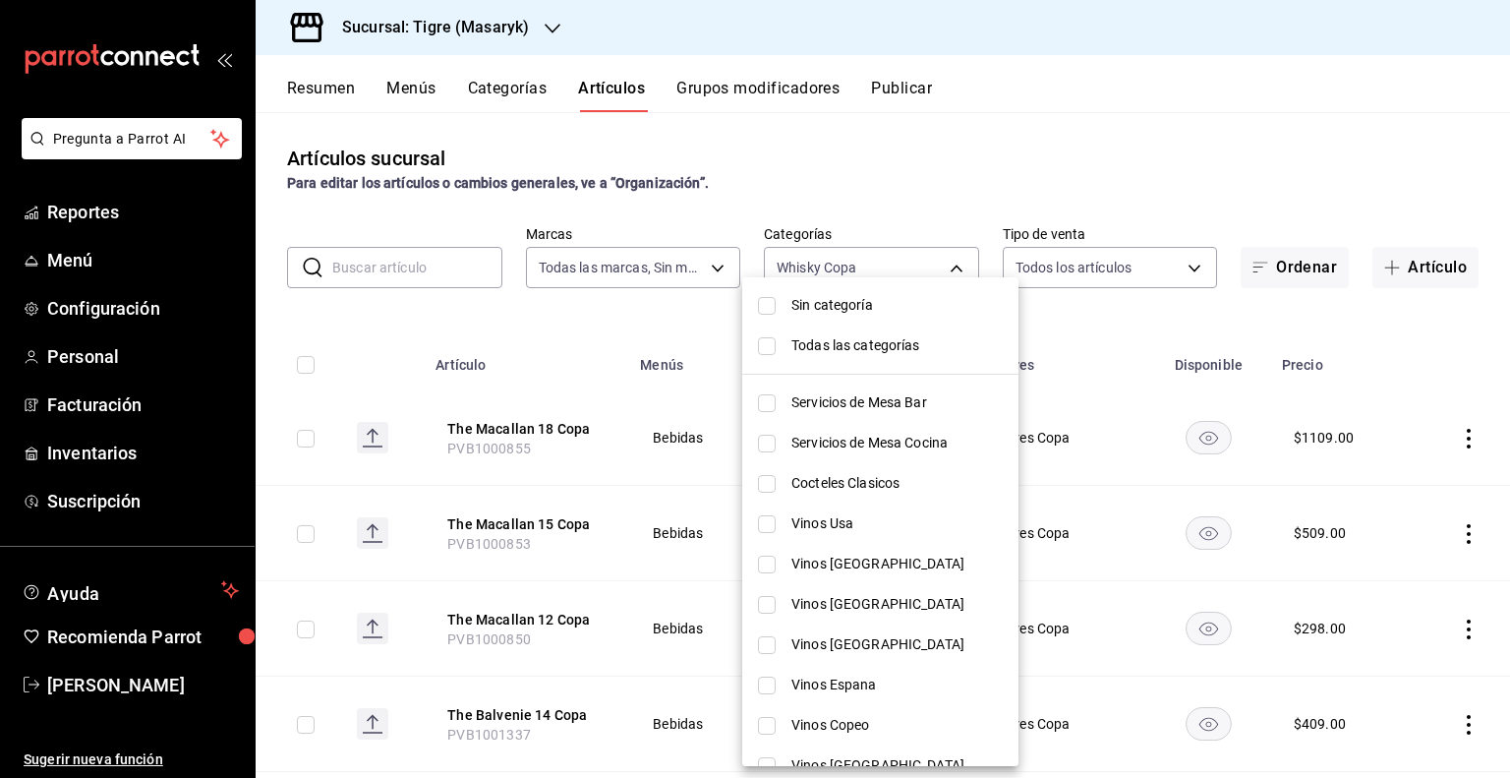
click at [1070, 388] on div at bounding box center [755, 389] width 1510 height 778
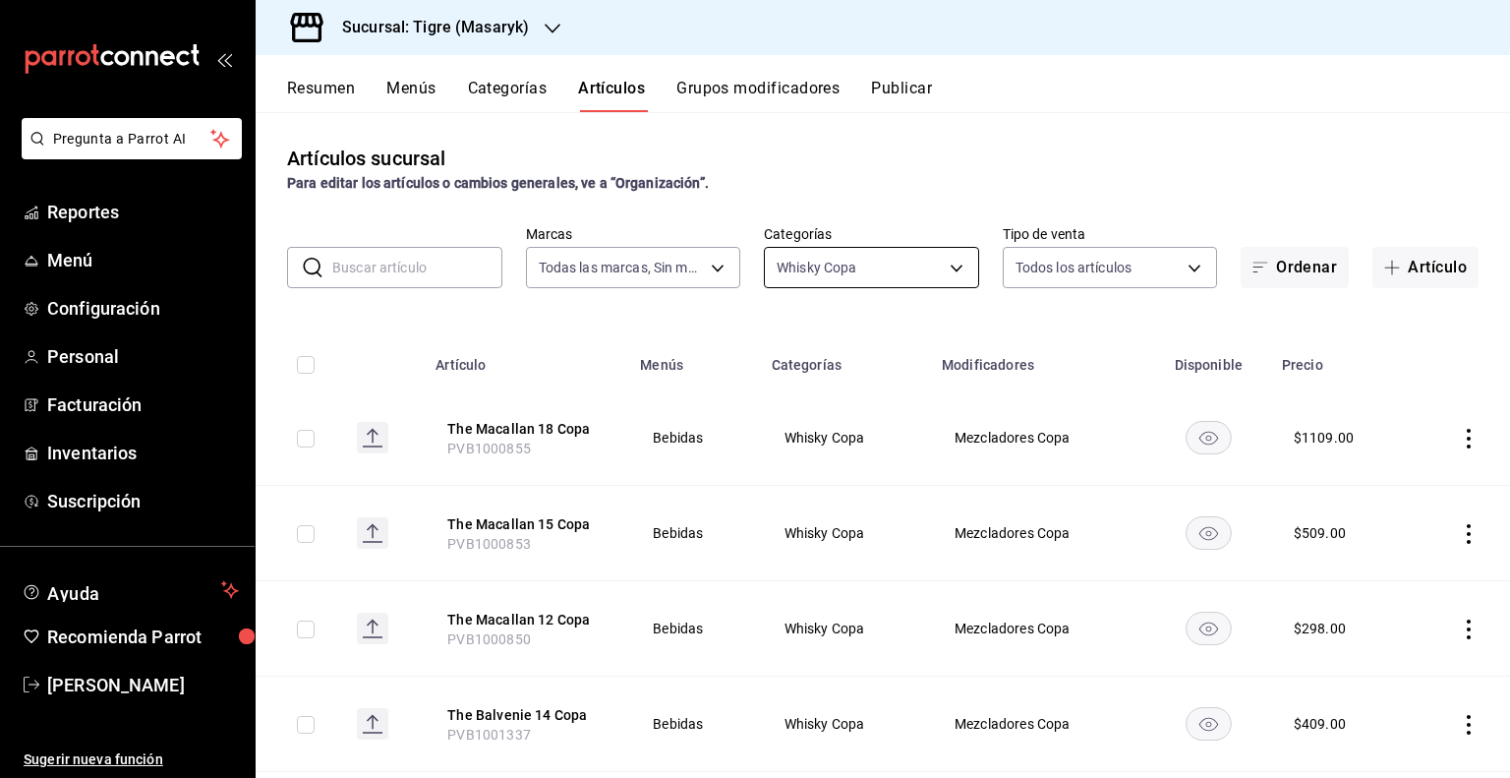
click at [940, 270] on body "Pregunta a Parrot AI Reportes Menú Configuración Personal Facturación Inventari…" at bounding box center [755, 389] width 1510 height 778
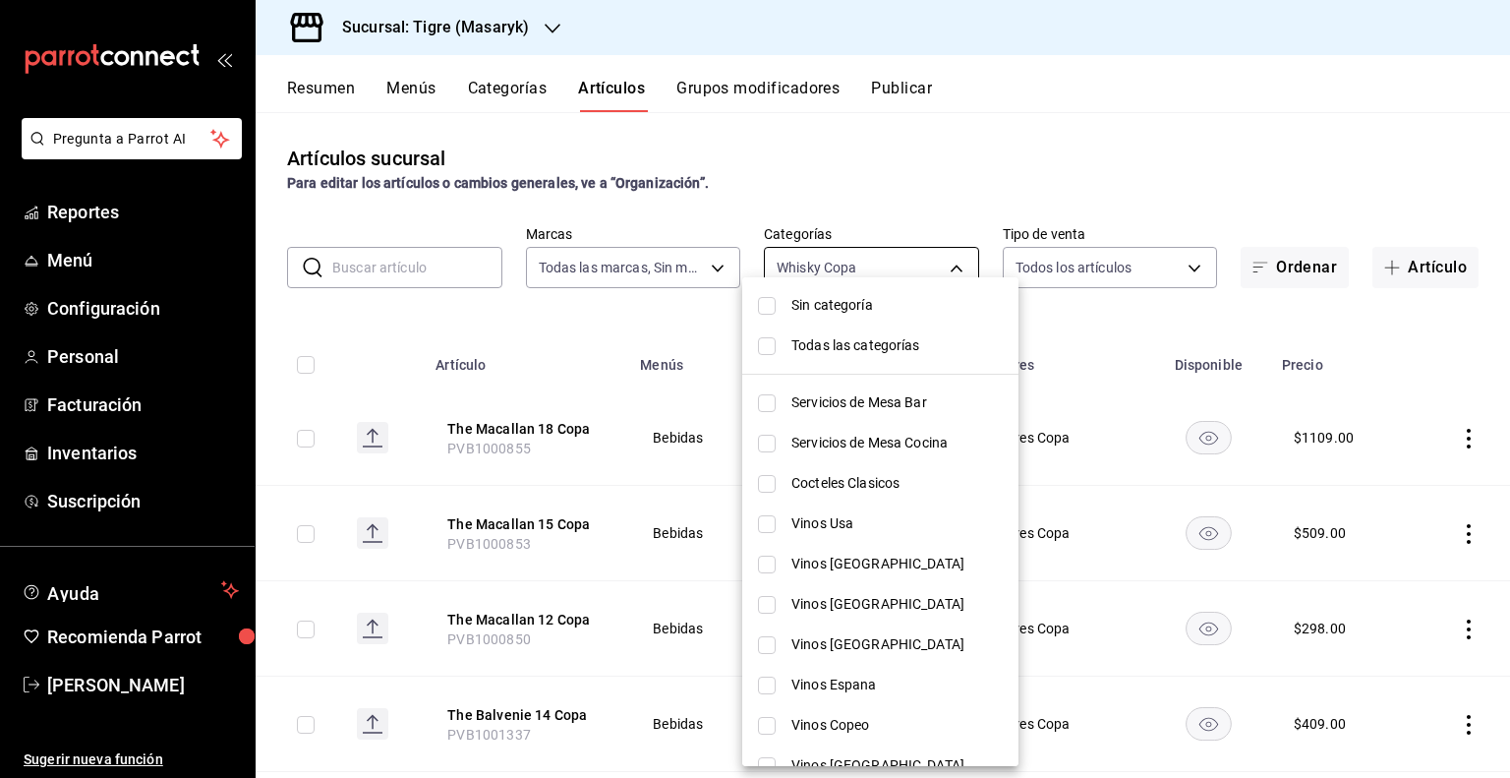
click at [940, 270] on div at bounding box center [755, 389] width 1510 height 778
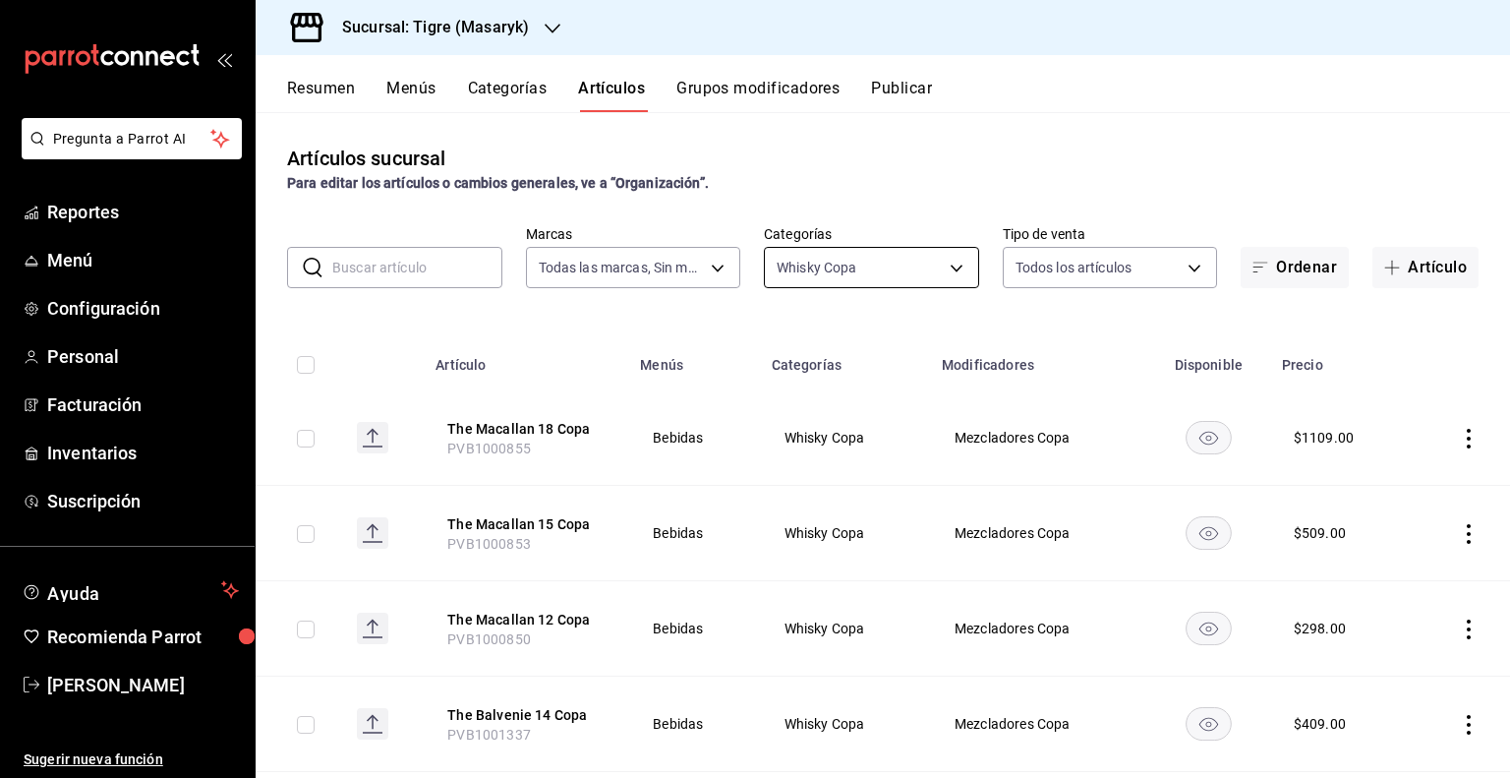
click at [946, 270] on body "Pregunta a Parrot AI Reportes Menú Configuración Personal Facturación Inventari…" at bounding box center [755, 389] width 1510 height 778
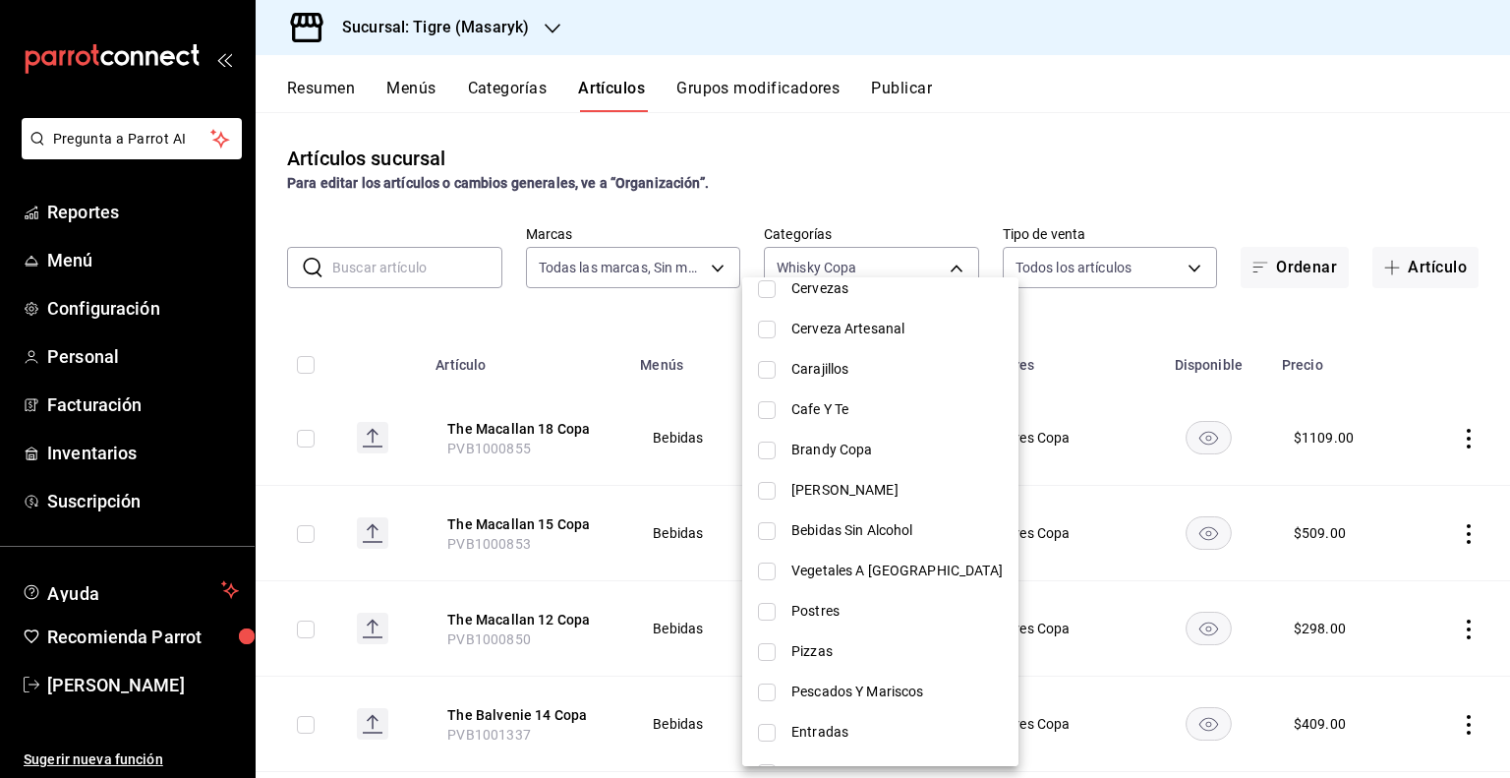
scroll to position [1281, 0]
click at [853, 496] on span "[PERSON_NAME]" at bounding box center [896, 492] width 211 height 21
type input "bb178053-9c6d-425d-b33f-608c0f96bb0b,b5564203-ec72-43dd-b033-b242984651ee"
checkbox input "true"
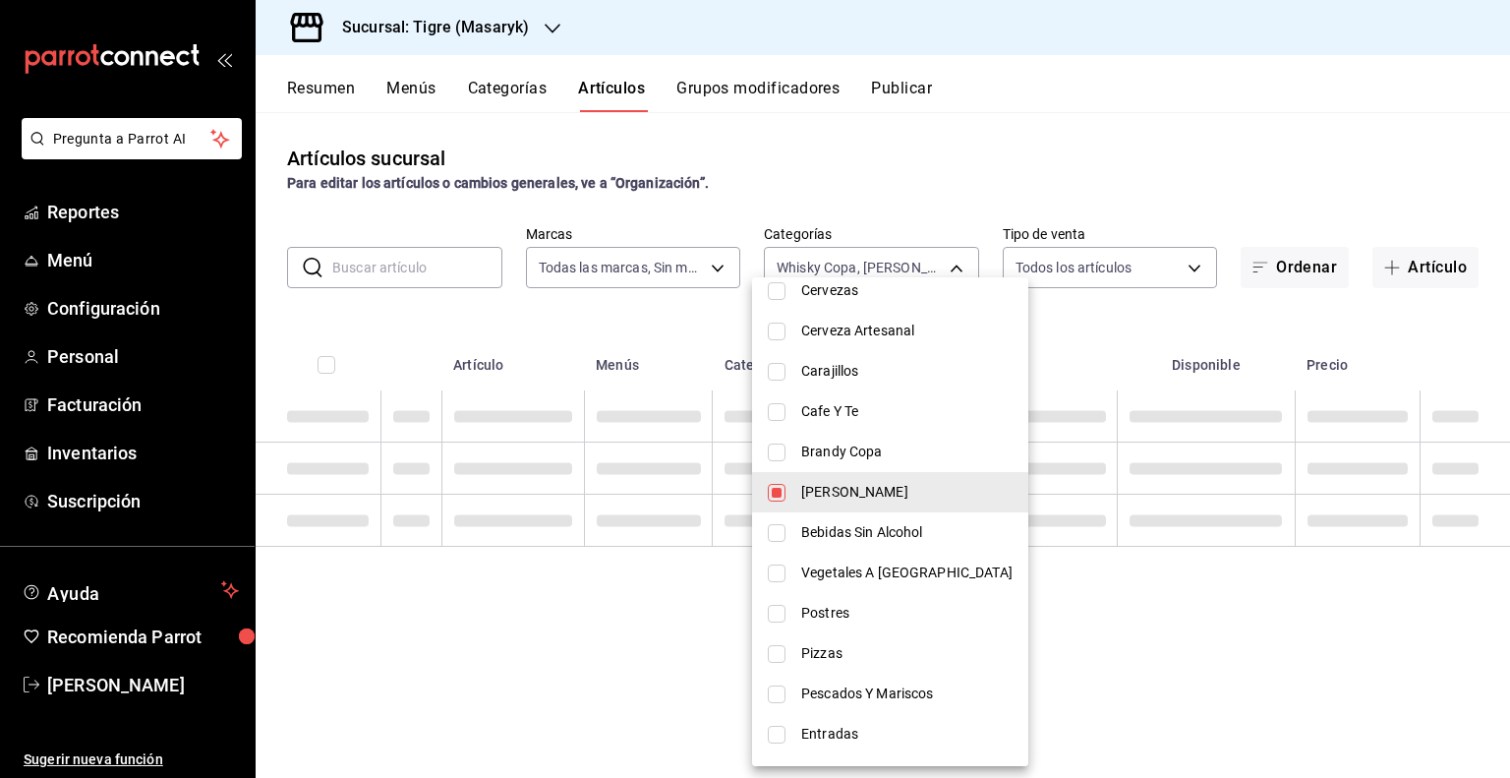
click at [1082, 374] on div at bounding box center [755, 389] width 1510 height 778
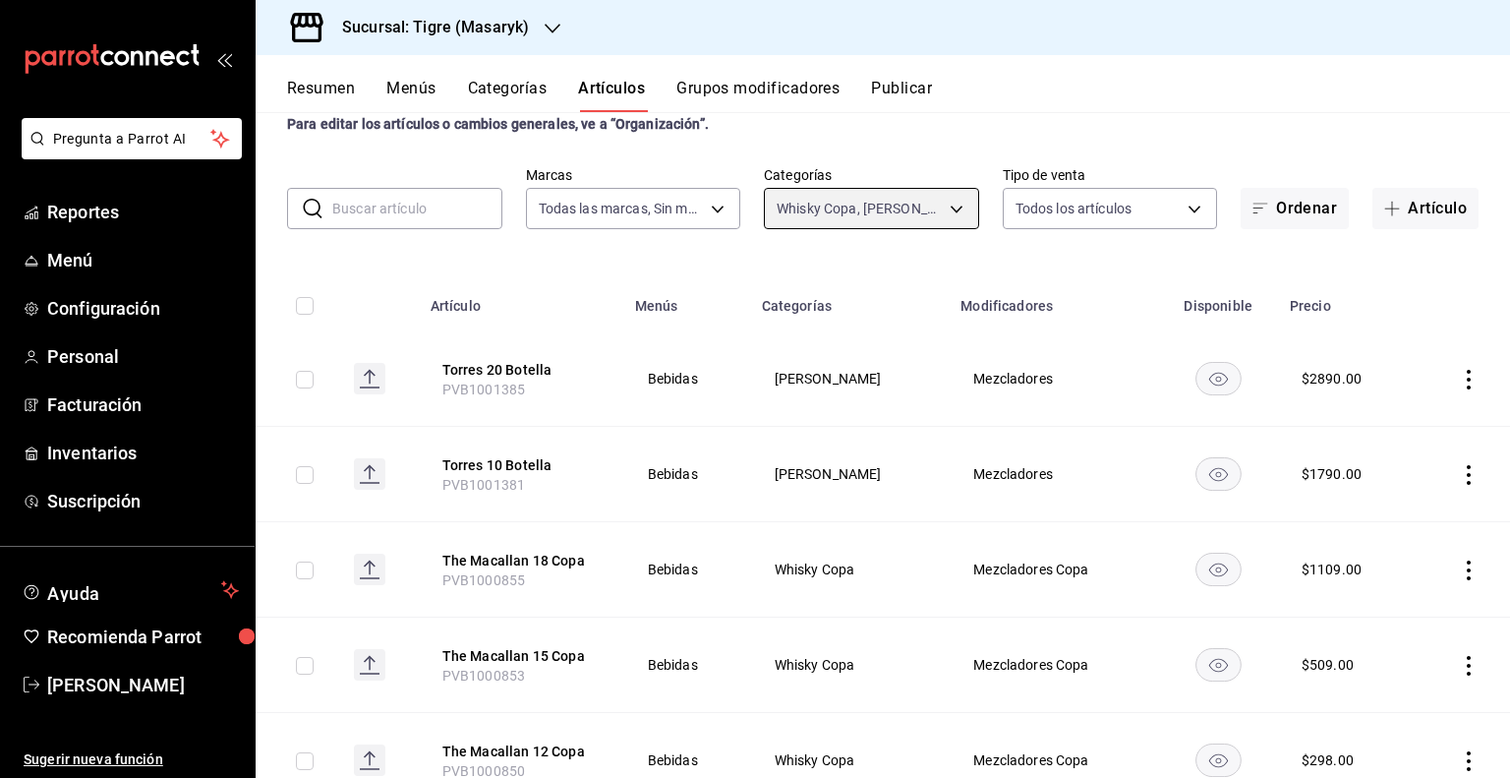
scroll to position [0, 0]
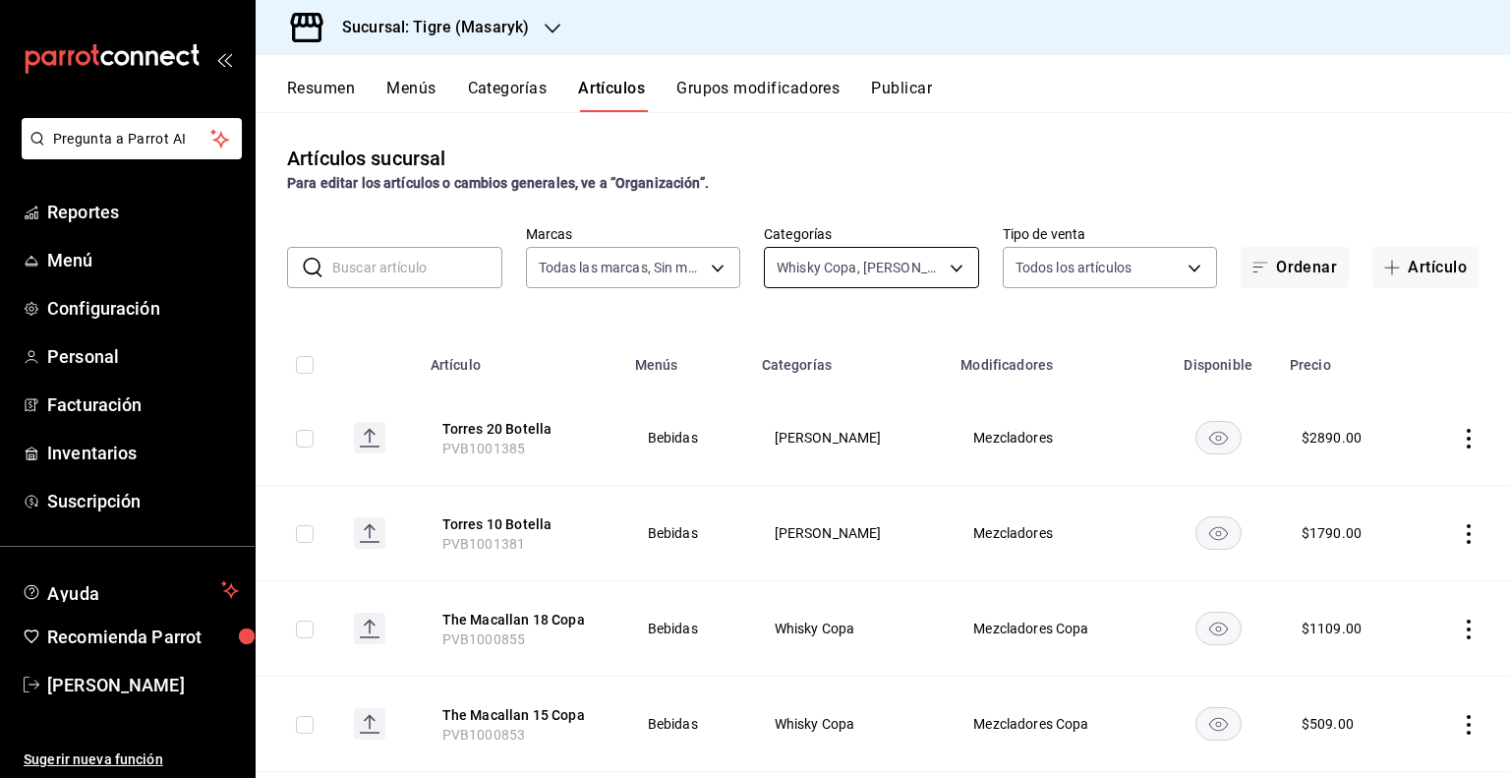
click at [928, 263] on body "Pregunta a Parrot AI Reportes Menú Configuración Personal Facturación Inventari…" at bounding box center [755, 389] width 1510 height 778
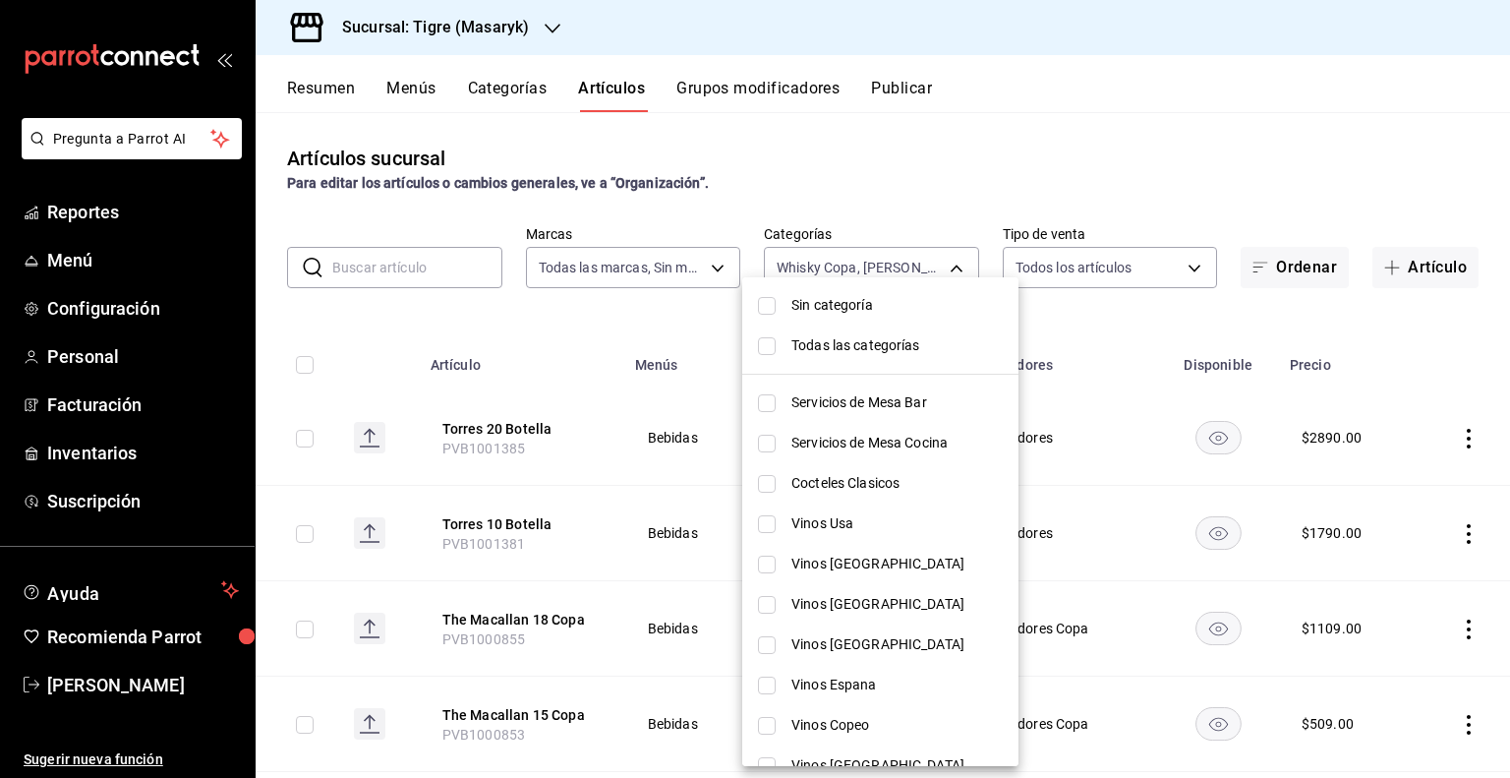
click at [783, 313] on li "Sin categoría" at bounding box center [880, 305] width 276 height 40
checkbox input "true"
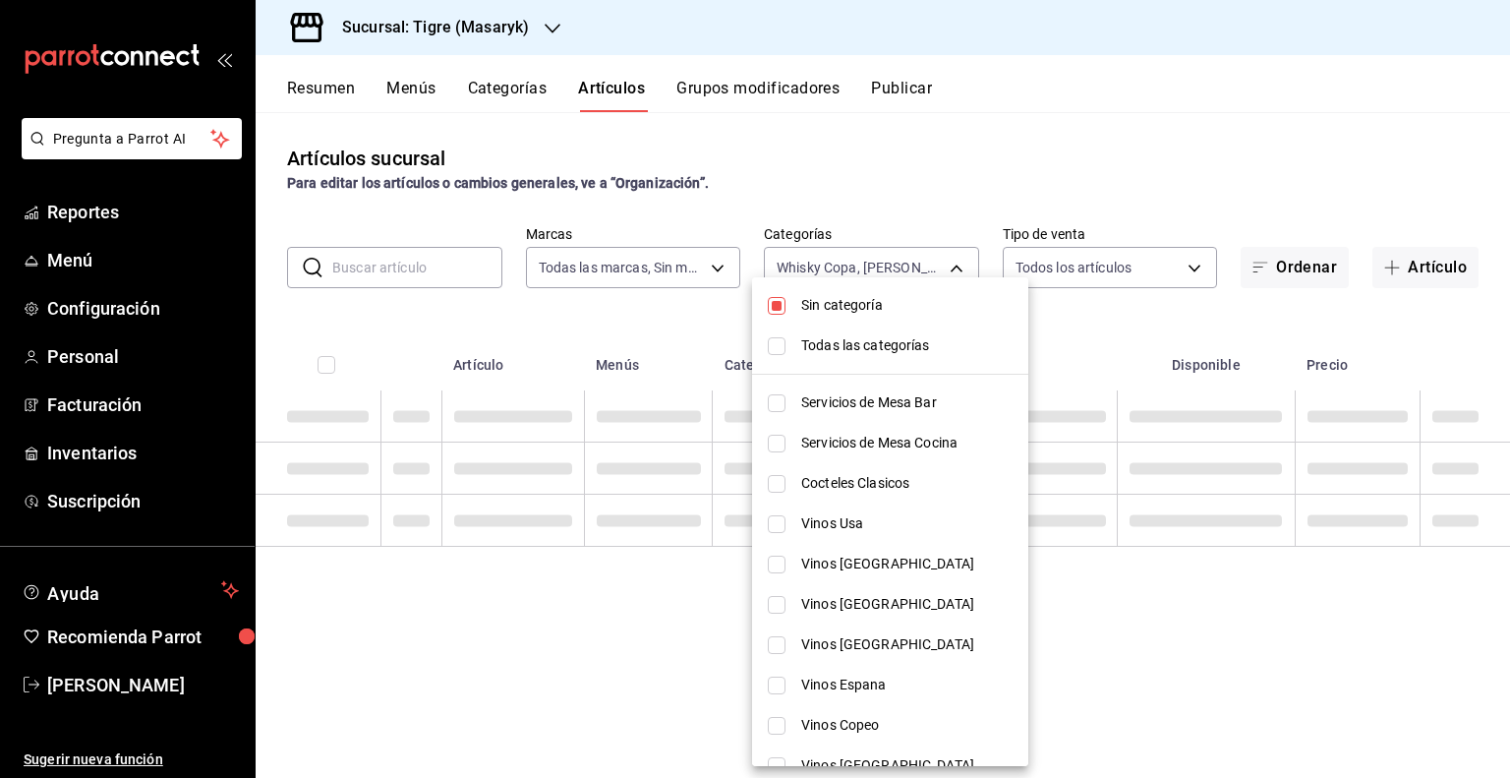
click at [777, 337] on input "checkbox" at bounding box center [777, 346] width 18 height 18
checkbox input "true"
type input "7cd27861-1019-4265-ada8-0a6349b72ebc,77c47ebf-2aa7-4ca3-900f-d4e8133ed13d,d84ff…"
checkbox input "true"
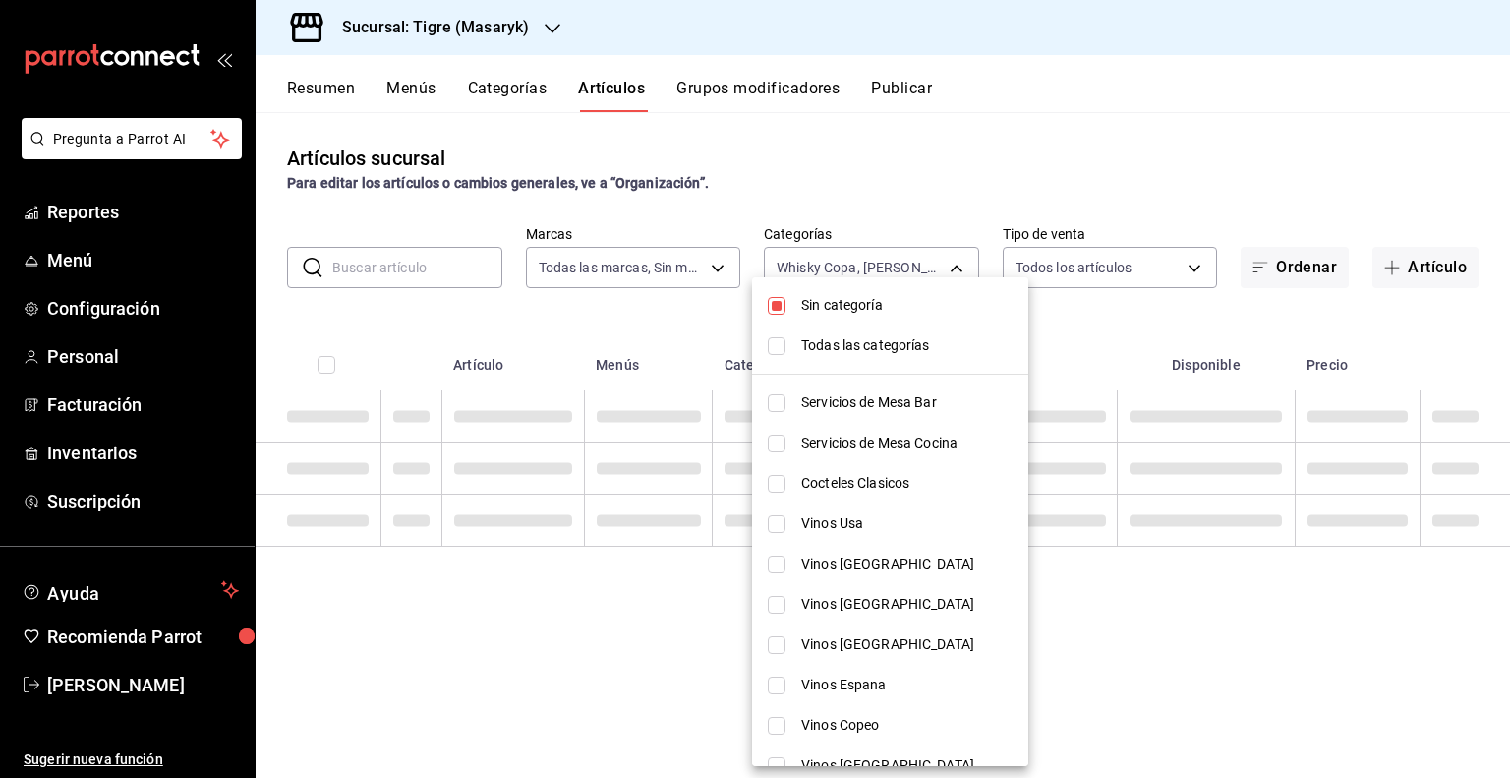
checkbox input "true"
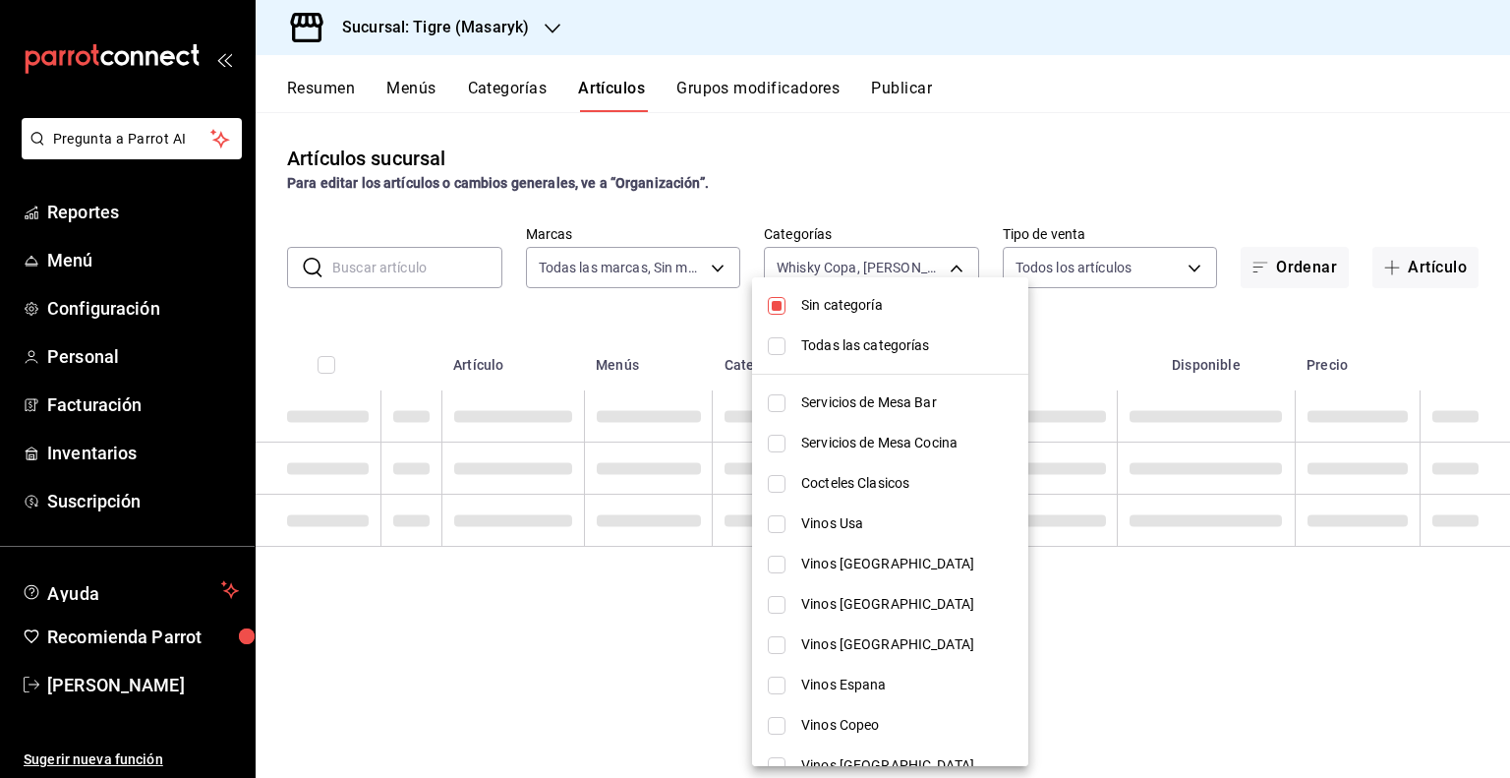
checkbox input "true"
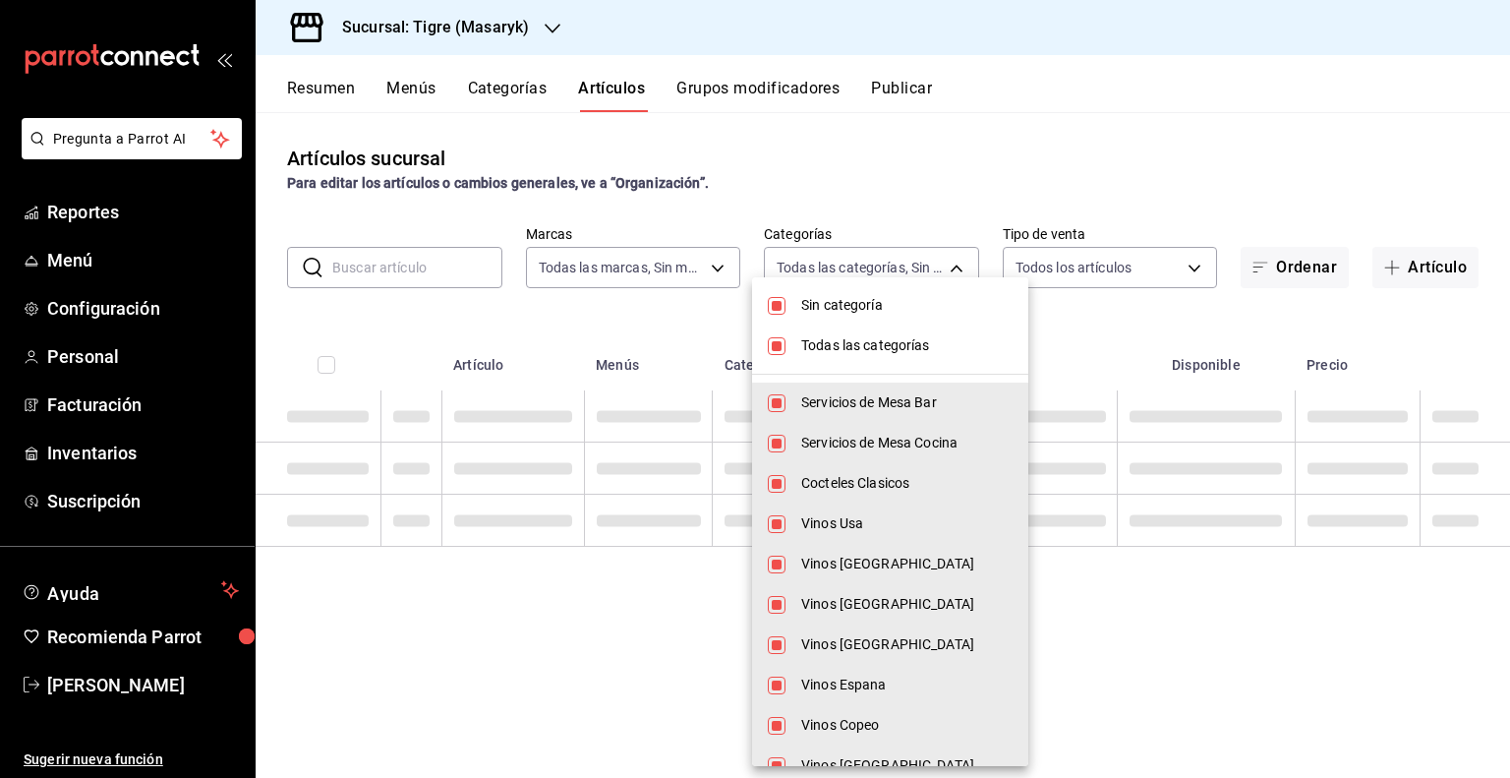
click at [777, 337] on input "checkbox" at bounding box center [777, 346] width 18 height 18
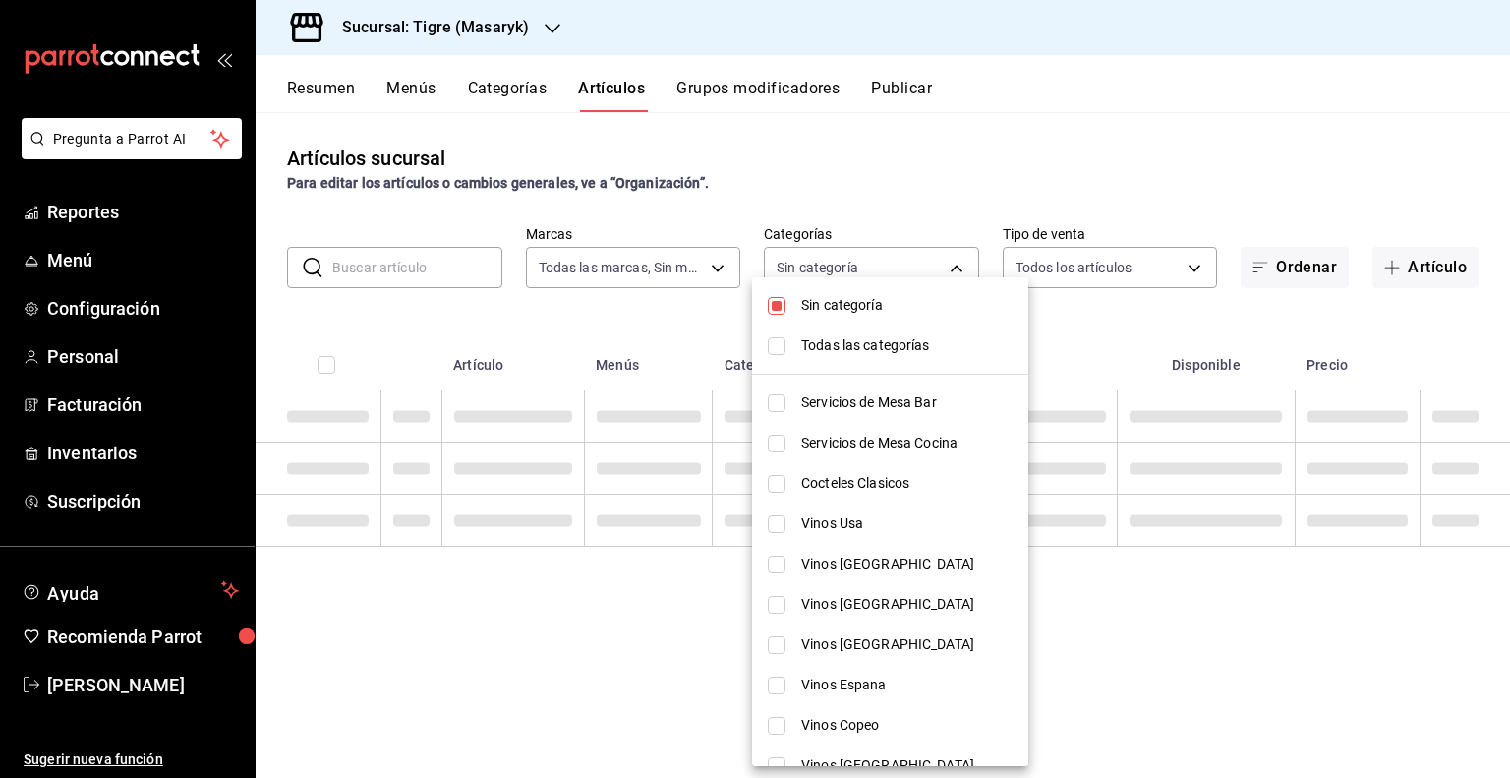
click at [779, 298] on input "checkbox" at bounding box center [777, 306] width 18 height 18
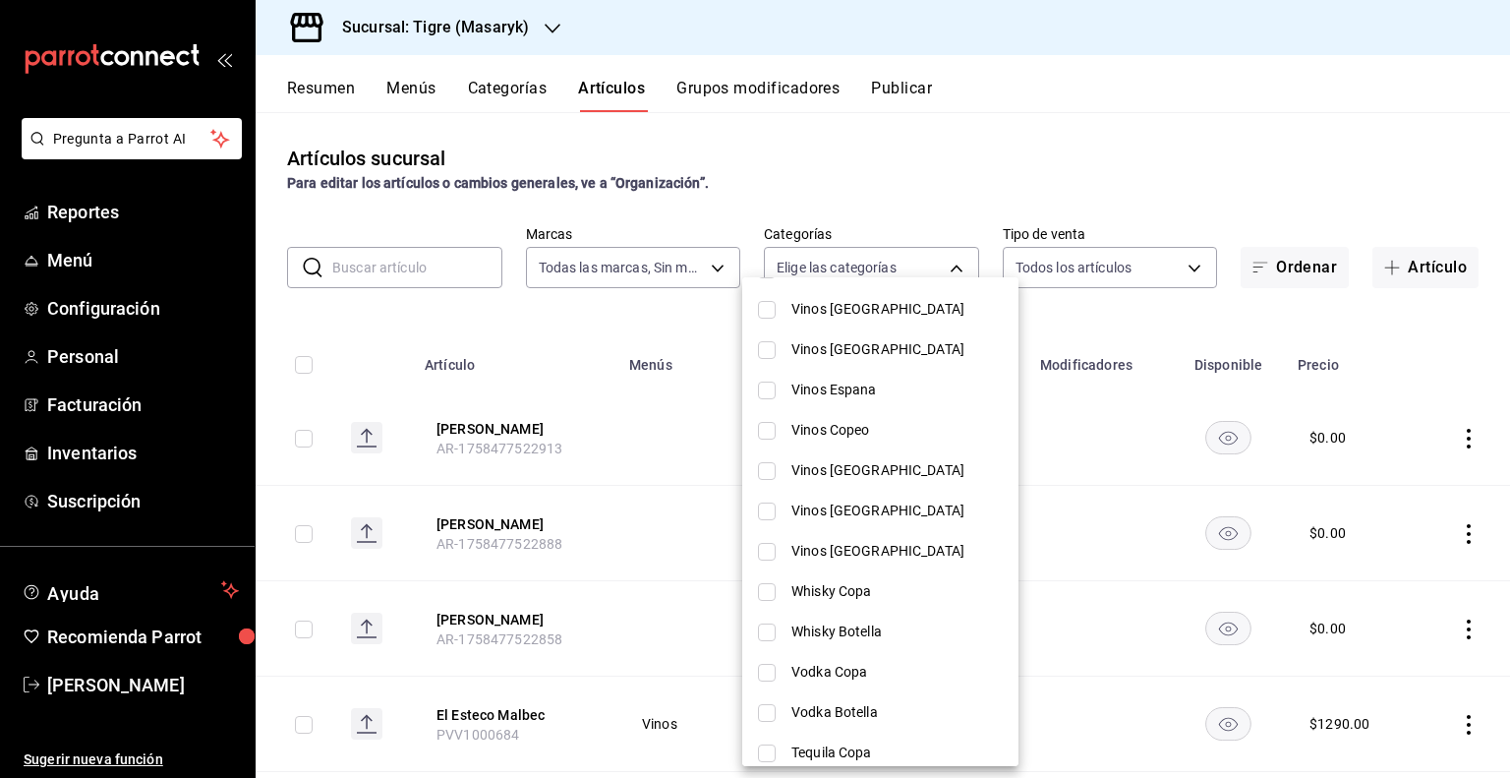
scroll to position [393, 0]
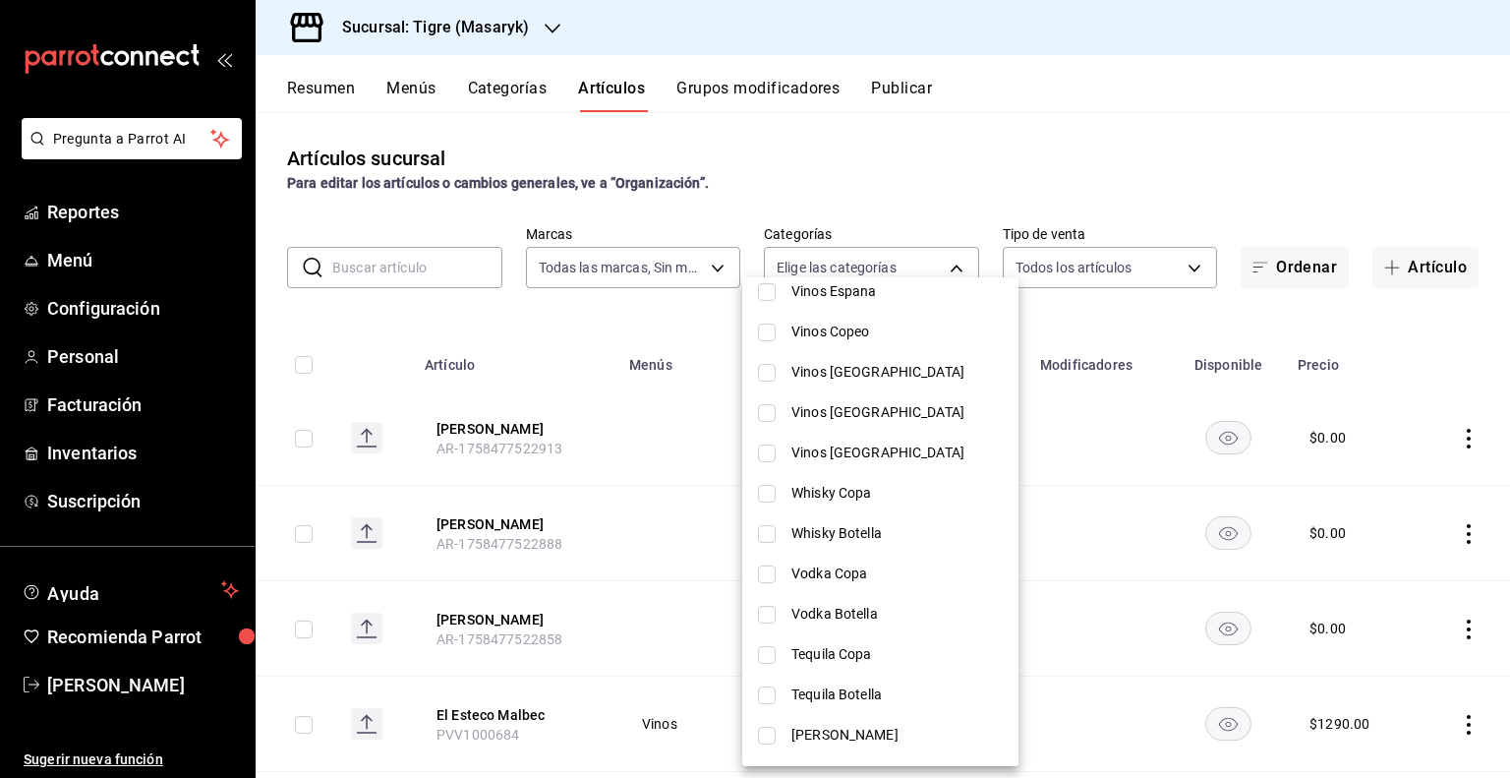
click at [874, 497] on span "Whisky Copa" at bounding box center [896, 493] width 211 height 21
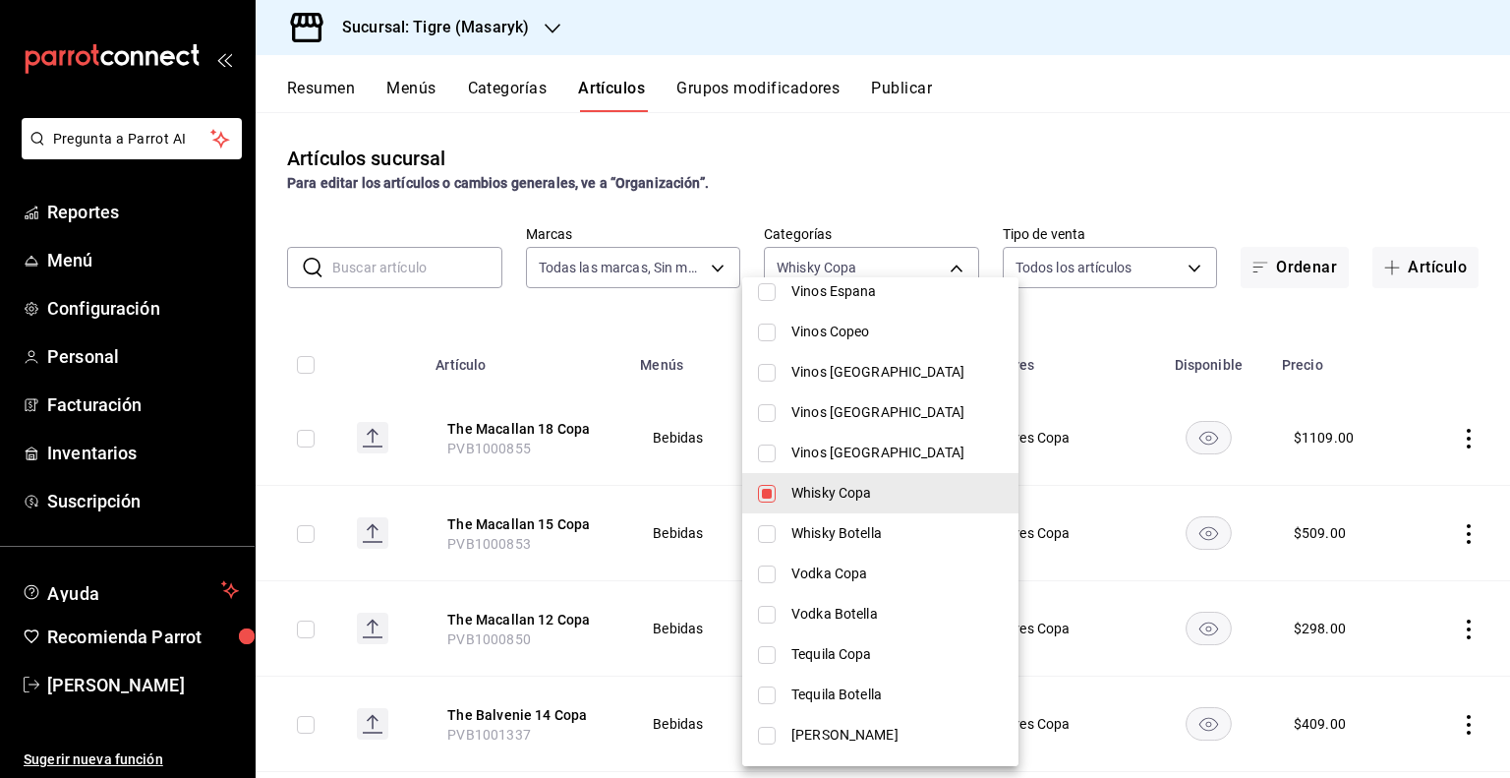
click at [1080, 443] on div at bounding box center [755, 389] width 1510 height 778
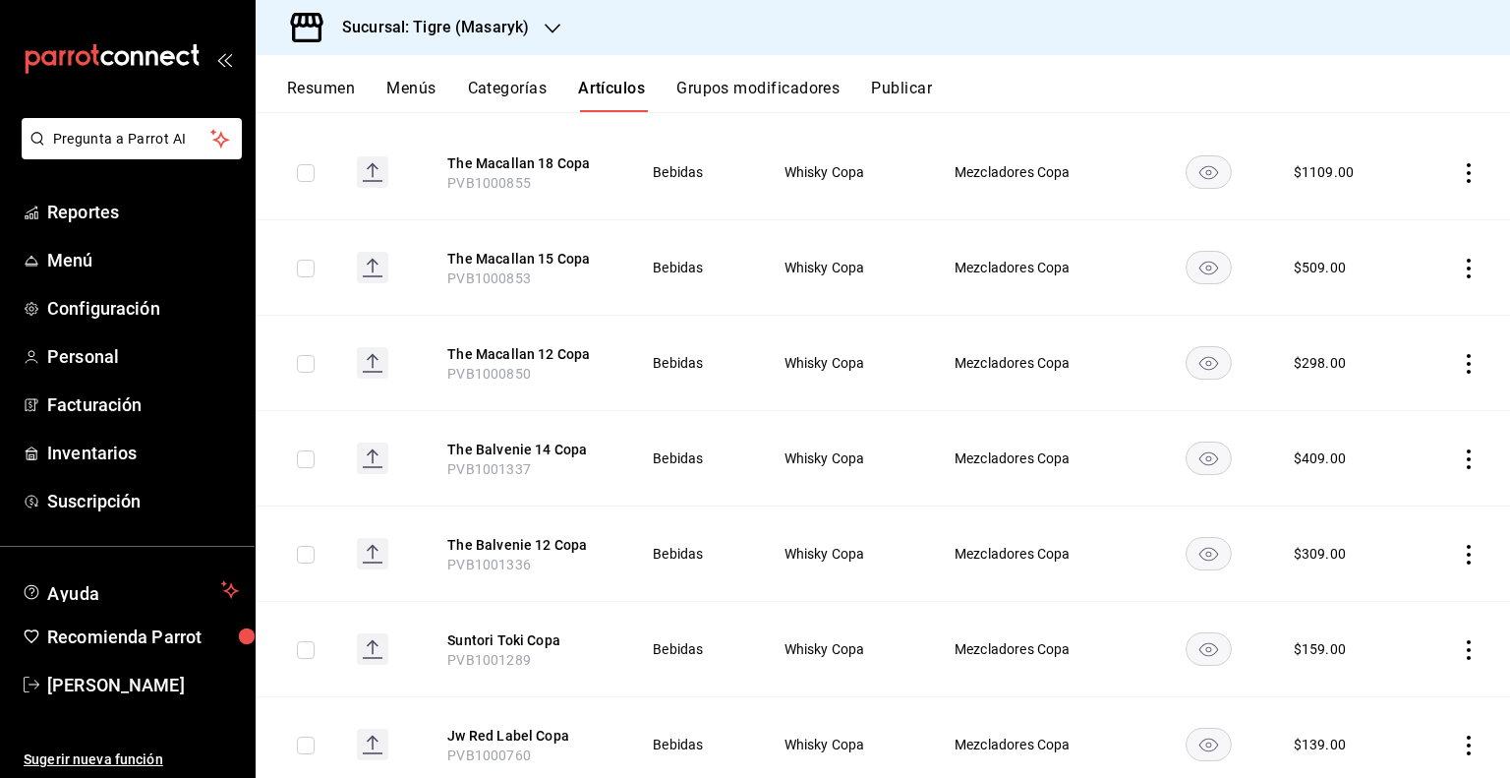
scroll to position [0, 0]
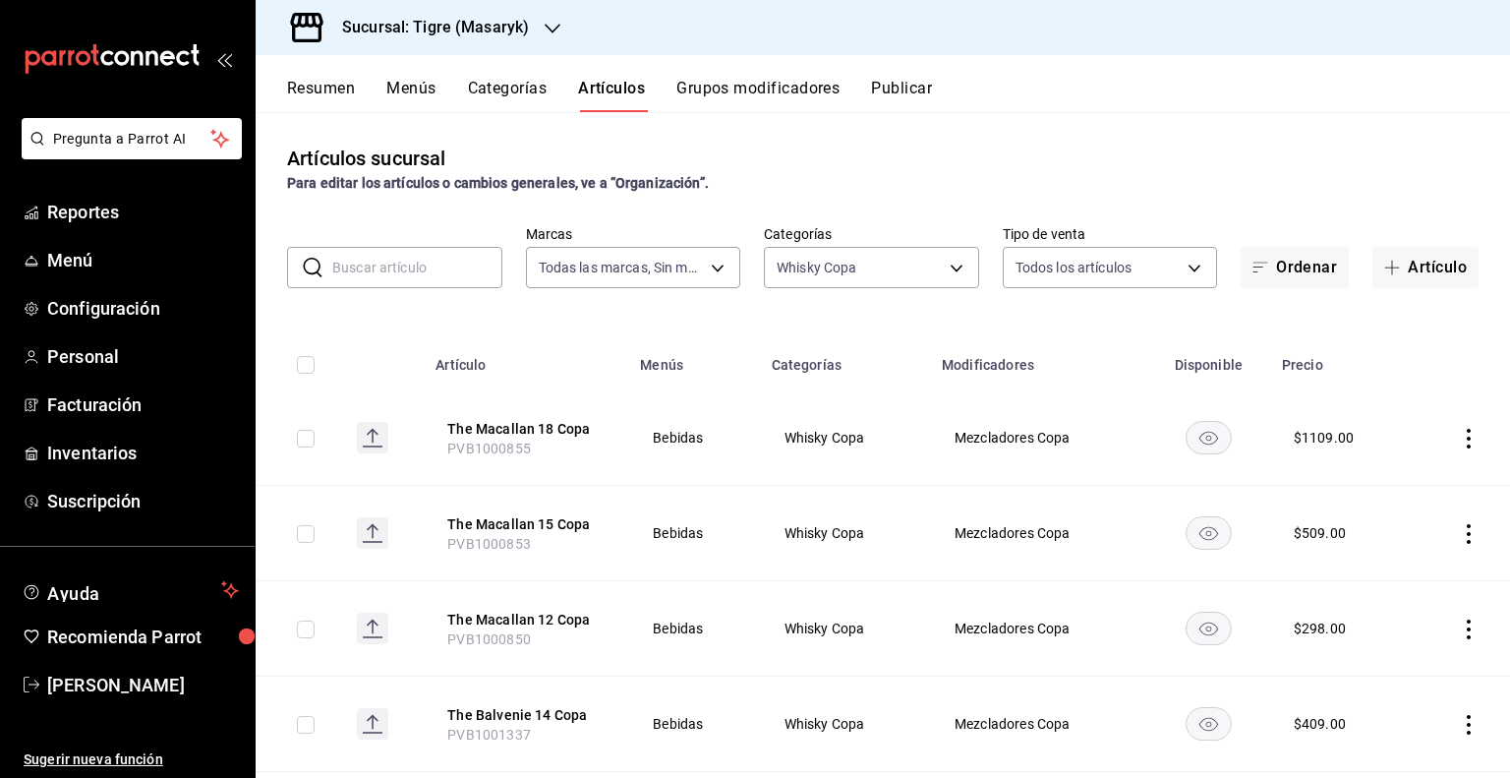
click at [517, 23] on h3 "Sucursal: Tigre (Masaryk)" at bounding box center [427, 28] width 203 height 24
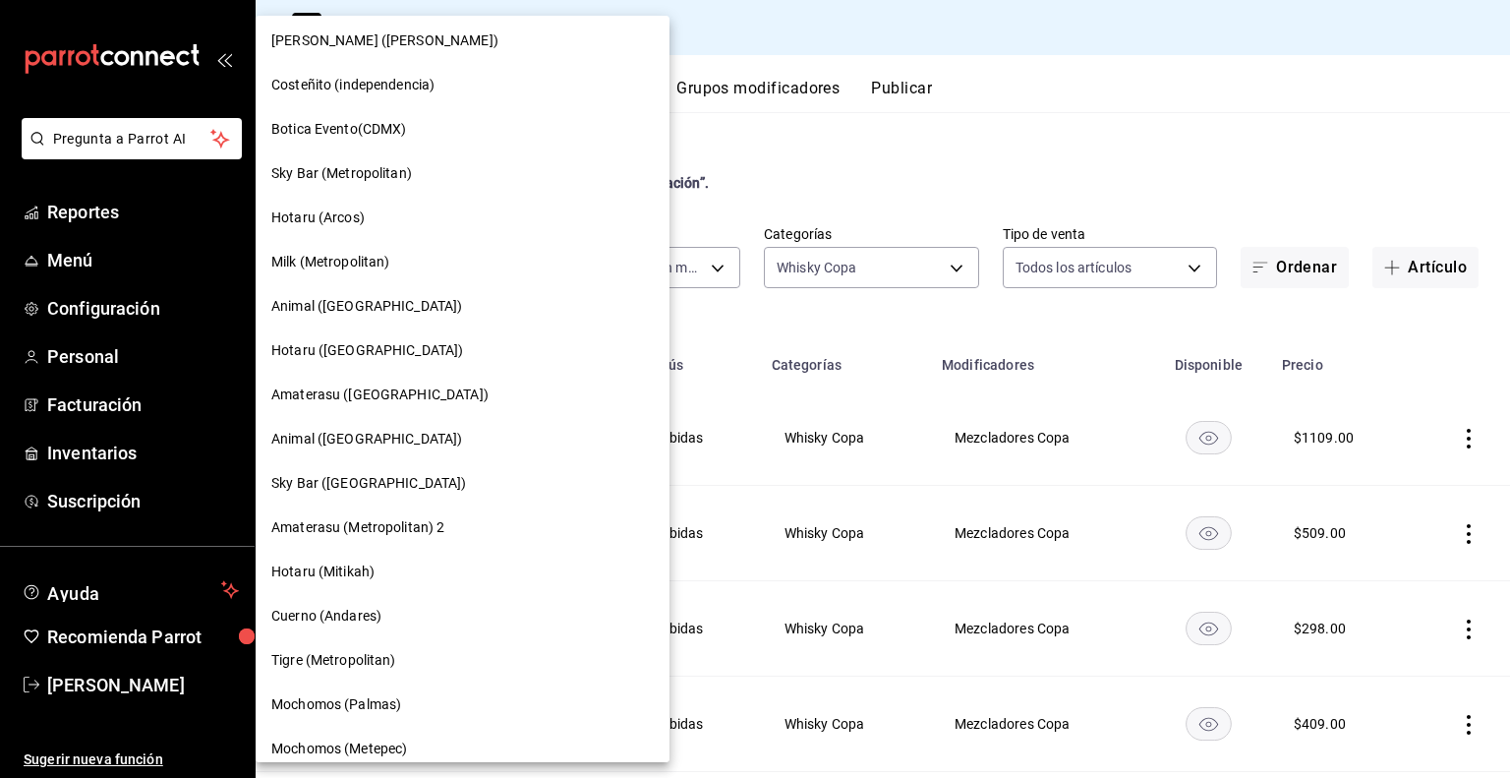
scroll to position [1436, 0]
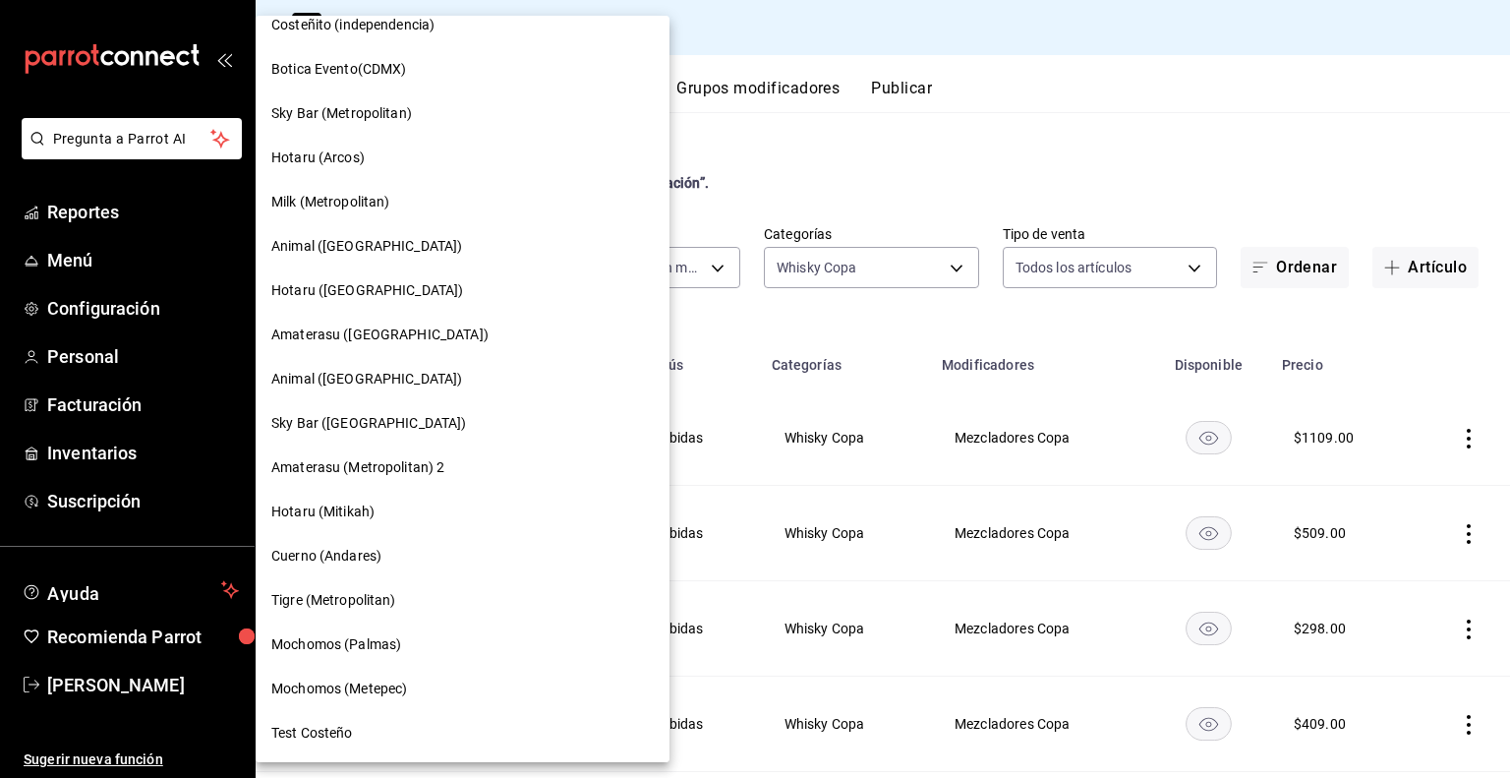
click at [350, 601] on span "Tigre (Metropolitan)" at bounding box center [333, 600] width 125 height 21
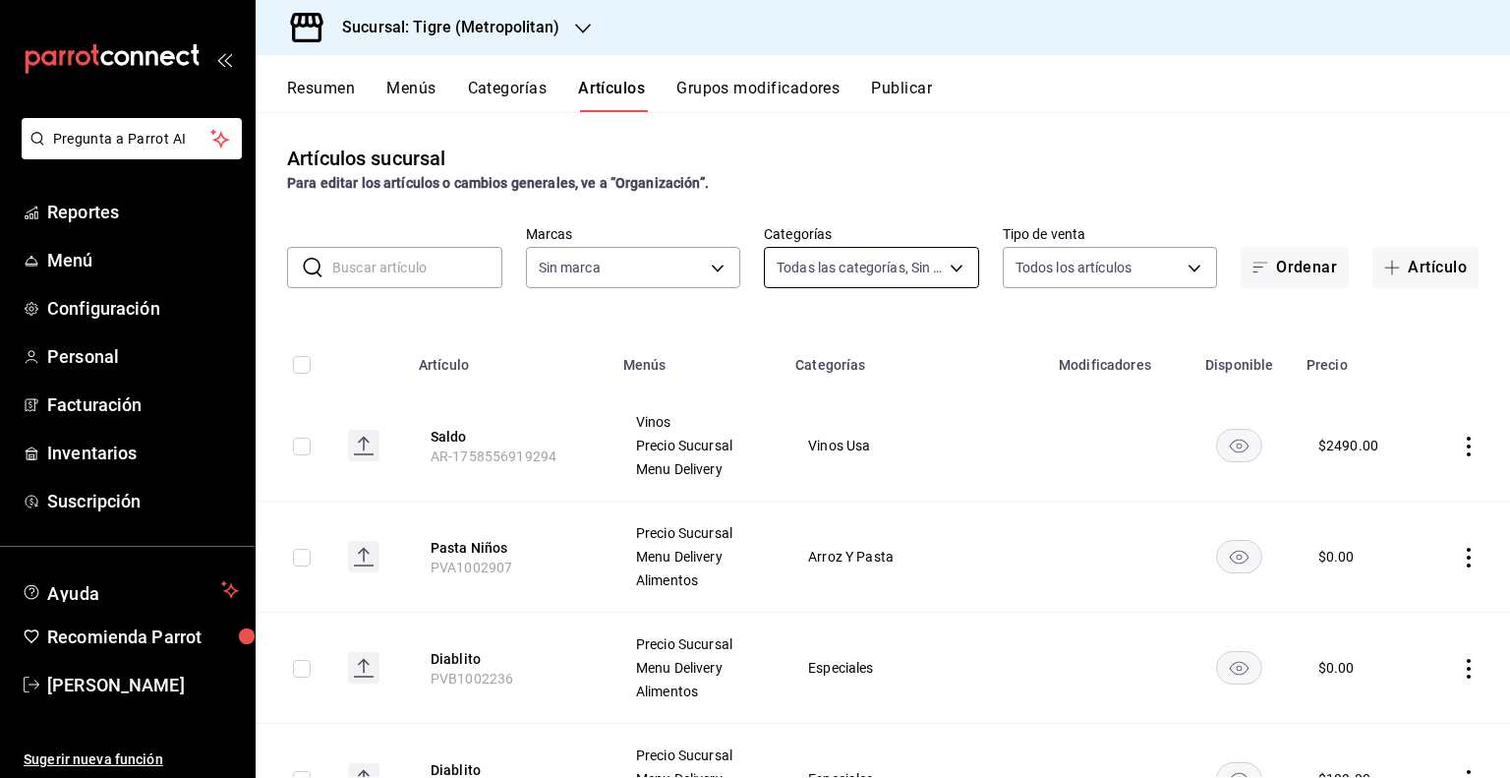
click at [863, 270] on body "Pregunta a Parrot AI Reportes Menú Configuración Personal Facturación Inventari…" at bounding box center [755, 389] width 1510 height 778
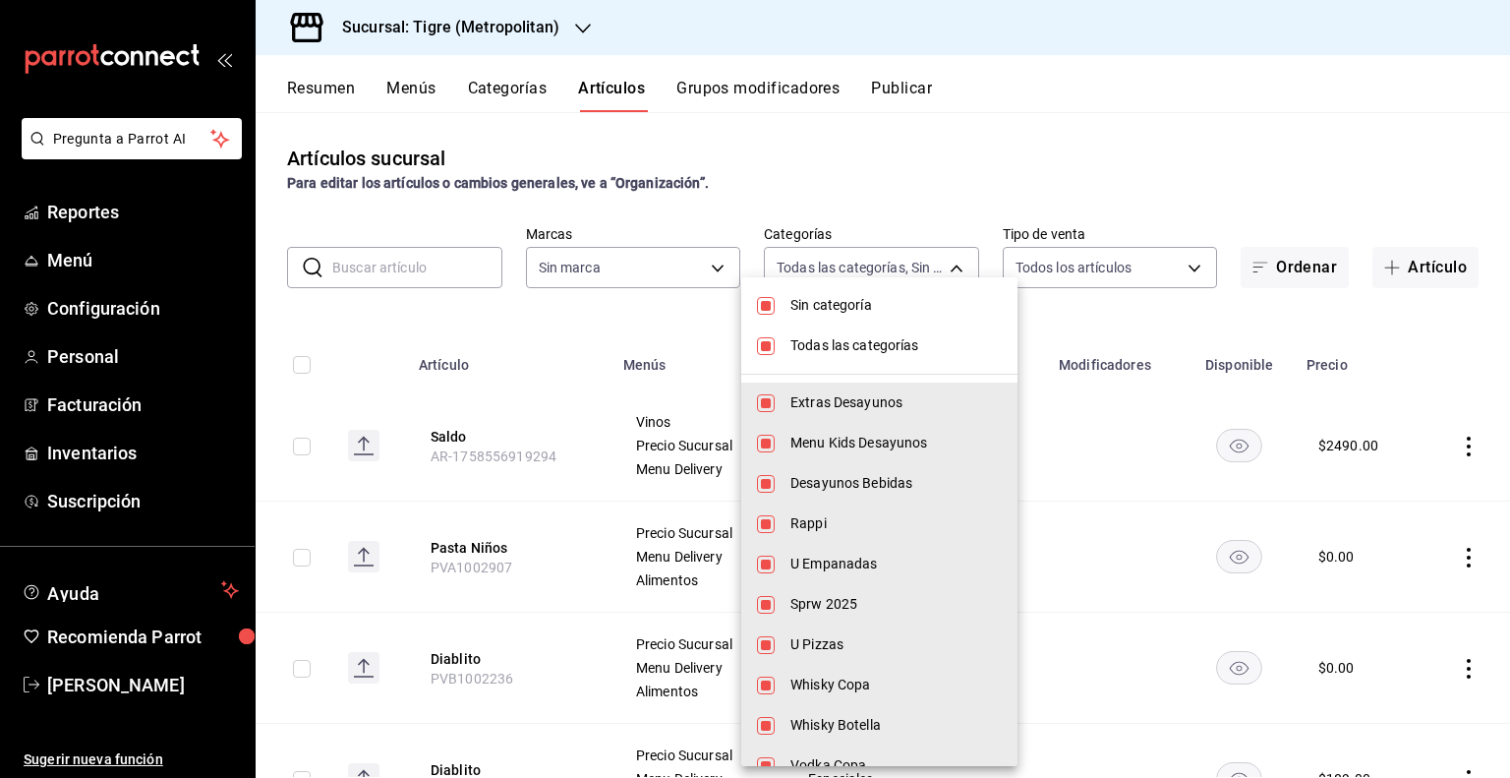
click at [871, 310] on span "Sin categoría" at bounding box center [895, 305] width 211 height 21
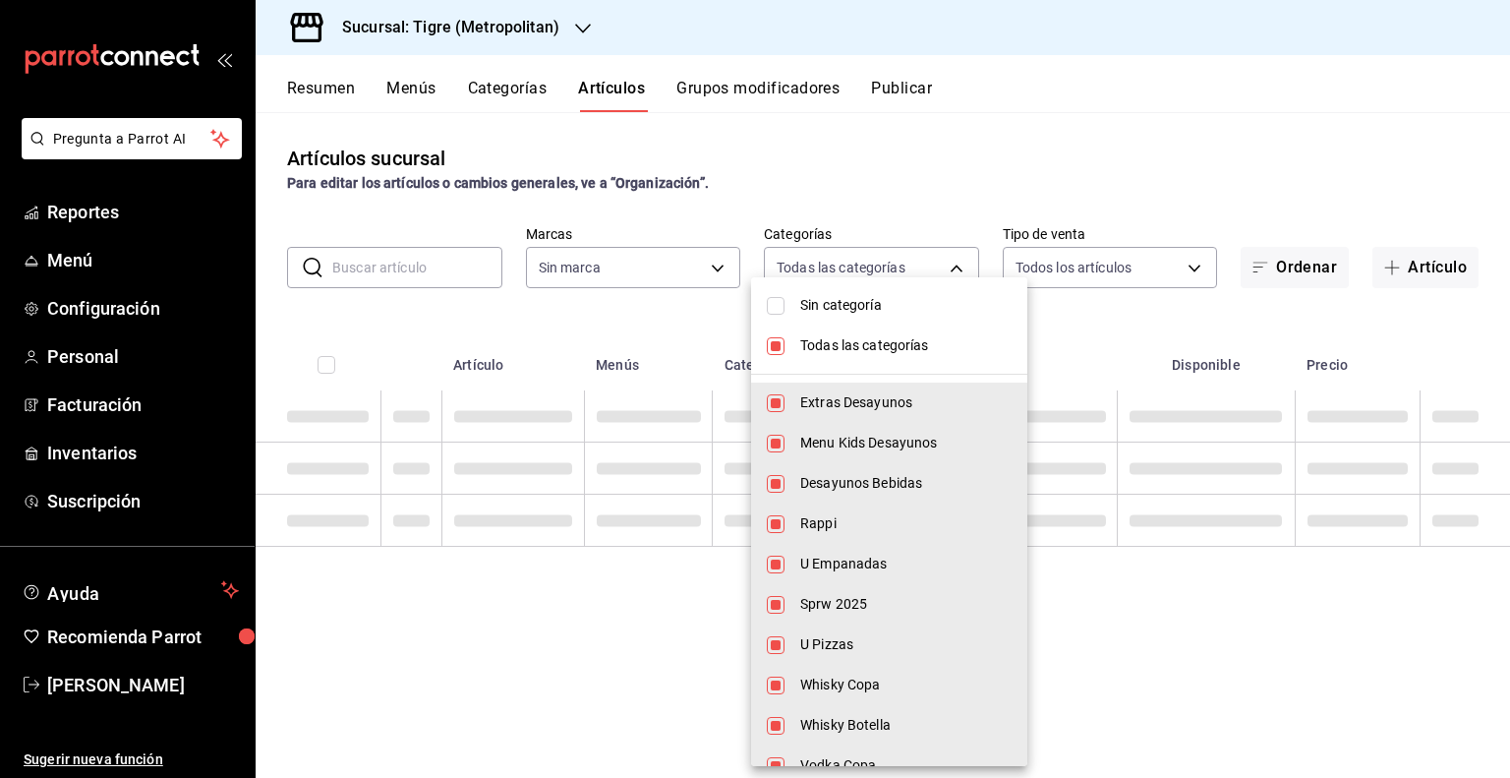
click at [854, 337] on span "Todas las categorías" at bounding box center [905, 345] width 211 height 21
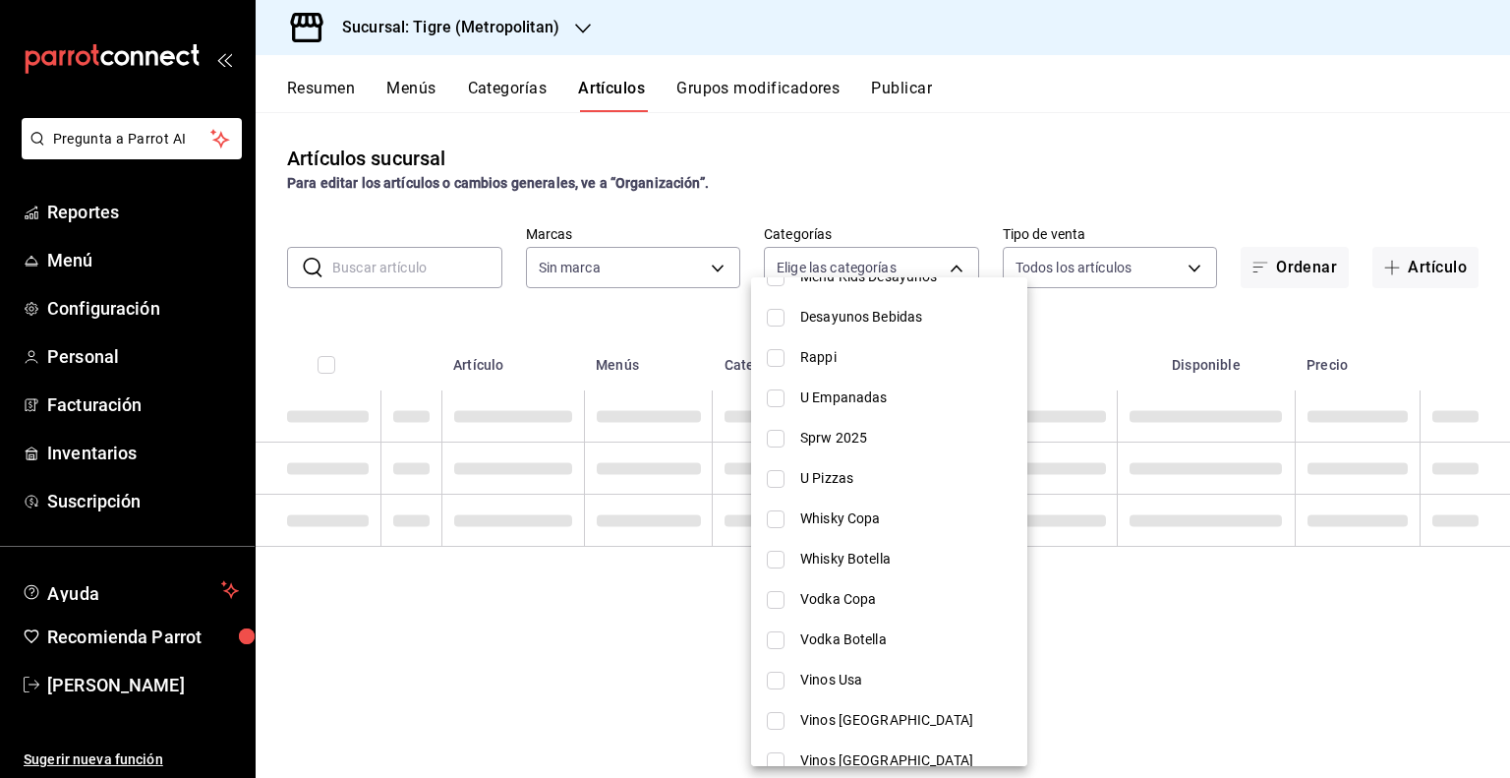
scroll to position [197, 0]
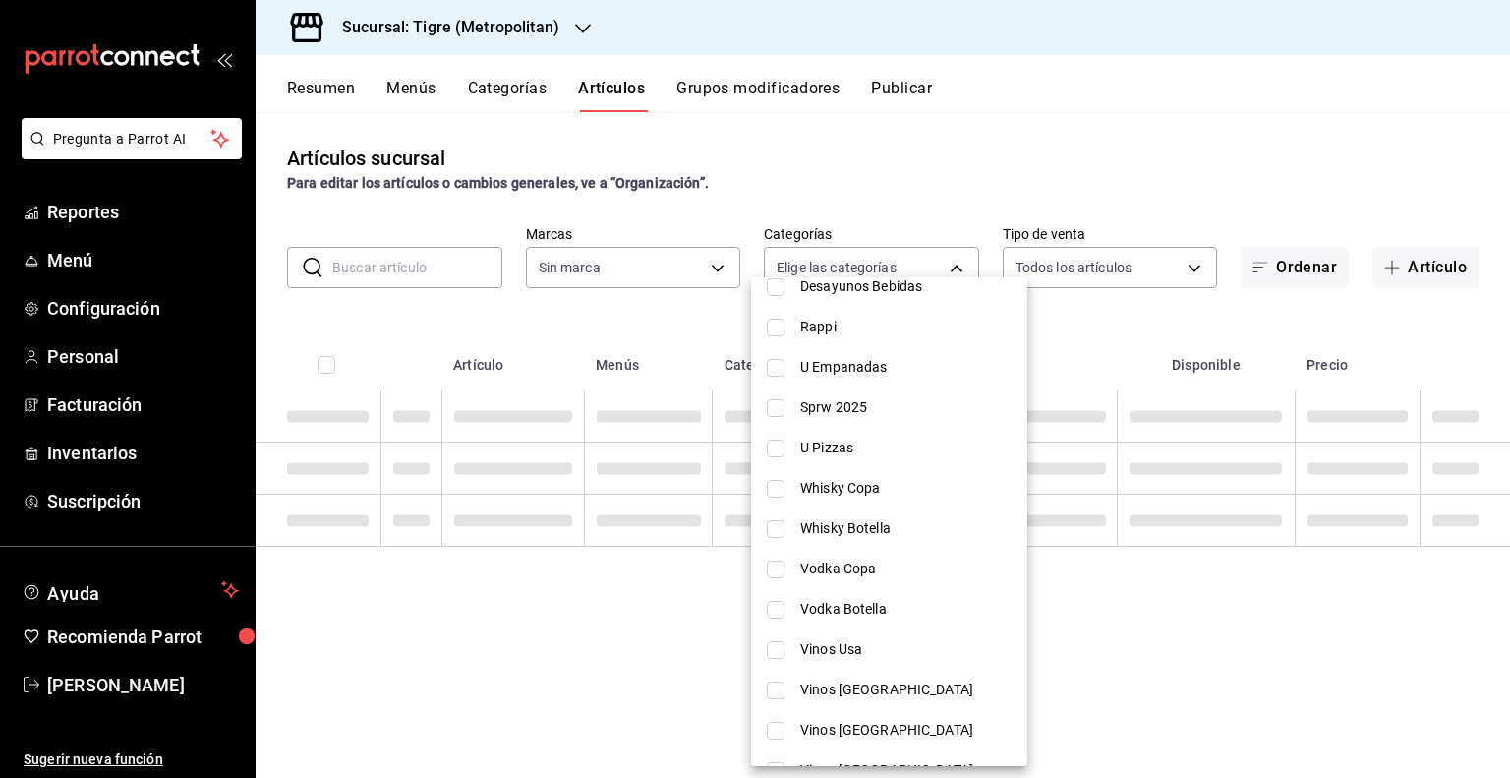
click at [873, 494] on span "Whisky Copa" at bounding box center [905, 488] width 211 height 21
click at [857, 562] on span "Vodka Copa" at bounding box center [905, 568] width 211 height 21
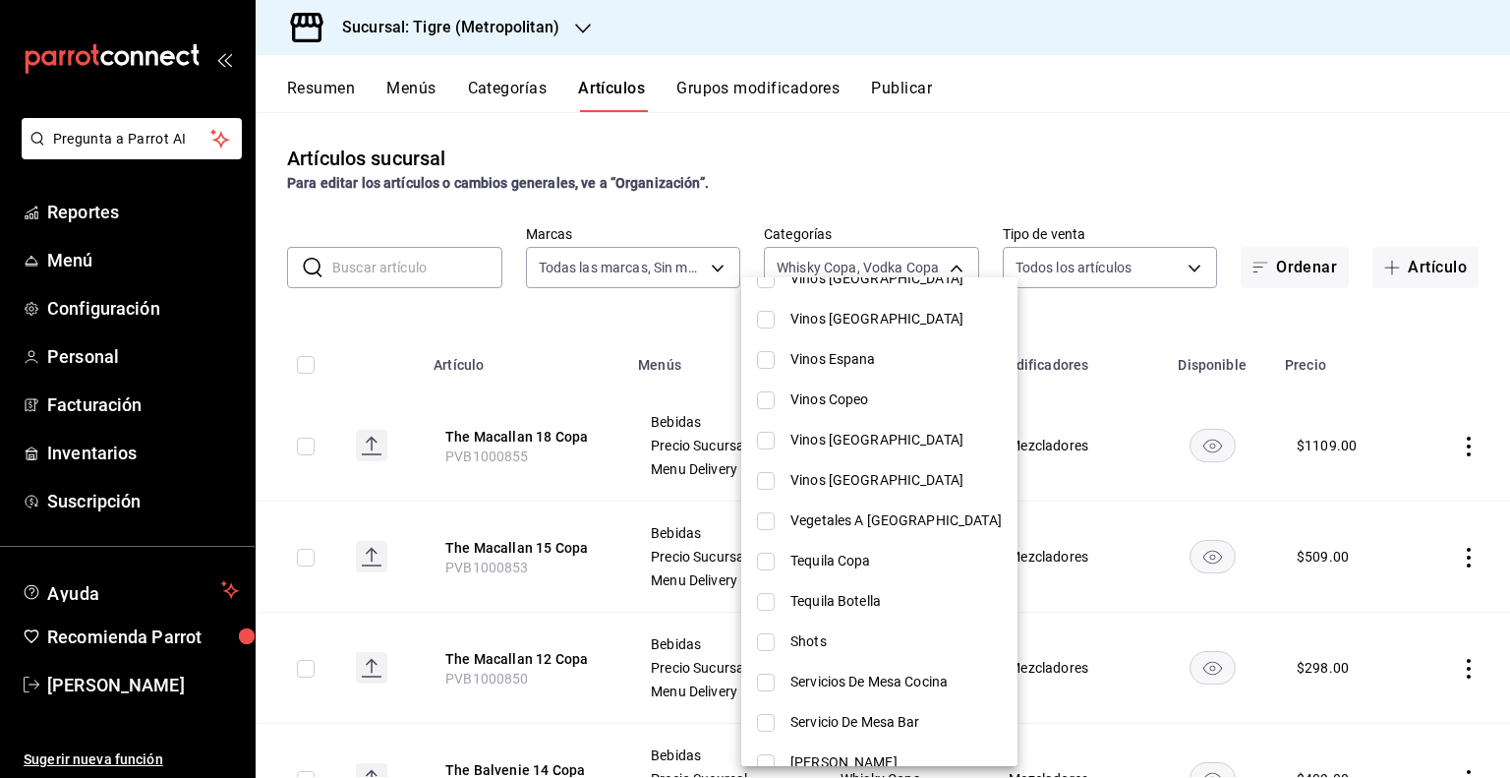
scroll to position [787, 0]
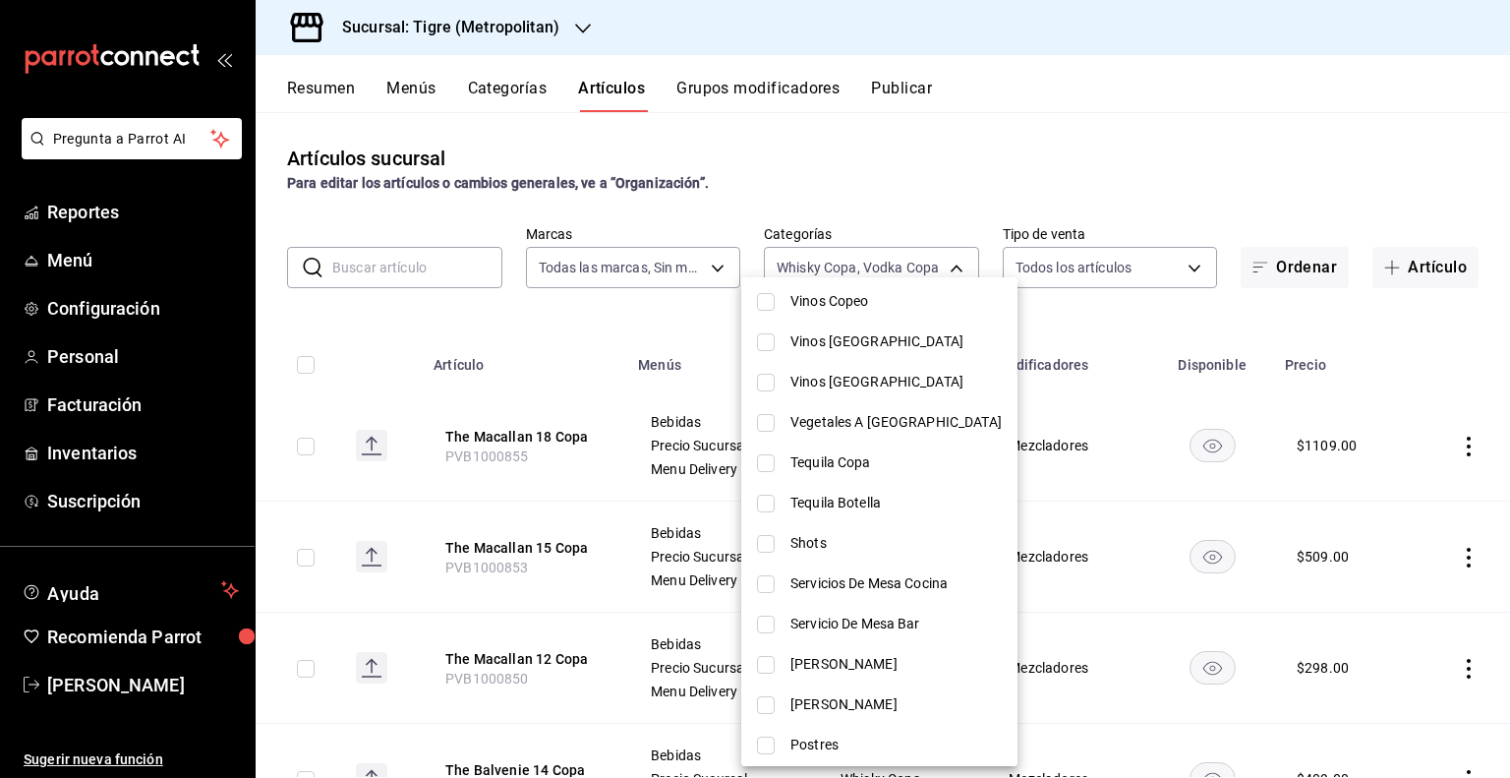
click at [886, 471] on span "Tequila Copa" at bounding box center [895, 462] width 211 height 21
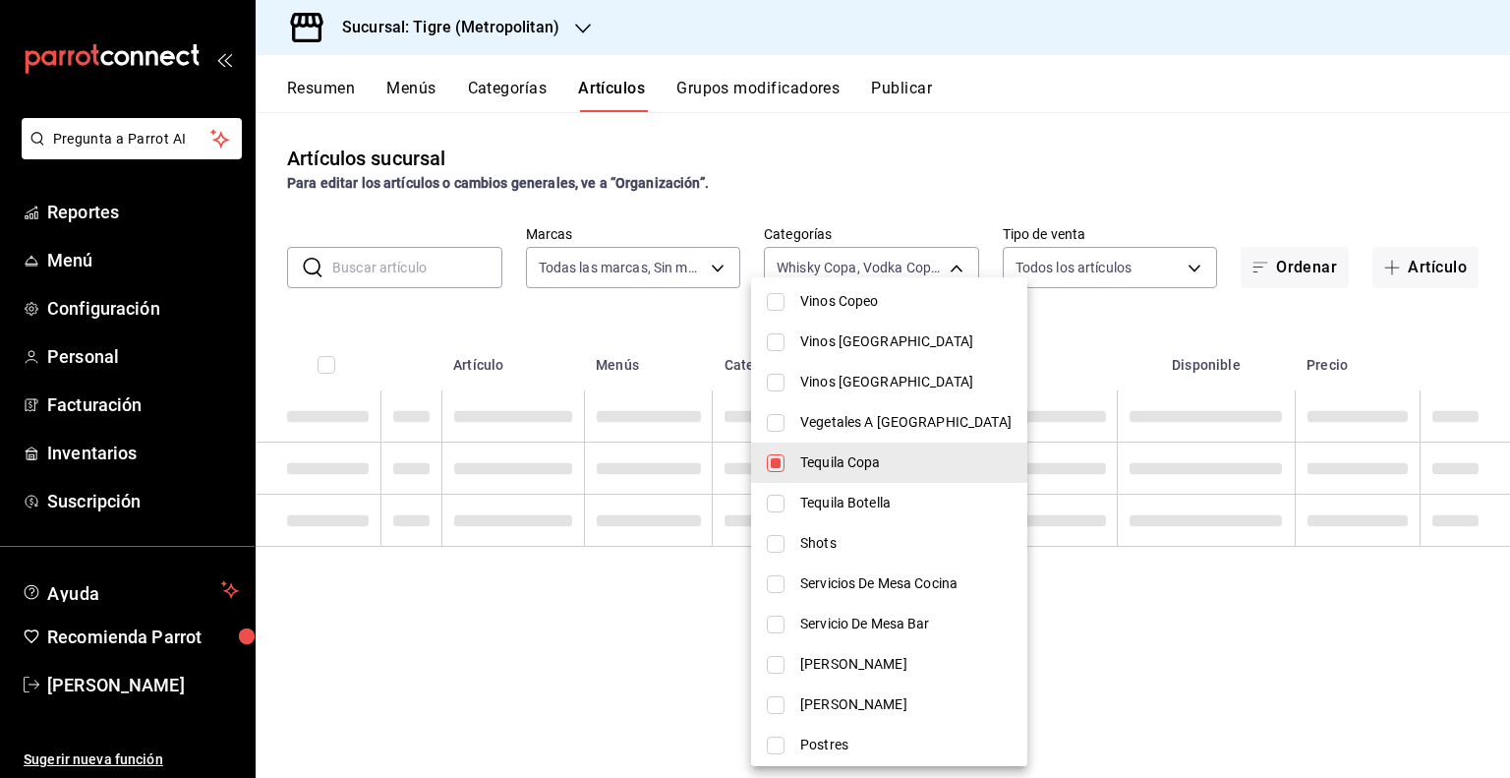
scroll to position [885, 0]
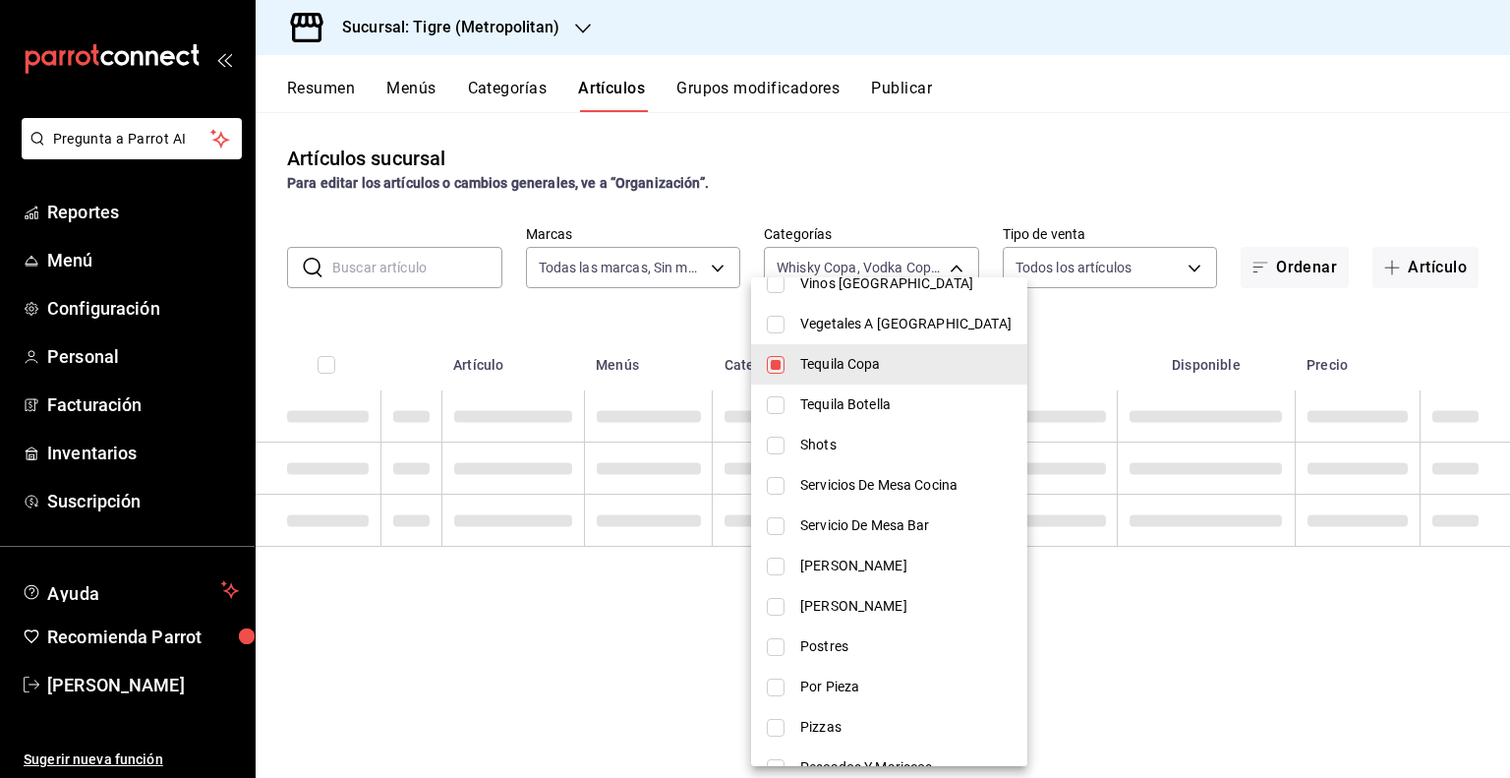
click at [845, 557] on span "[PERSON_NAME]" at bounding box center [905, 566] width 211 height 21
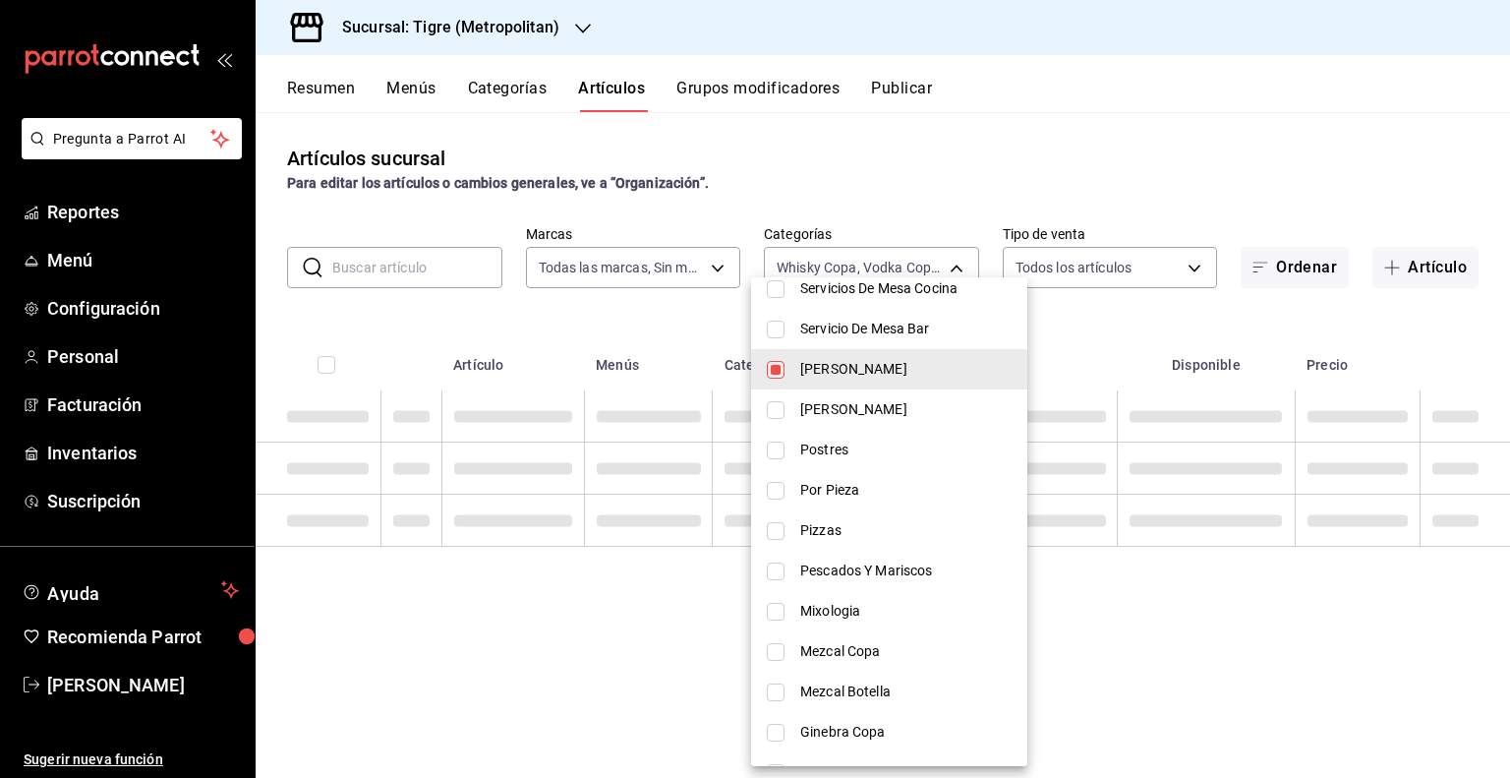
scroll to position [1180, 0]
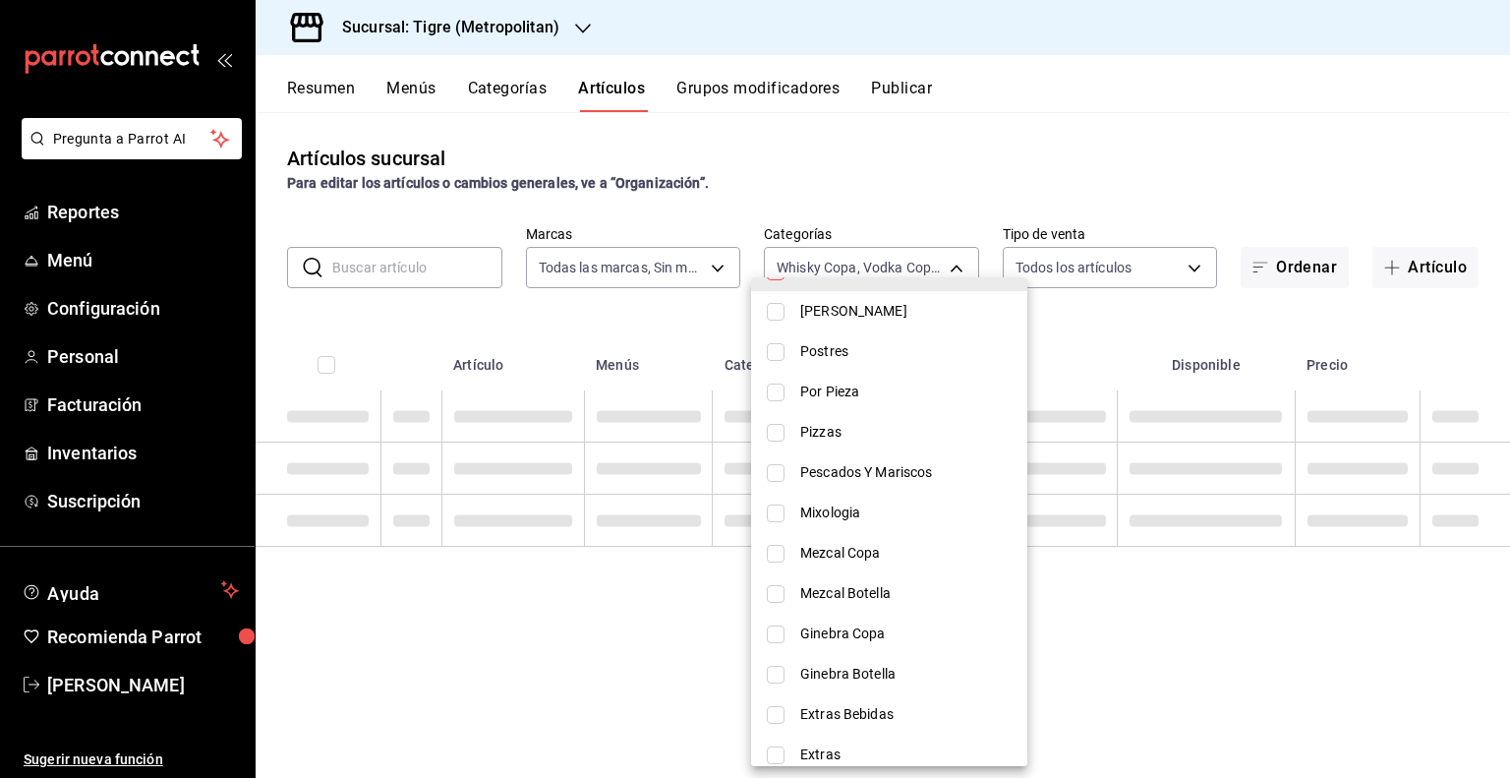
click at [847, 550] on span "Mezcal Copa" at bounding box center [905, 553] width 211 height 21
click at [794, 620] on li "Ginebra Copa" at bounding box center [889, 634] width 276 height 40
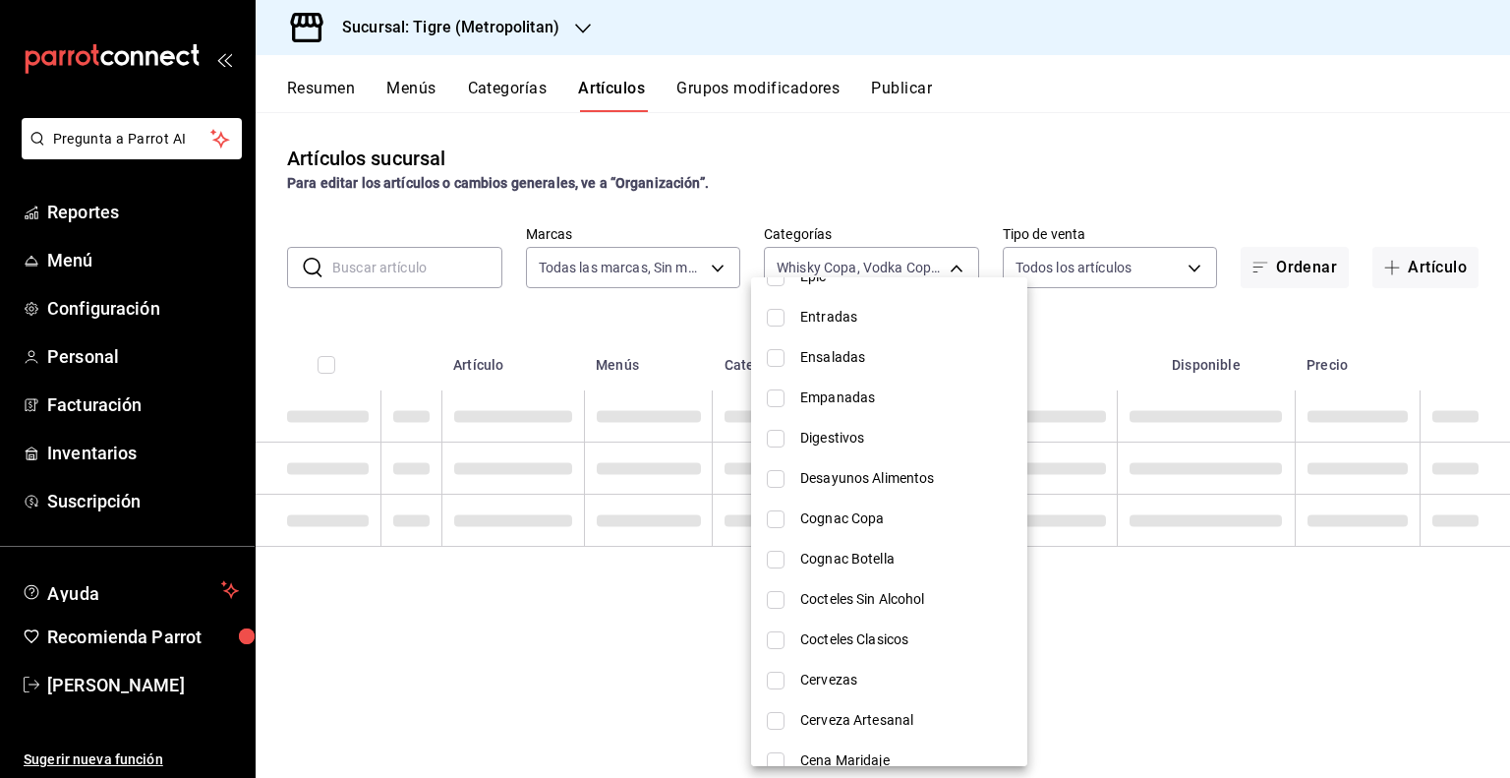
scroll to position [1770, 0]
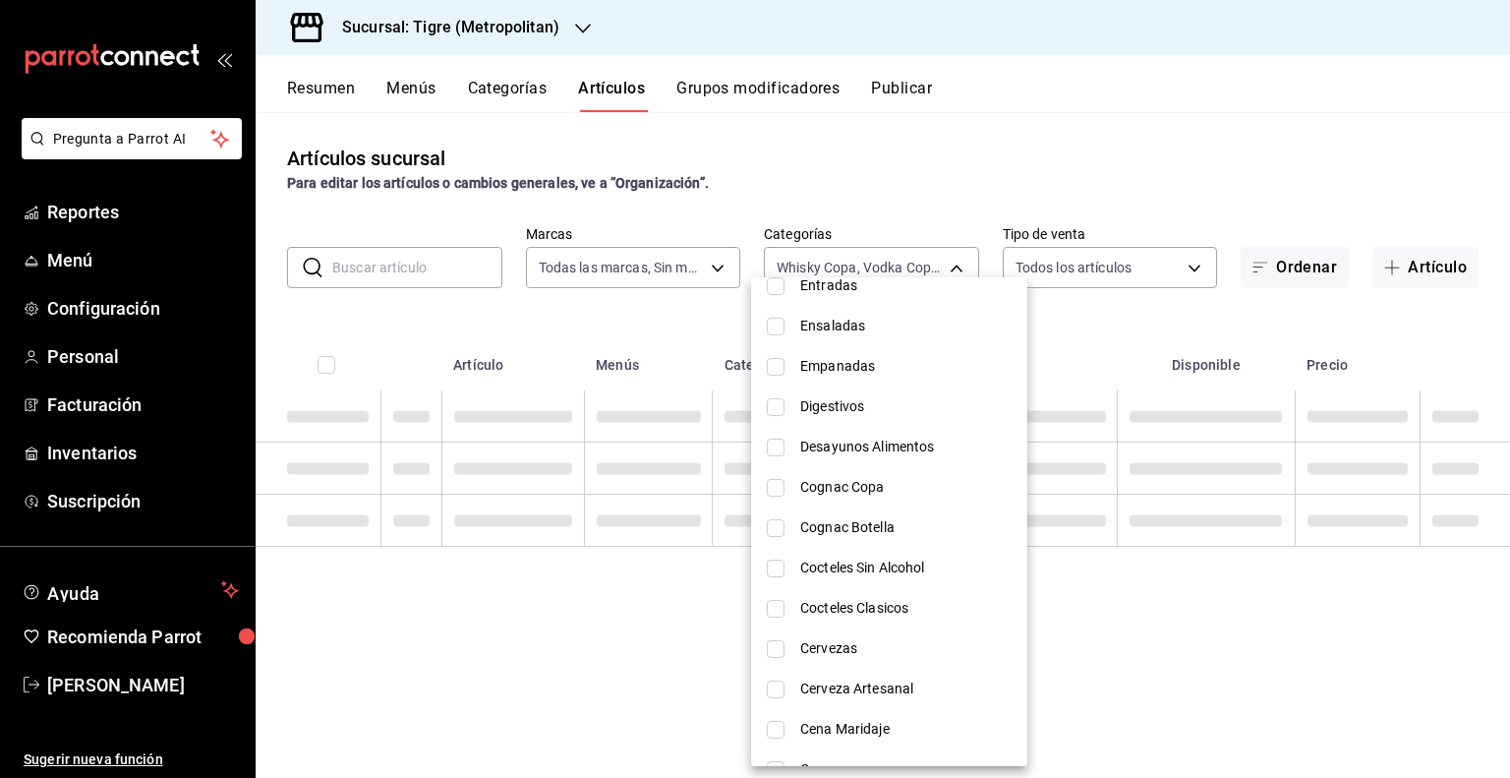
click at [878, 493] on span "Cognac Copa" at bounding box center [905, 487] width 211 height 21
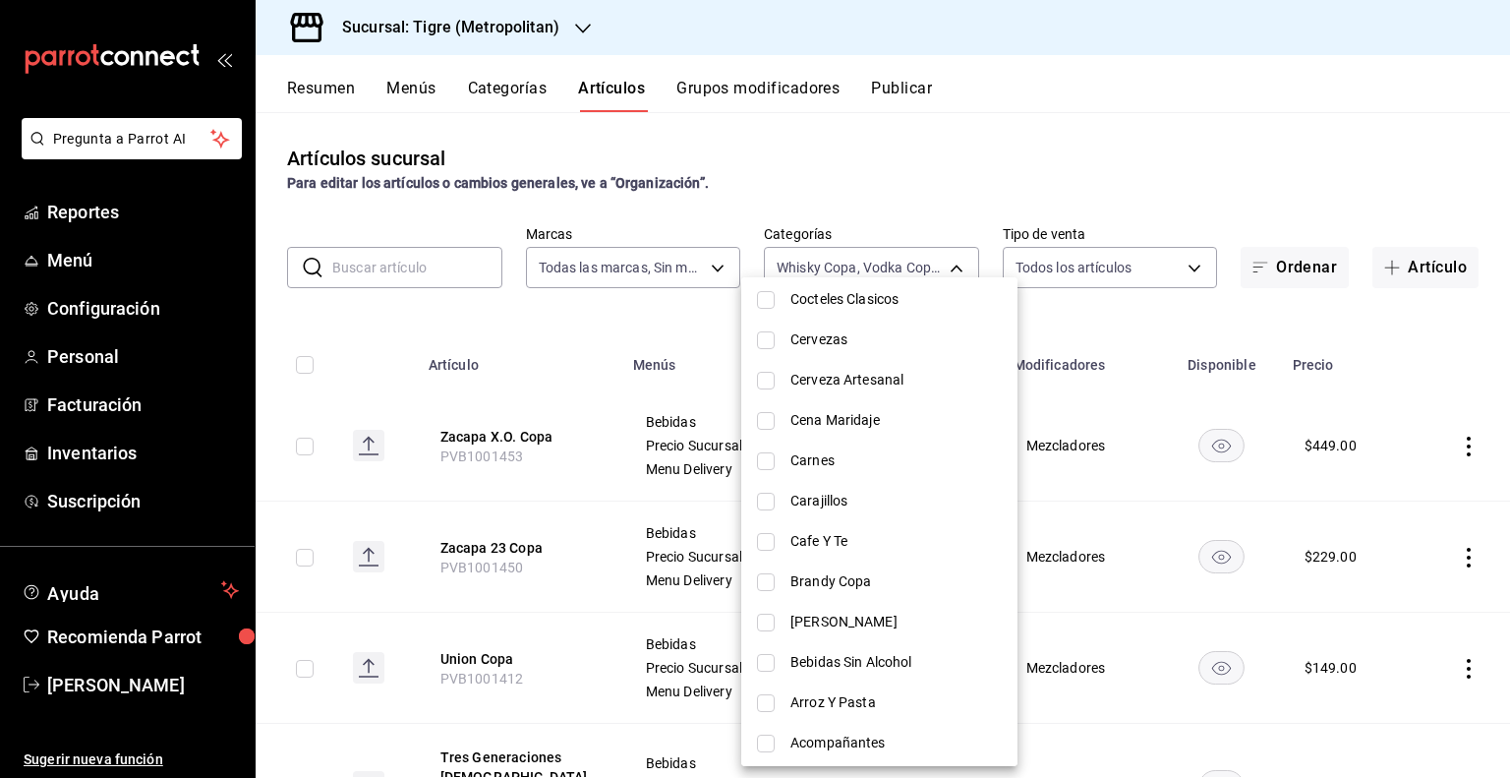
scroll to position [2082, 0]
click at [853, 571] on span "Brandy Copa" at bounding box center [895, 577] width 211 height 21
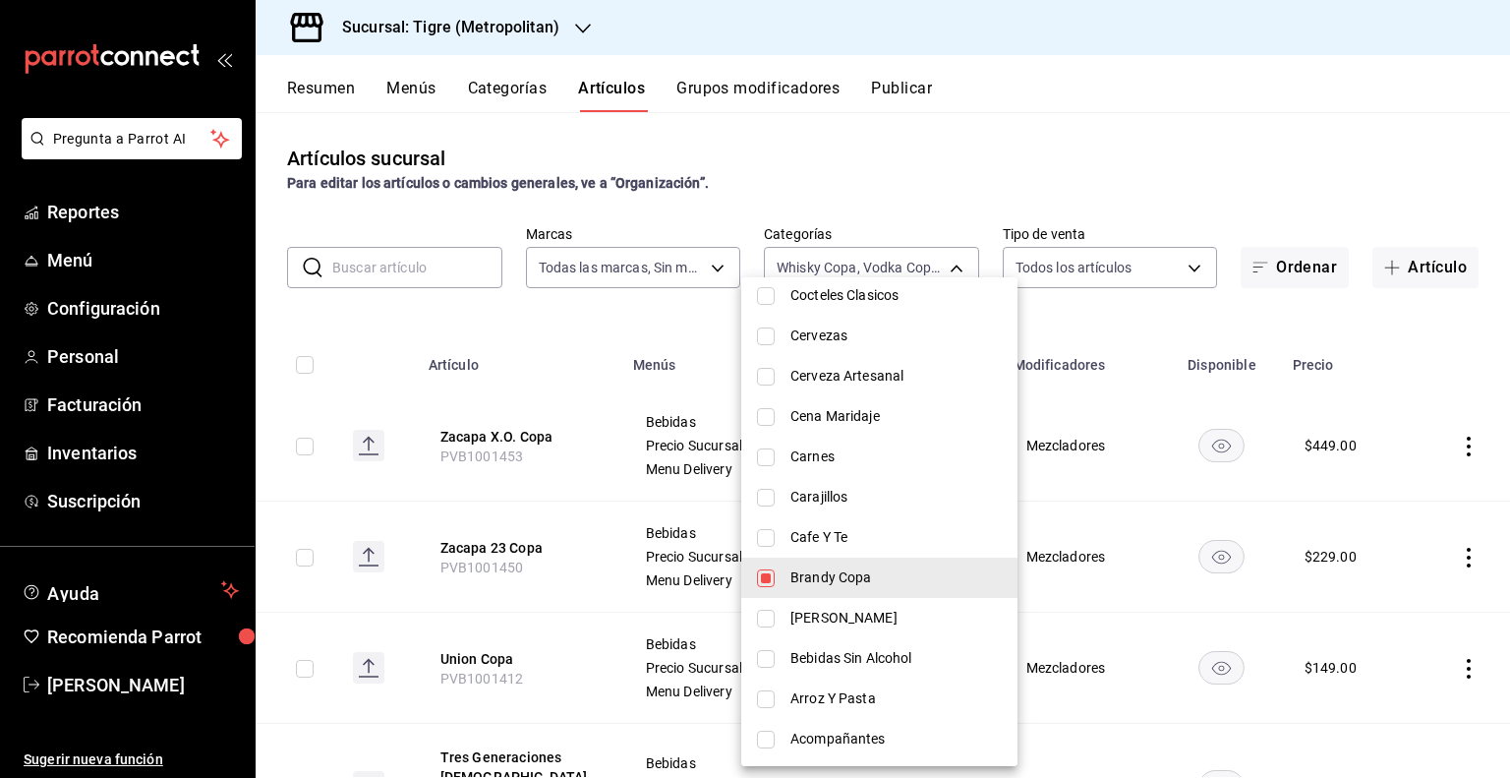
click at [1049, 419] on div at bounding box center [755, 389] width 1510 height 778
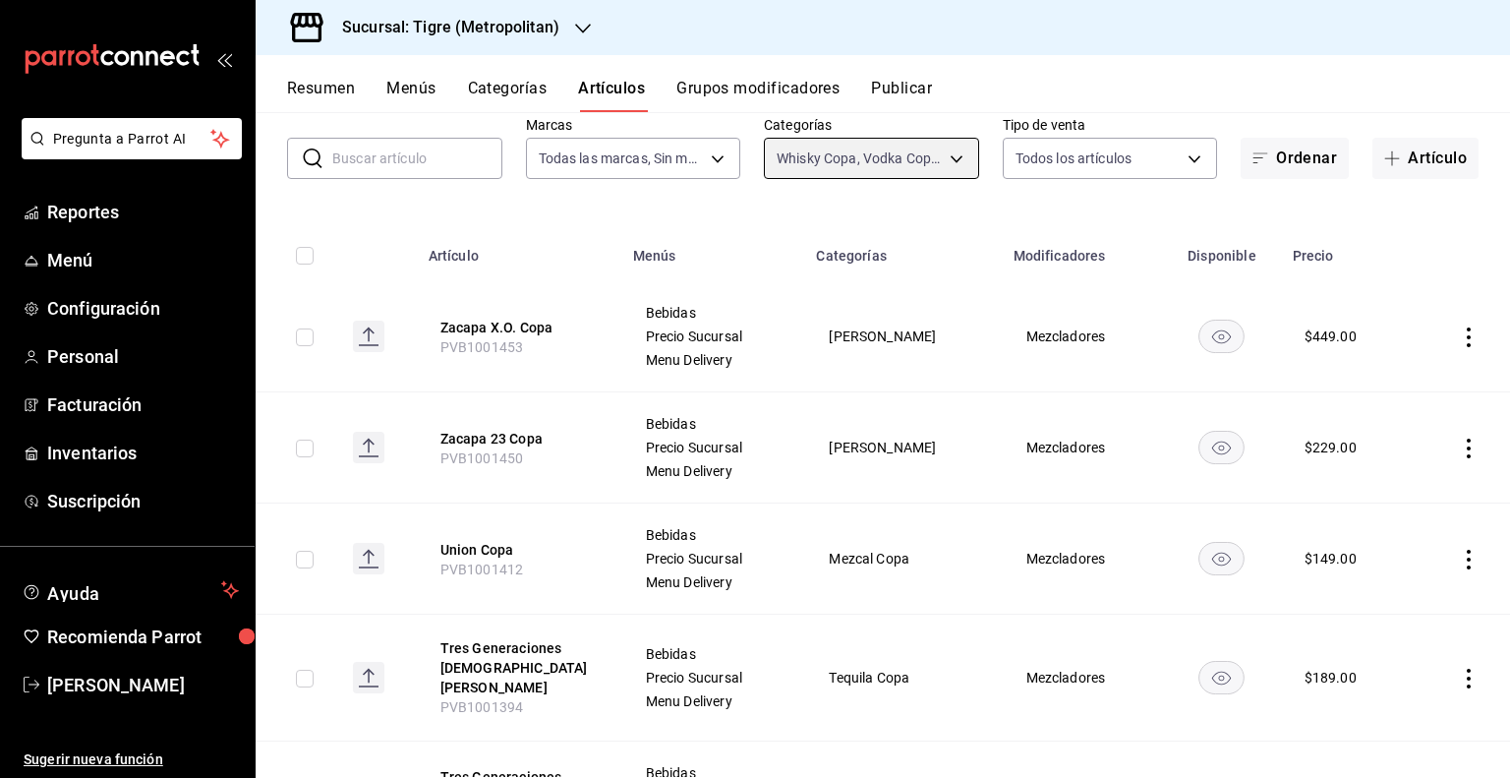
scroll to position [0, 0]
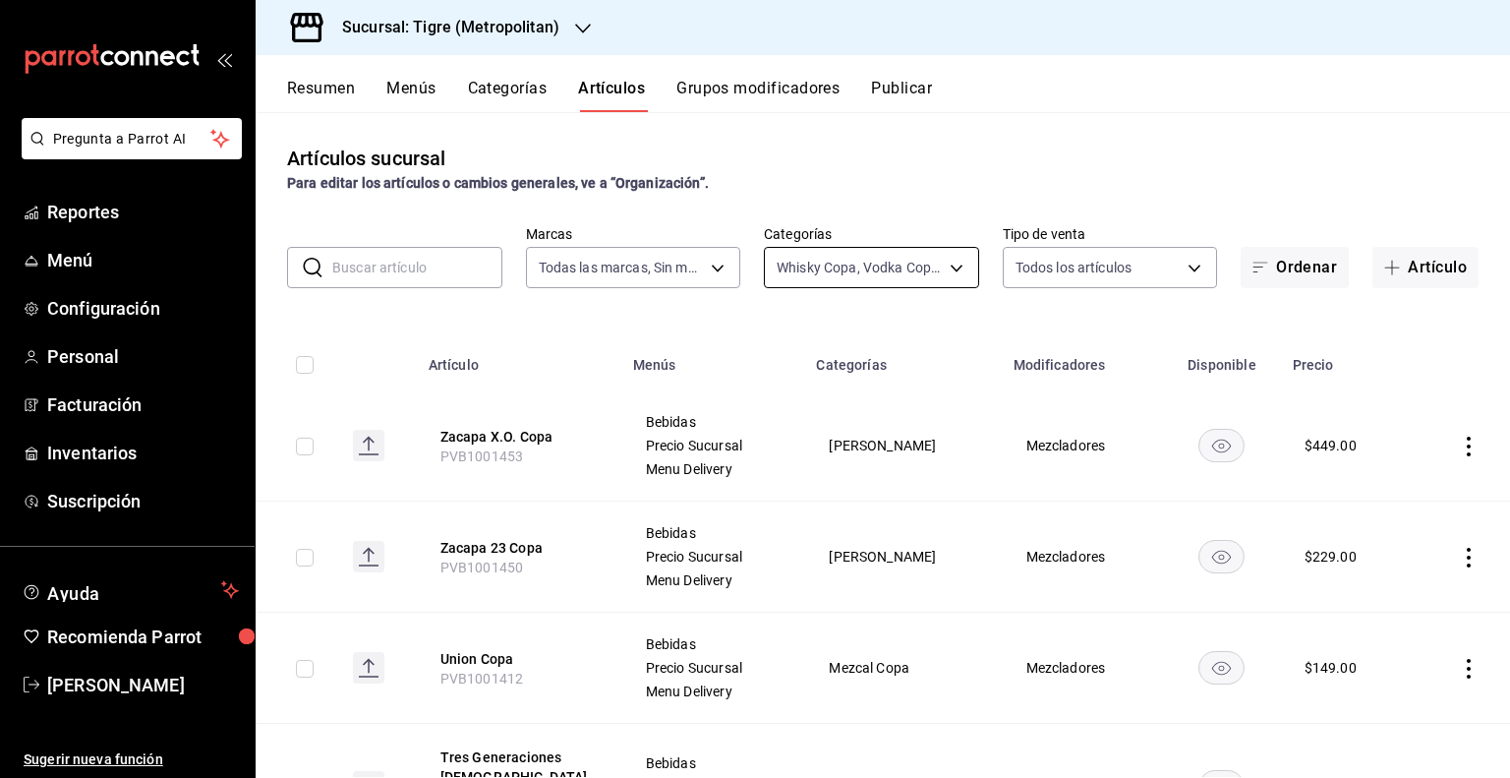
click at [816, 254] on body "Pregunta a Parrot AI Reportes Menú Configuración Personal Facturación Inventari…" at bounding box center [755, 389] width 1510 height 778
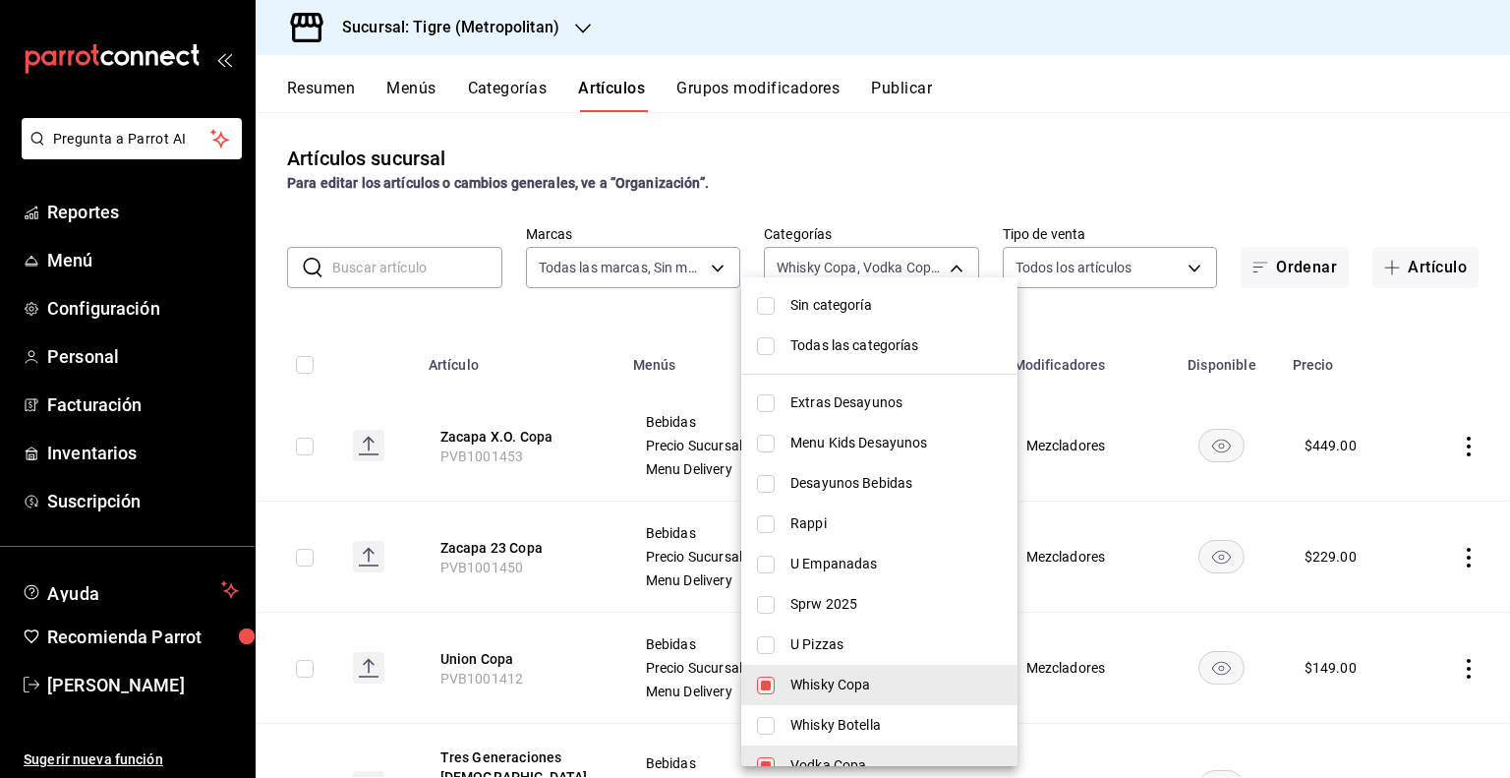
click at [826, 312] on span "Sin categoría" at bounding box center [895, 305] width 211 height 21
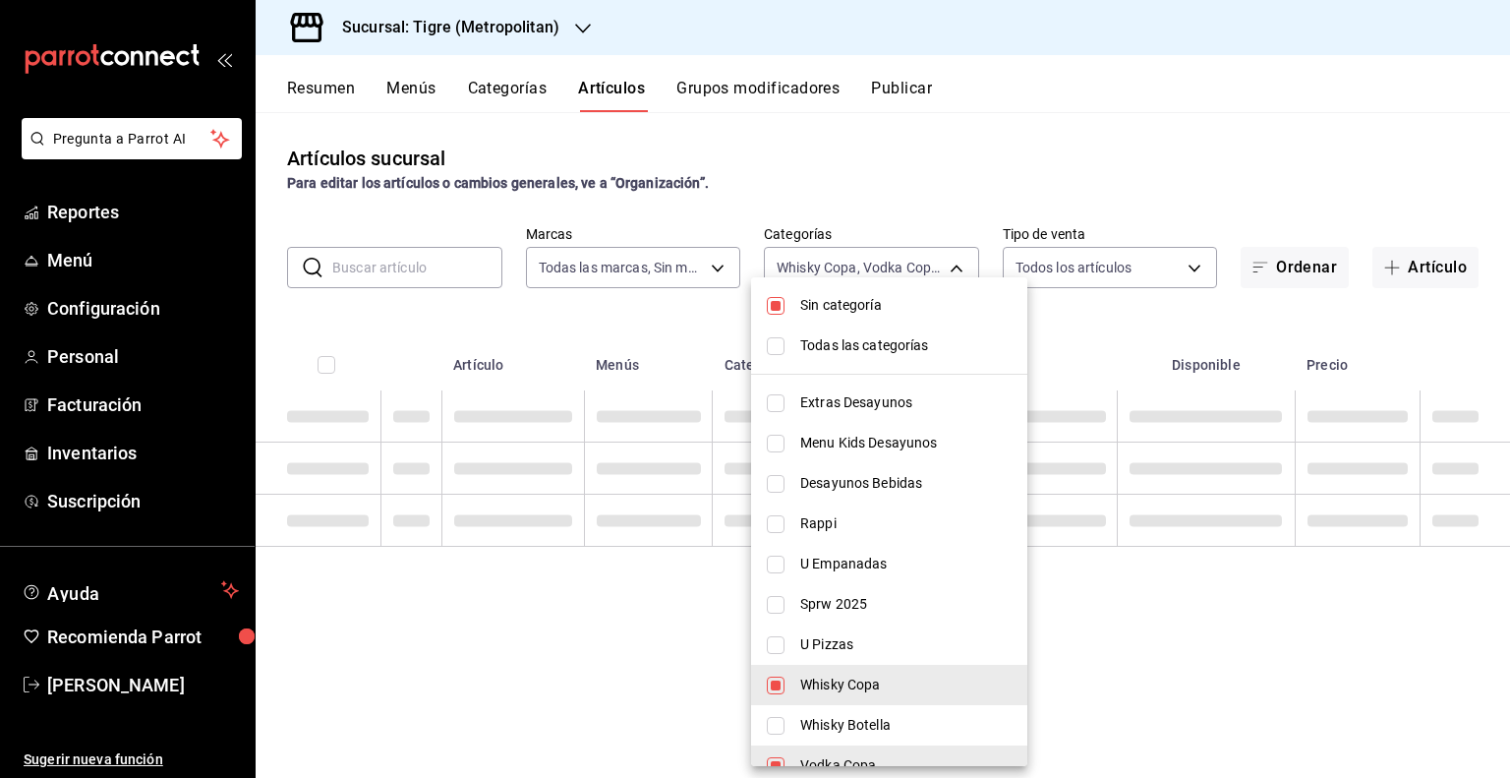
click at [815, 349] on span "Todas las categorías" at bounding box center [905, 345] width 211 height 21
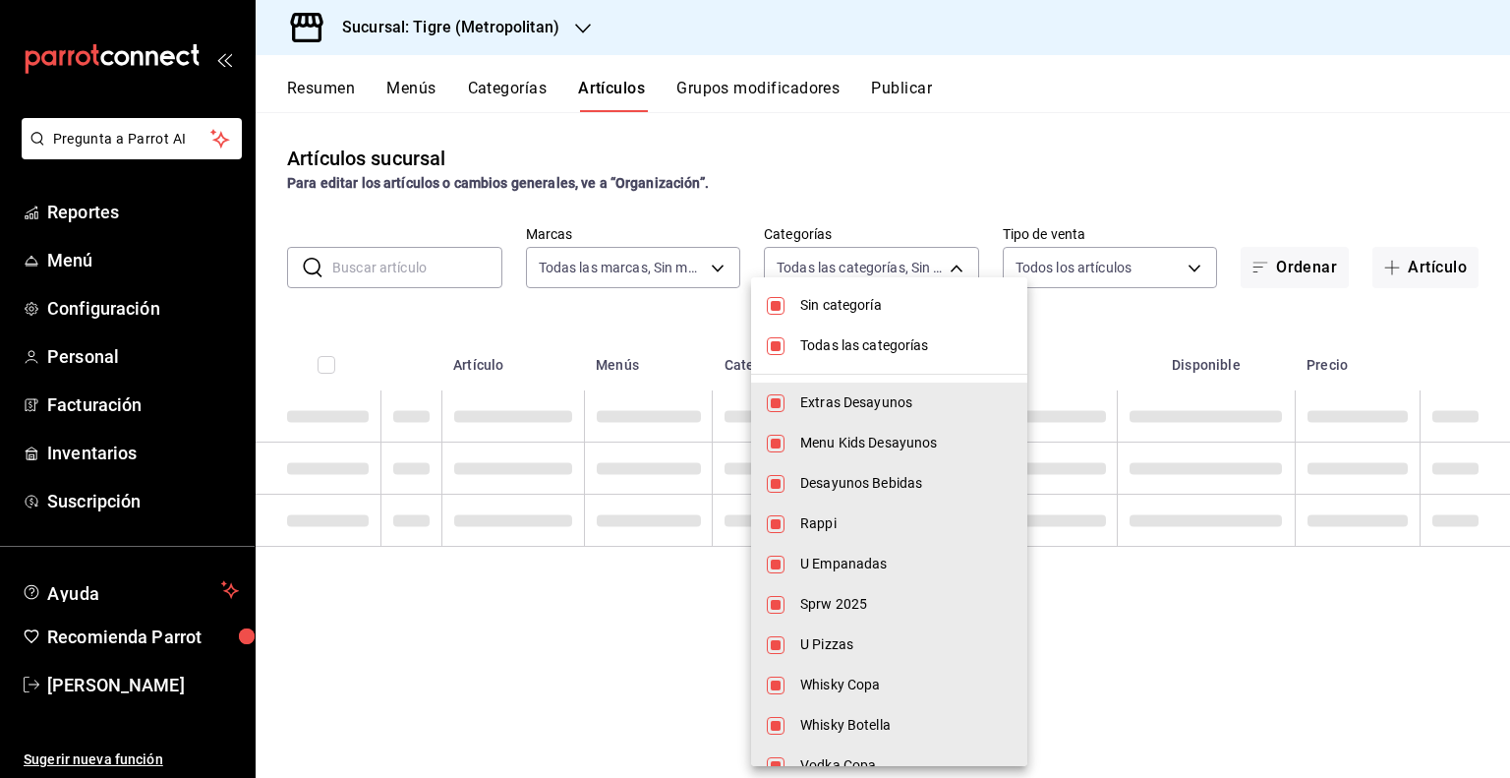
click at [790, 309] on li "Sin categoría" at bounding box center [889, 305] width 276 height 40
click at [775, 342] on input "checkbox" at bounding box center [776, 346] width 18 height 18
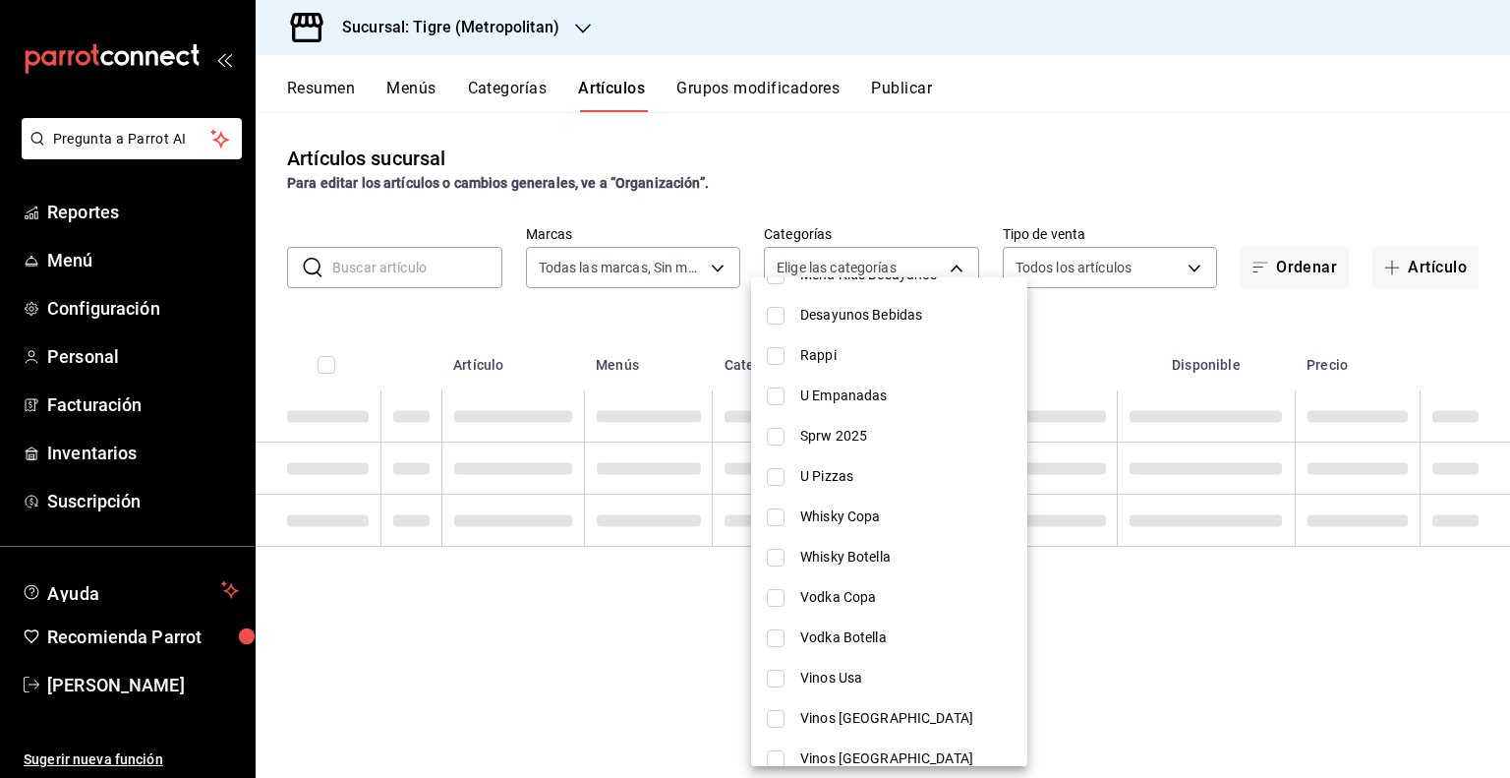
scroll to position [295, 0]
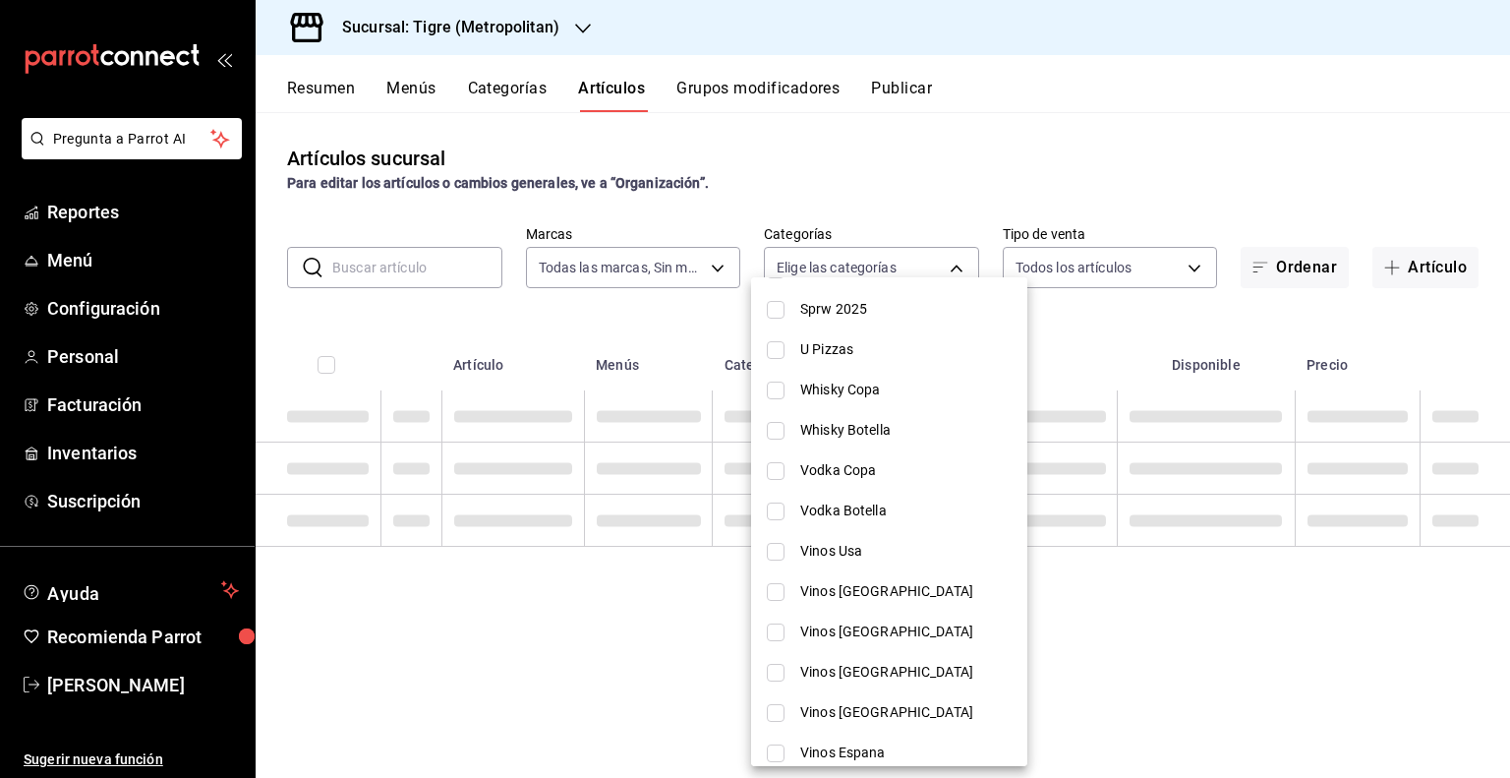
click at [813, 439] on span "Whisky Botella" at bounding box center [905, 430] width 211 height 21
click at [830, 500] on span "Vodka Botella" at bounding box center [905, 510] width 211 height 21
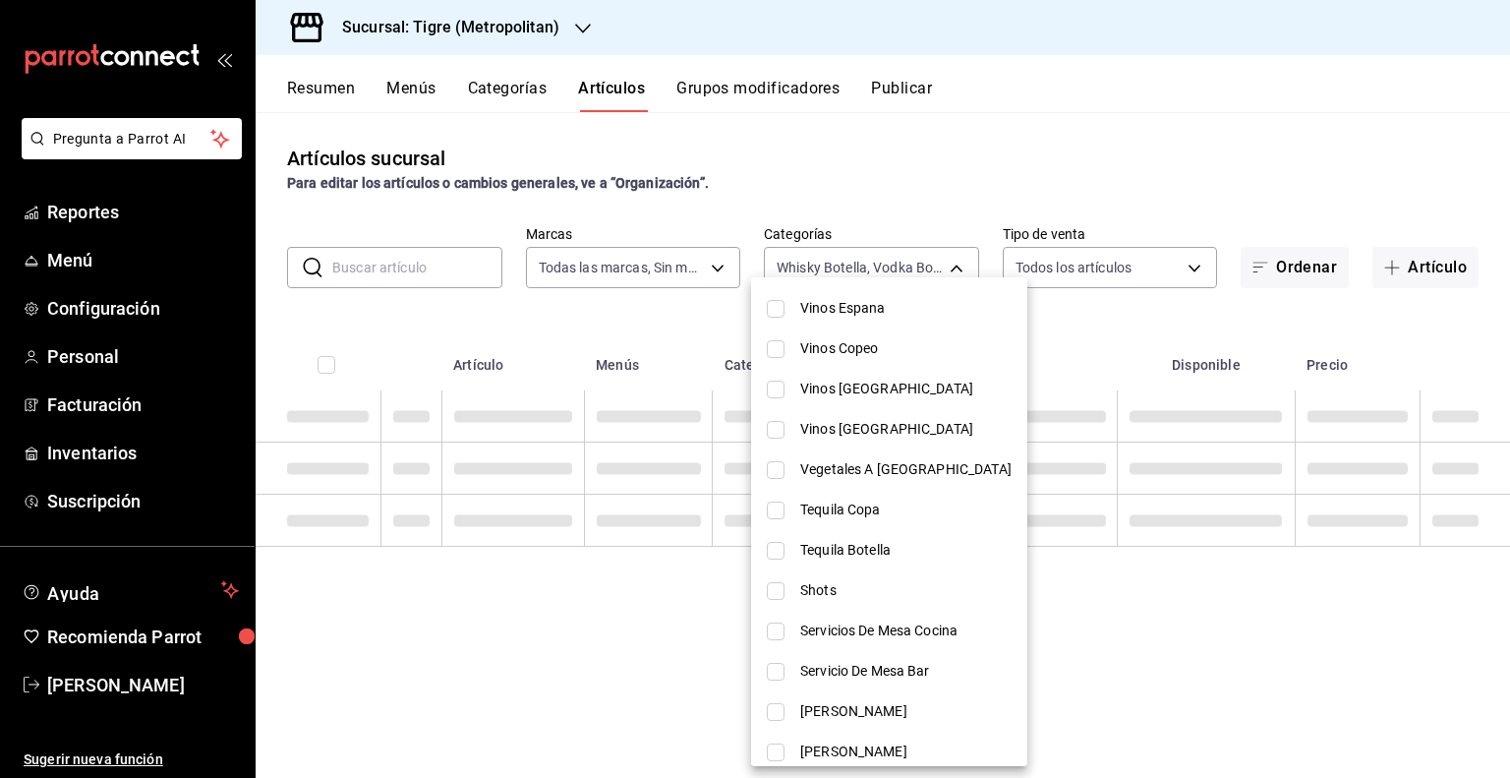
scroll to position [787, 0]
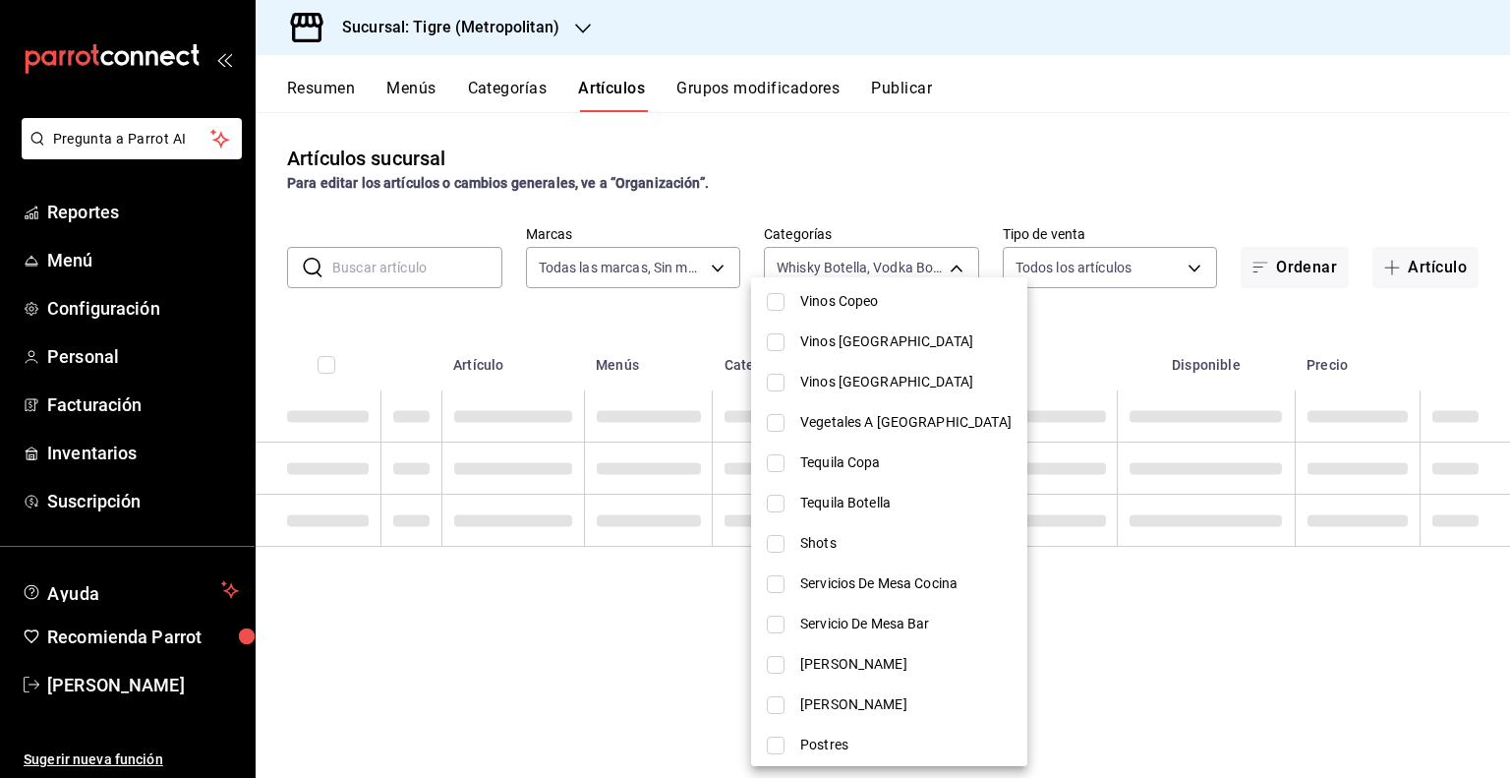
click at [838, 497] on span "Tequila Botella" at bounding box center [905, 503] width 211 height 21
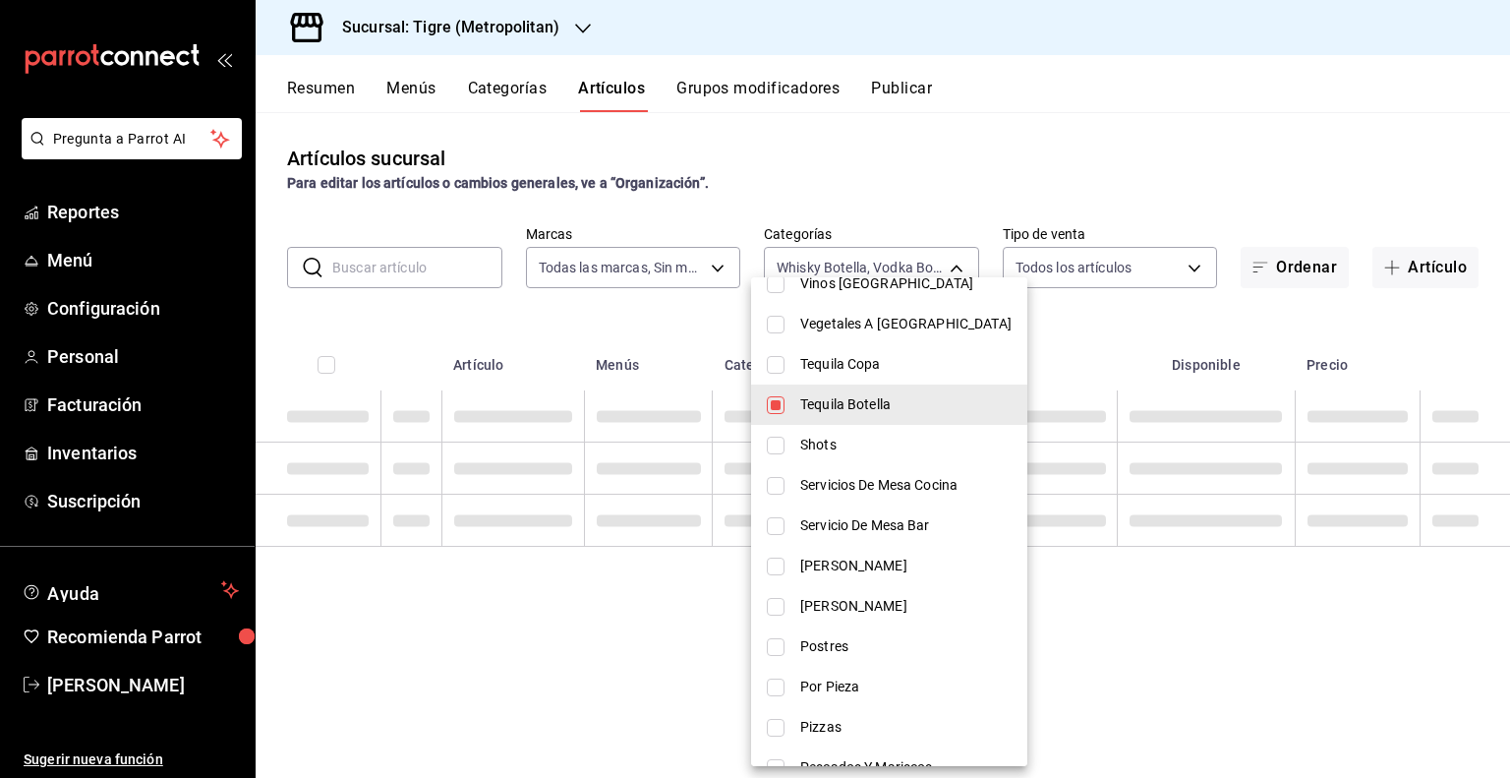
scroll to position [983, 0]
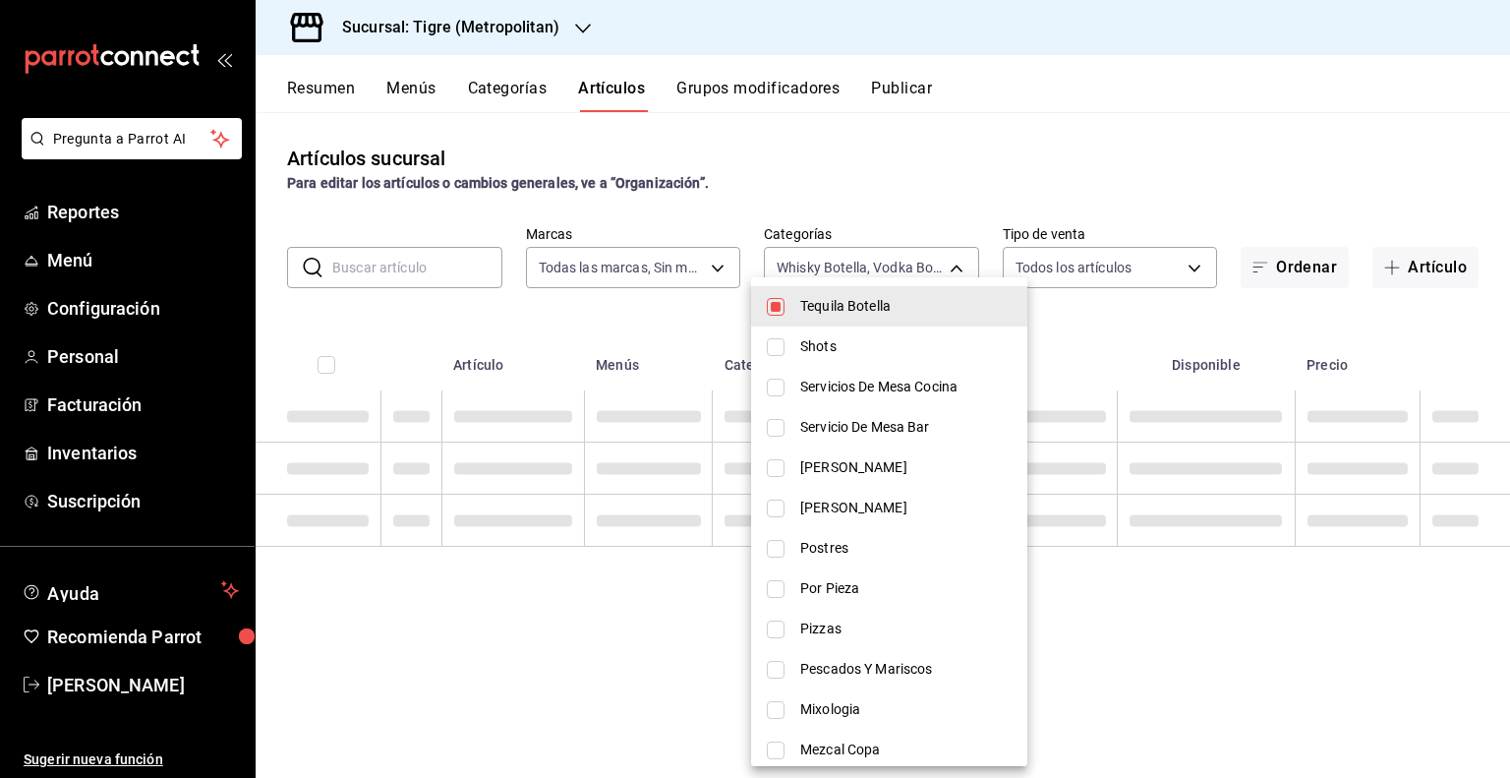
click at [835, 497] on span "[PERSON_NAME]" at bounding box center [905, 507] width 211 height 21
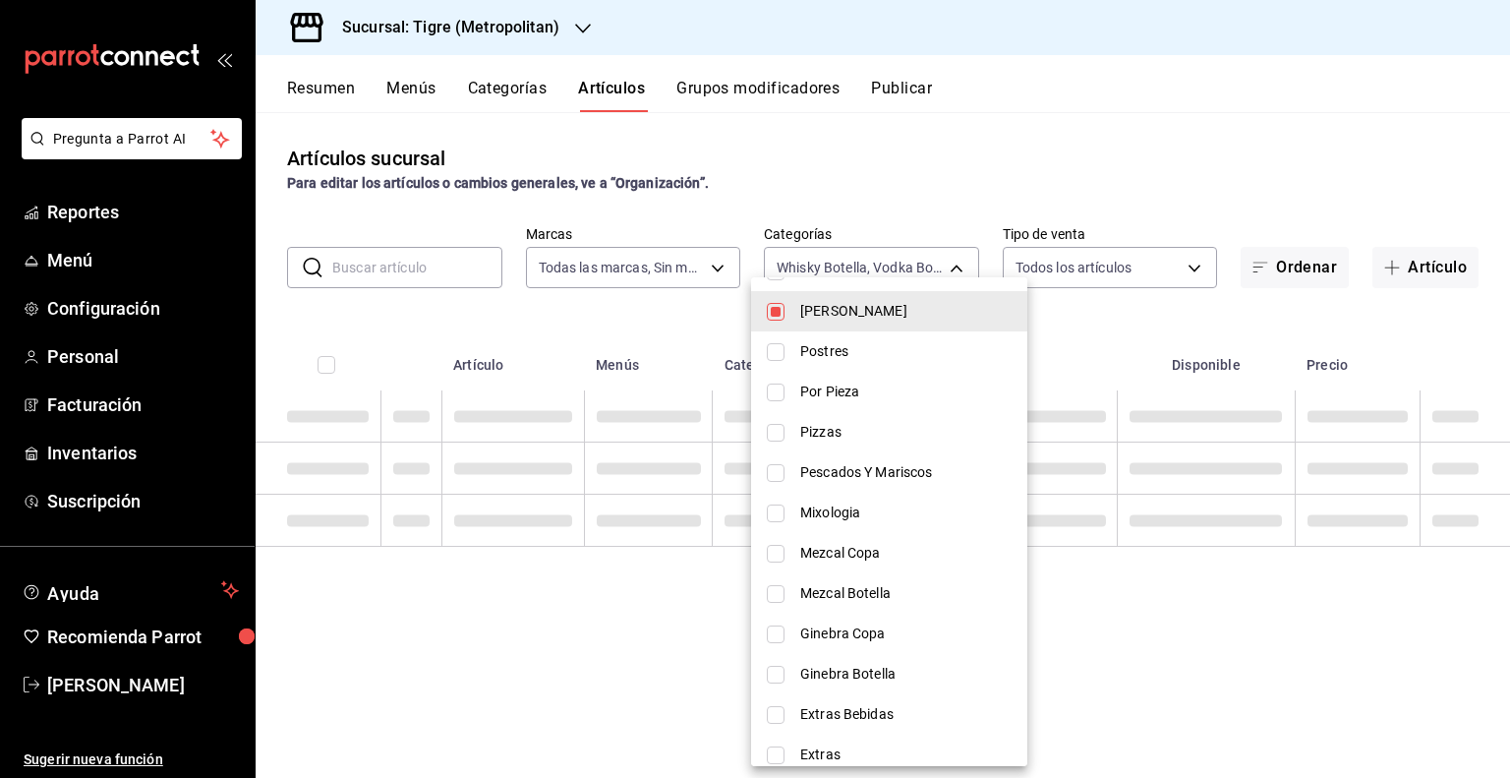
scroll to position [1278, 0]
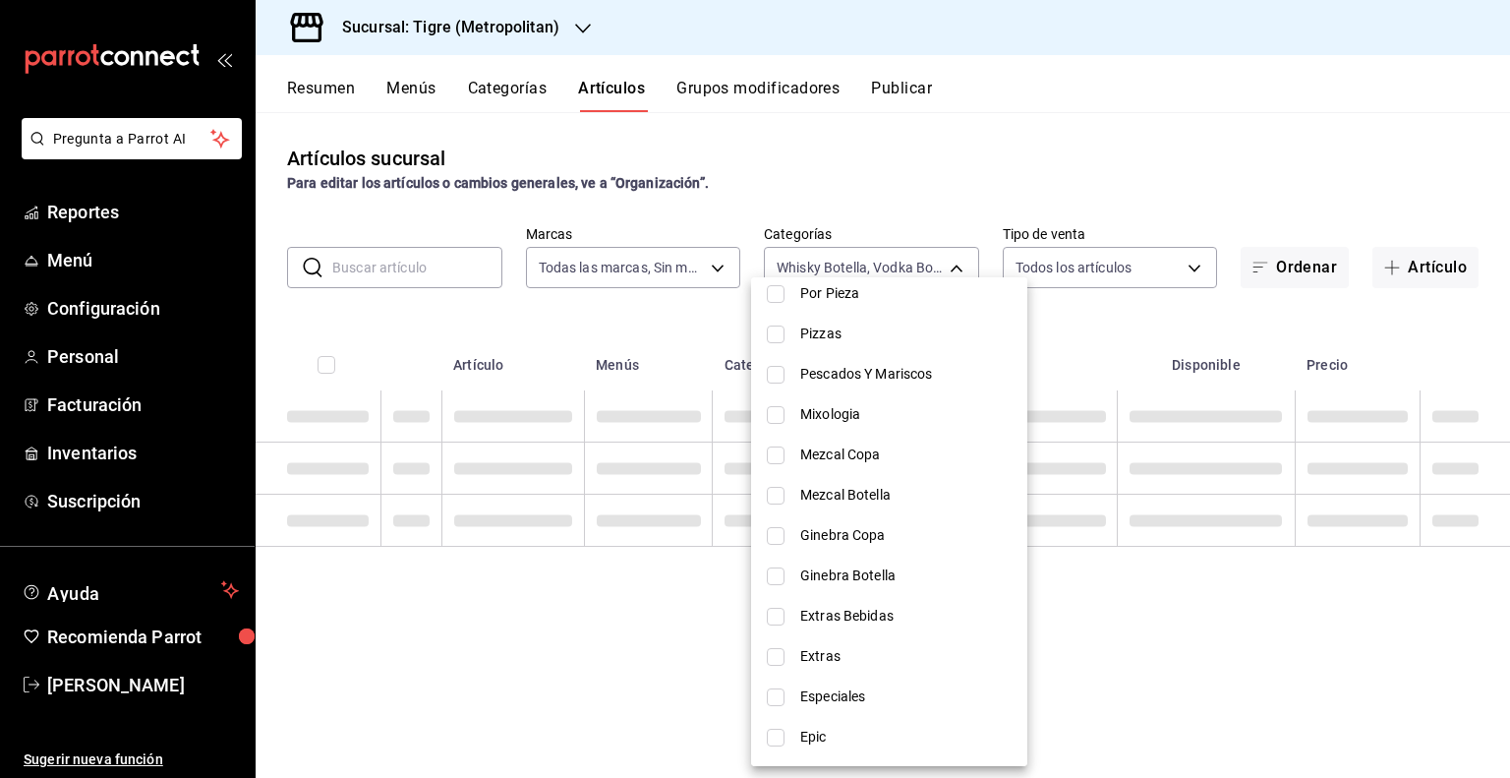
click at [899, 495] on span "Mezcal Botella" at bounding box center [905, 495] width 211 height 21
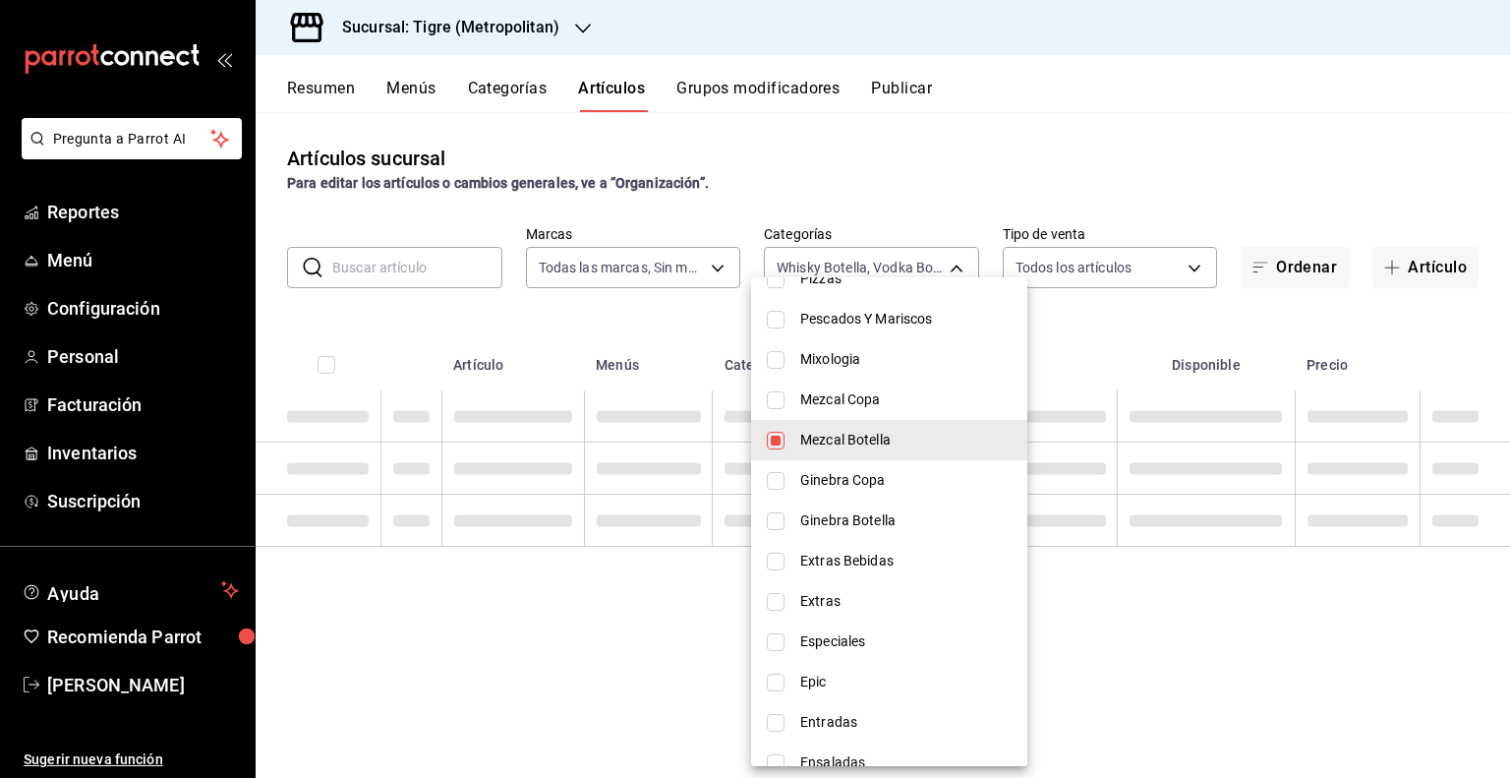
scroll to position [1376, 0]
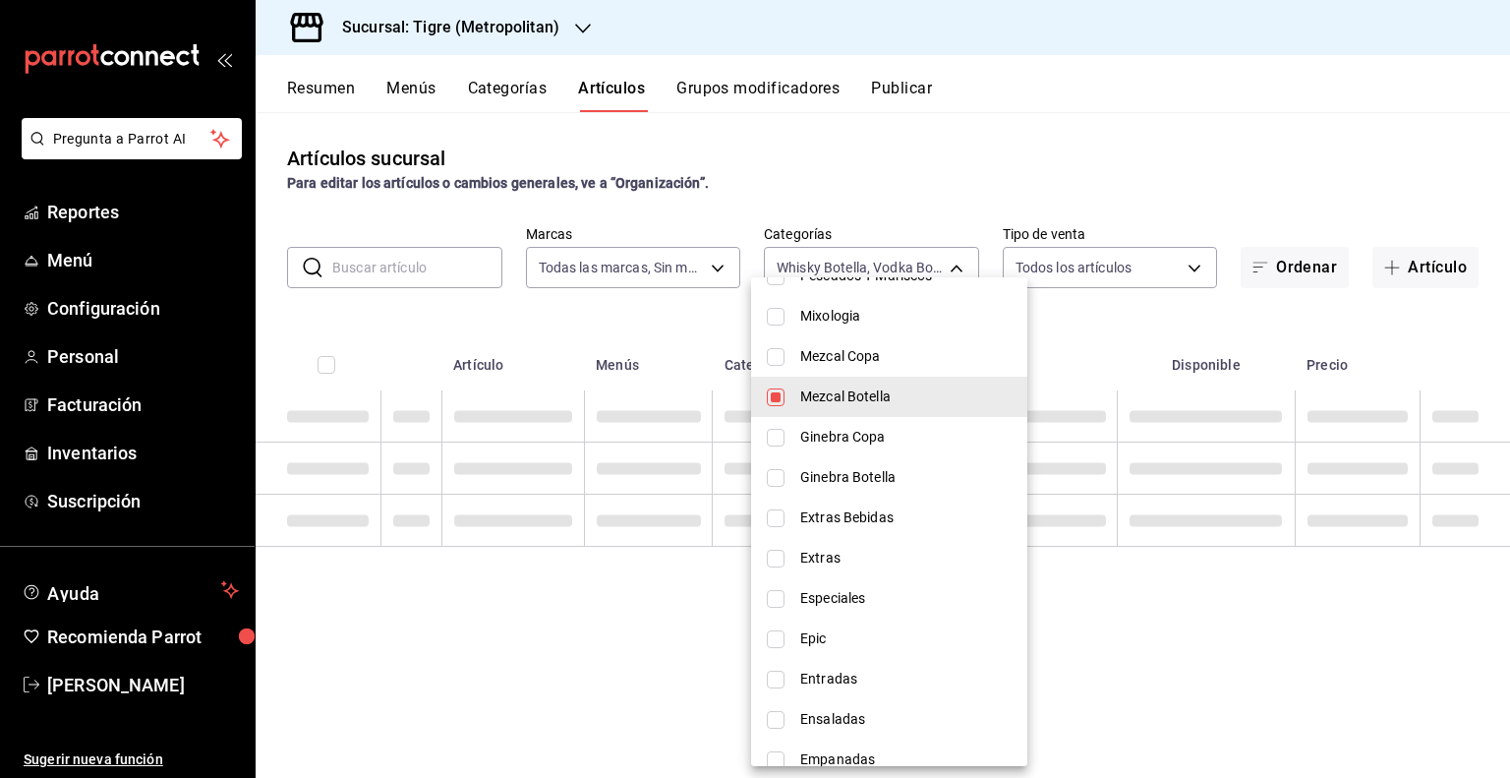
click at [901, 487] on li "Ginebra Botella" at bounding box center [889, 477] width 276 height 40
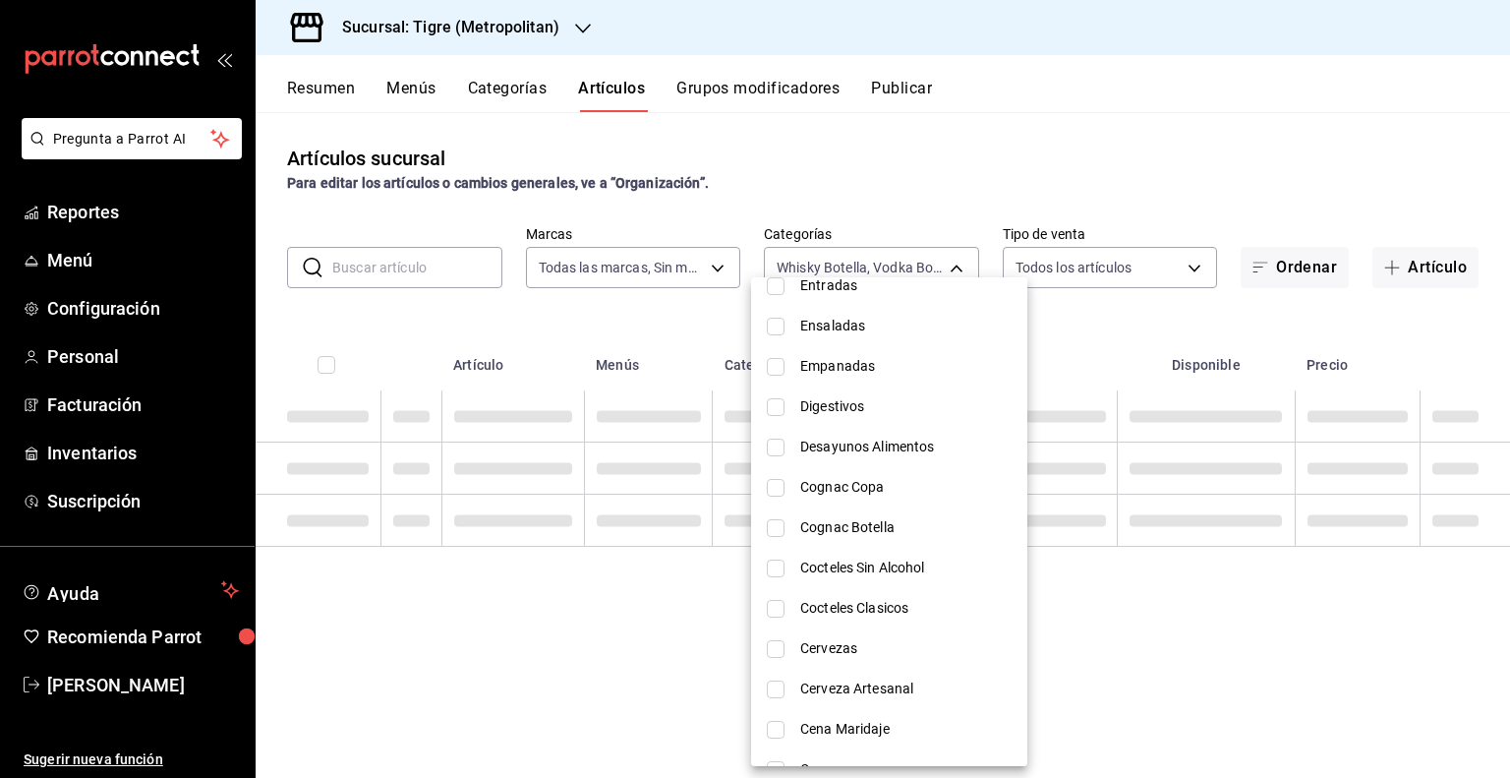
scroll to position [1868, 0]
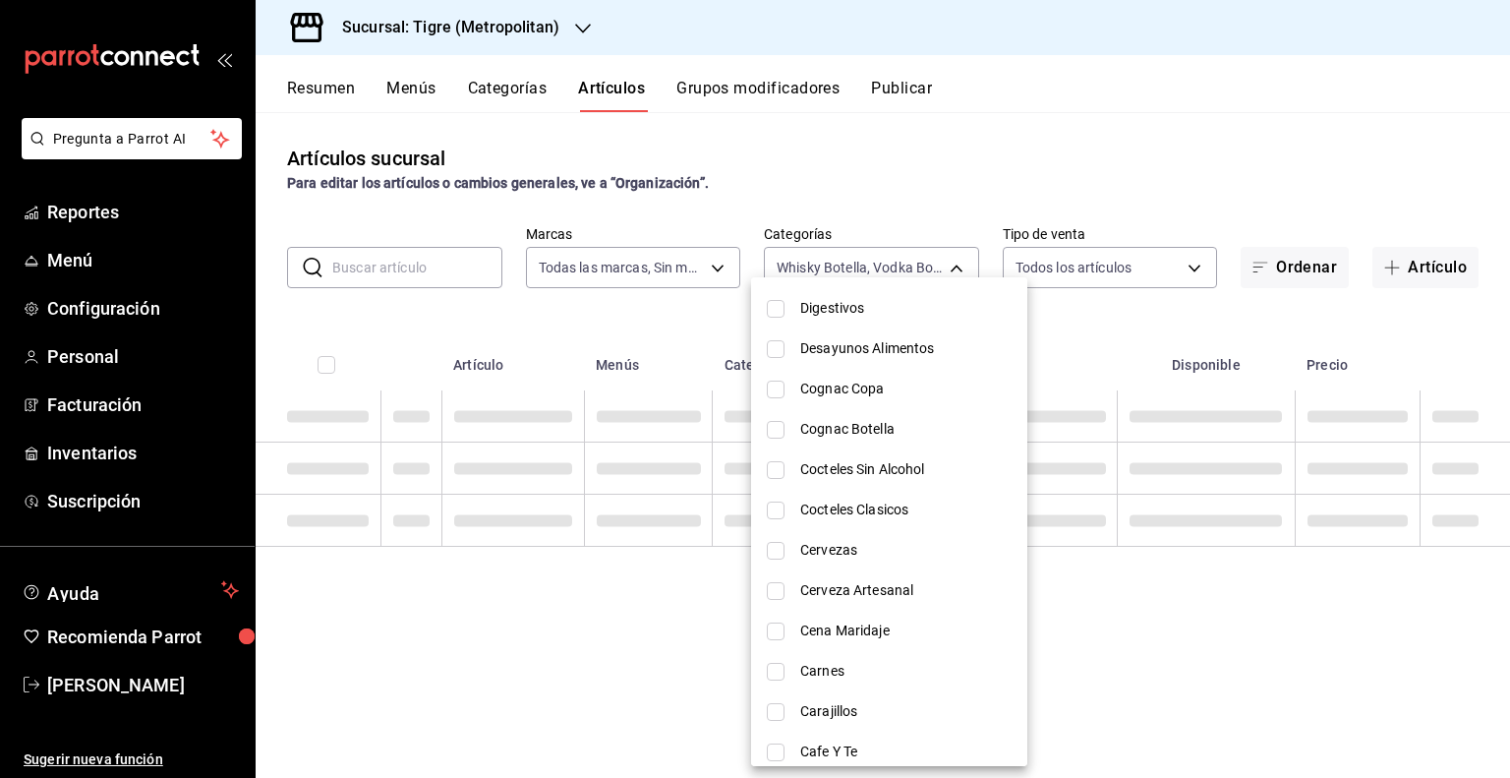
click at [848, 437] on span "Cognac Botella" at bounding box center [905, 429] width 211 height 21
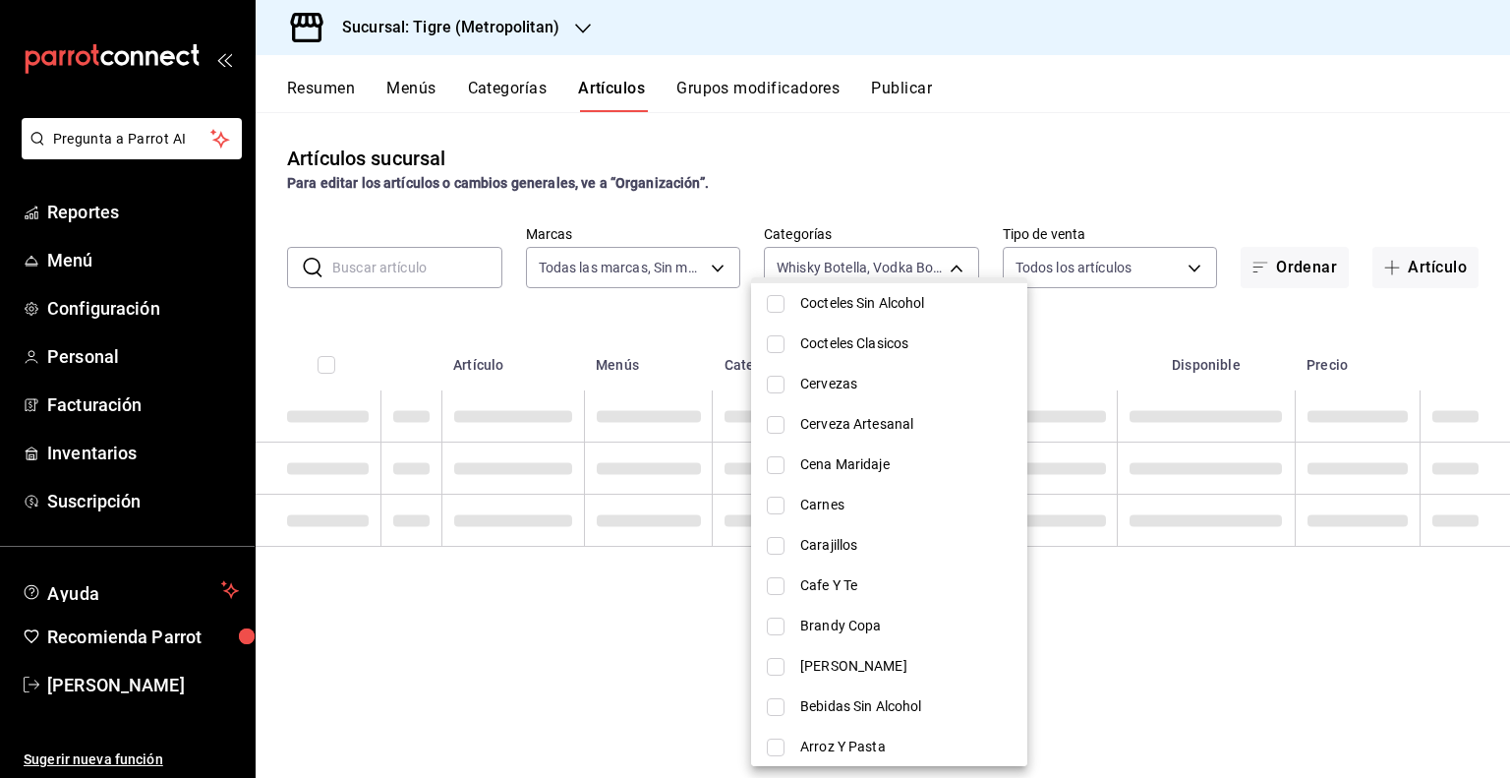
scroll to position [2065, 0]
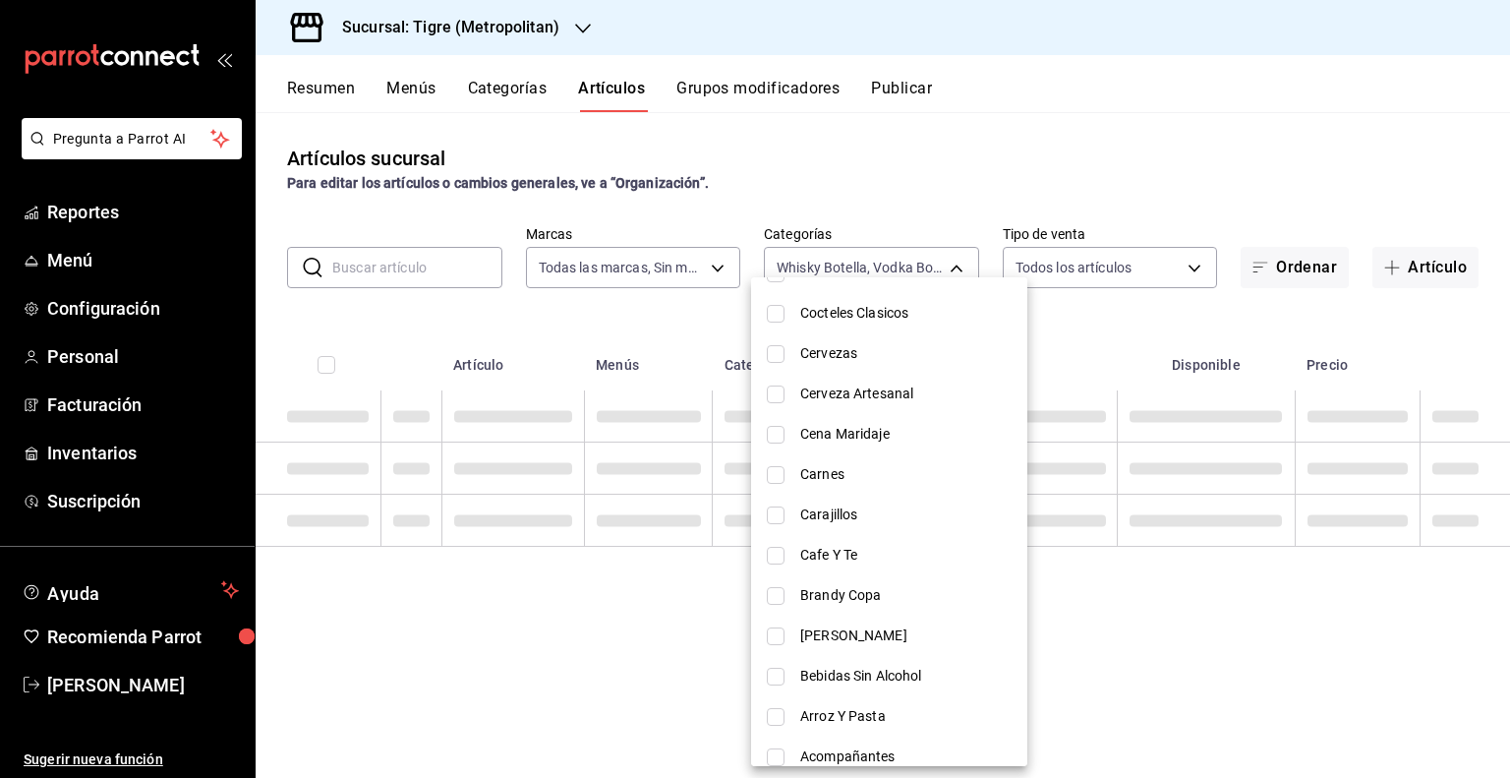
click at [874, 634] on span "[PERSON_NAME]" at bounding box center [905, 635] width 211 height 21
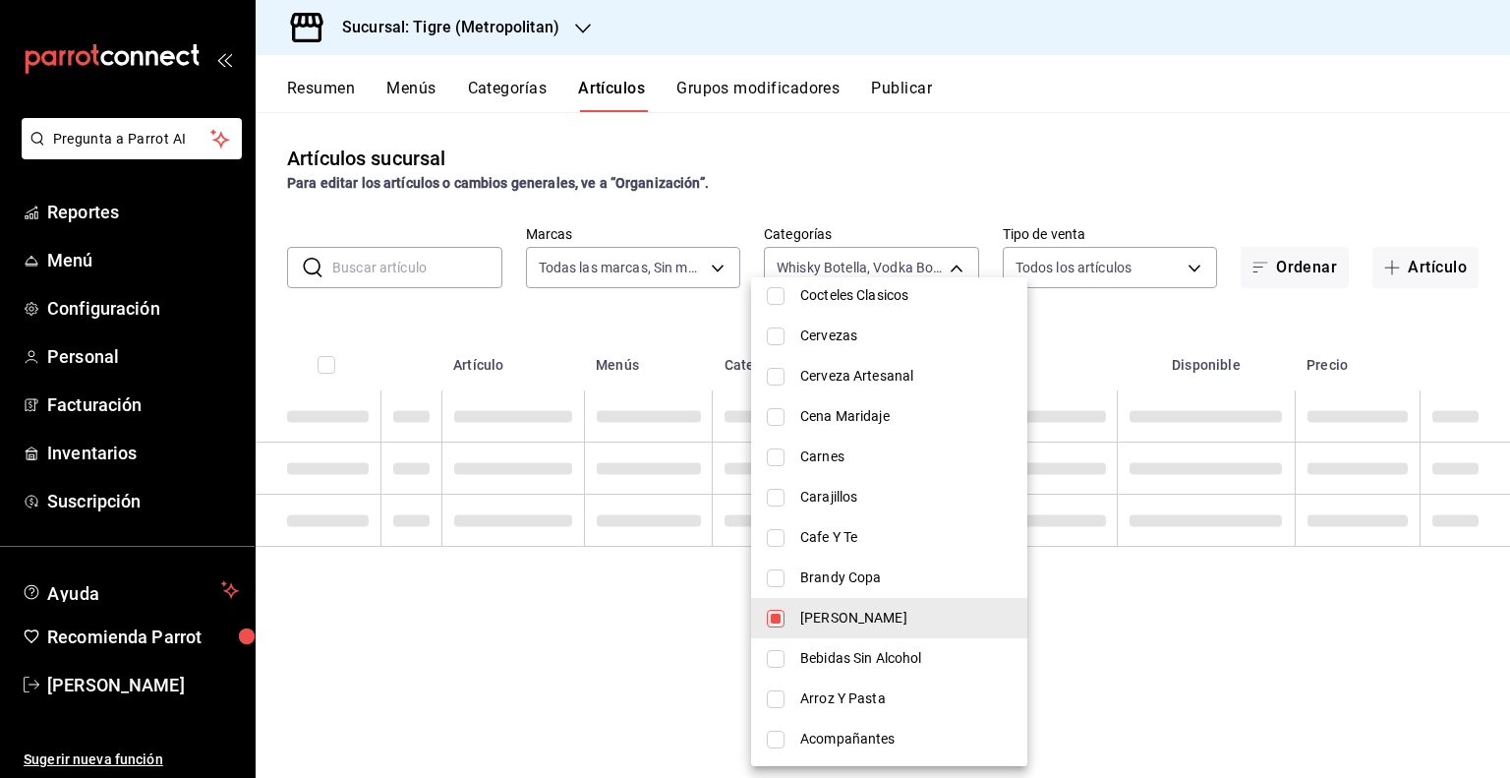
click at [1088, 620] on div at bounding box center [755, 389] width 1510 height 778
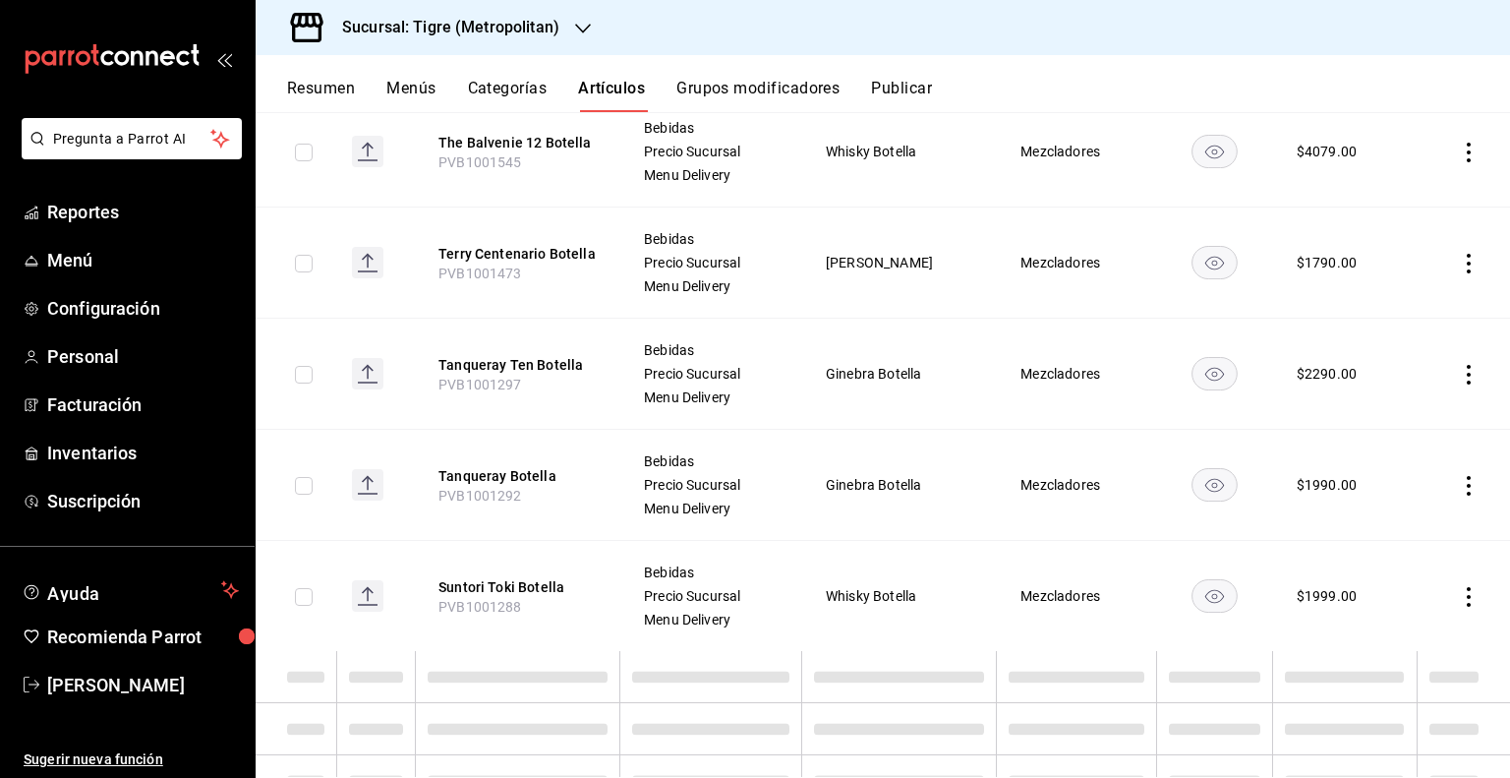
scroll to position [2033, 0]
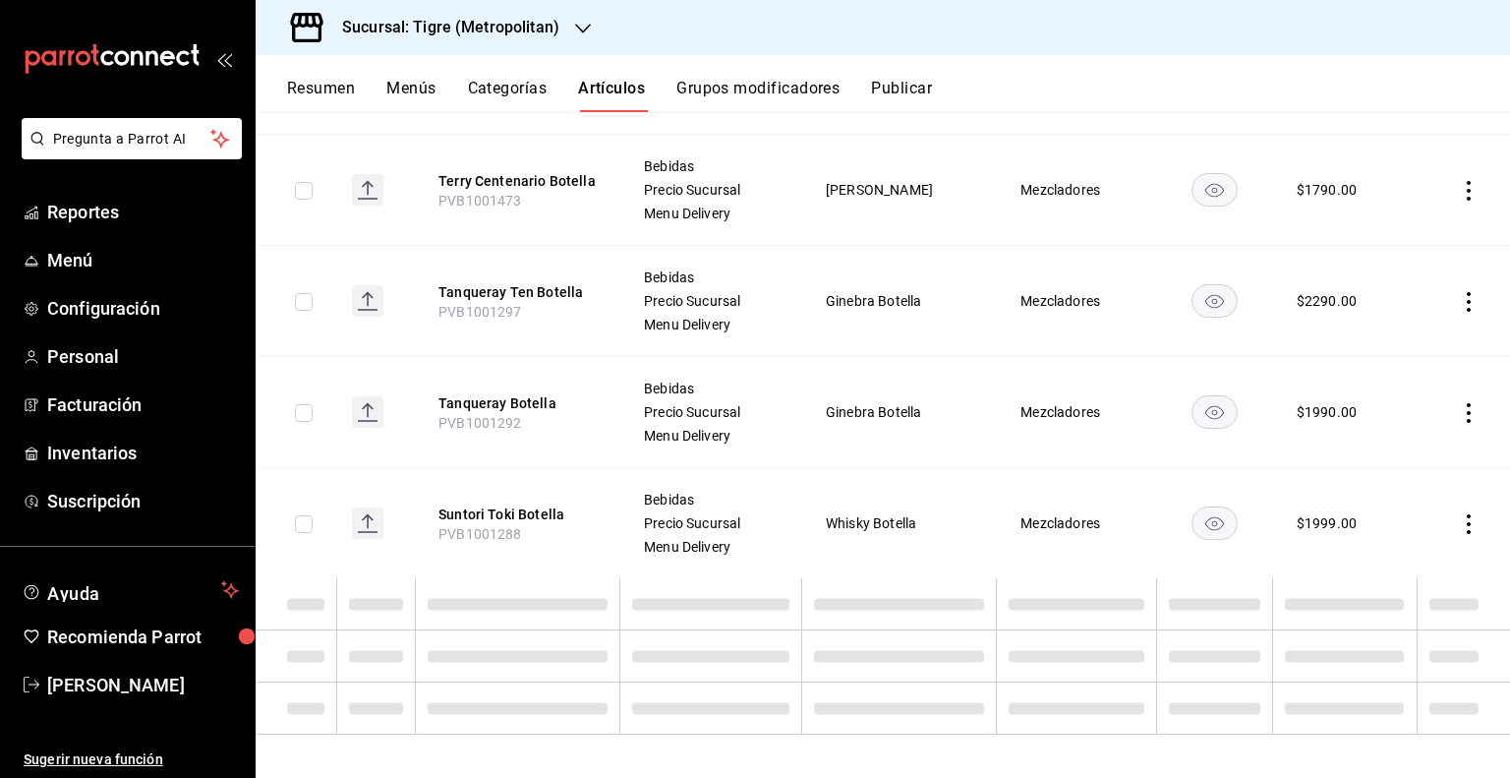
click at [1459, 518] on icon "actions" at bounding box center [1469, 524] width 20 height 20
click at [1408, 570] on span "Editar" at bounding box center [1395, 566] width 51 height 21
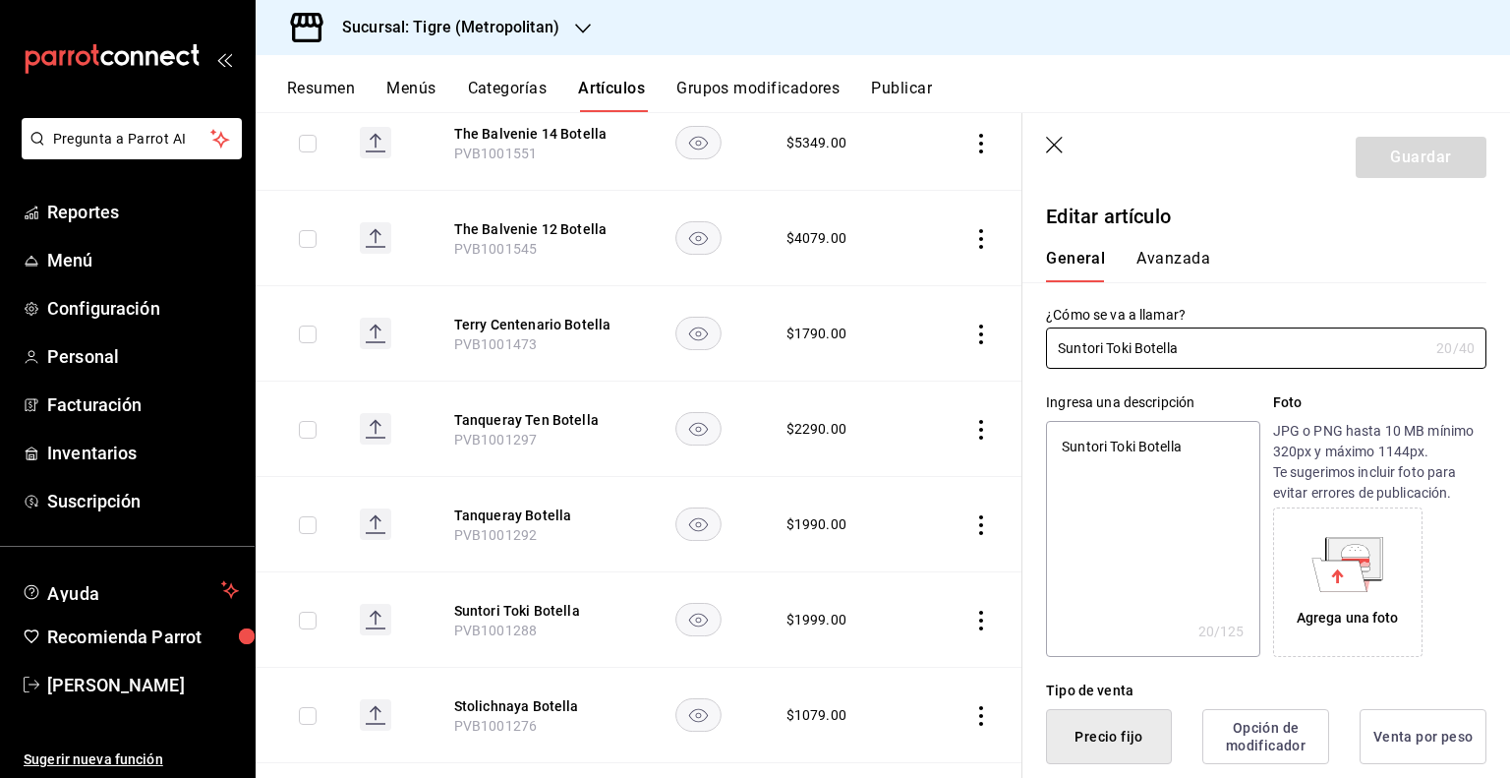
click at [1049, 145] on icon "button" at bounding box center [1056, 147] width 20 height 20
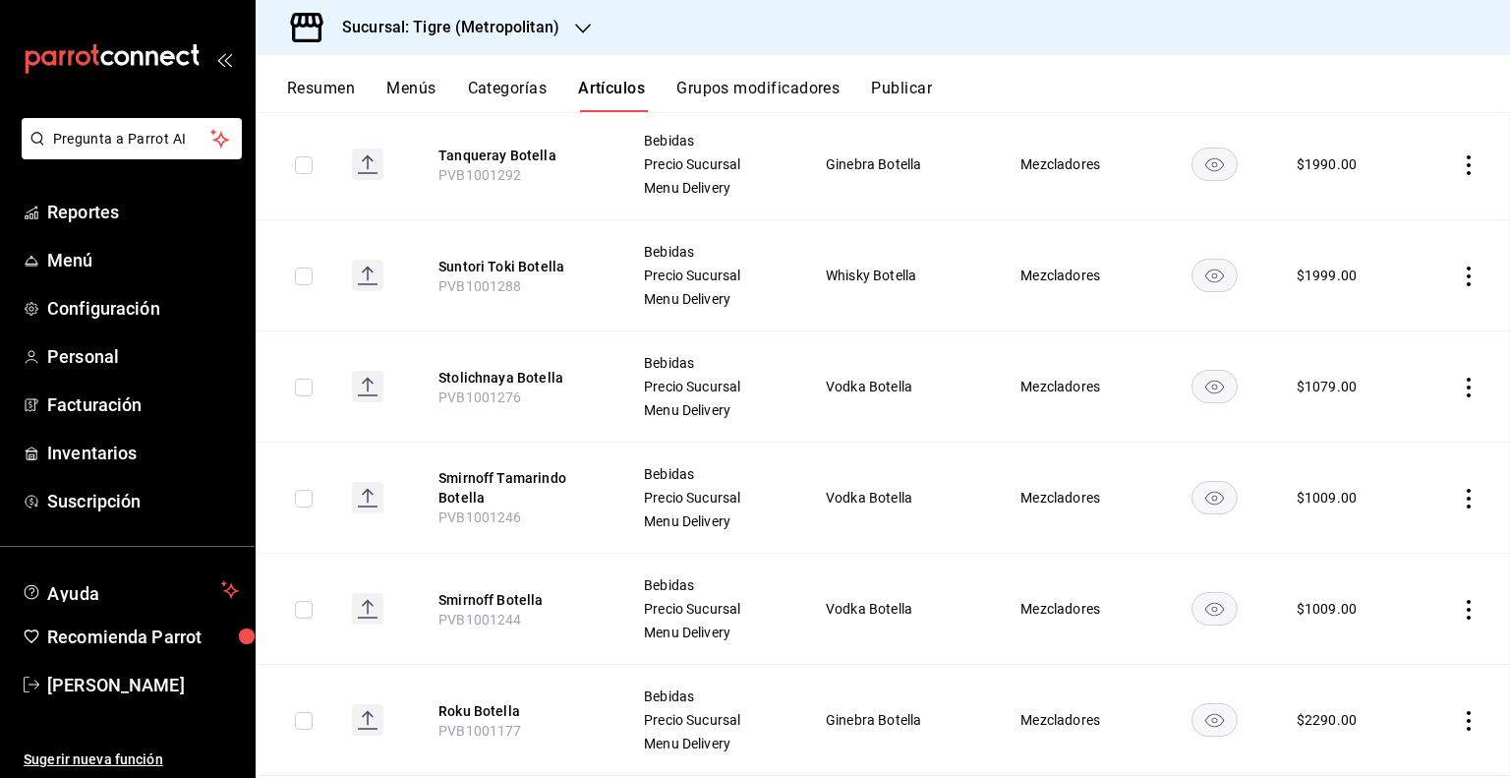
click at [1054, 145] on td "Mezcladores" at bounding box center [1076, 164] width 160 height 111
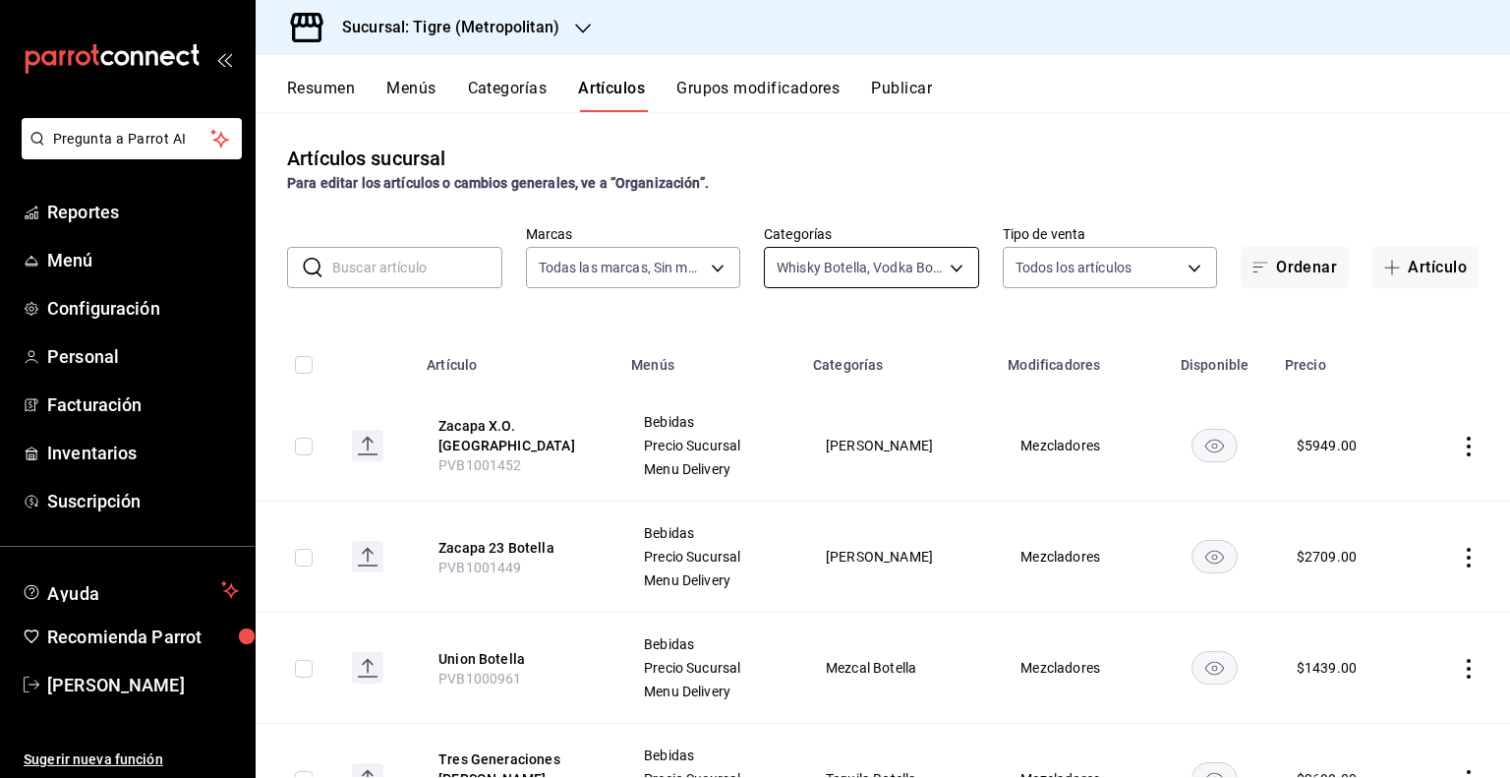
click at [941, 270] on body "Pregunta a Parrot AI Reportes Menú Configuración Personal Facturación Inventari…" at bounding box center [755, 389] width 1510 height 778
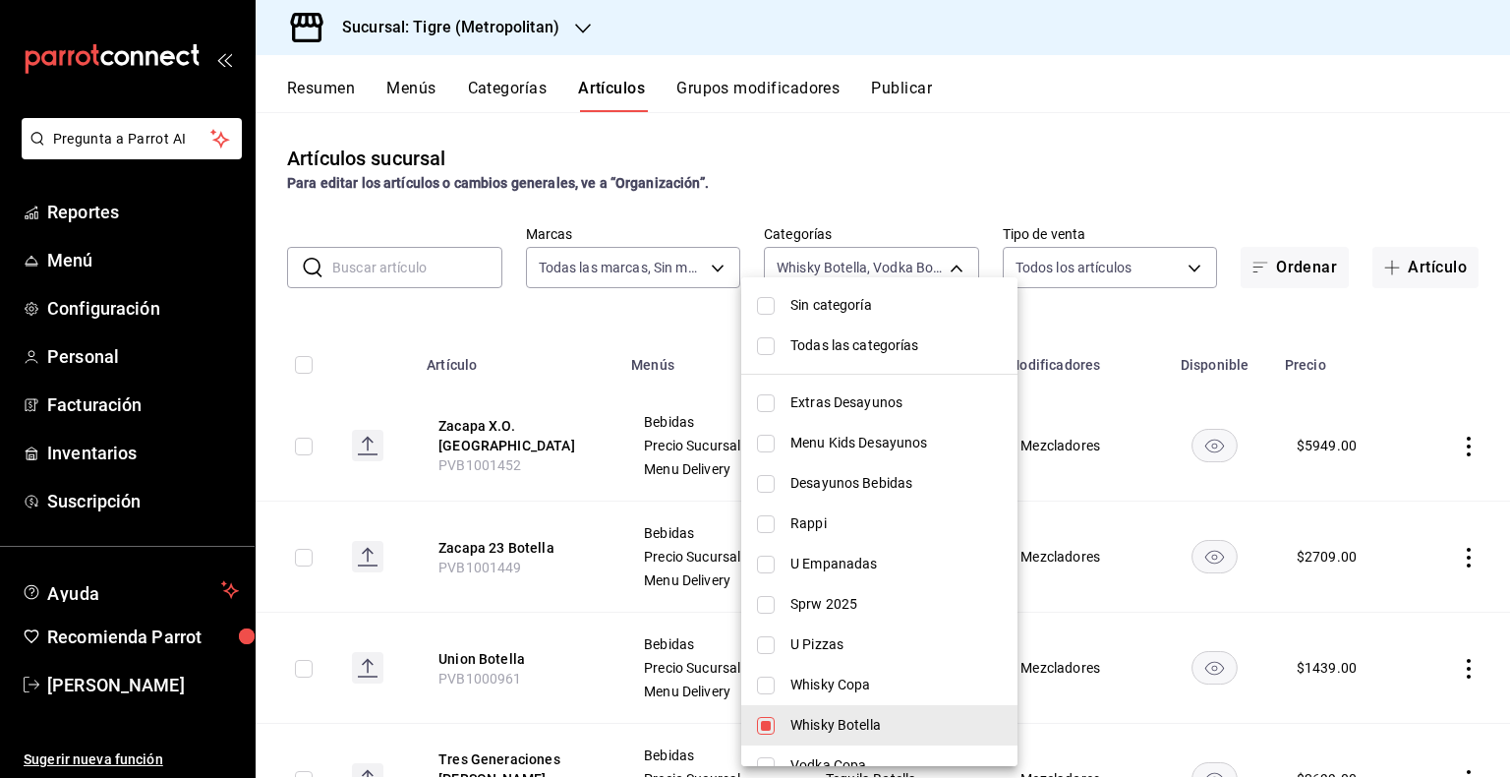
click at [841, 309] on span "Sin categoría" at bounding box center [895, 305] width 211 height 21
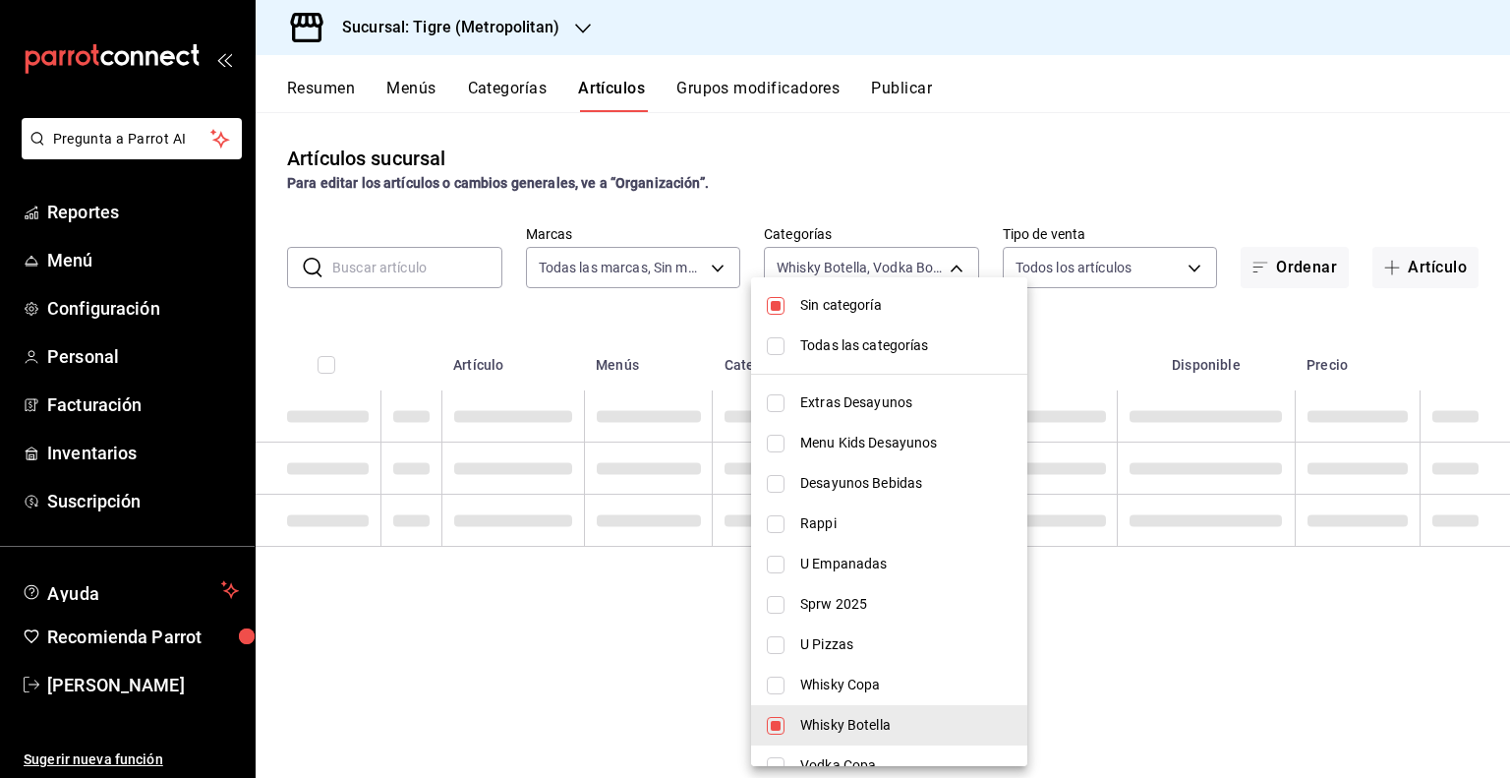
click at [821, 333] on li "Todas las categorías" at bounding box center [889, 345] width 276 height 40
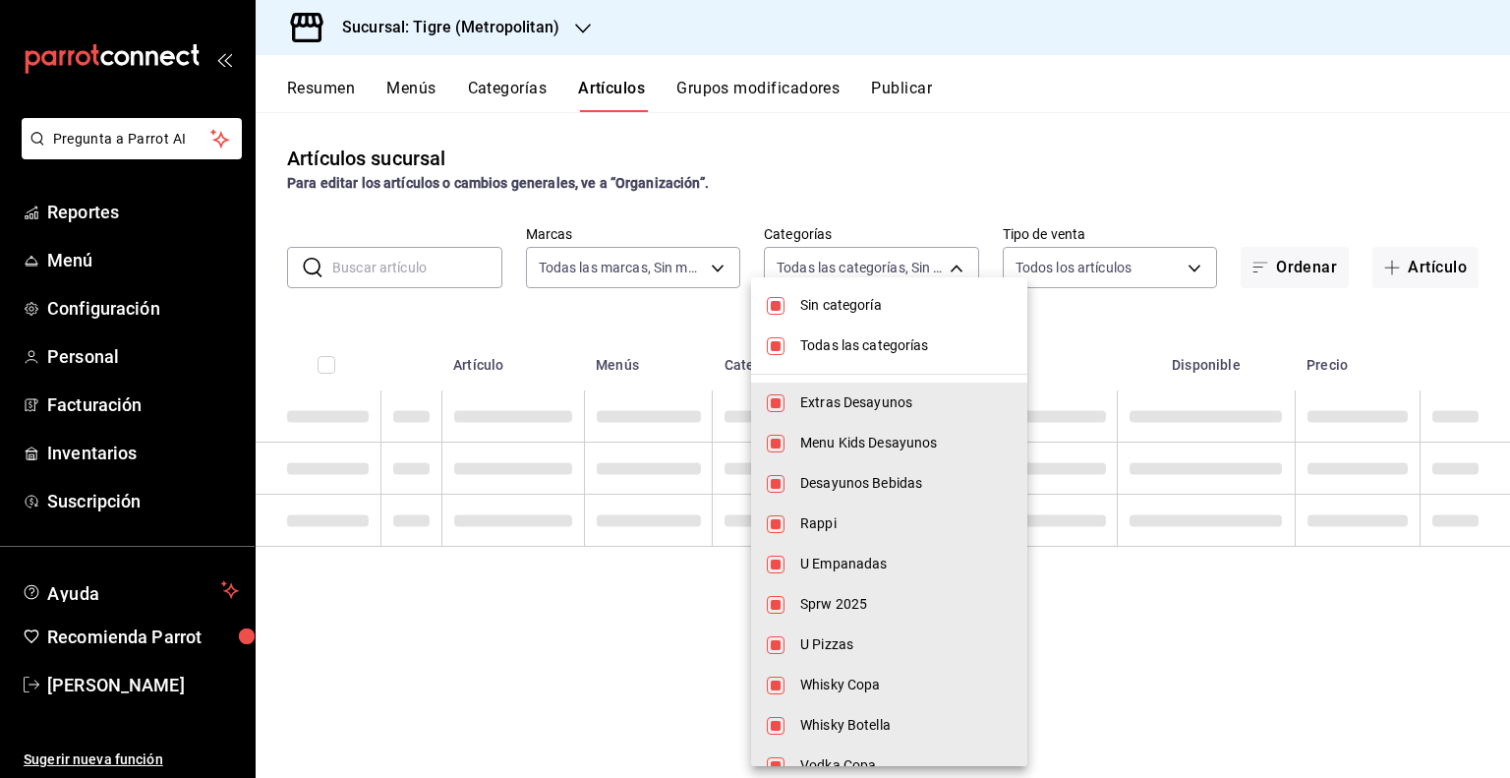
click at [555, 7] on div at bounding box center [755, 389] width 1510 height 778
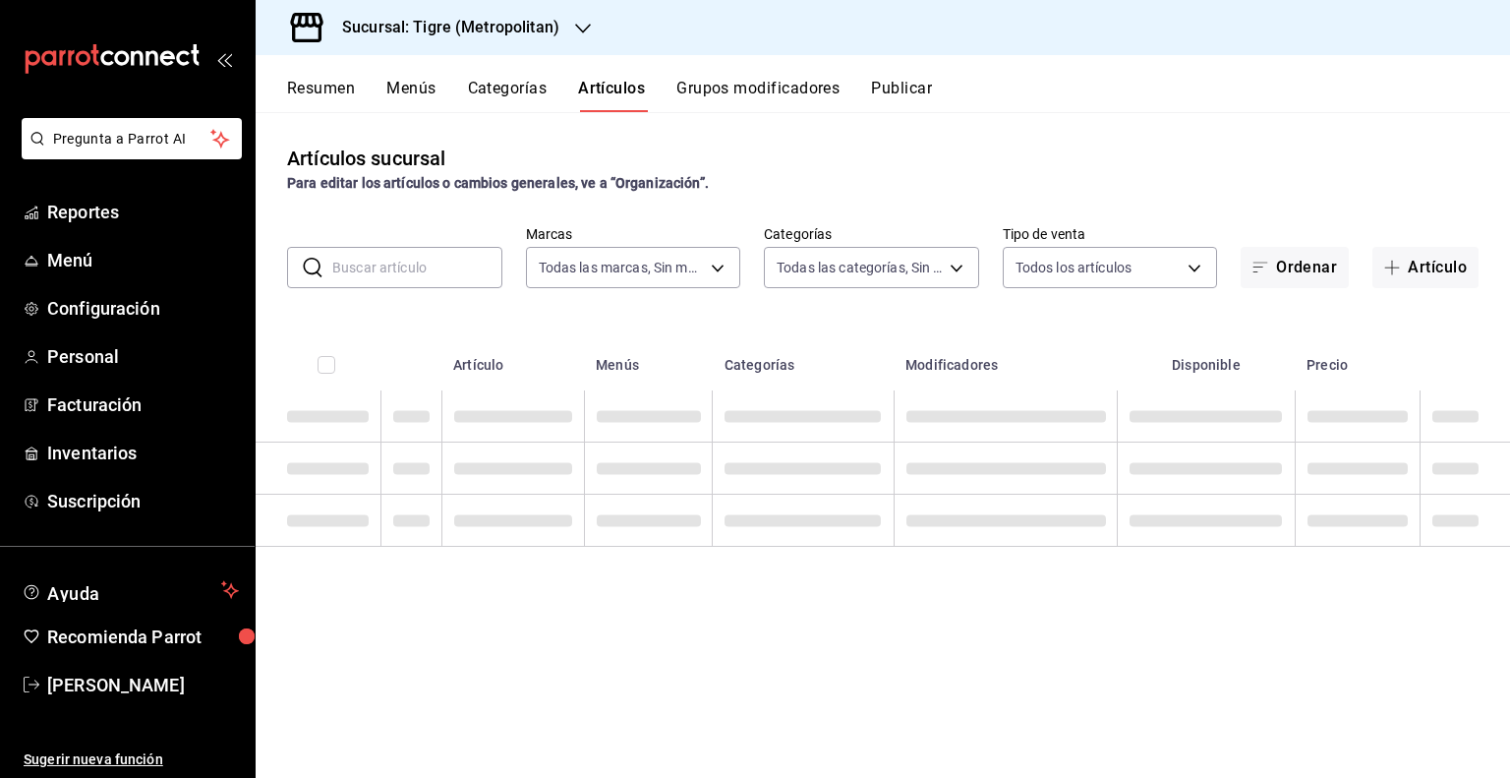
click at [578, 15] on div "Sucursal: Tigre (Metropolitan)" at bounding box center [434, 27] width 327 height 55
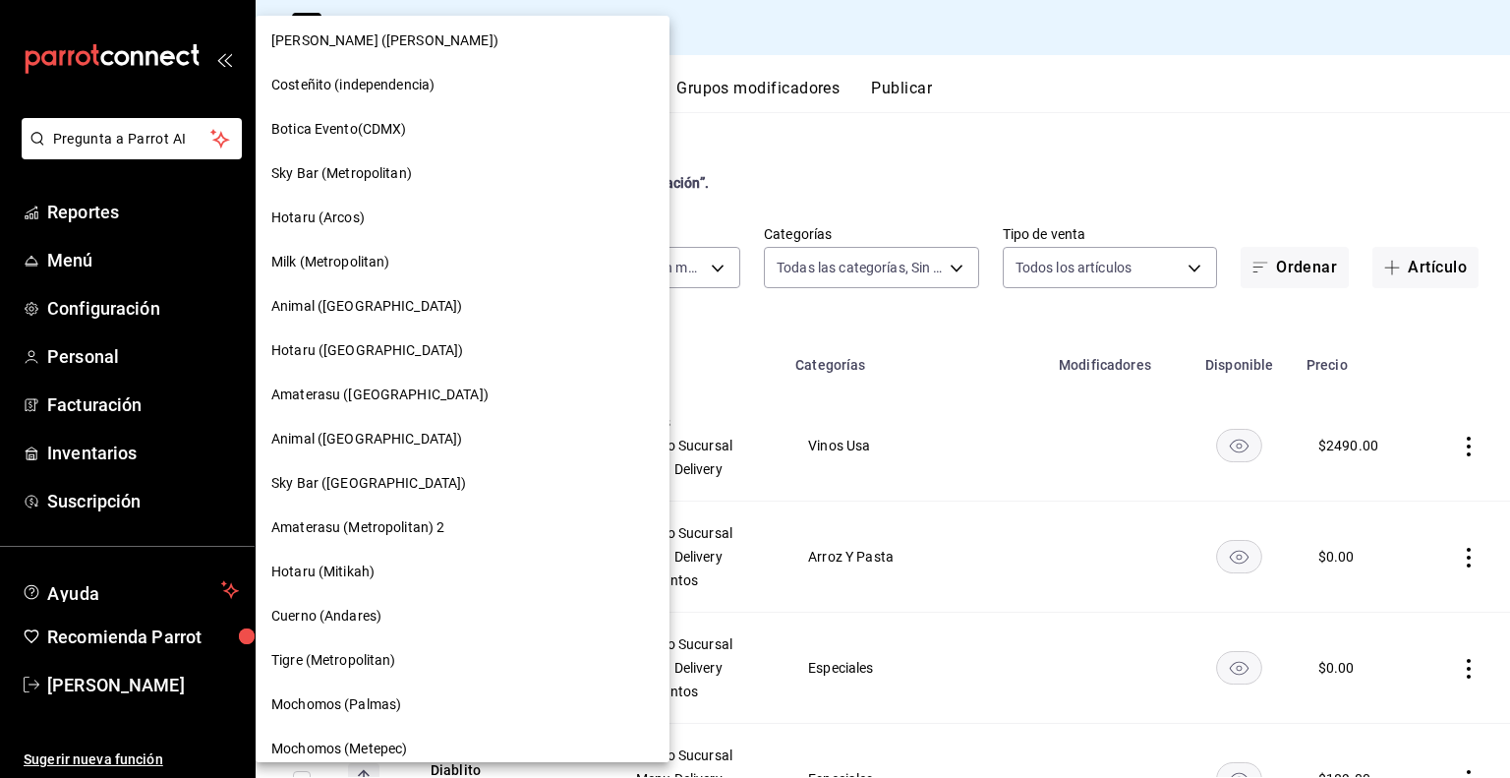
scroll to position [1436, 0]
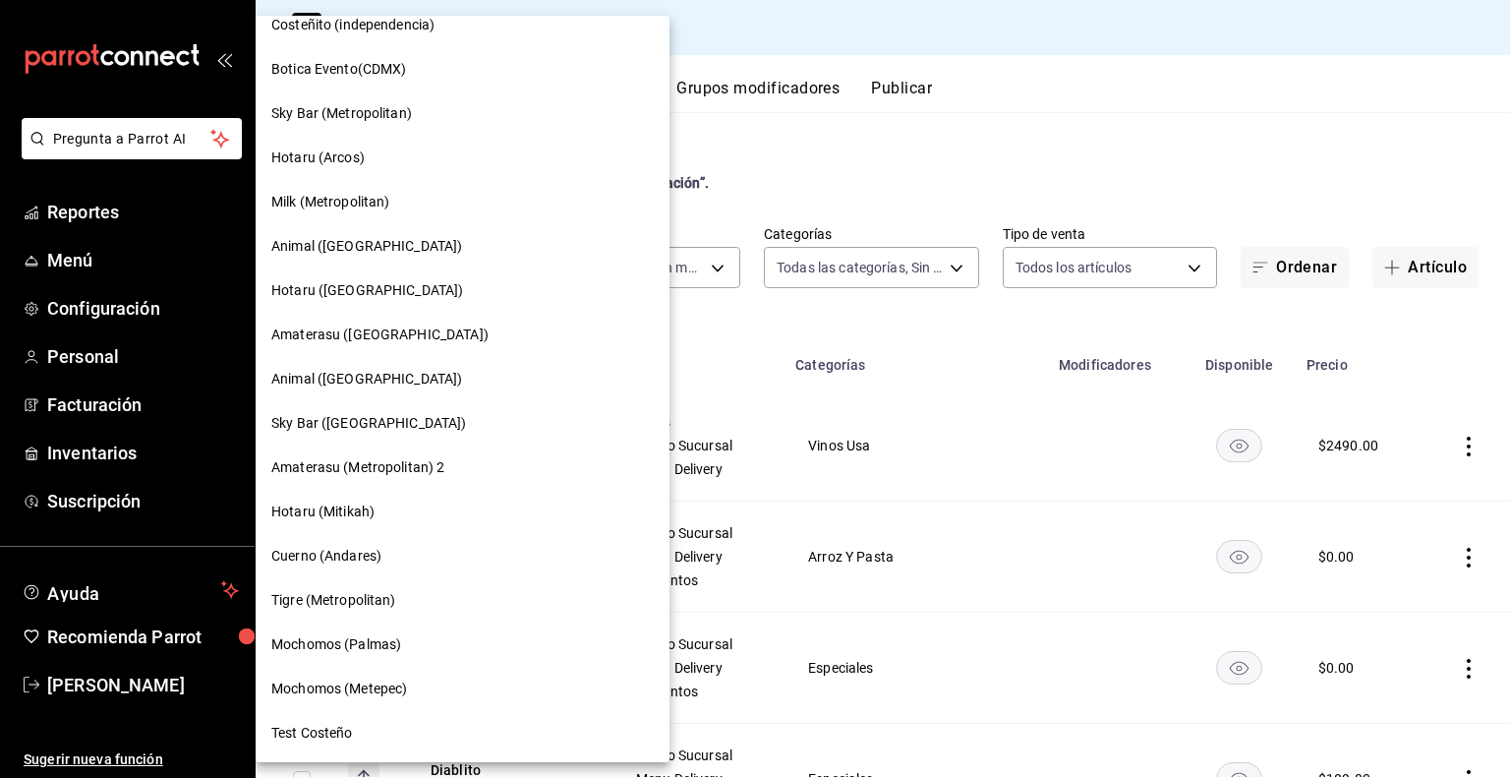
click at [816, 182] on div at bounding box center [755, 389] width 1510 height 778
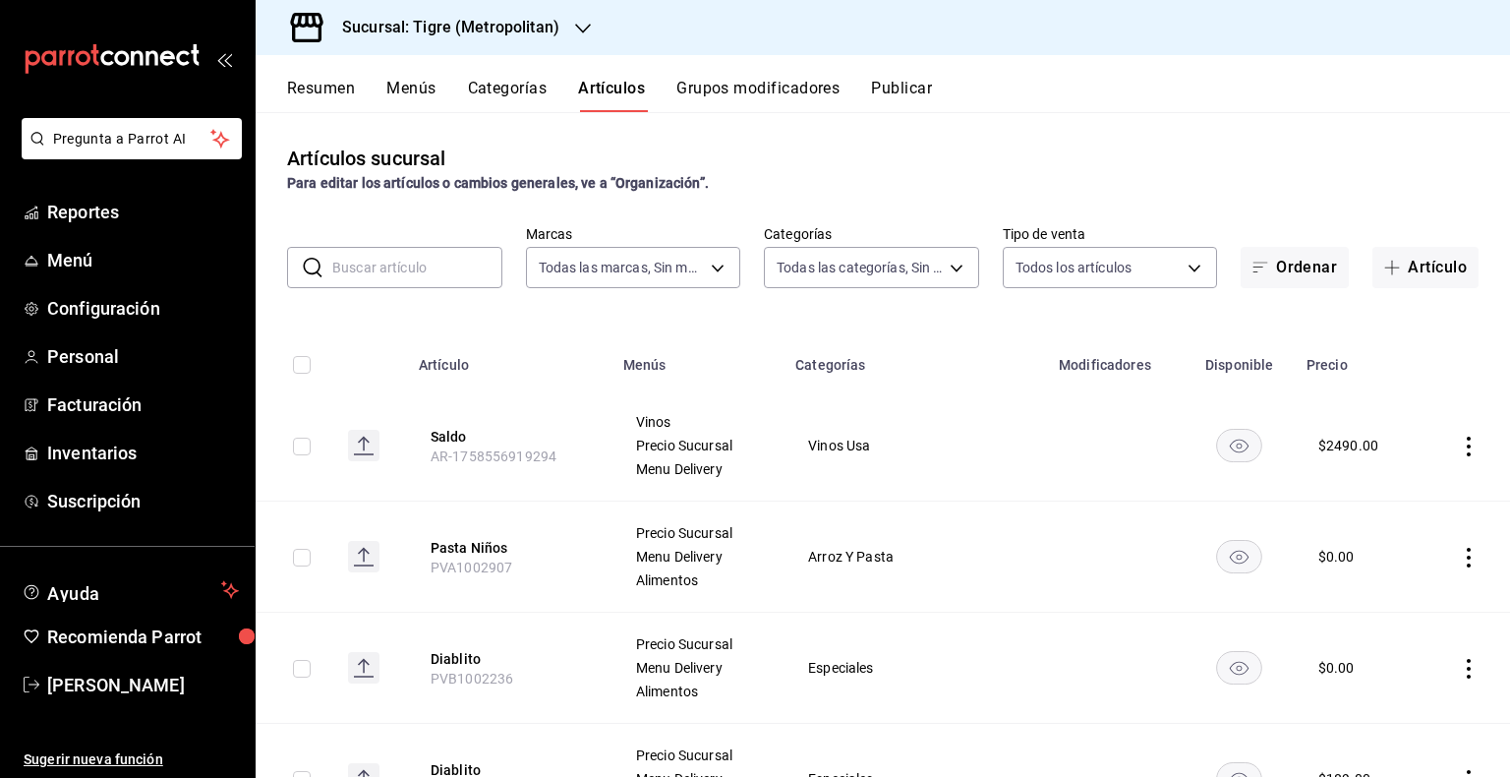
click at [566, 51] on div "Sucursal: Tigre (Metropolitan)" at bounding box center [434, 27] width 327 height 55
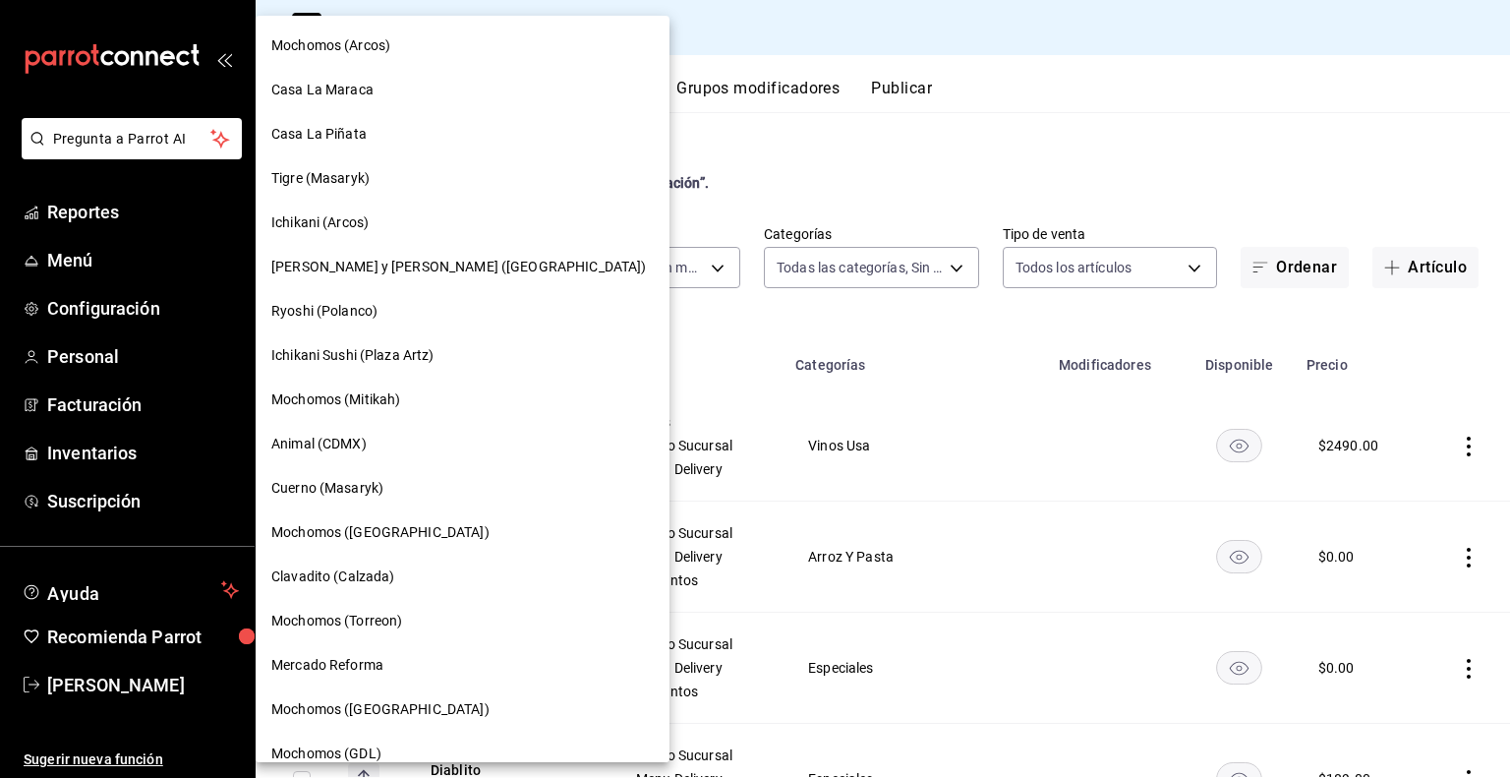
click at [761, 29] on div at bounding box center [755, 389] width 1510 height 778
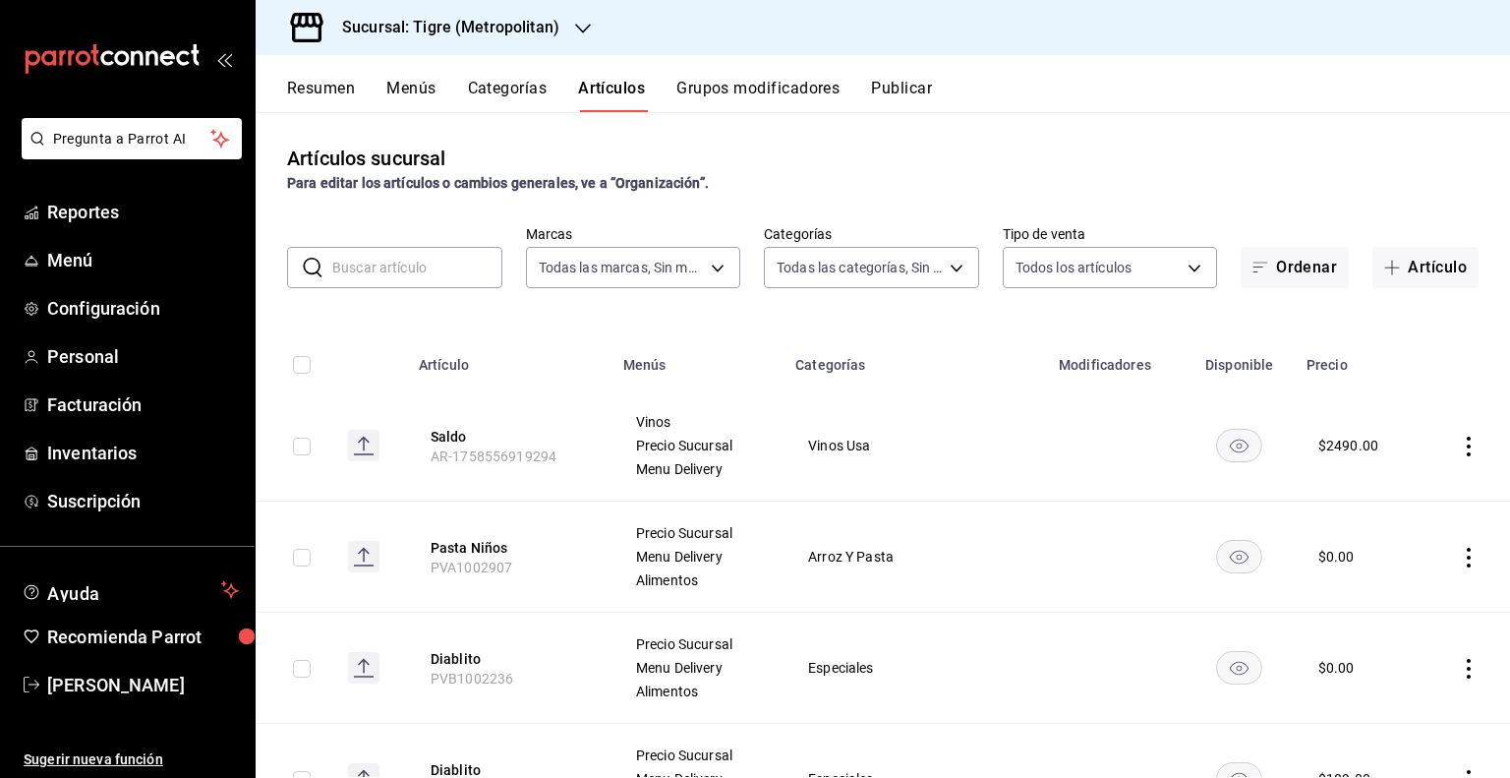
click at [492, 25] on h3 "Sucursal: Tigre (Metropolitan)" at bounding box center [442, 28] width 233 height 24
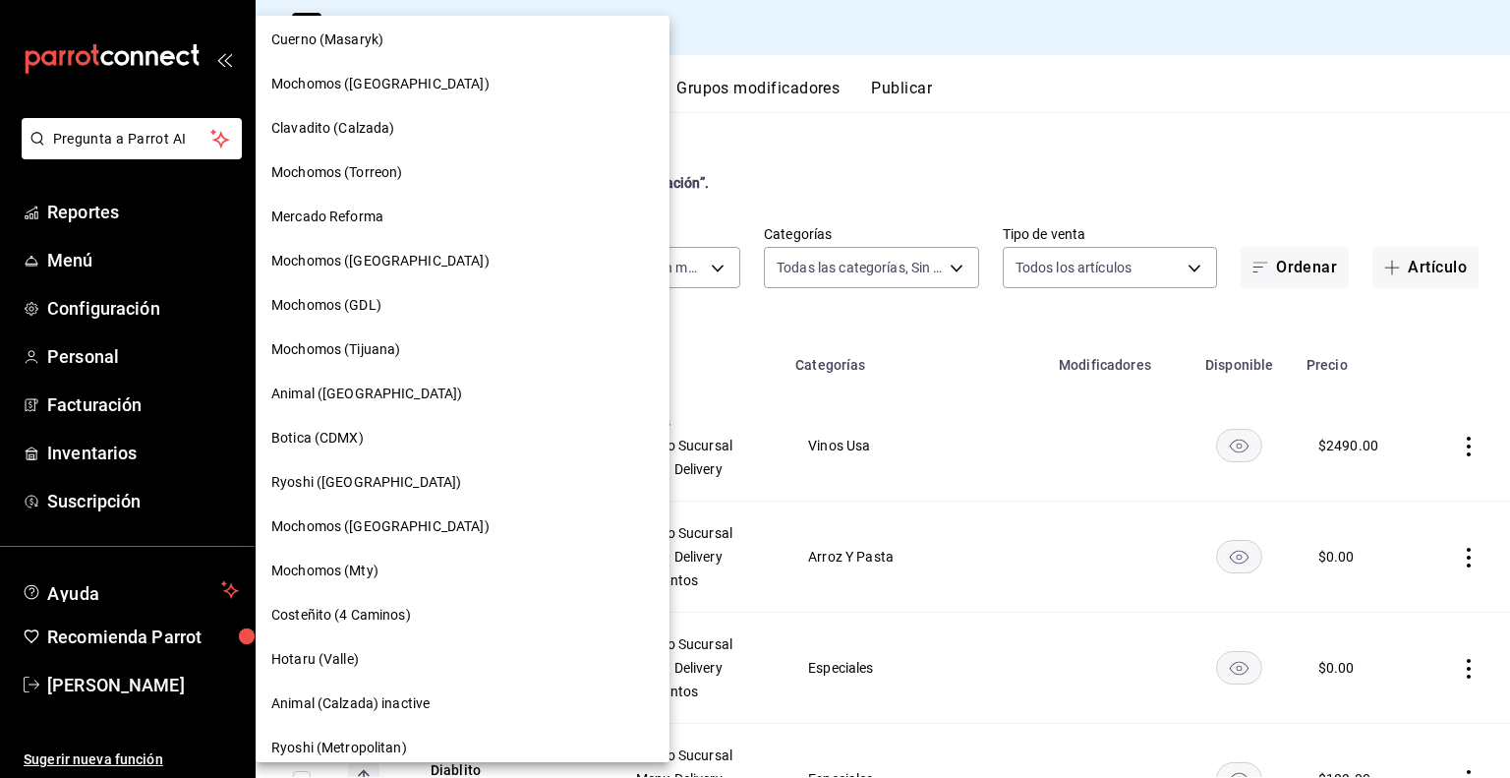
scroll to position [492, 0]
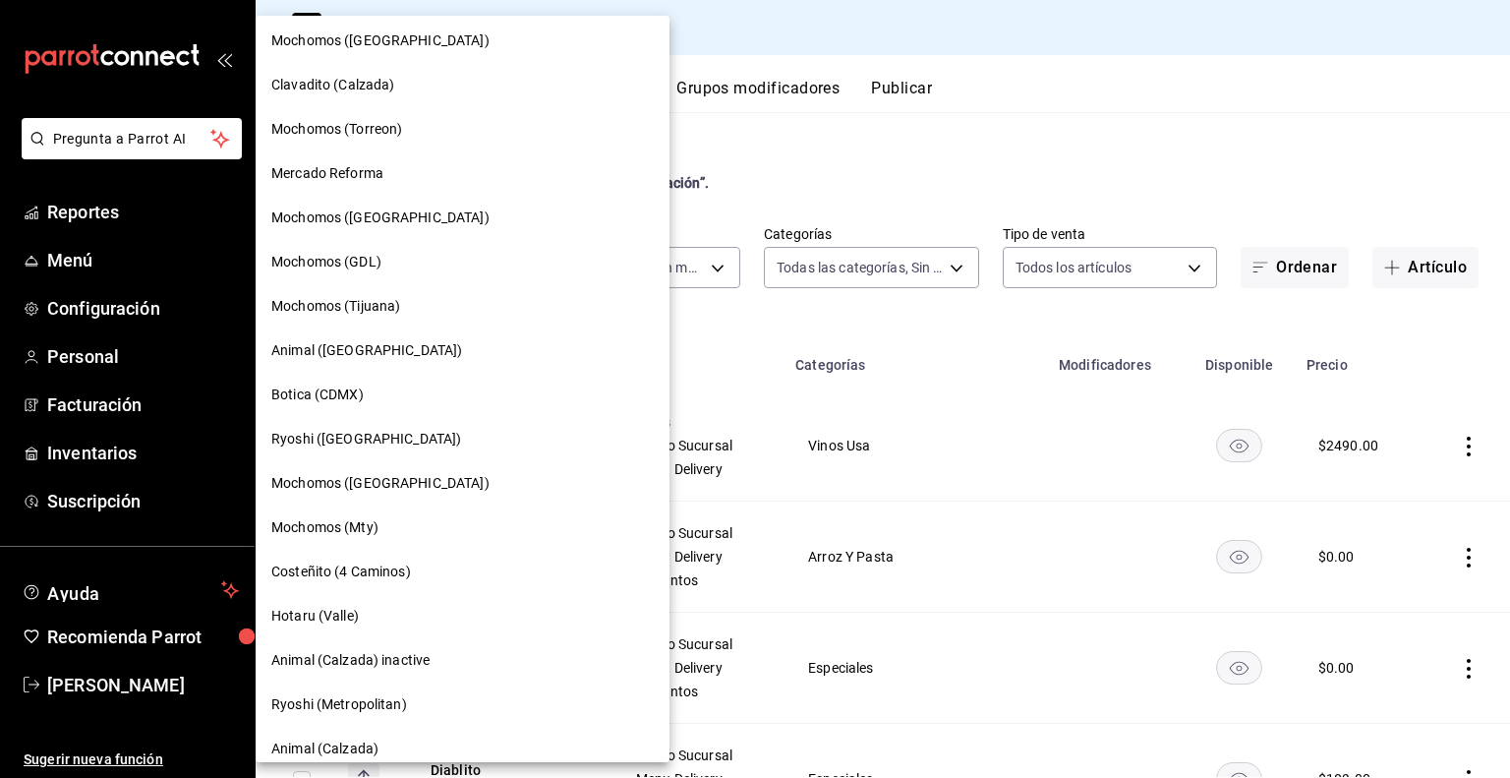
click at [334, 386] on span "Botica (CDMX)" at bounding box center [317, 394] width 92 height 21
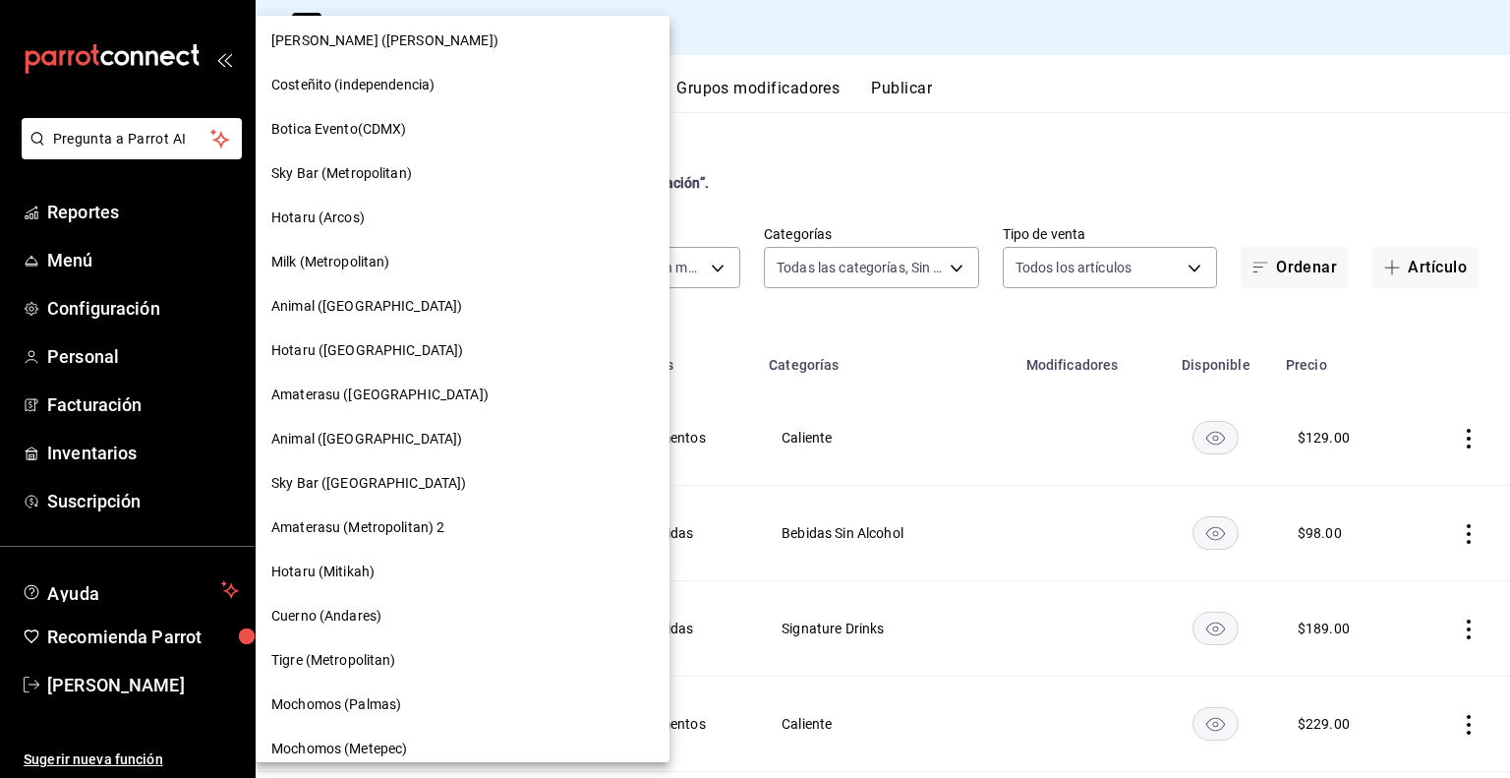
scroll to position [1436, 0]
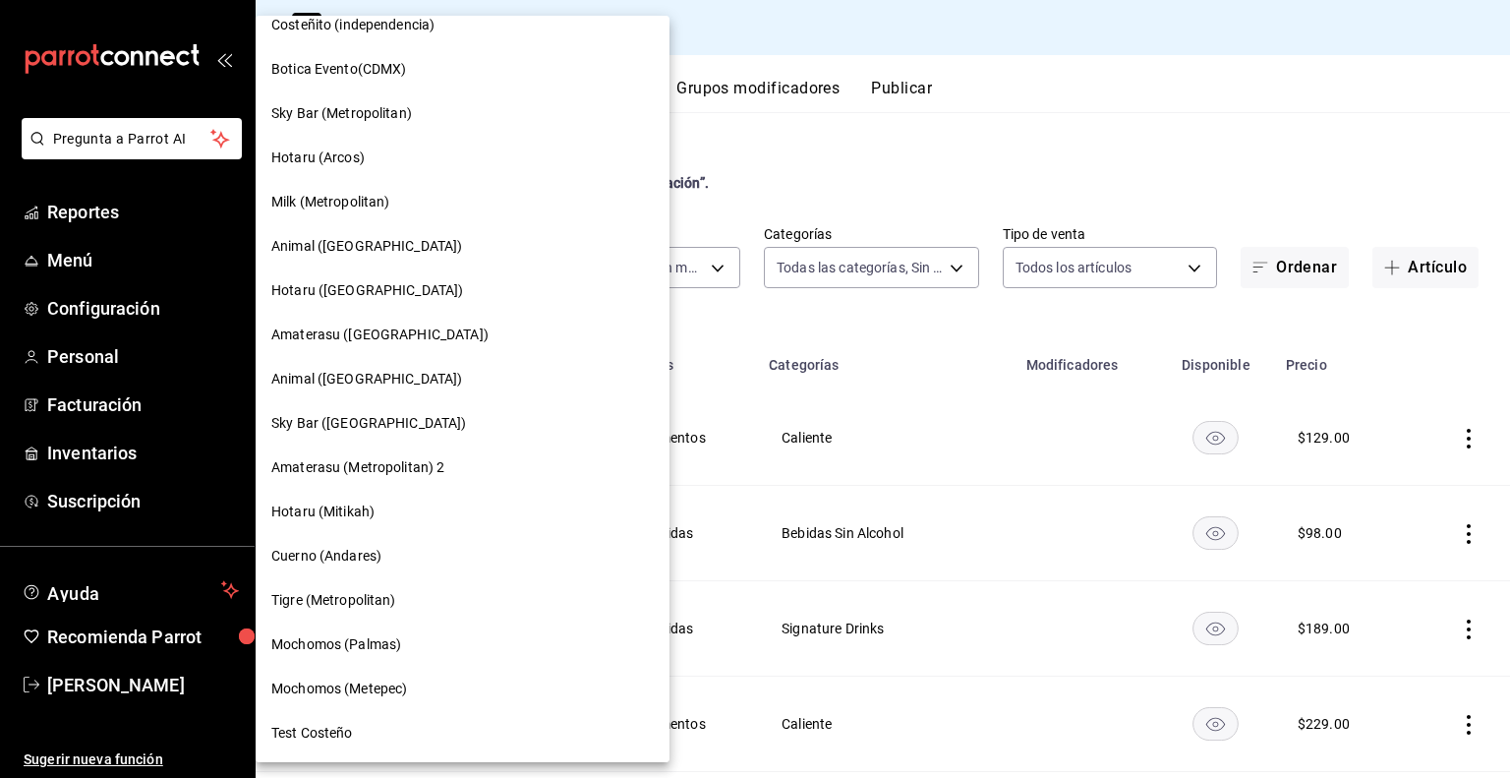
drag, startPoint x: 330, startPoint y: 471, endPoint x: 937, endPoint y: 330, distance: 622.7
click at [938, 329] on div at bounding box center [755, 389] width 1510 height 778
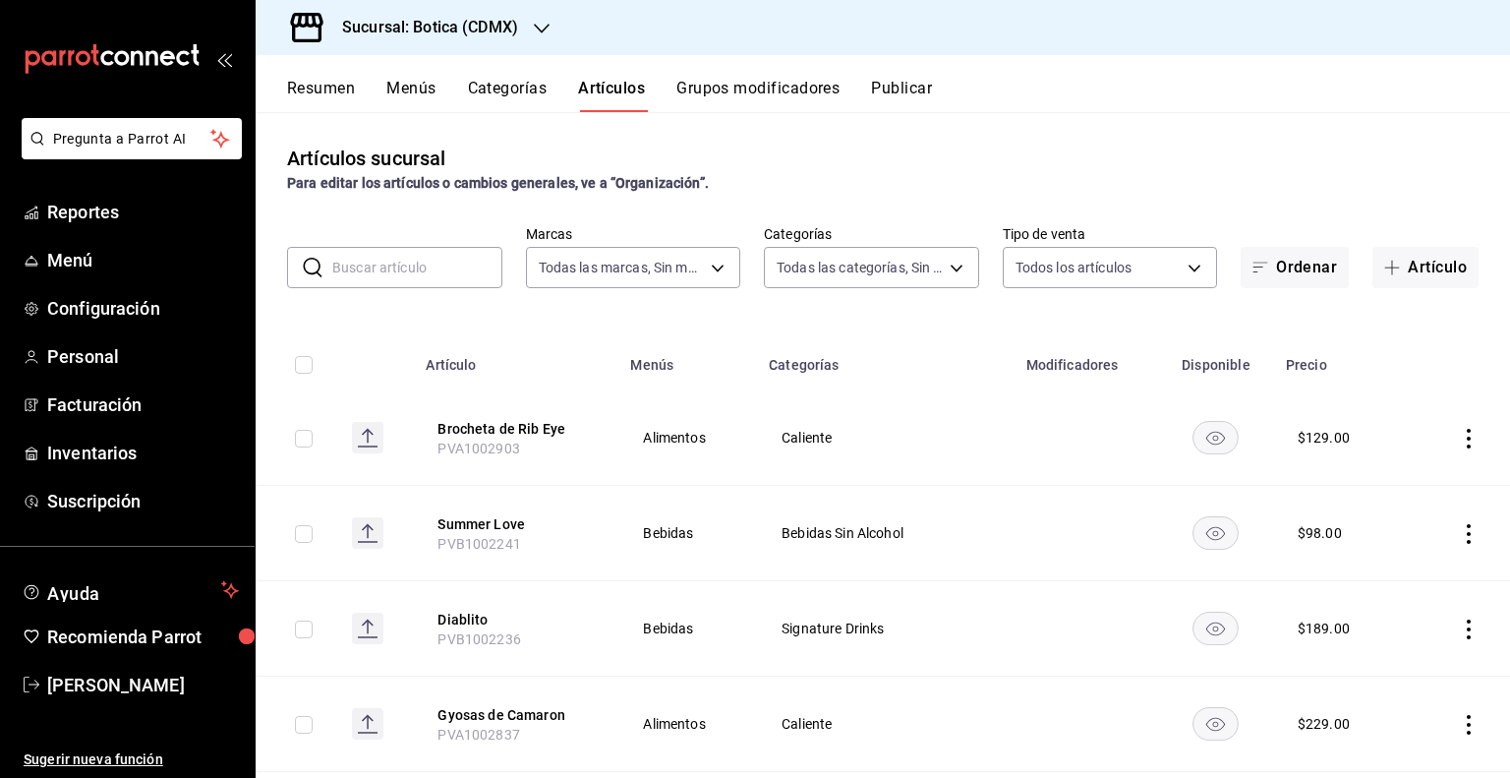
click at [397, 270] on input "text" at bounding box center [417, 267] width 170 height 39
click at [402, 222] on div "Artículos sucursal Para editar los artículos o cambios generales, ve a “Organiz…" at bounding box center [883, 444] width 1255 height 665
click at [393, 267] on input "text" at bounding box center [417, 267] width 170 height 39
click at [409, 264] on input "text" at bounding box center [417, 267] width 170 height 39
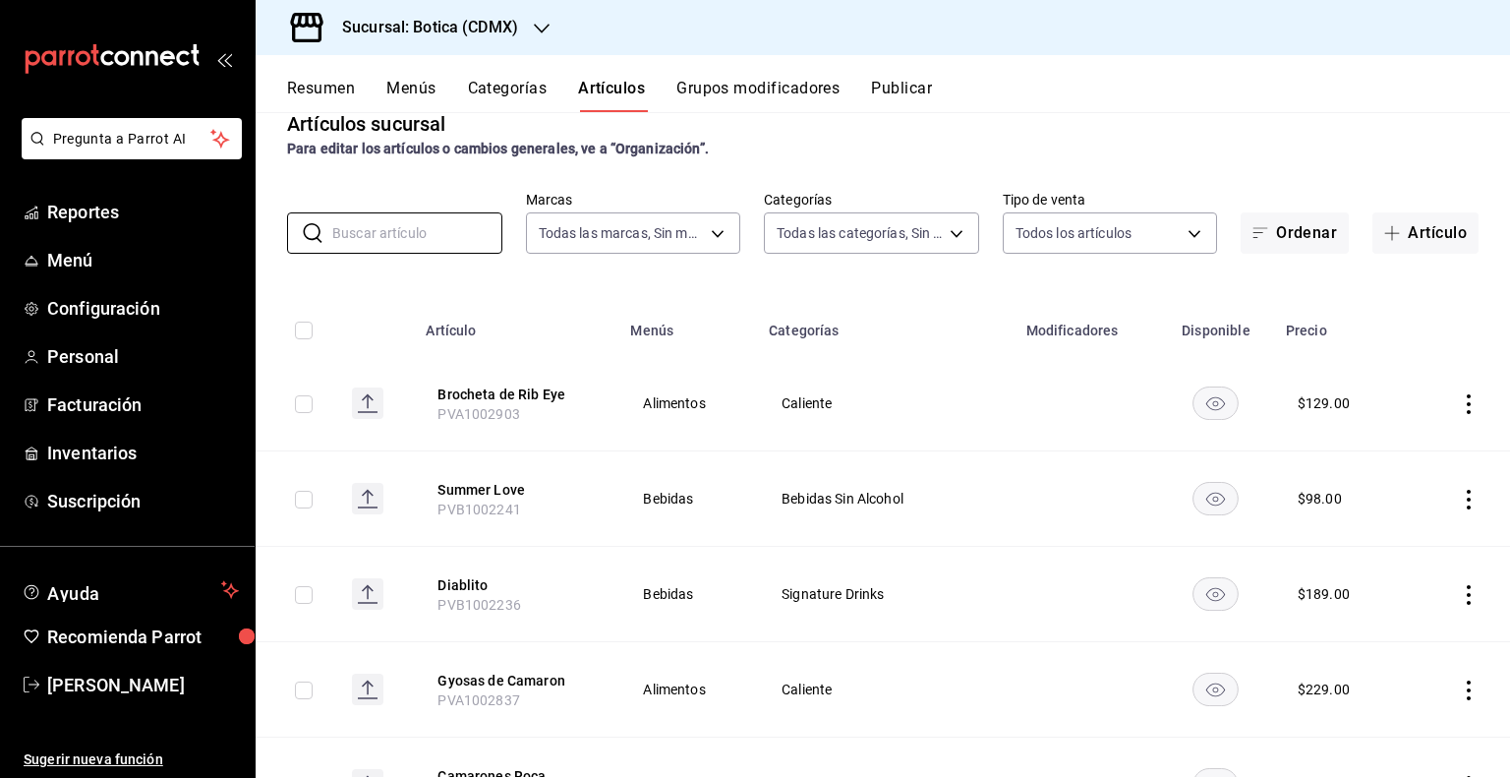
scroll to position [0, 0]
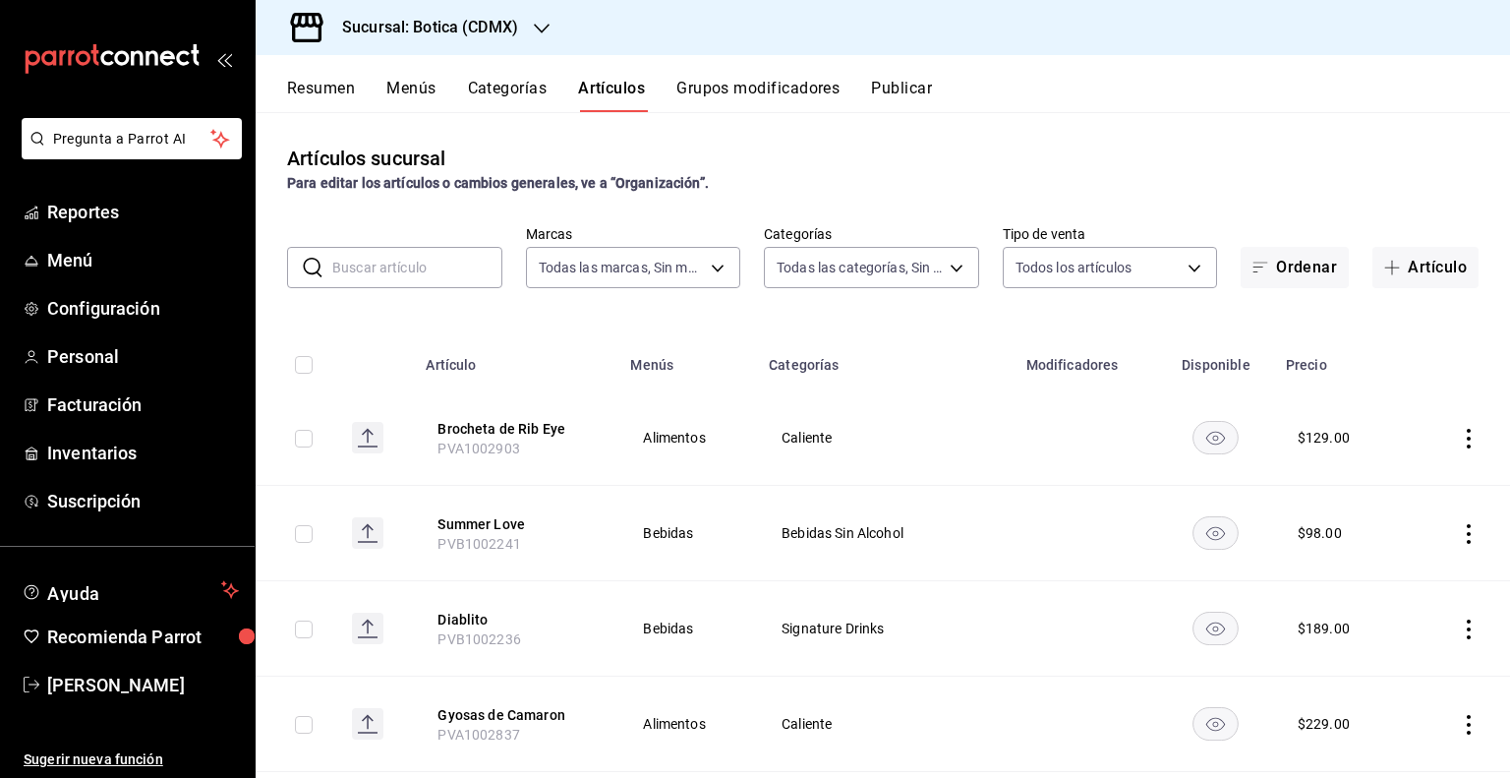
click at [423, 274] on input "text" at bounding box center [417, 267] width 170 height 39
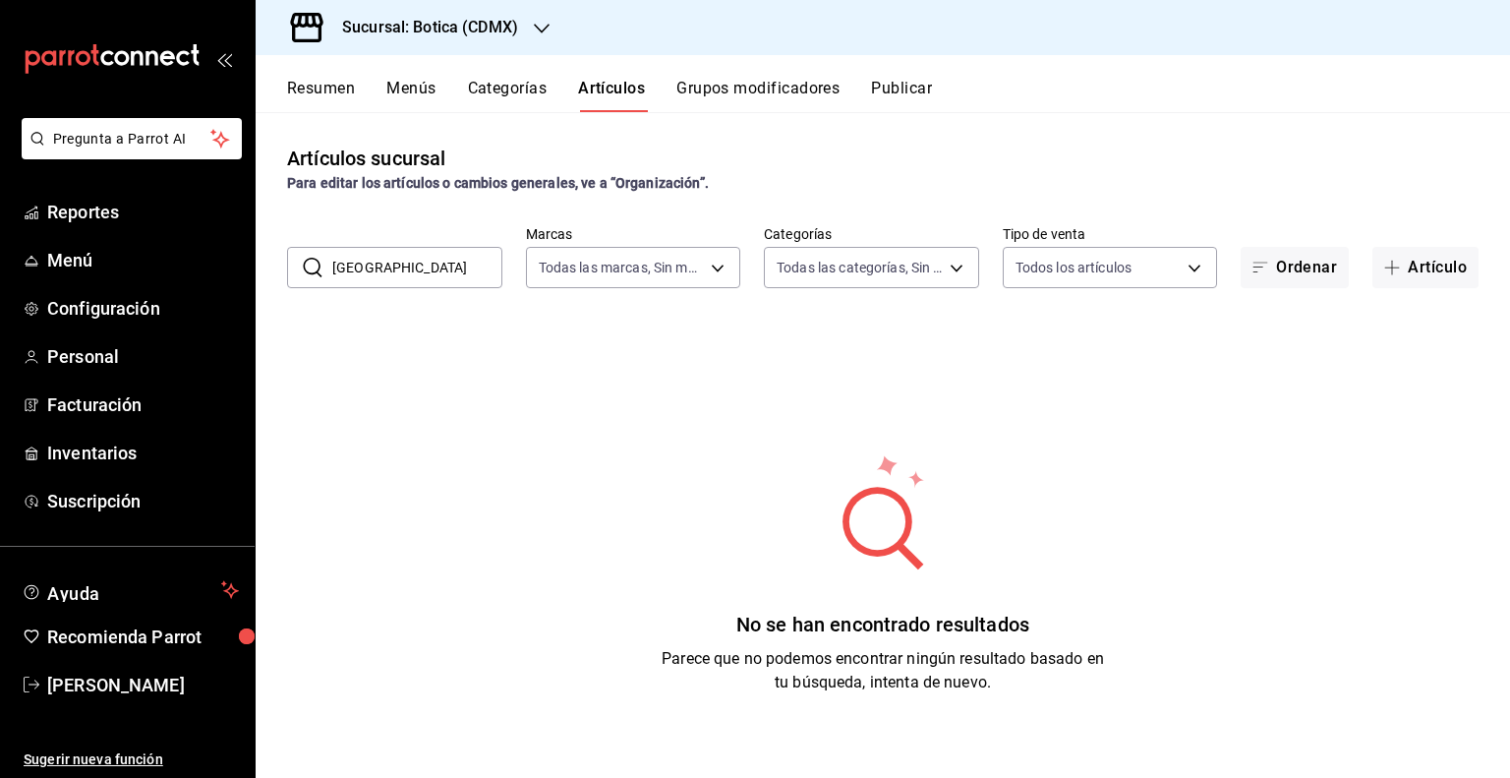
click at [448, 274] on input "[GEOGRAPHIC_DATA]" at bounding box center [417, 267] width 170 height 39
click at [514, 92] on button "Categorías" at bounding box center [508, 95] width 80 height 33
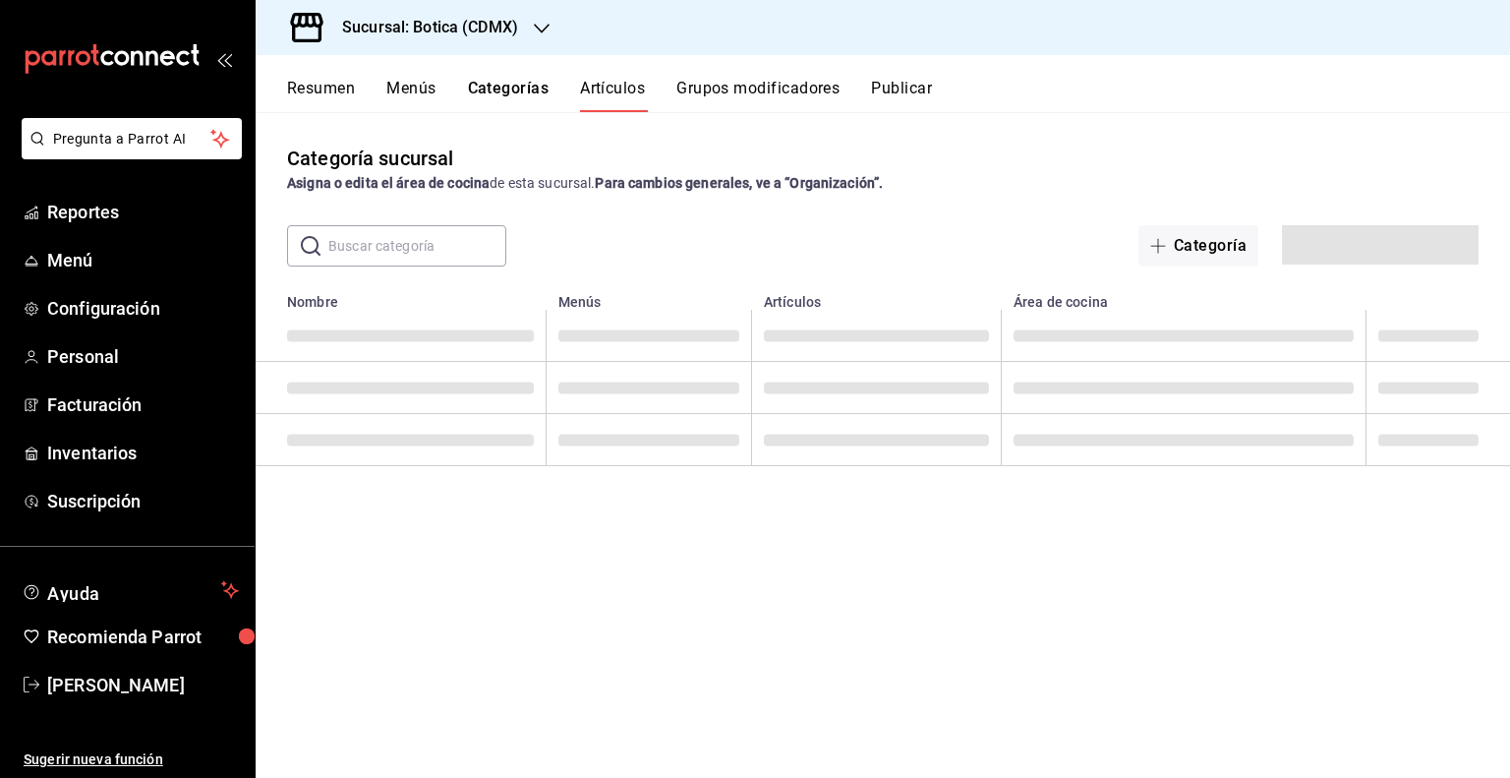
click at [587, 85] on button "Artículos" at bounding box center [612, 95] width 65 height 33
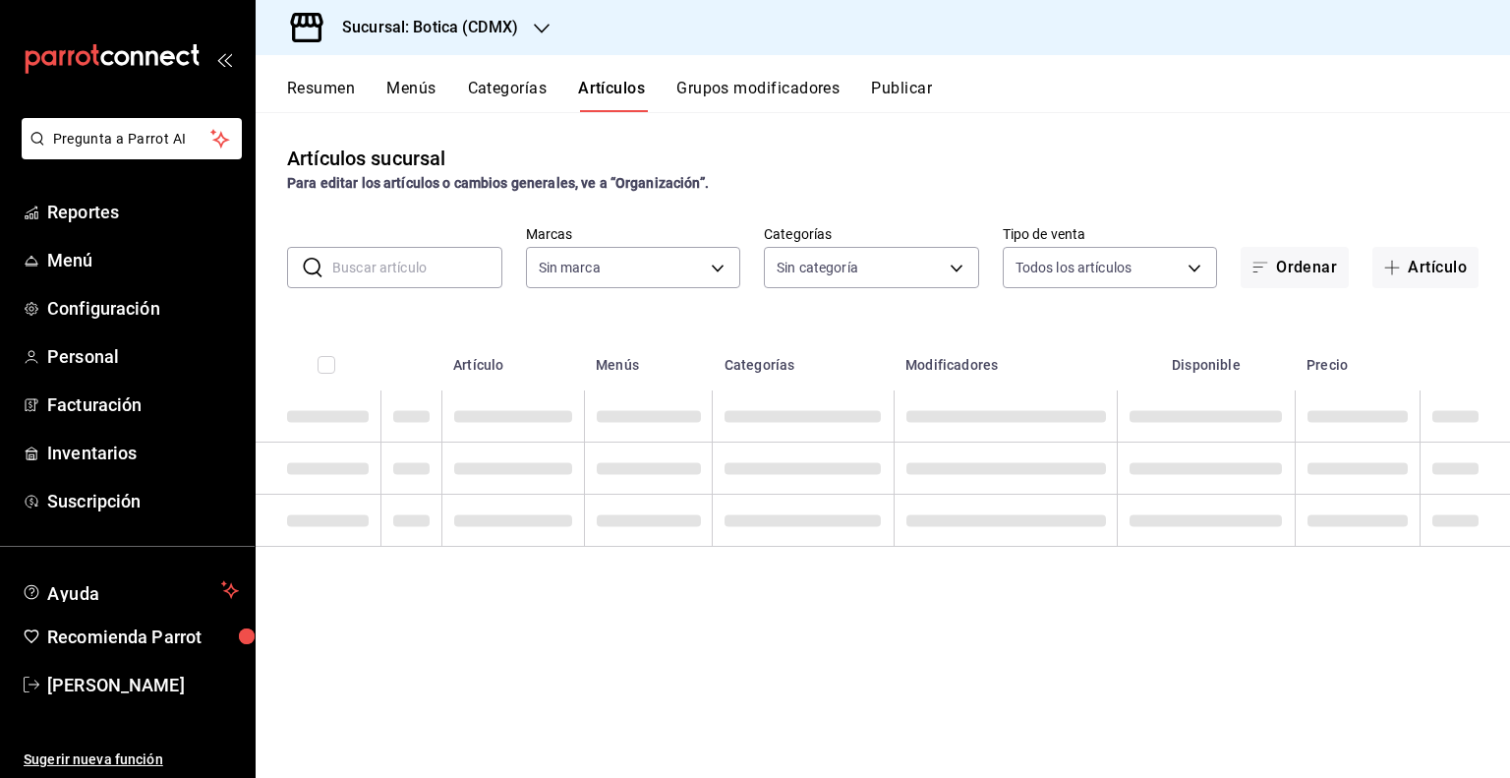
click at [361, 262] on input "text" at bounding box center [417, 267] width 170 height 39
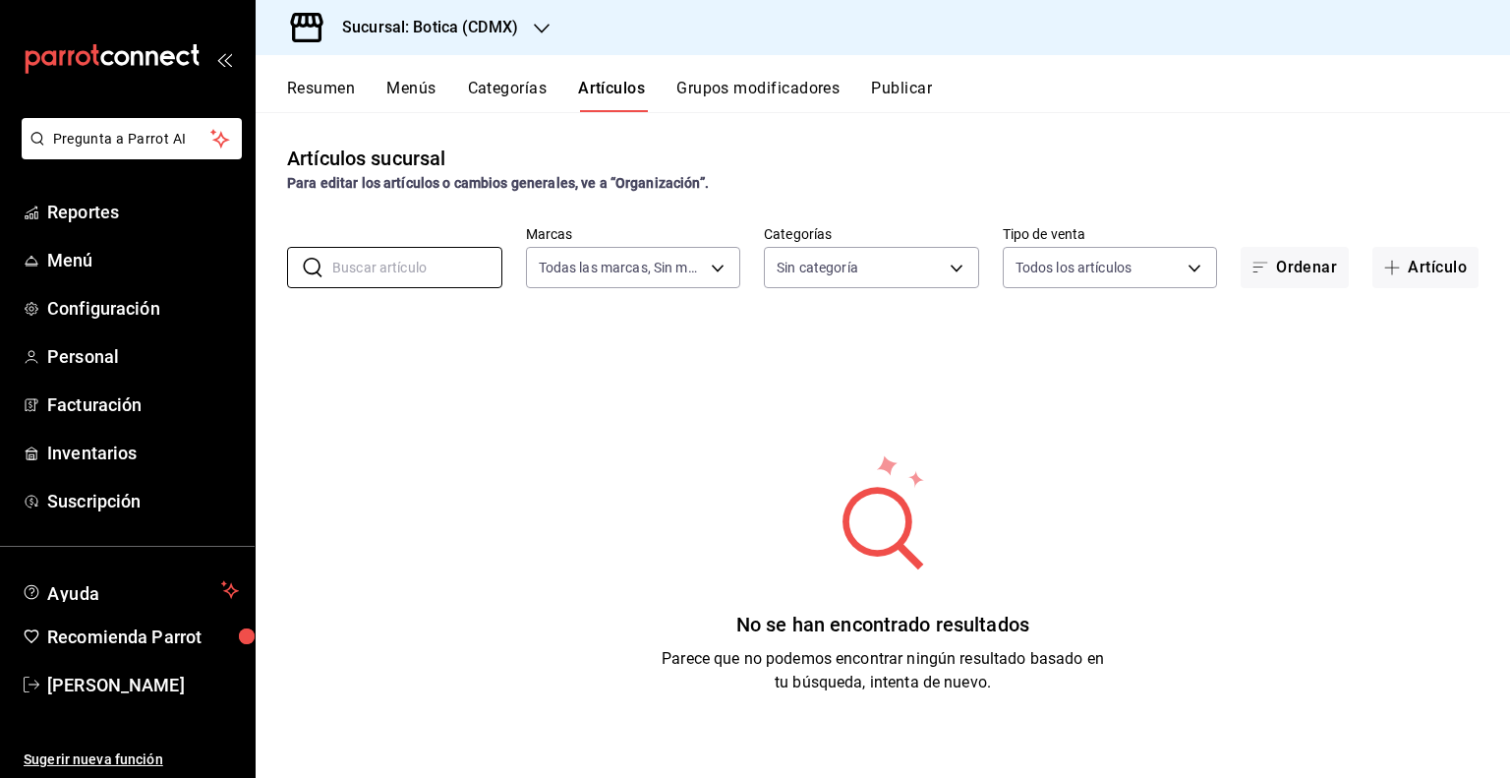
click at [484, 142] on div "Artículos sucursal Para editar los artículos o cambios generales, ve a “Organiz…" at bounding box center [883, 444] width 1255 height 665
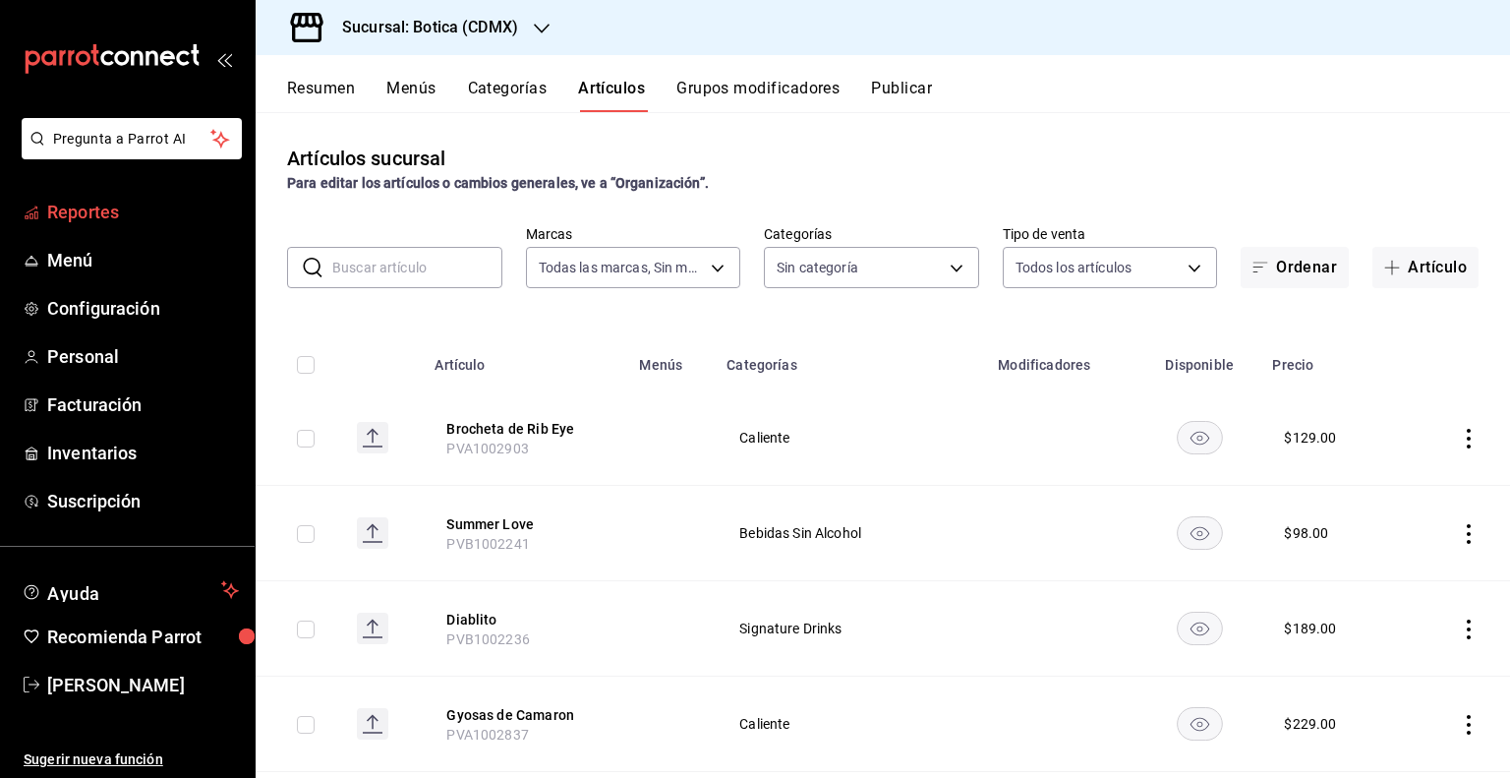
click at [133, 223] on span "Reportes" at bounding box center [143, 212] width 192 height 27
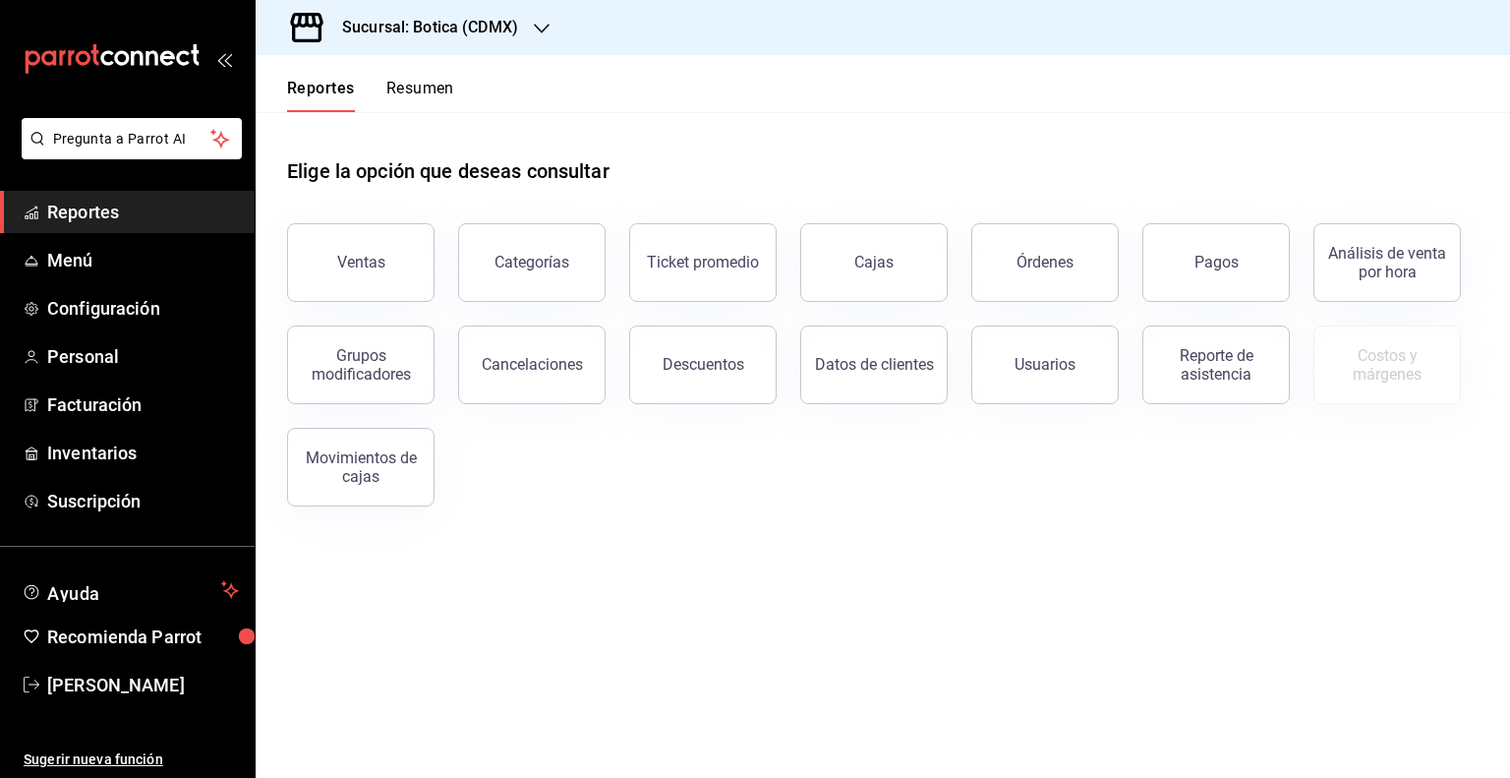
click at [452, 7] on div "Sucursal: Botica (CDMX)" at bounding box center [414, 27] width 286 height 55
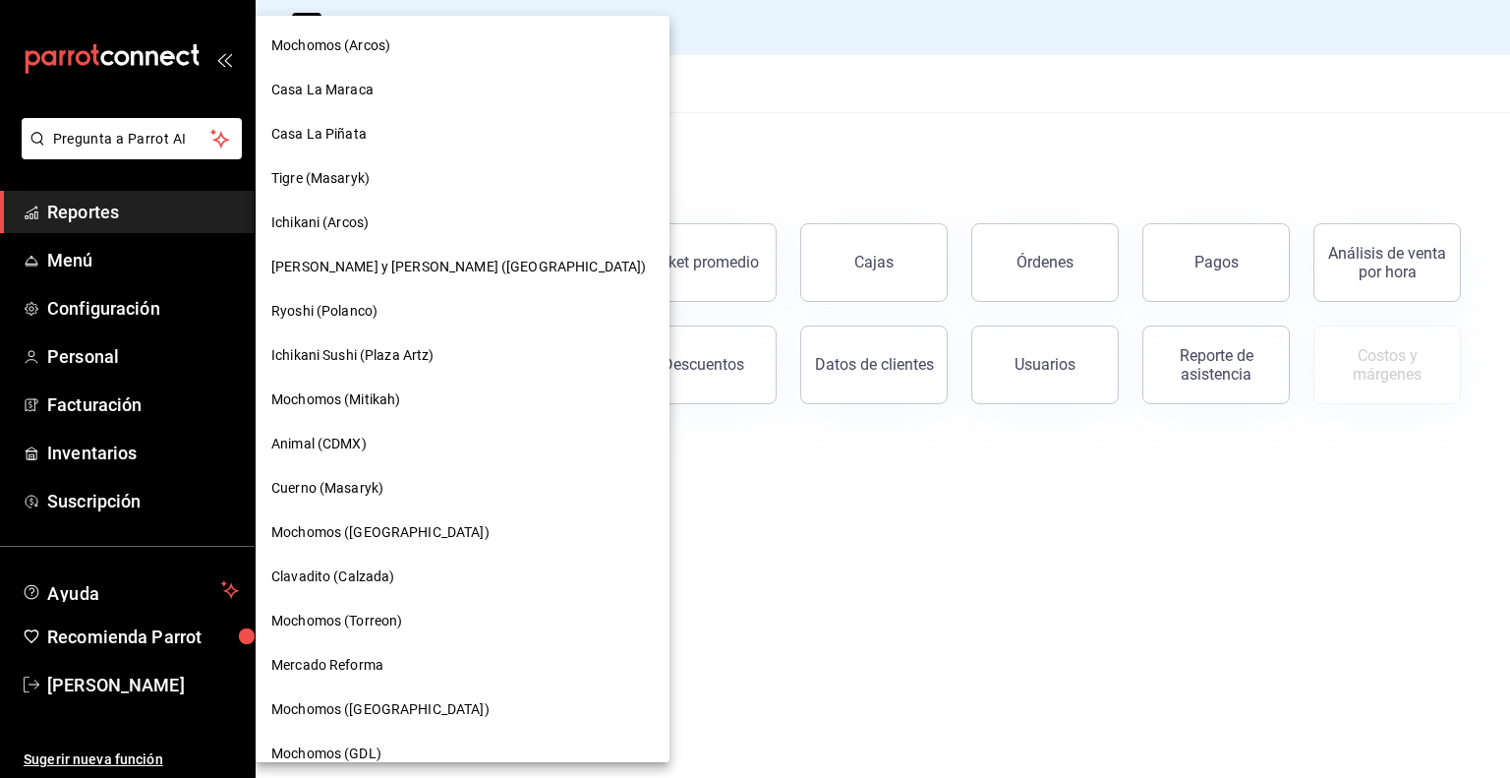
click at [469, 86] on div "Casa La Maraca" at bounding box center [462, 90] width 382 height 21
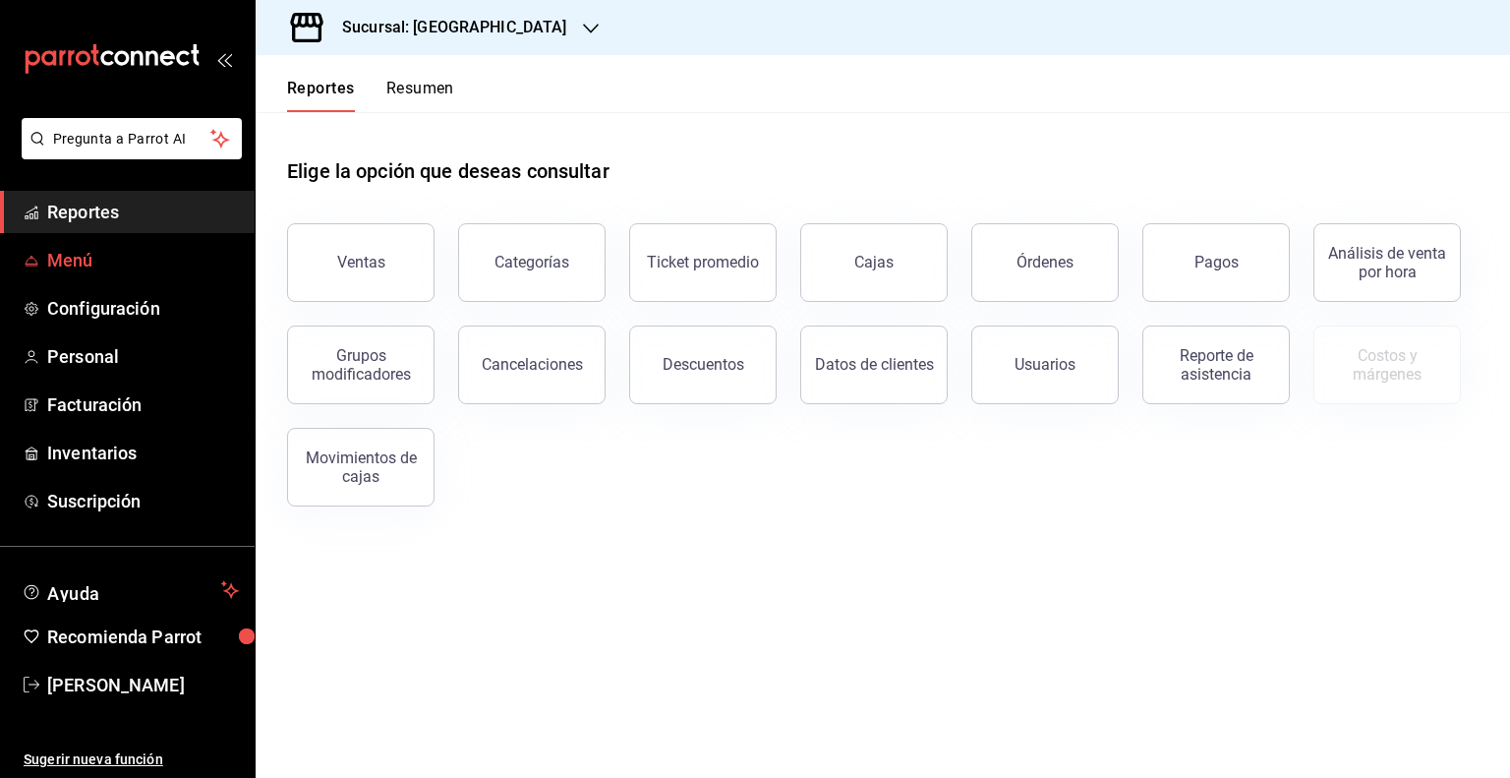
click at [156, 243] on link "Menú" at bounding box center [127, 260] width 255 height 42
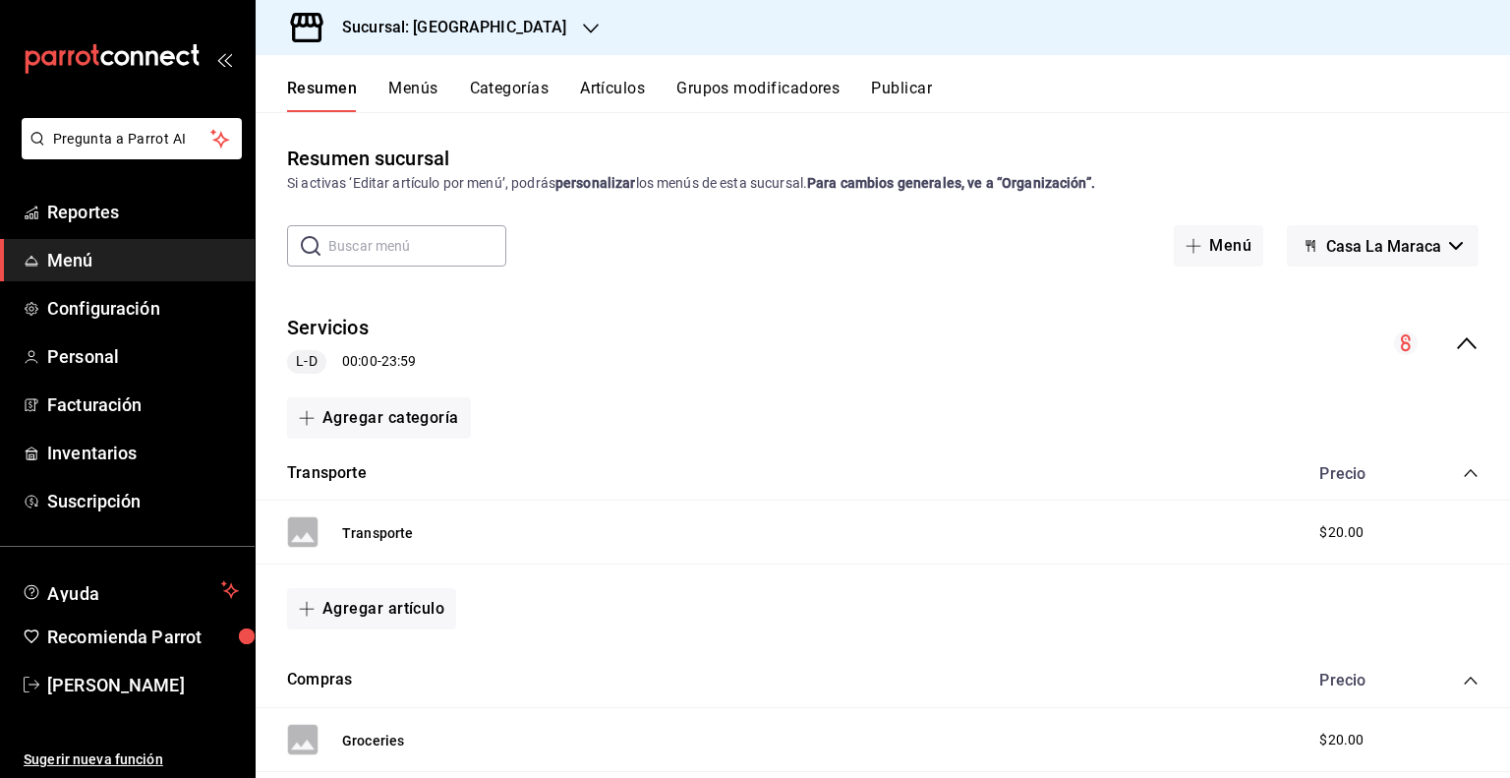
click at [596, 79] on button "Artículos" at bounding box center [612, 95] width 65 height 33
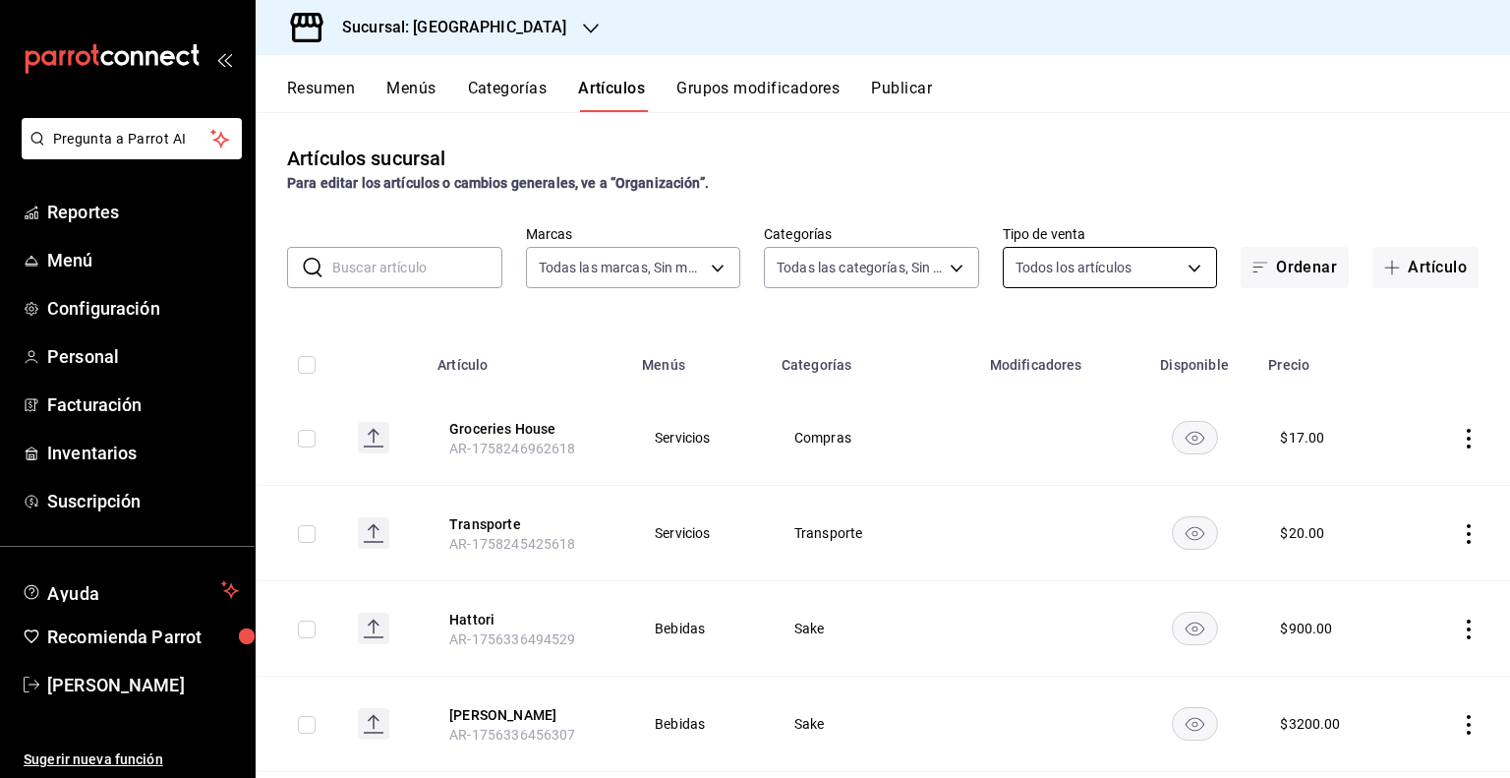
click at [1137, 263] on body "Pregunta a Parrot AI Reportes Menú Configuración Personal Facturación Inventari…" at bounding box center [755, 389] width 1510 height 778
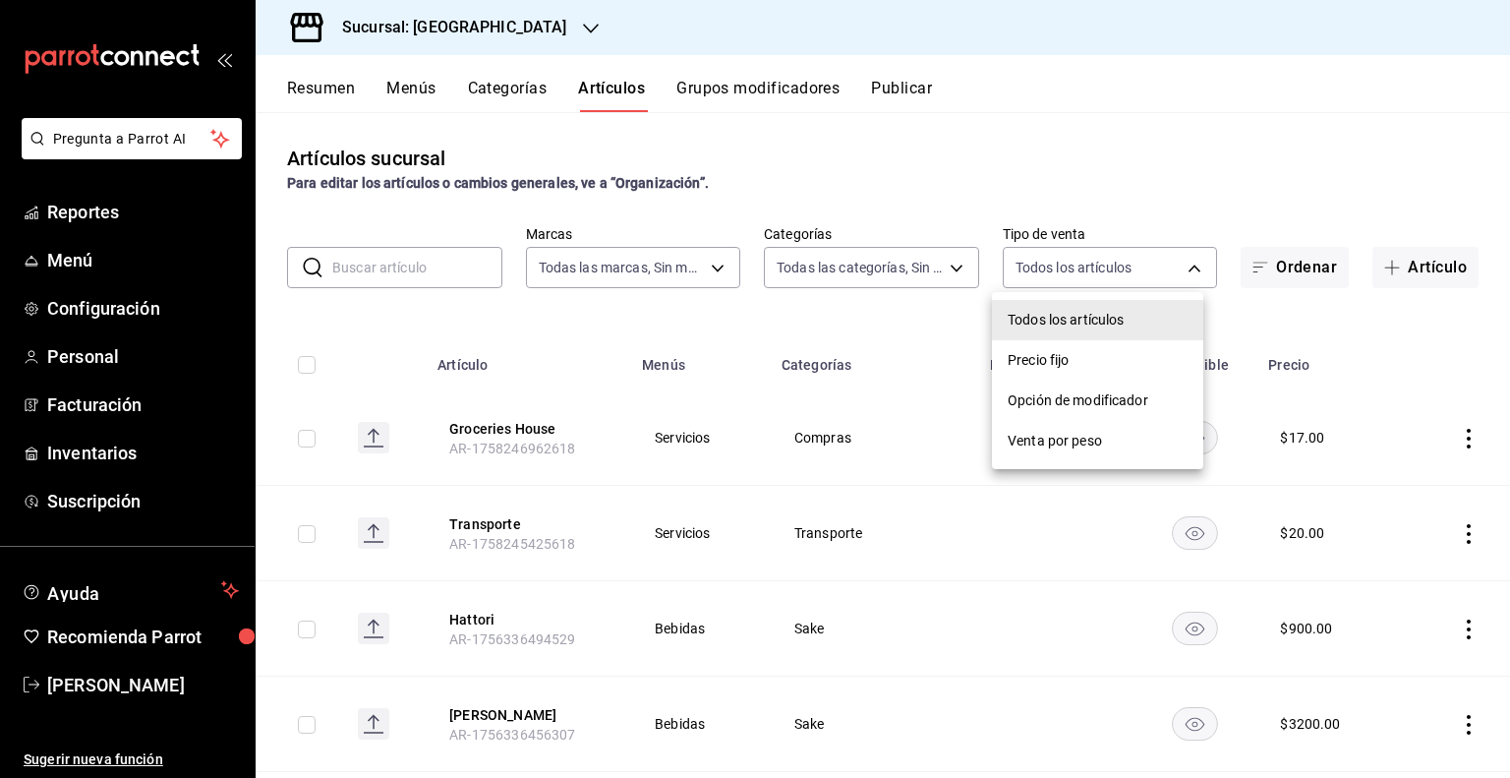
click at [1141, 159] on div at bounding box center [755, 389] width 1510 height 778
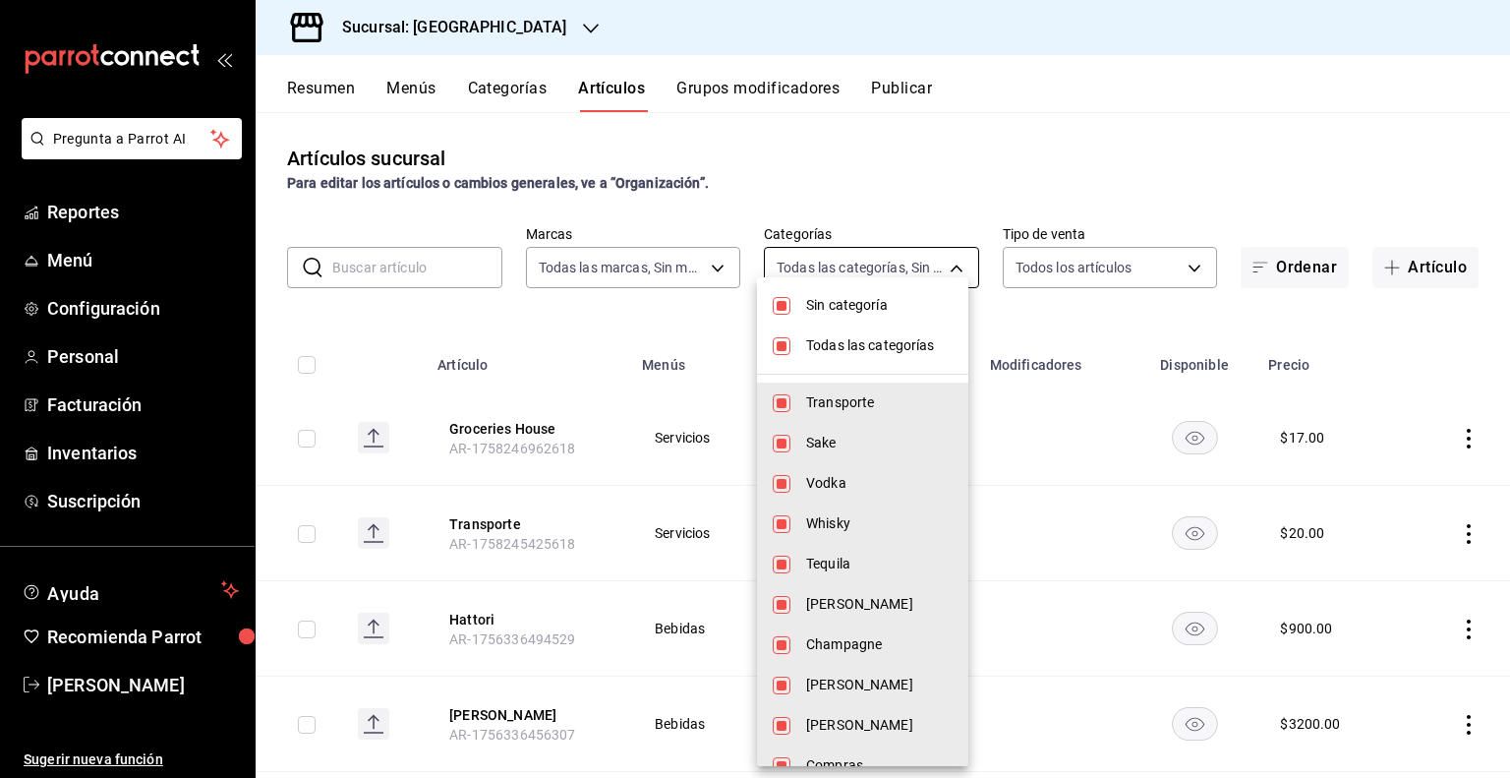
click at [773, 275] on body "Pregunta a Parrot AI Reportes Menú Configuración Personal Facturación Inventari…" at bounding box center [755, 389] width 1510 height 778
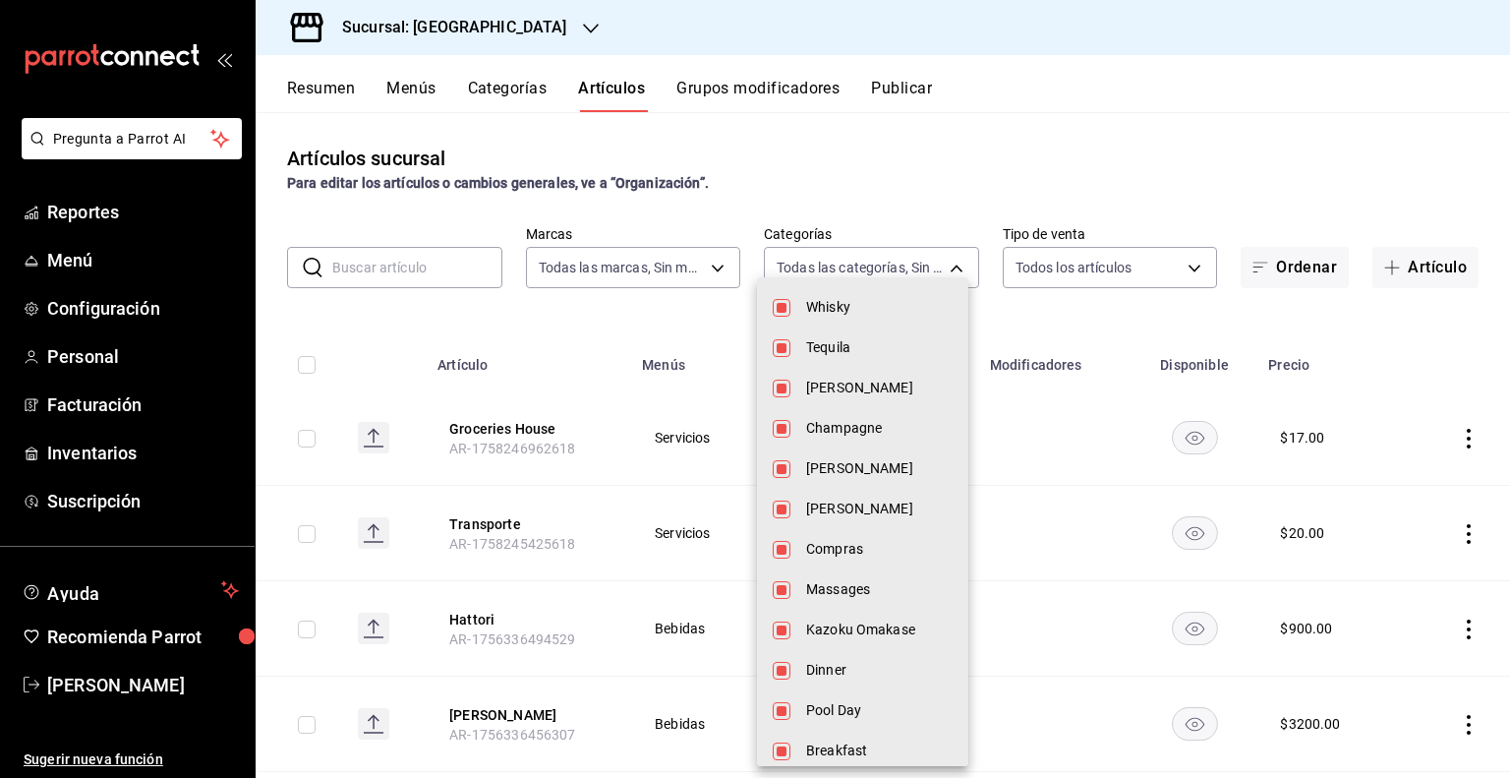
scroll to position [228, 0]
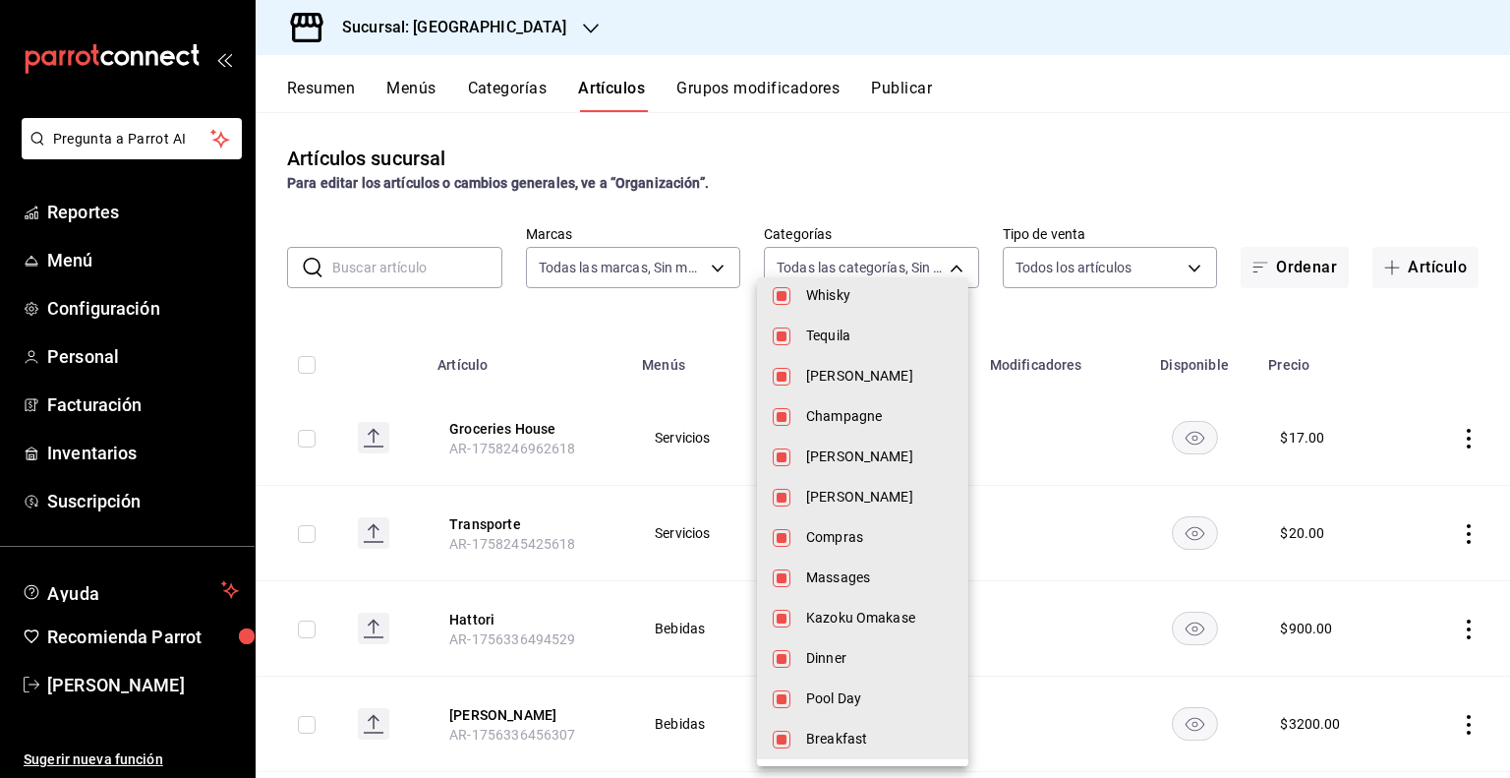
click at [1021, 401] on div at bounding box center [755, 389] width 1510 height 778
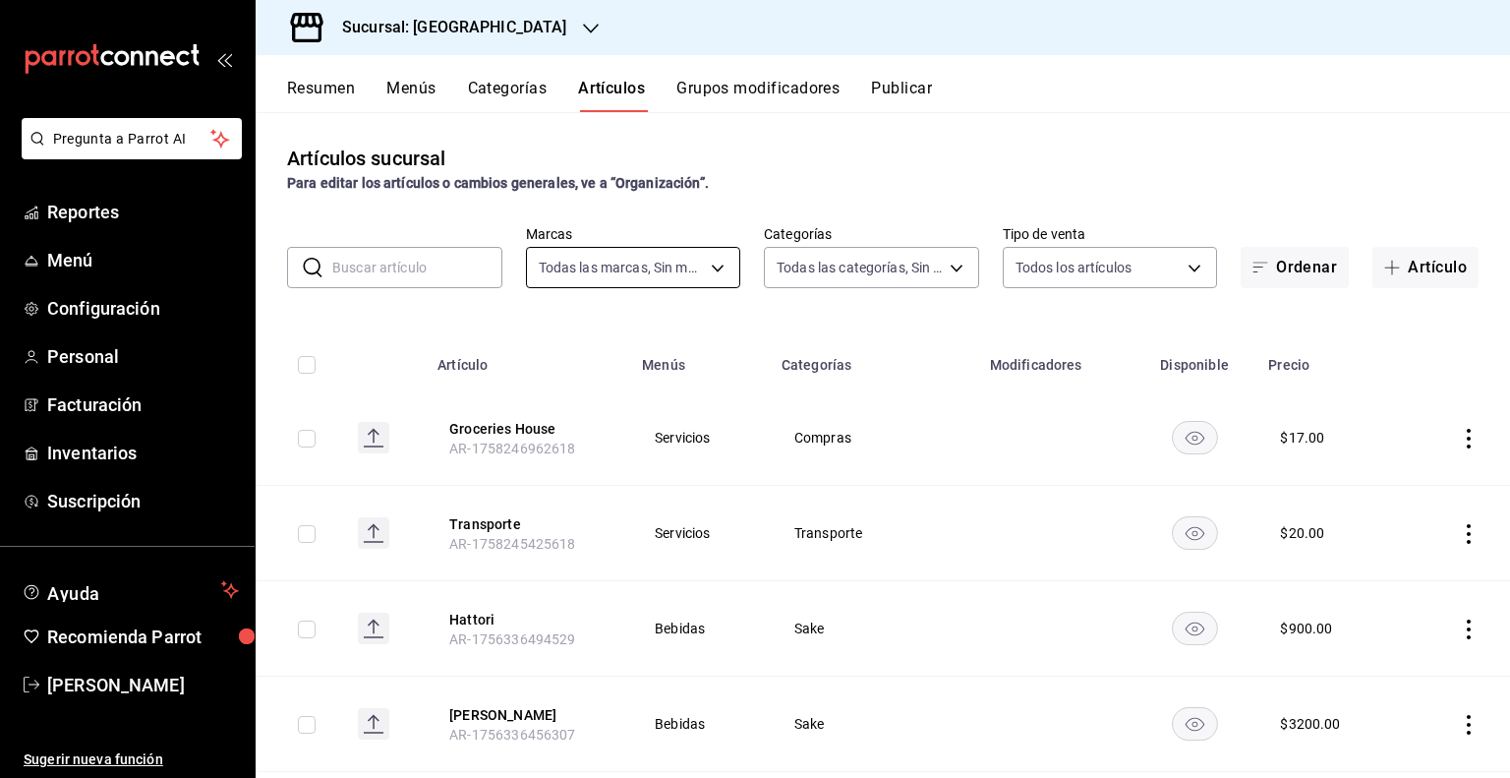
click at [662, 268] on body "Pregunta a Parrot AI Reportes Menú Configuración Personal Facturación Inventari…" at bounding box center [755, 389] width 1510 height 778
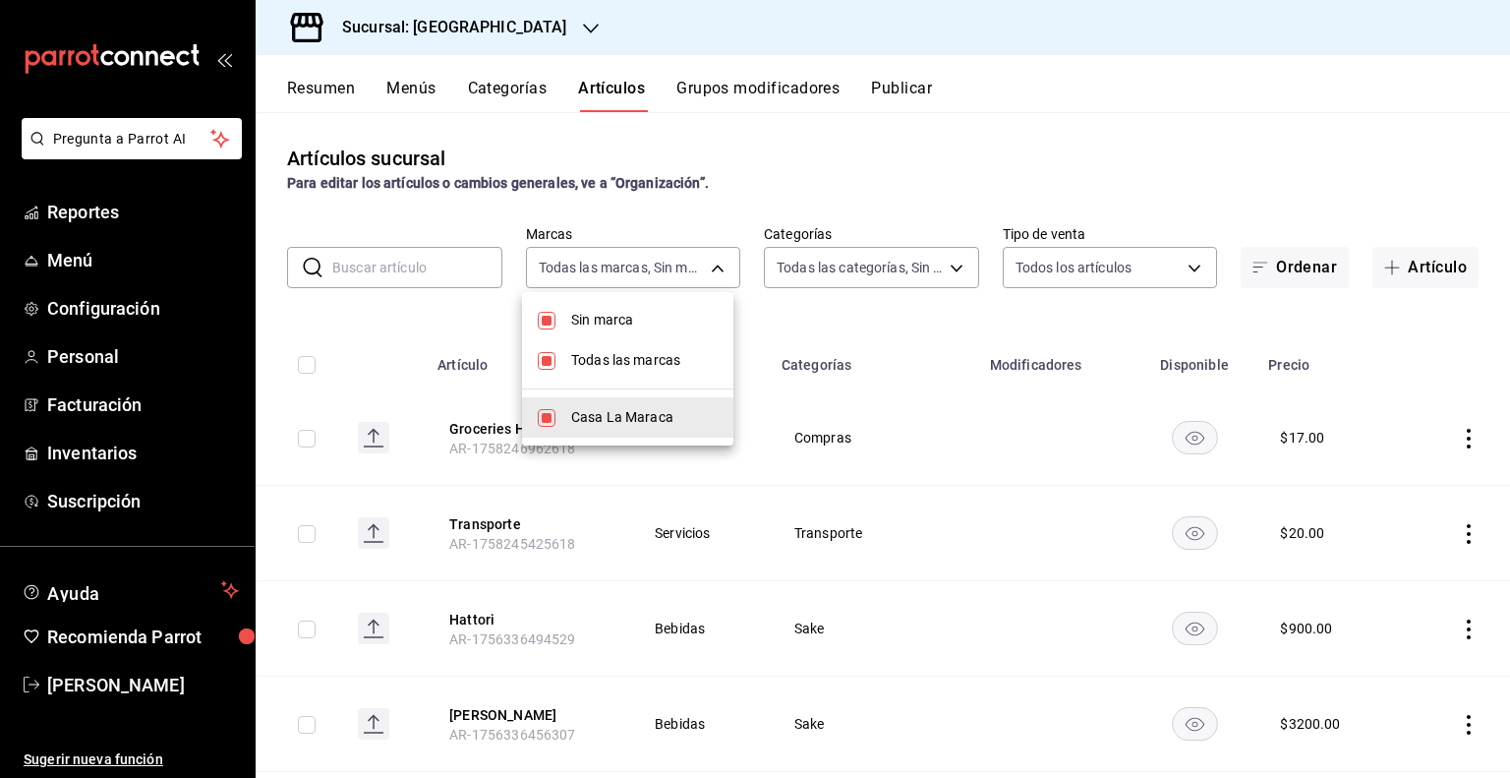
click at [711, 203] on div at bounding box center [755, 389] width 1510 height 778
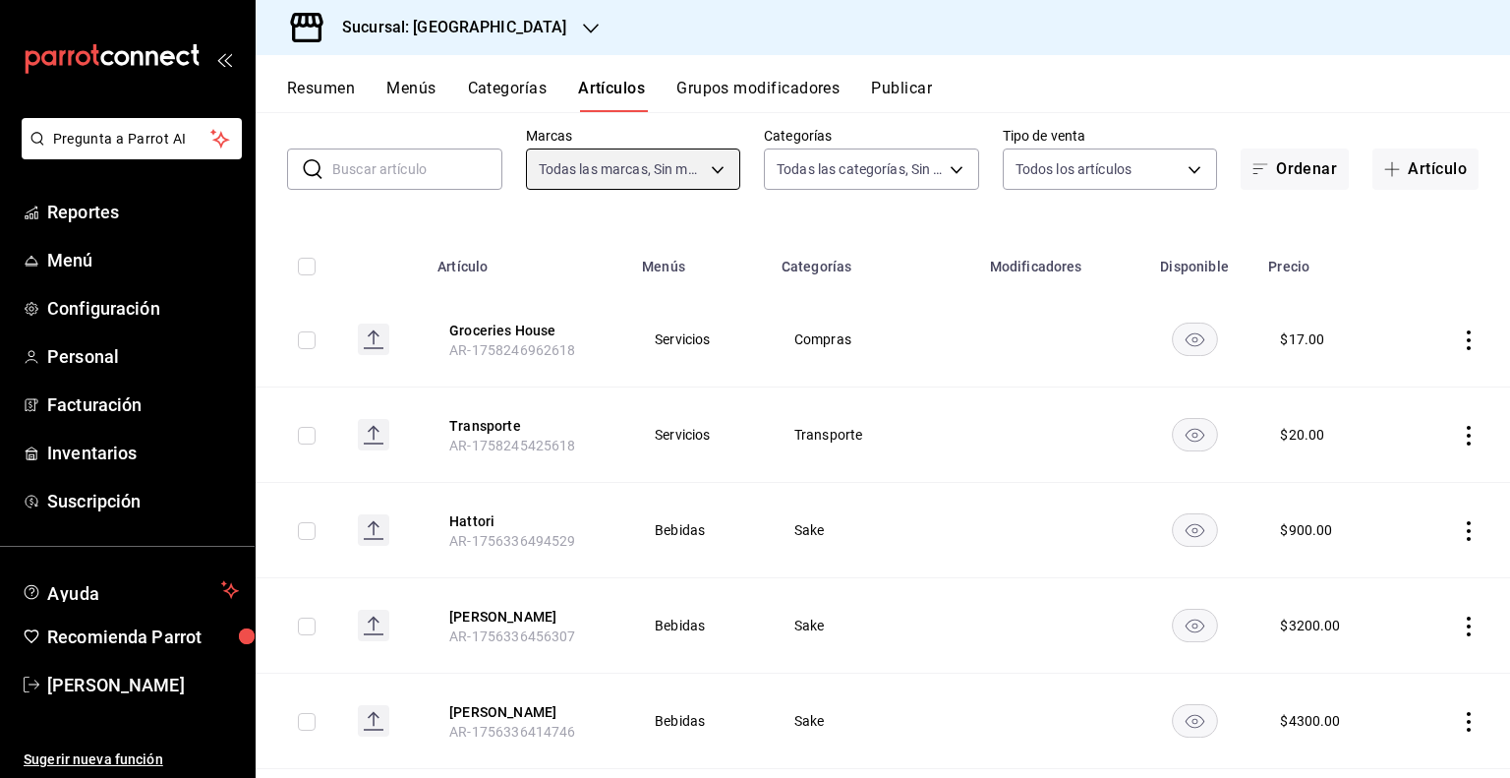
scroll to position [197, 0]
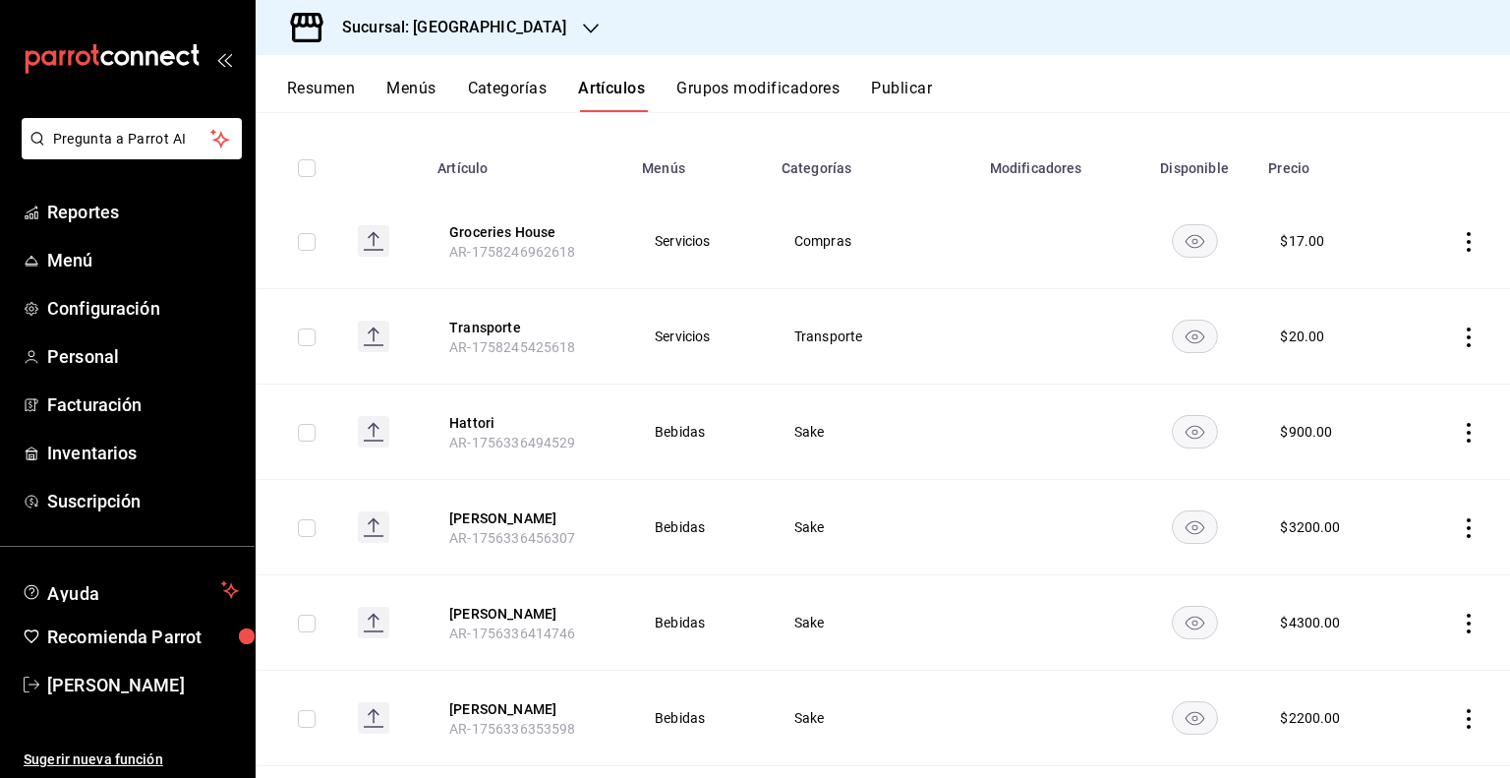
click at [1459, 345] on icon "actions" at bounding box center [1469, 337] width 20 height 20
click at [1380, 309] on div at bounding box center [755, 389] width 1510 height 778
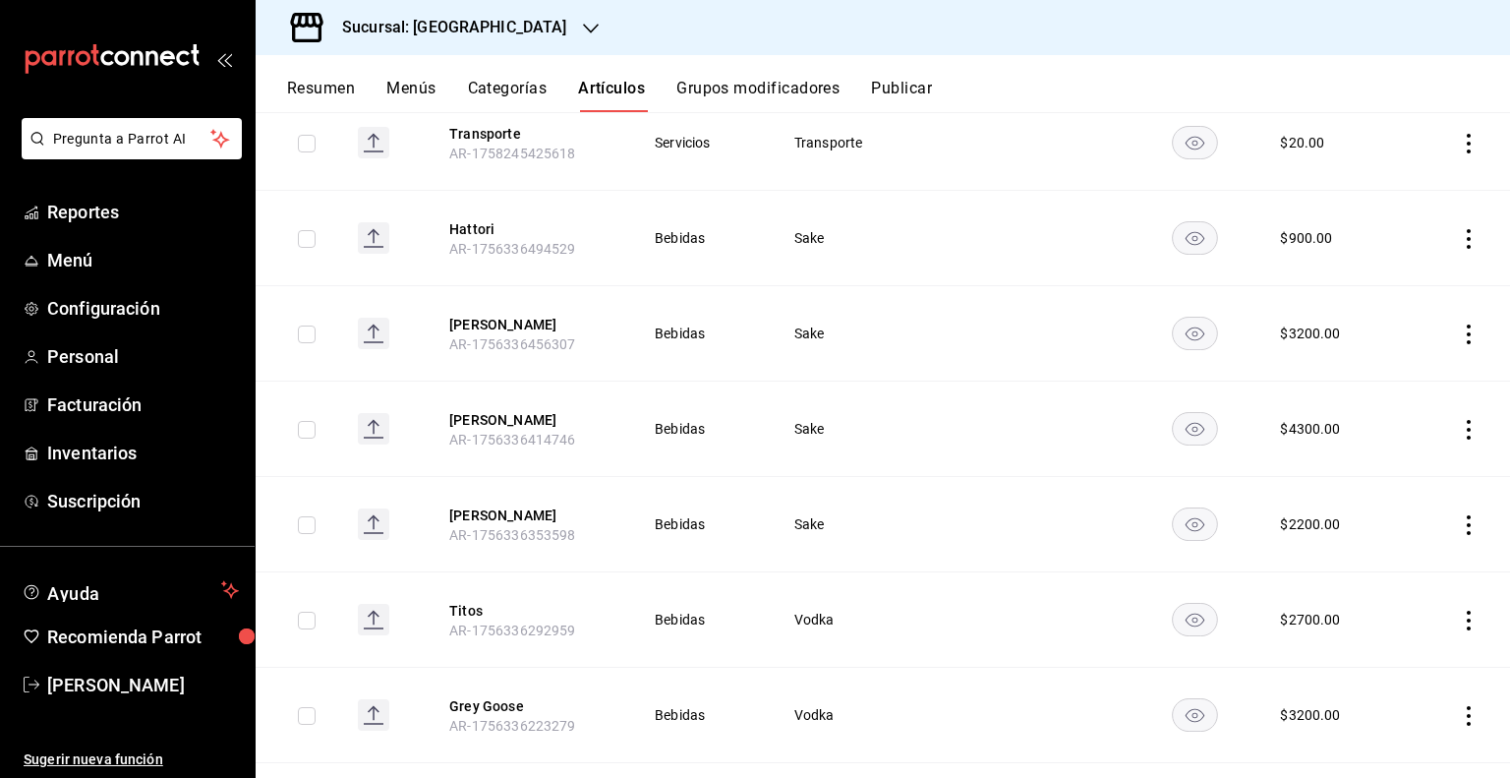
scroll to position [393, 0]
click at [416, 35] on h3 "Sucursal: [GEOGRAPHIC_DATA]" at bounding box center [446, 28] width 241 height 24
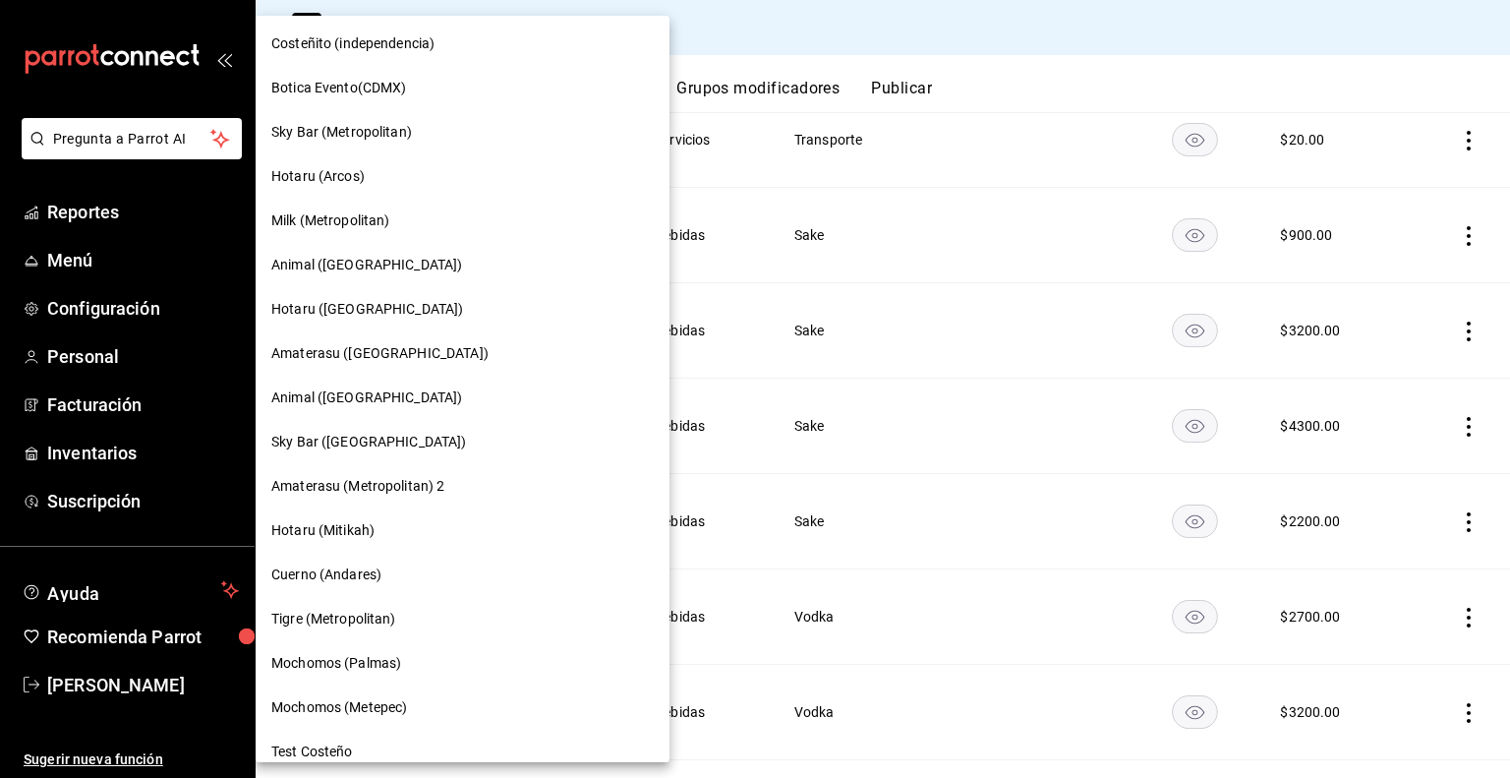
scroll to position [1436, 0]
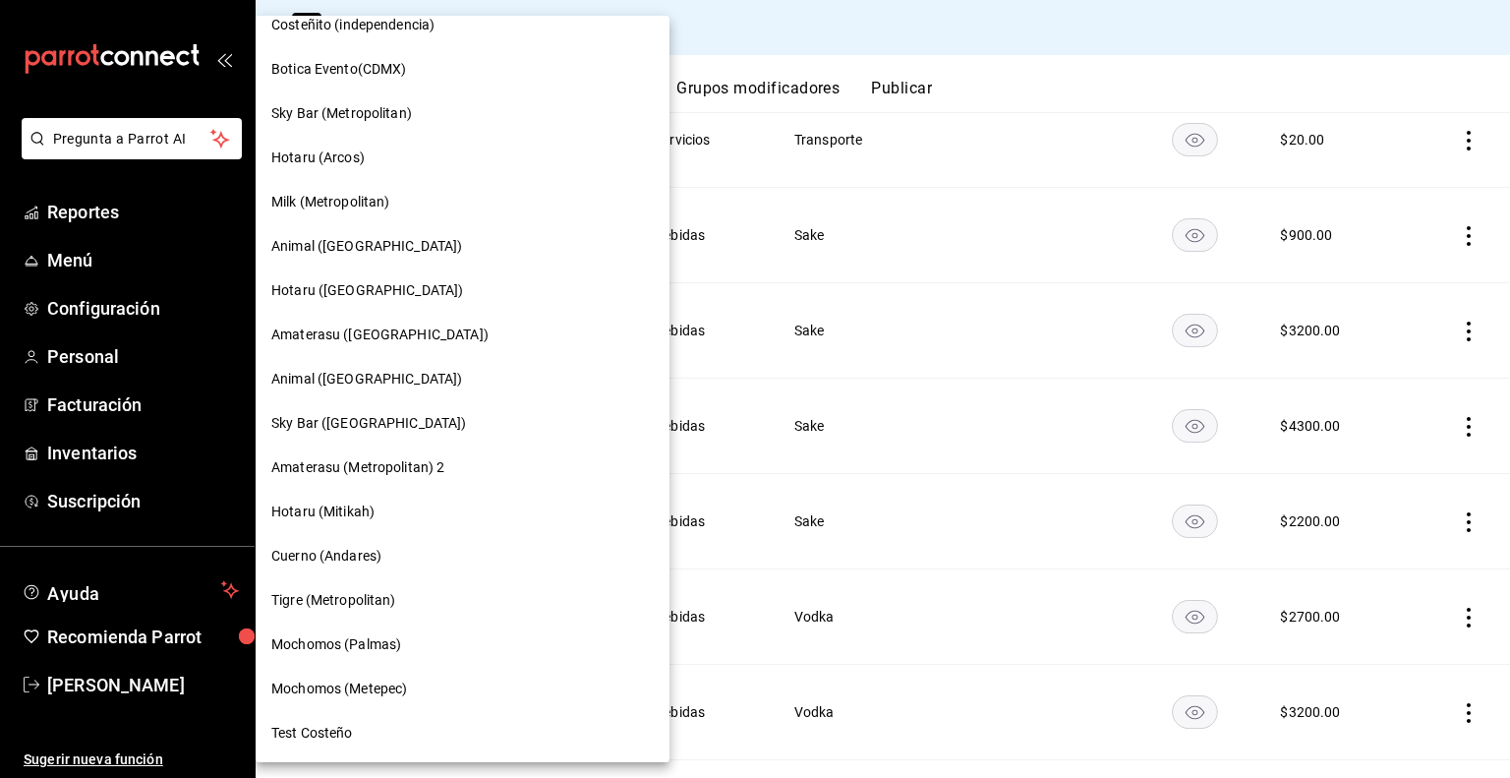
click at [785, 34] on div at bounding box center [755, 389] width 1510 height 778
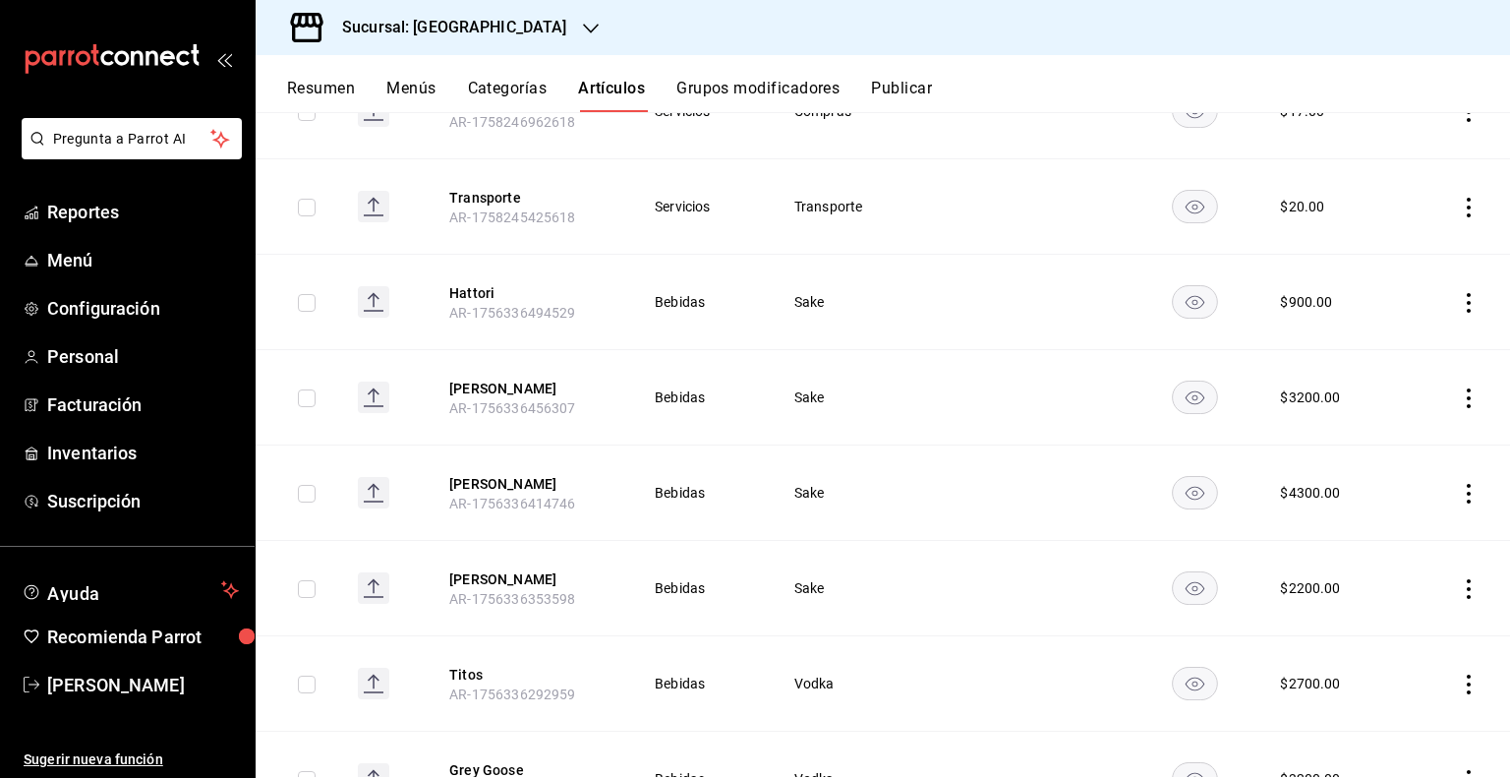
scroll to position [295, 0]
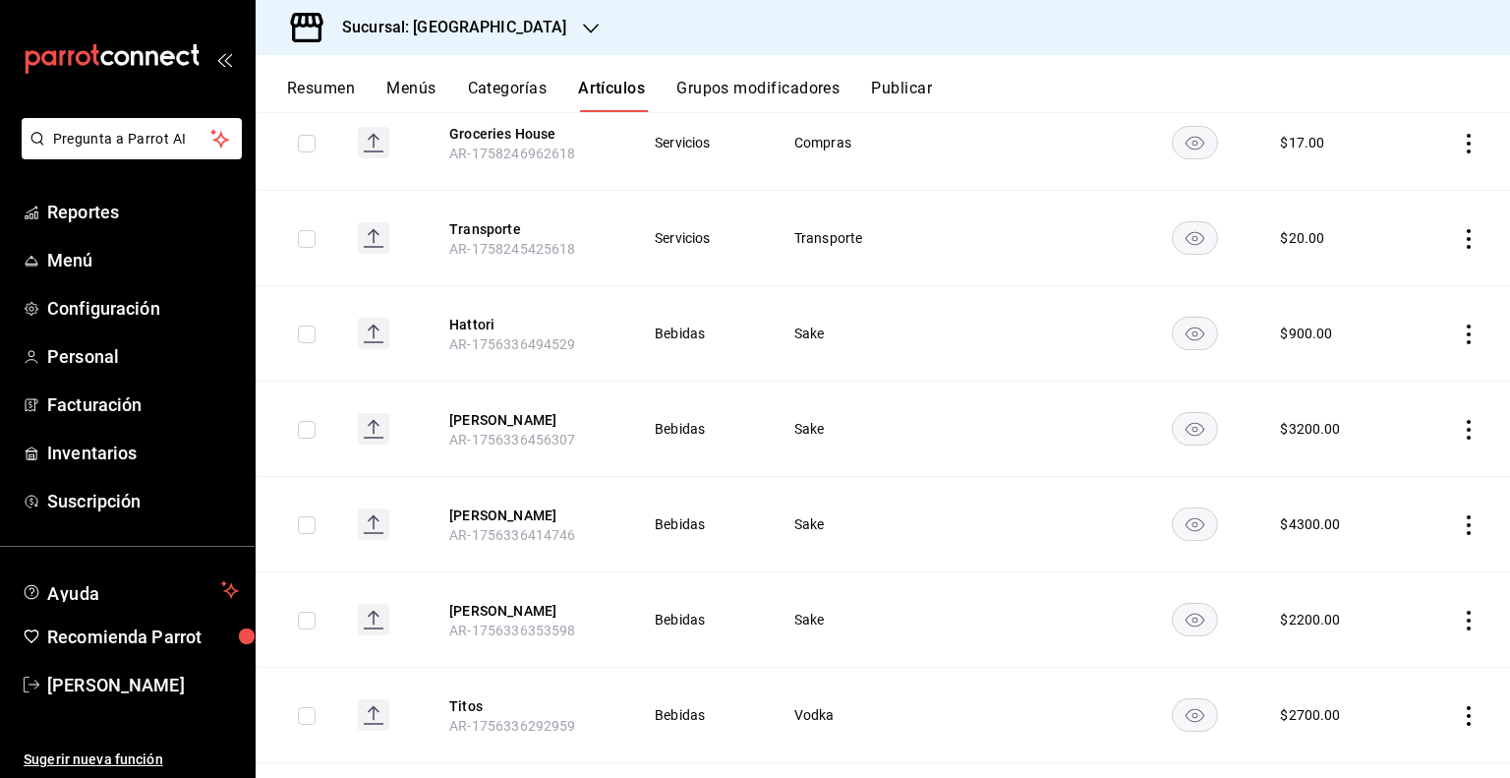
click at [437, 45] on div "Sucursal: [GEOGRAPHIC_DATA]" at bounding box center [438, 27] width 335 height 55
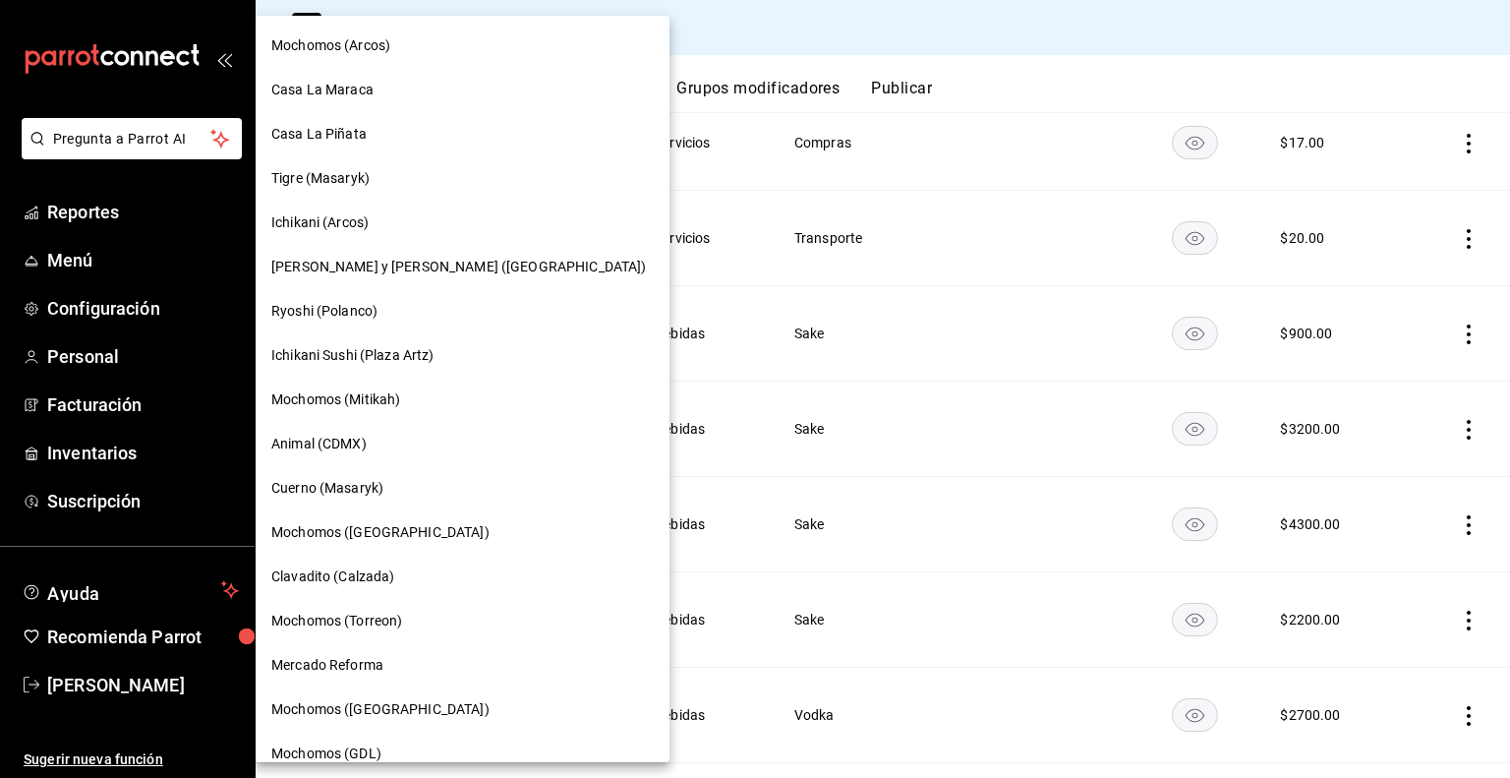
click at [428, 26] on div "Mochomos (Arcos)" at bounding box center [463, 46] width 414 height 44
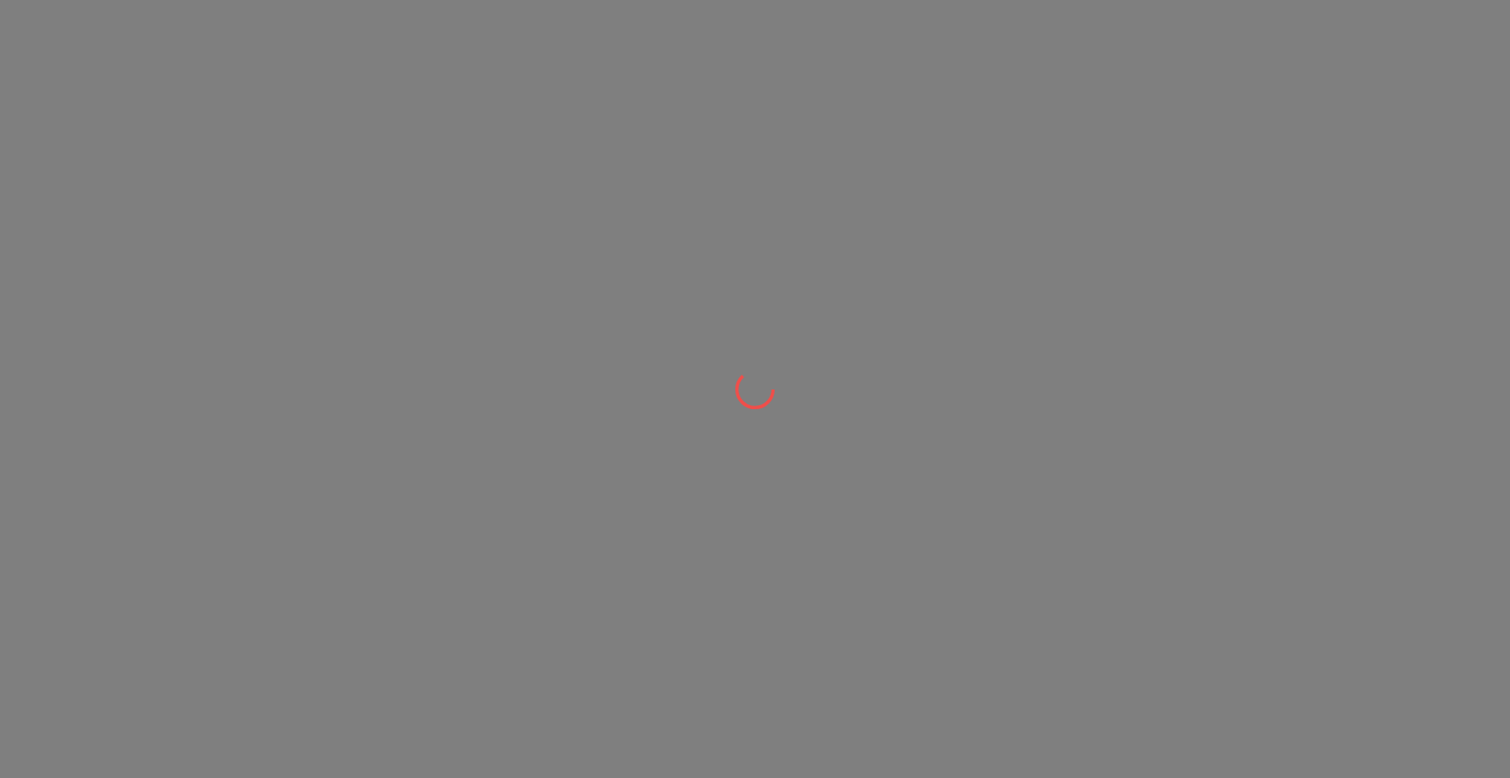
click at [1106, 776] on div at bounding box center [755, 389] width 1510 height 778
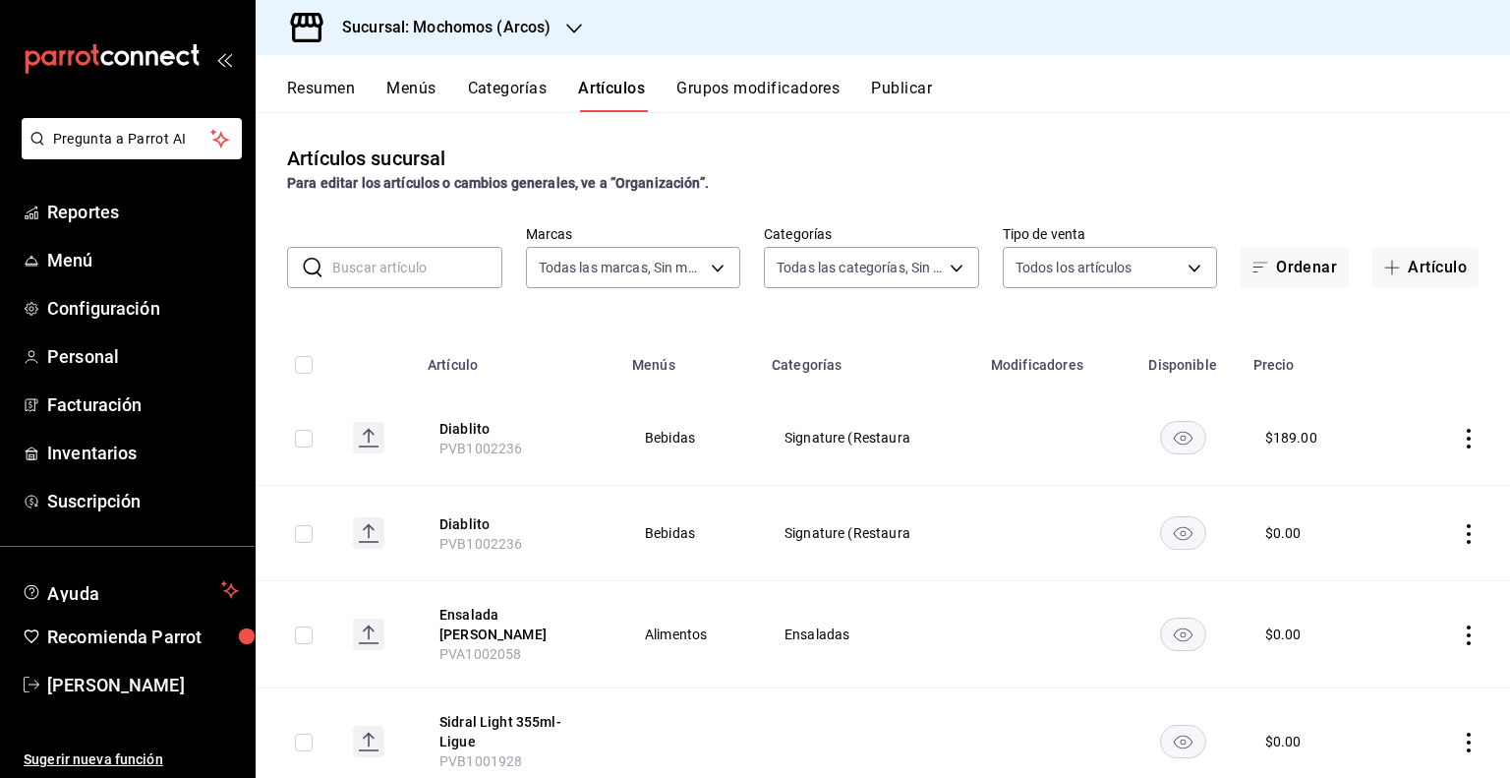
click at [1118, 141] on div "Artículos sucursal Para editar los artículos o cambios generales, ve a “Organiz…" at bounding box center [883, 444] width 1255 height 665
click at [201, 214] on span "Reportes" at bounding box center [143, 212] width 192 height 27
